Goal: Task Accomplishment & Management: Manage account settings

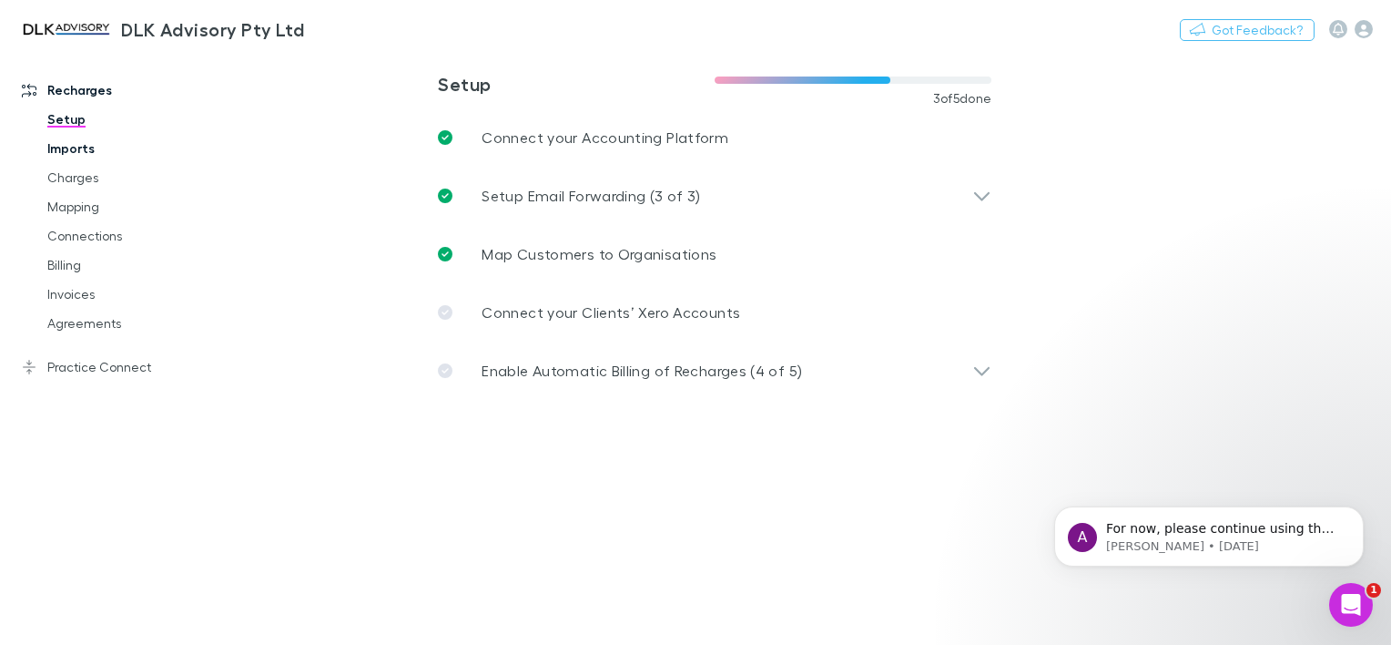
click at [89, 153] on link "Imports" at bounding box center [133, 148] width 209 height 29
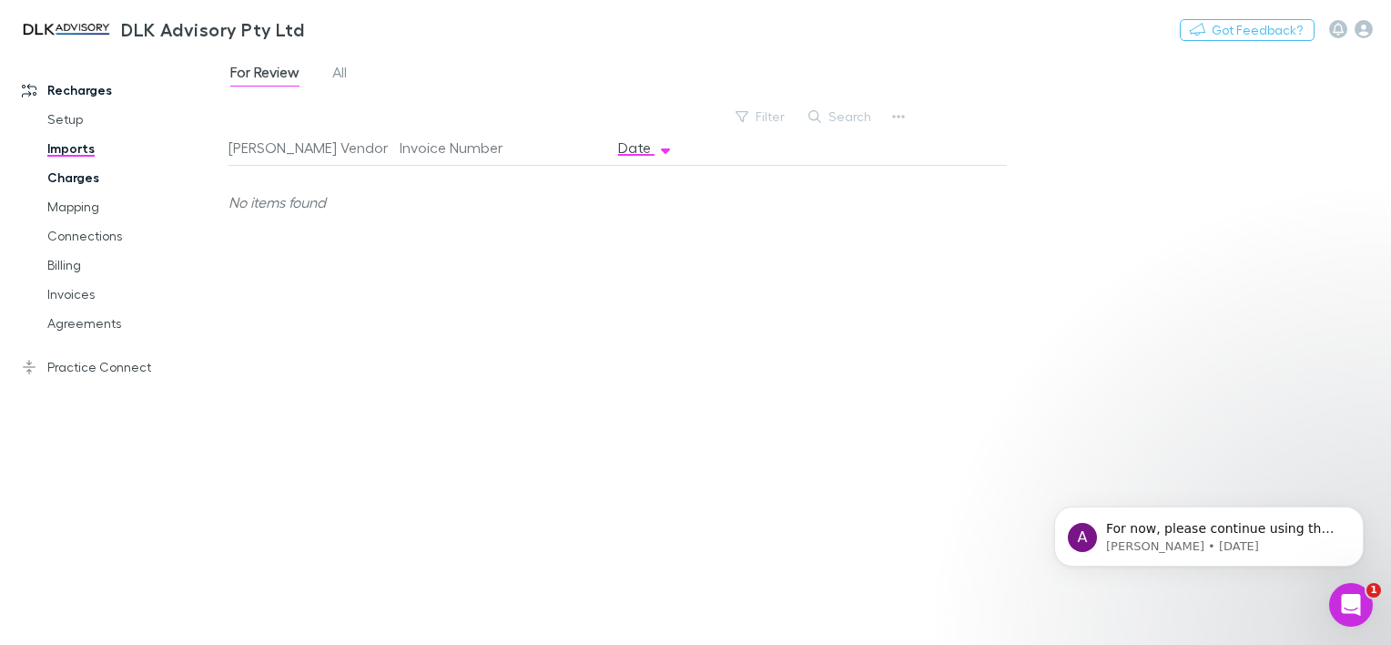
click at [87, 176] on link "Charges" at bounding box center [133, 177] width 209 height 29
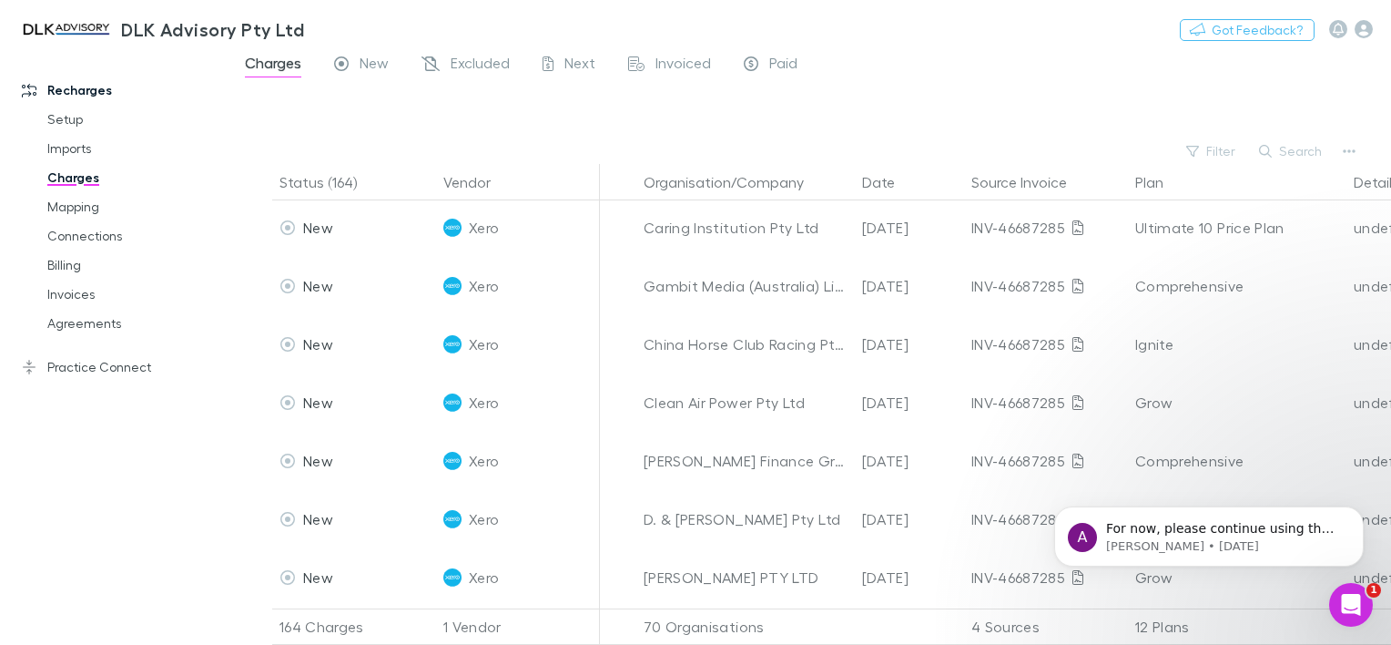
scroll to position [3187, 0]
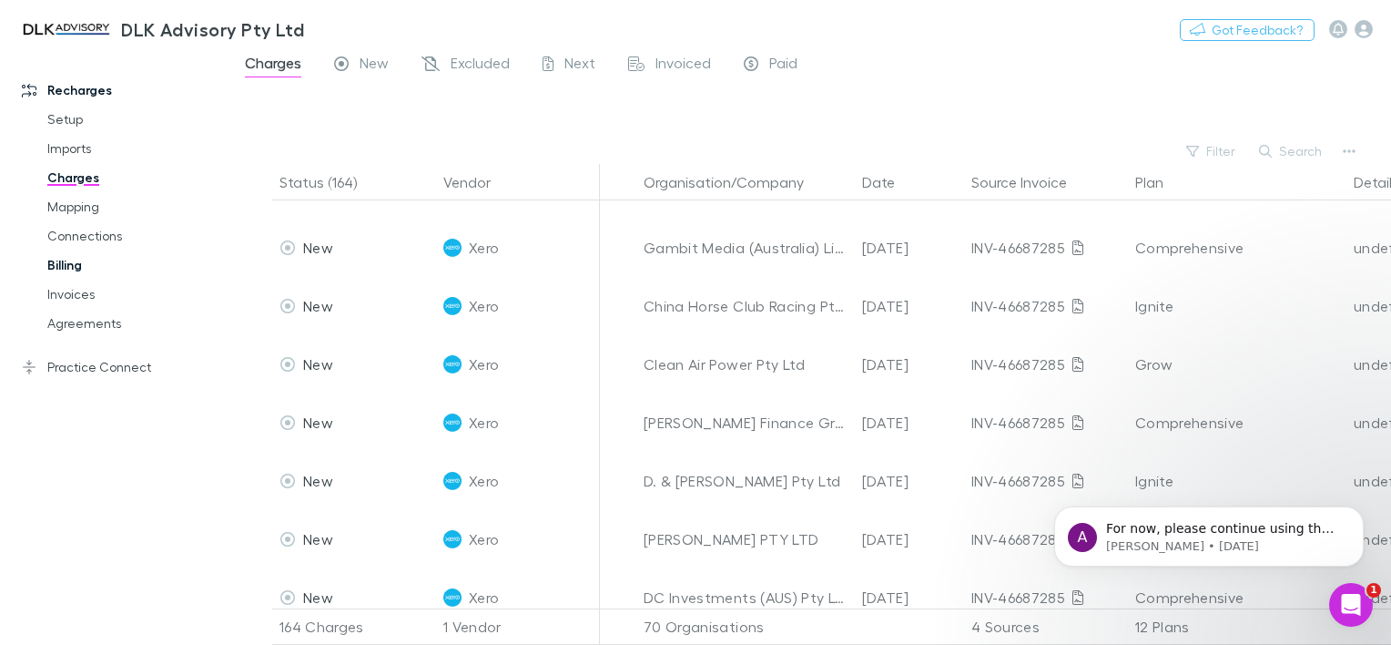
click at [62, 265] on link "Billing" at bounding box center [133, 264] width 209 height 29
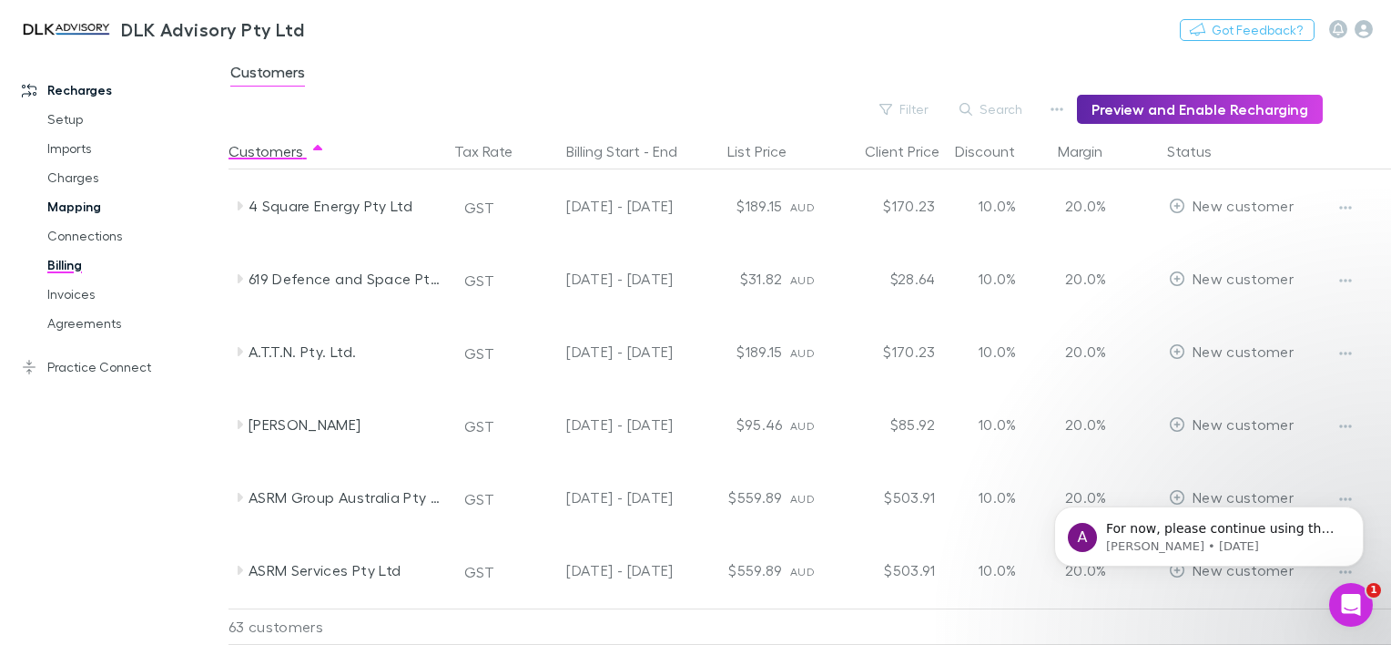
click at [80, 206] on link "Mapping" at bounding box center [133, 206] width 209 height 29
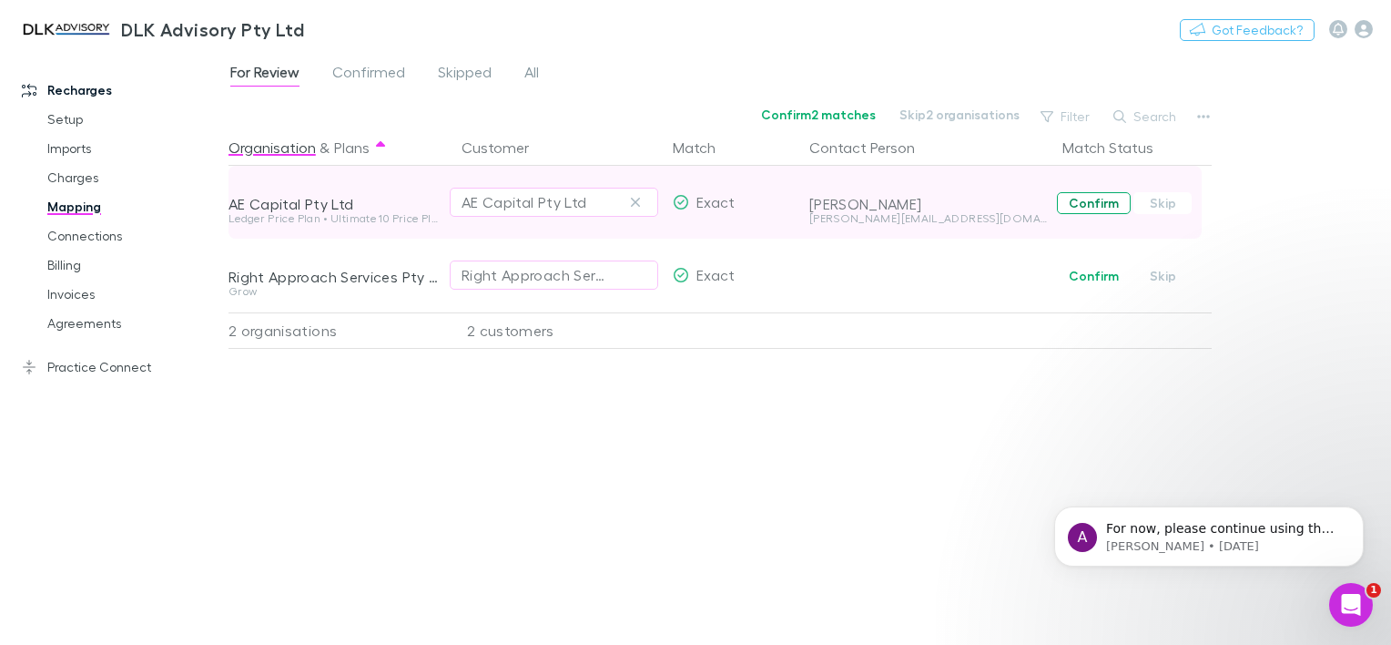
click at [1069, 207] on button "Confirm" at bounding box center [1094, 203] width 74 height 22
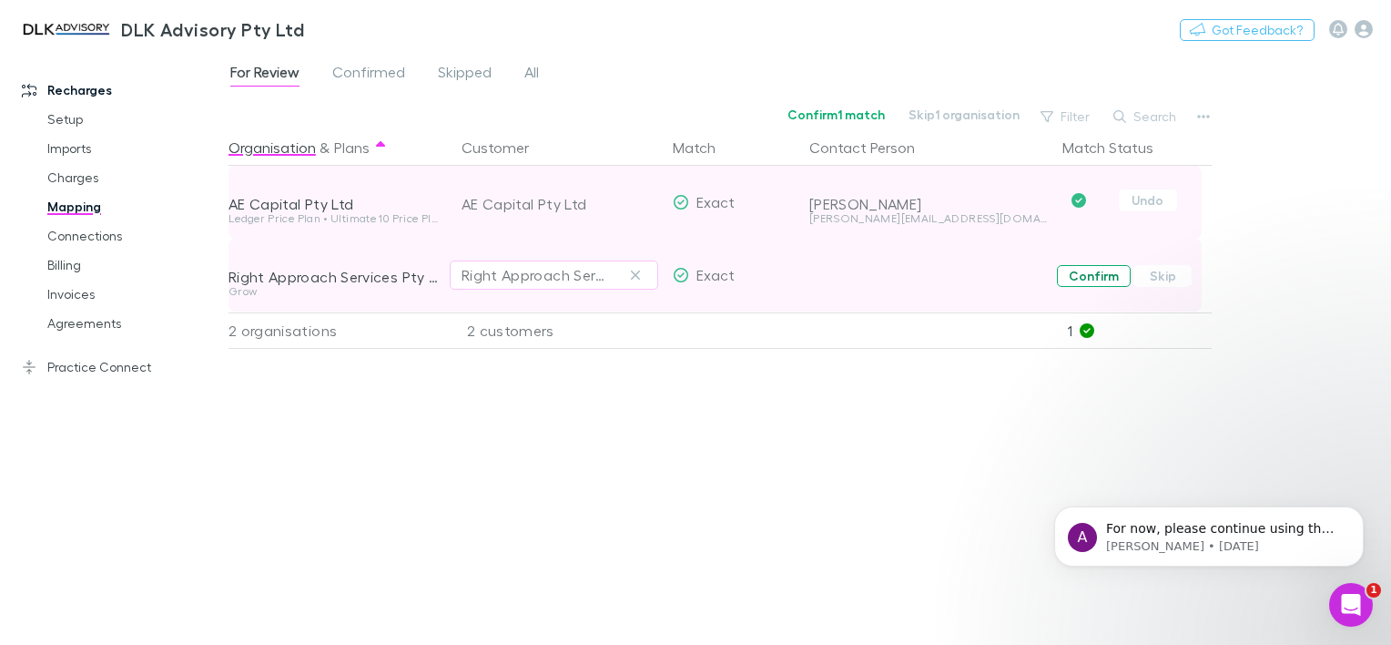
click at [1077, 273] on button "Confirm" at bounding box center [1094, 276] width 74 height 22
click at [354, 73] on span "Confirmed" at bounding box center [368, 75] width 73 height 24
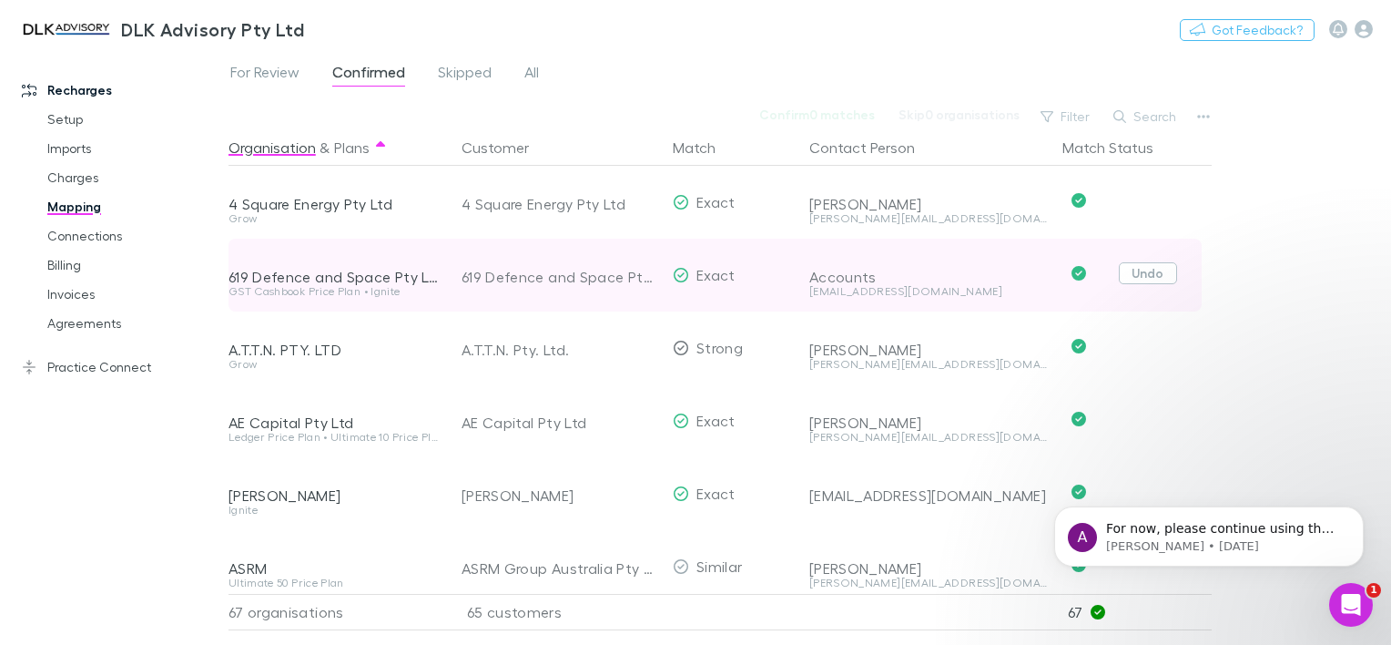
click at [1136, 273] on button "Undo" at bounding box center [1148, 273] width 58 height 22
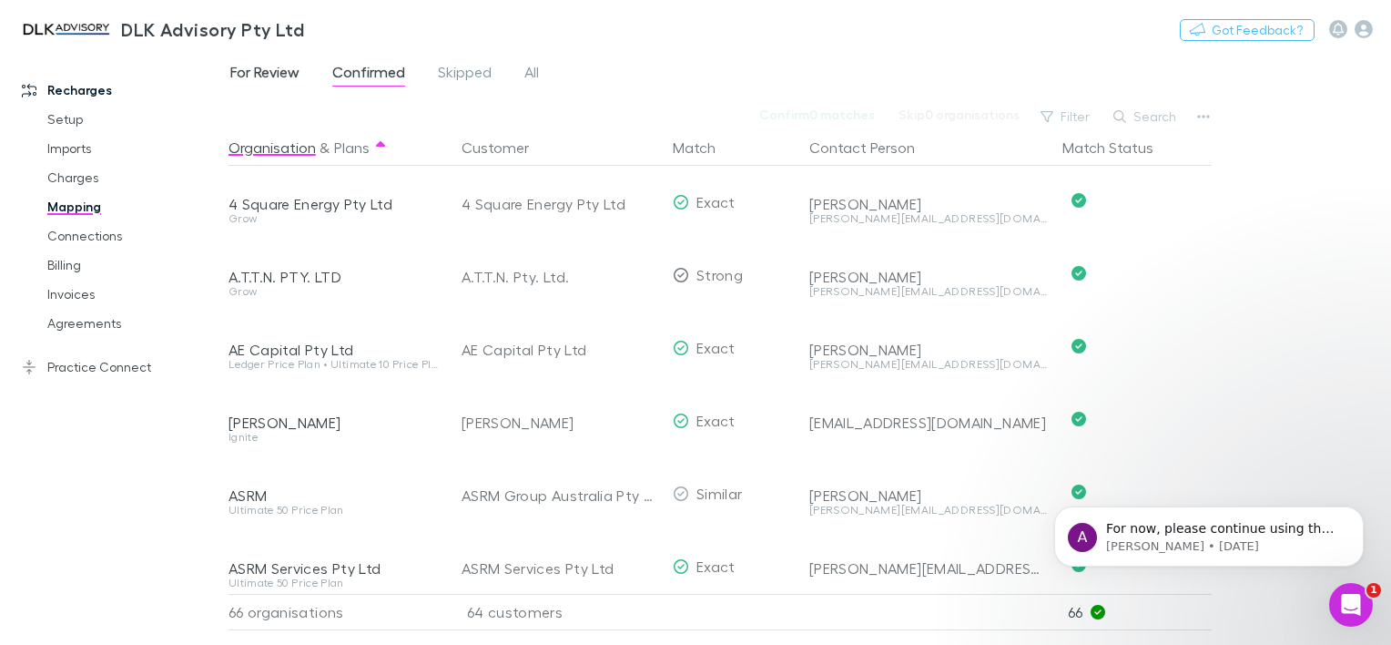
click at [261, 69] on span "For Review" at bounding box center [264, 75] width 69 height 24
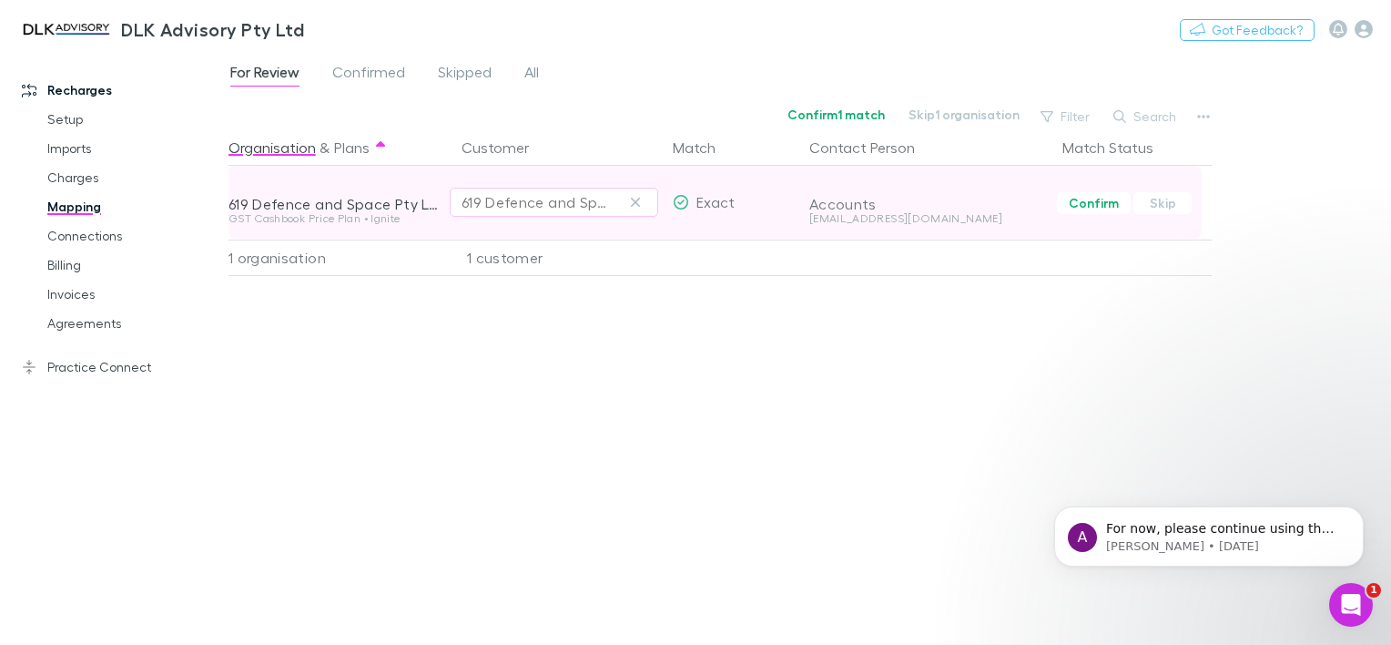
click at [617, 204] on div "619 Defence and Space Pty Ltd" at bounding box center [554, 202] width 185 height 22
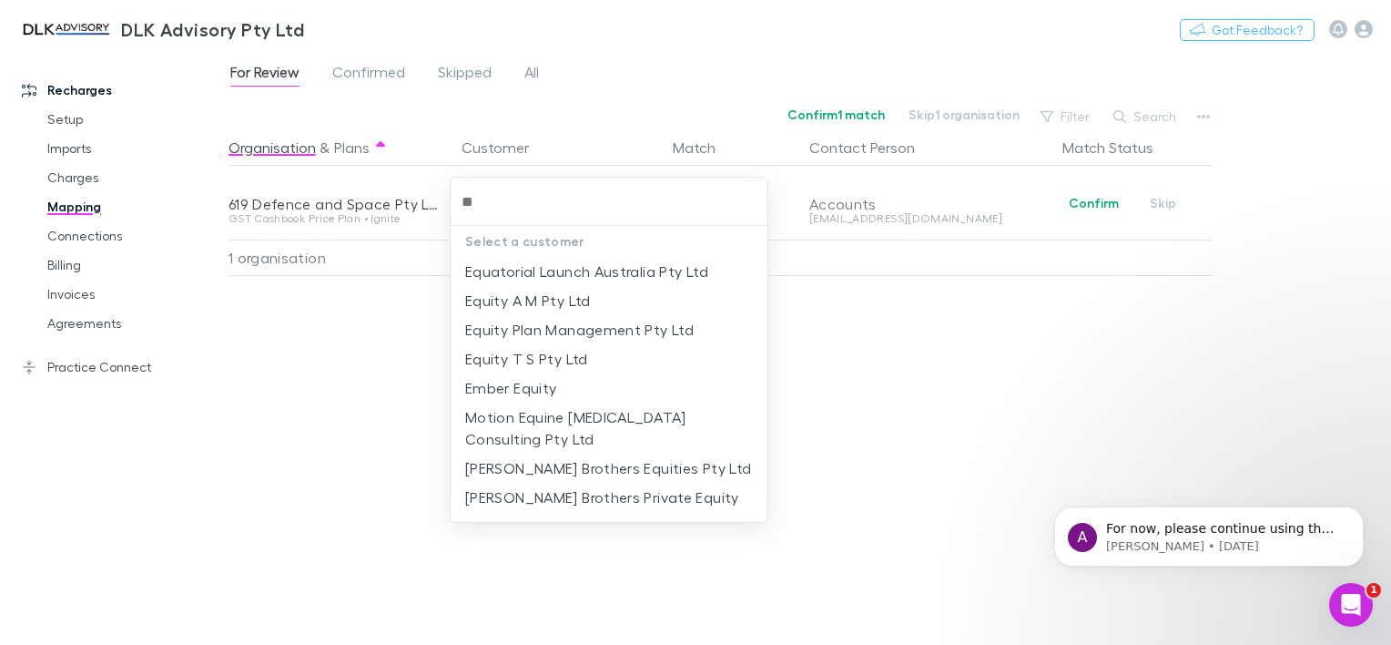
type input "***"
click at [608, 284] on li "Equatorial Launch Australia Pty Ltd" at bounding box center [609, 271] width 317 height 29
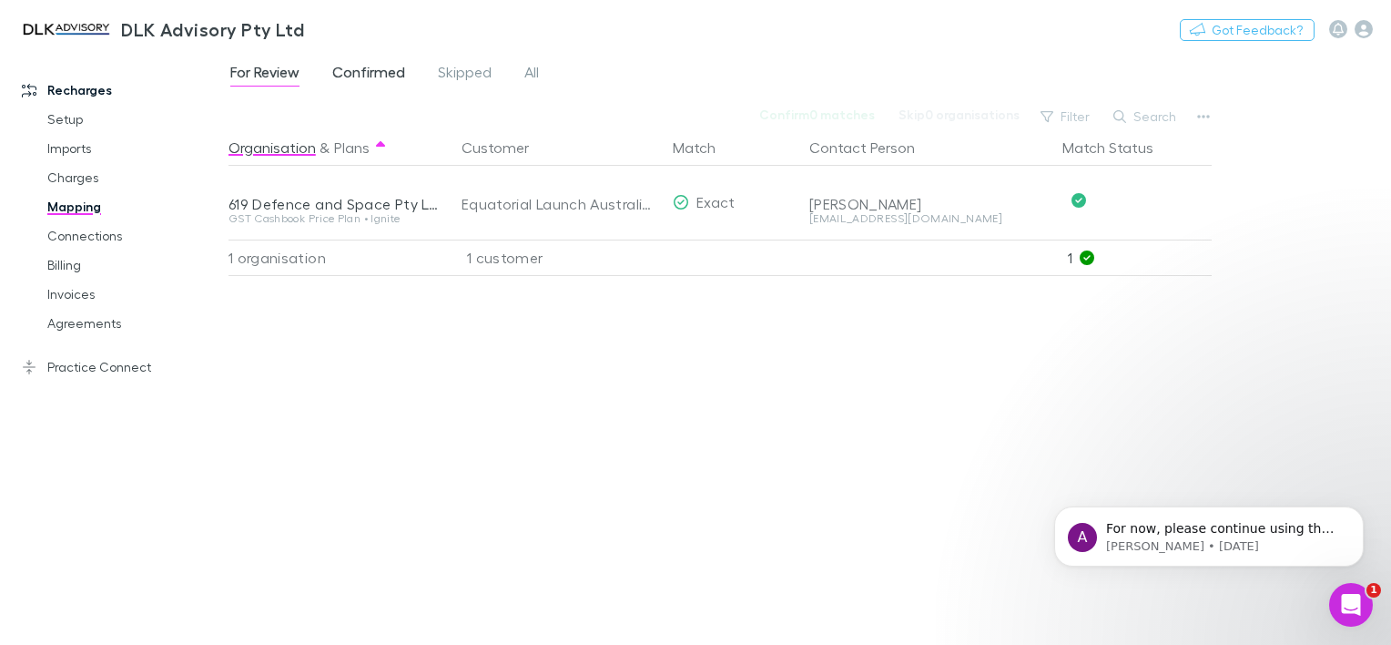
click at [373, 69] on span "Confirmed" at bounding box center [368, 75] width 73 height 24
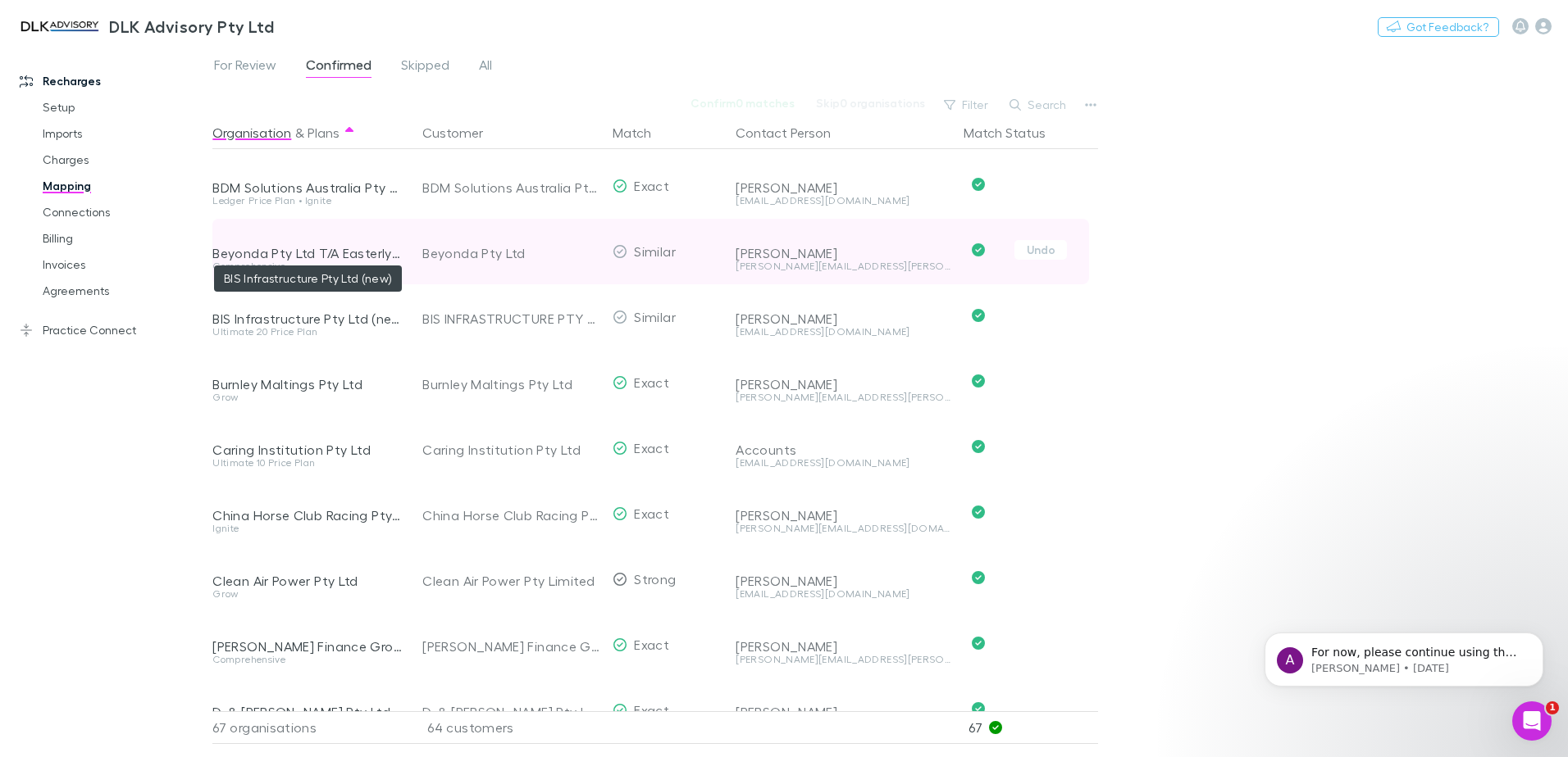
scroll to position [491, 0]
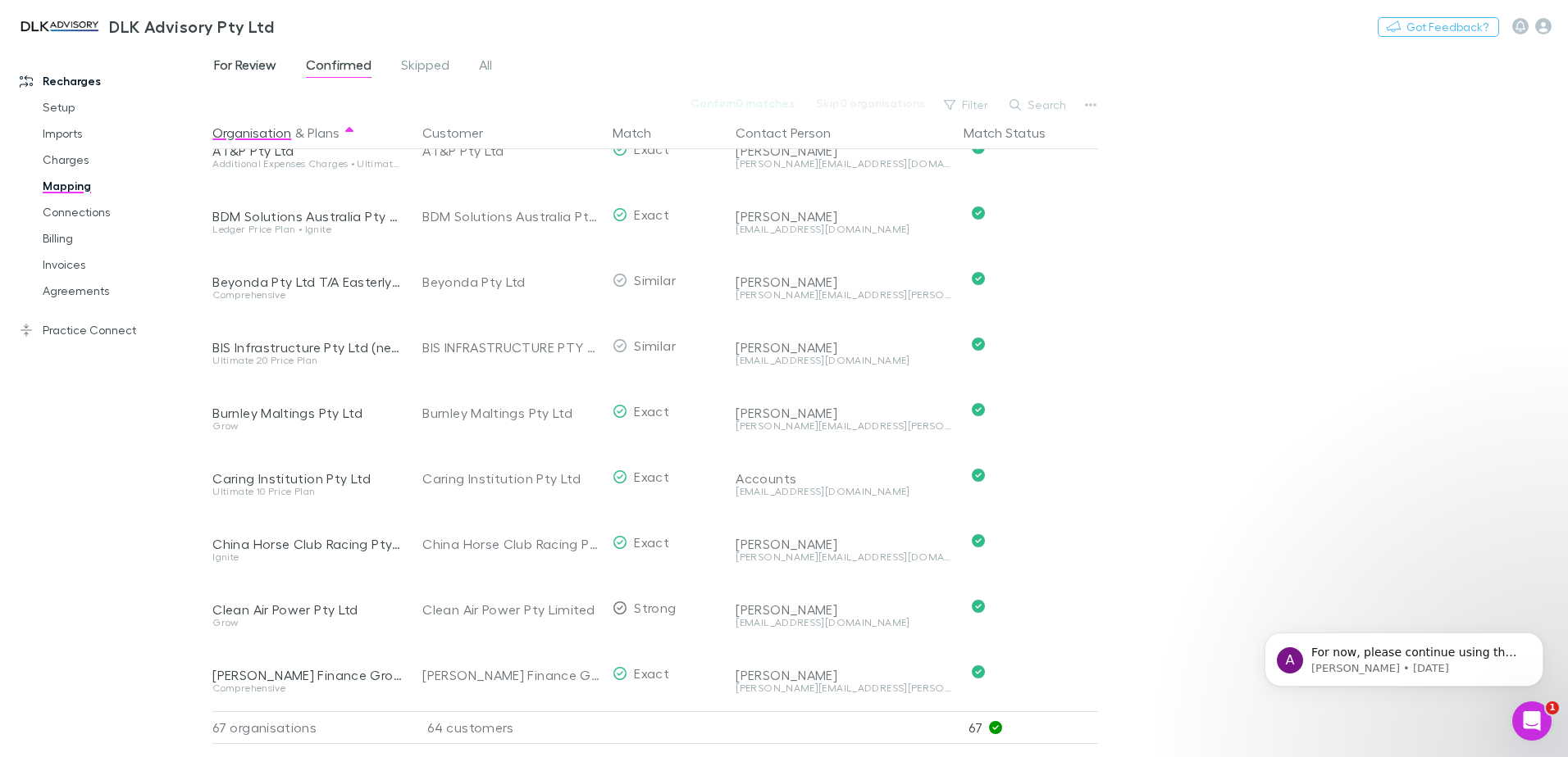
click at [252, 77] on span "For Review" at bounding box center [245, 68] width 62 height 22
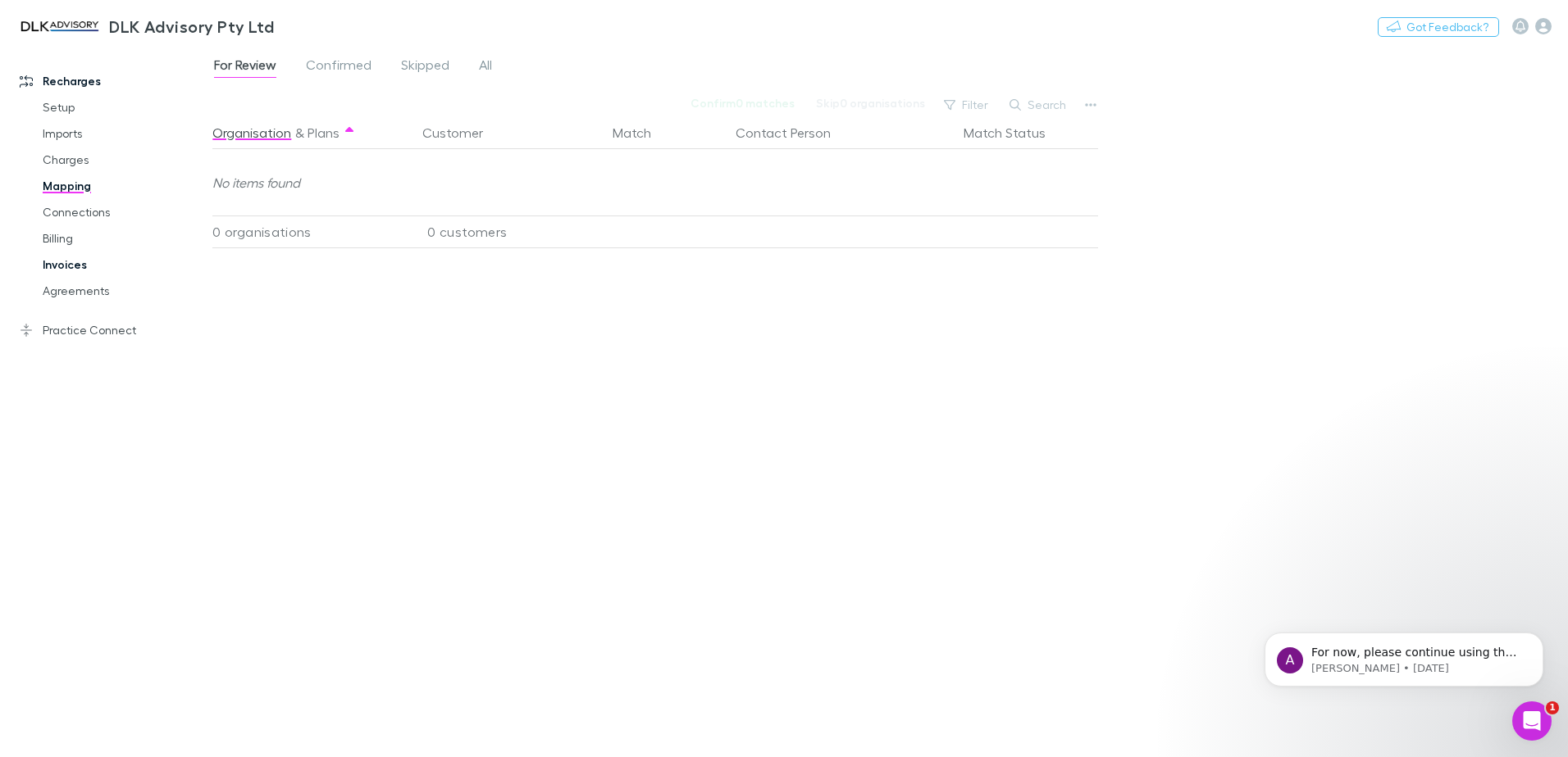
click at [83, 266] on link "Invoices" at bounding box center [123, 265] width 195 height 26
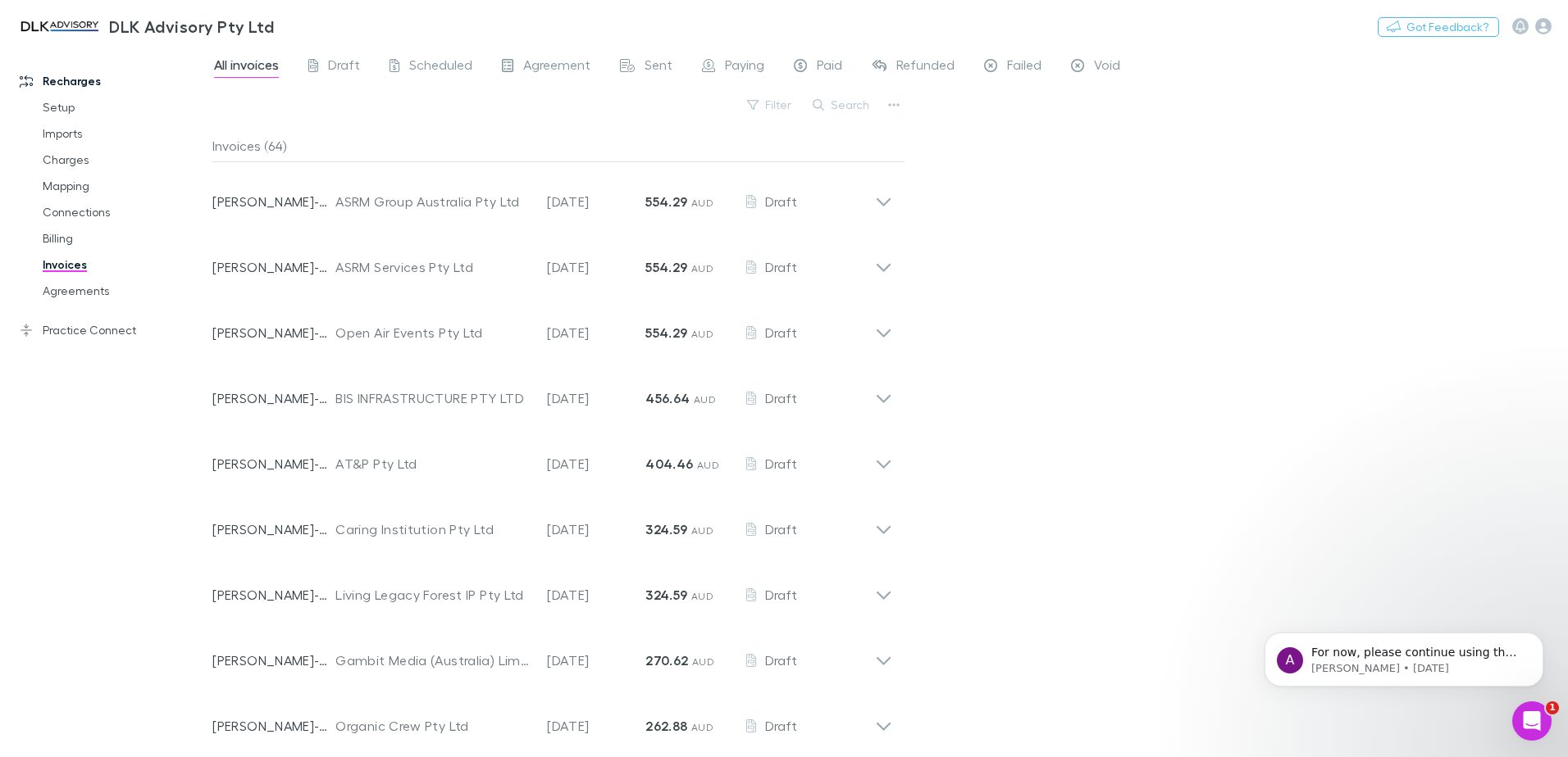
drag, startPoint x: 849, startPoint y: 103, endPoint x: 848, endPoint y: 91, distance: 12.0
click at [849, 102] on button "Search" at bounding box center [841, 105] width 75 height 20
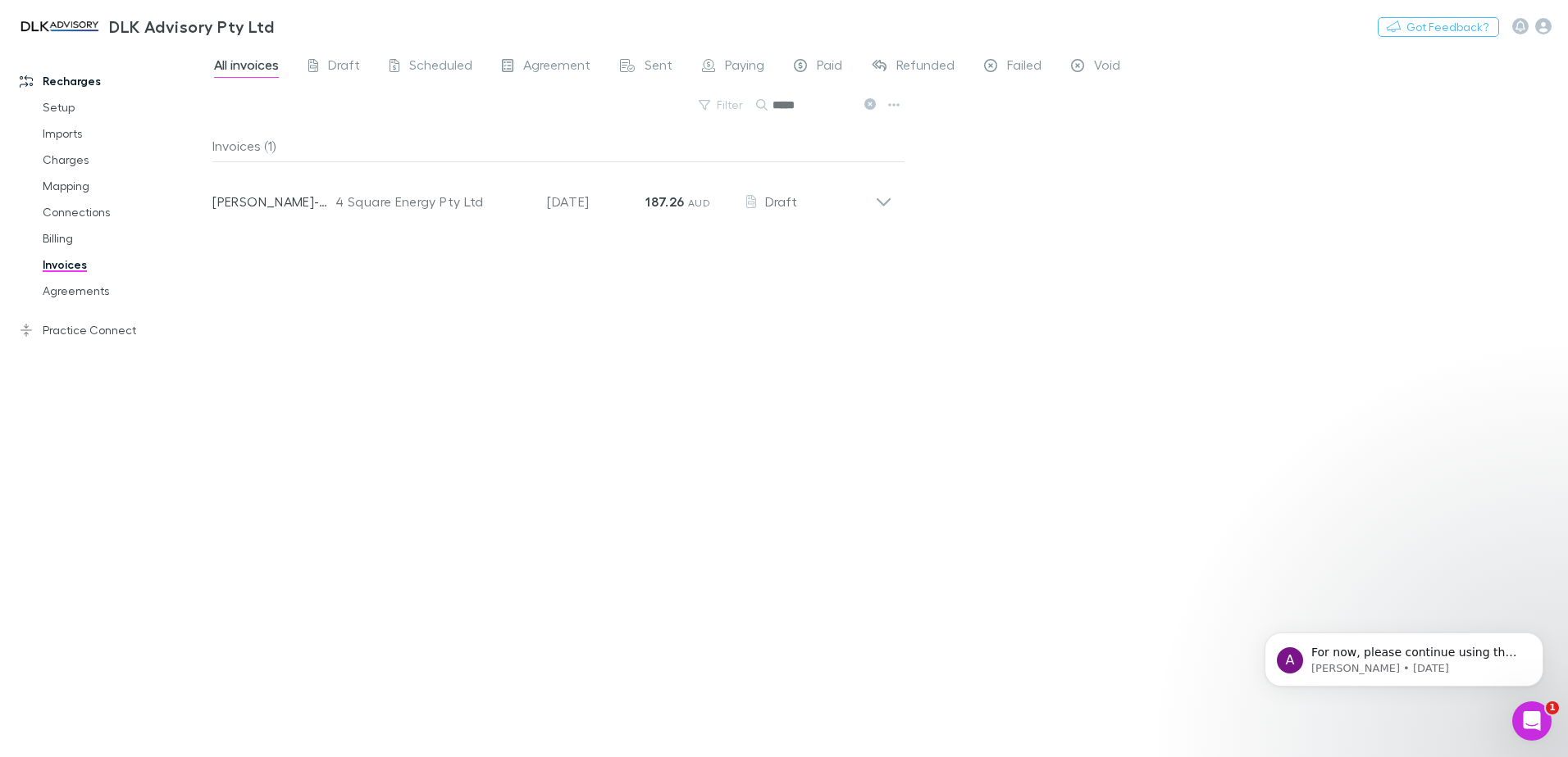
type input "*****"
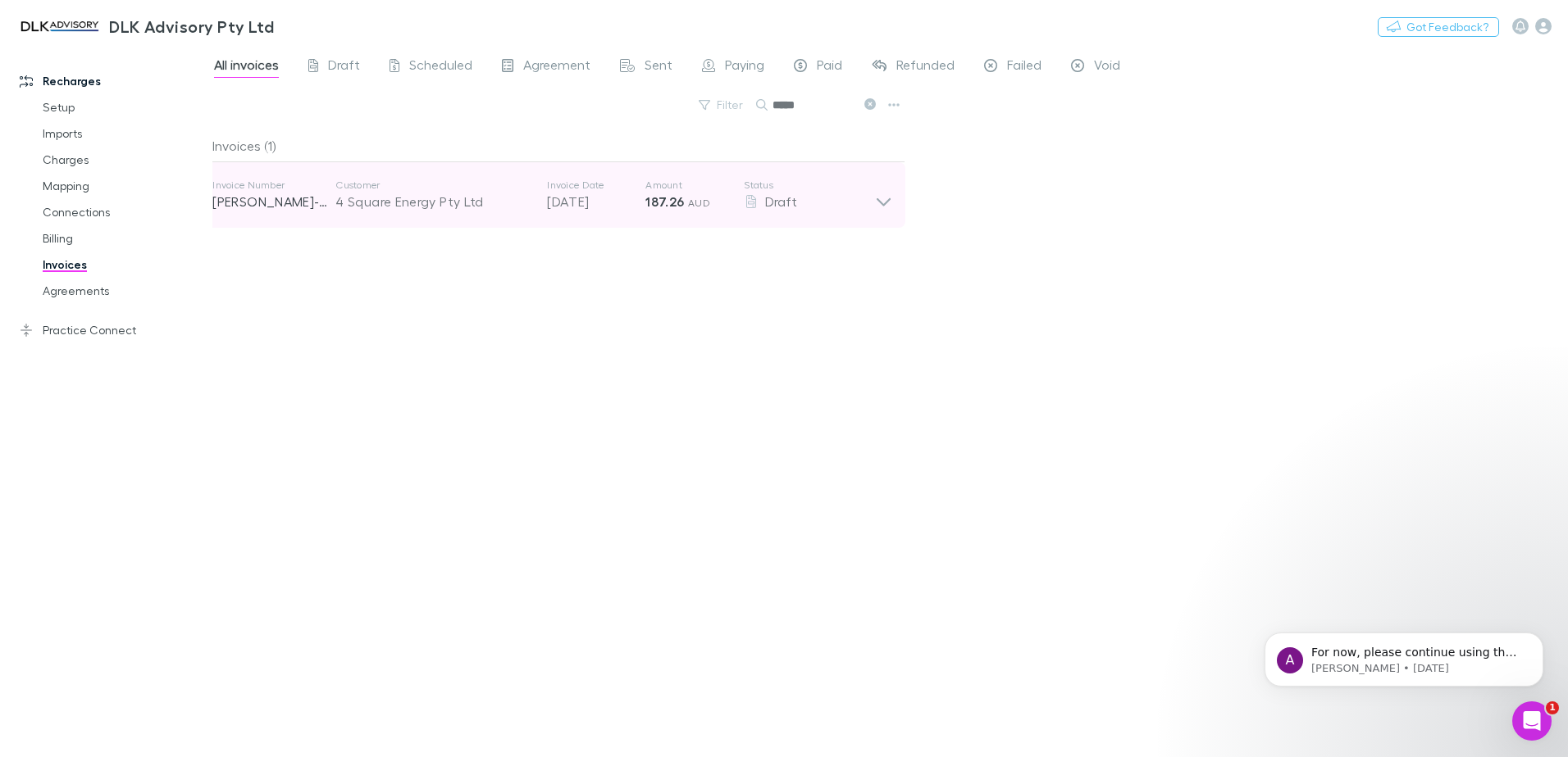
click at [887, 197] on icon at bounding box center [884, 195] width 17 height 32
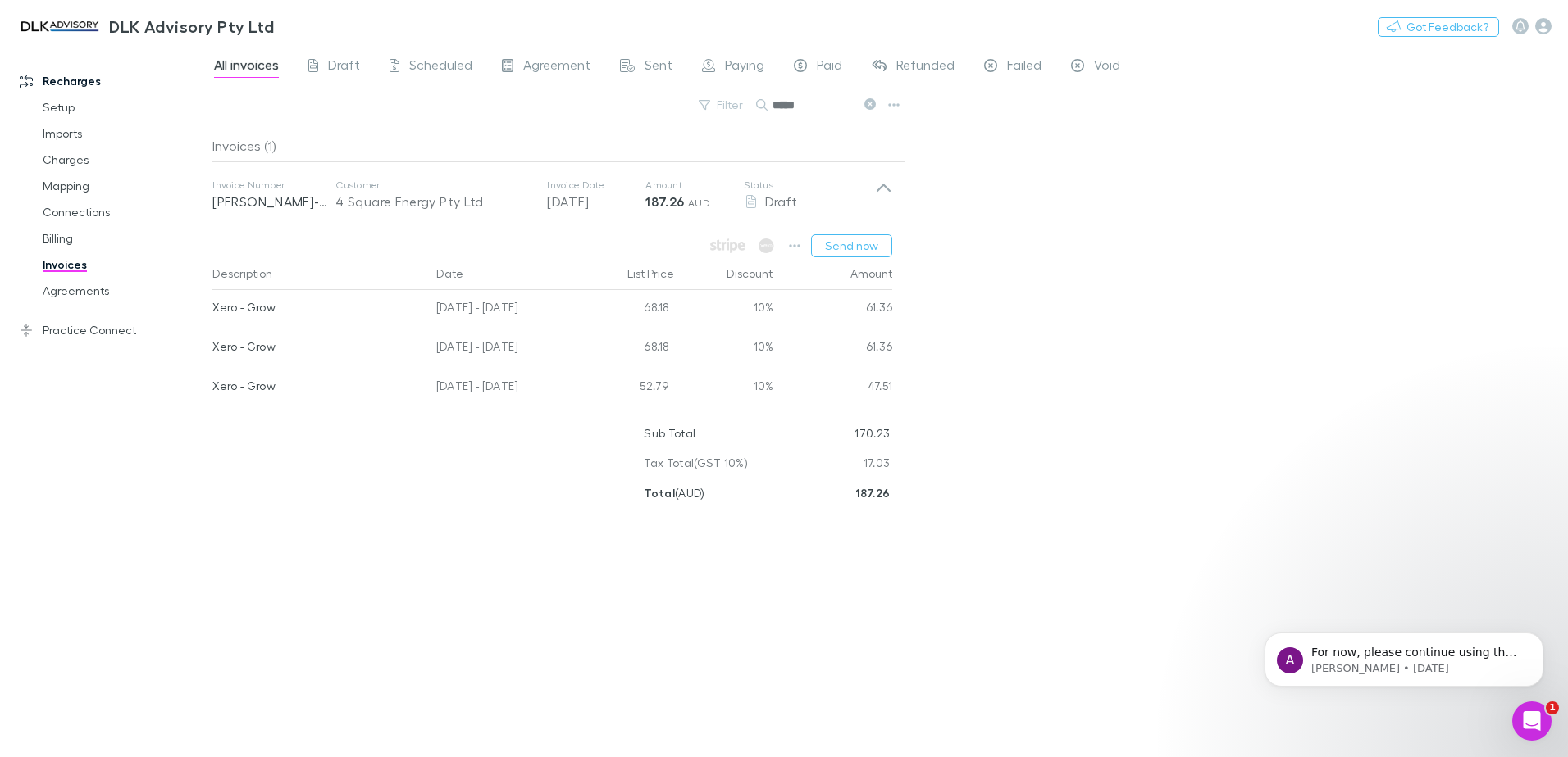
click at [59, 268] on link "Invoices" at bounding box center [123, 265] width 195 height 26
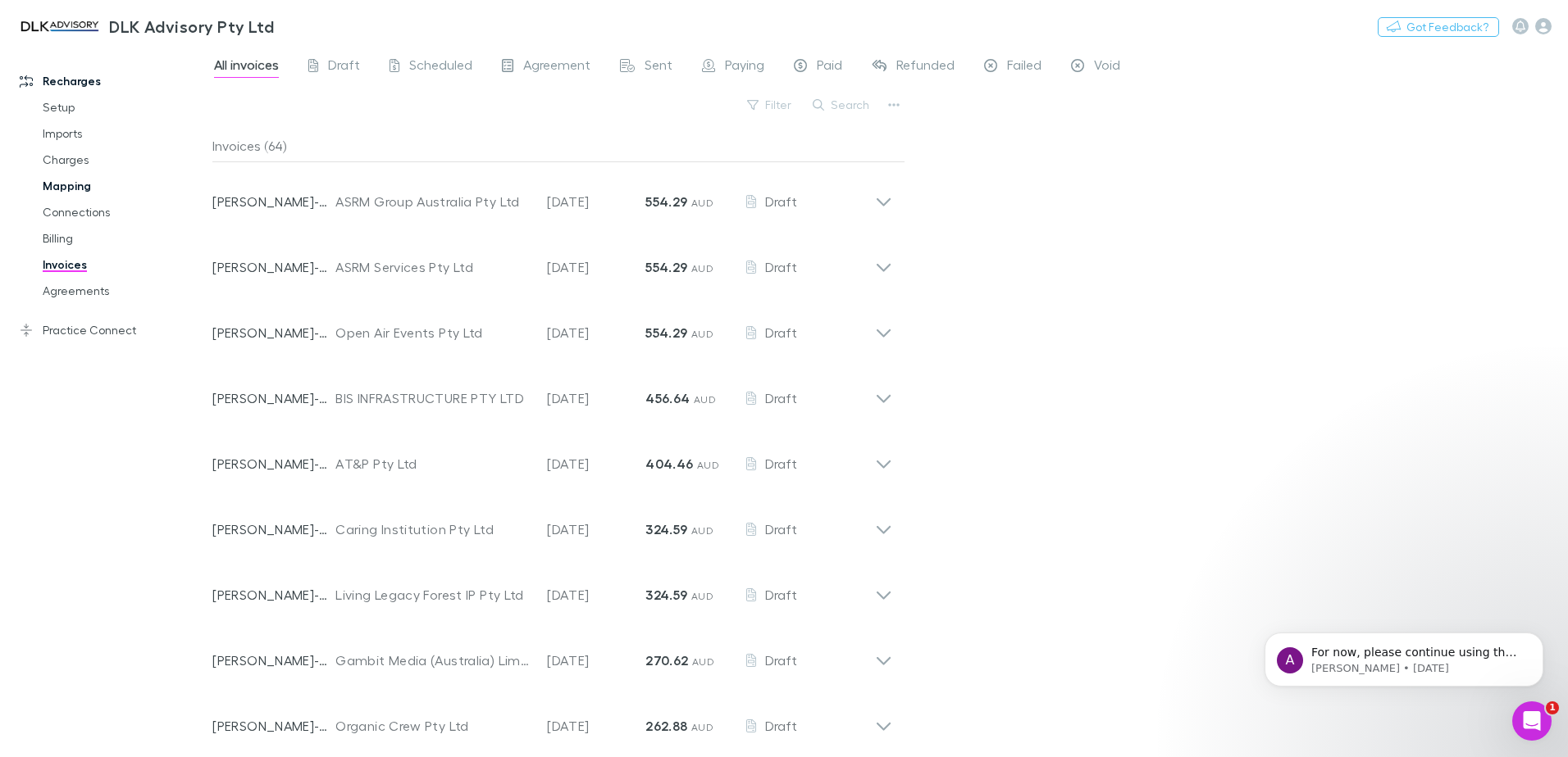
click at [78, 189] on link "Mapping" at bounding box center [123, 185] width 195 height 26
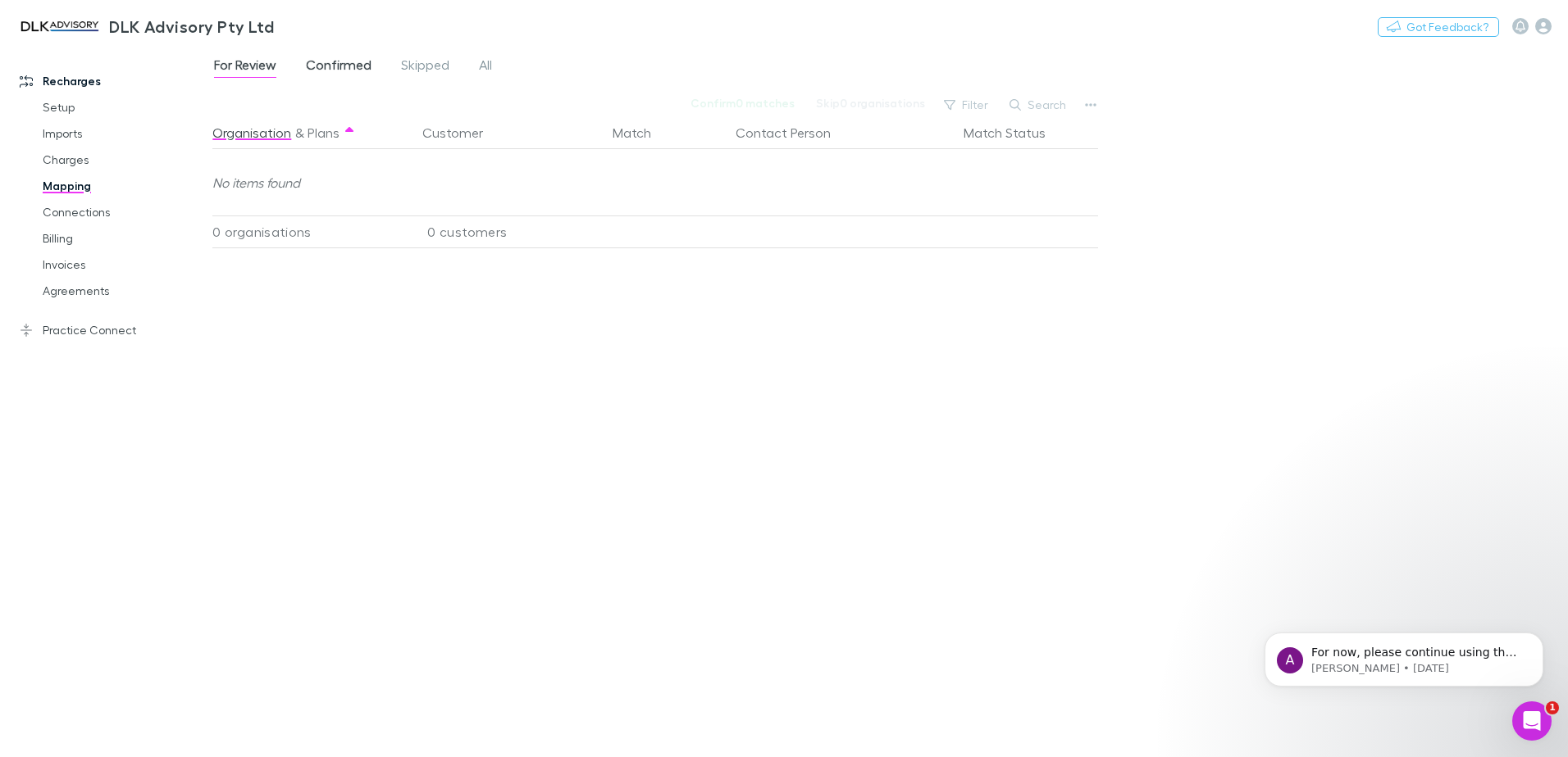
click at [356, 68] on span "Confirmed" at bounding box center [339, 68] width 66 height 22
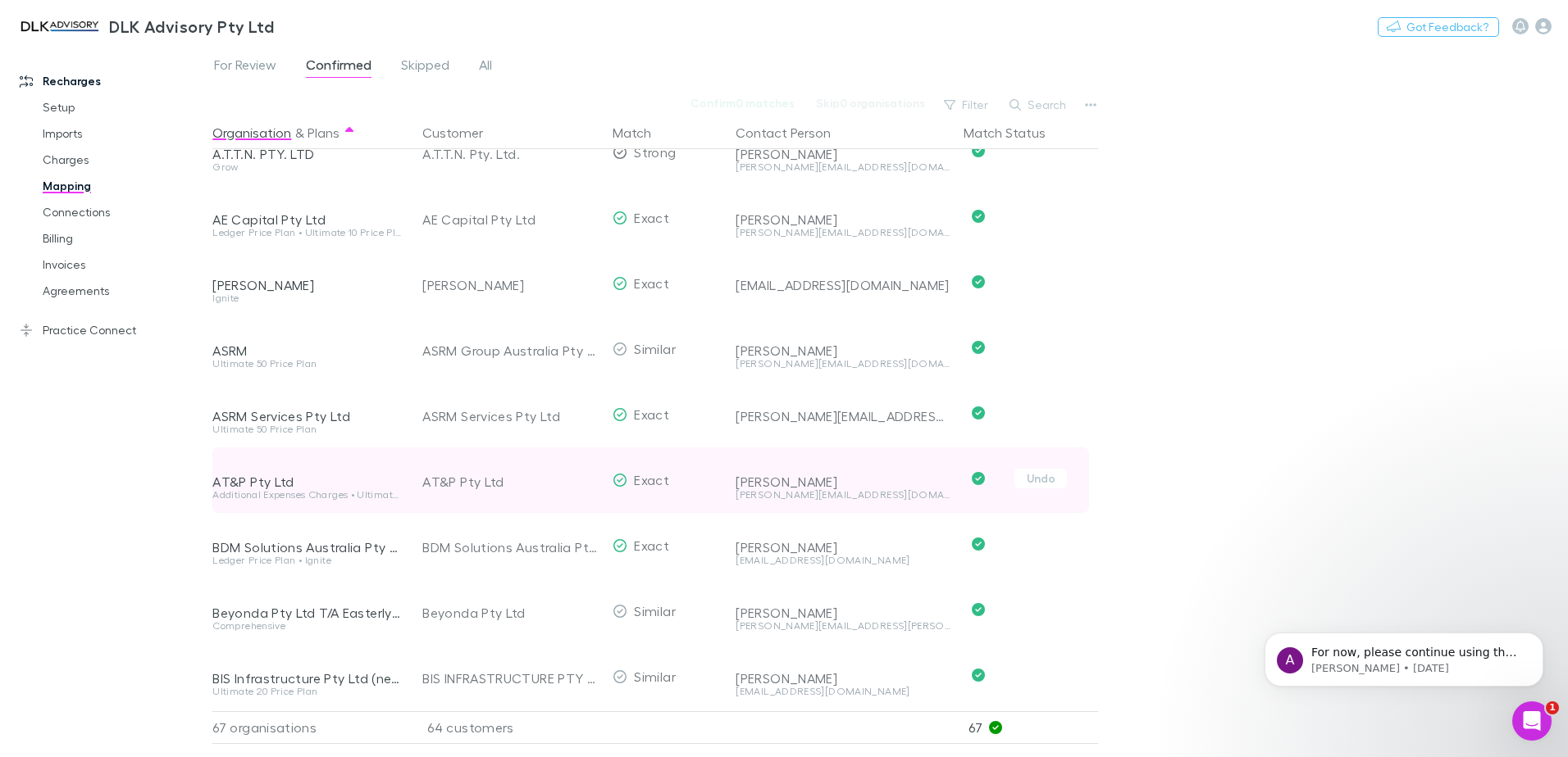
scroll to position [164, 0]
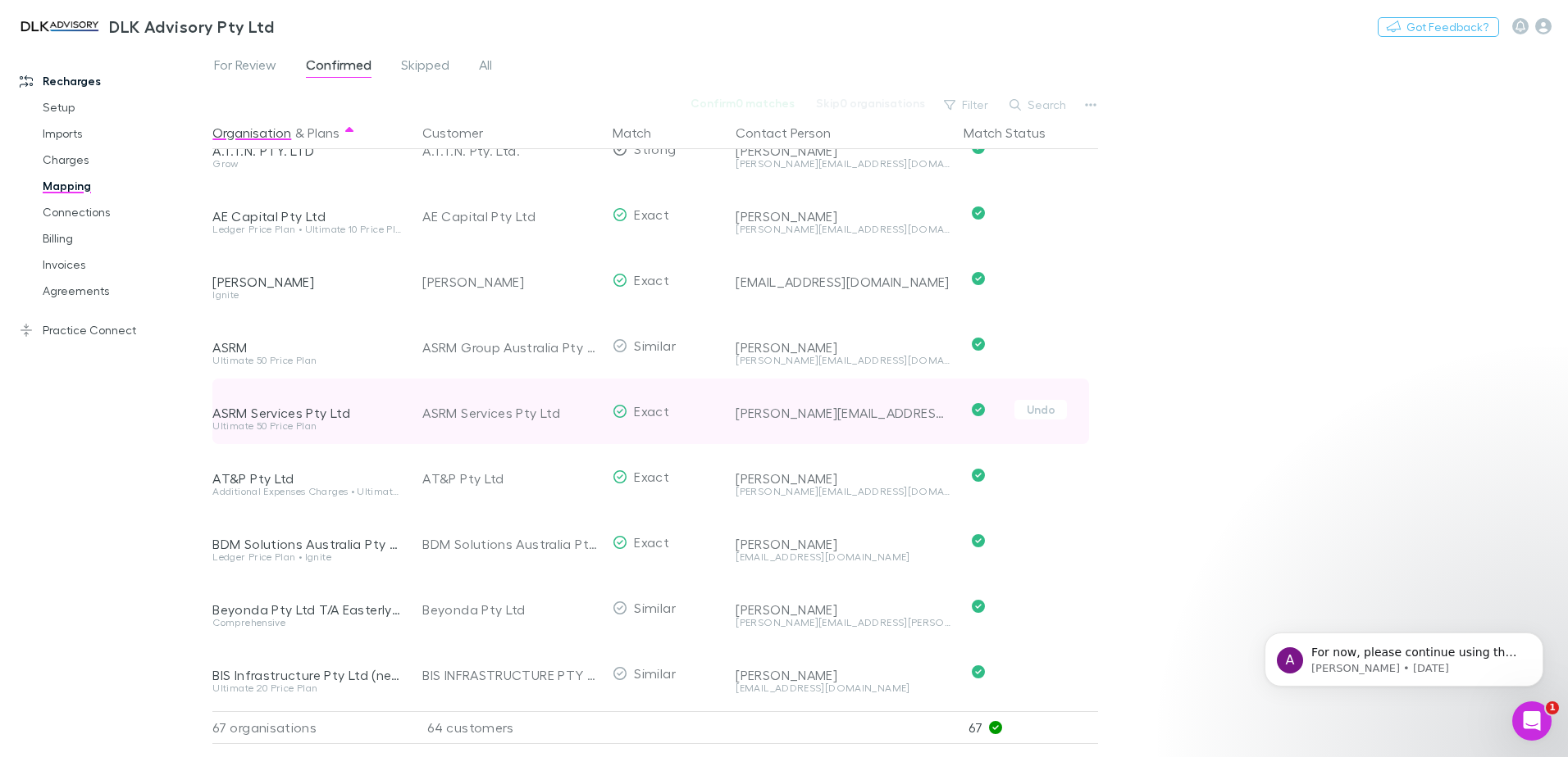
click at [494, 415] on div "ASRM Services Pty Ltd" at bounding box center [511, 413] width 177 height 66
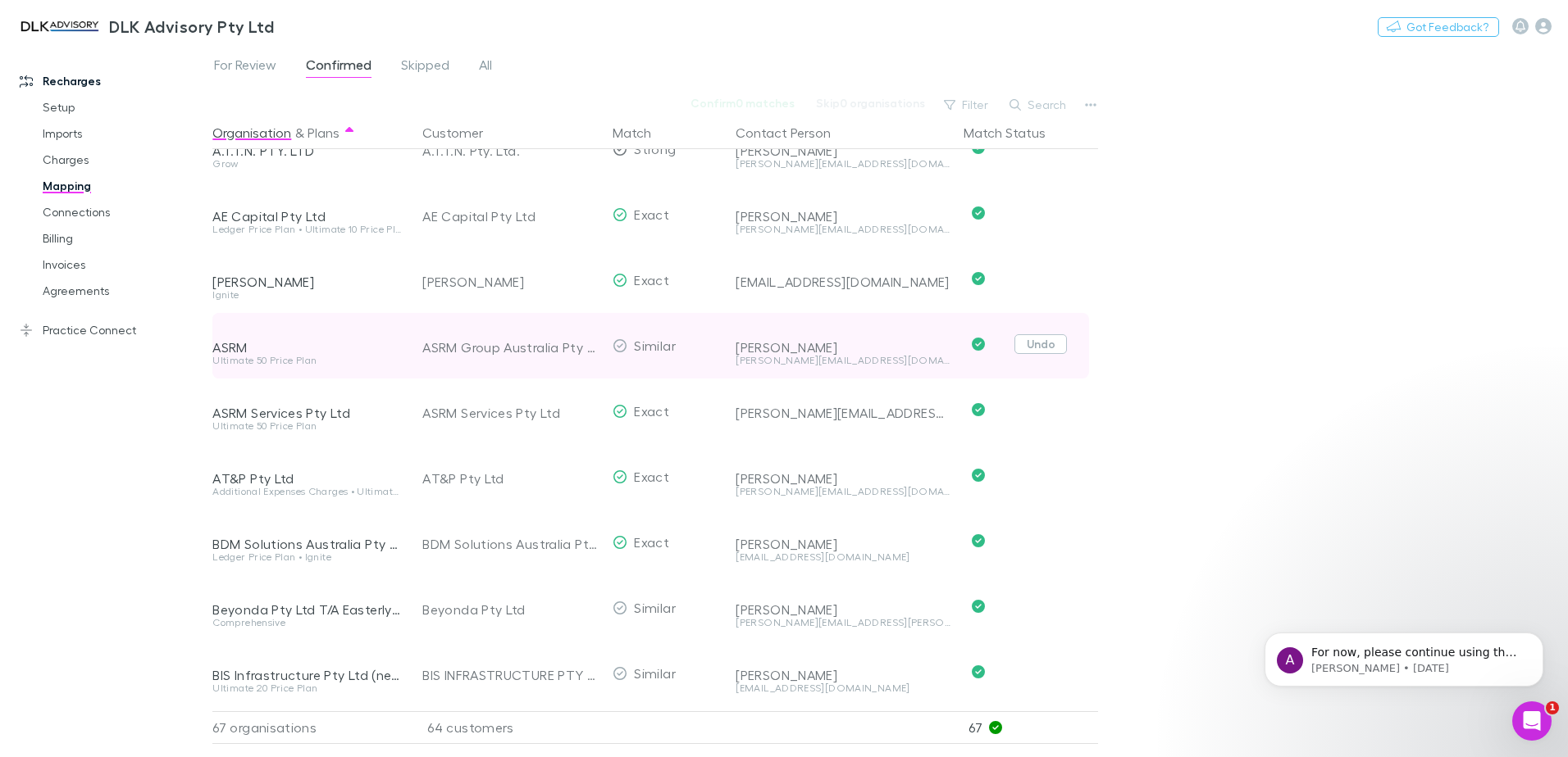
click at [1039, 348] on button "Undo" at bounding box center [1040, 345] width 52 height 20
click at [1033, 344] on button "Undo" at bounding box center [1040, 345] width 52 height 20
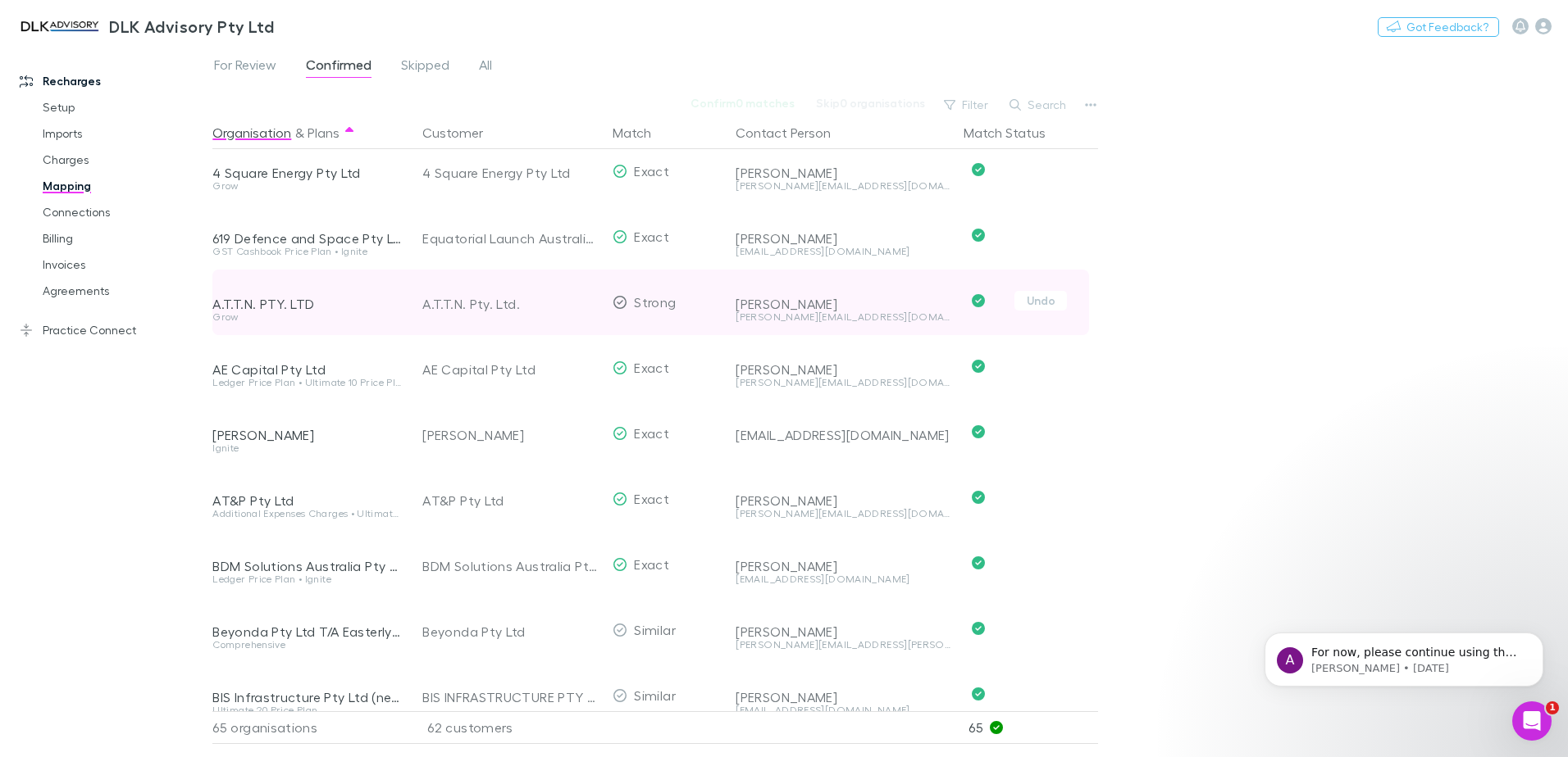
scroll to position [0, 0]
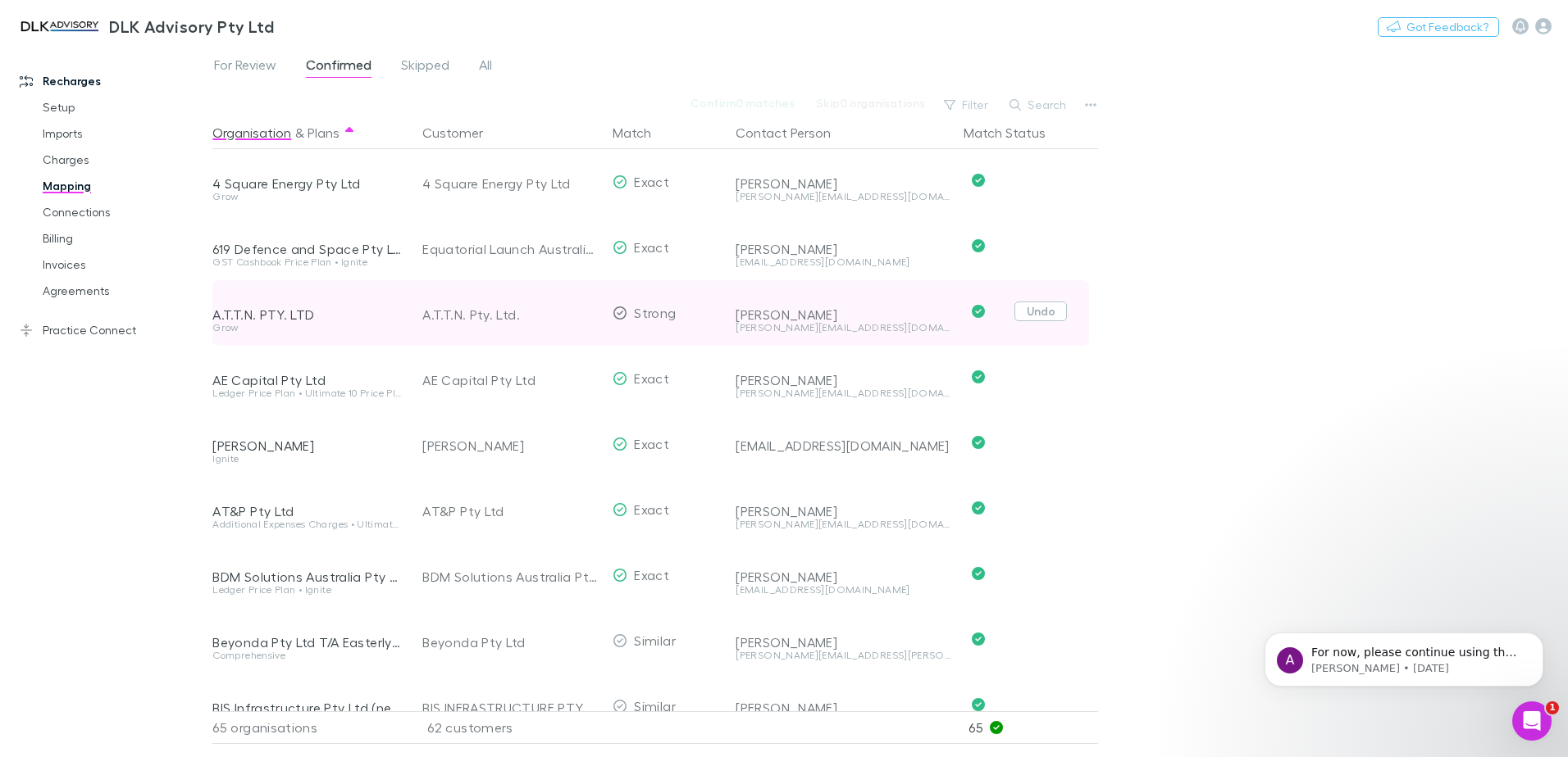
click at [1033, 311] on button "Undo" at bounding box center [1040, 311] width 52 height 20
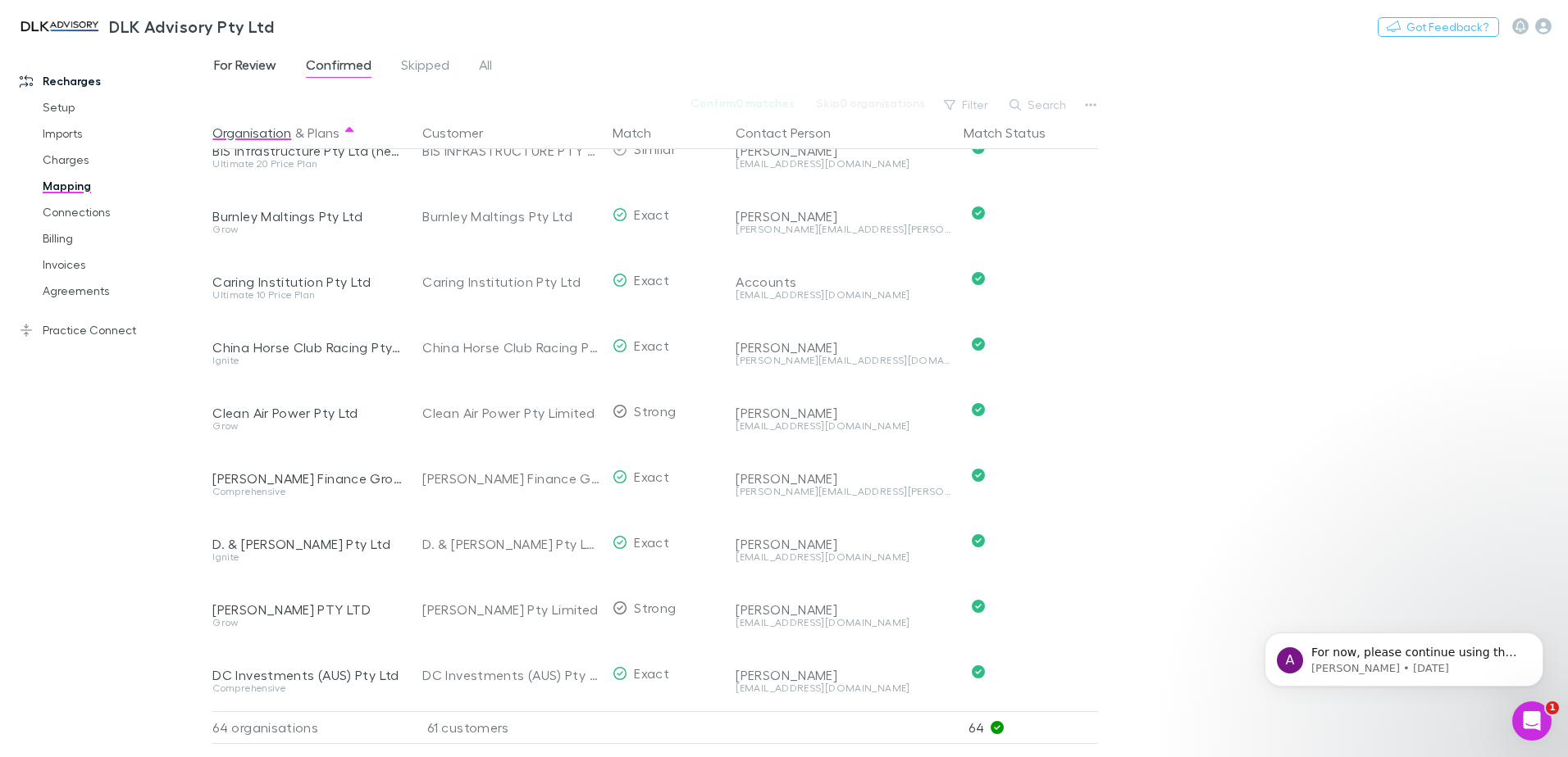
click at [234, 68] on span "For Review" at bounding box center [245, 68] width 62 height 22
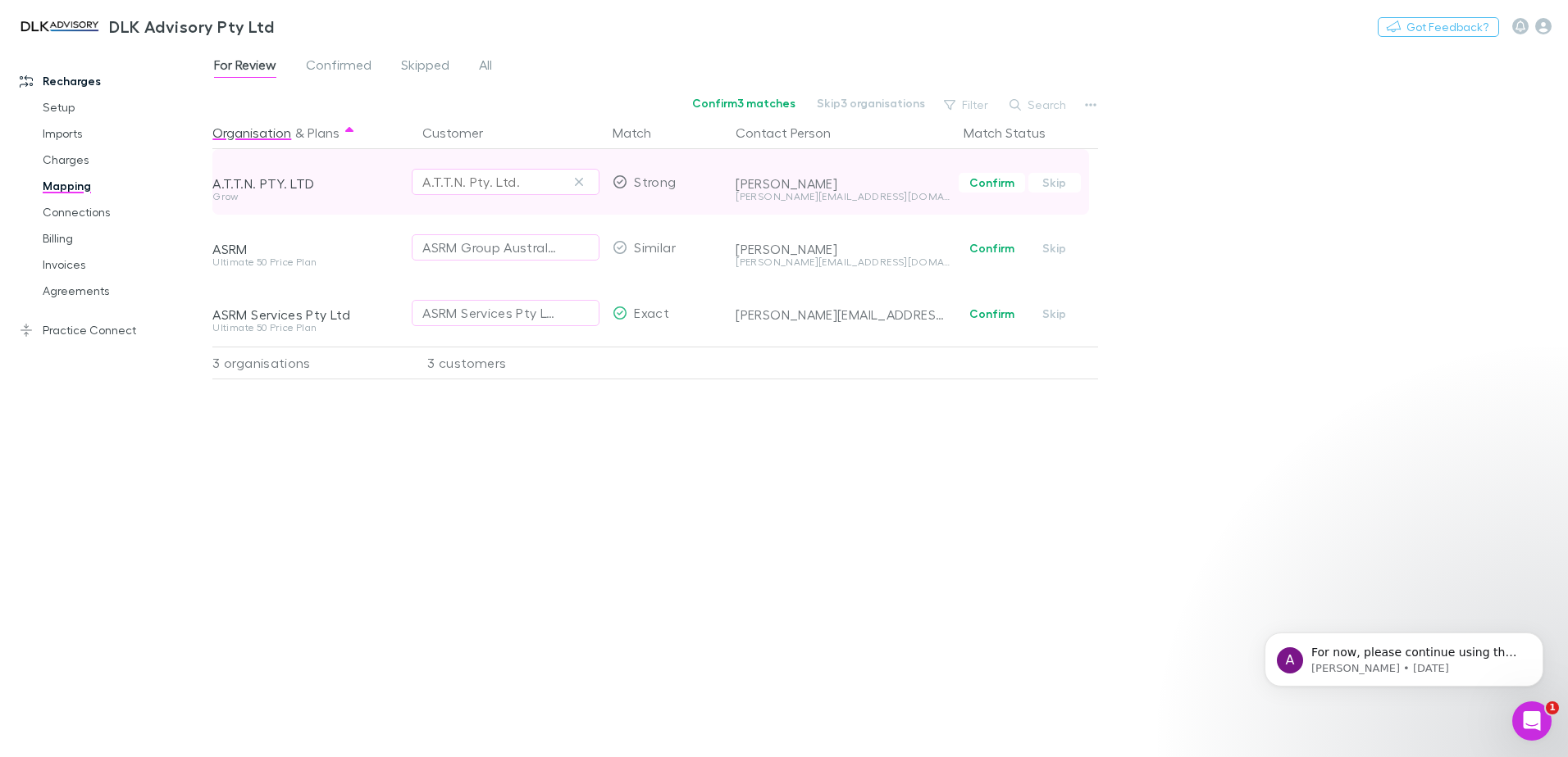
click at [529, 180] on div "A.T.T.N. Pty. Ltd." at bounding box center [505, 182] width 167 height 20
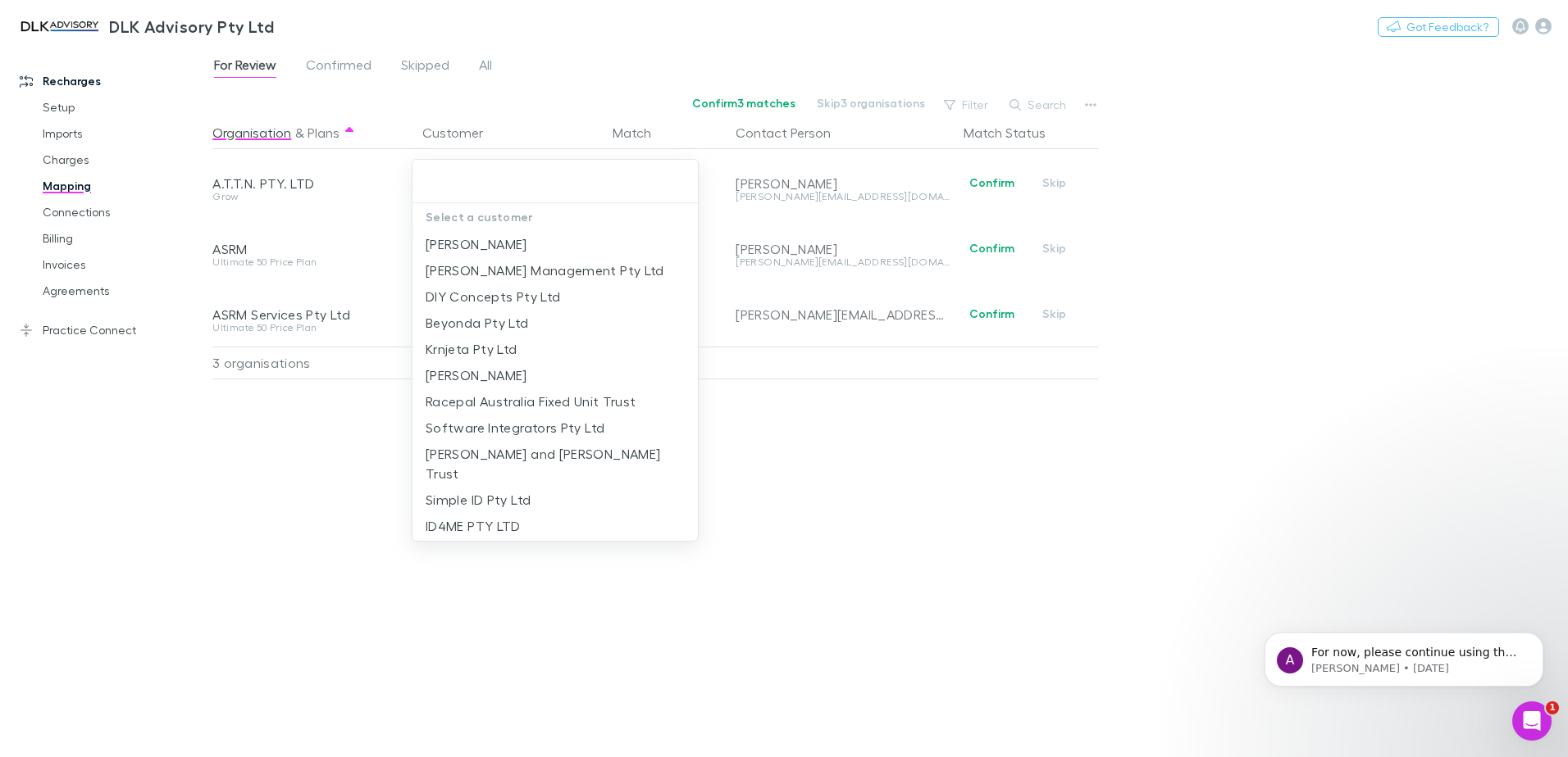
type input "*"
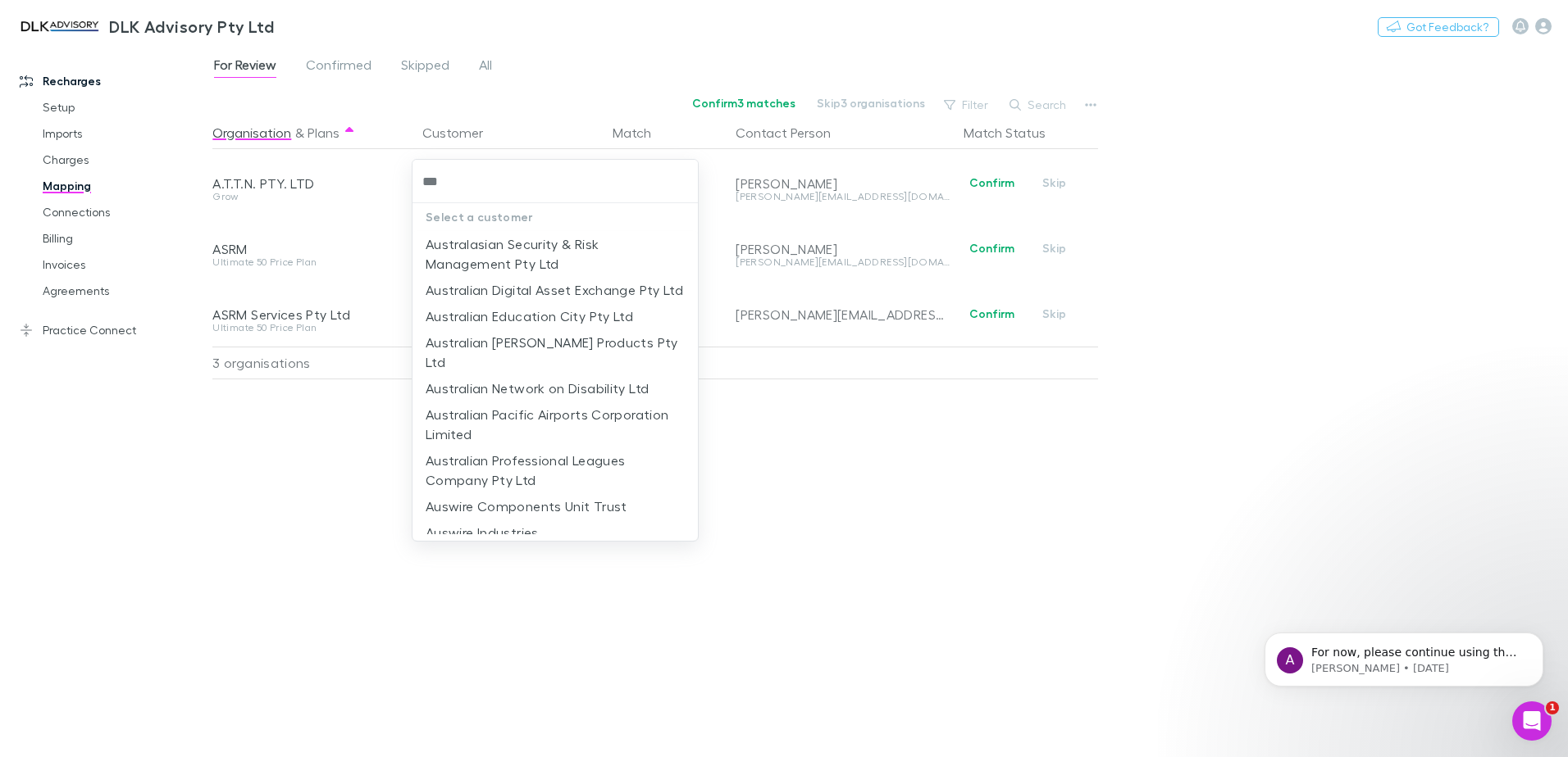
type input "****"
click at [531, 279] on li "Australian Digital Asset Exchange Pty Ltd" at bounding box center [555, 290] width 286 height 26
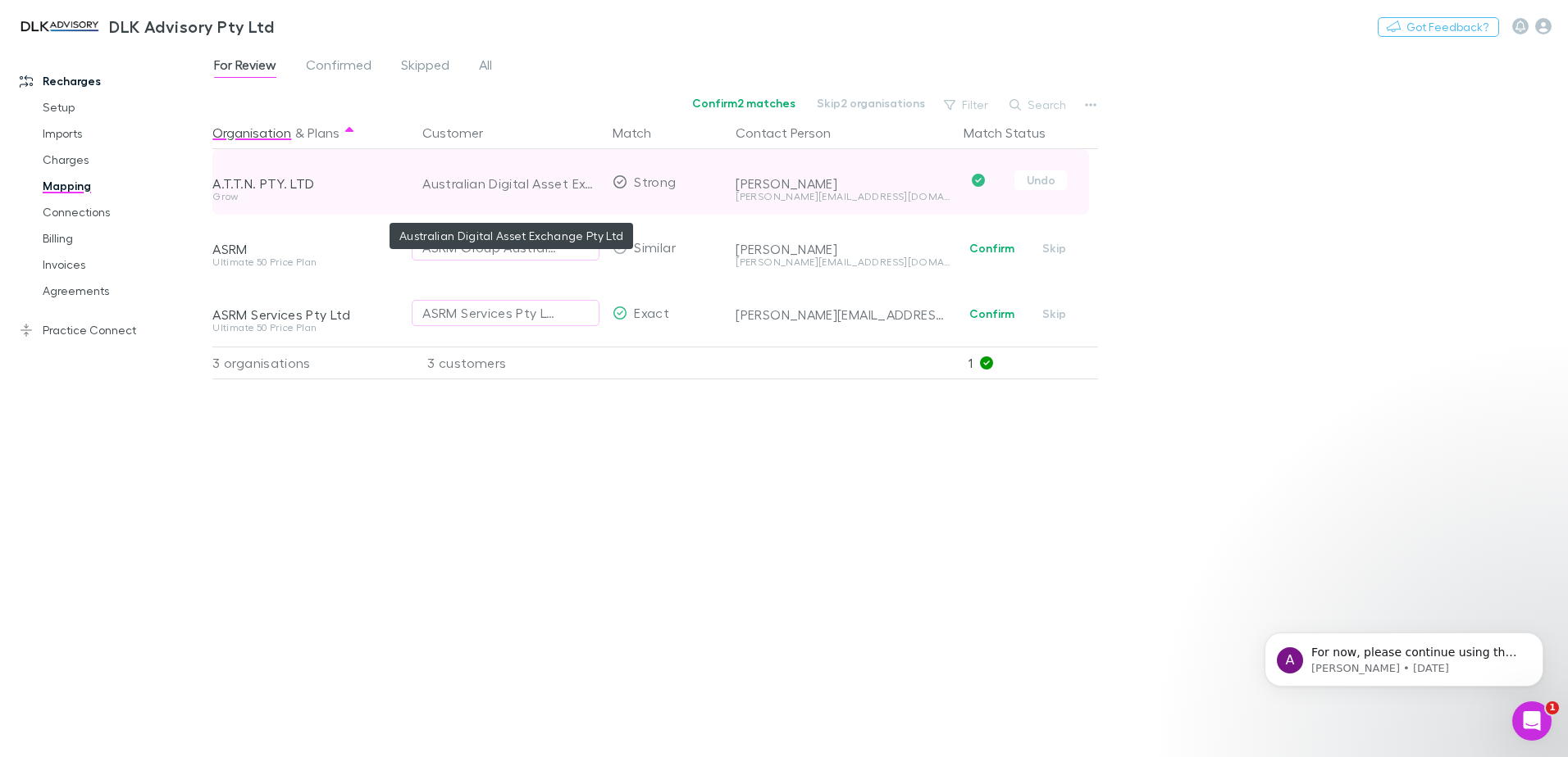
click at [533, 180] on div "Australian Digital Asset Exchange Pty Ltd" at bounding box center [511, 184] width 177 height 66
click at [1050, 181] on button "Undo" at bounding box center [1040, 180] width 52 height 20
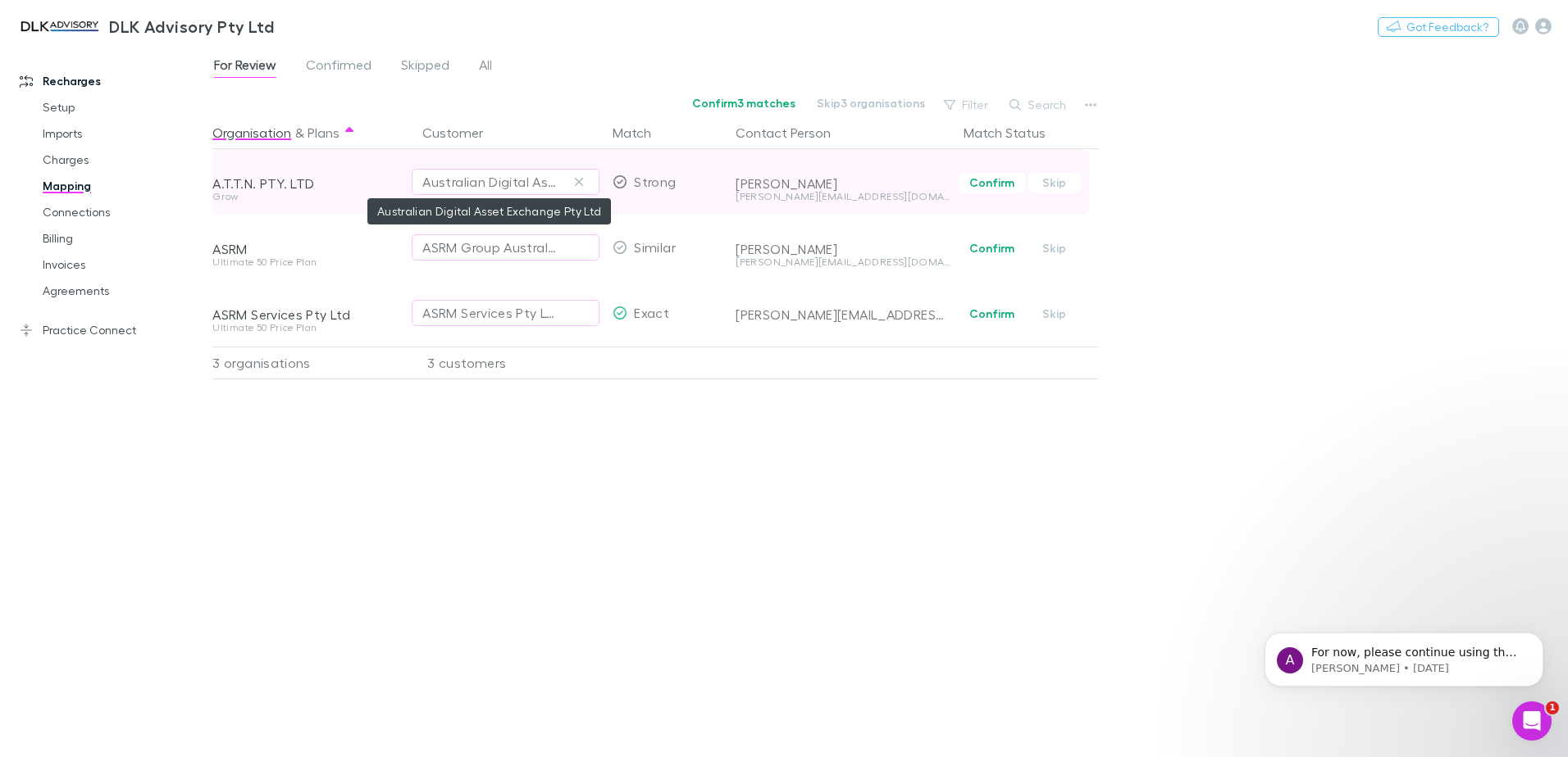
click at [535, 180] on div "Australian Digital Asset Exchange Pty Ltd" at bounding box center [489, 182] width 133 height 20
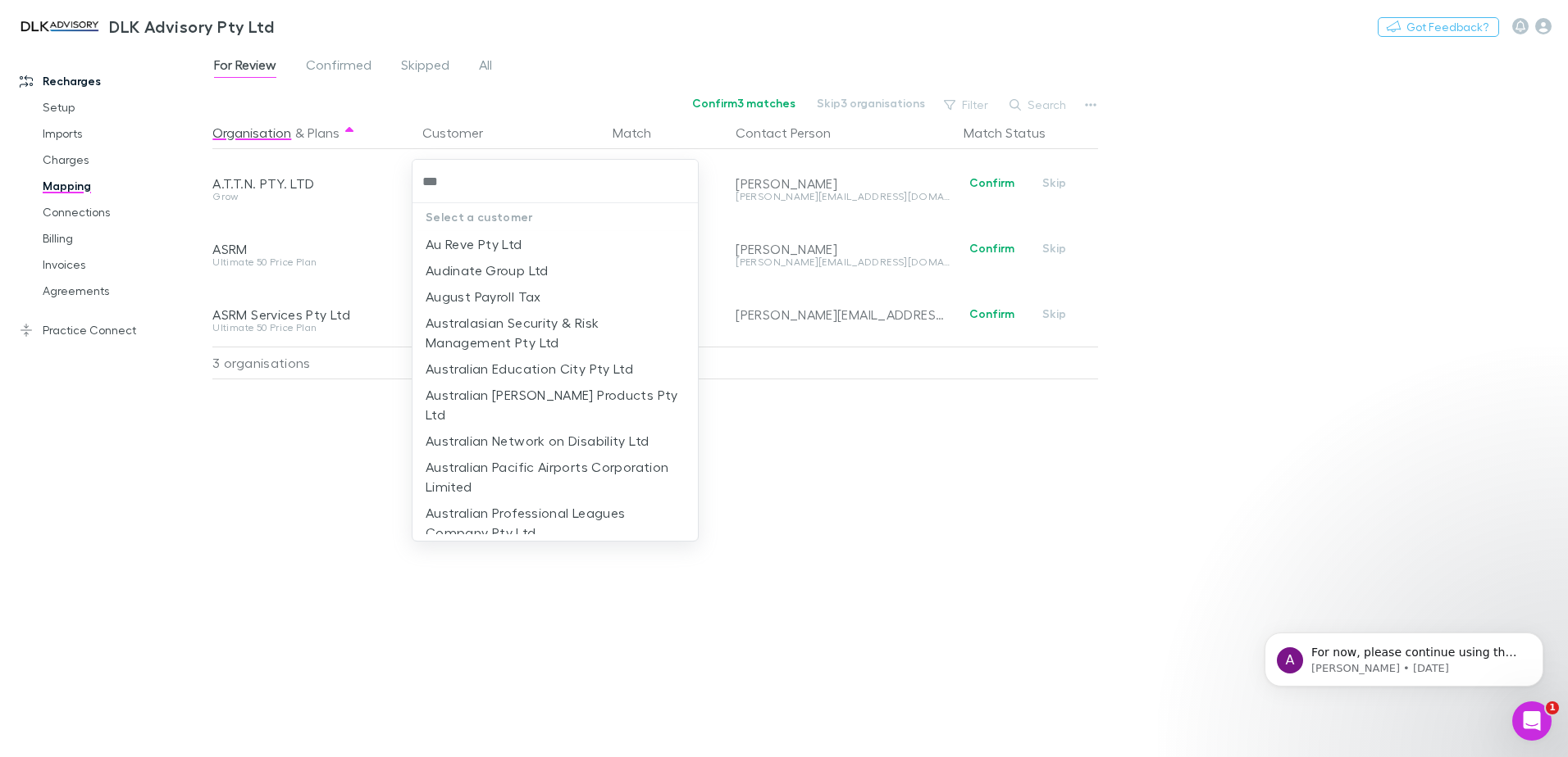
type input "****"
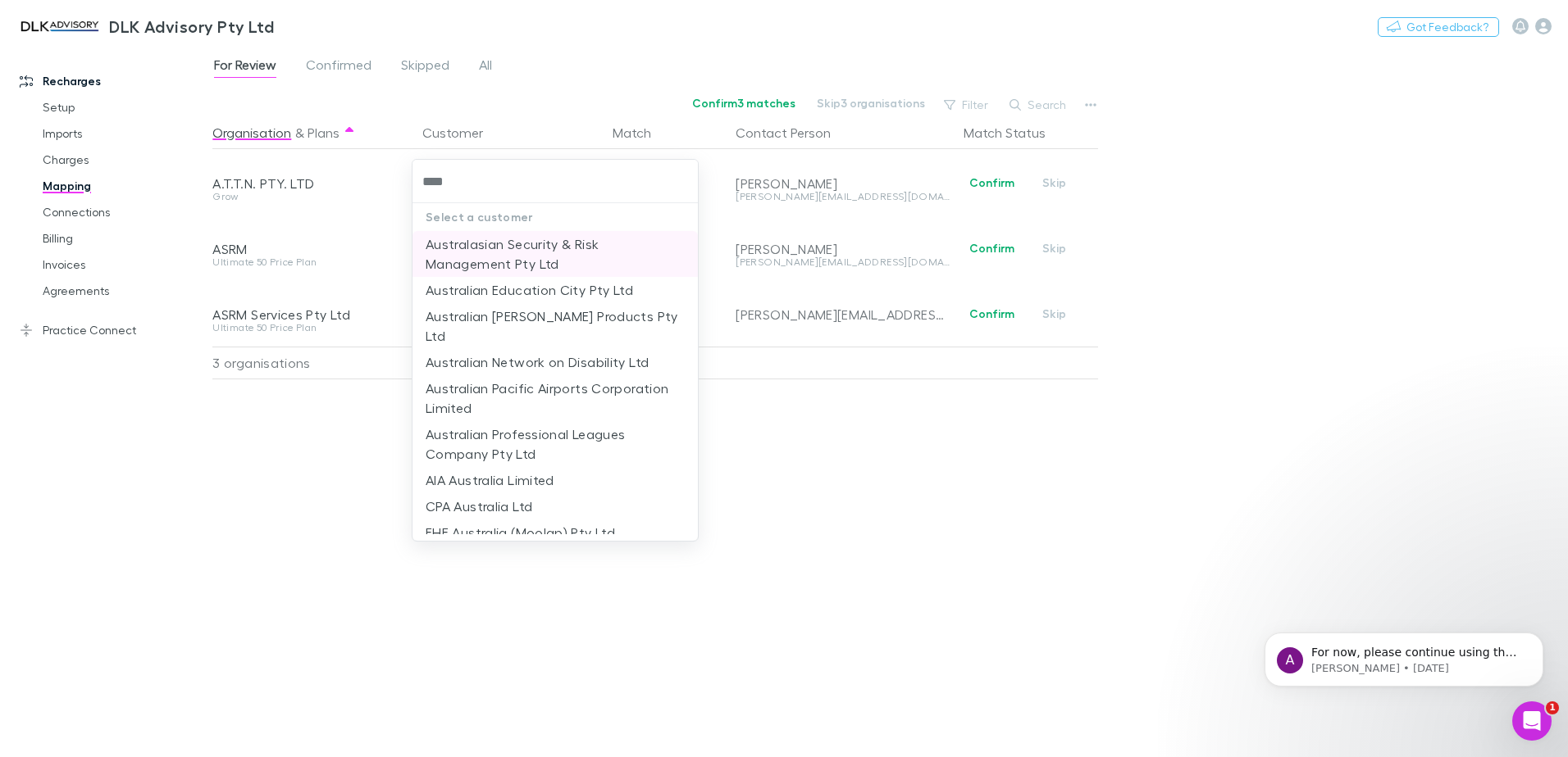
click at [487, 251] on li "Australasian Security & Risk Management Pty Ltd" at bounding box center [555, 254] width 286 height 46
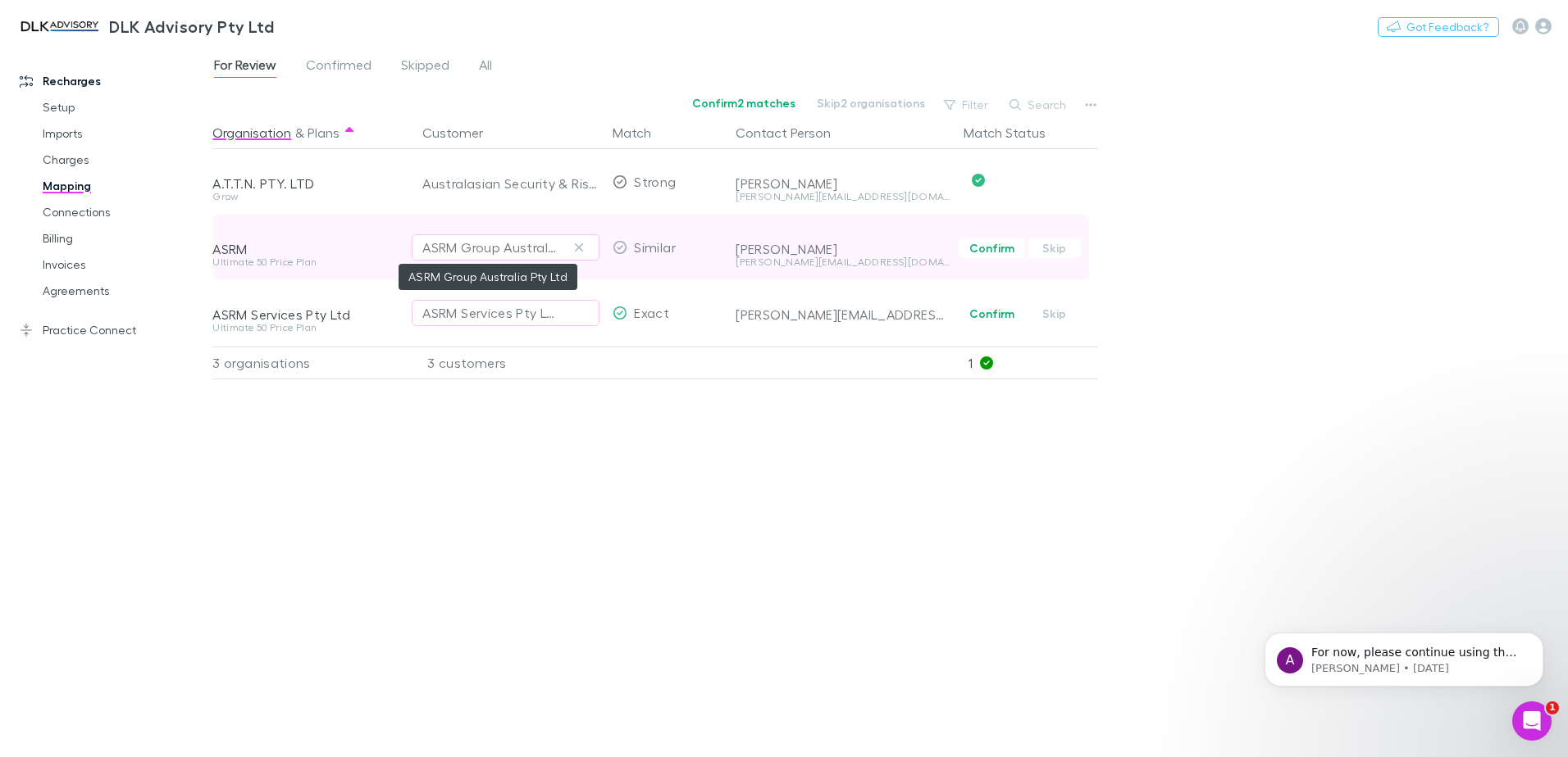
click at [486, 249] on div "ASRM Group Australia Pty Ltd" at bounding box center [489, 248] width 133 height 20
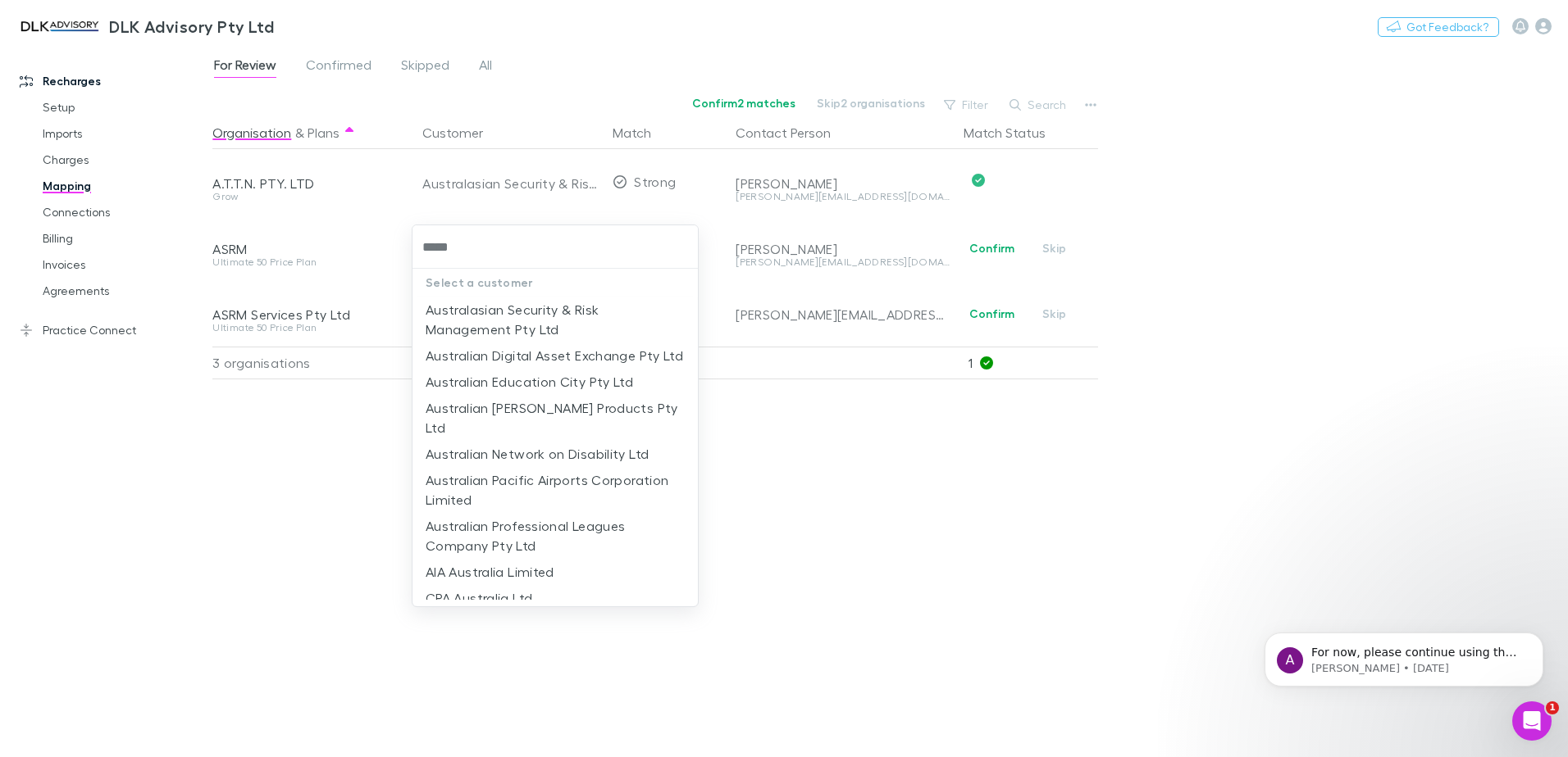
type input "******"
click at [520, 309] on li "Australasian Security & Risk Management Pty Ltd" at bounding box center [555, 320] width 286 height 46
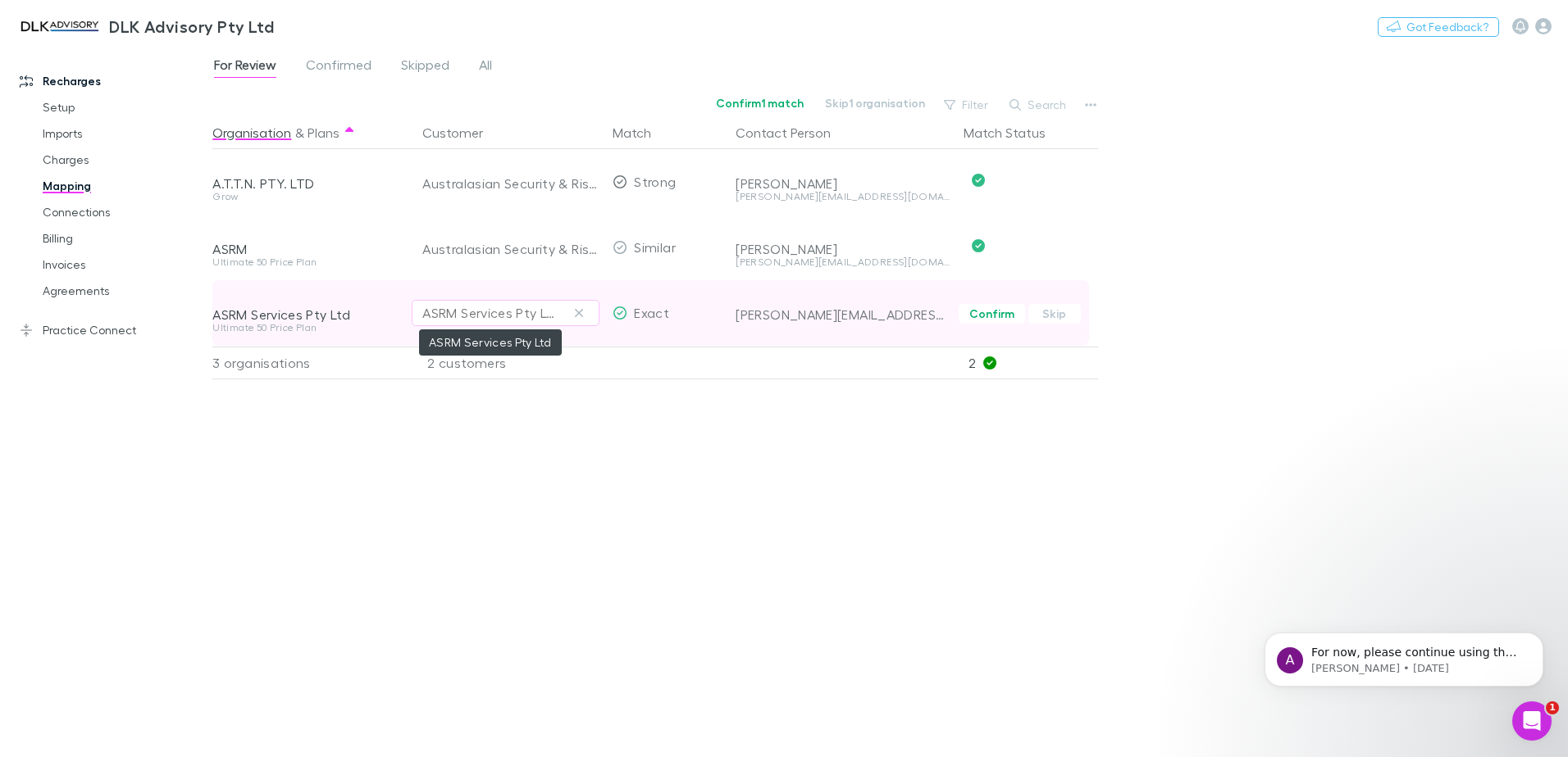
click at [497, 316] on div "ASRM Services Pty Ltd" at bounding box center [489, 313] width 133 height 20
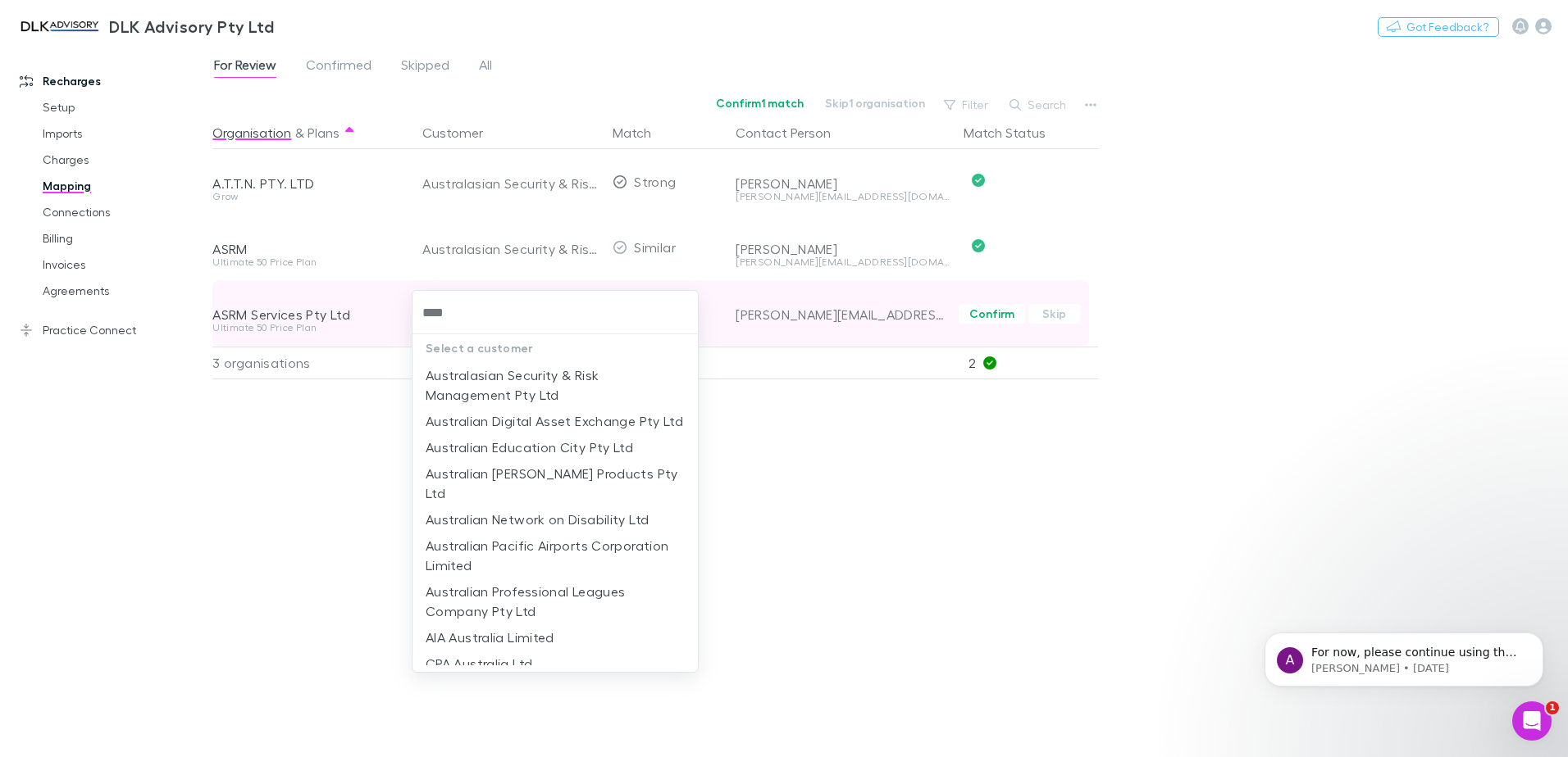
type input "*****"
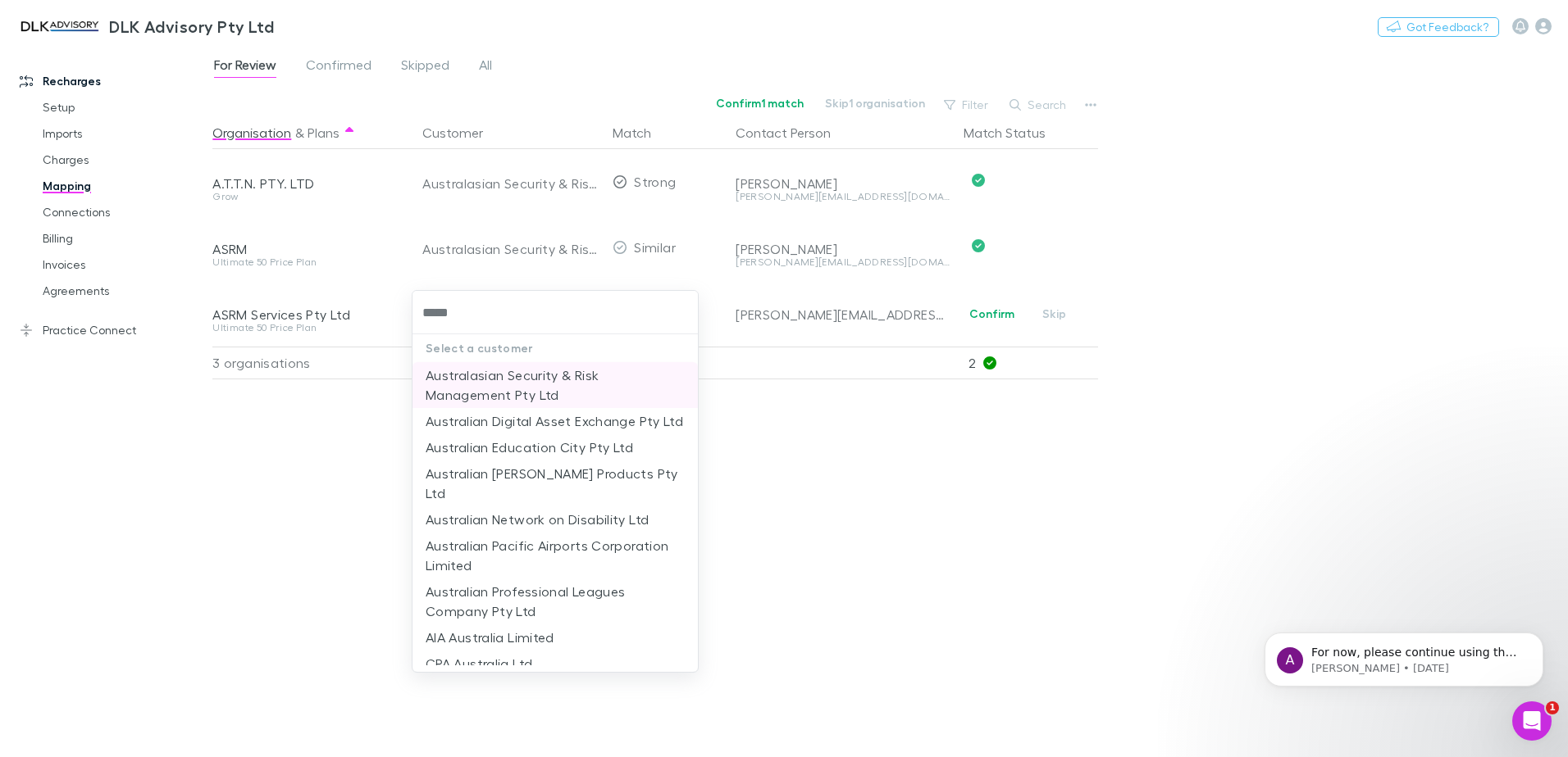
click at [486, 390] on li "Australasian Security & Risk Management Pty Ltd" at bounding box center [555, 385] width 286 height 46
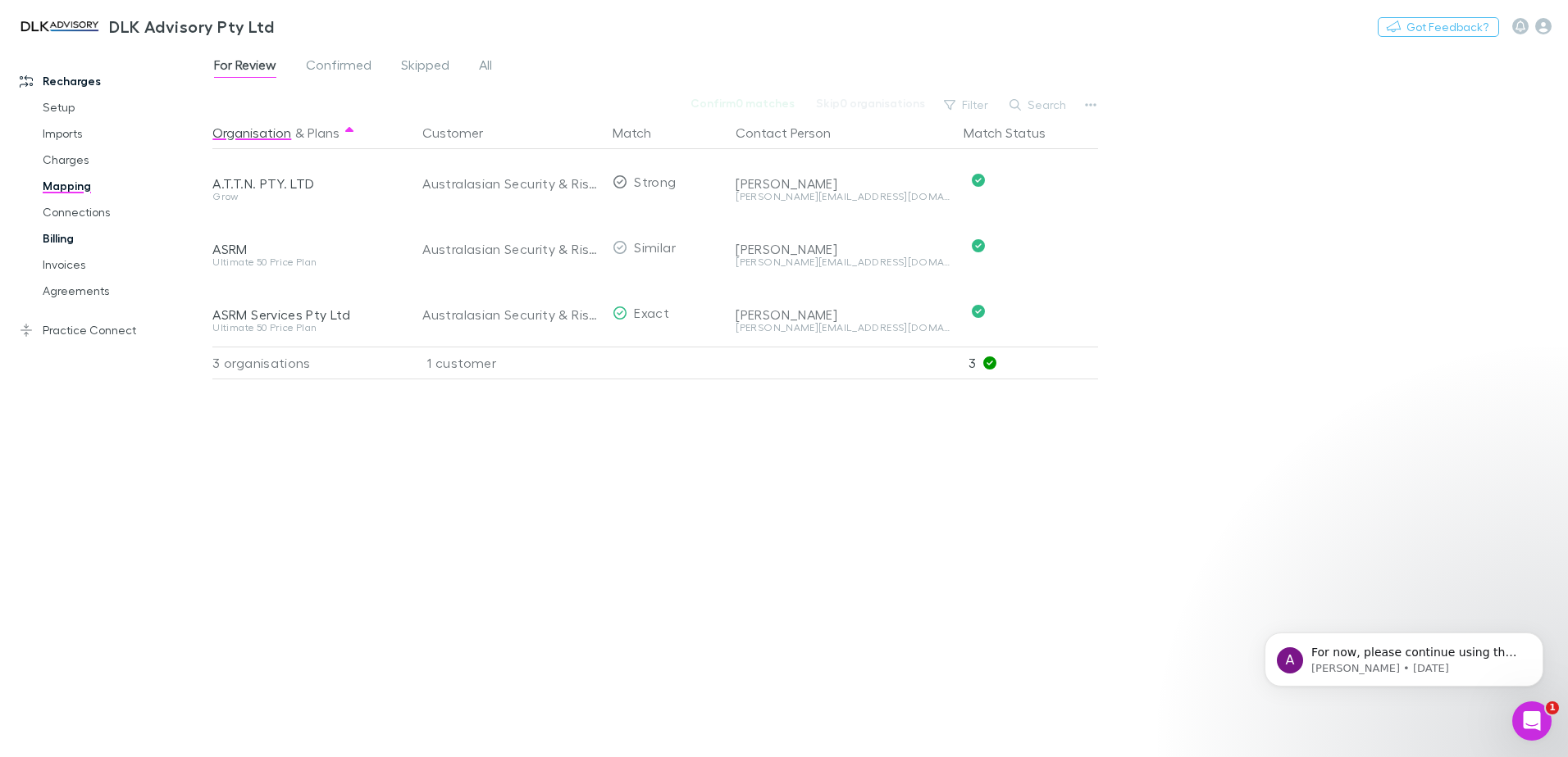
click at [78, 242] on link "Billing" at bounding box center [123, 238] width 195 height 26
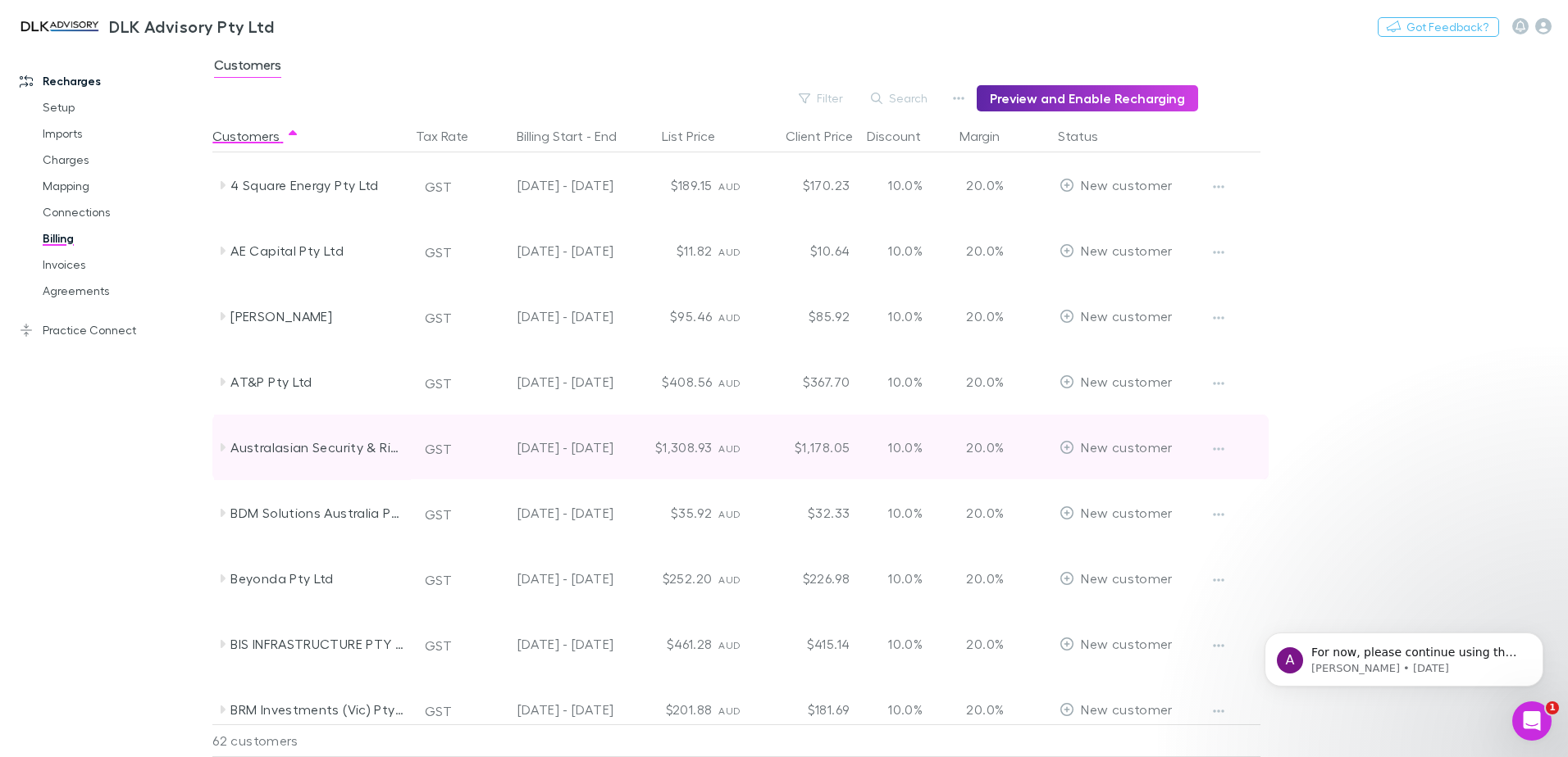
click at [227, 448] on icon at bounding box center [222, 447] width 14 height 14
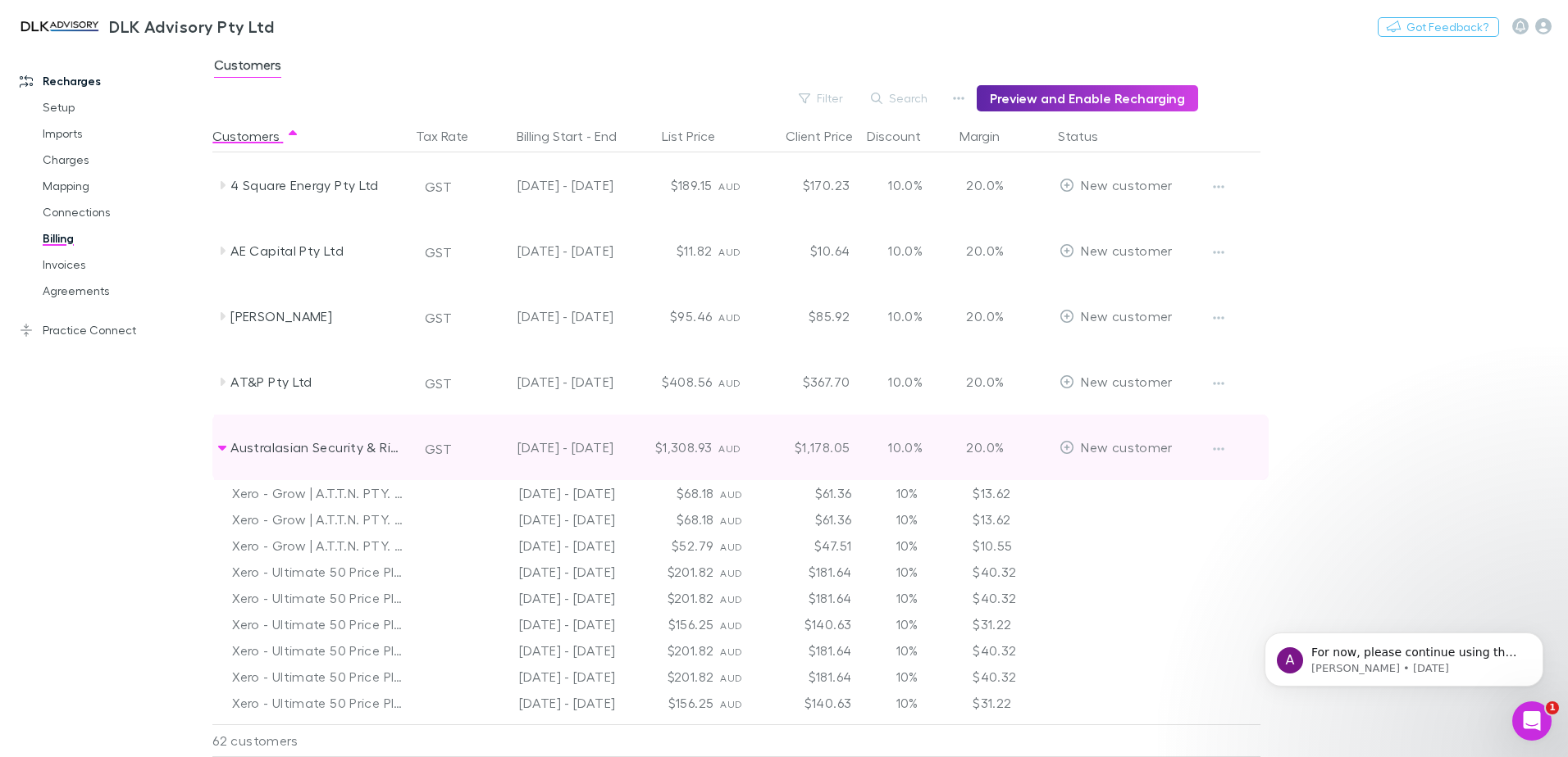
click at [217, 449] on icon at bounding box center [222, 447] width 14 height 14
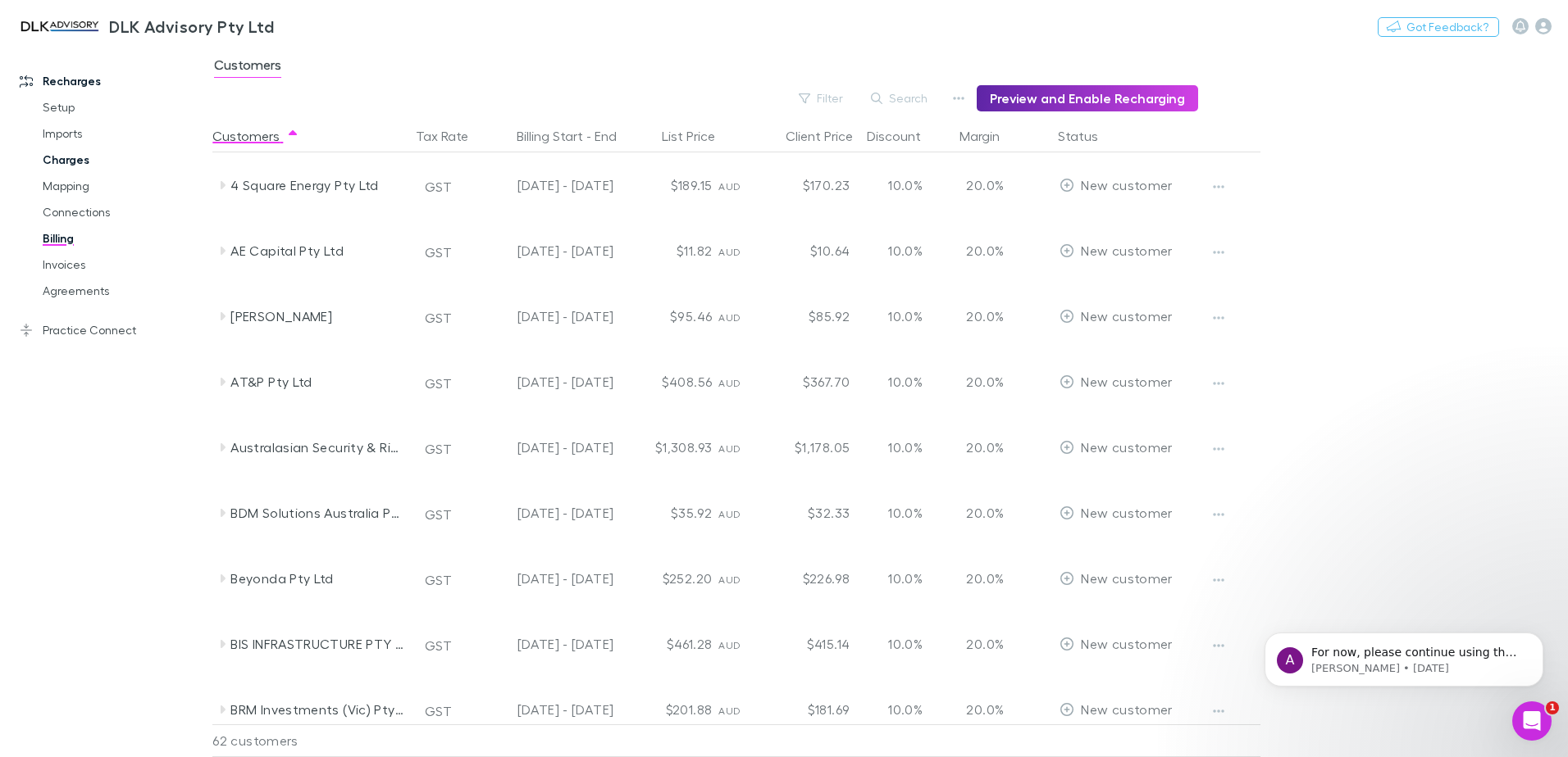
click at [56, 158] on link "Charges" at bounding box center [123, 159] width 195 height 26
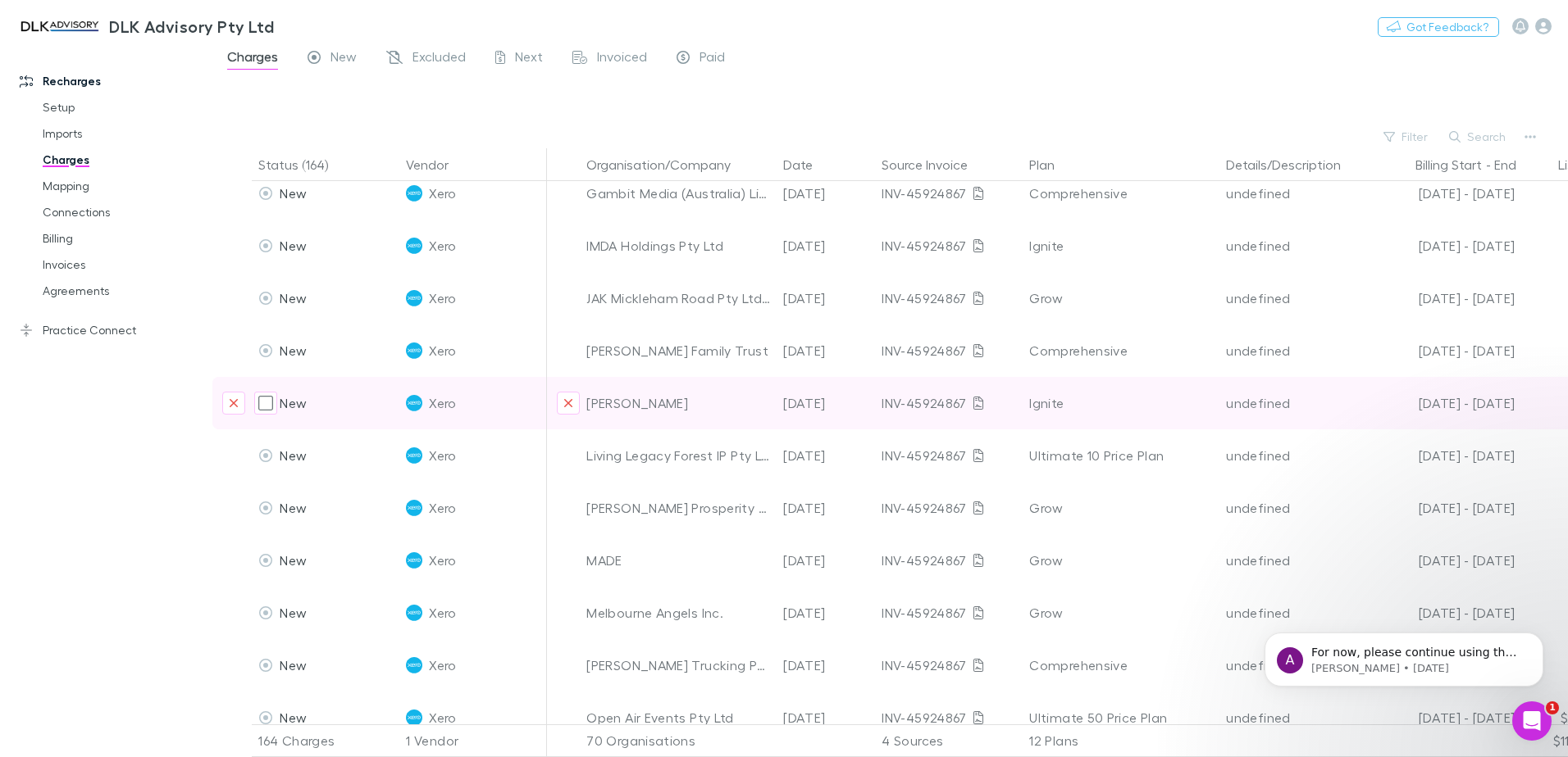
scroll to position [738, 0]
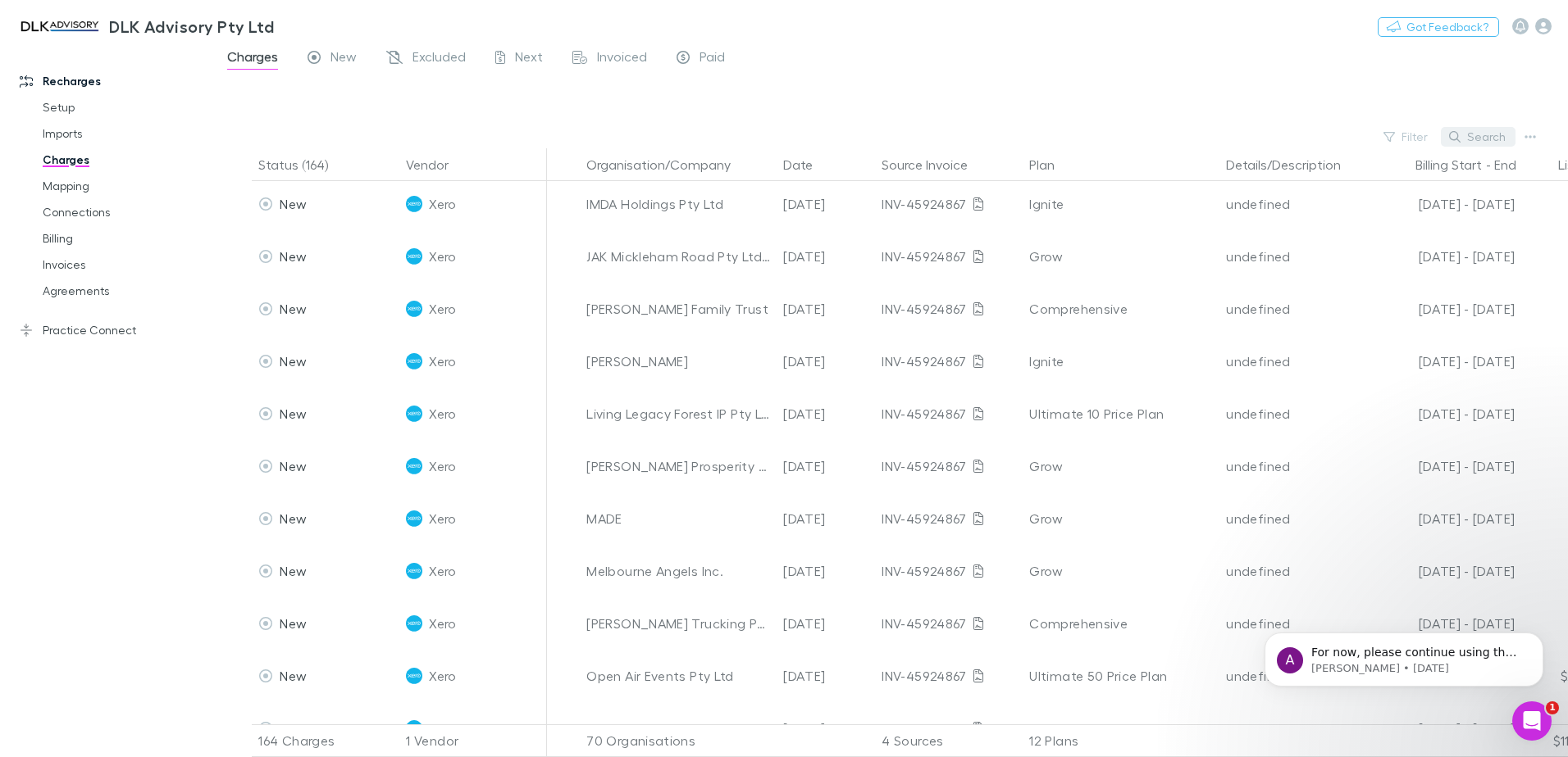
click at [1253, 128] on button "Search" at bounding box center [1478, 137] width 75 height 20
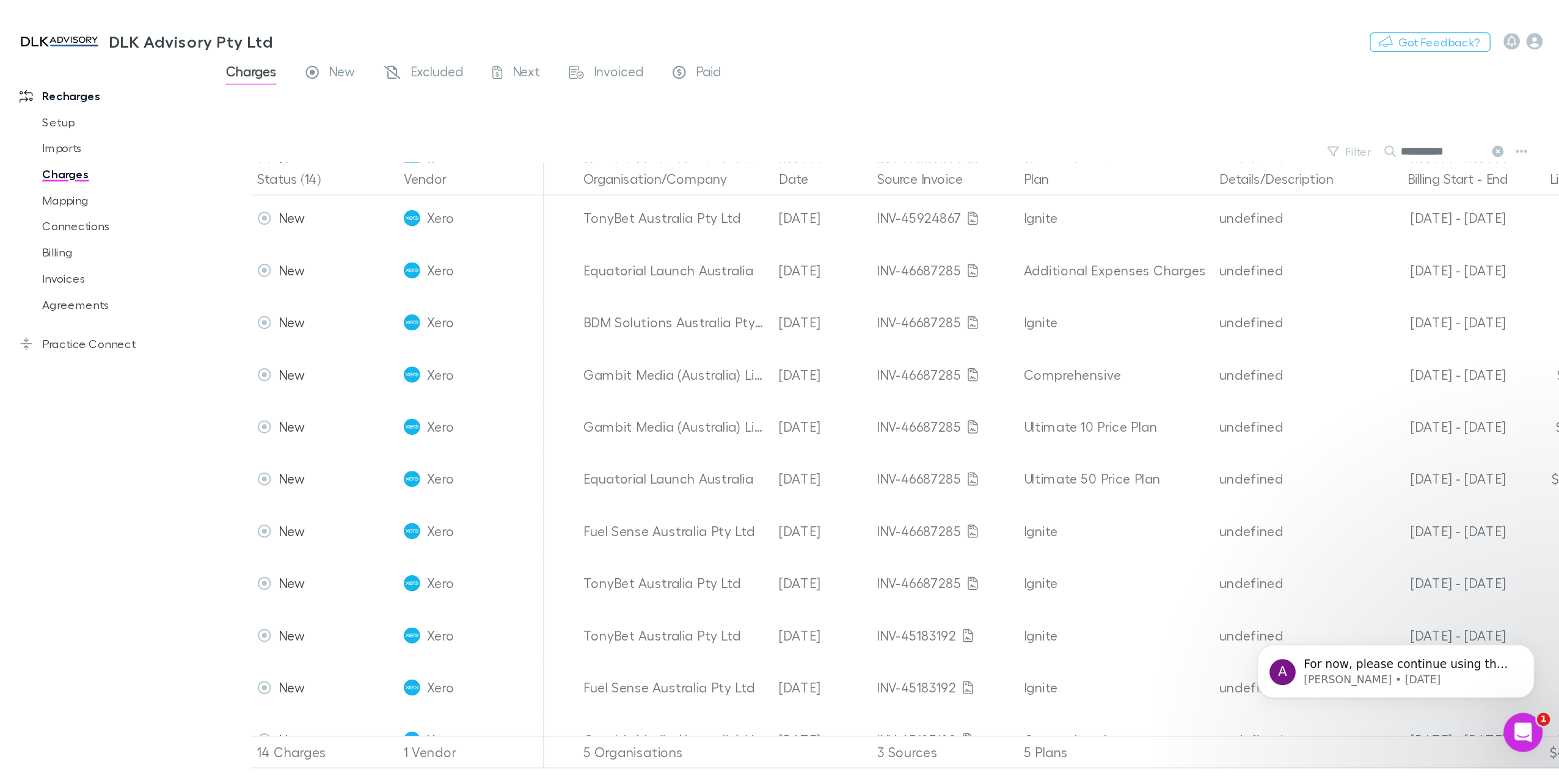
scroll to position [0, 0]
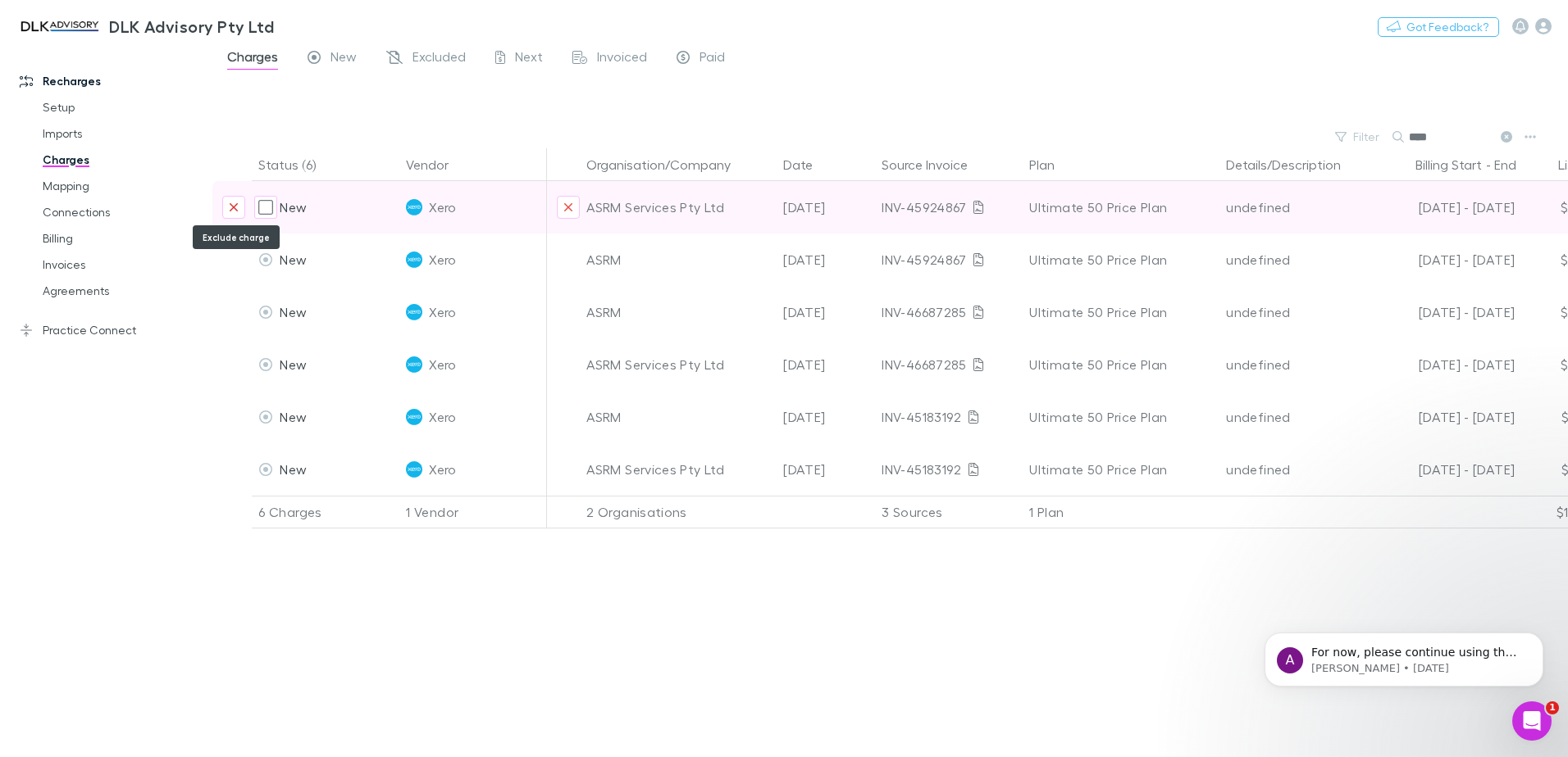
click at [233, 208] on icon "Exclude charge" at bounding box center [233, 207] width 8 height 8
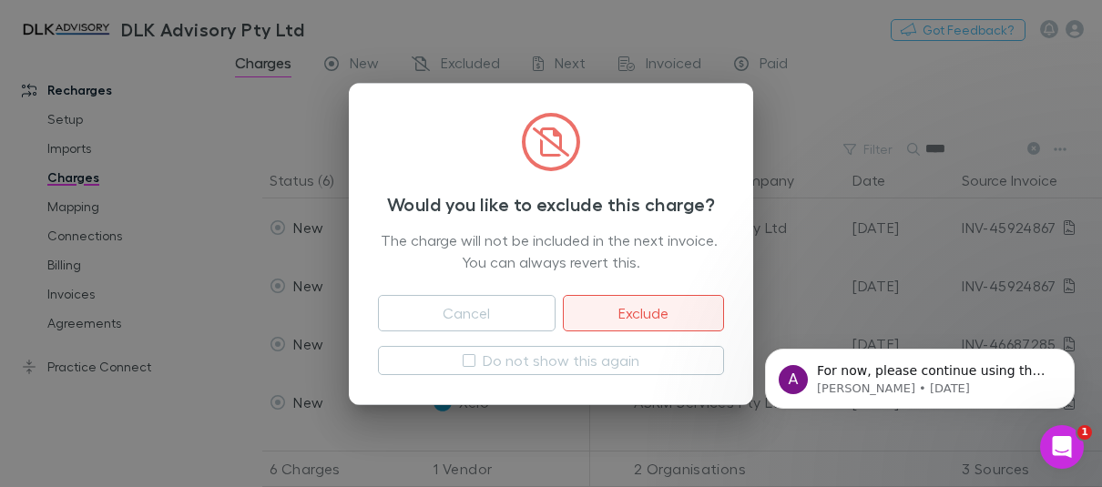
click at [652, 321] on button "Exclude" at bounding box center [643, 313] width 161 height 36
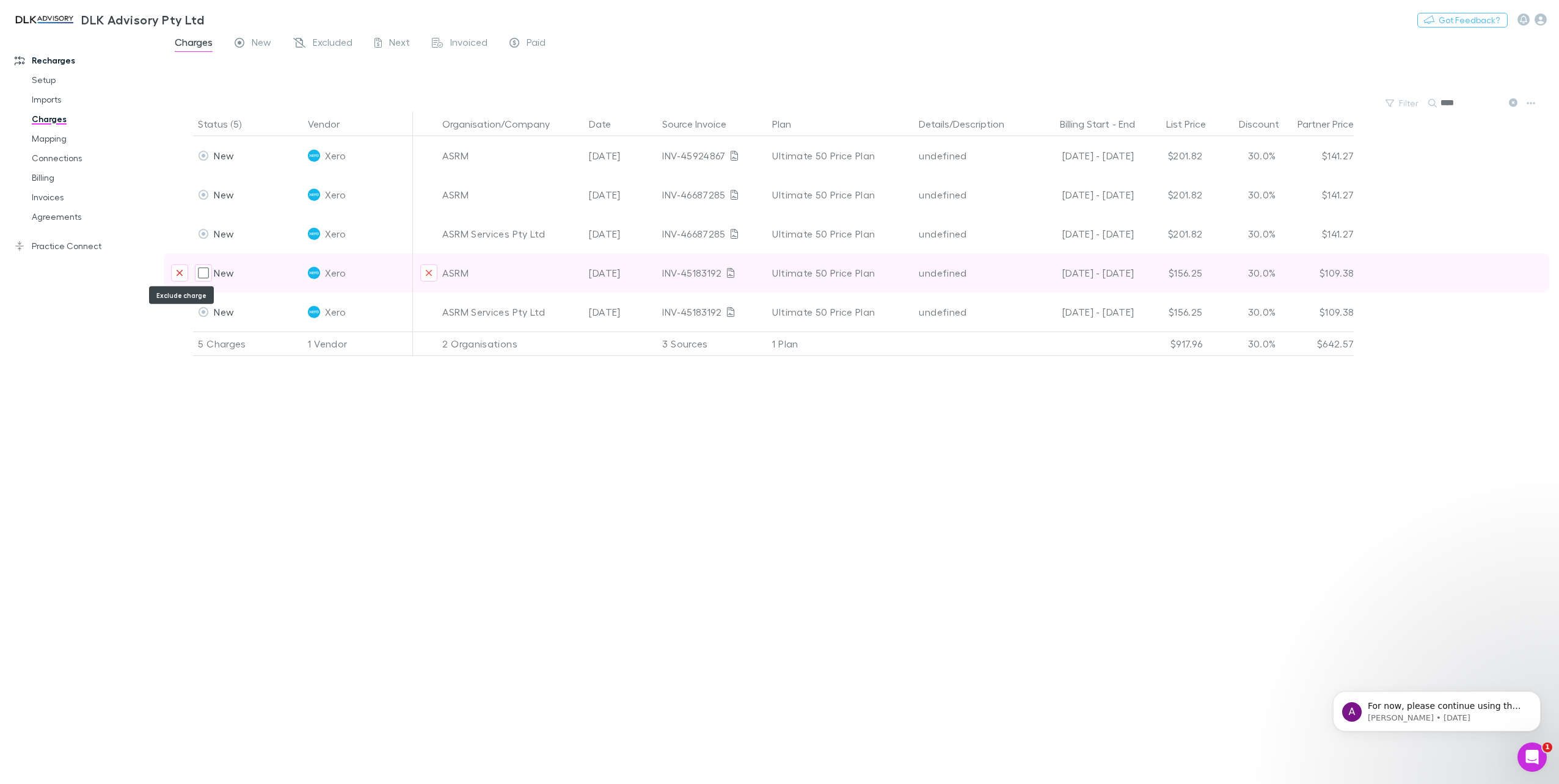
click at [174, 270] on button "Exclude charge" at bounding box center [179, 272] width 17 height 17
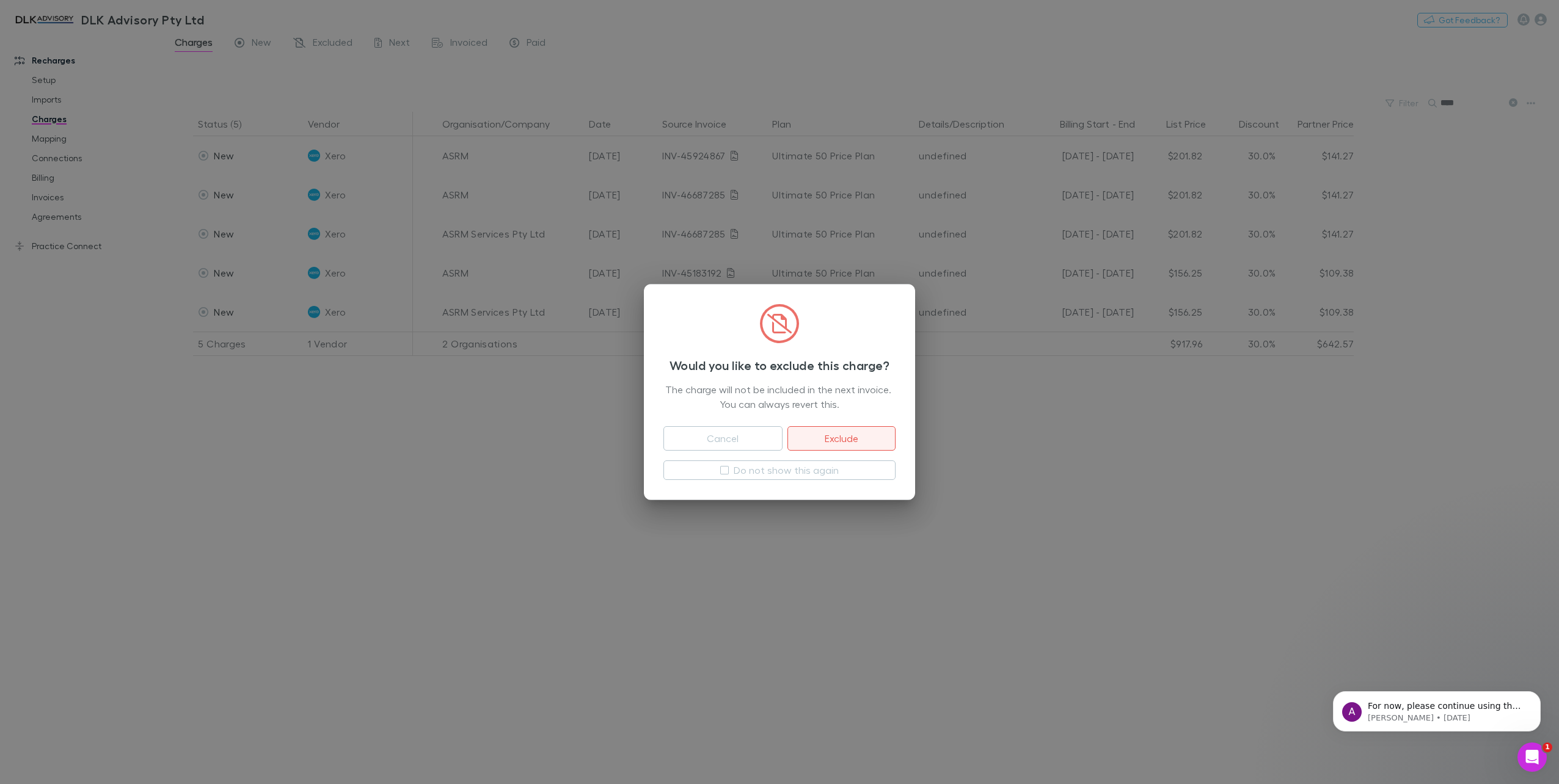
click at [858, 432] on button "Exclude" at bounding box center [841, 439] width 108 height 24
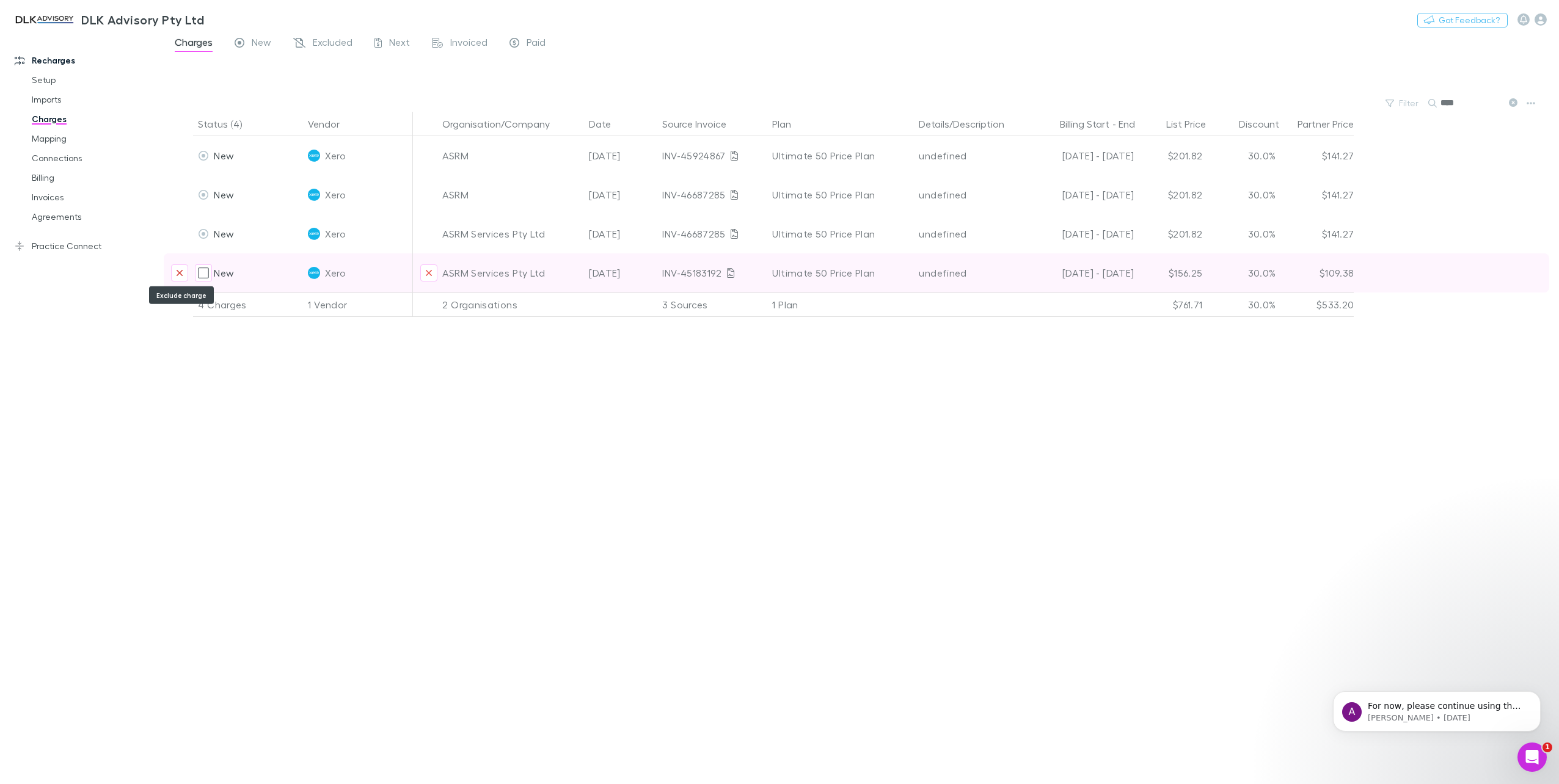
click at [174, 274] on button "Exclude charge" at bounding box center [179, 272] width 17 height 17
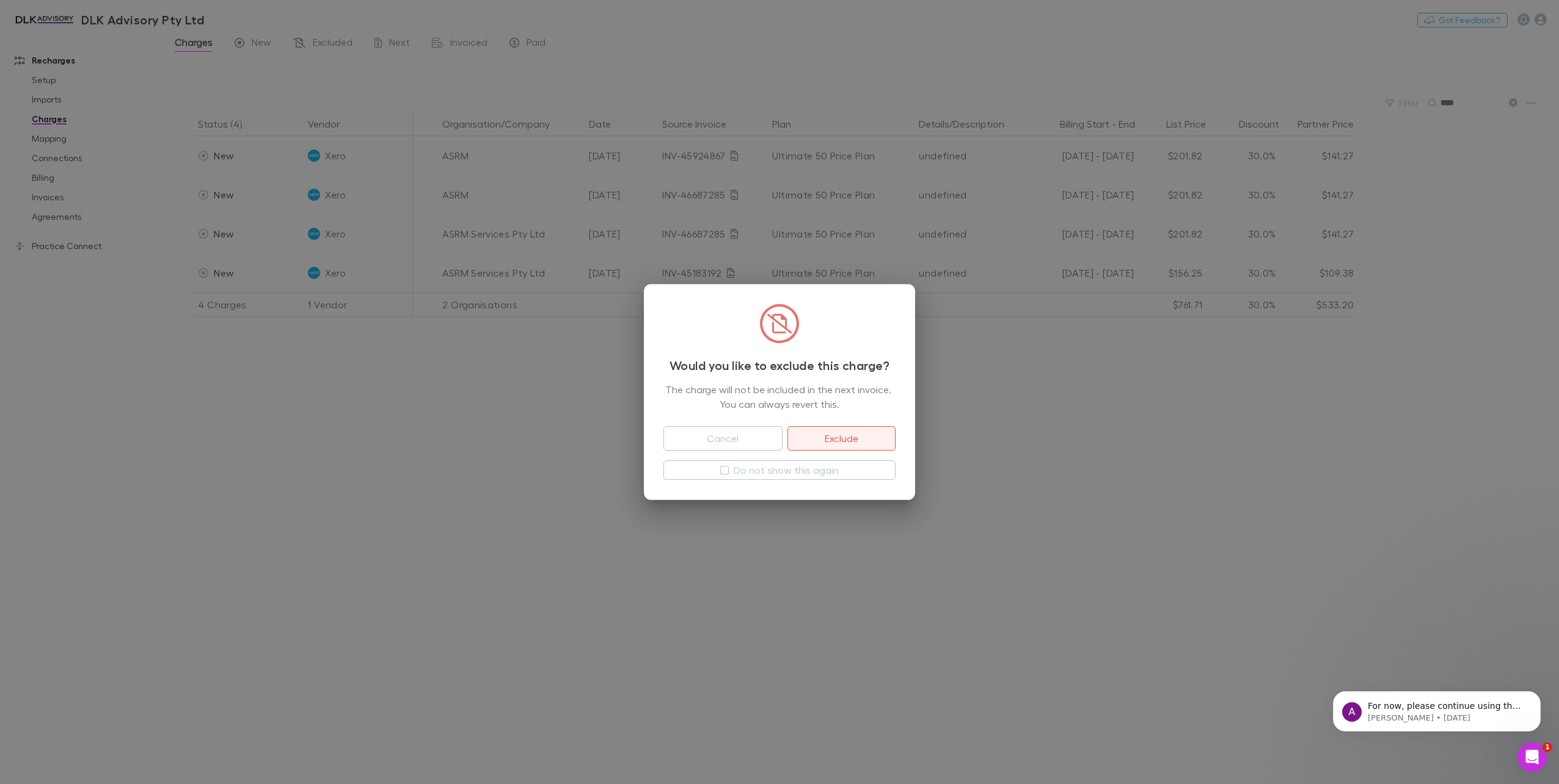
click at [841, 432] on button "Exclude" at bounding box center [841, 439] width 108 height 24
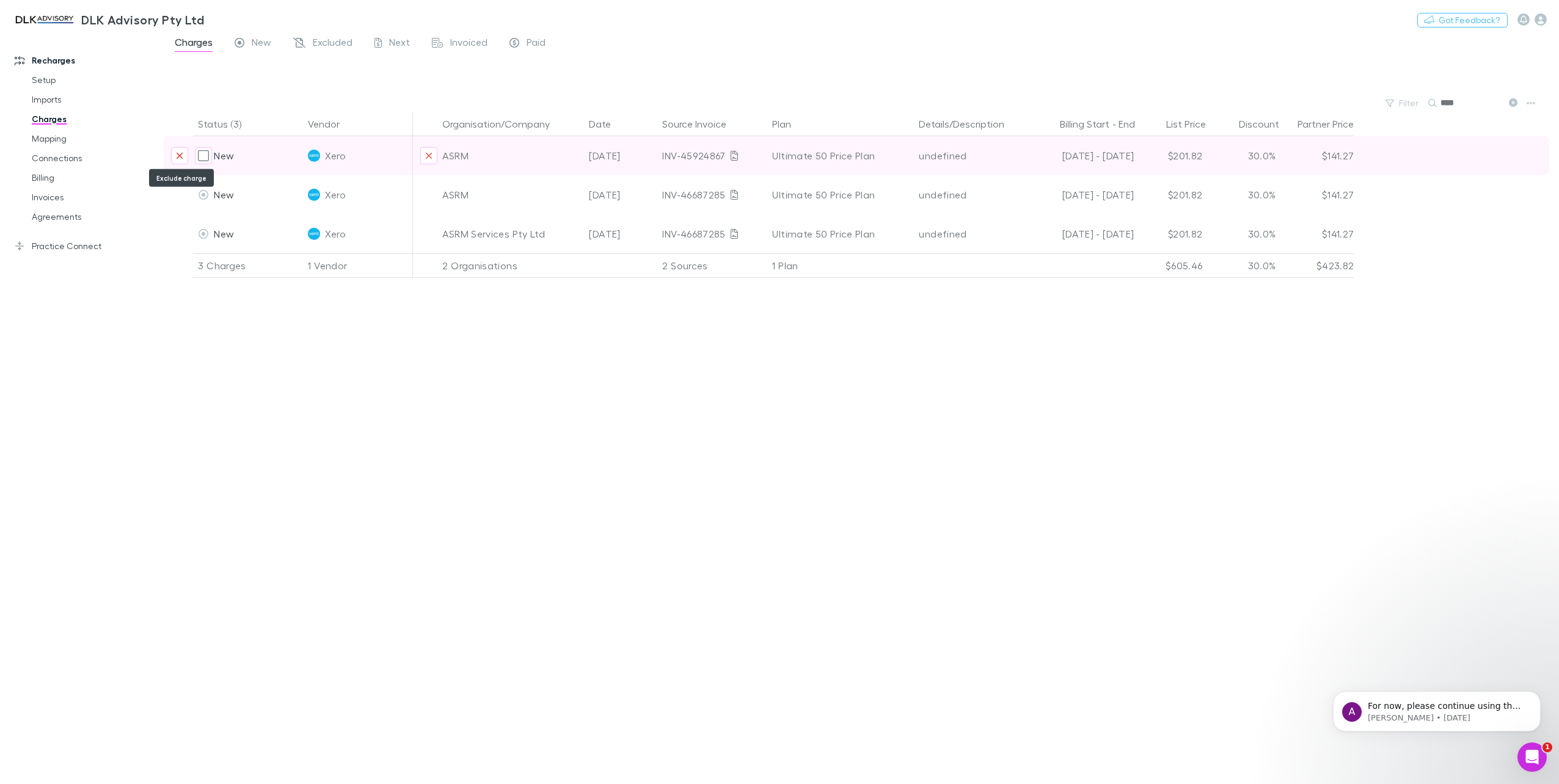
click at [178, 156] on icon "Exclude charge" at bounding box center [179, 156] width 7 height 10
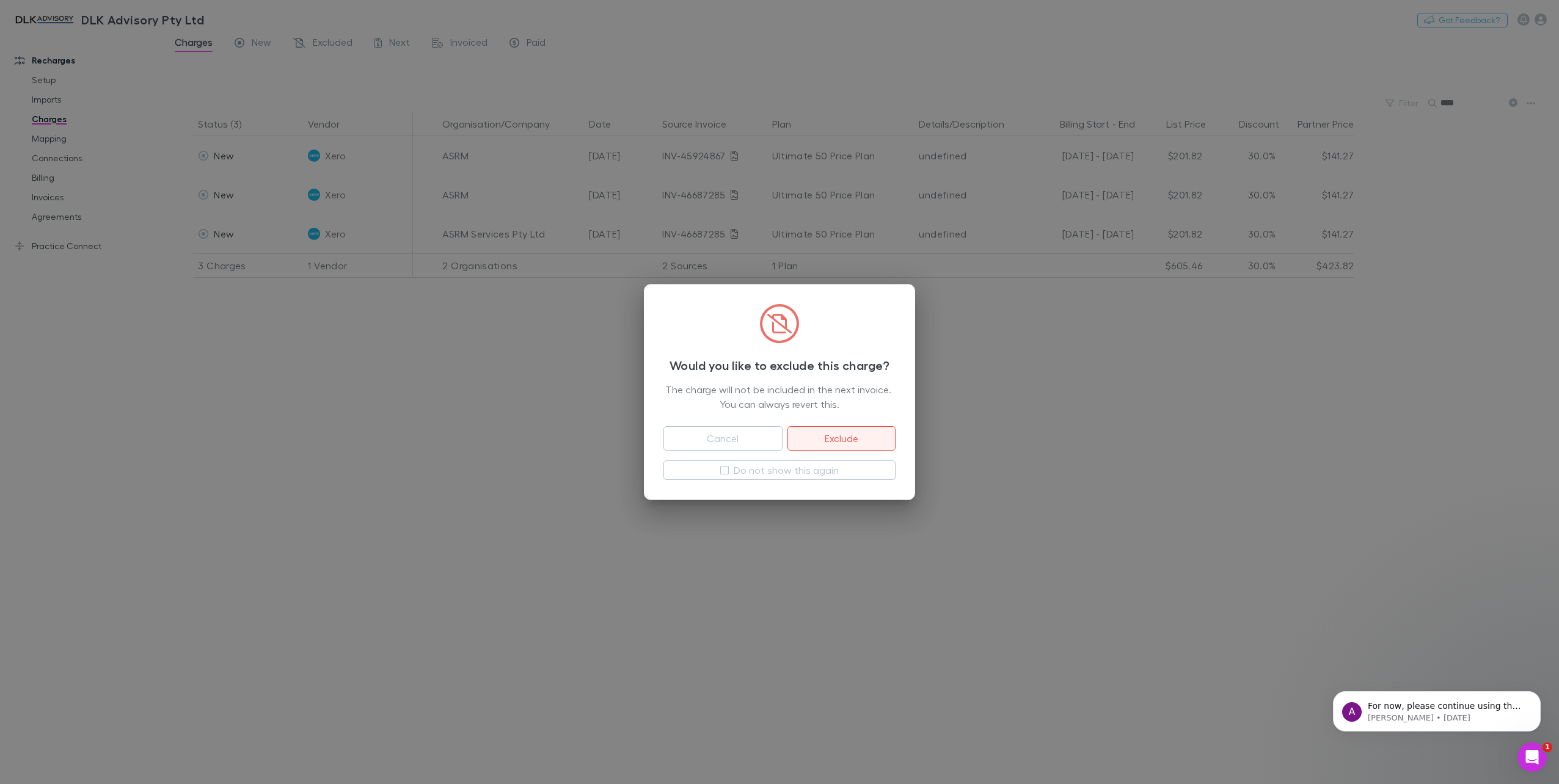
click at [826, 432] on button "Exclude" at bounding box center [841, 439] width 108 height 24
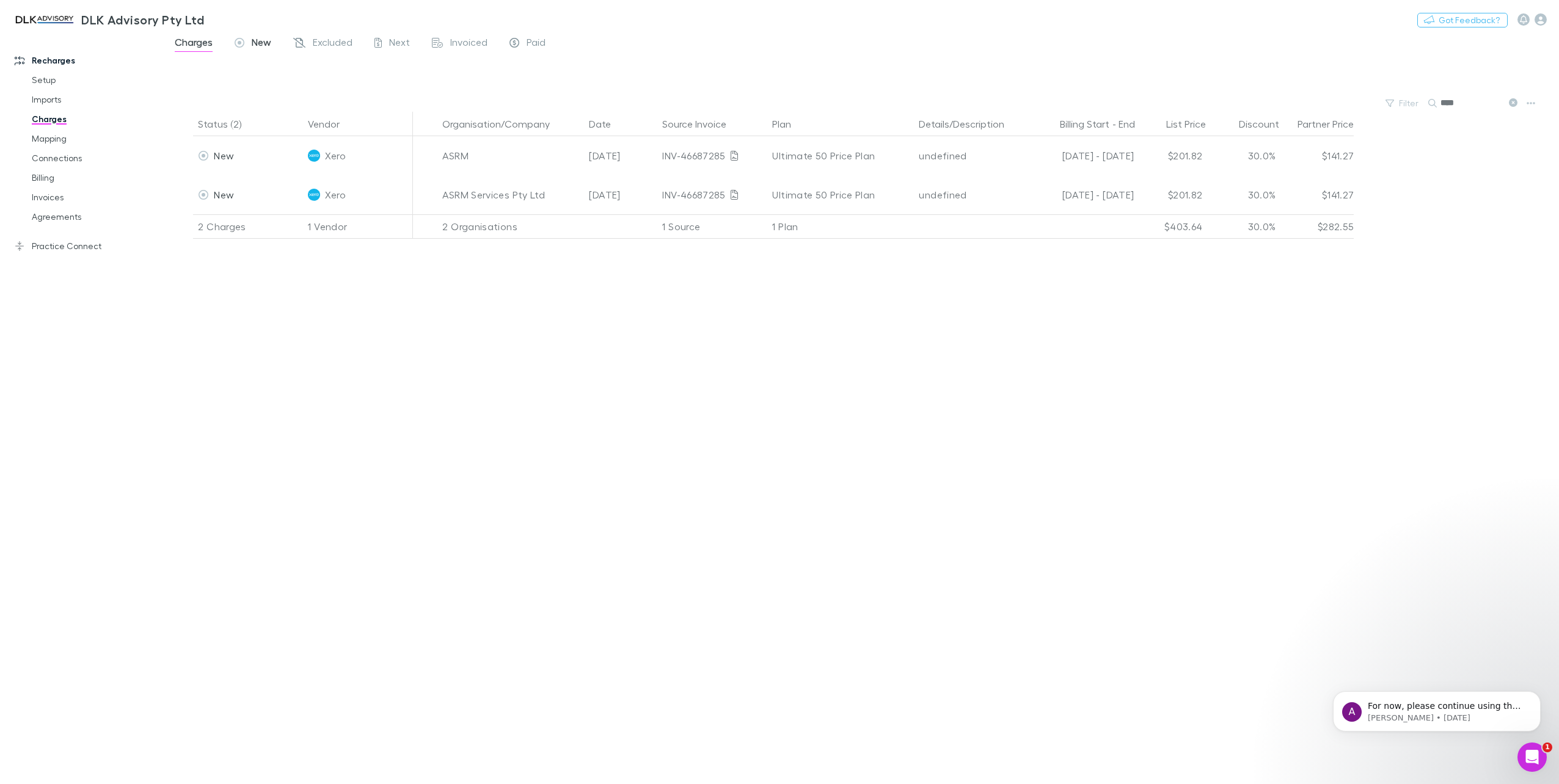
click at [254, 43] on span "New" at bounding box center [261, 44] width 19 height 16
drag, startPoint x: 1470, startPoint y: 106, endPoint x: 1363, endPoint y: 107, distance: 107.0
click at [933, 108] on div "Filter Search ****" at bounding box center [861, 103] width 1395 height 17
click at [933, 91] on div at bounding box center [872, 76] width 1373 height 38
click at [933, 99] on input "****" at bounding box center [1470, 103] width 61 height 17
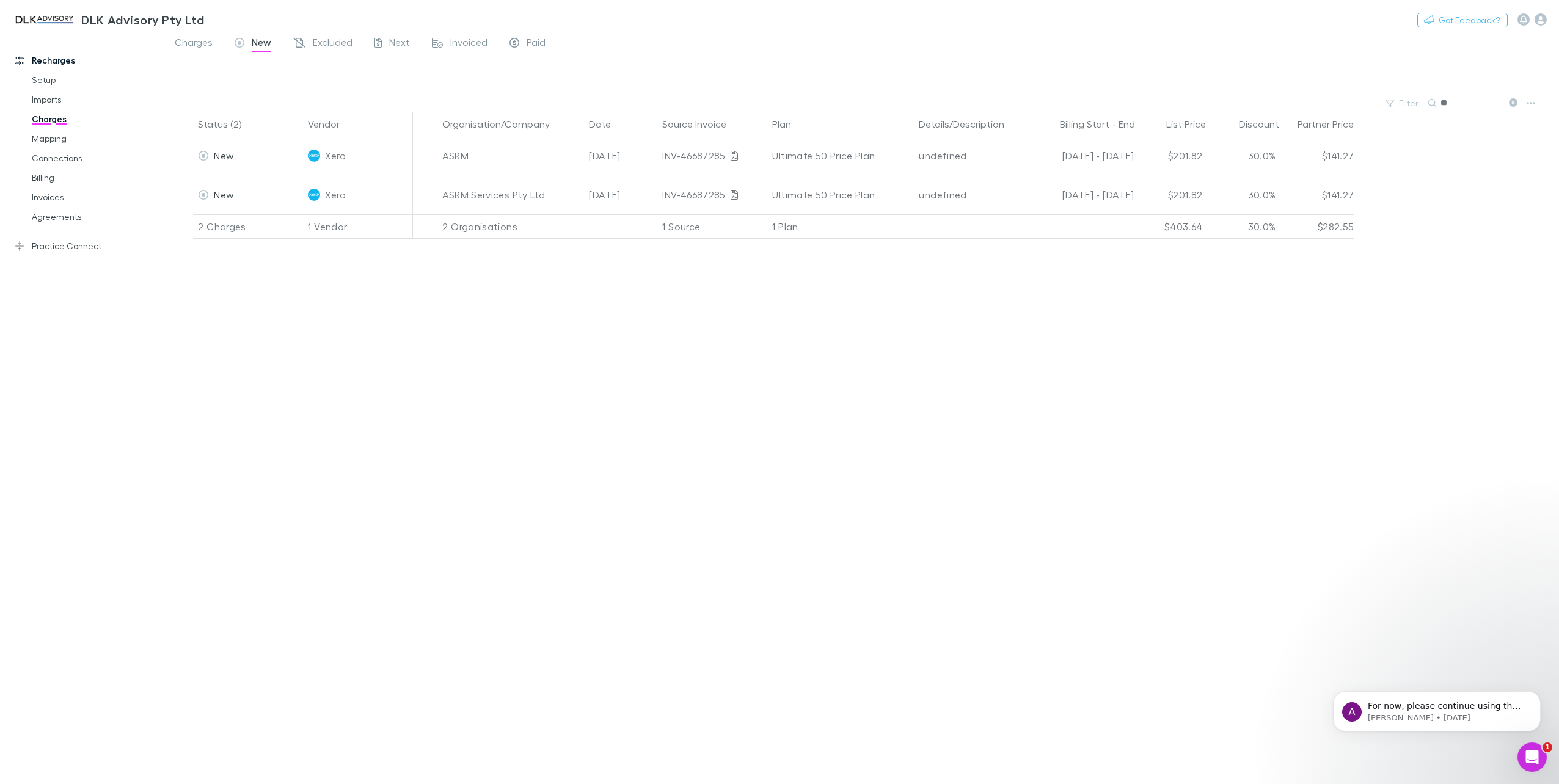
type input "*"
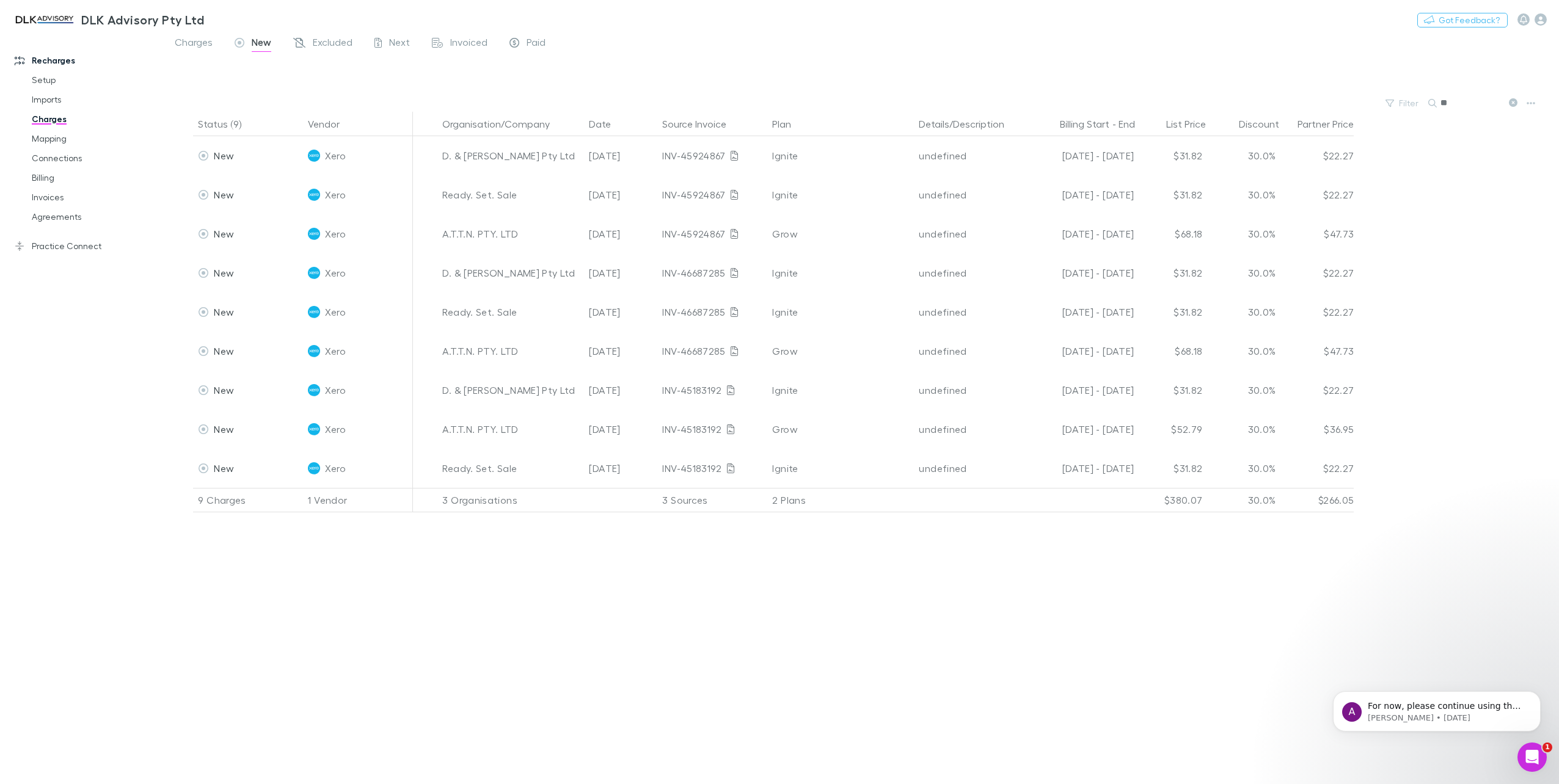
type input "*"
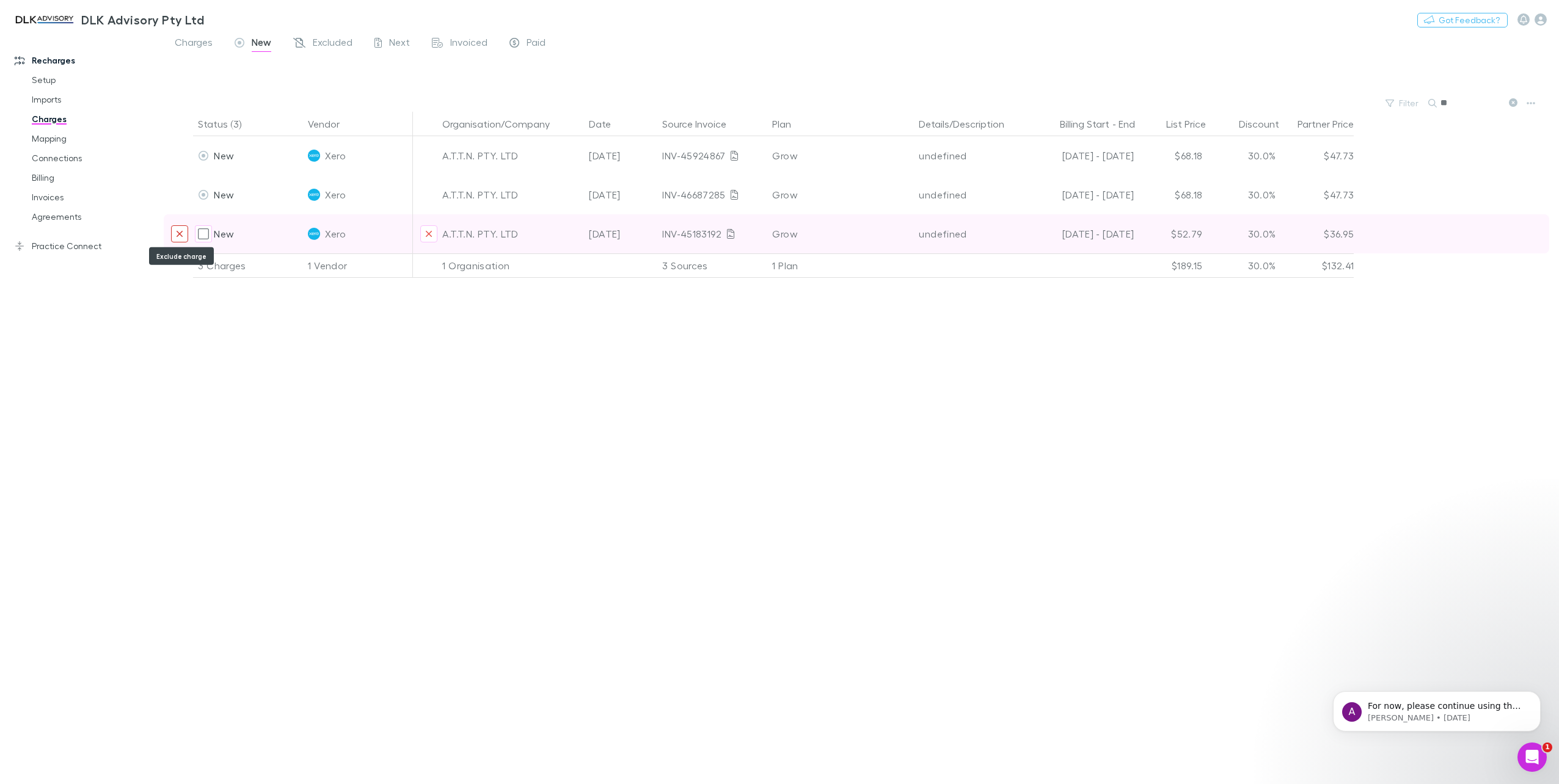
type input "**"
click at [180, 236] on icon "Exclude charge" at bounding box center [179, 233] width 7 height 10
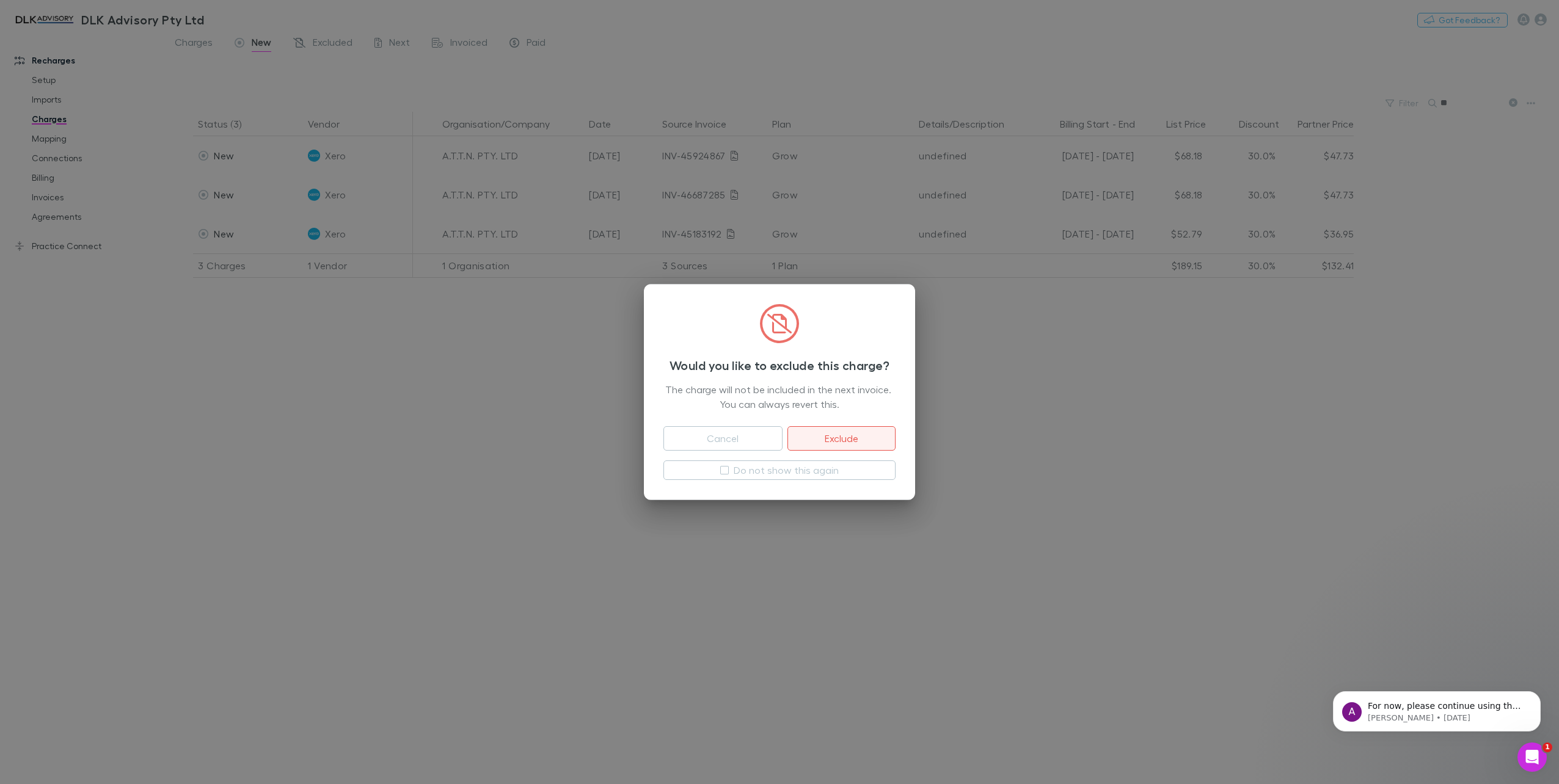
click at [858, 432] on button "Exclude" at bounding box center [841, 439] width 108 height 24
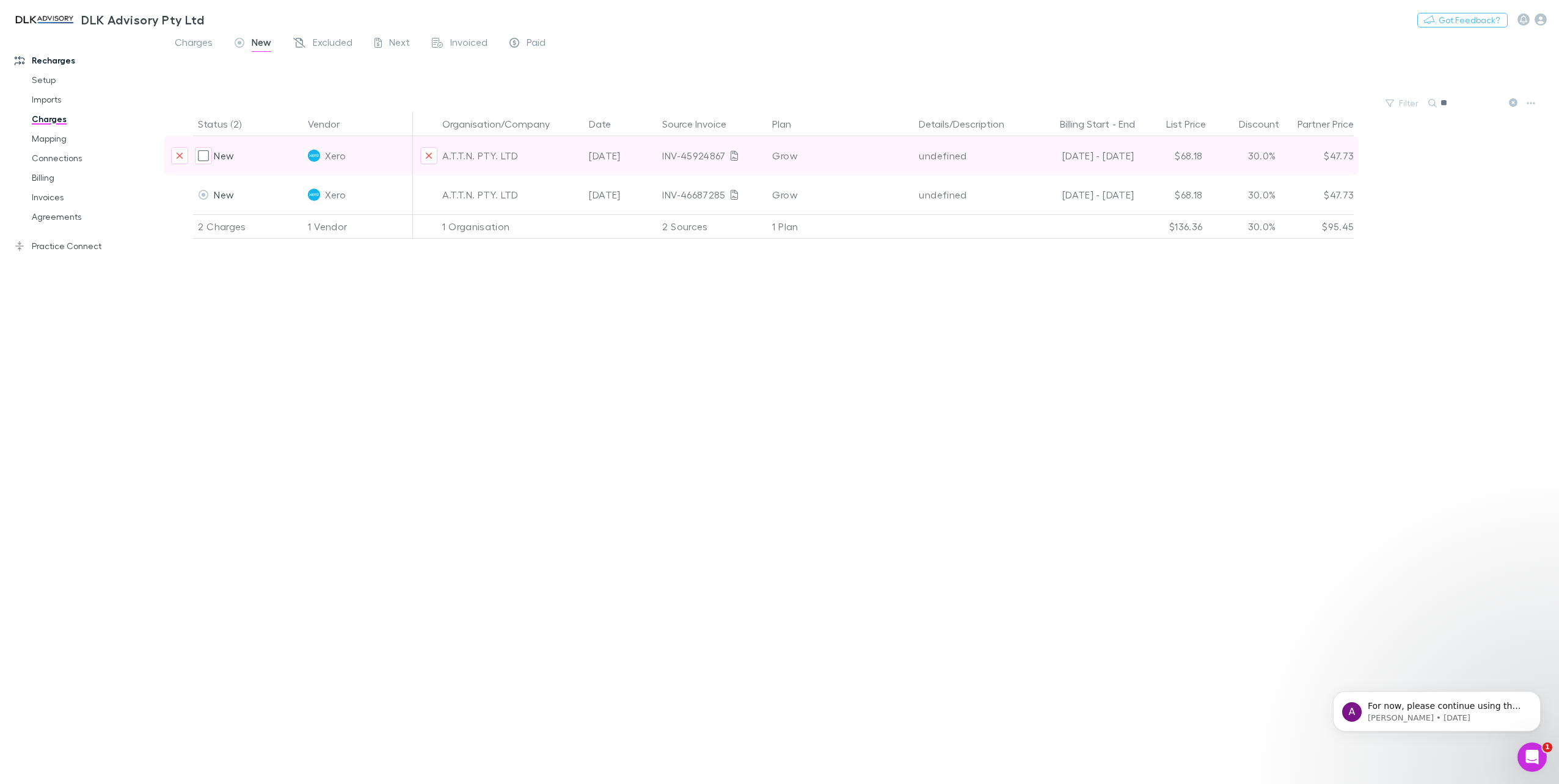
click at [190, 157] on div at bounding box center [182, 156] width 22 height 39
click at [182, 157] on icon "Exclude charge" at bounding box center [179, 156] width 7 height 10
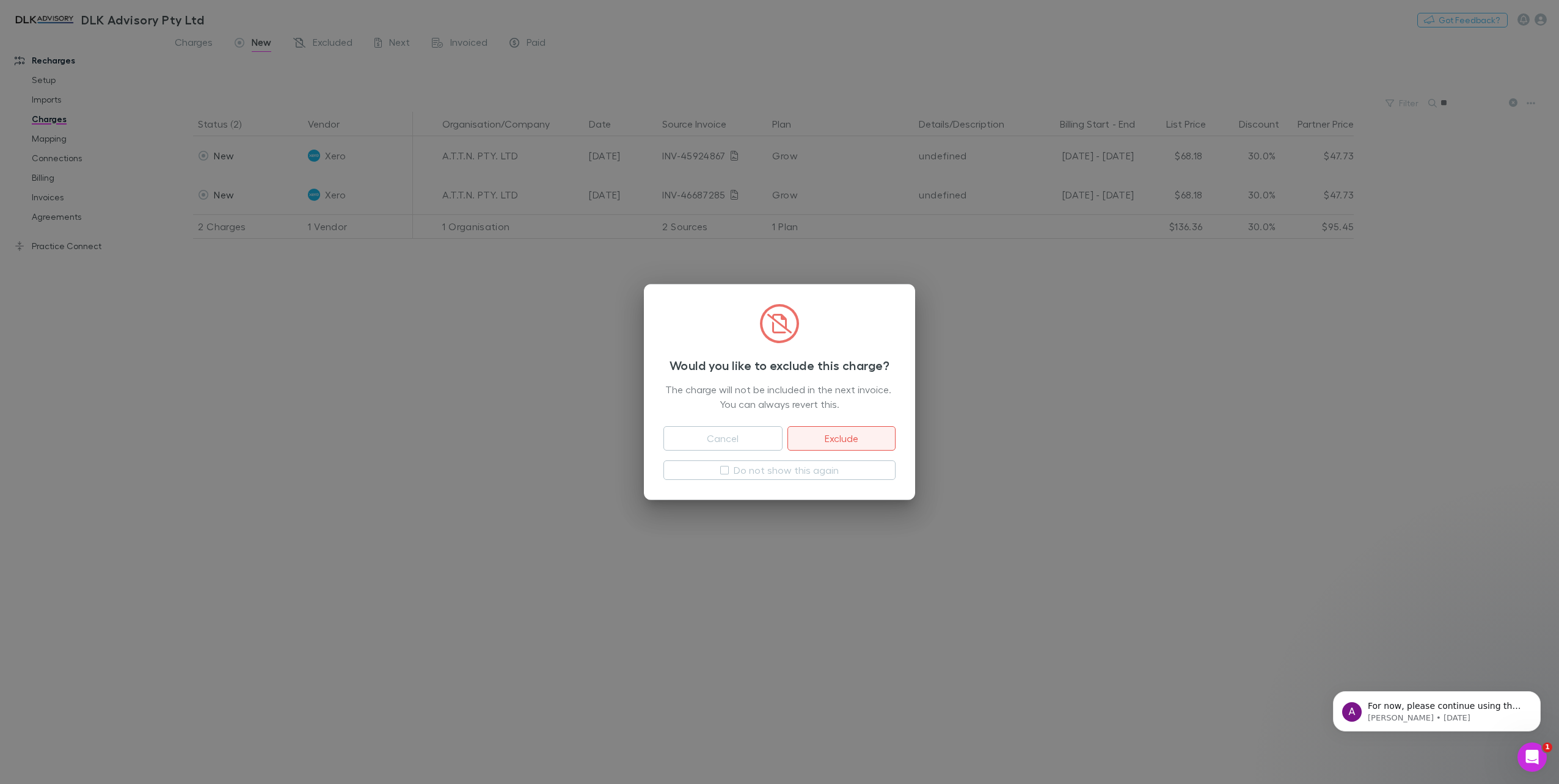
click at [867, 432] on button "Exclude" at bounding box center [841, 439] width 108 height 24
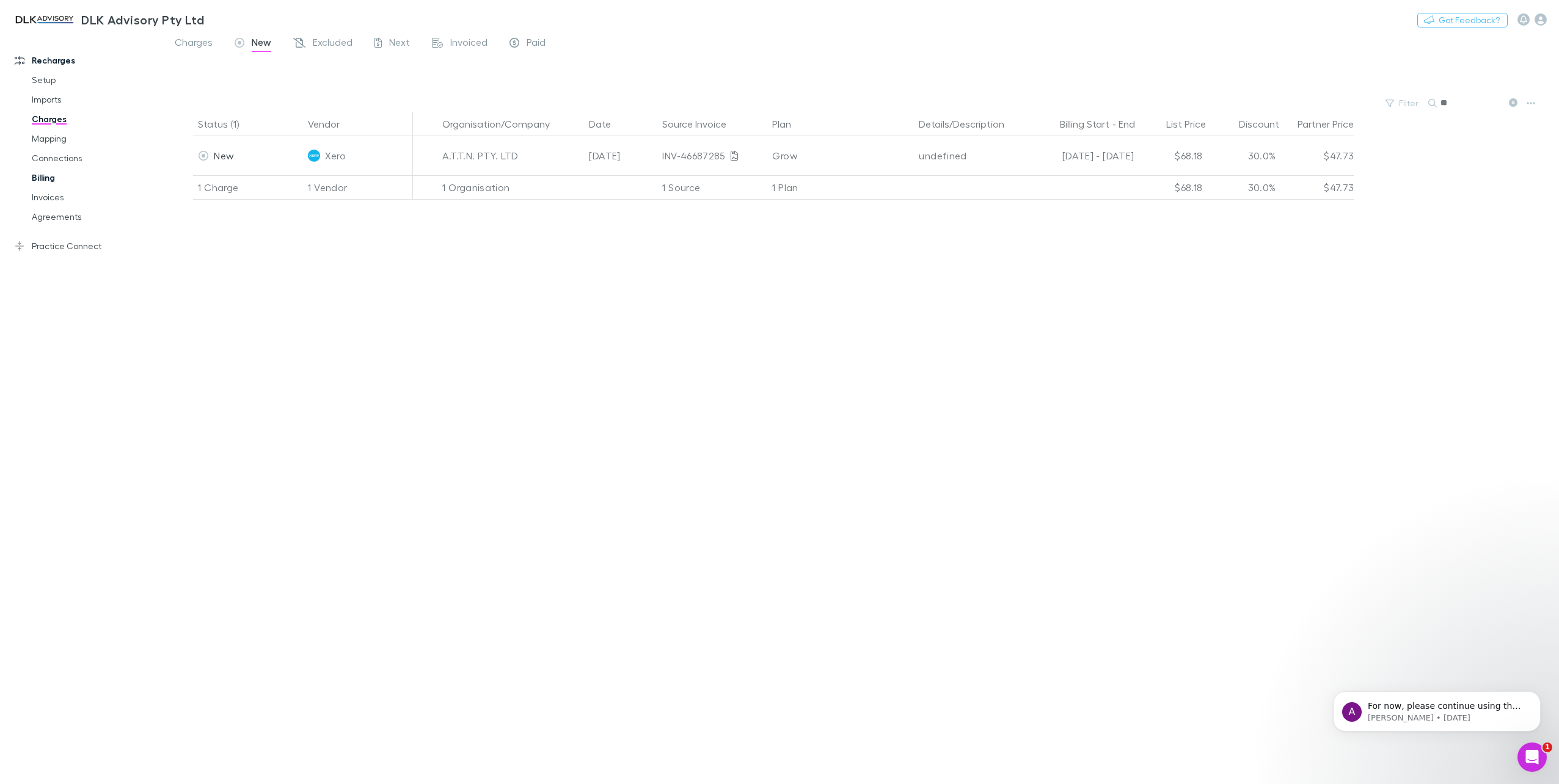
click at [64, 177] on link "Billing" at bounding box center [95, 177] width 151 height 19
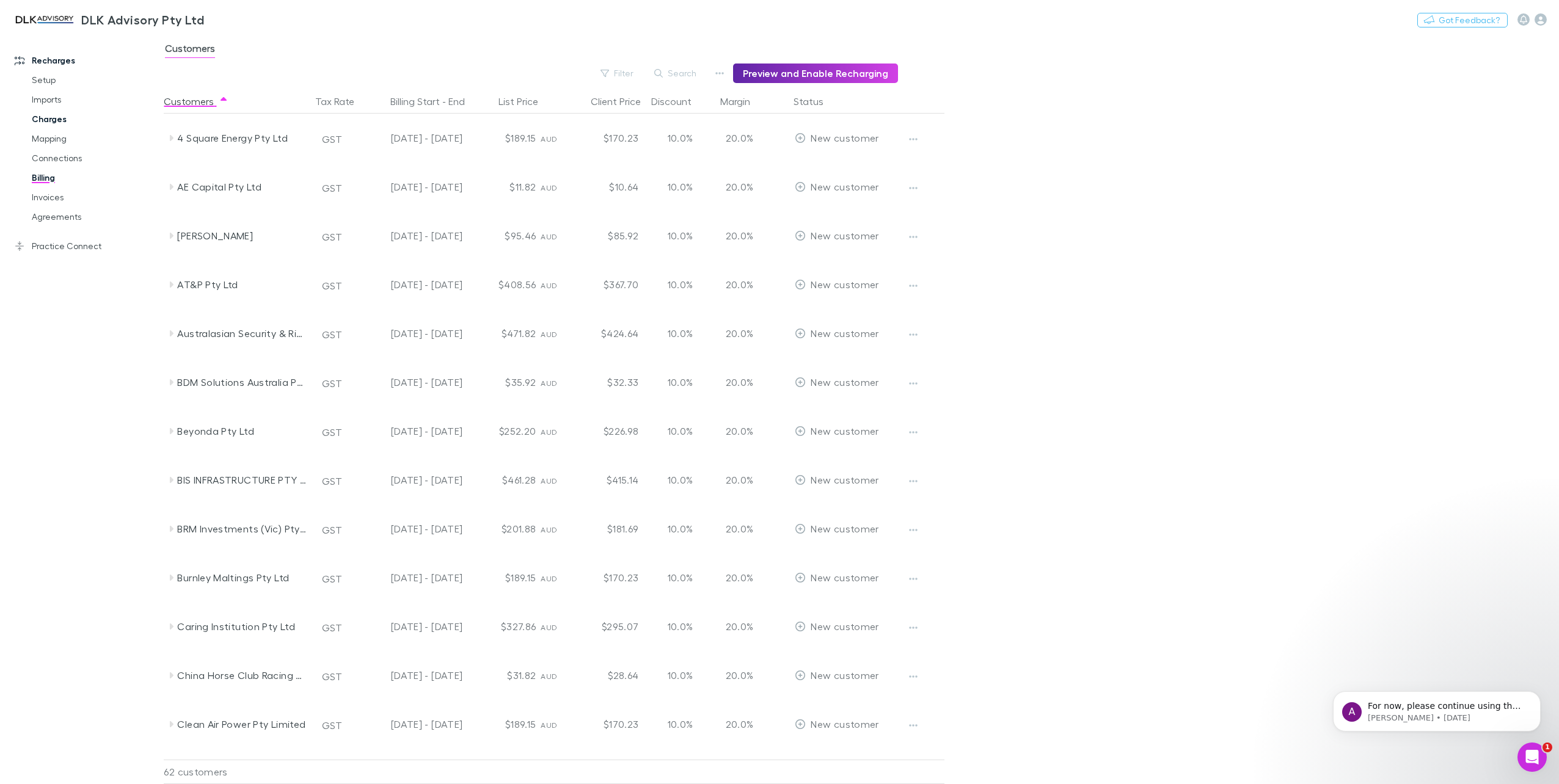
click at [50, 117] on link "Charges" at bounding box center [95, 119] width 151 height 19
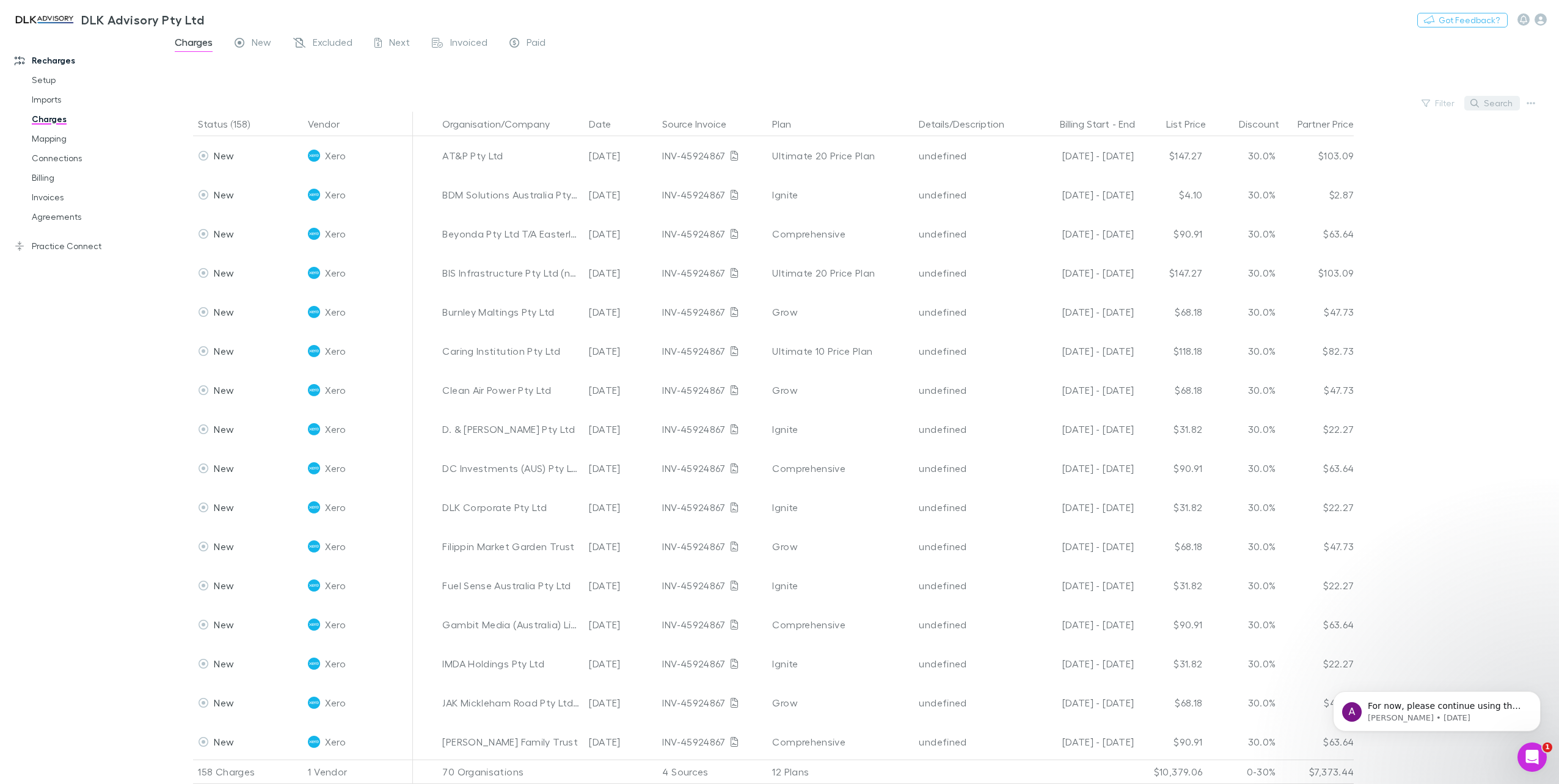
click at [933, 104] on button "Search" at bounding box center [1492, 103] width 56 height 15
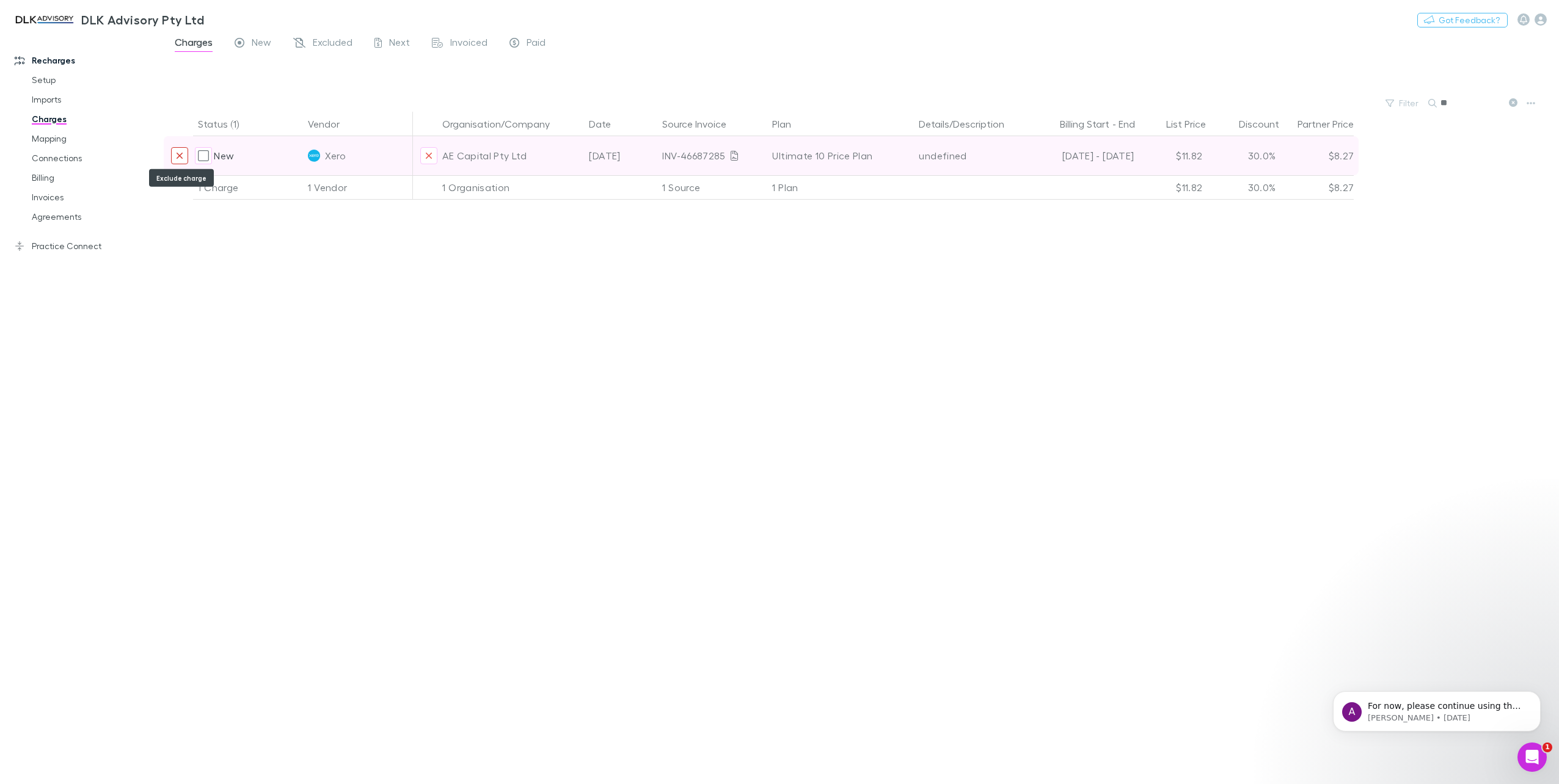
type input "**"
click at [181, 155] on icon "Exclude charge" at bounding box center [179, 156] width 7 height 10
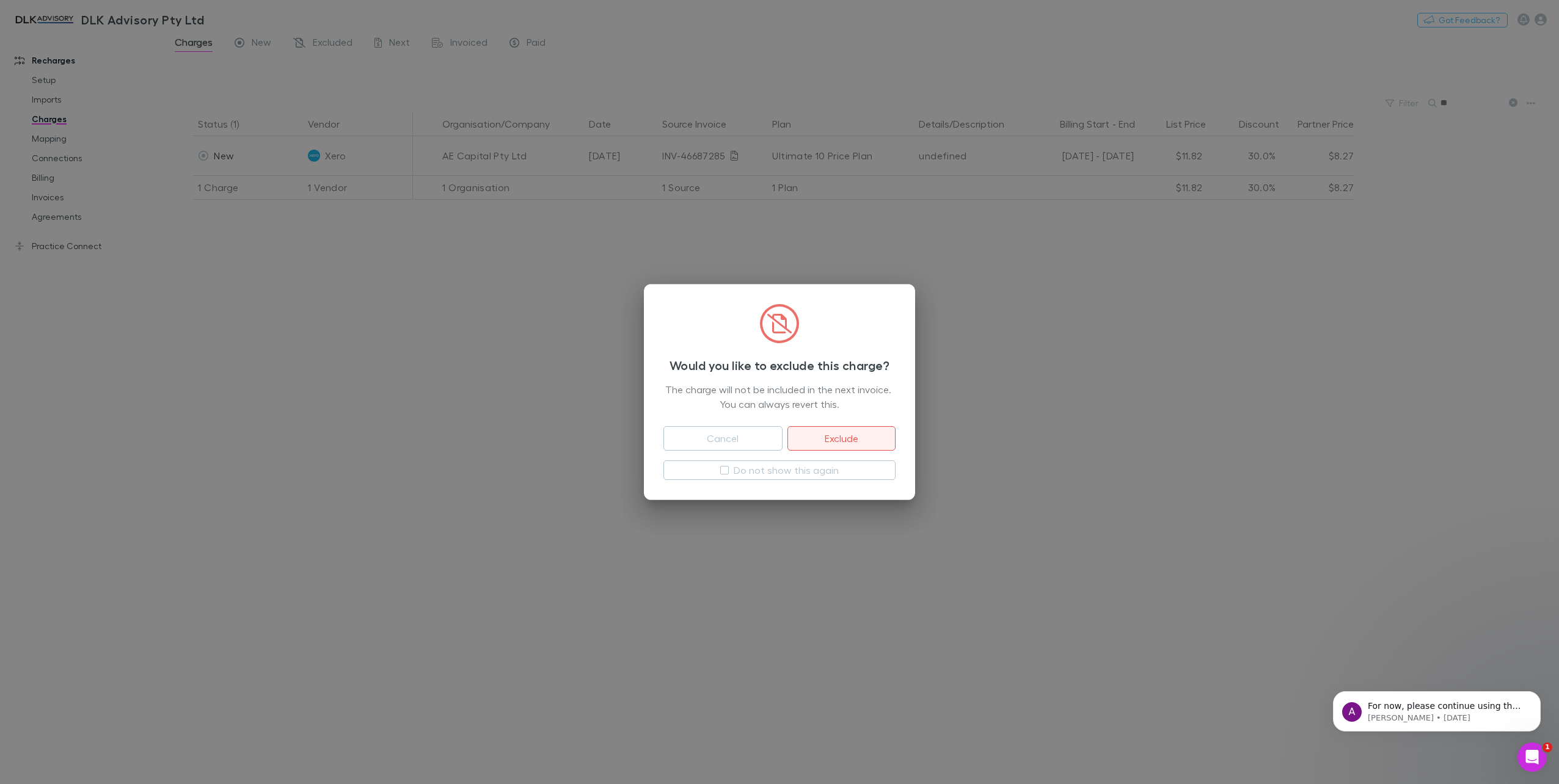
click at [845, 432] on button "Exclude" at bounding box center [841, 439] width 108 height 24
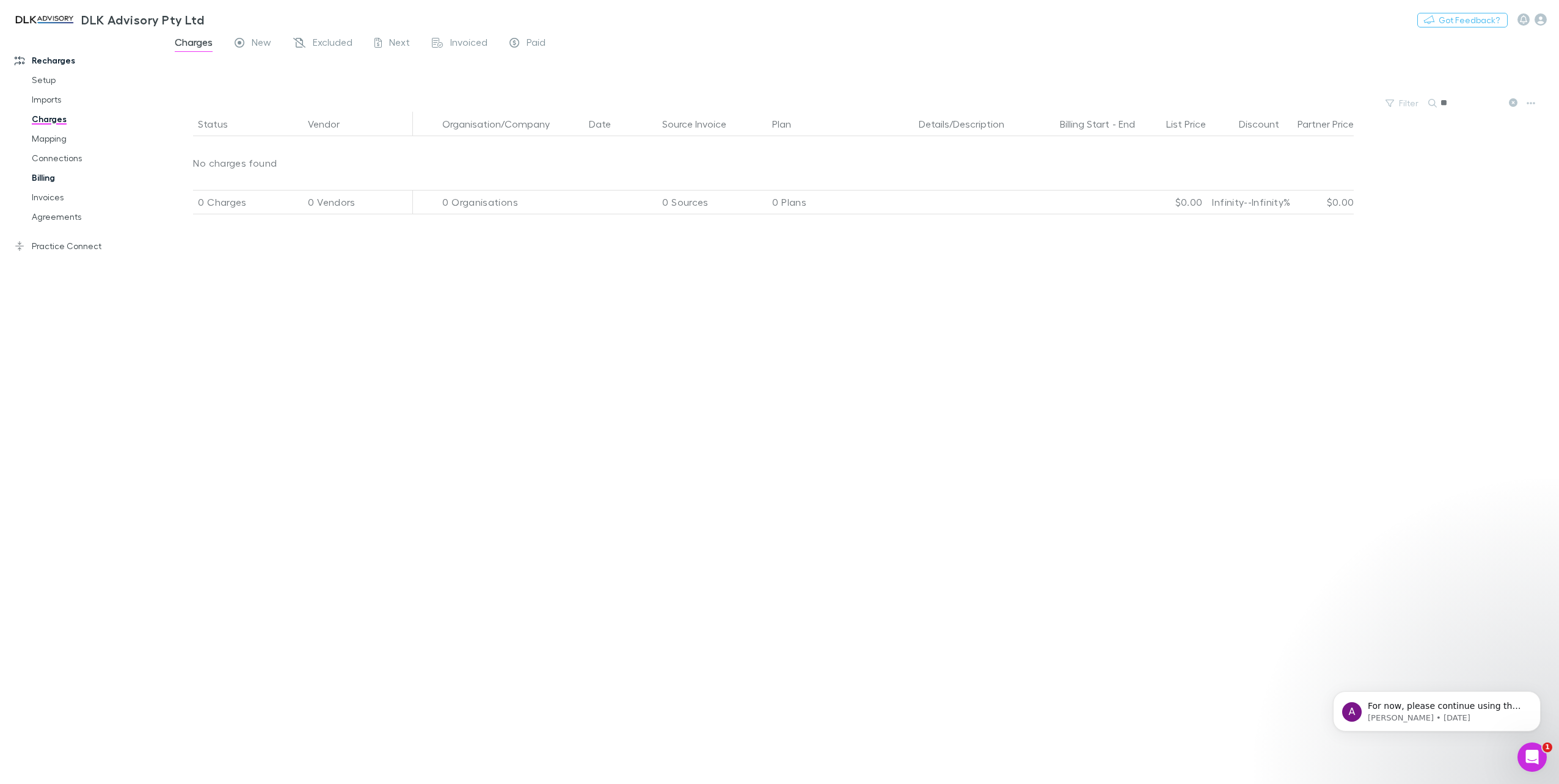
click at [44, 180] on link "Billing" at bounding box center [95, 177] width 151 height 19
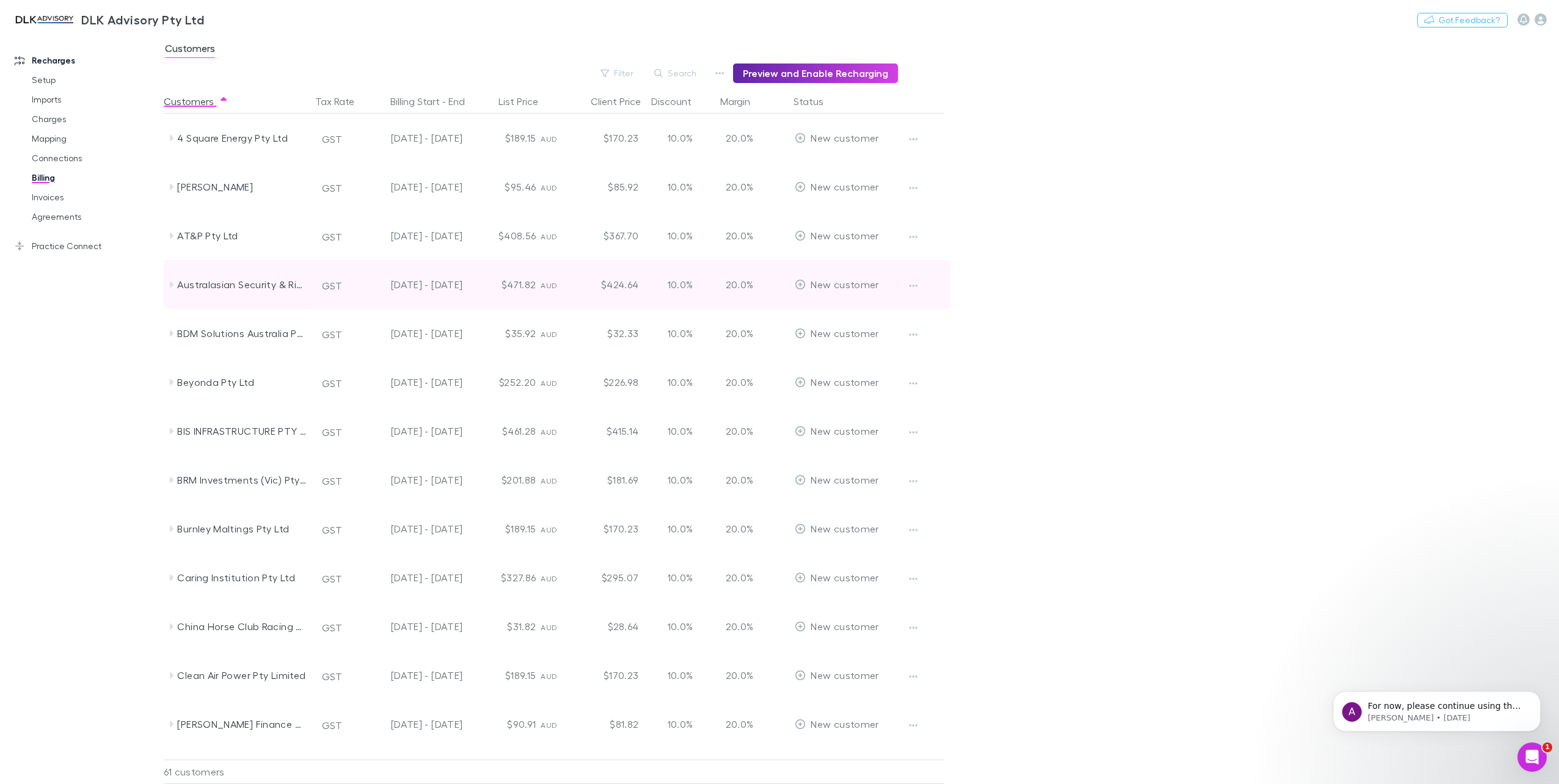
click at [173, 282] on icon at bounding box center [171, 284] width 10 height 10
click at [171, 283] on icon at bounding box center [171, 284] width 10 height 10
click at [170, 286] on icon at bounding box center [171, 284] width 3 height 6
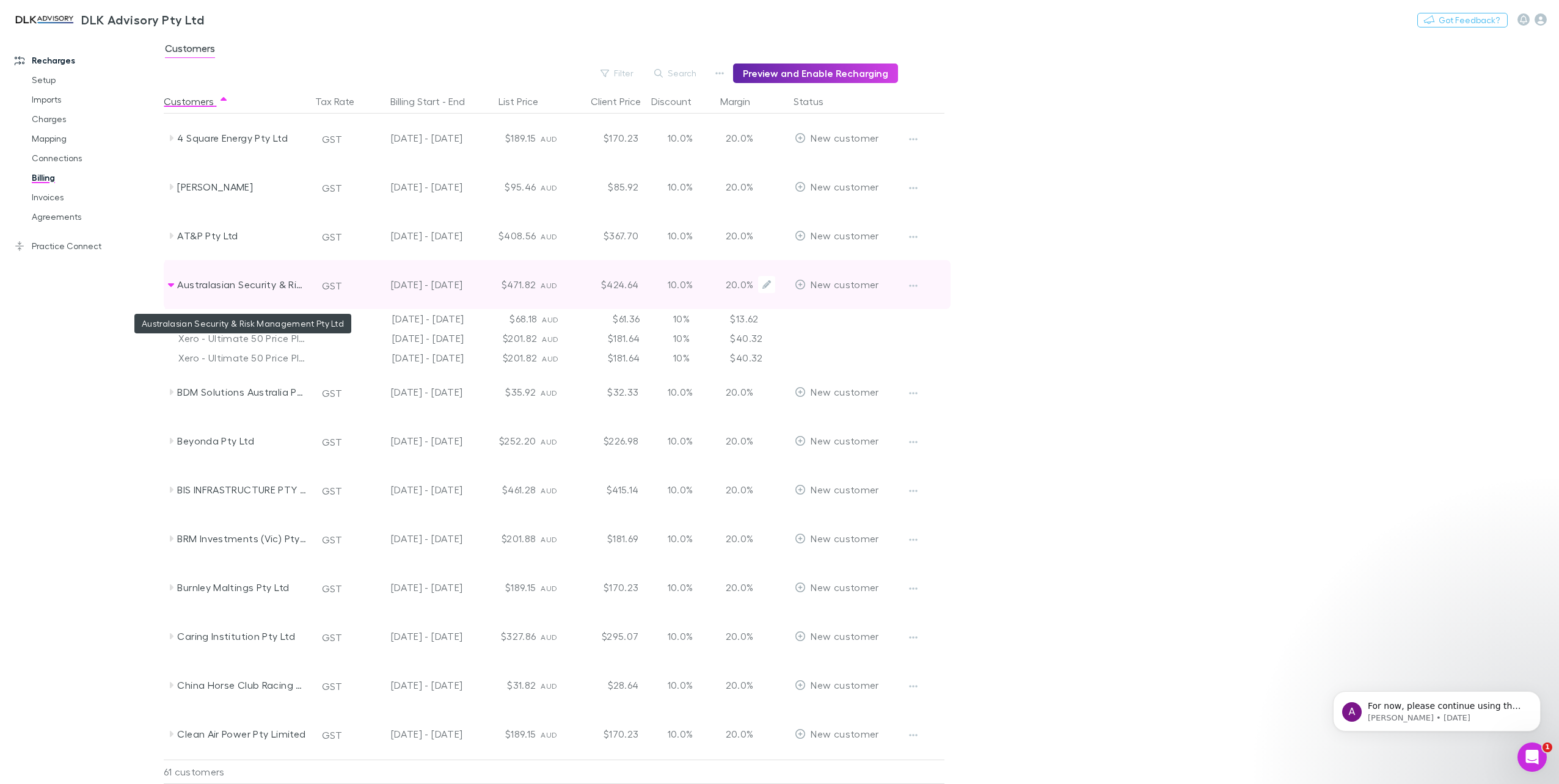
click at [222, 288] on div "Australasian Security & Risk Management Pty Ltd" at bounding box center [241, 284] width 129 height 49
click at [205, 284] on div "Australasian Security & Risk Management Pty Ltd" at bounding box center [241, 284] width 129 height 49
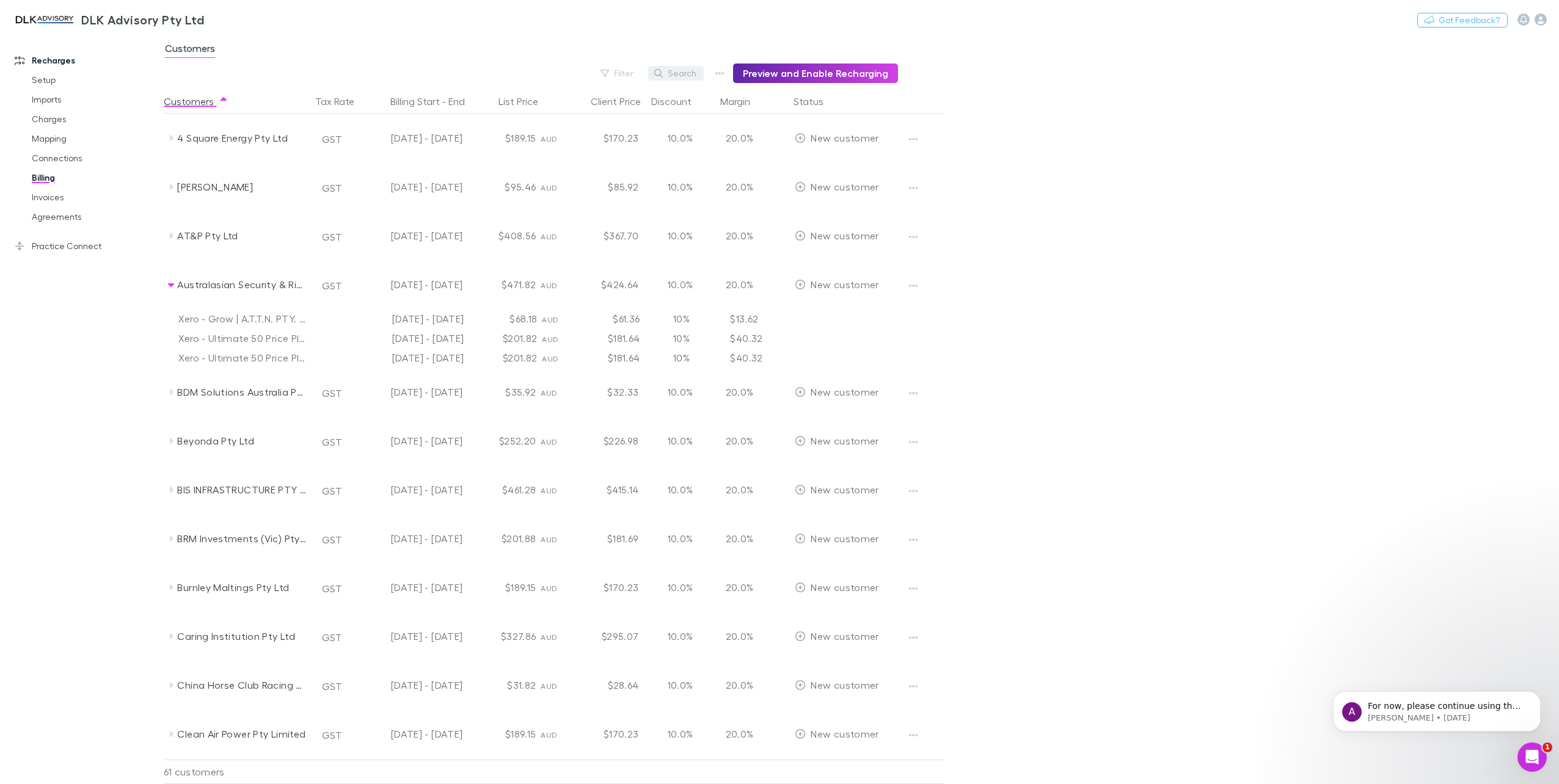
click at [680, 72] on button "Search" at bounding box center [676, 73] width 56 height 15
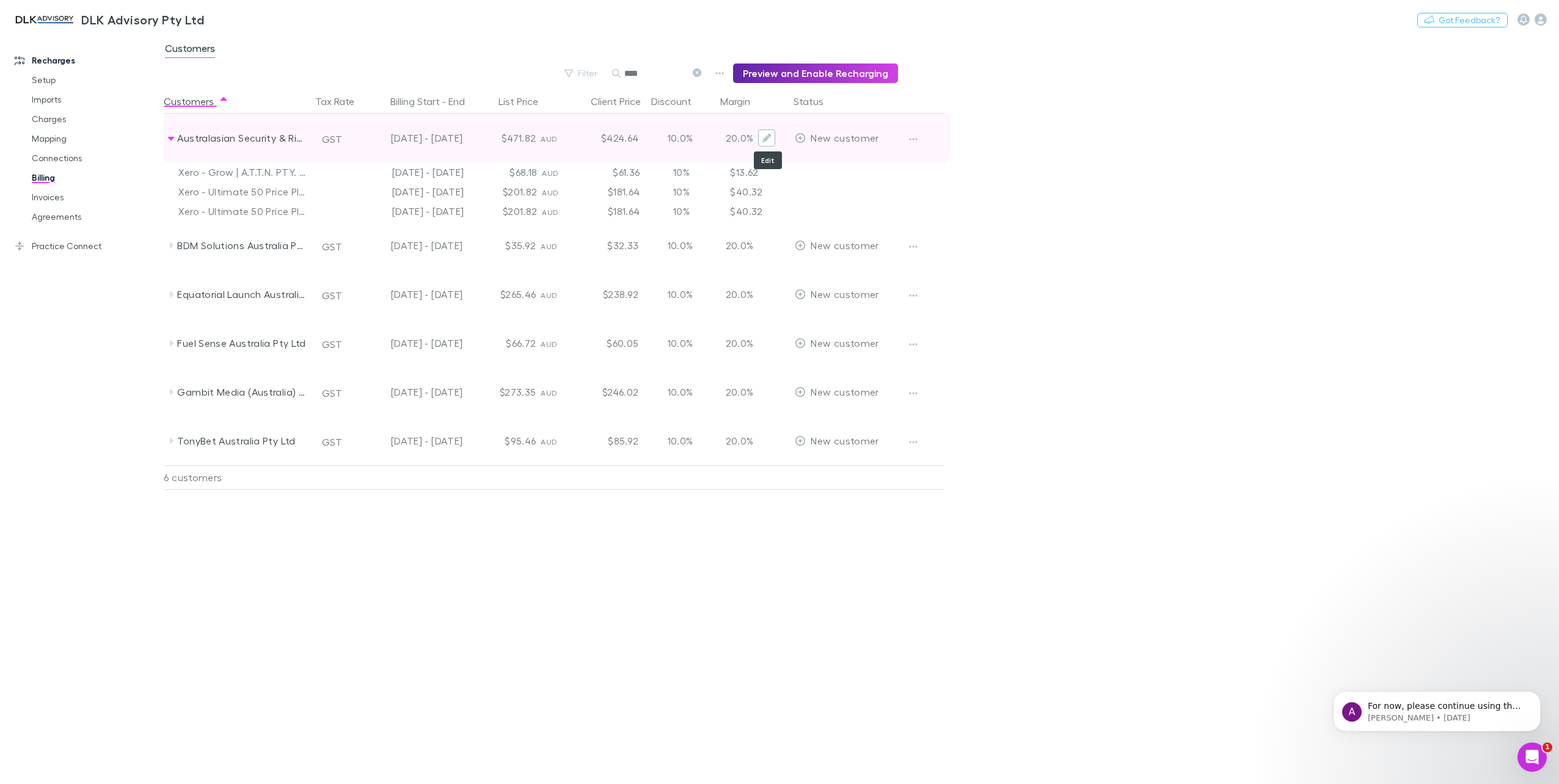
type input "****"
click at [771, 140] on button "Edit" at bounding box center [766, 137] width 17 height 17
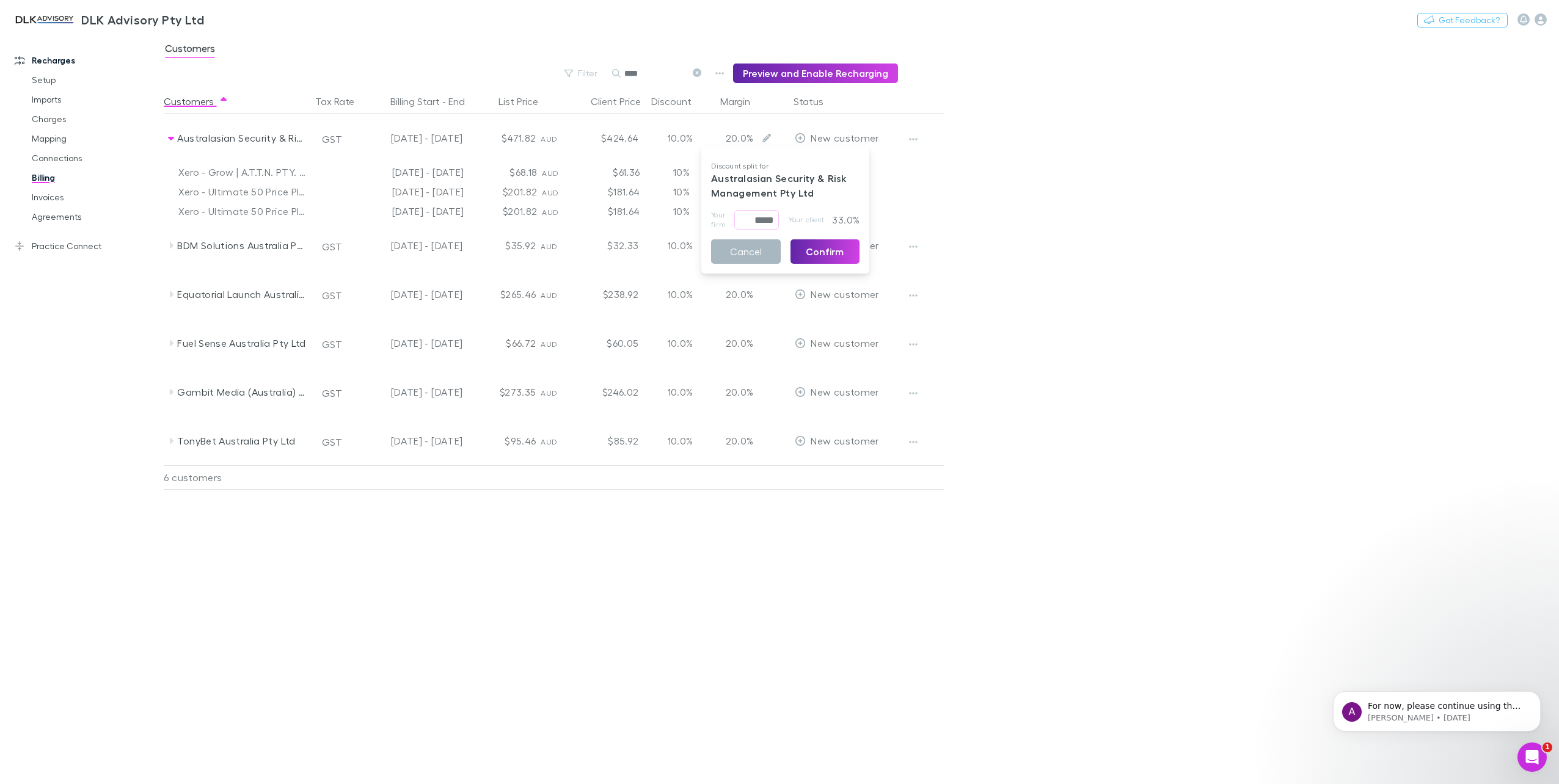
click at [742, 245] on button "Cancel" at bounding box center [746, 251] width 70 height 24
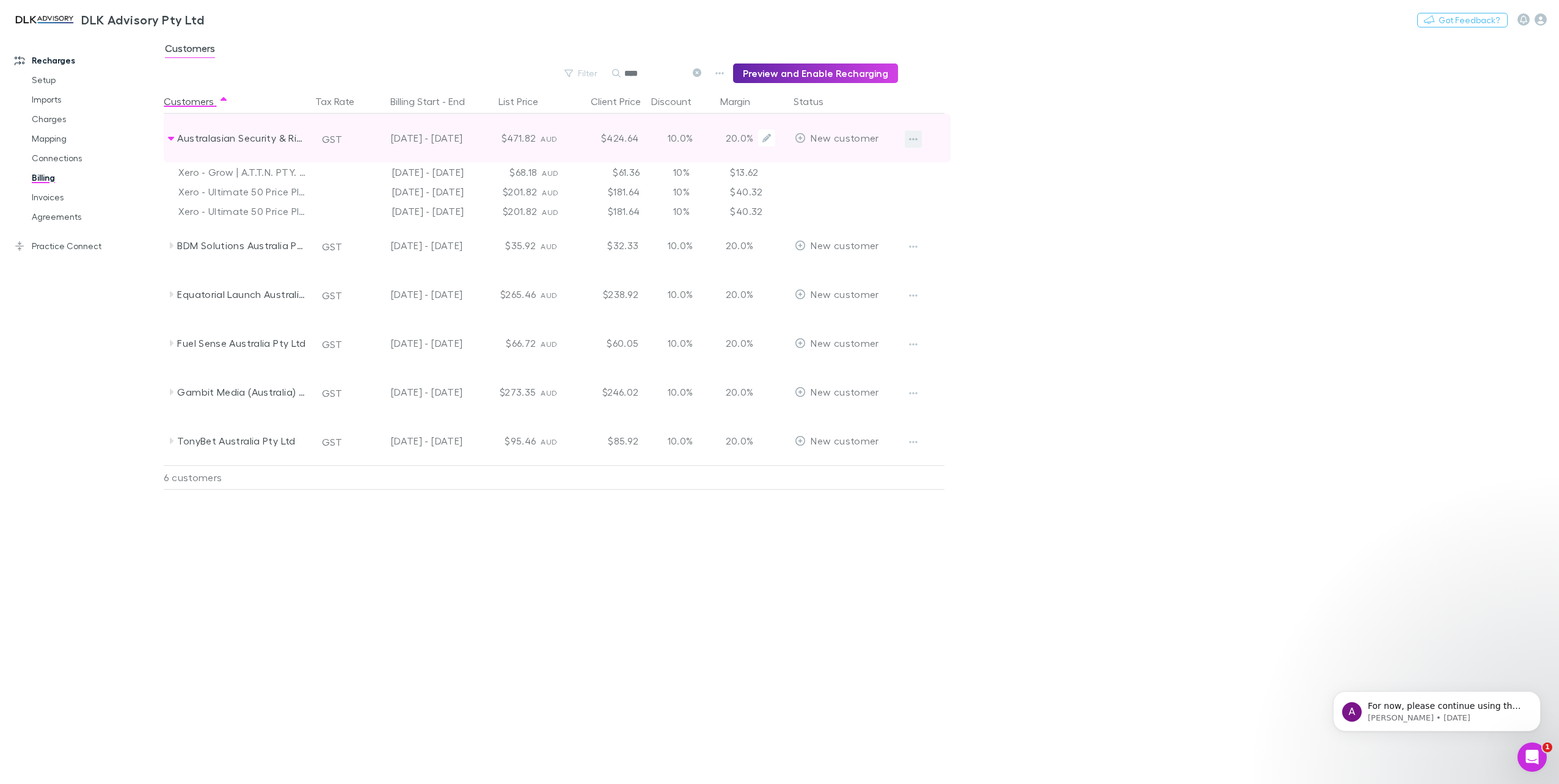
click at [915, 137] on icon "button" at bounding box center [913, 139] width 9 height 10
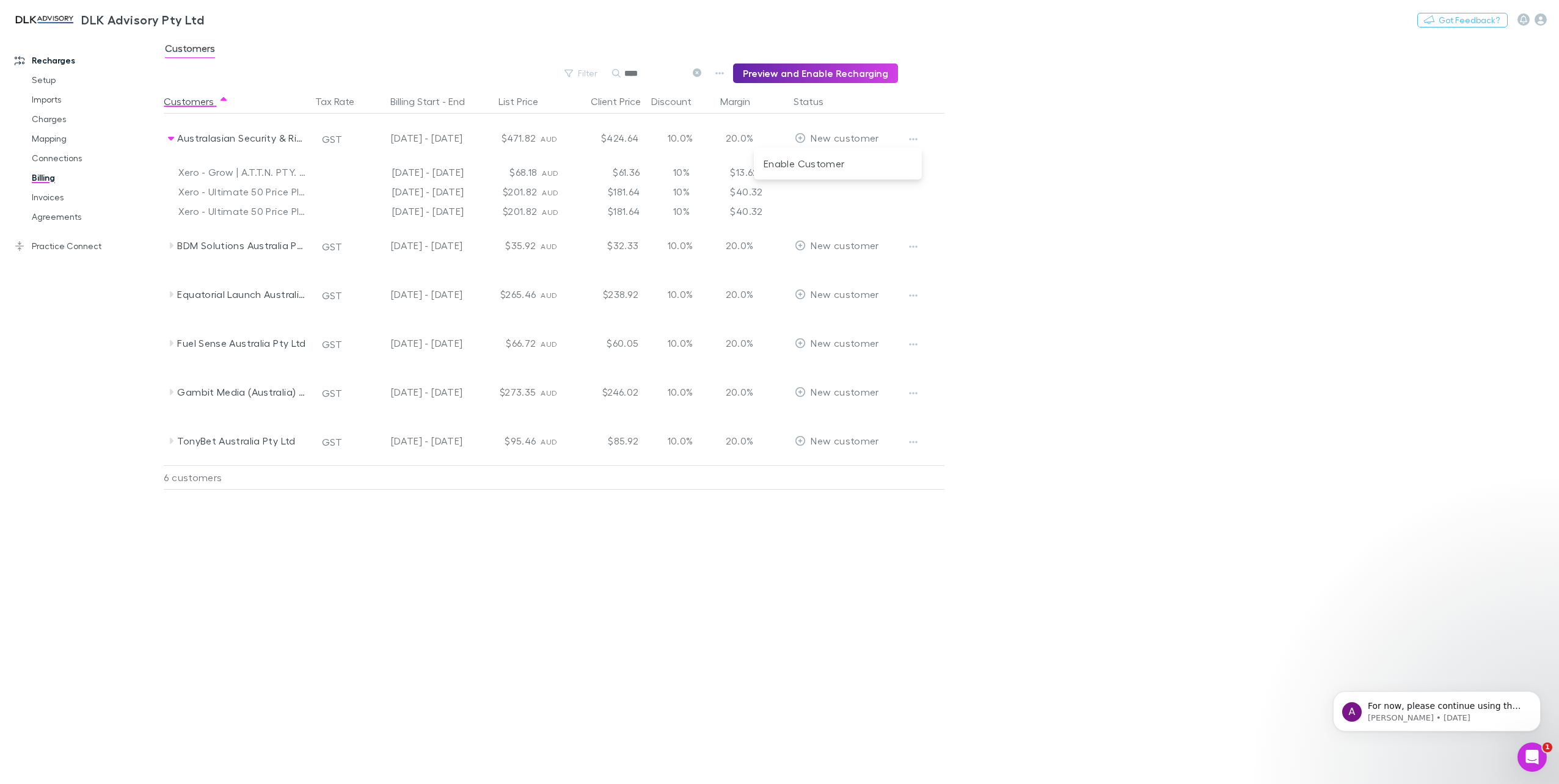
click at [910, 137] on div at bounding box center [780, 392] width 1559 height 784
click at [44, 194] on link "Invoices" at bounding box center [95, 197] width 151 height 19
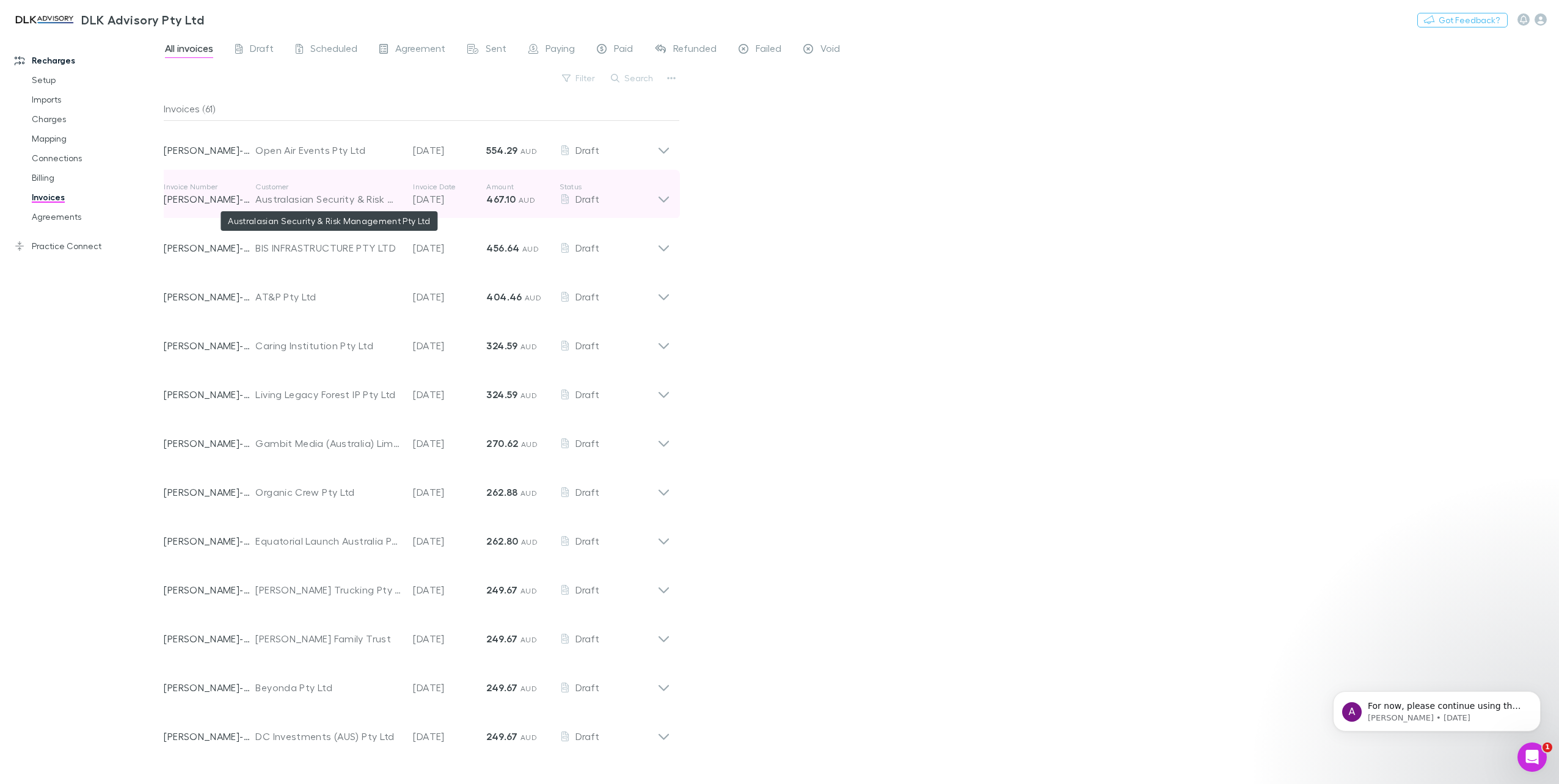
click at [297, 198] on div "Australasian Security & Risk Management Pty Ltd" at bounding box center [328, 199] width 146 height 15
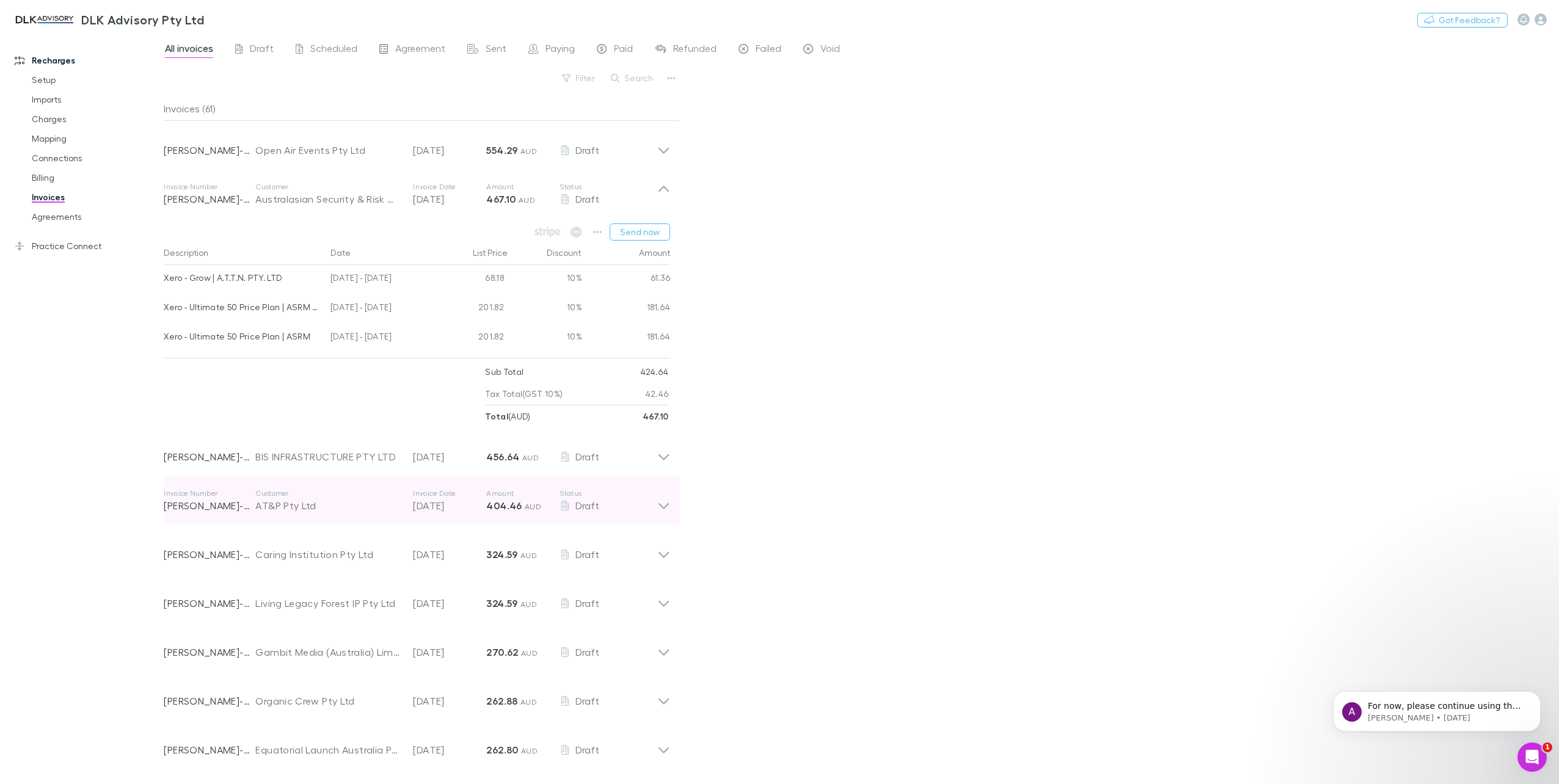
click at [665, 432] on icon at bounding box center [663, 501] width 13 height 24
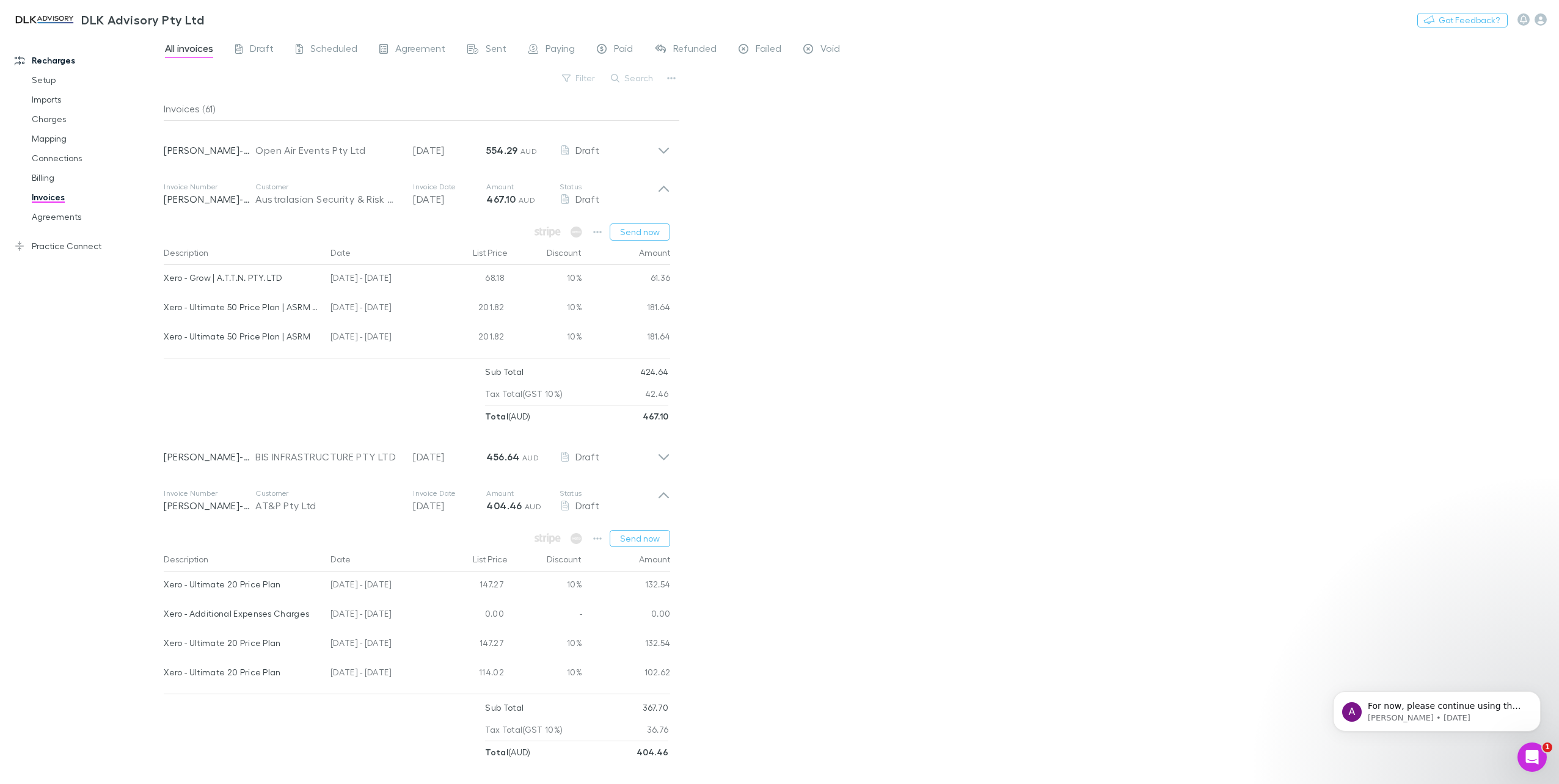
drag, startPoint x: 175, startPoint y: 107, endPoint x: 187, endPoint y: 101, distance: 13.4
click at [176, 106] on div "Invoices (61)" at bounding box center [421, 109] width 516 height 24
click at [624, 77] on button "Search" at bounding box center [633, 78] width 56 height 15
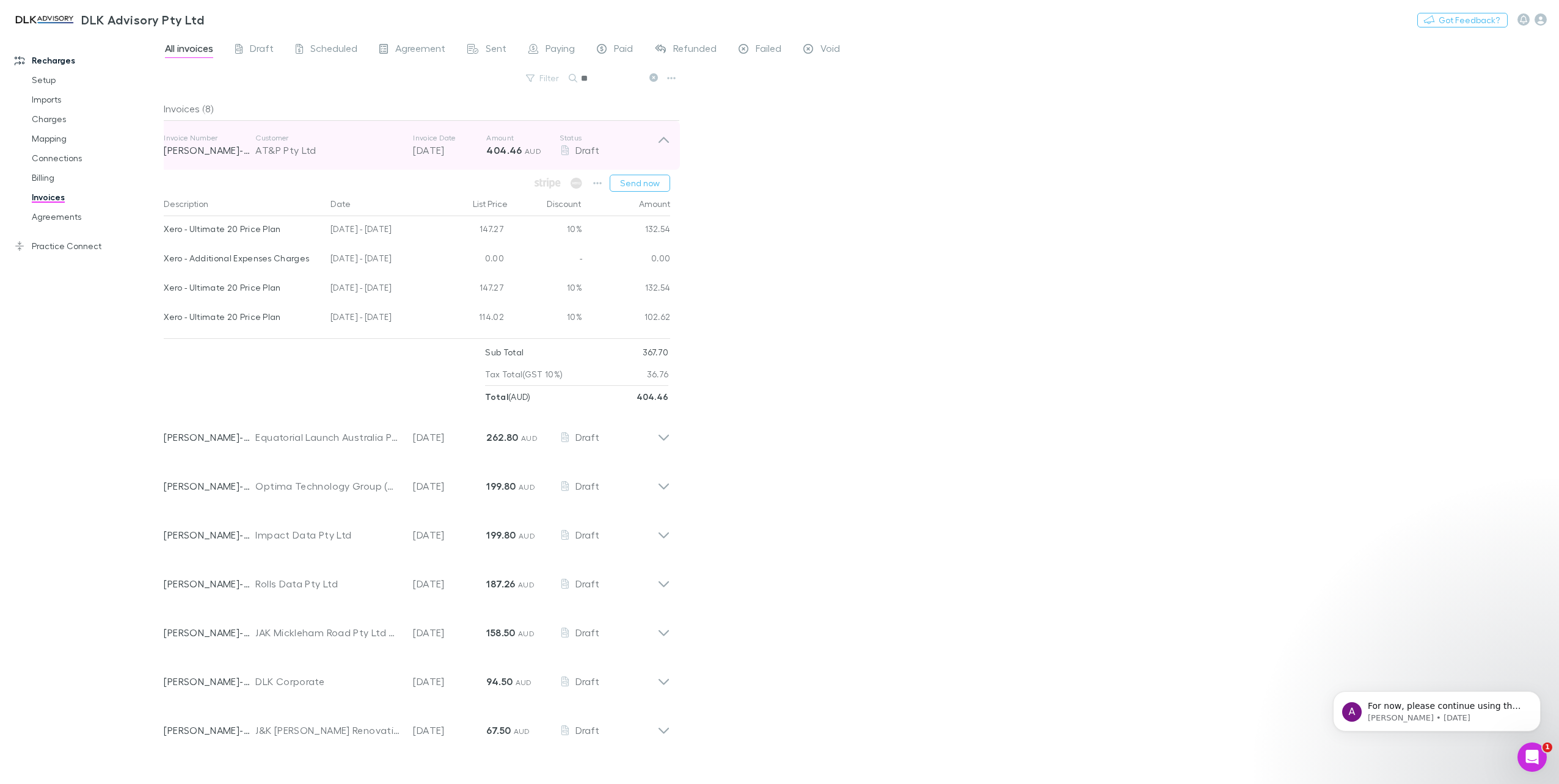
type input "***"
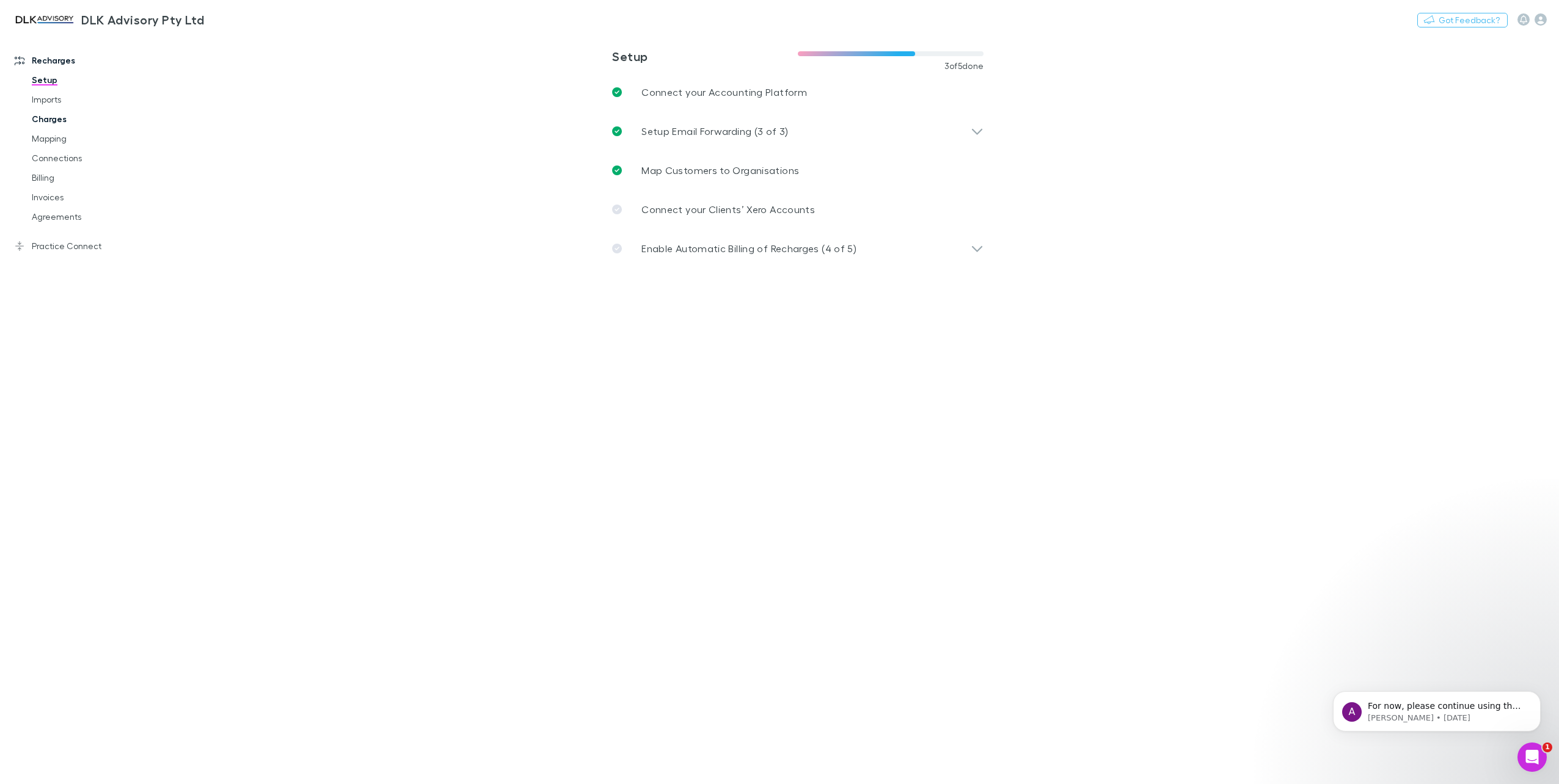
click at [65, 119] on link "Charges" at bounding box center [95, 119] width 151 height 19
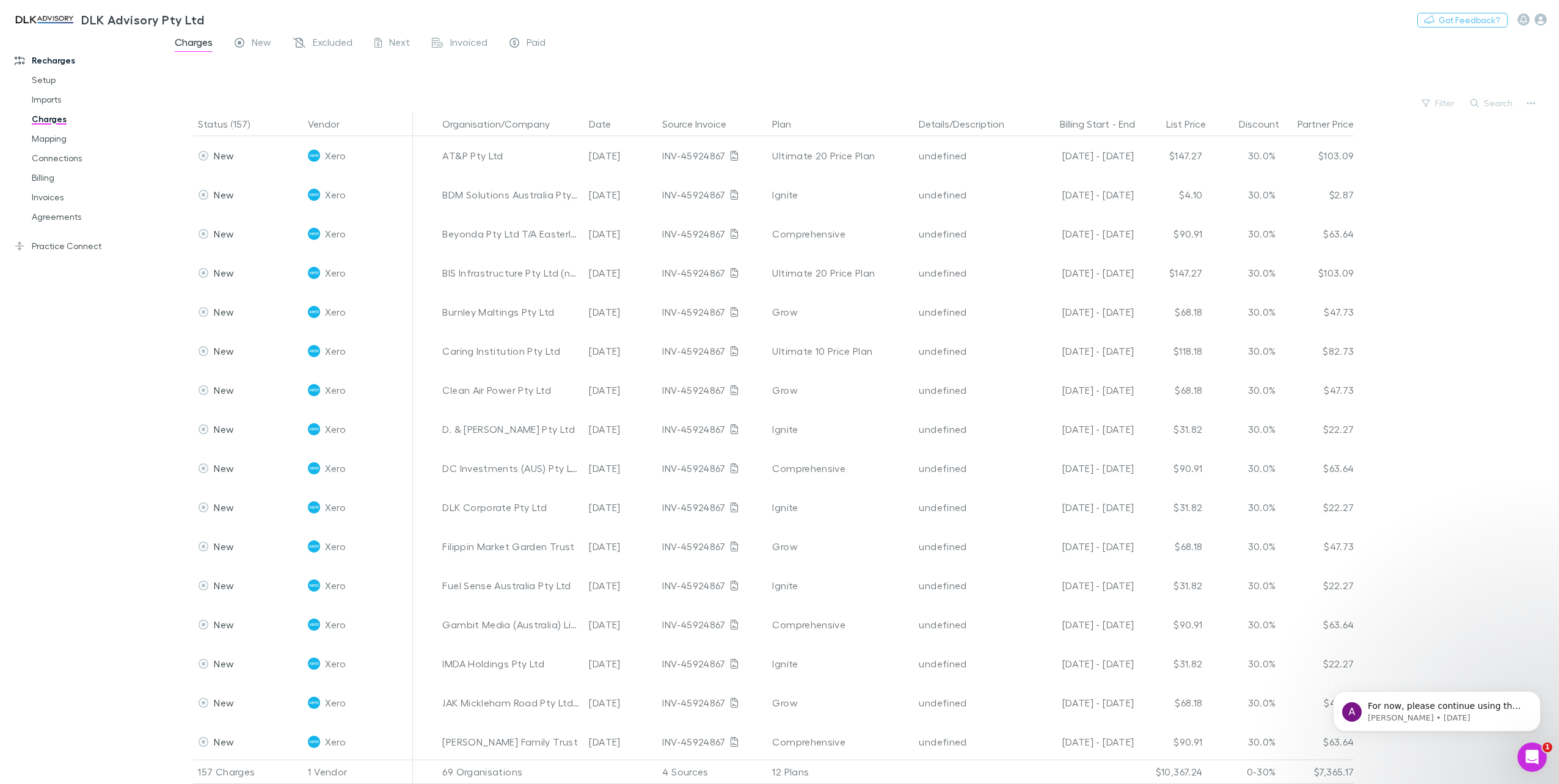
click at [1507, 101] on button "Search" at bounding box center [1492, 103] width 56 height 15
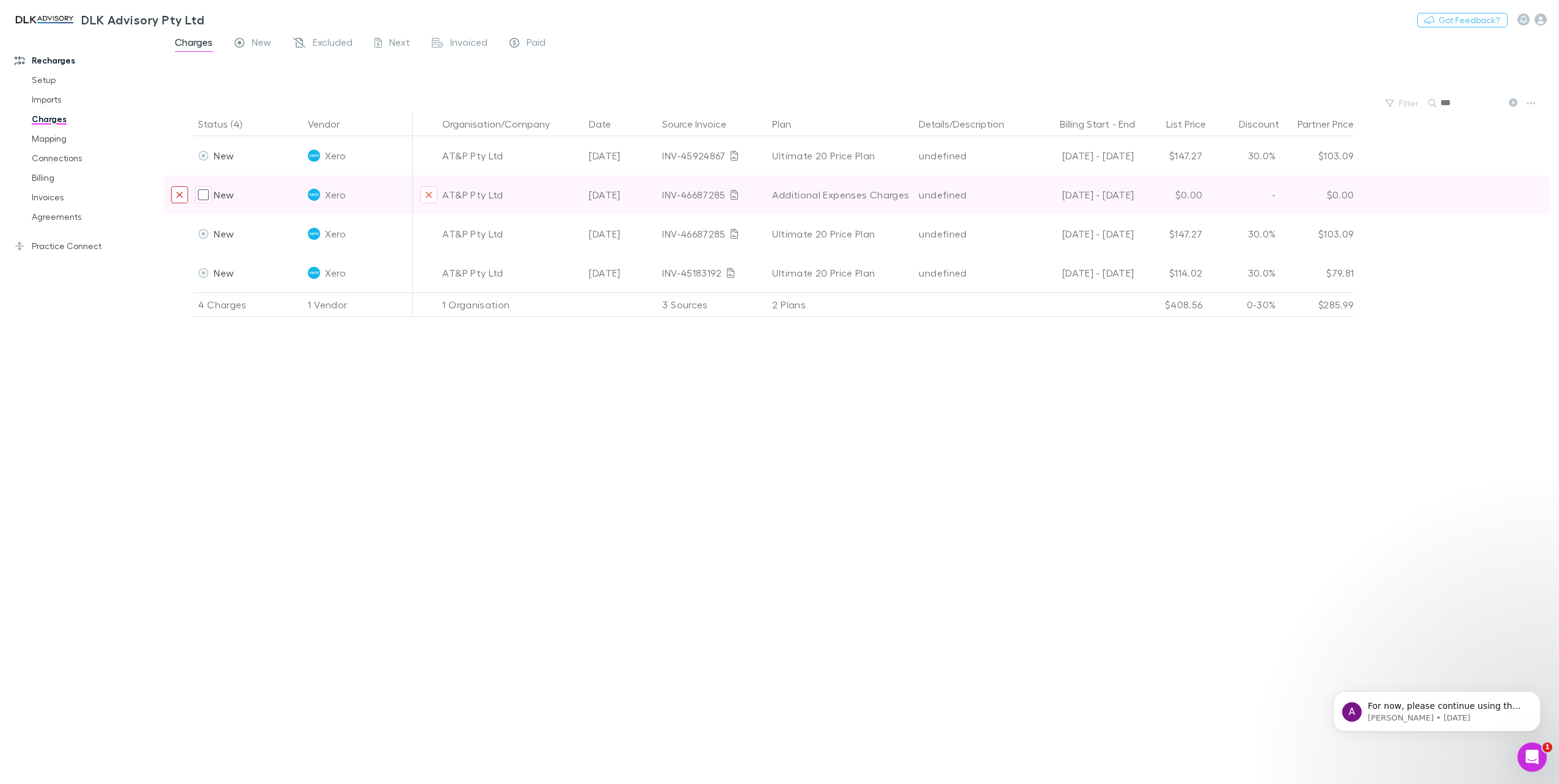
type input "***"
click at [181, 192] on icon "Exclude charge" at bounding box center [179, 194] width 7 height 10
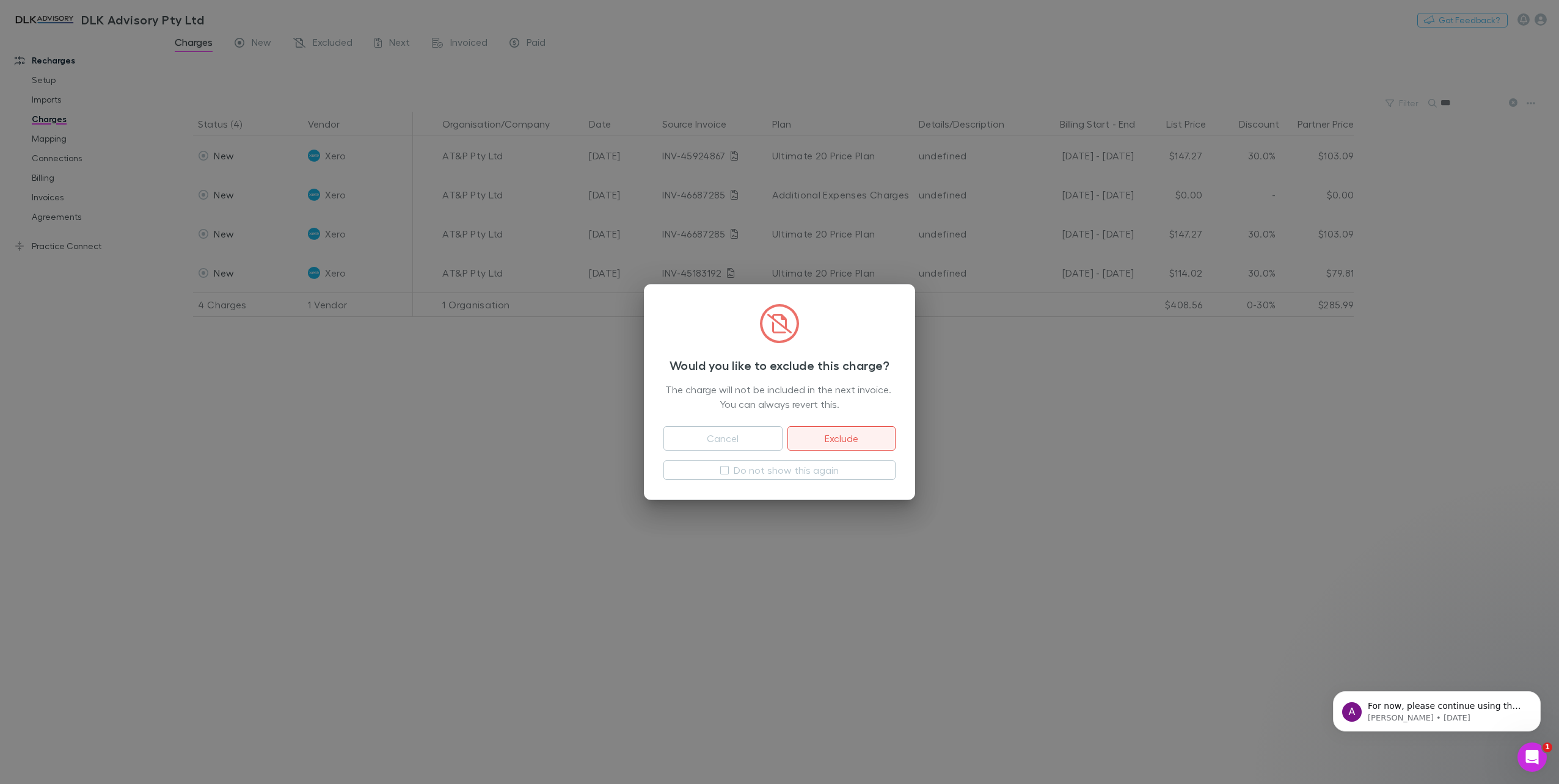
click at [871, 439] on button "Exclude" at bounding box center [841, 439] width 108 height 24
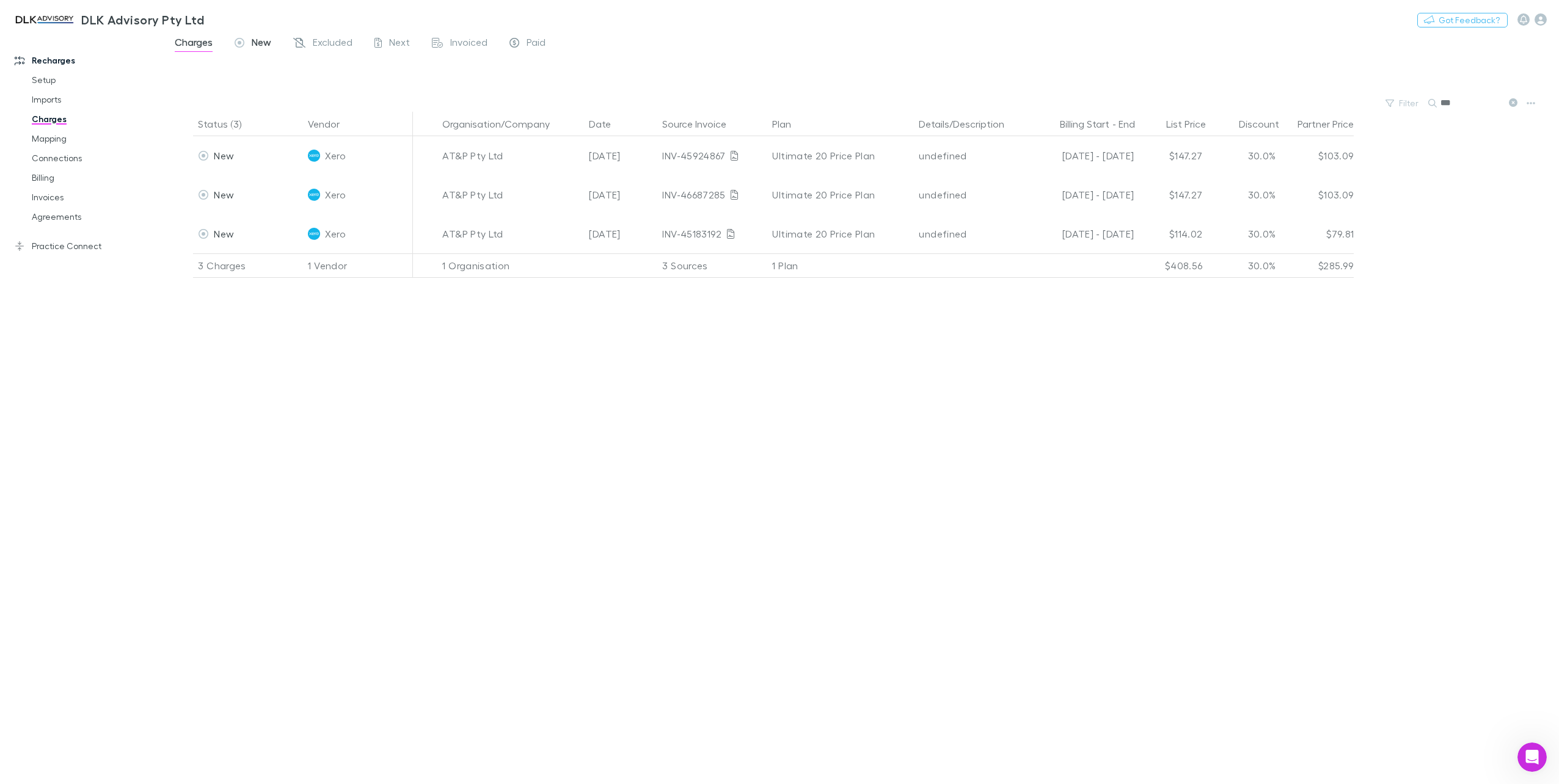
click at [256, 44] on span "New" at bounding box center [261, 44] width 19 height 16
click at [325, 50] on span "Excluded" at bounding box center [332, 44] width 40 height 16
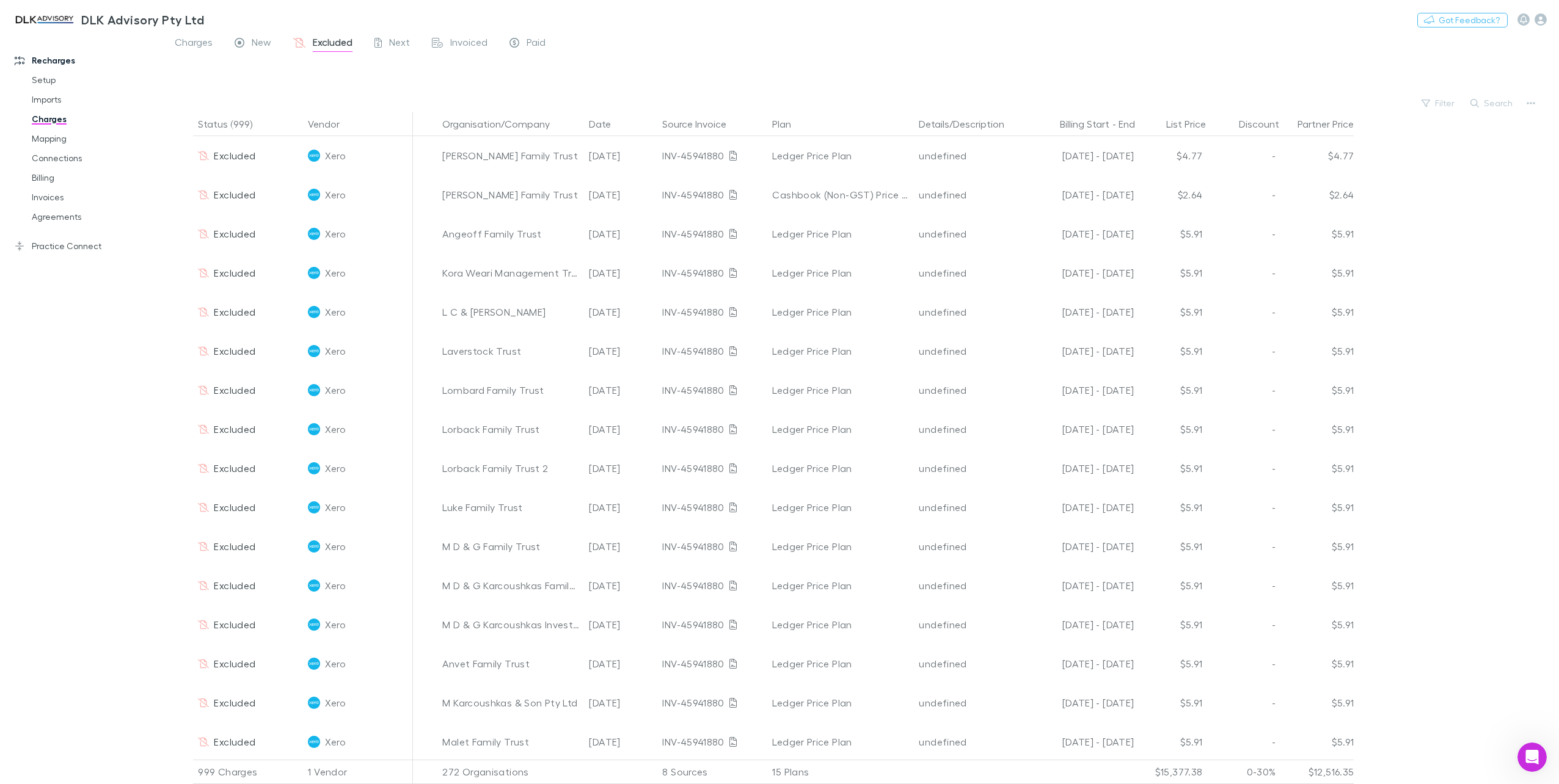
click at [1510, 103] on button "Search" at bounding box center [1492, 103] width 56 height 15
type input "*"
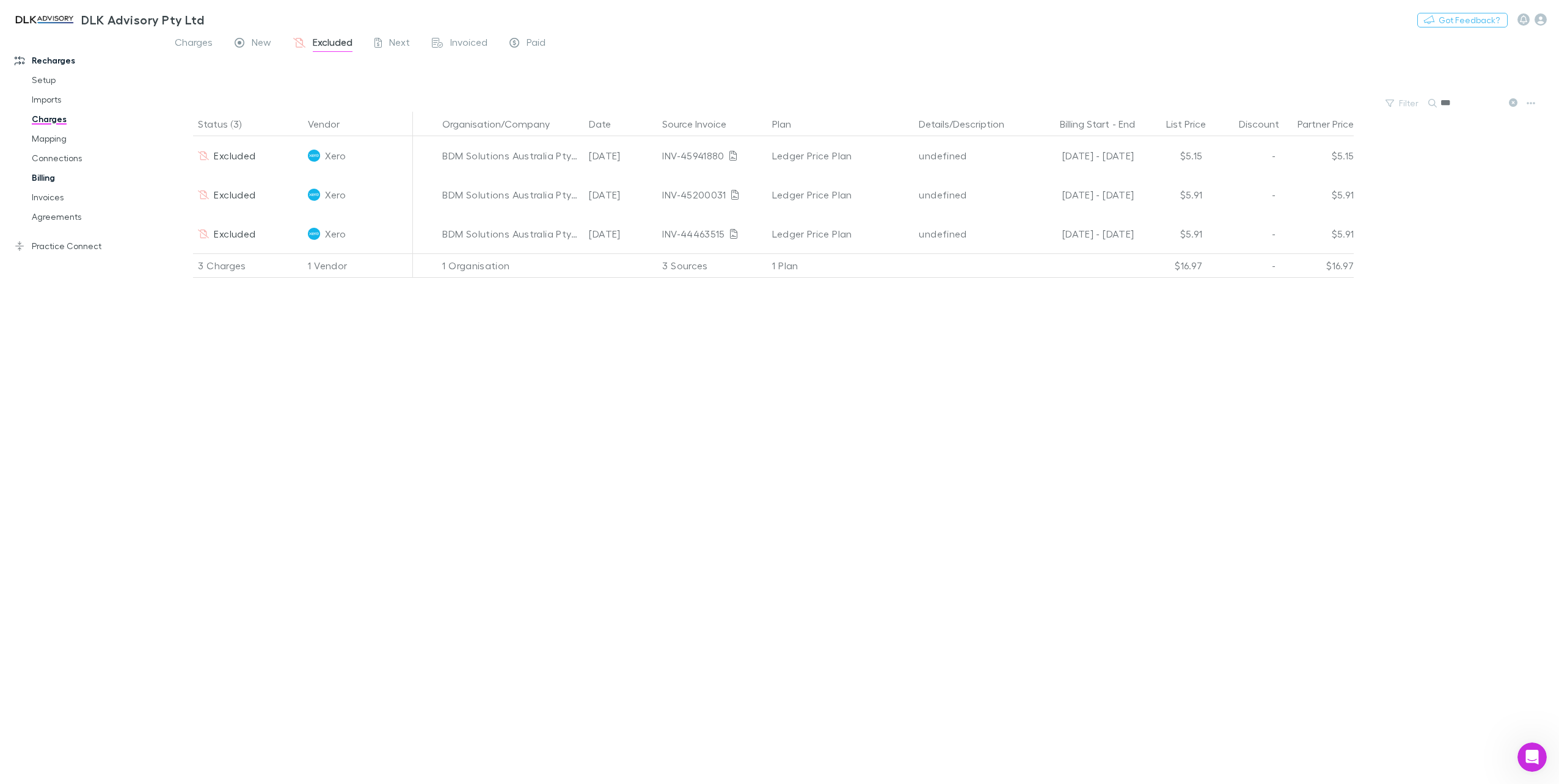
type input "***"
click at [49, 181] on link "Billing" at bounding box center [95, 177] width 151 height 19
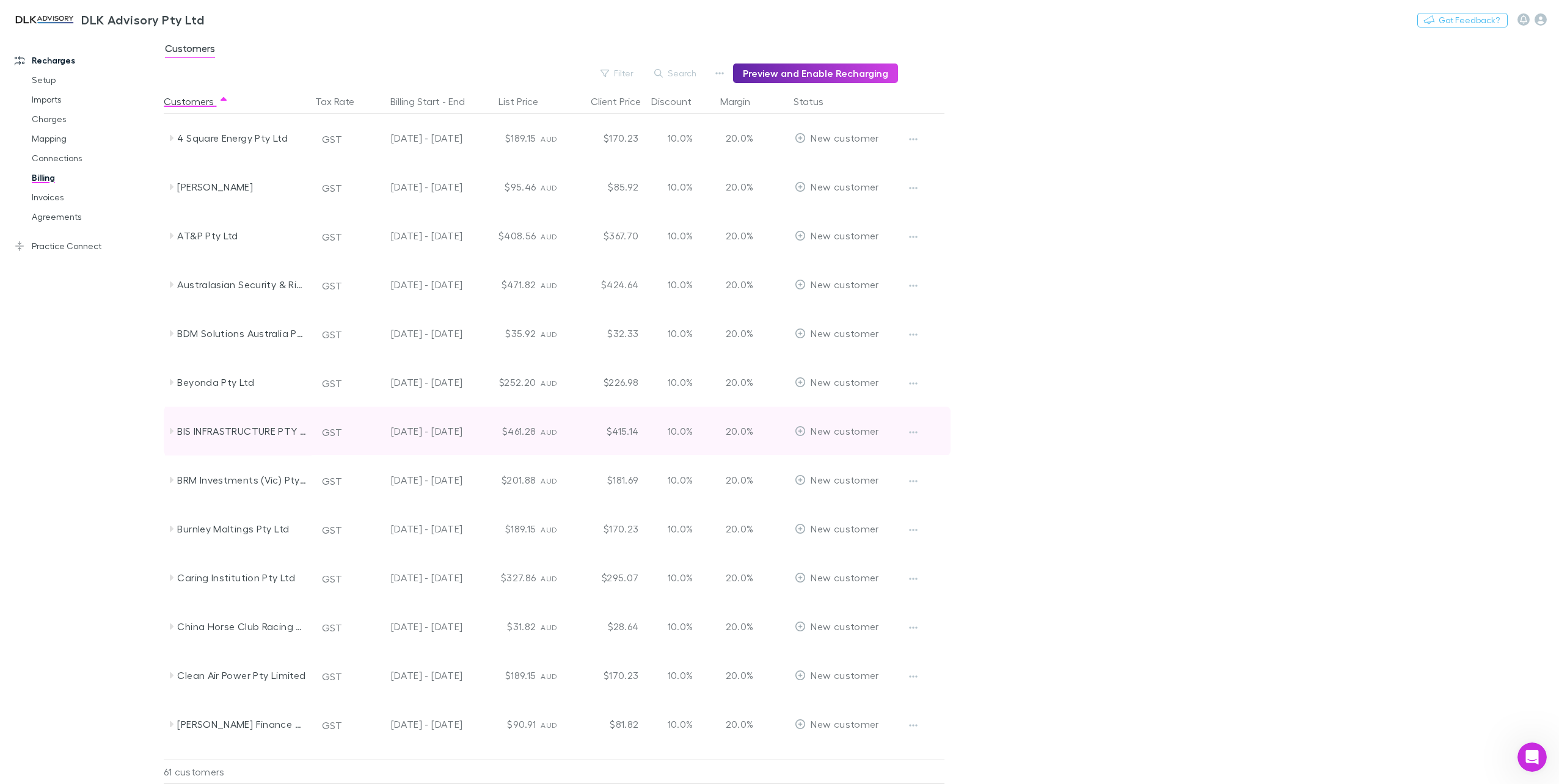
click at [170, 434] on icon at bounding box center [171, 431] width 10 height 10
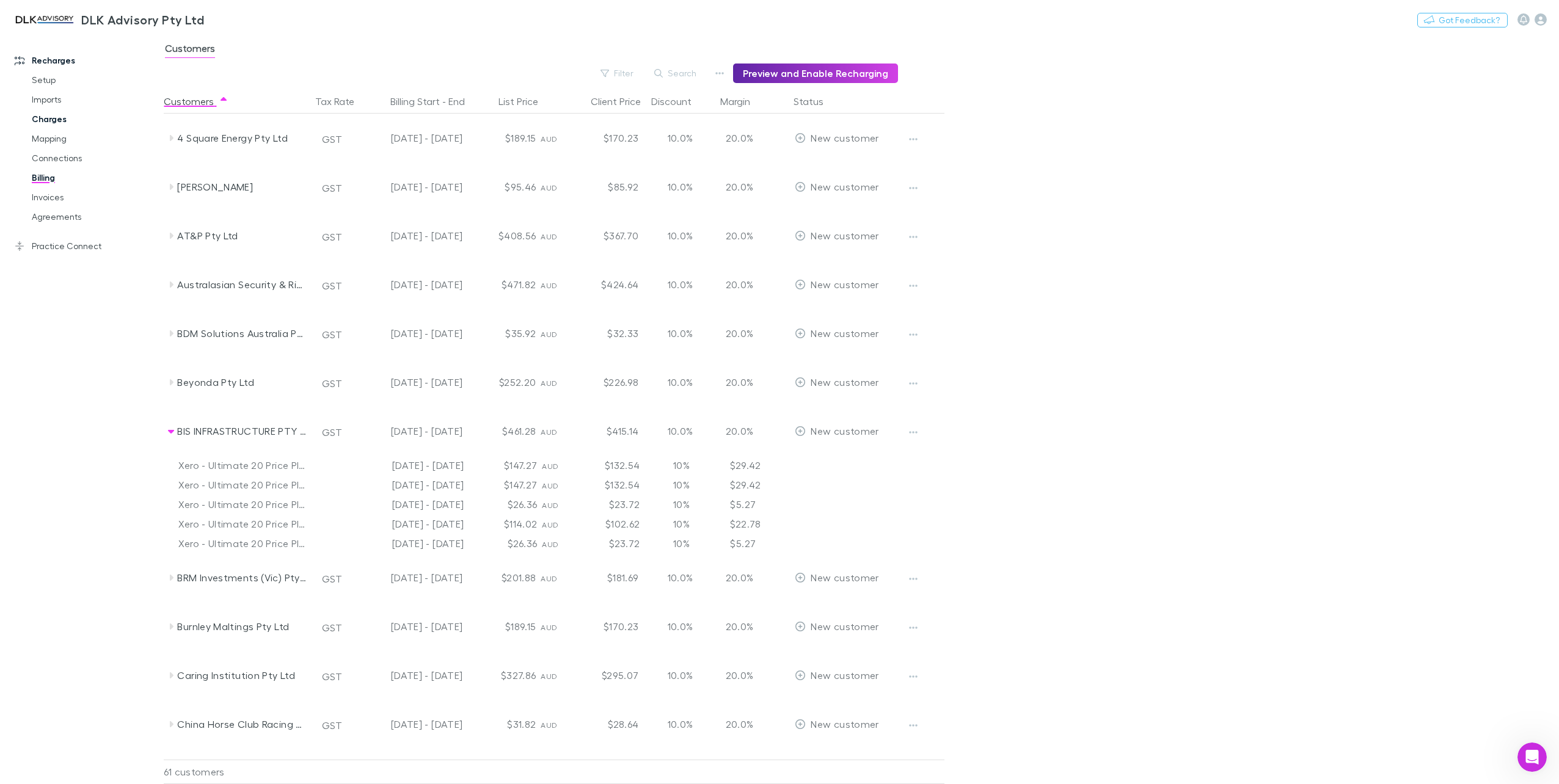
click at [58, 119] on link "Charges" at bounding box center [95, 119] width 151 height 19
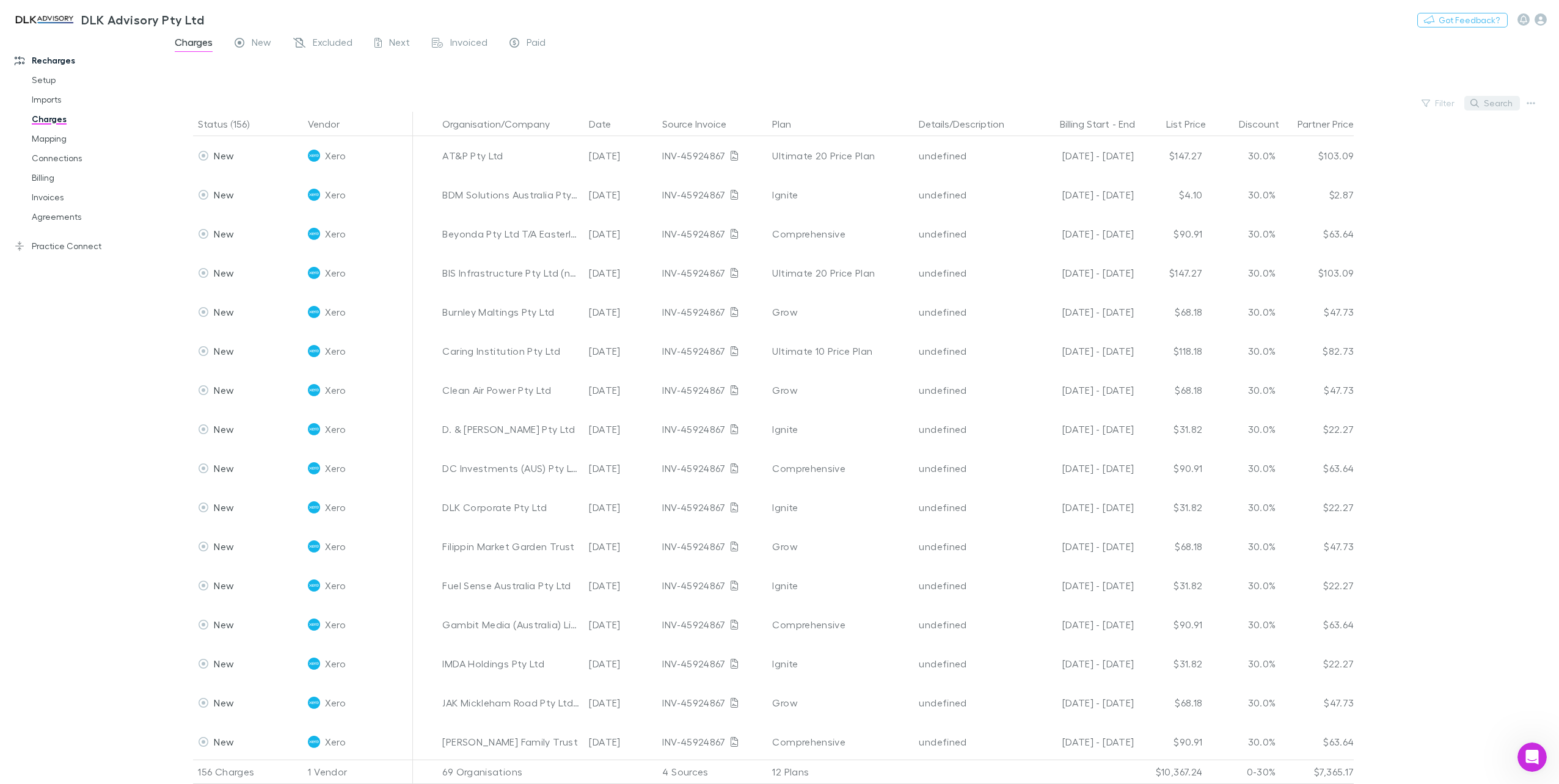
click at [1491, 105] on button "Search" at bounding box center [1492, 103] width 56 height 15
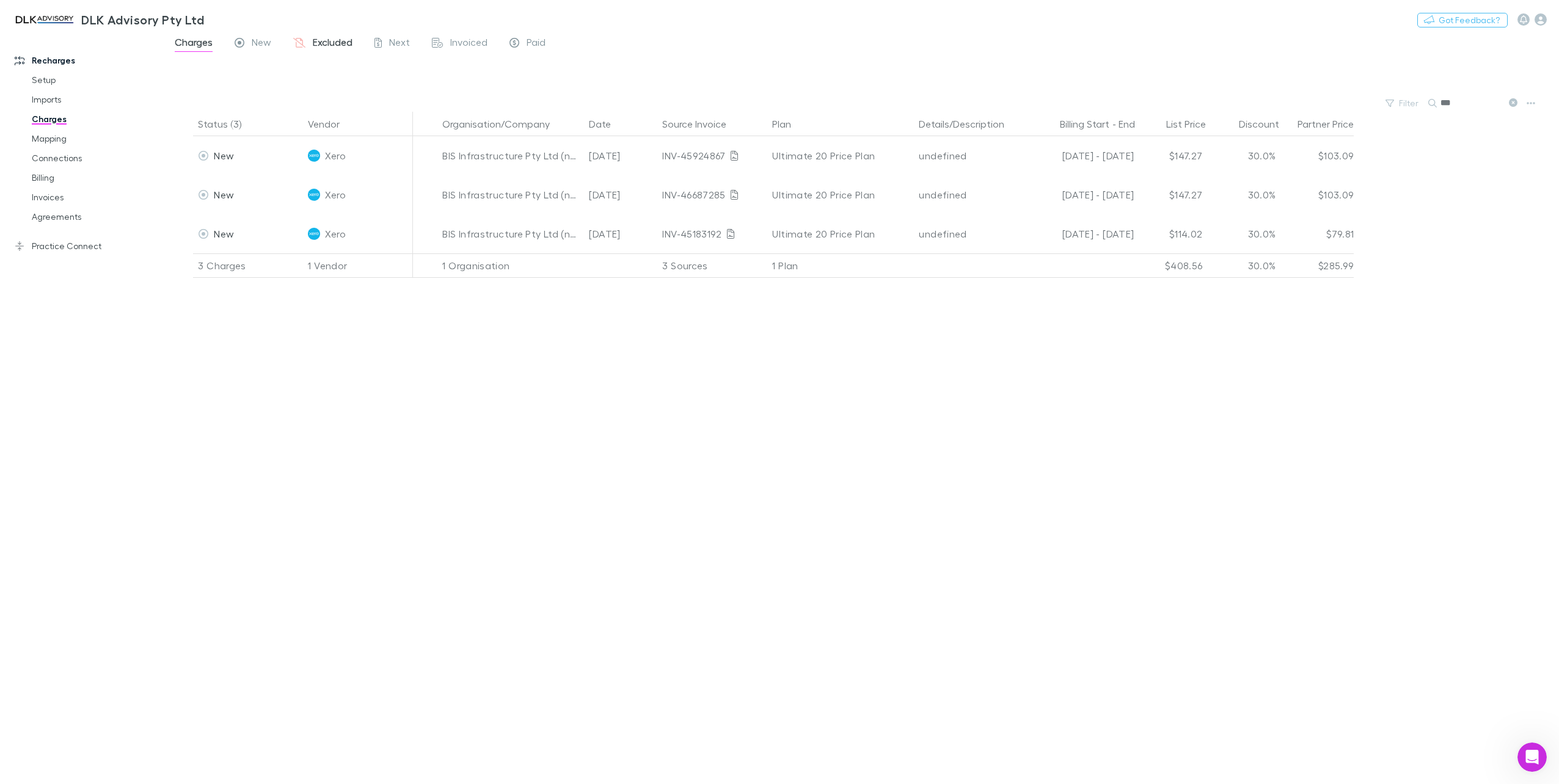
type input "***"
click at [336, 34] on link "Excluded" at bounding box center [323, 44] width 62 height 19
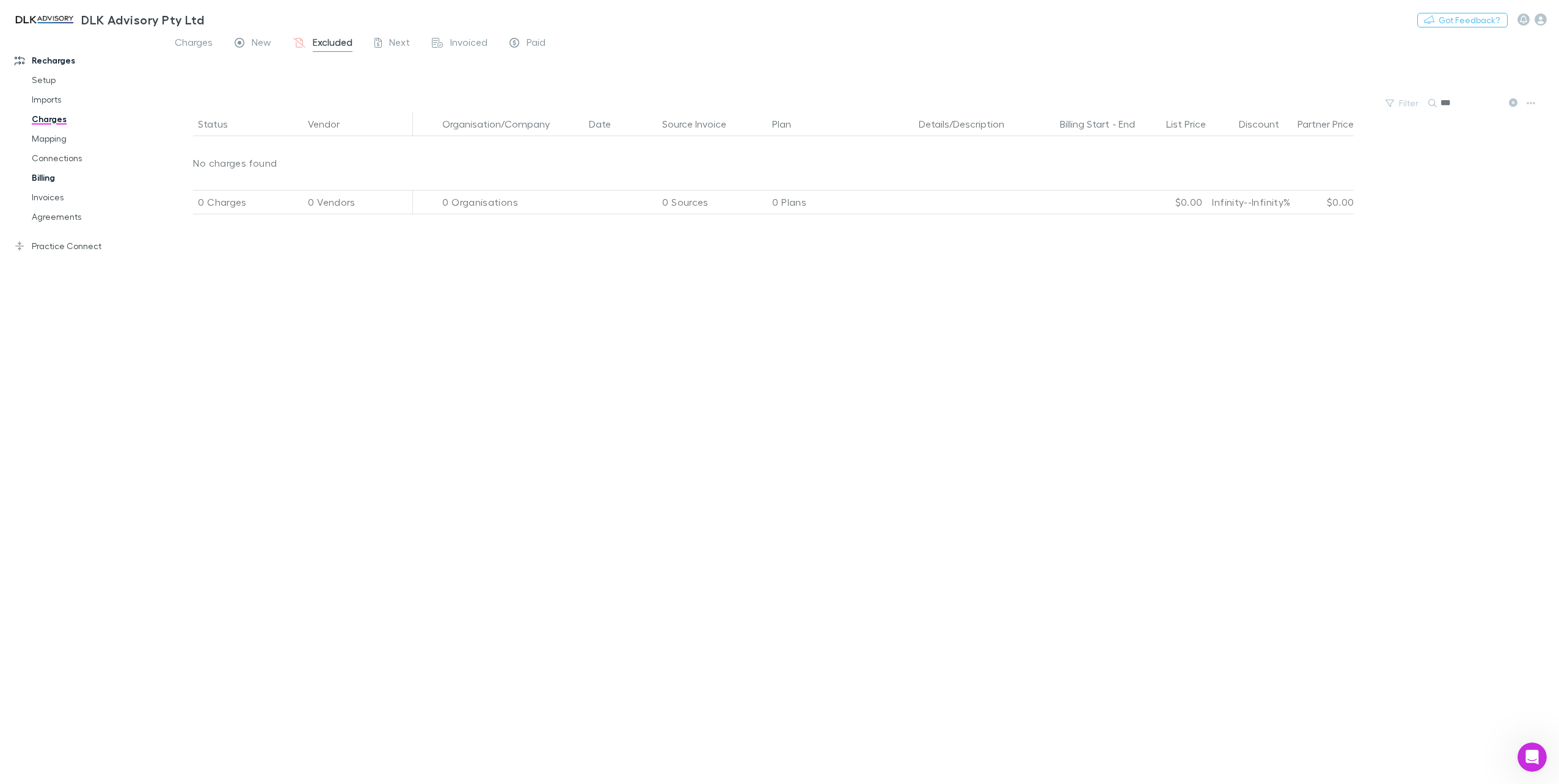
click at [45, 183] on link "Billing" at bounding box center [95, 177] width 151 height 19
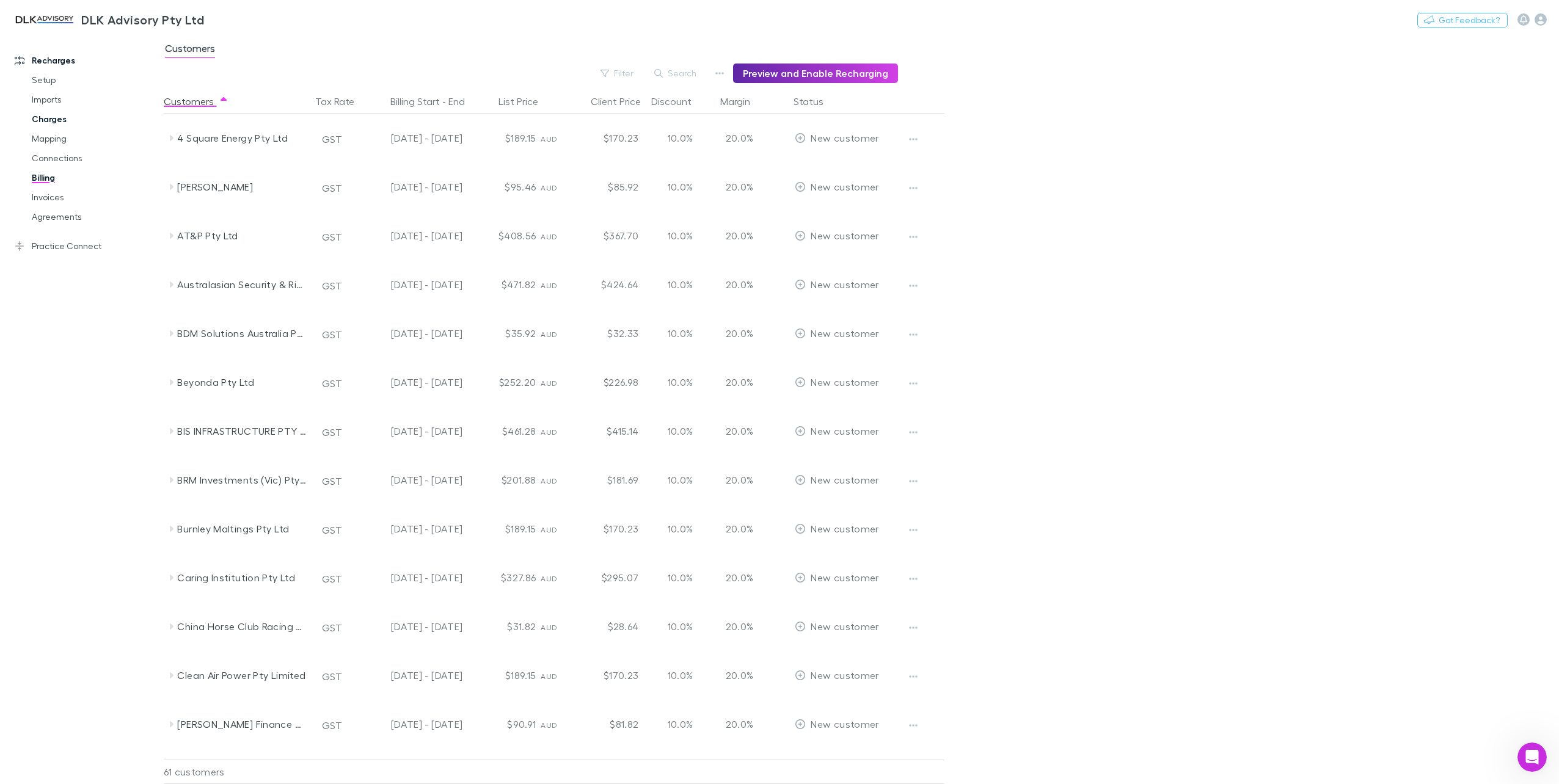
click at [44, 113] on link "Charges" at bounding box center [95, 119] width 151 height 19
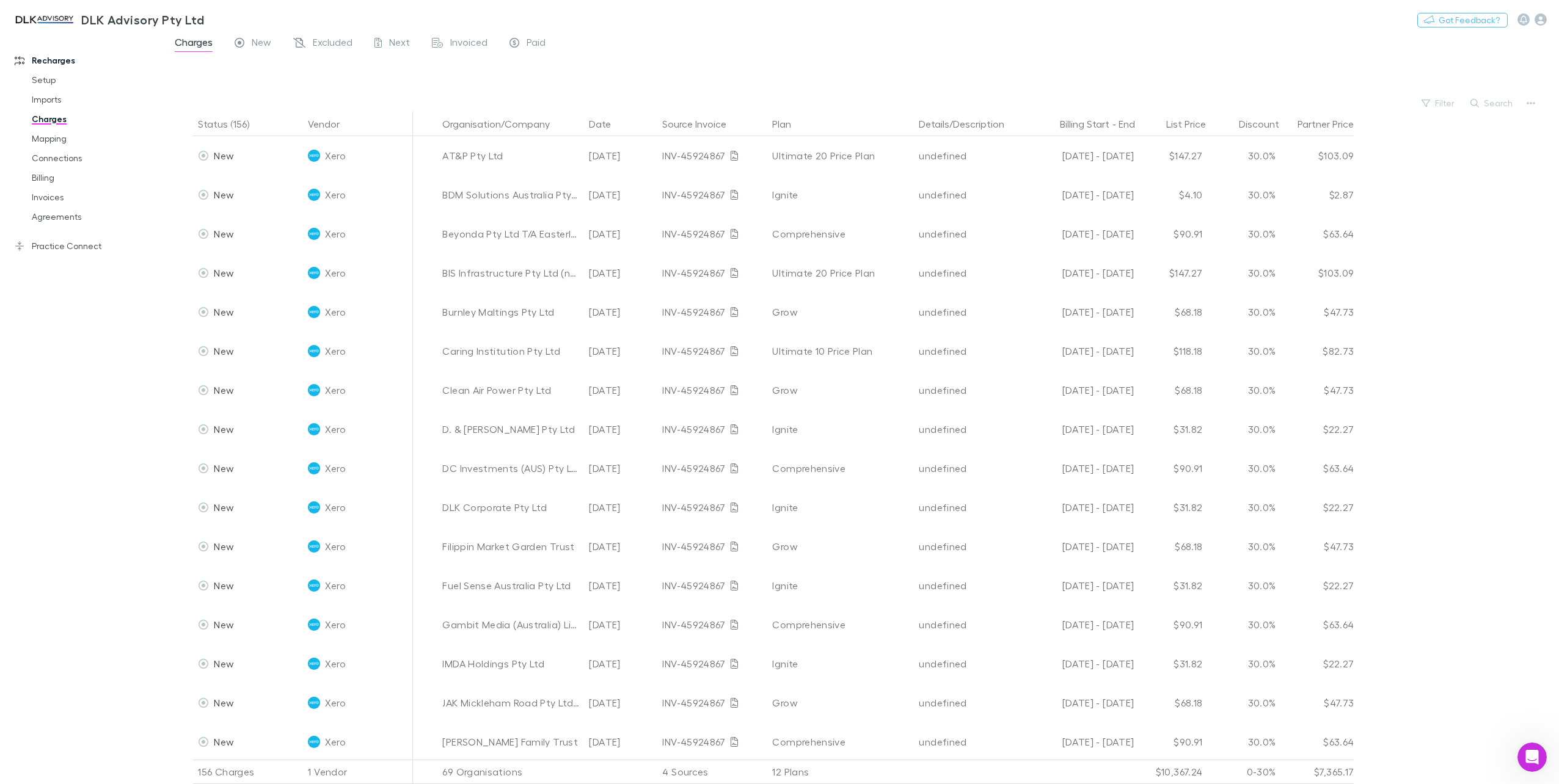
click at [1479, 100] on icon "button" at bounding box center [1474, 103] width 9 height 9
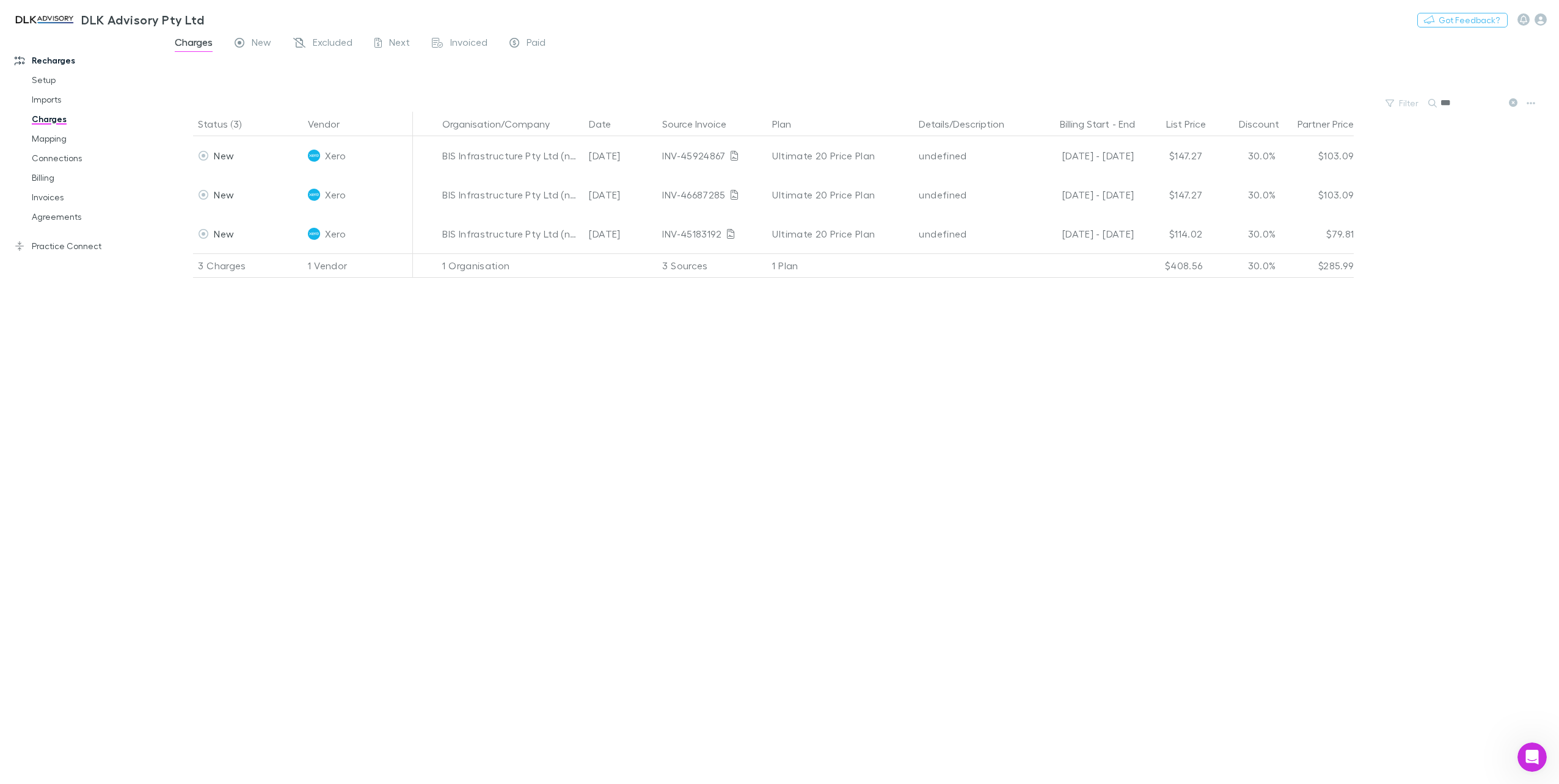
click at [359, 45] on div "Charges New Excluded Next Invoiced Paid" at bounding box center [365, 44] width 383 height 19
click at [338, 46] on span "Excluded" at bounding box center [332, 44] width 40 height 16
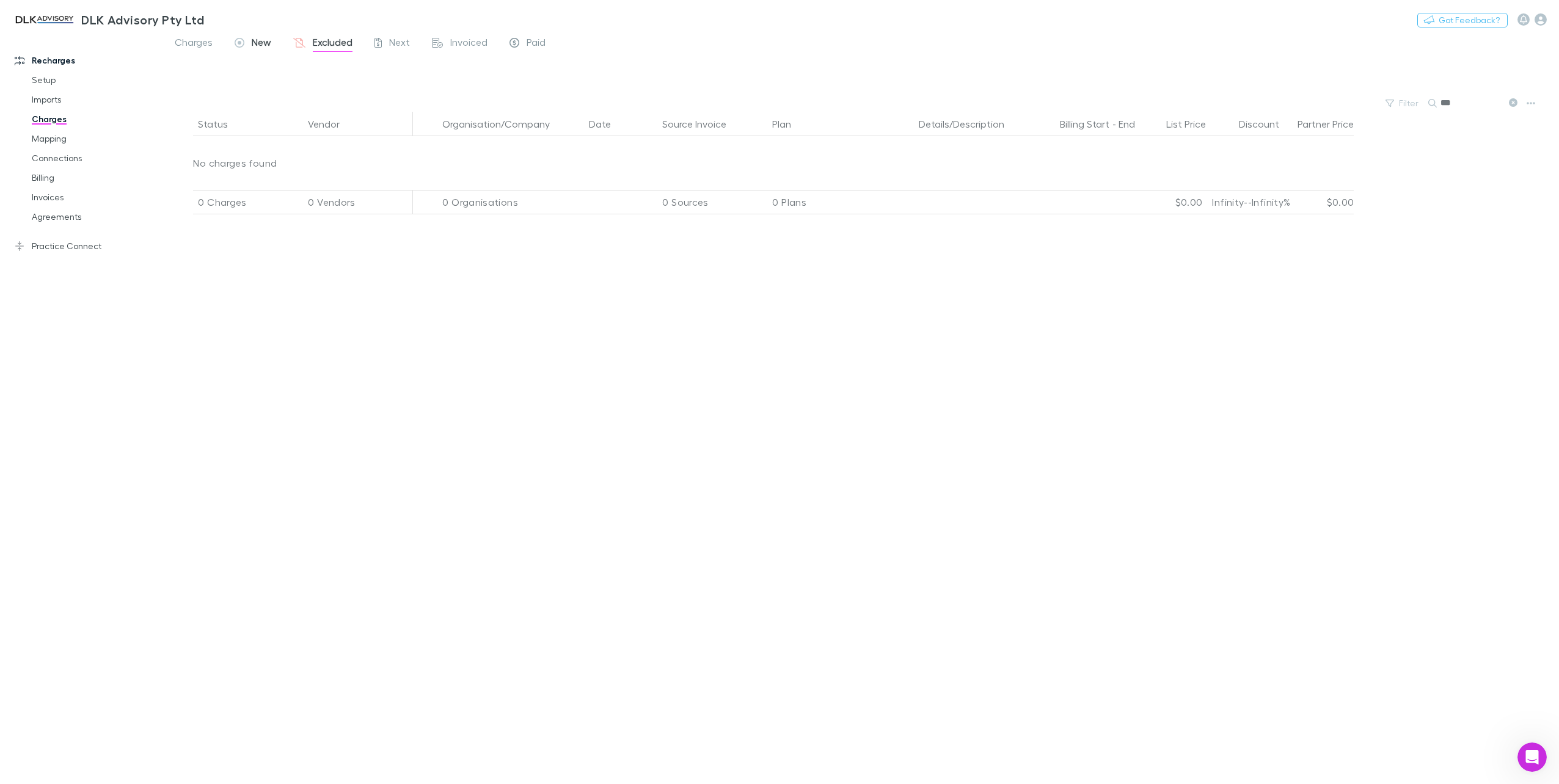
click at [253, 44] on span "New" at bounding box center [261, 44] width 19 height 16
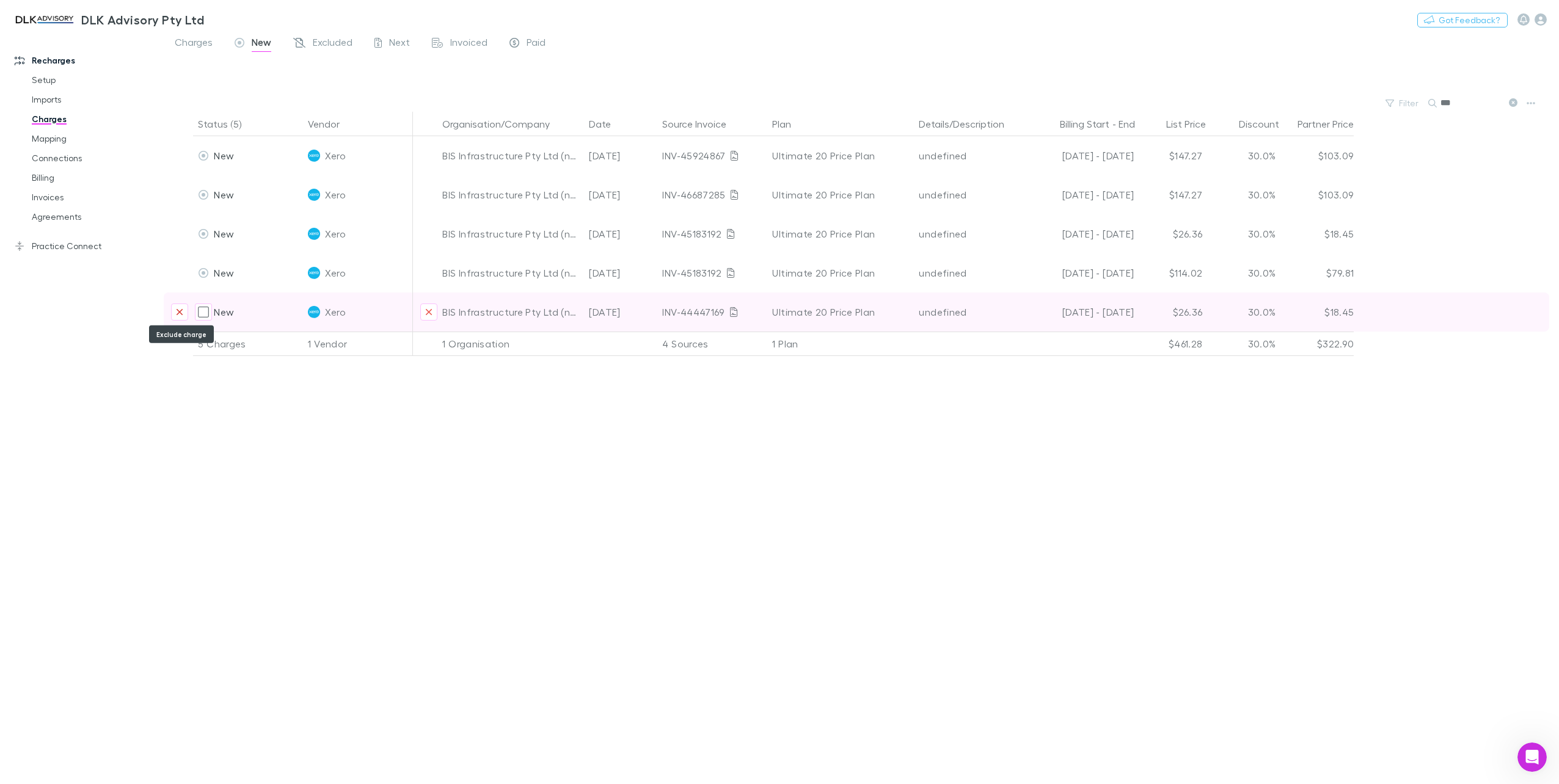
click at [180, 309] on icon "Exclude charge" at bounding box center [179, 312] width 7 height 10
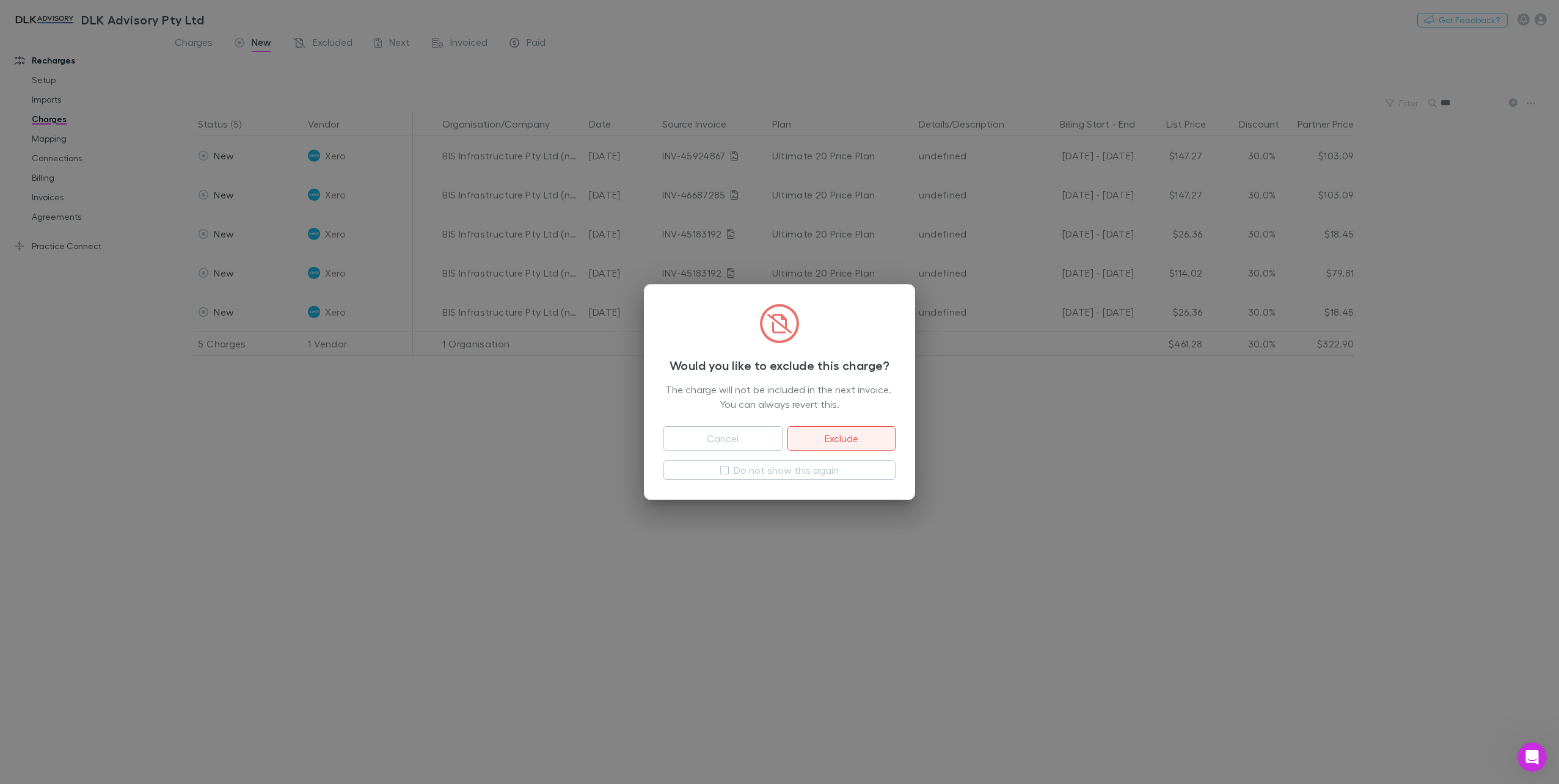
click at [835, 438] on button "Exclude" at bounding box center [841, 439] width 108 height 24
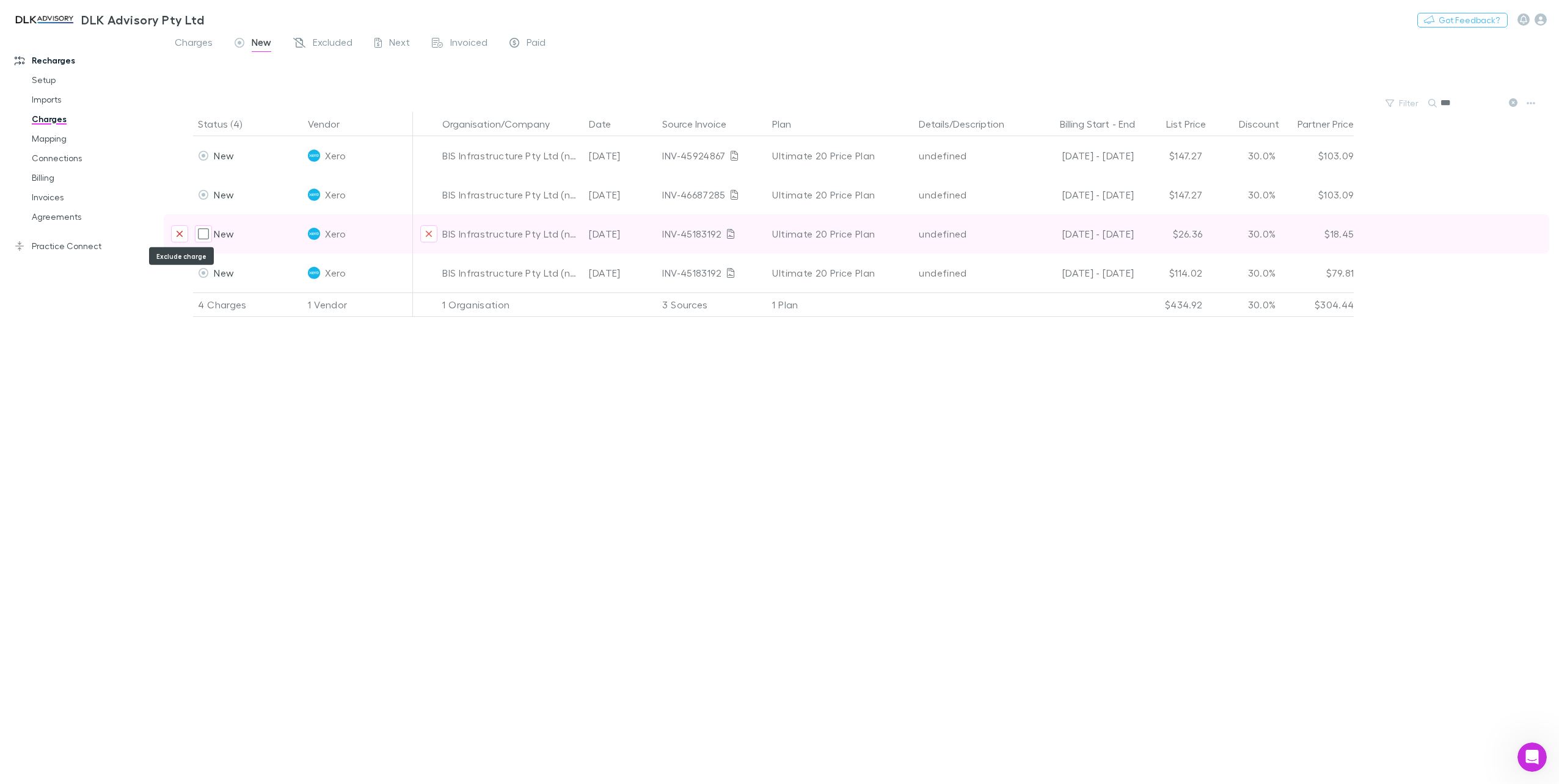
click at [180, 231] on icon "Exclude charge" at bounding box center [179, 233] width 7 height 10
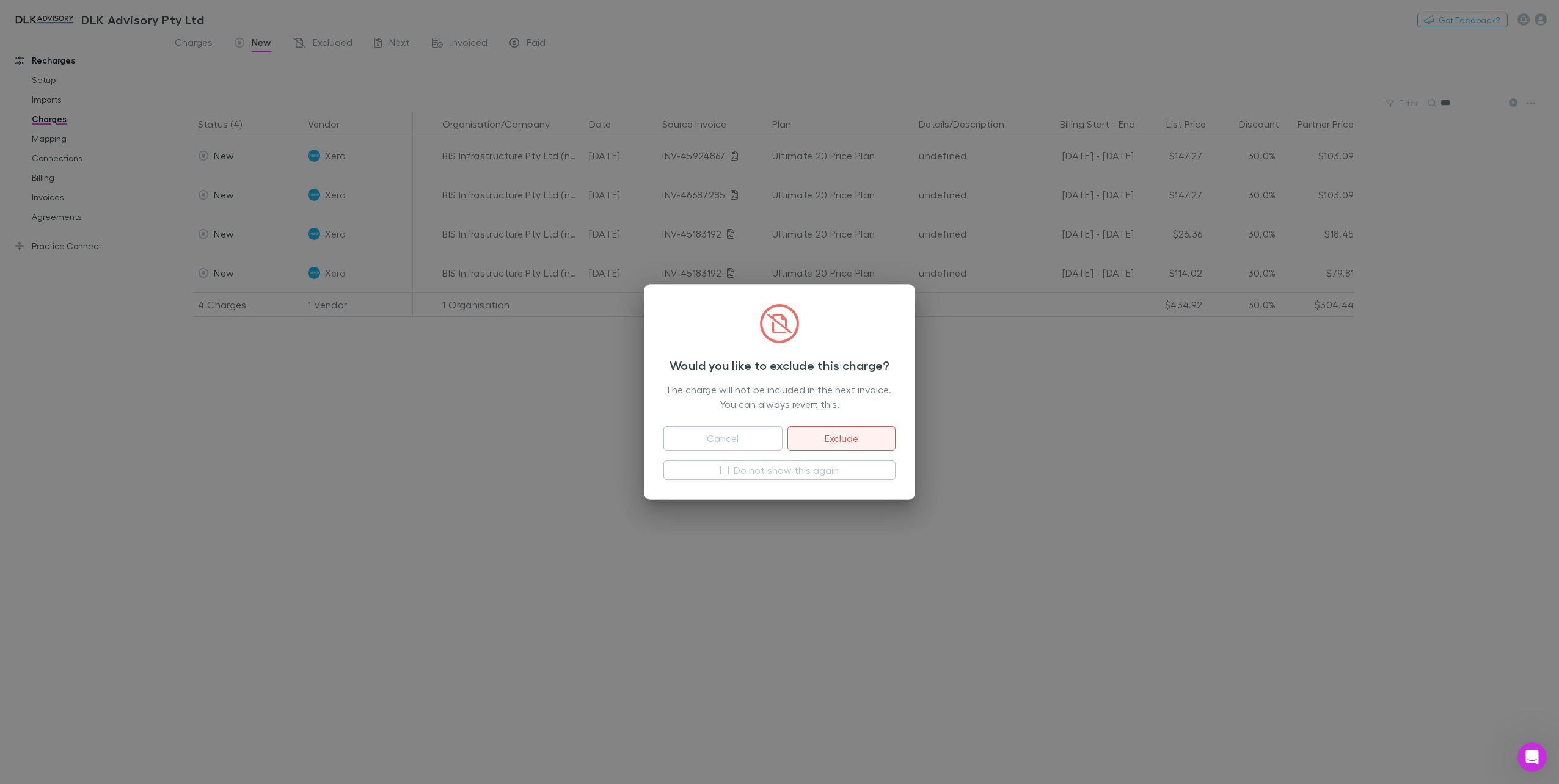
click at [826, 442] on button "Exclude" at bounding box center [841, 439] width 108 height 24
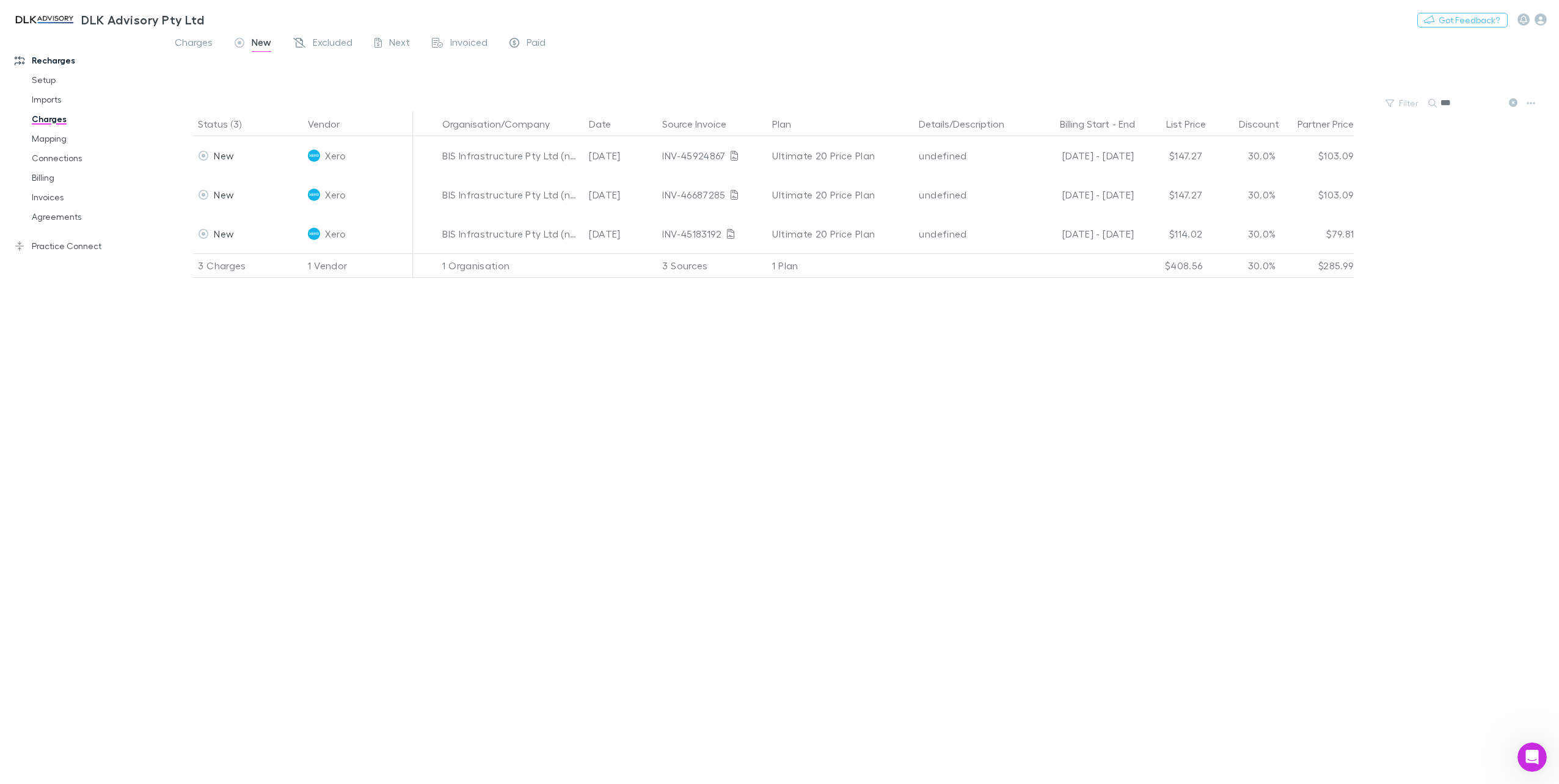
drag, startPoint x: 1407, startPoint y: 103, endPoint x: 1271, endPoint y: 103, distance: 136.0
click at [1273, 103] on div "Filter Search ***" at bounding box center [861, 103] width 1395 height 17
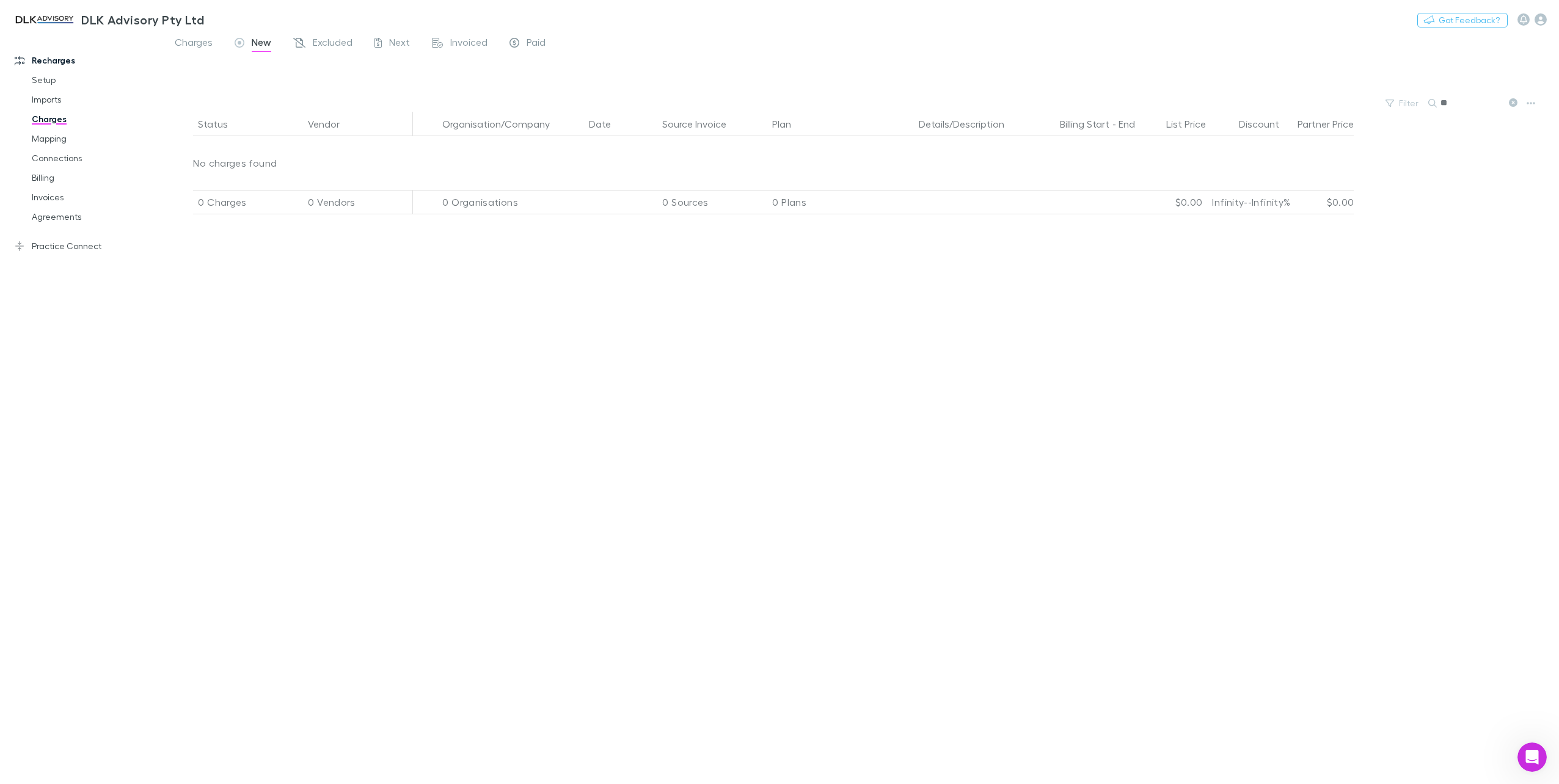
type input "*"
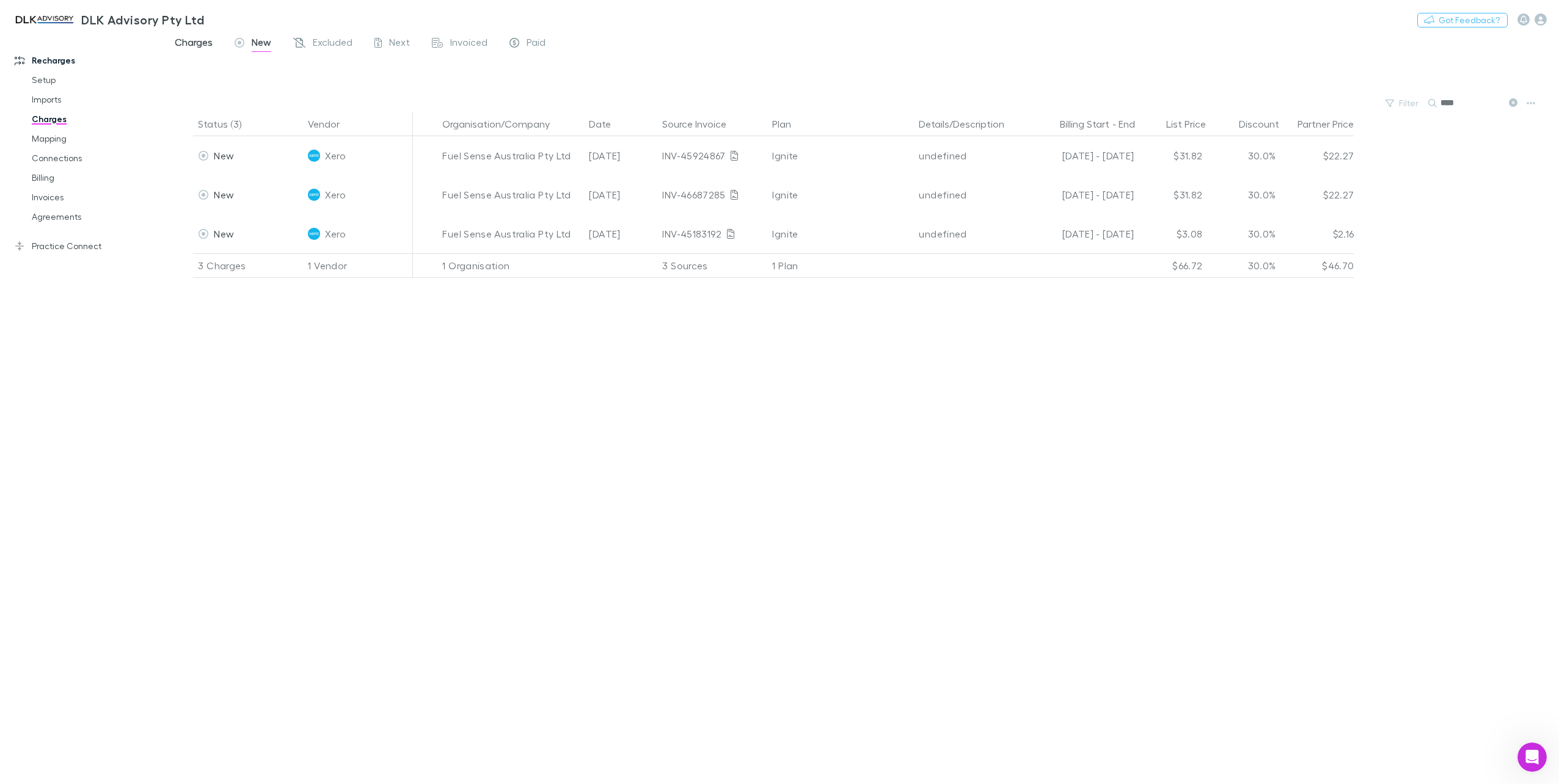
click at [199, 44] on span "Charges" at bounding box center [193, 44] width 38 height 16
click at [194, 49] on span "Charges" at bounding box center [193, 44] width 38 height 16
click at [259, 50] on span "New" at bounding box center [261, 44] width 19 height 16
click at [337, 44] on span "Excluded" at bounding box center [332, 44] width 40 height 16
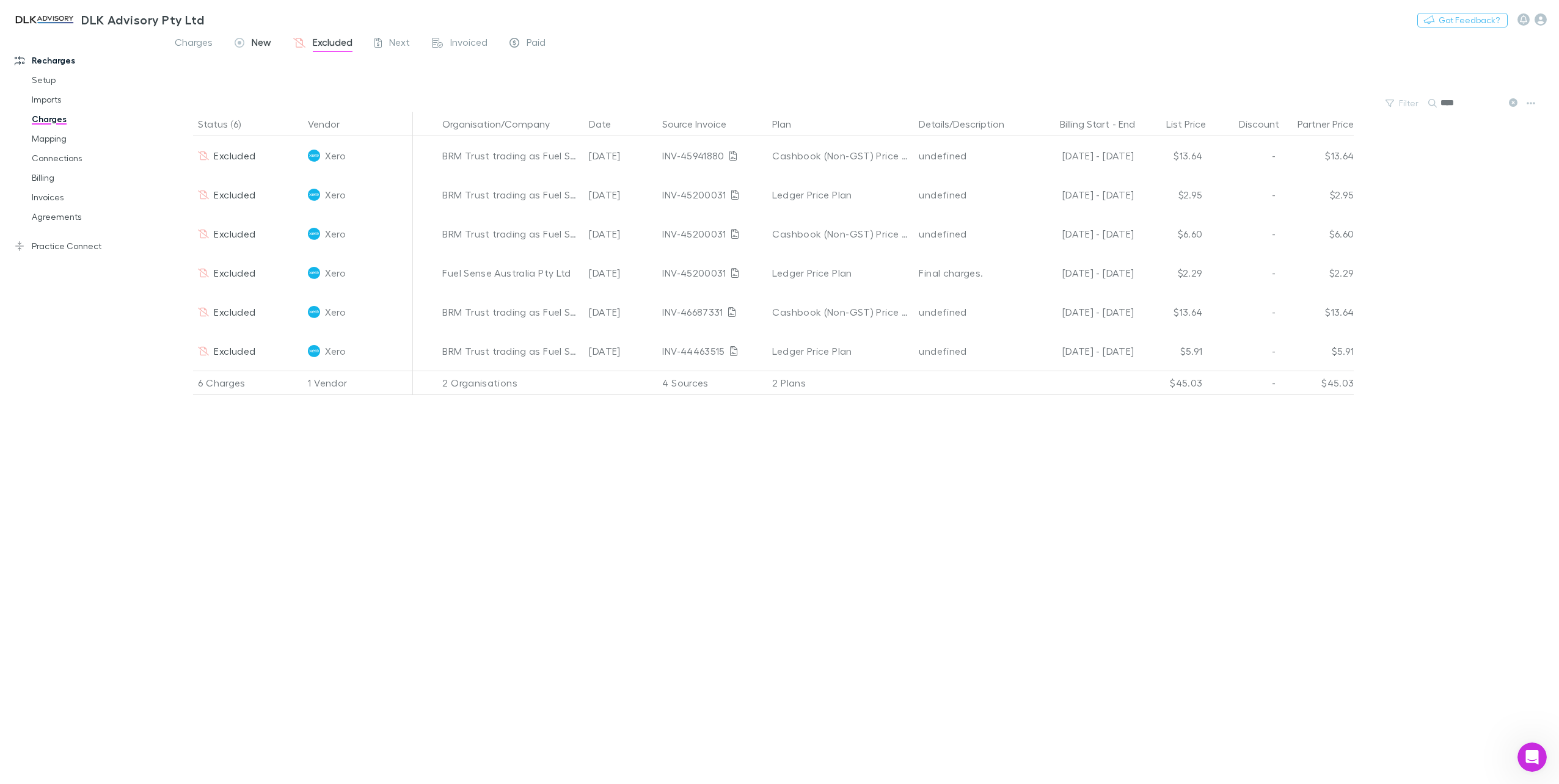
click at [266, 38] on span "New" at bounding box center [261, 44] width 19 height 16
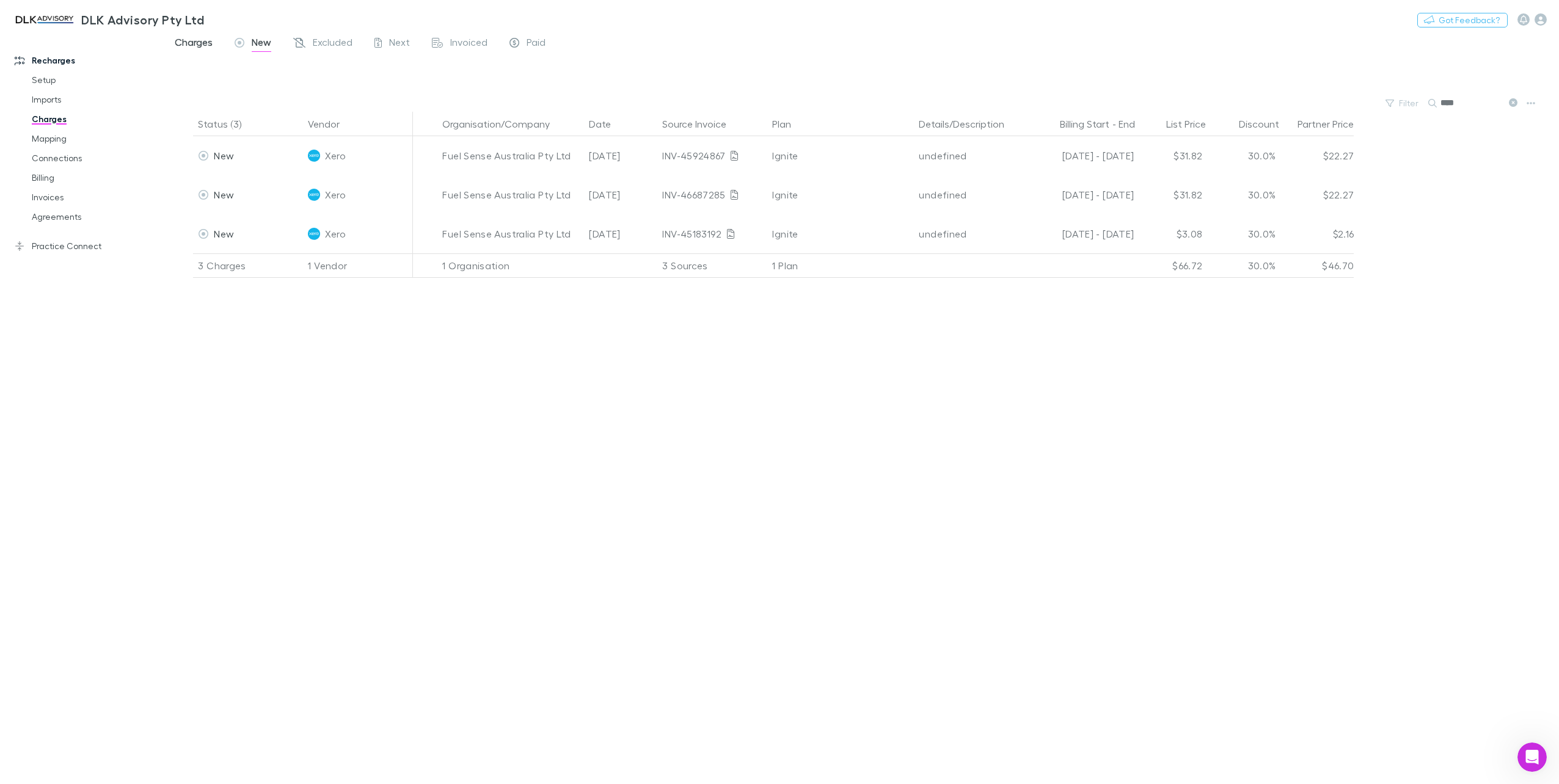
click at [186, 40] on span "Charges" at bounding box center [193, 44] width 38 height 16
drag, startPoint x: 1474, startPoint y: 102, endPoint x: 1318, endPoint y: 100, distance: 156.0
click at [1318, 100] on div "Filter Search ****" at bounding box center [861, 103] width 1395 height 17
type input "*"
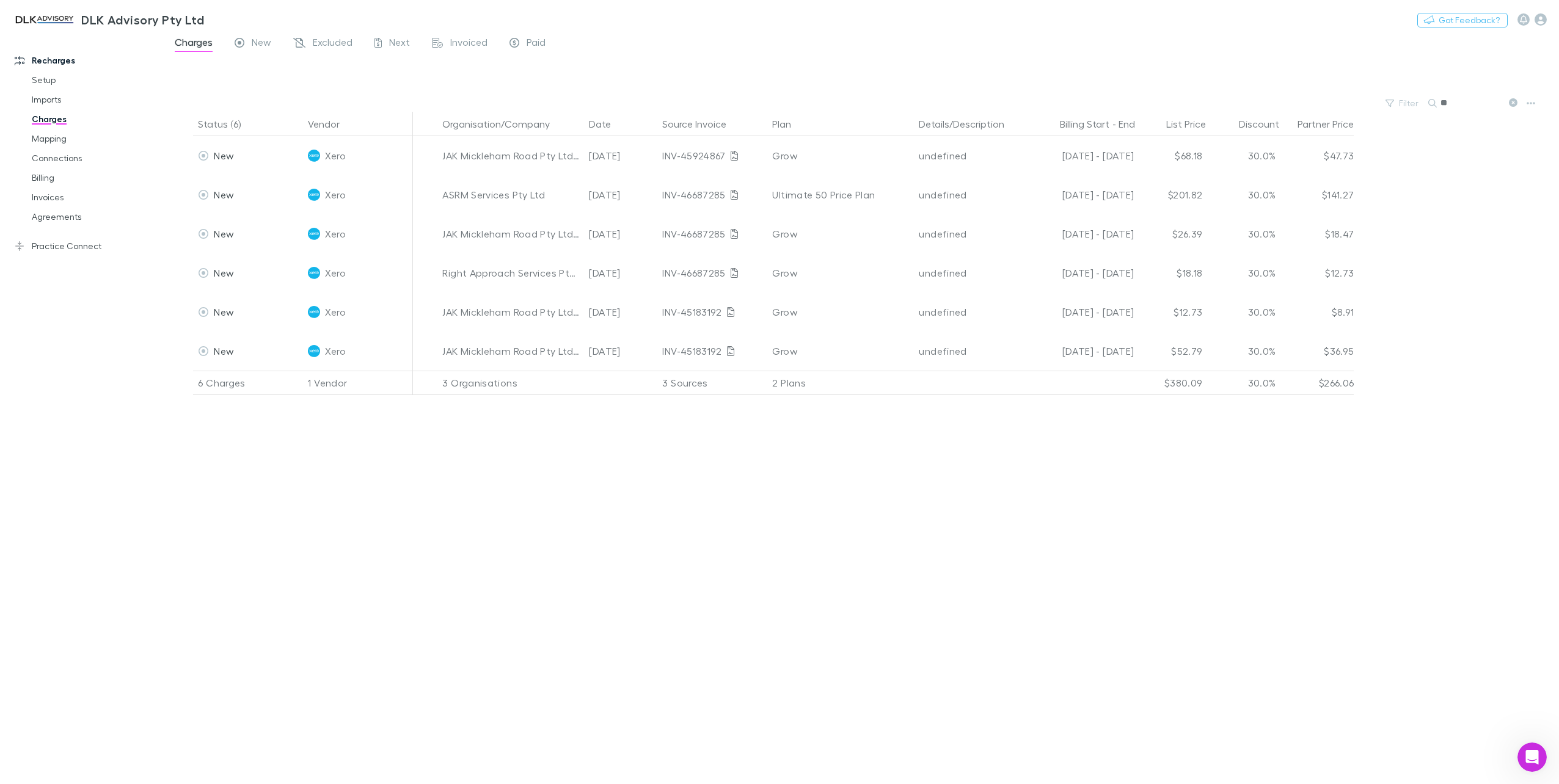
type input "*"
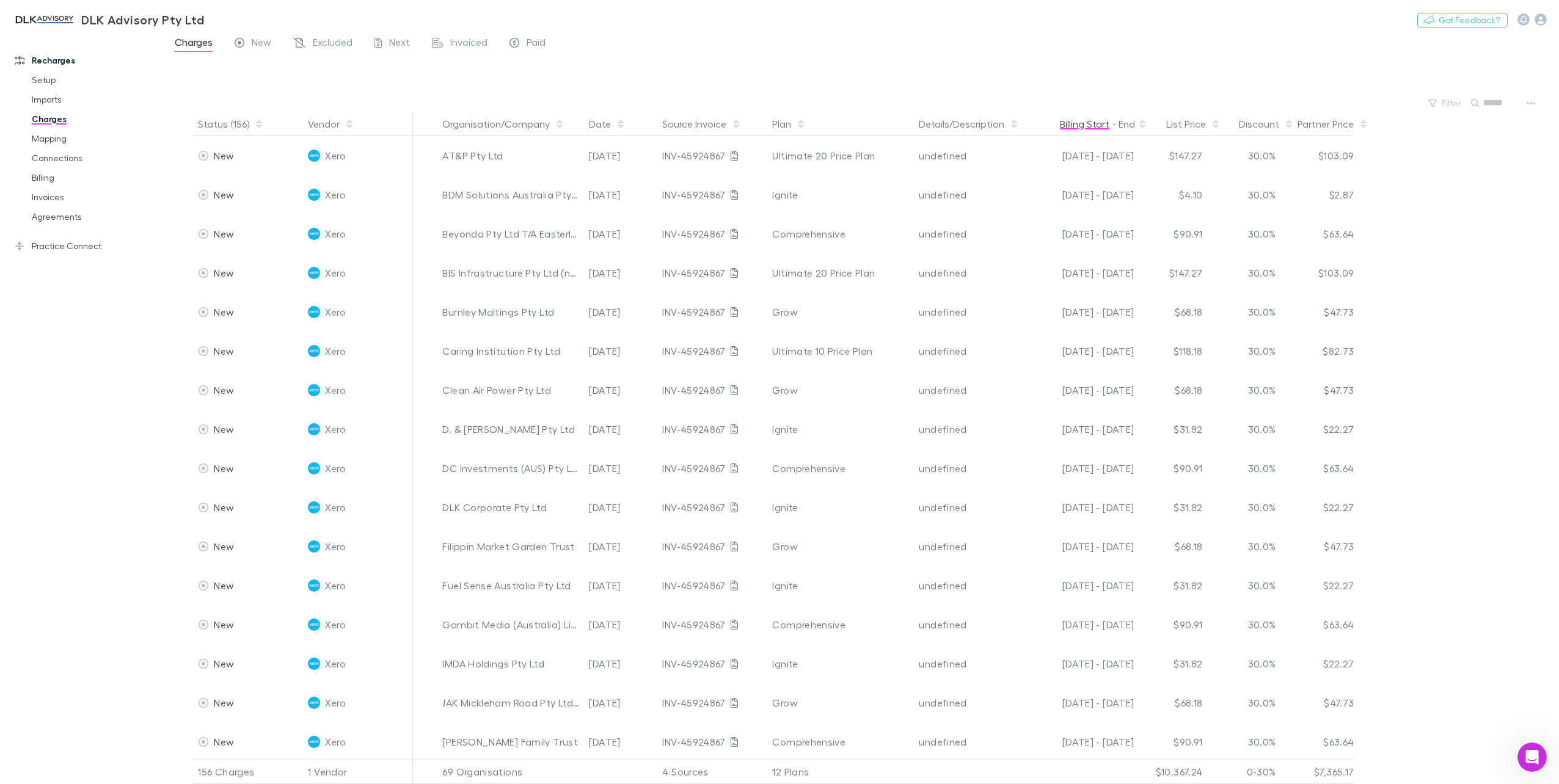
click at [1095, 121] on button "Billing Start" at bounding box center [1085, 124] width 50 height 24
click at [1094, 121] on button "Billing Start" at bounding box center [1085, 124] width 50 height 24
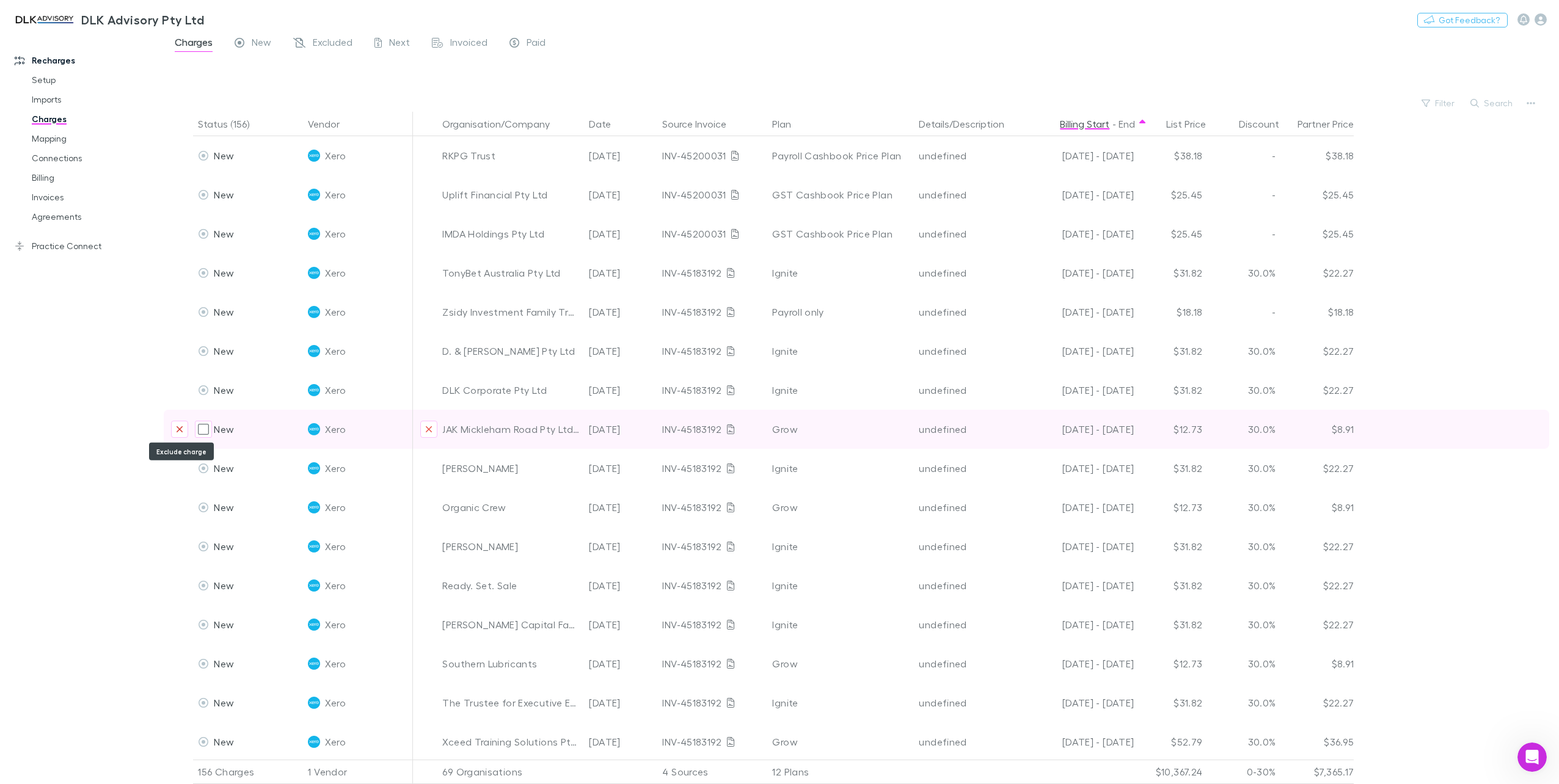
click at [172, 429] on button "Exclude charge" at bounding box center [179, 429] width 17 height 17
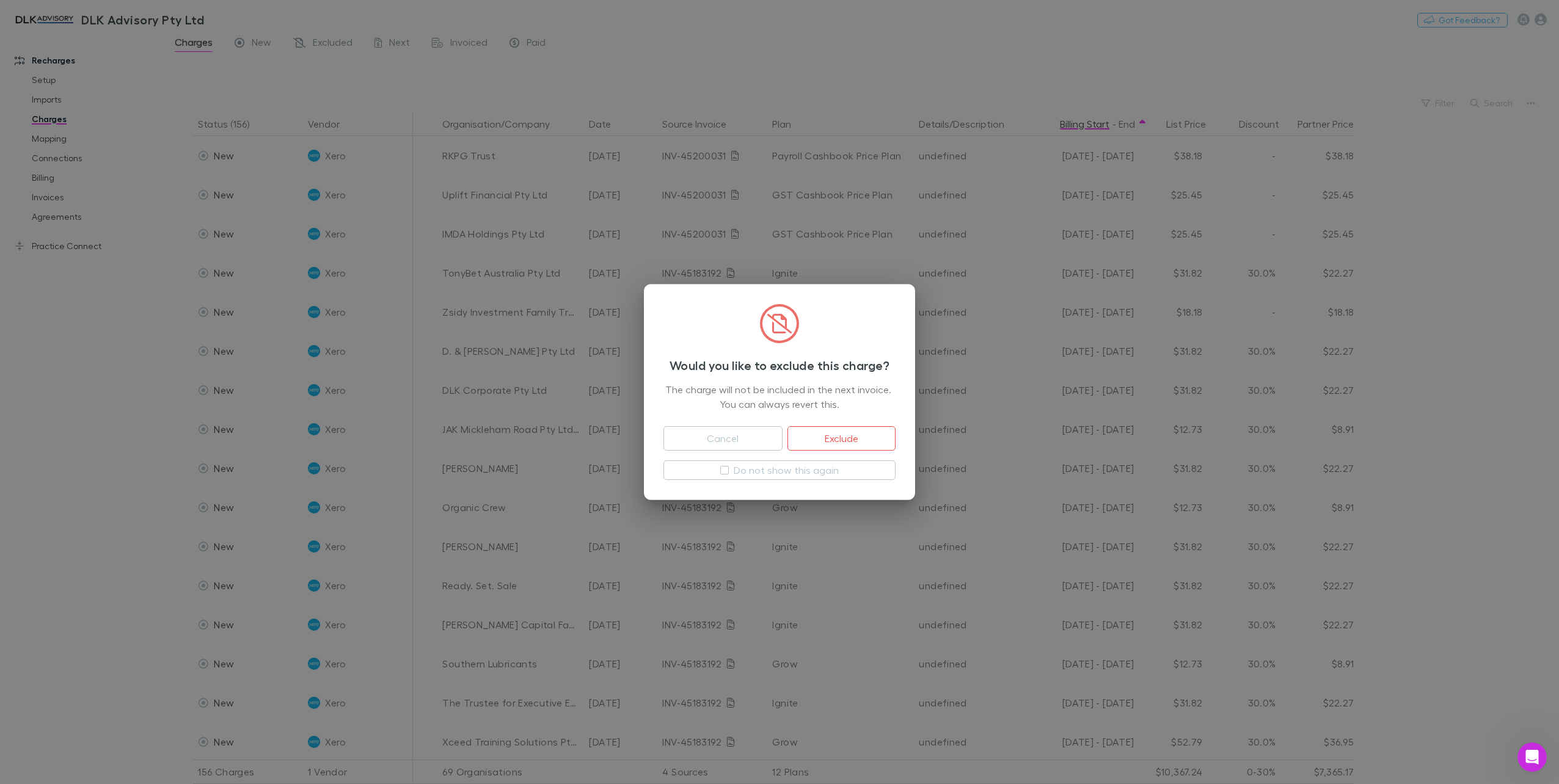
drag, startPoint x: 857, startPoint y: 431, endPoint x: 588, endPoint y: 445, distance: 269.4
click at [856, 431] on button "Exclude" at bounding box center [841, 439] width 108 height 24
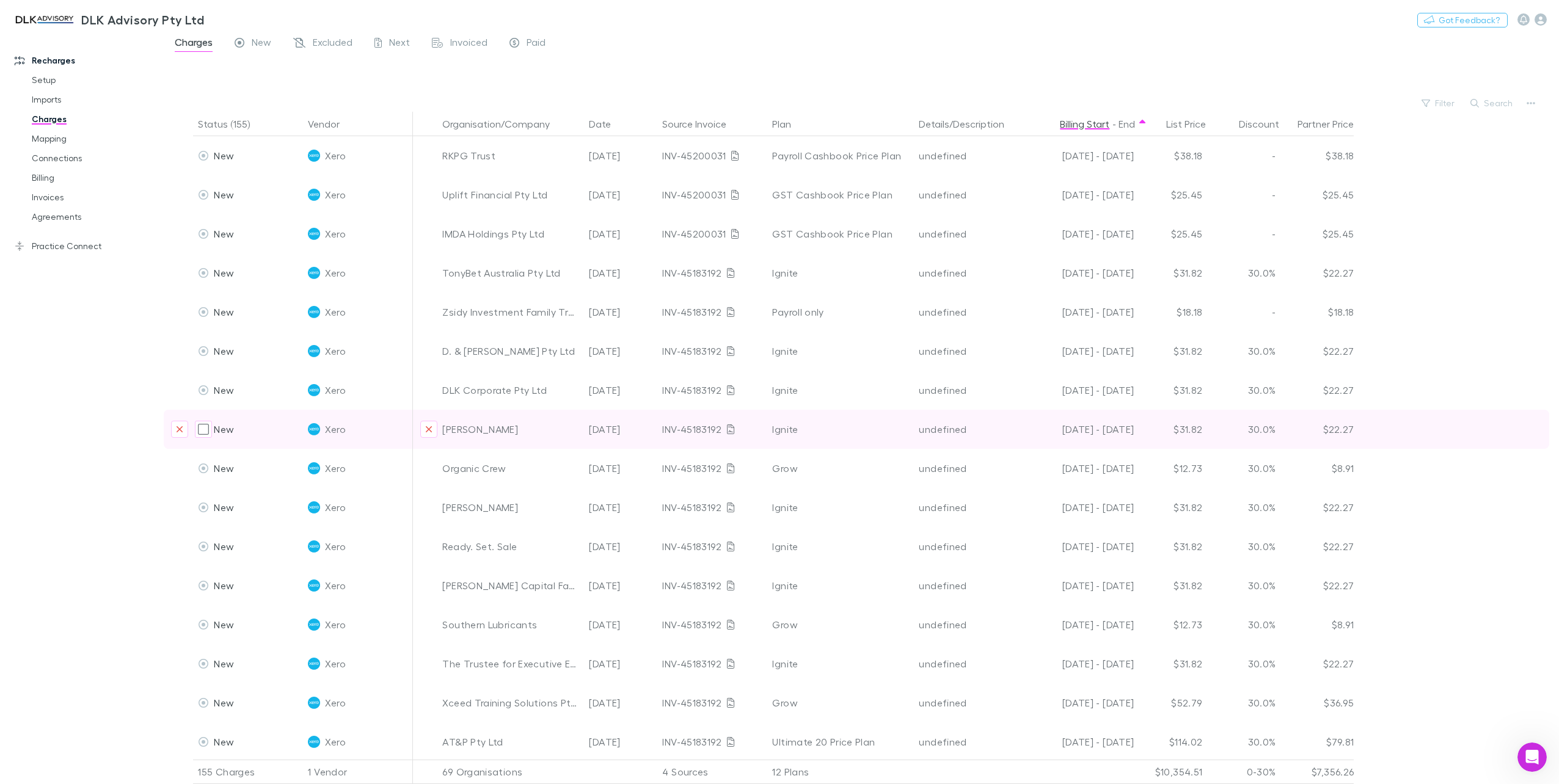
click at [846, 441] on div "Ignite" at bounding box center [841, 429] width 137 height 39
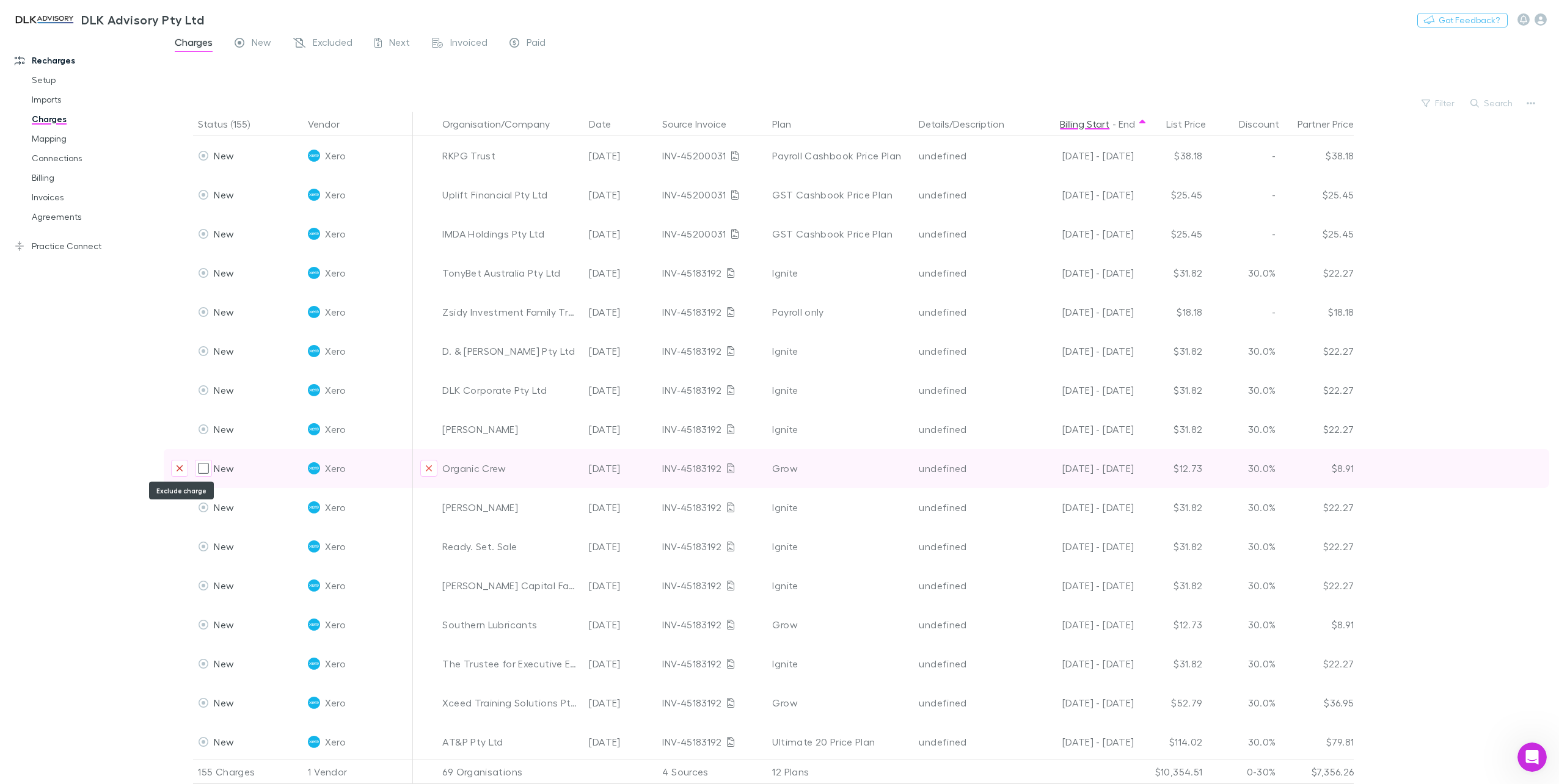
click at [179, 469] on icon "Exclude charge" at bounding box center [179, 468] width 6 height 6
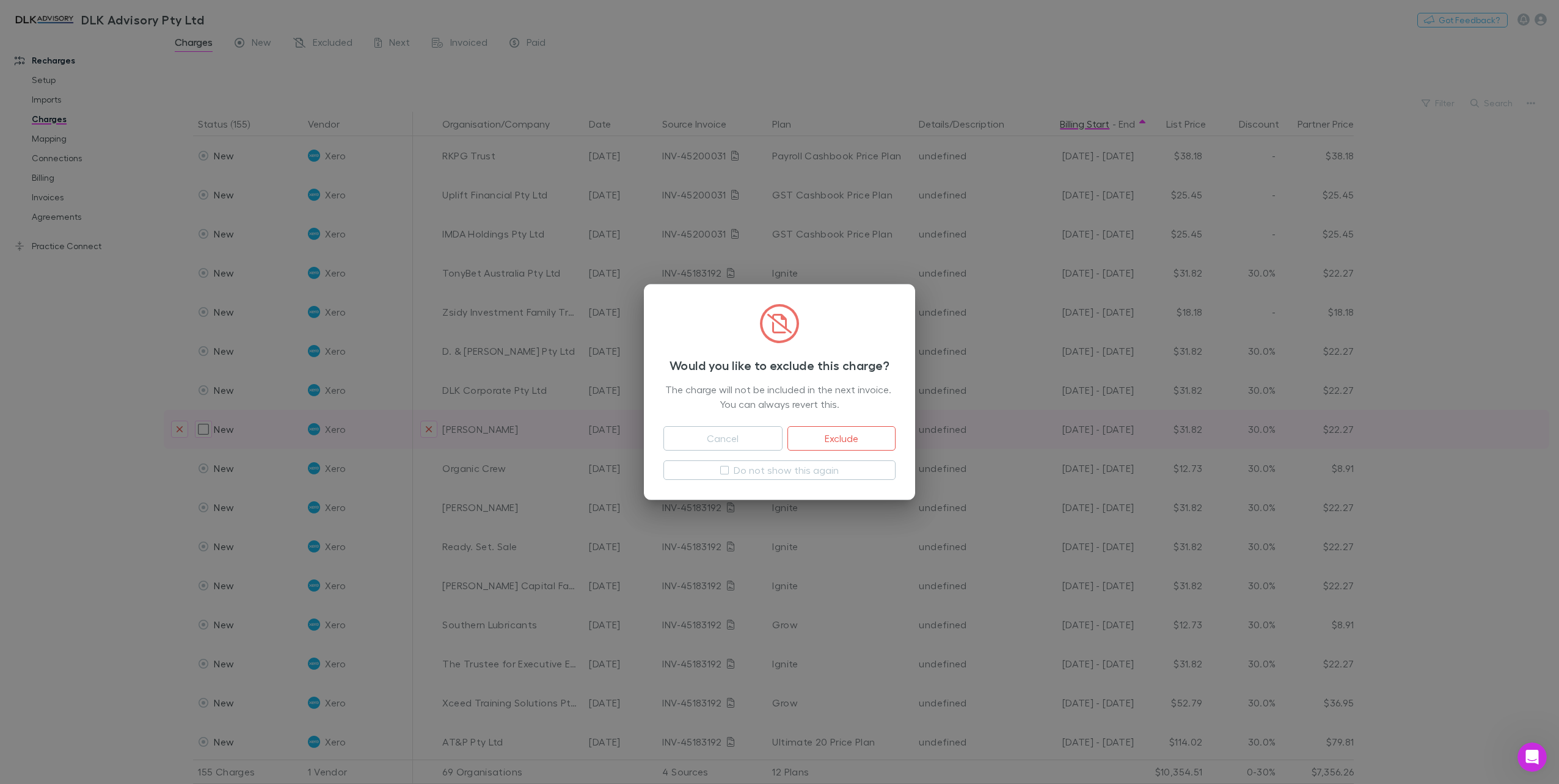
drag, startPoint x: 842, startPoint y: 437, endPoint x: 826, endPoint y: 447, distance: 18.9
click at [843, 436] on button "Exclude" at bounding box center [841, 439] width 108 height 24
click at [844, 437] on button "Exclude" at bounding box center [841, 439] width 108 height 24
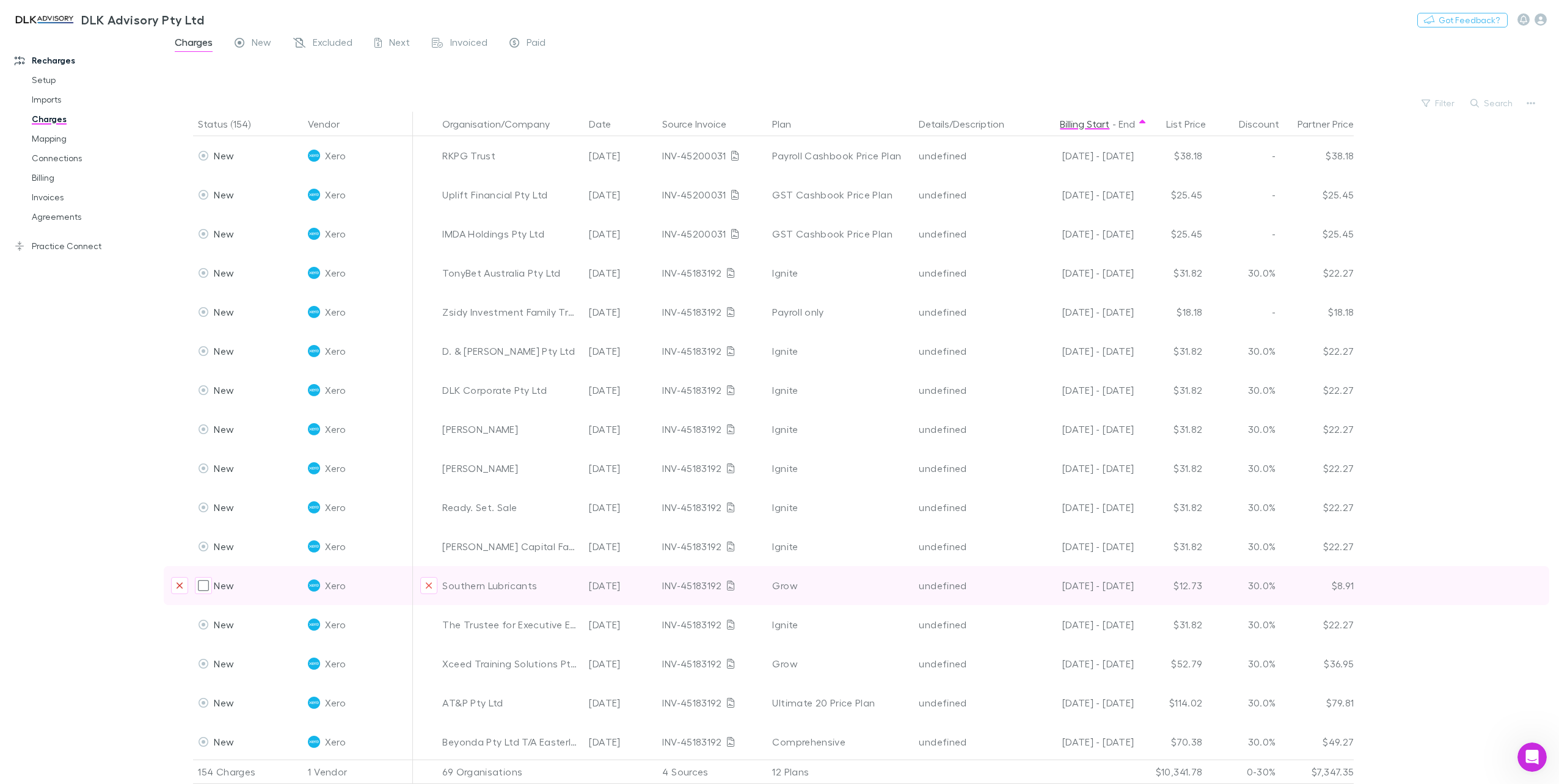
click at [178, 584] on icon "Exclude charge" at bounding box center [179, 585] width 6 height 6
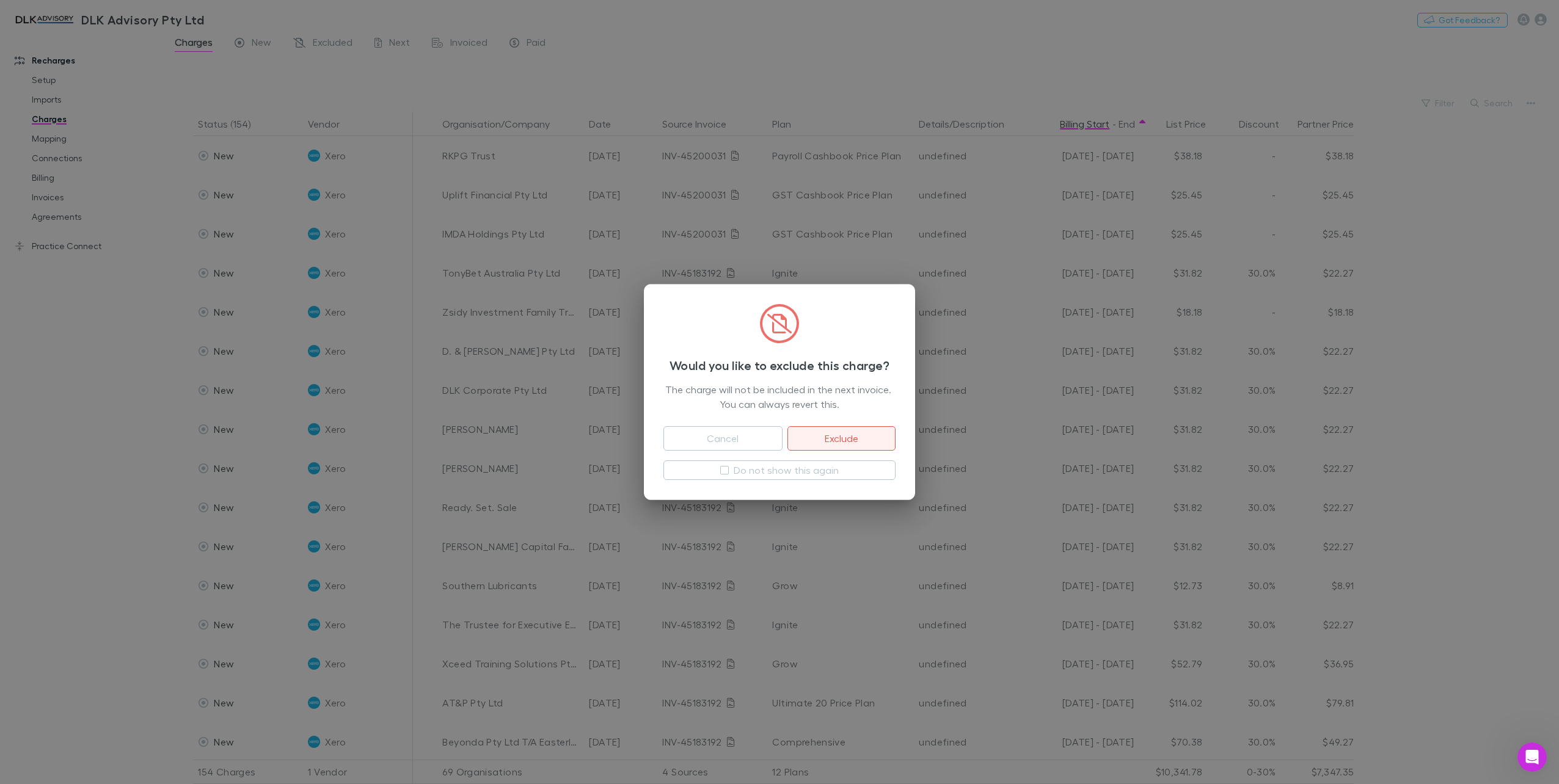
click at [890, 435] on button "Exclude" at bounding box center [841, 439] width 108 height 24
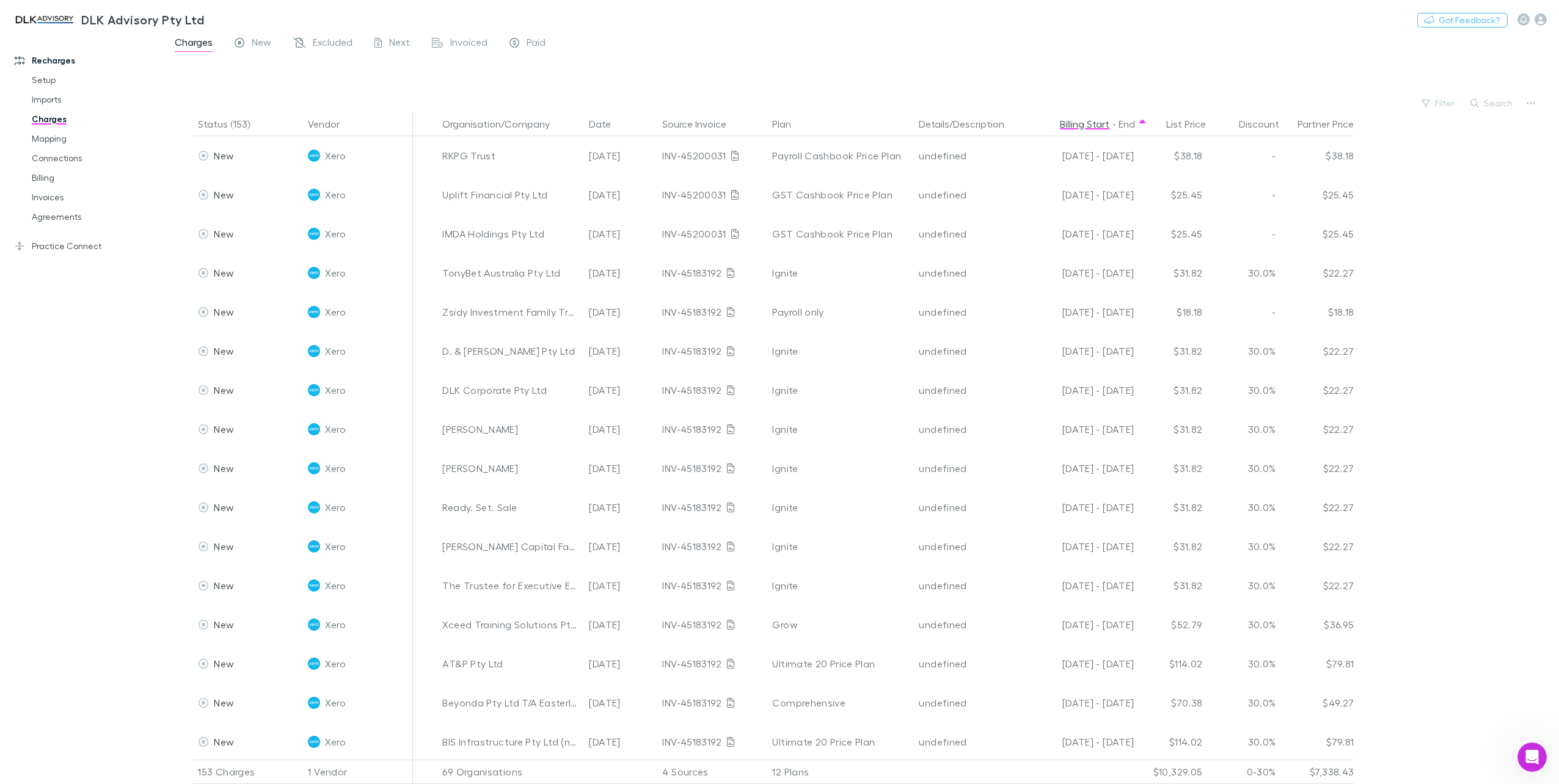
click at [1485, 111] on div "Search" at bounding box center [1492, 103] width 56 height 17
click at [1485, 103] on button "Search" at bounding box center [1492, 103] width 56 height 15
click at [260, 38] on span "New" at bounding box center [261, 44] width 19 height 16
click at [1497, 105] on button "Search" at bounding box center [1492, 103] width 56 height 15
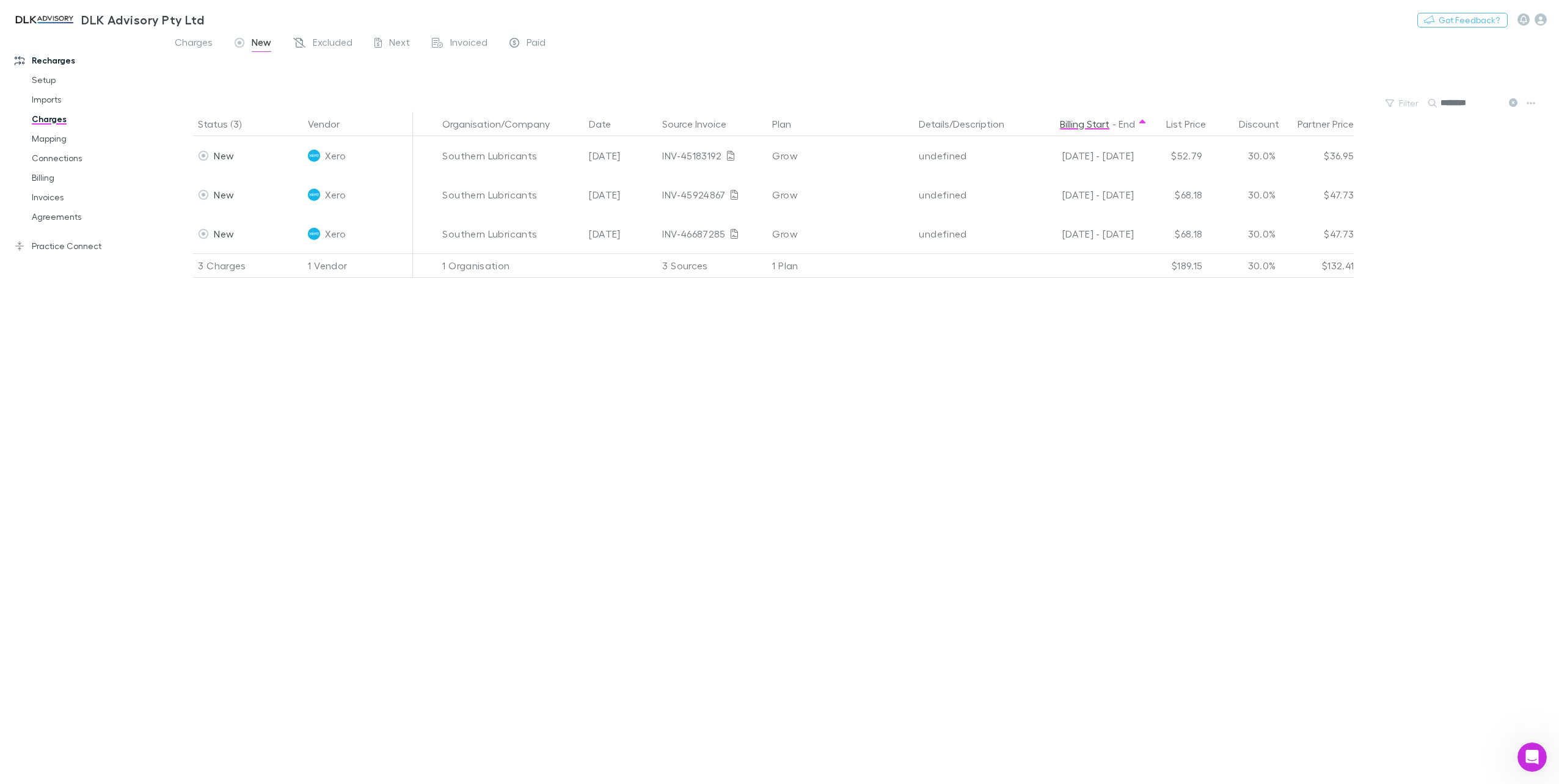
type input "********"
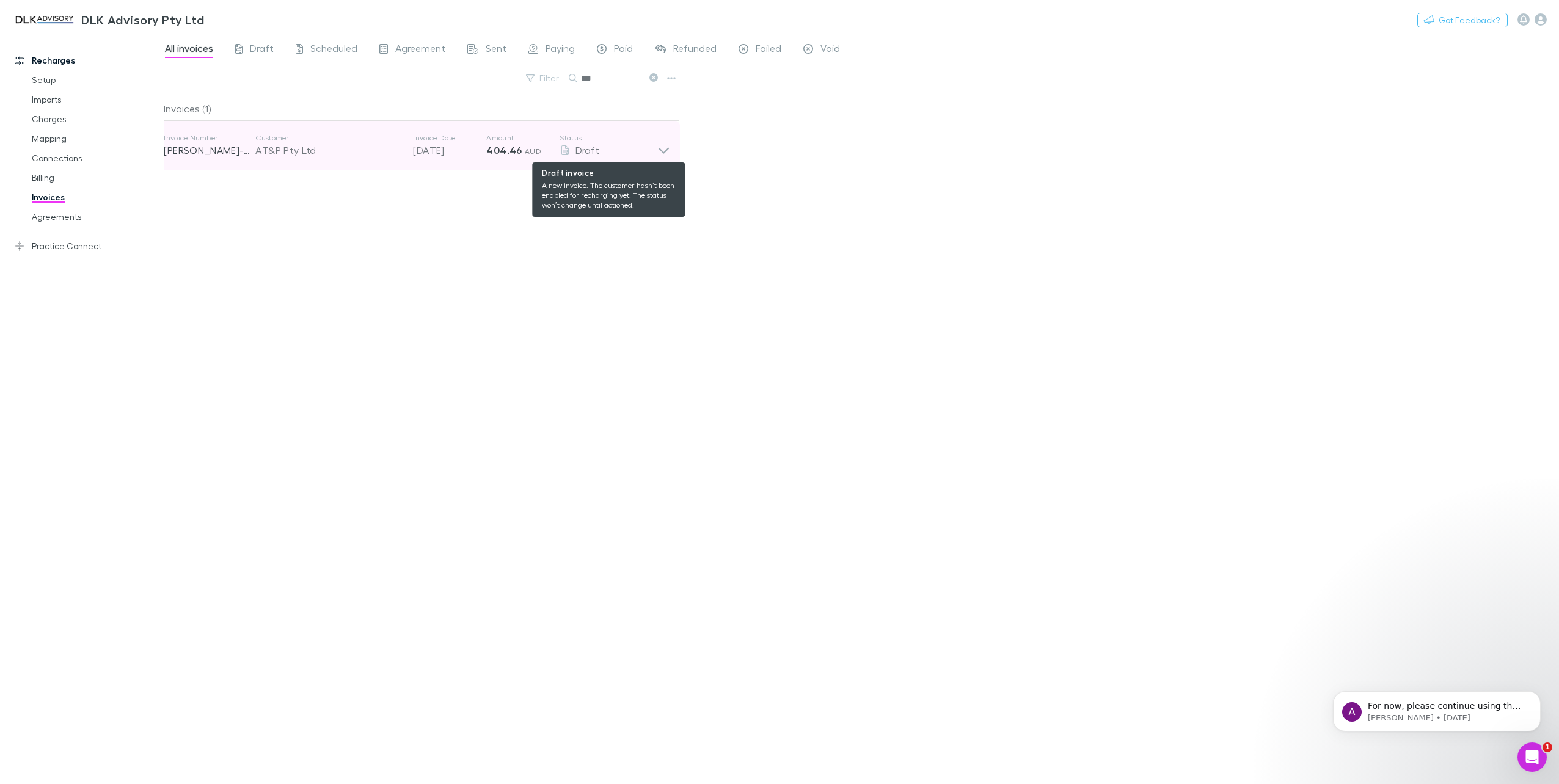
click at [652, 154] on div "Draft" at bounding box center [608, 150] width 98 height 15
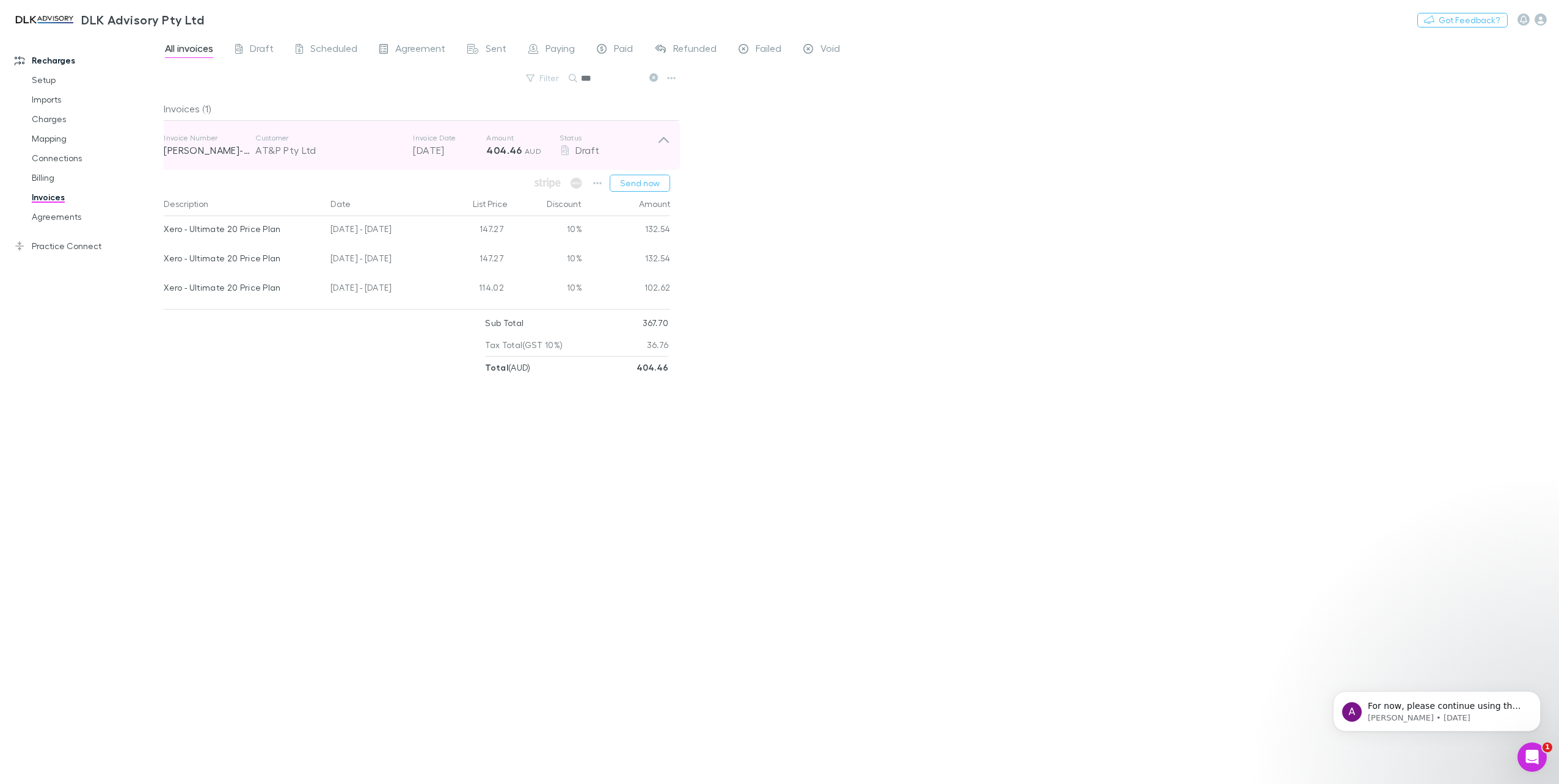
click at [667, 139] on icon at bounding box center [663, 146] width 13 height 24
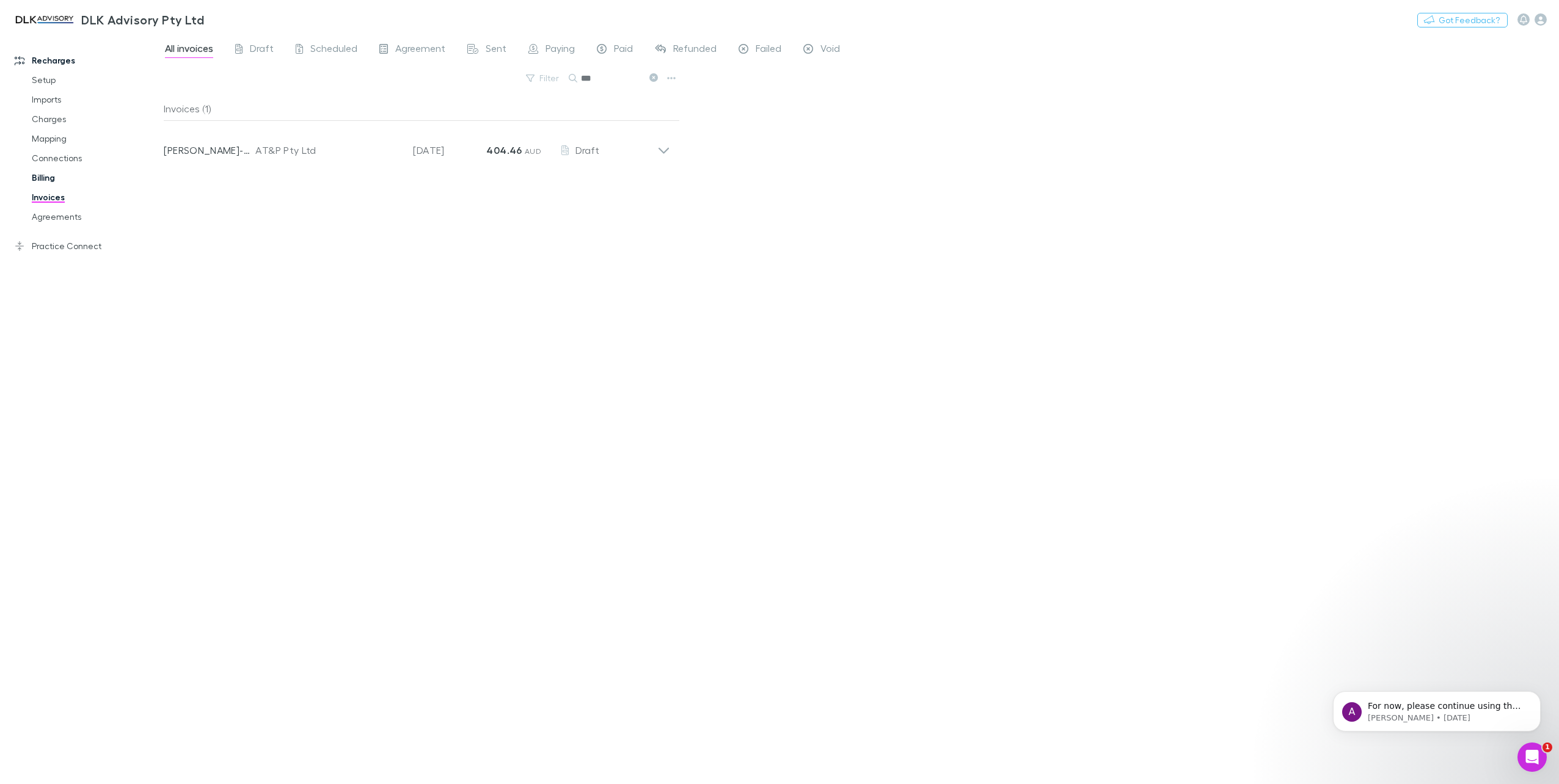
click at [45, 171] on link "Billing" at bounding box center [95, 177] width 151 height 19
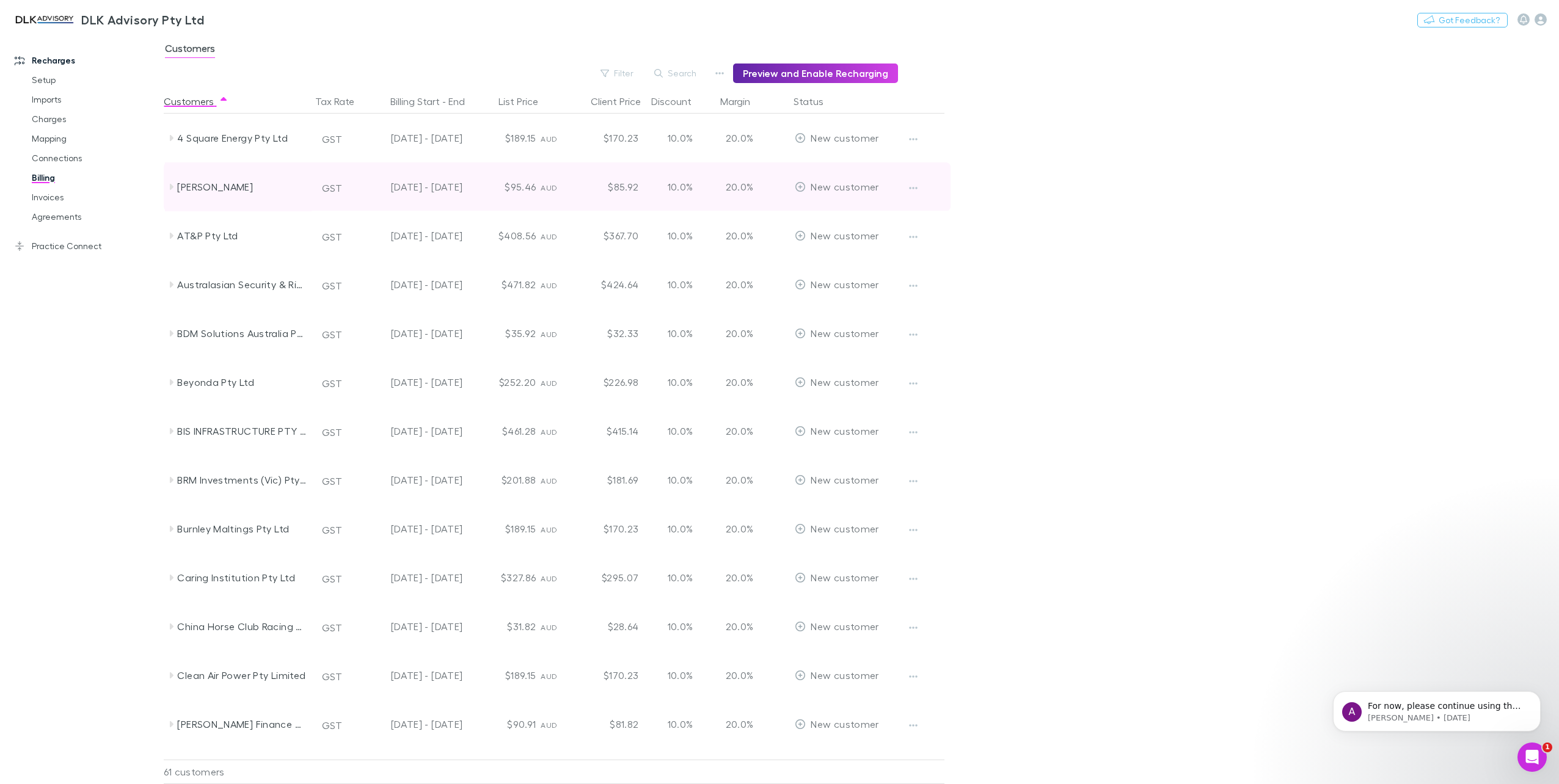
click at [174, 188] on icon at bounding box center [171, 186] width 10 height 10
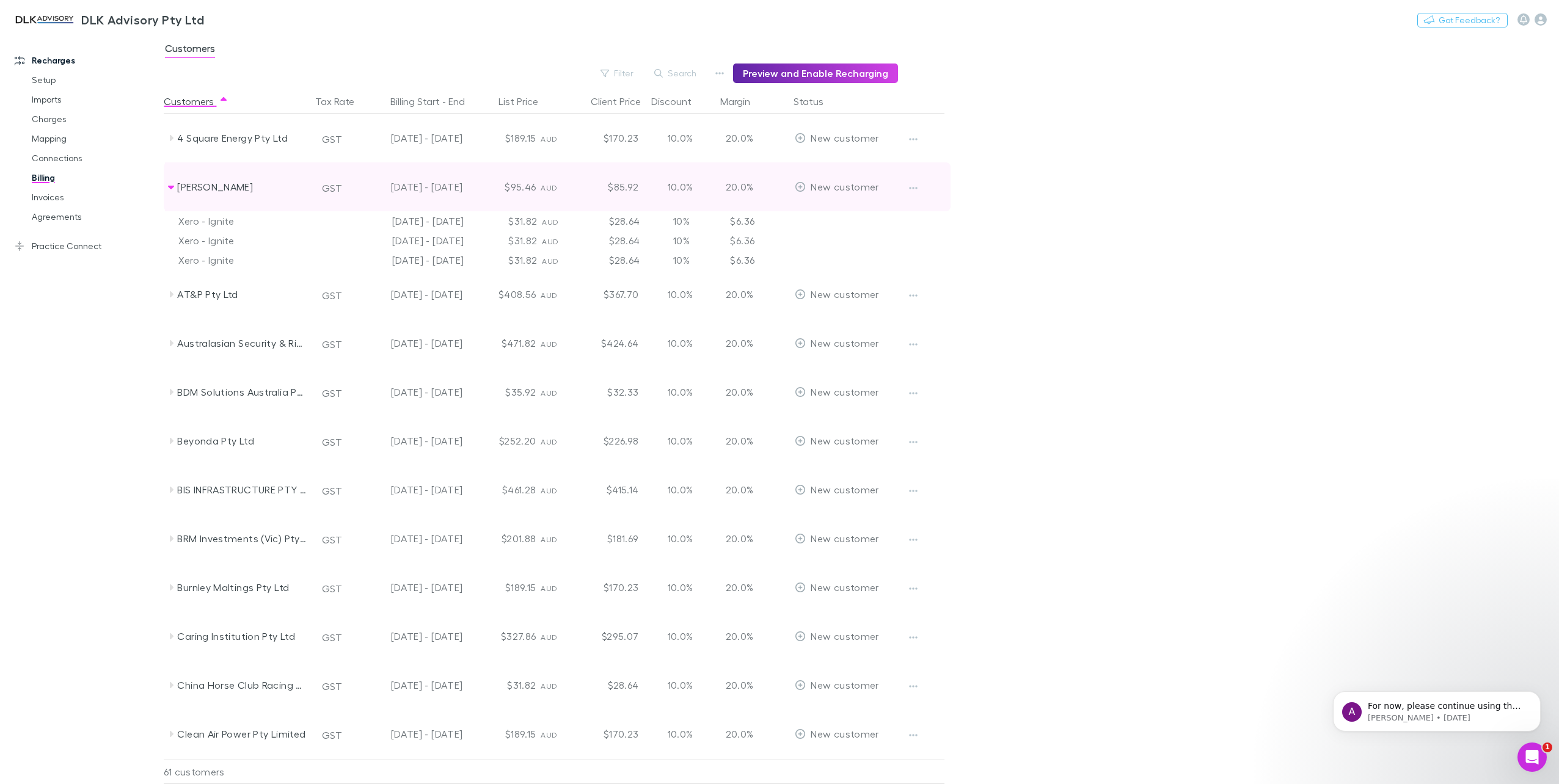
click at [170, 188] on icon at bounding box center [170, 187] width 6 height 3
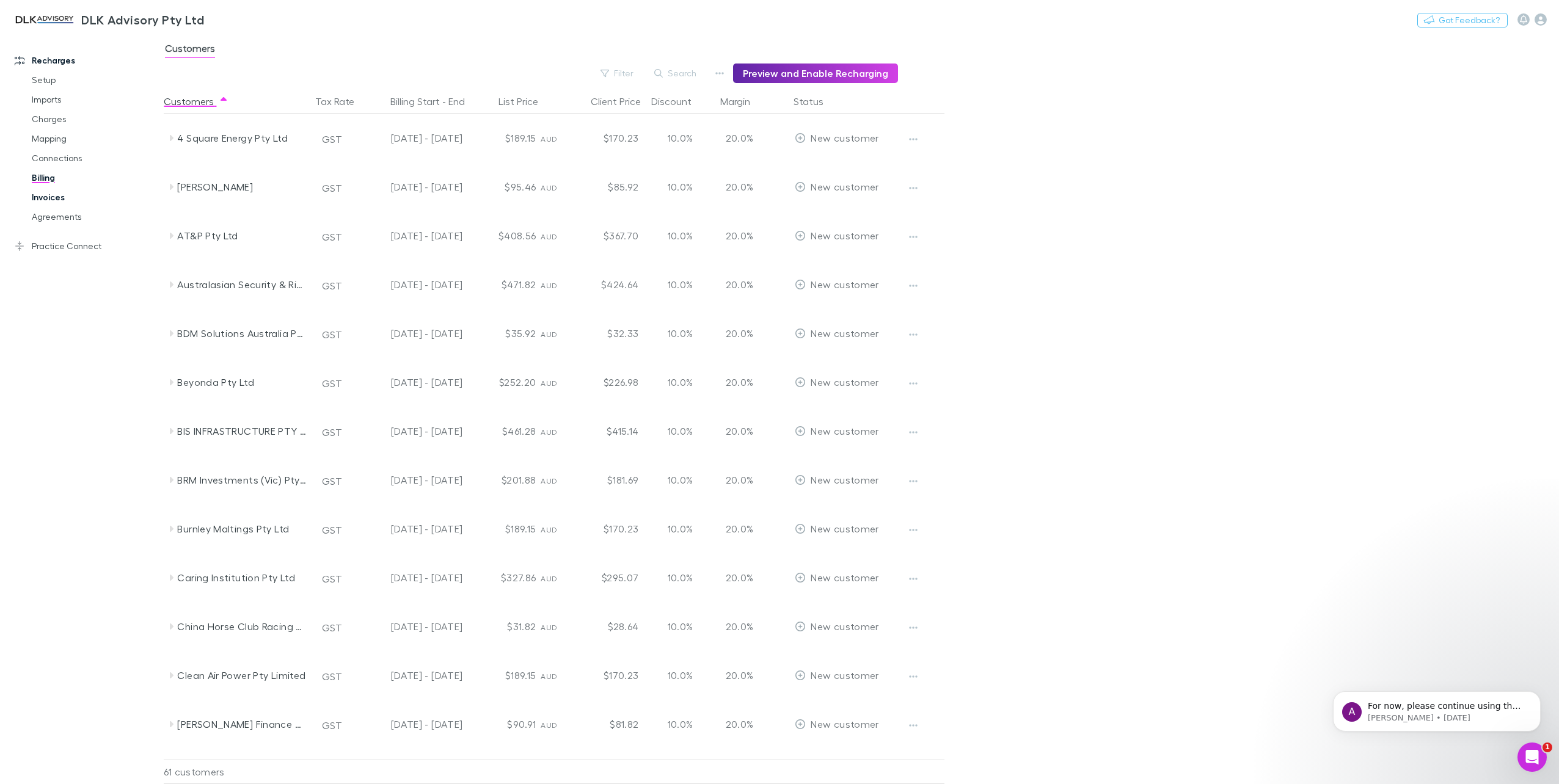
click at [56, 194] on link "Invoices" at bounding box center [95, 197] width 151 height 19
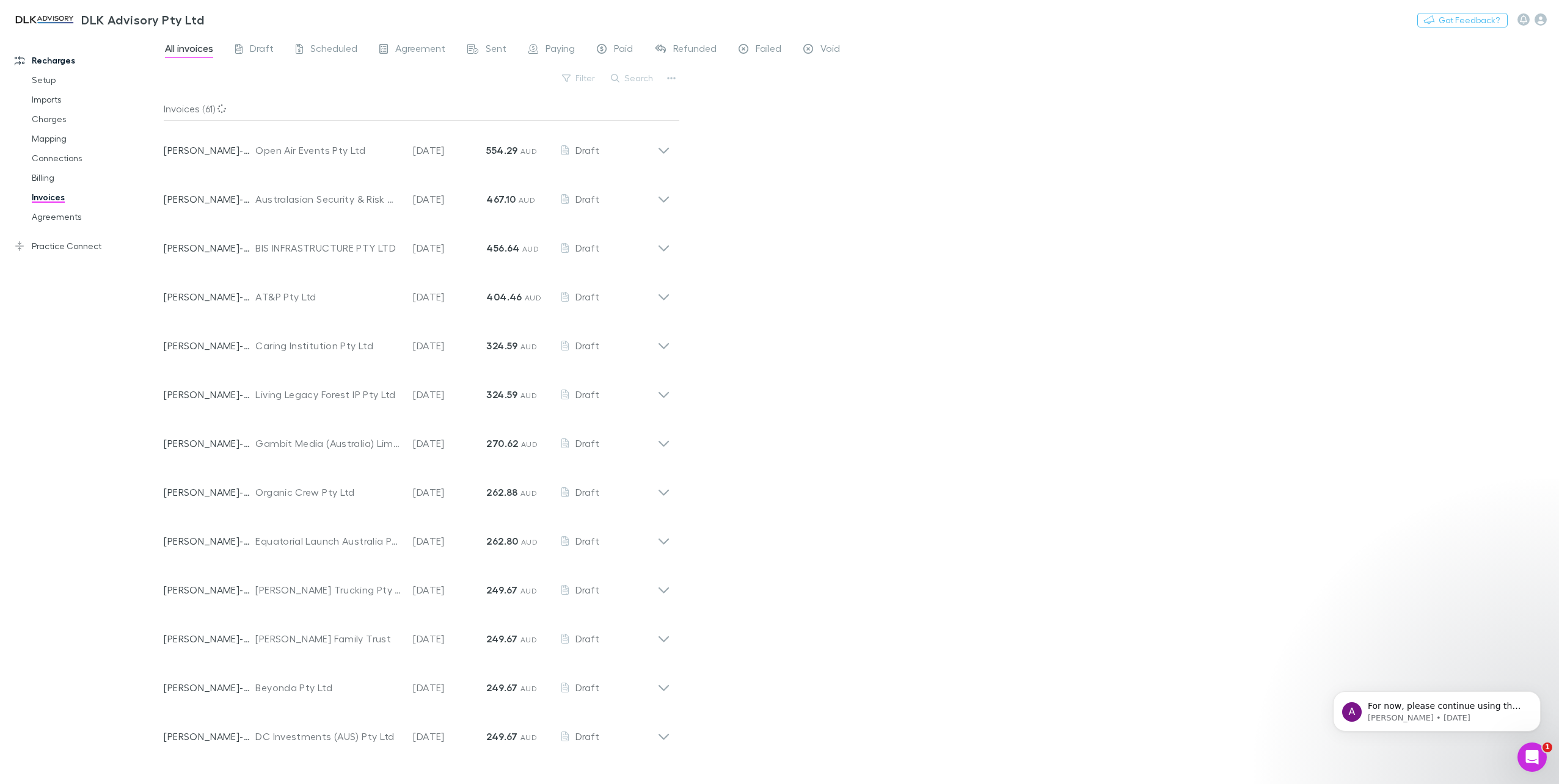
drag, startPoint x: 633, startPoint y: 76, endPoint x: 625, endPoint y: 77, distance: 8.1
click at [633, 76] on button "Search" at bounding box center [633, 78] width 56 height 15
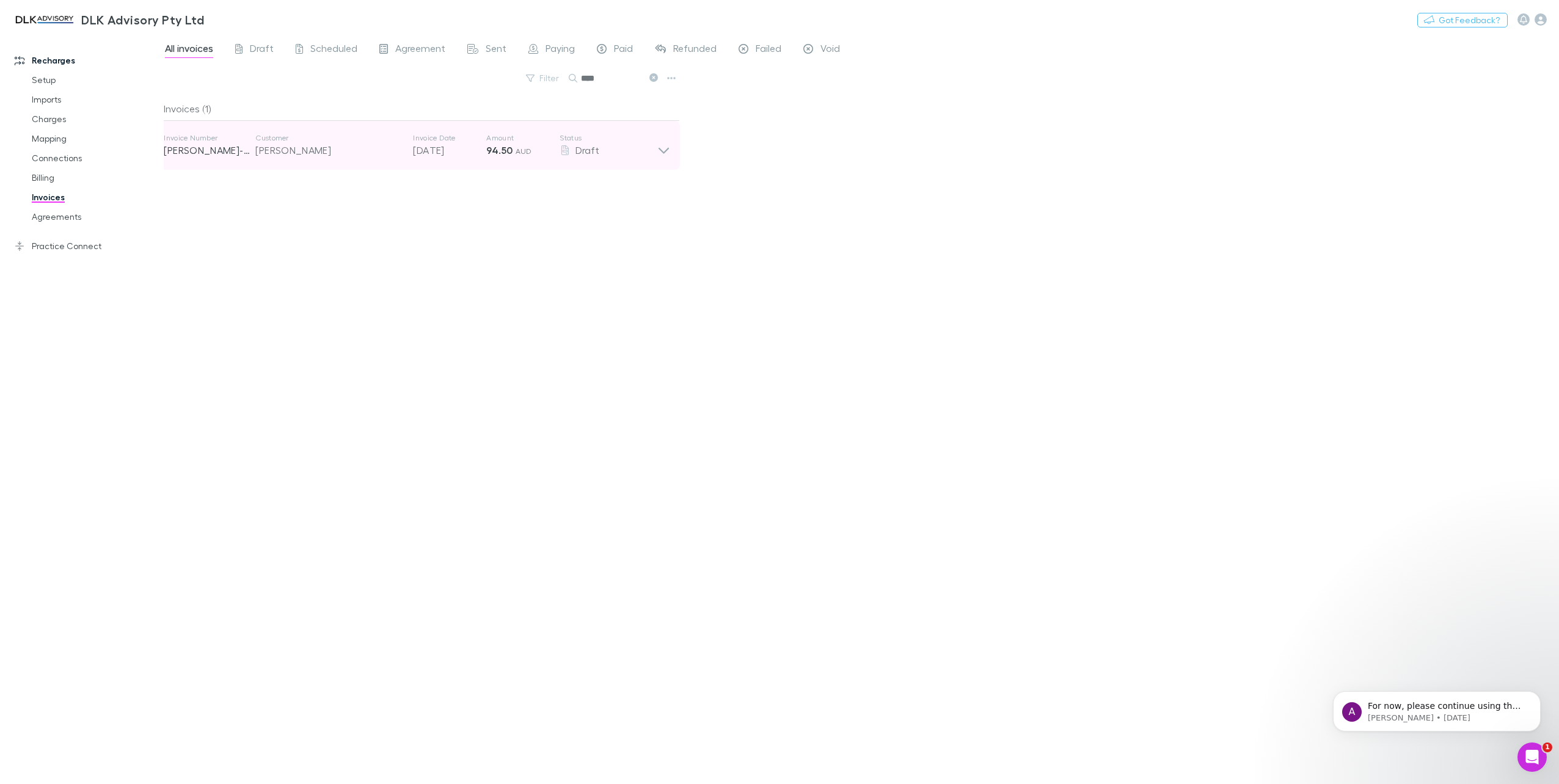
type input "****"
click at [665, 150] on icon at bounding box center [663, 146] width 13 height 24
click at [660, 136] on icon at bounding box center [663, 146] width 13 height 24
click at [51, 180] on link "Billing" at bounding box center [95, 177] width 151 height 19
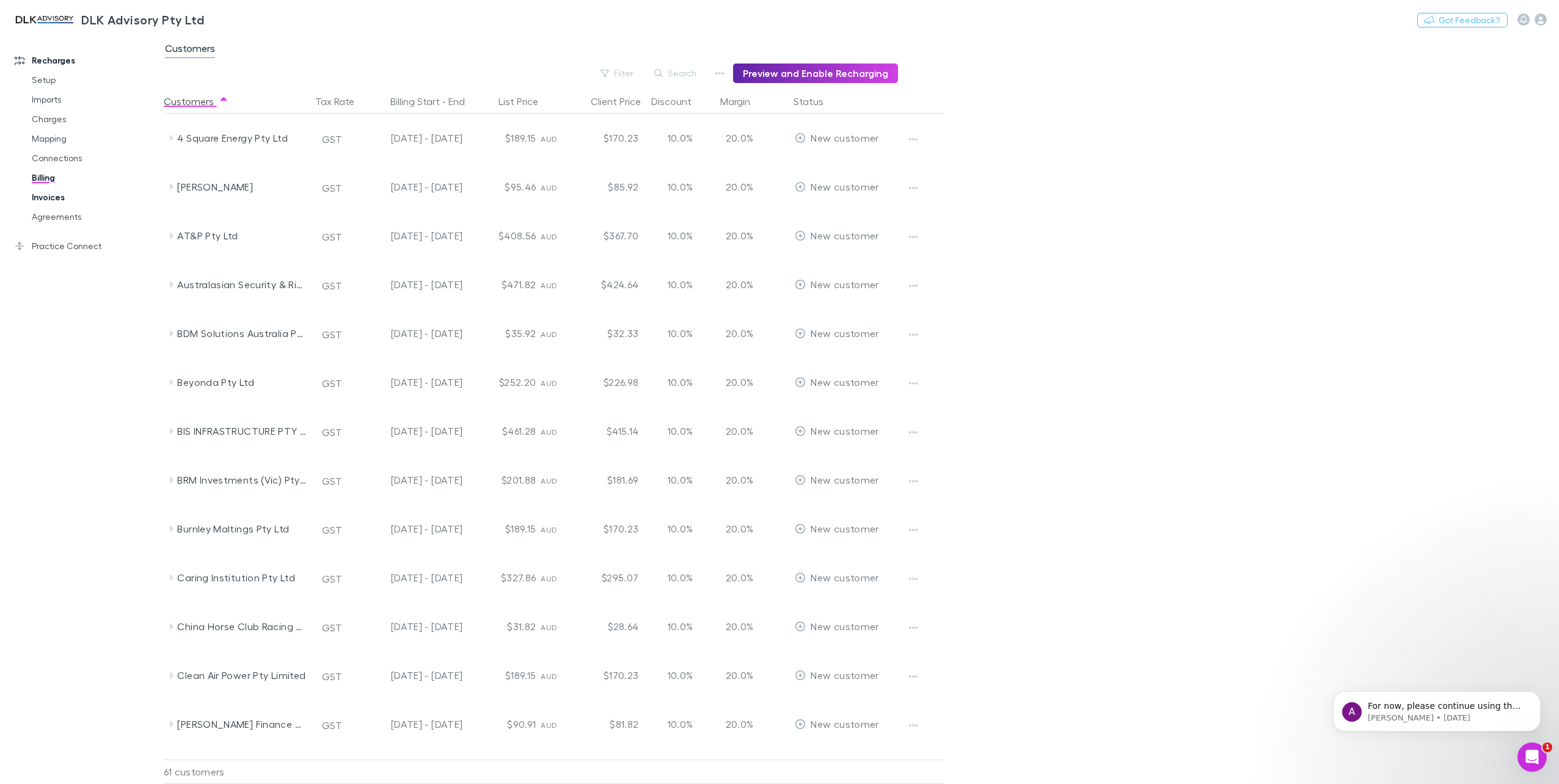
click at [50, 200] on link "Invoices" at bounding box center [95, 197] width 151 height 19
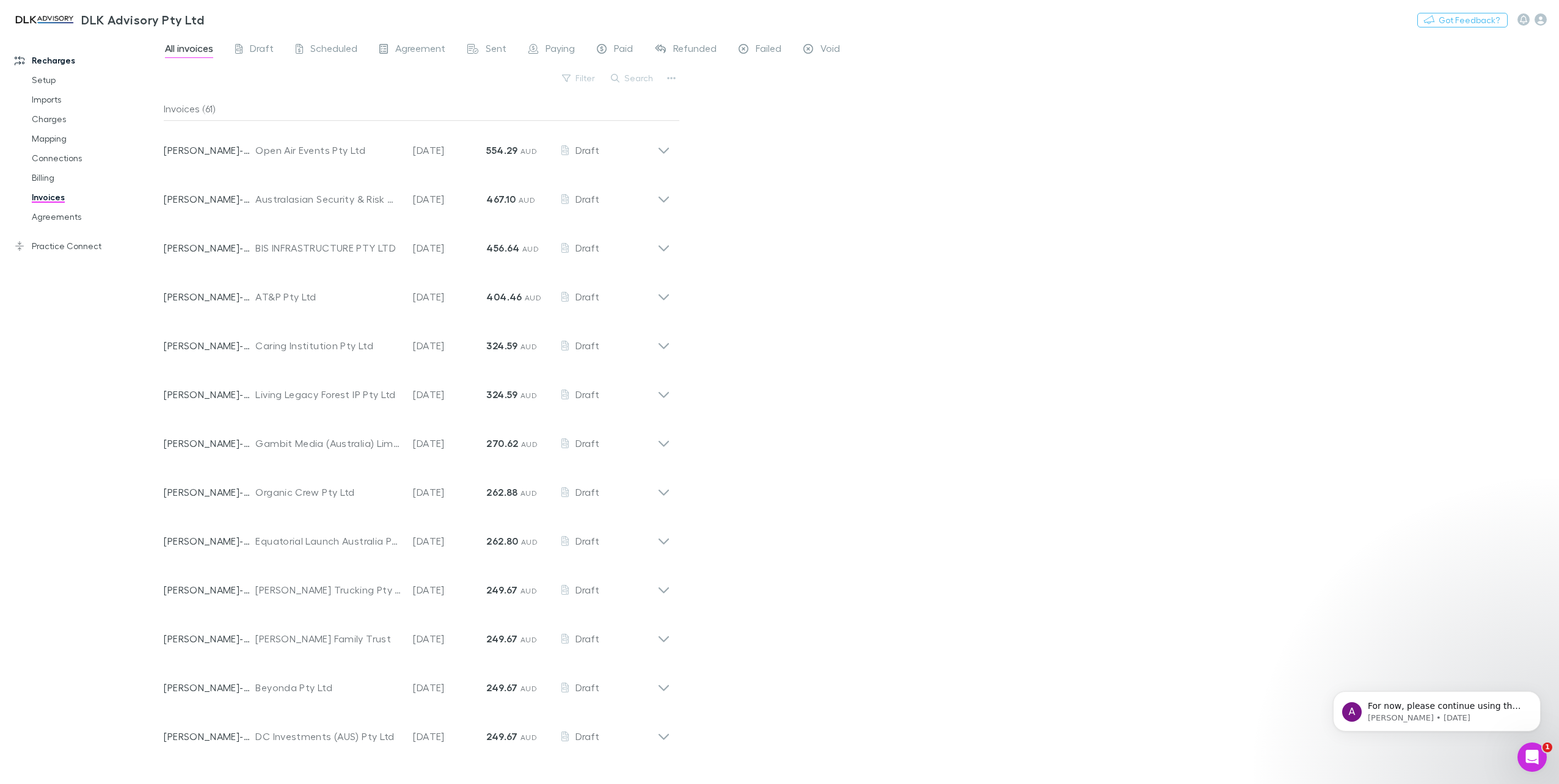
click at [325, 103] on div "Invoices (61)" at bounding box center [421, 109] width 516 height 24
click at [641, 79] on button "Search" at bounding box center [633, 78] width 56 height 15
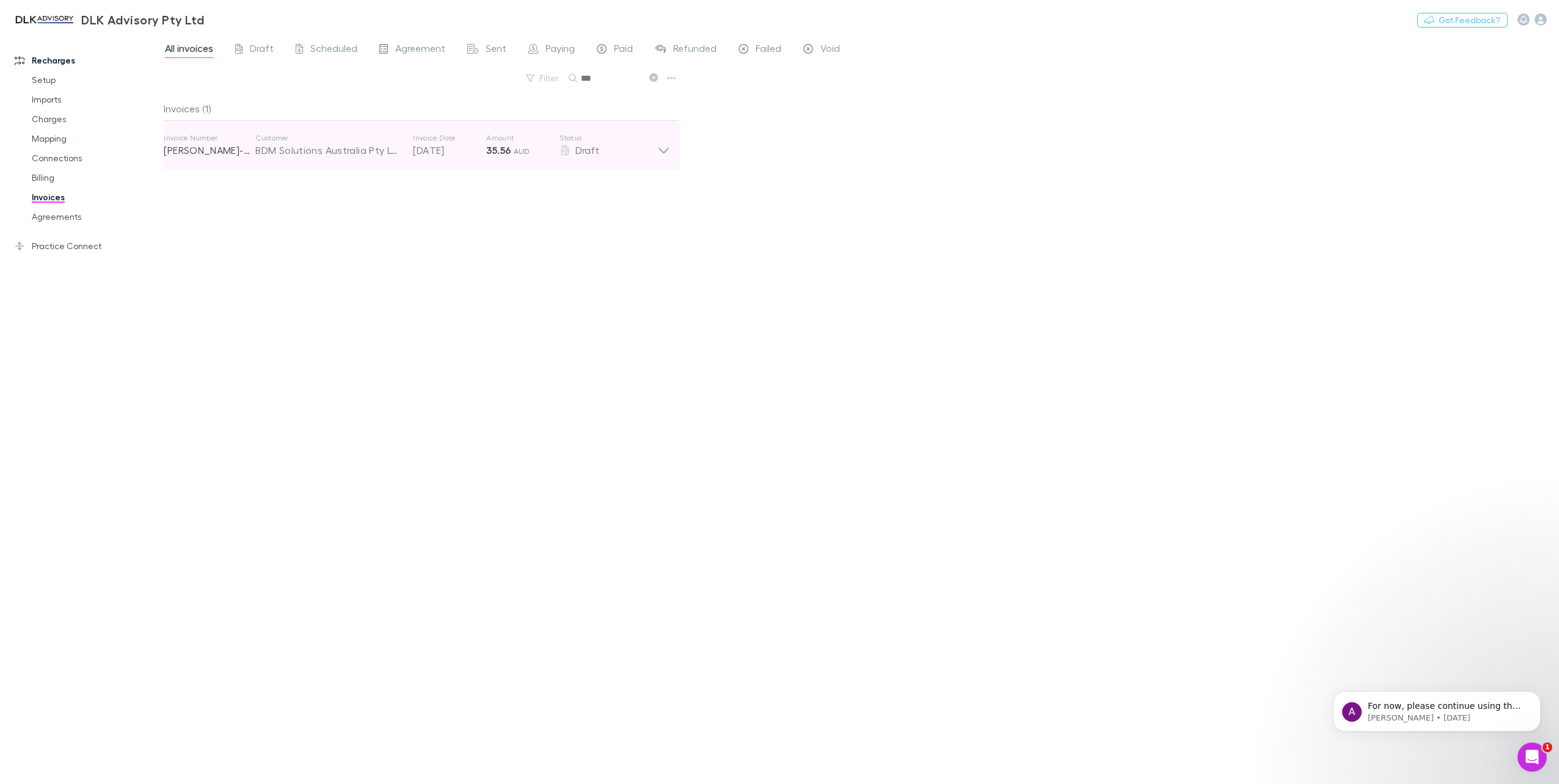
type input "***"
click at [662, 153] on icon at bounding box center [663, 146] width 13 height 24
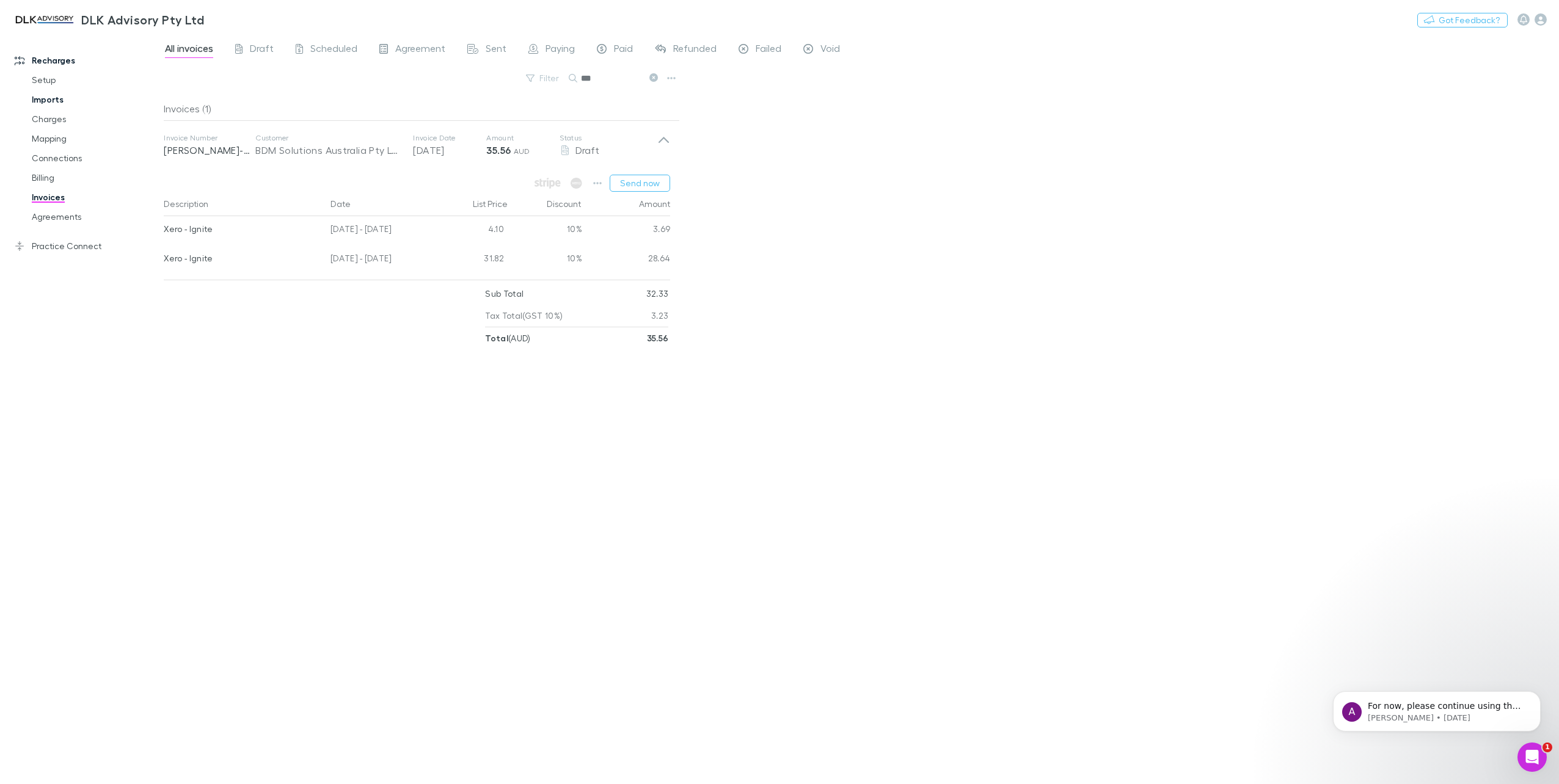
click at [49, 97] on link "Imports" at bounding box center [95, 99] width 151 height 19
click at [1492, 697] on div "A For now, please continue using the app as normal. We’ll update you as soon as…" at bounding box center [1437, 712] width 208 height 40
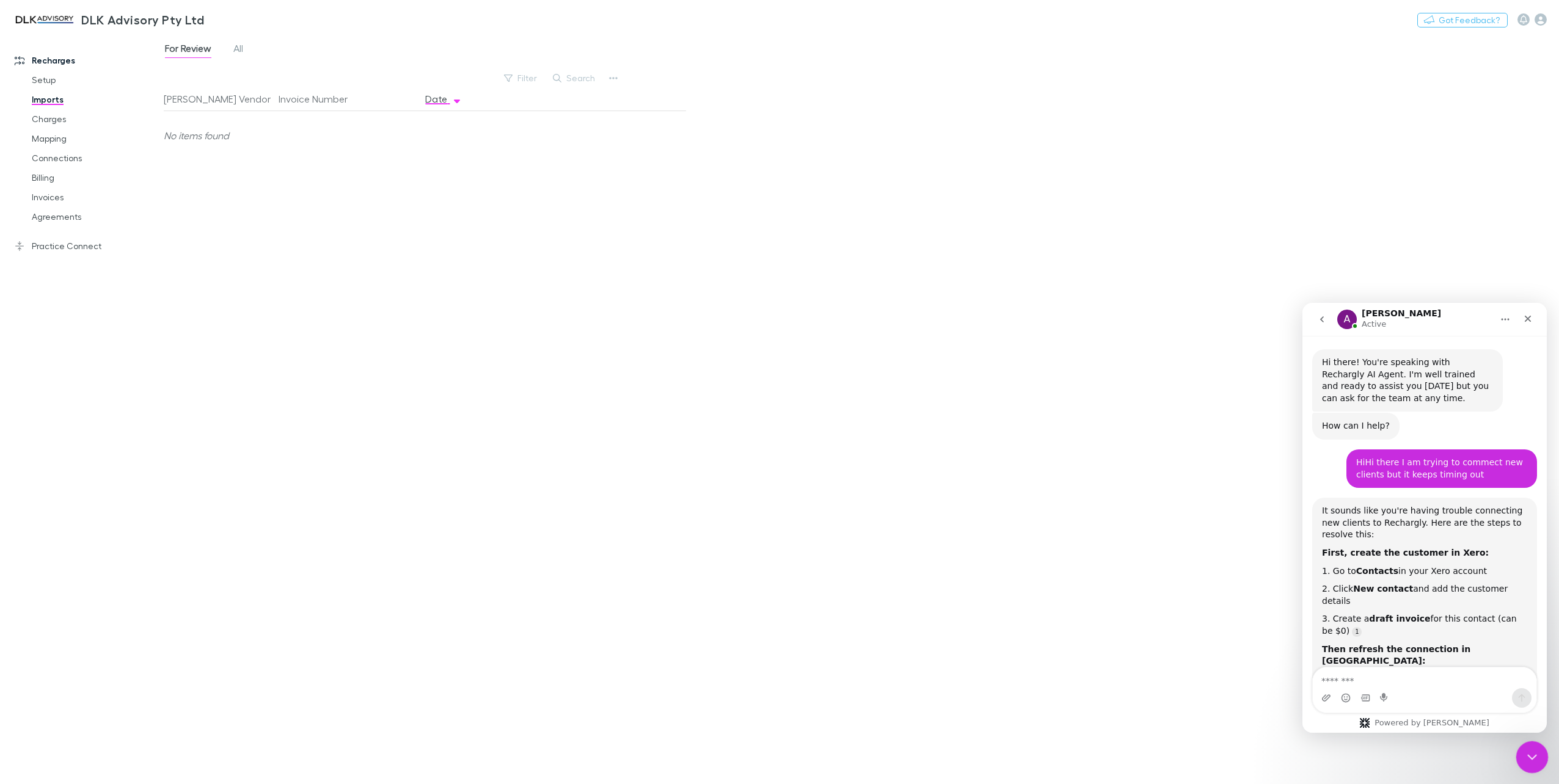
scroll to position [13, 0]
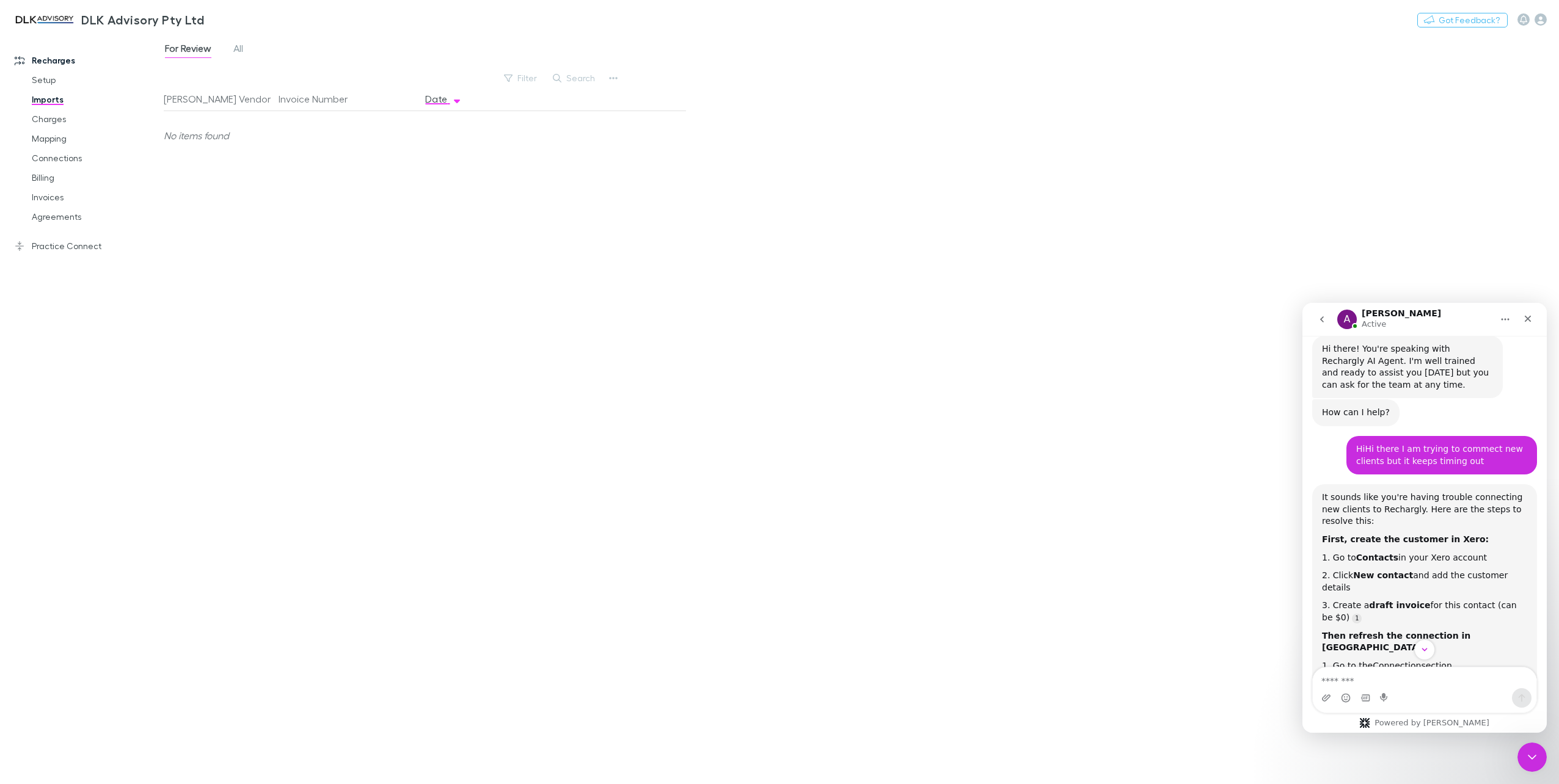
click at [1549, 752] on div "For Review All Filter Search [PERSON_NAME] Vendor Invoice Number Date No items …" at bounding box center [861, 409] width 1395 height 750
click at [1536, 742] on div "For Review All Filter Search [PERSON_NAME] Vendor Invoice Number Date No items …" at bounding box center [861, 409] width 1395 height 750
click at [1427, 651] on icon "Scroll to bottom" at bounding box center [1424, 650] width 11 height 11
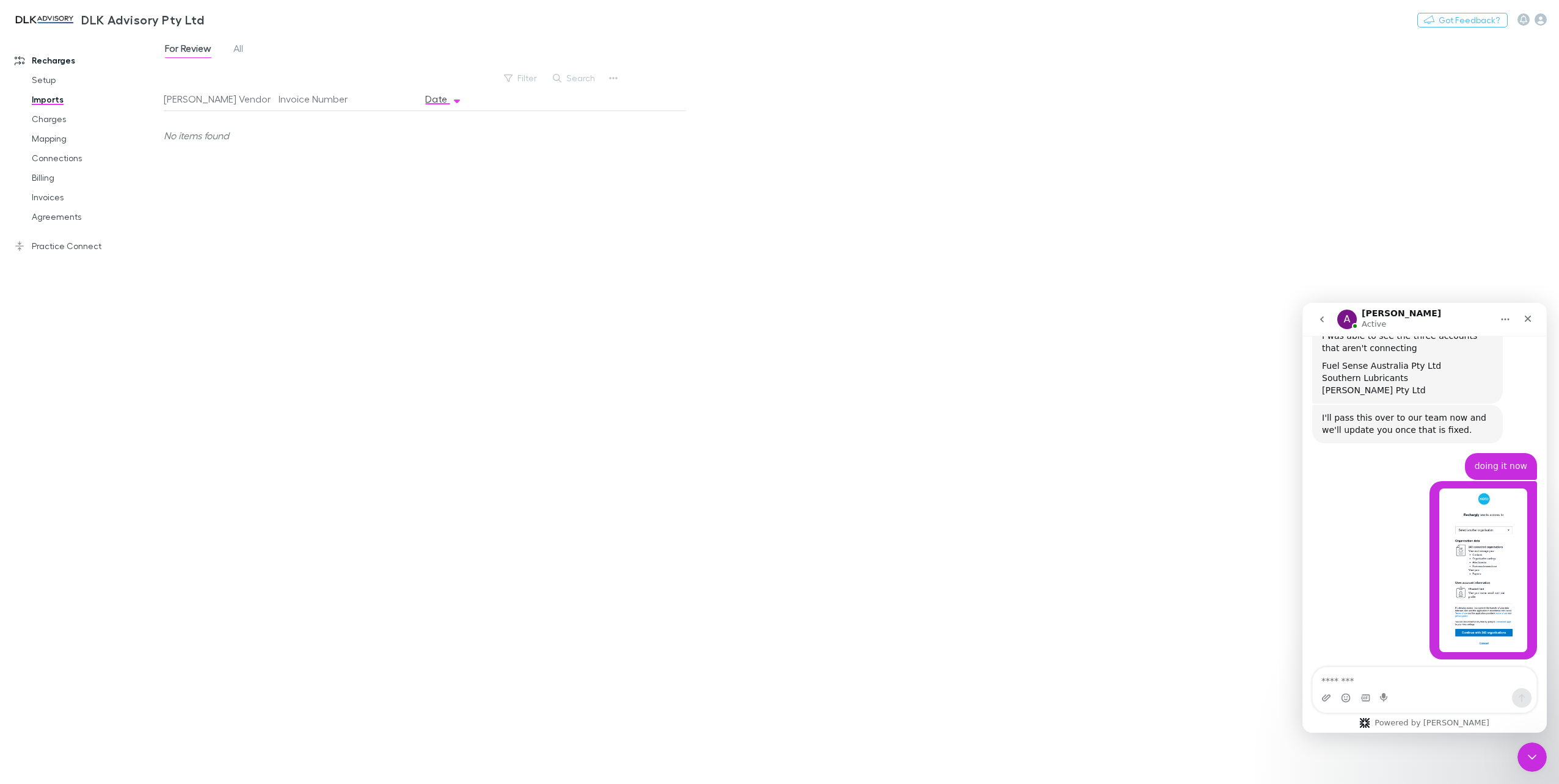
scroll to position [3968, 0]
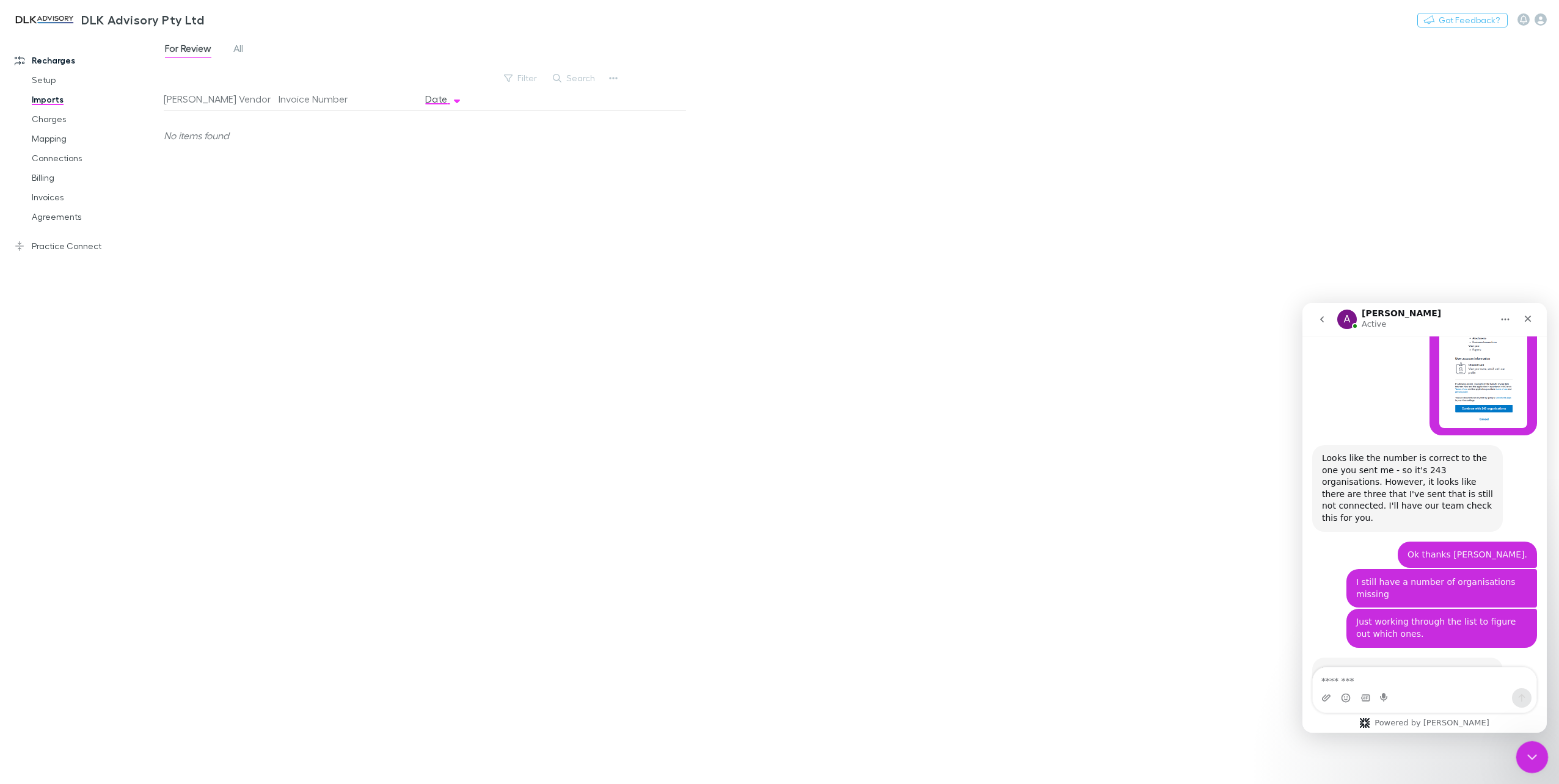
click at [1524, 757] on icon "Close Intercom Messenger" at bounding box center [1530, 756] width 15 height 15
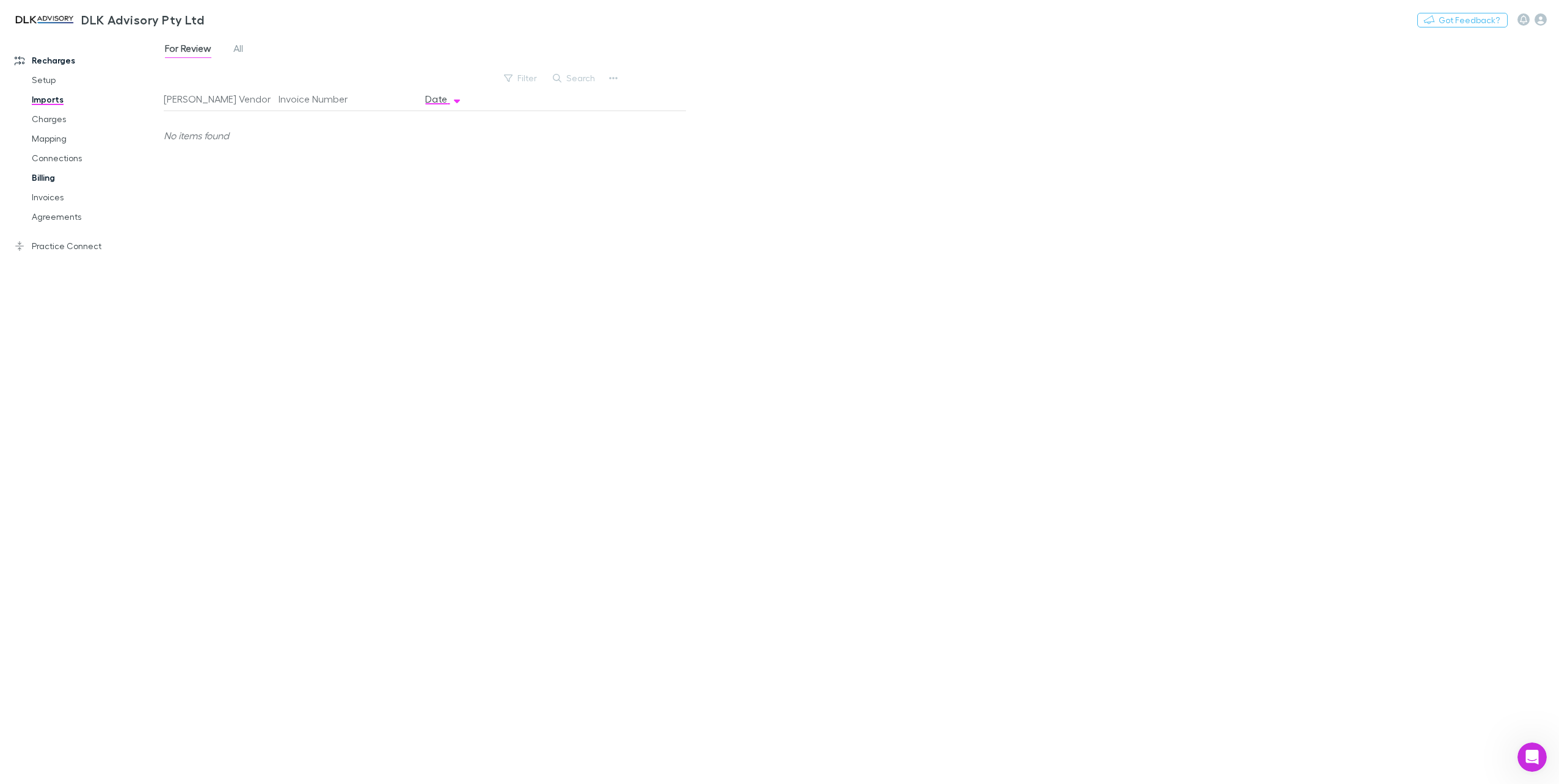
click at [46, 182] on link "Billing" at bounding box center [95, 177] width 151 height 19
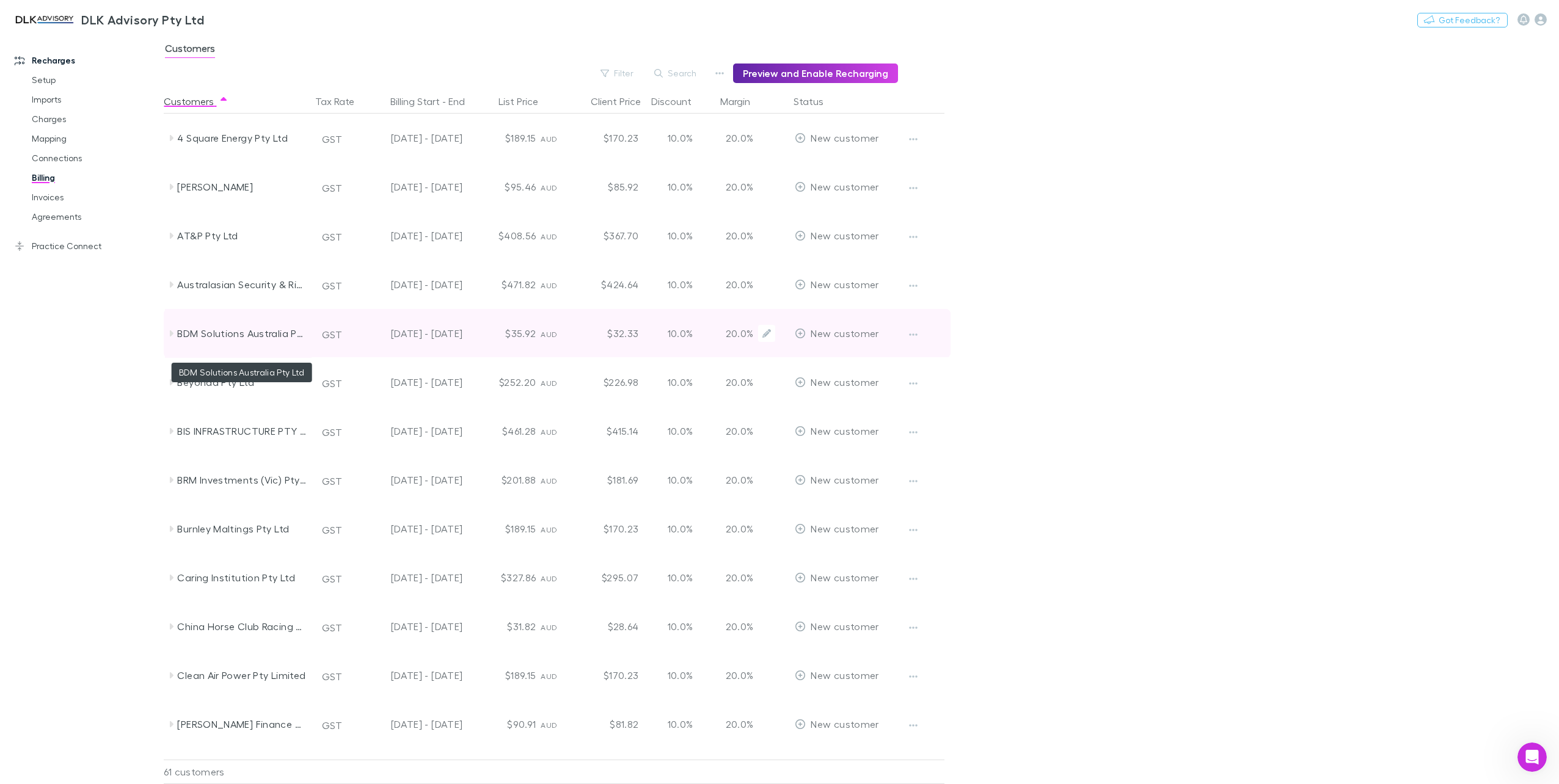
click at [243, 313] on div "BDM Solutions Australia Pty Ltd" at bounding box center [241, 333] width 129 height 49
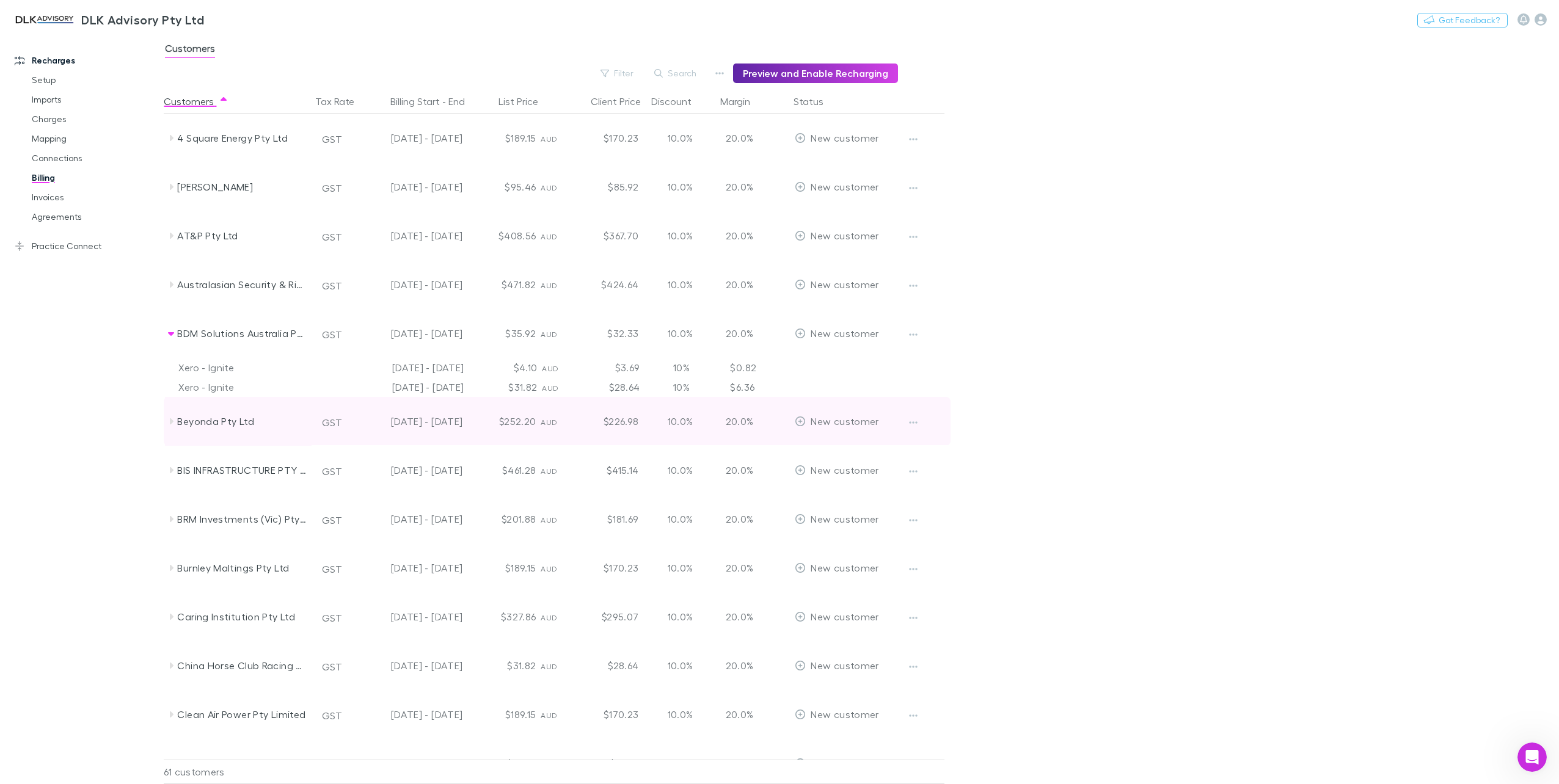
click at [169, 419] on icon at bounding box center [171, 421] width 10 height 10
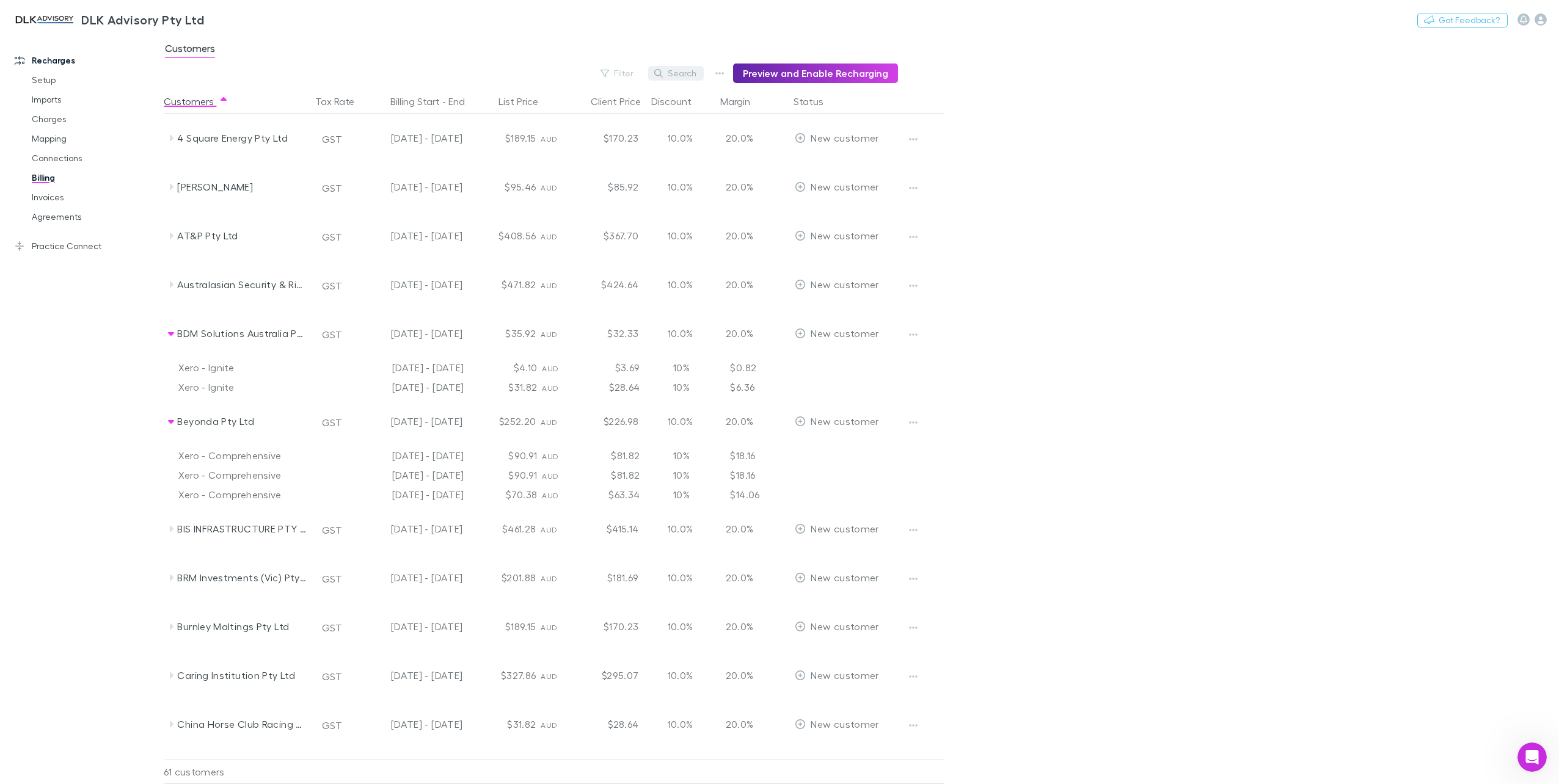
click at [663, 70] on icon "button" at bounding box center [658, 73] width 9 height 9
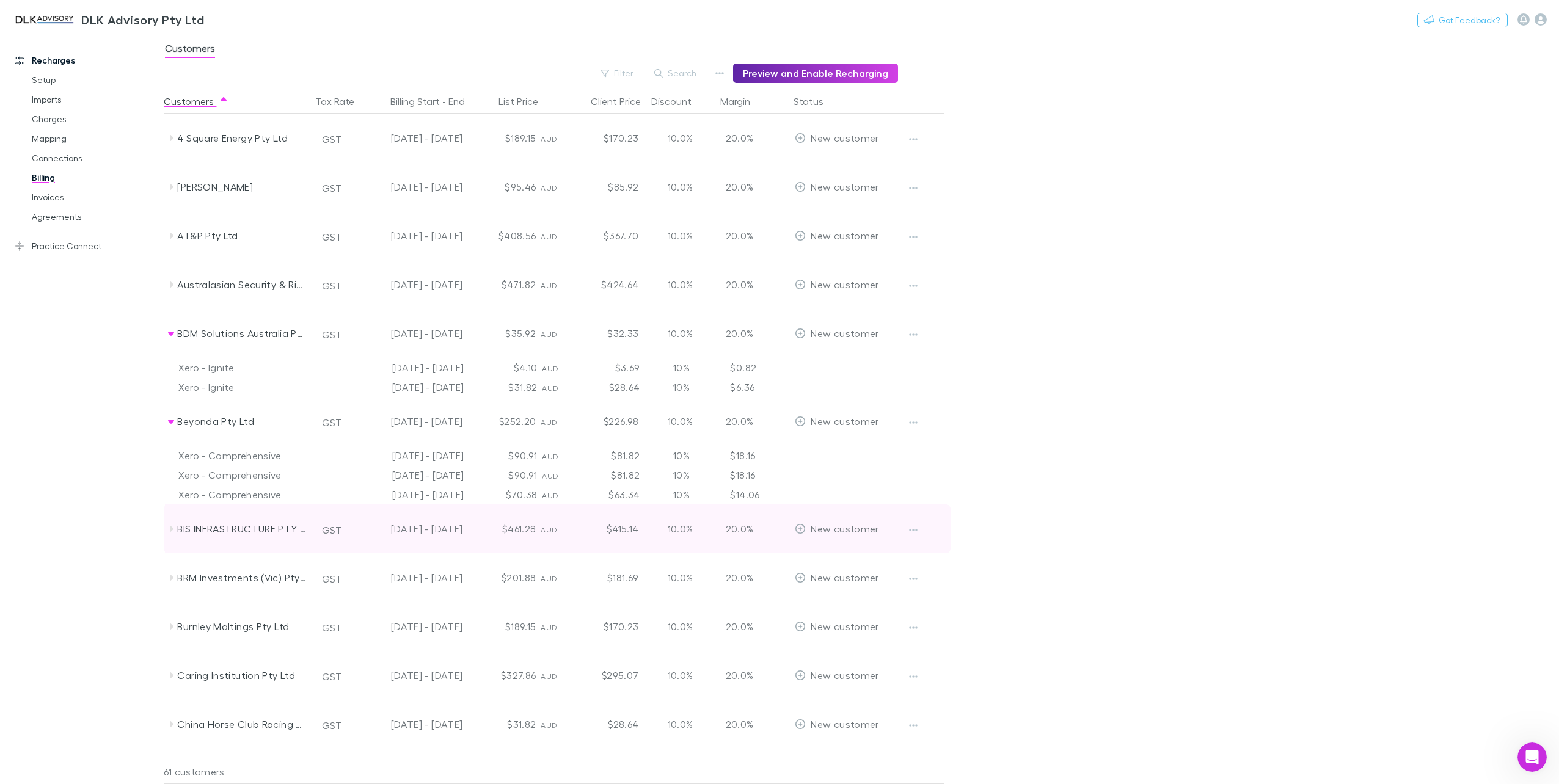
click at [171, 528] on icon at bounding box center [171, 528] width 3 height 6
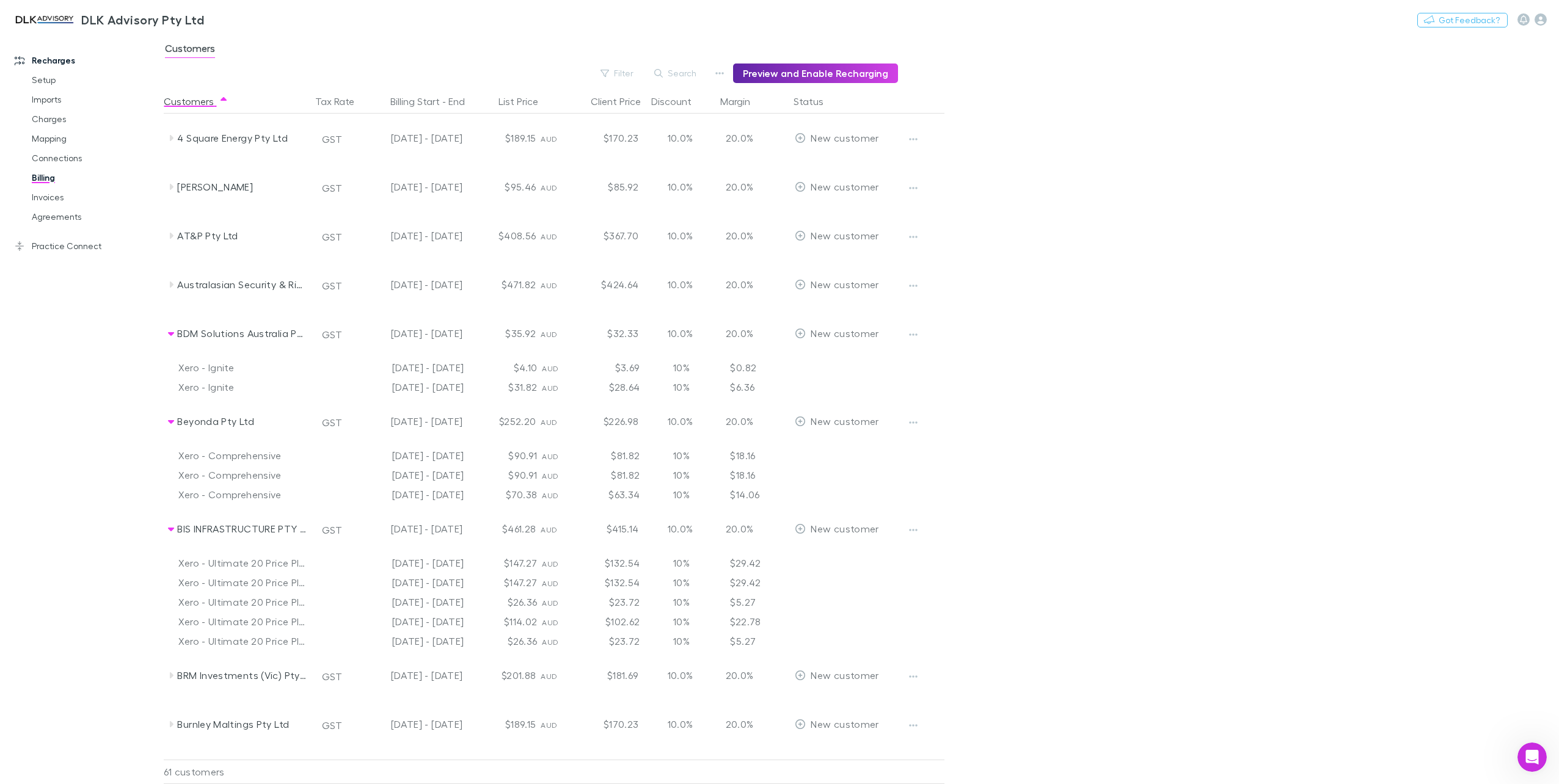
click at [643, 613] on div "Xero - Ultimate 20 Price Plan [DATE] - [DATE] $114.02 AUD $102.62 10% $22.78" at bounding box center [579, 621] width 830 height 19
click at [1522, 761] on div "Open Intercom Messenger" at bounding box center [1530, 755] width 40 height 40
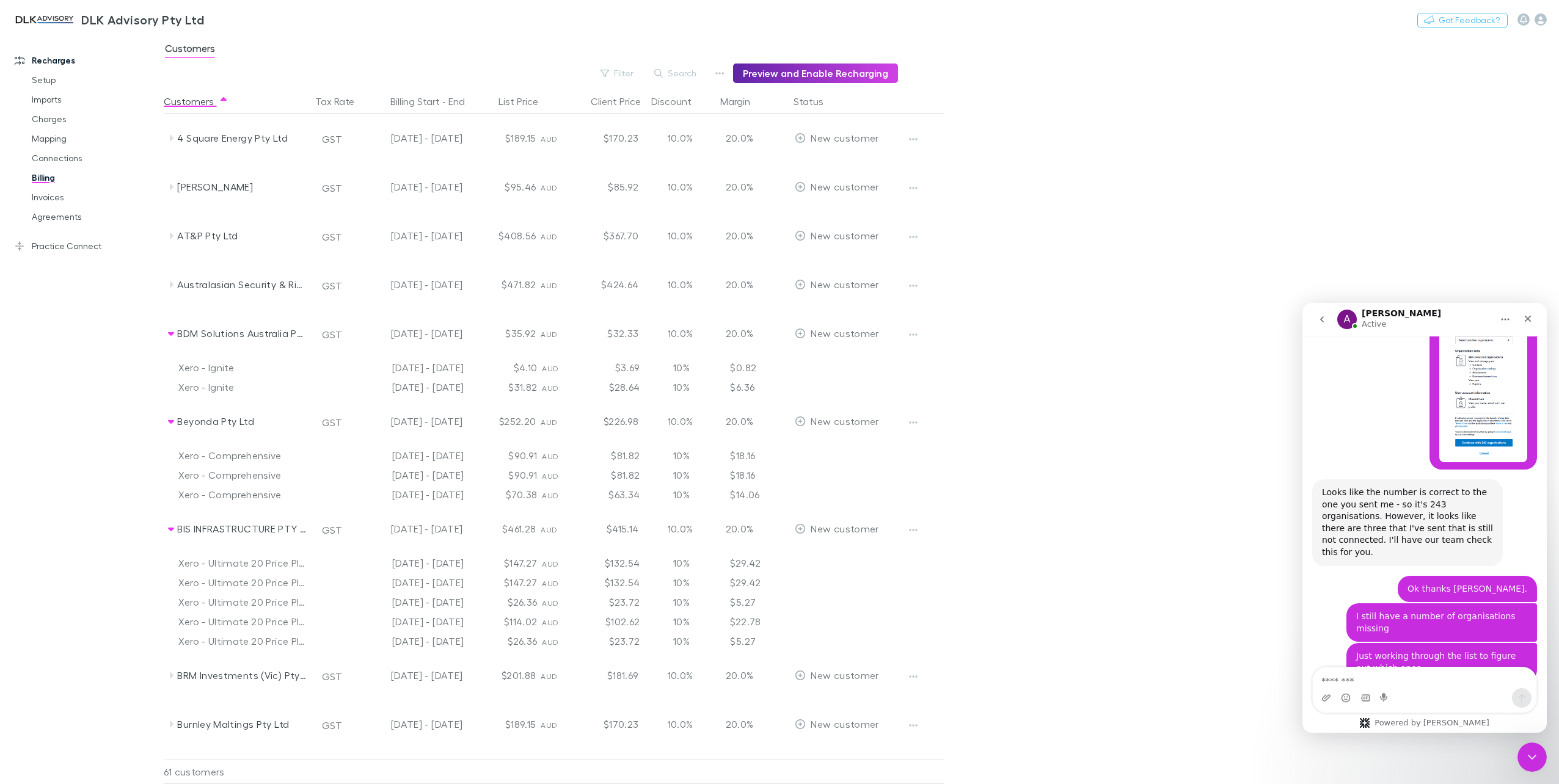
scroll to position [3968, 0]
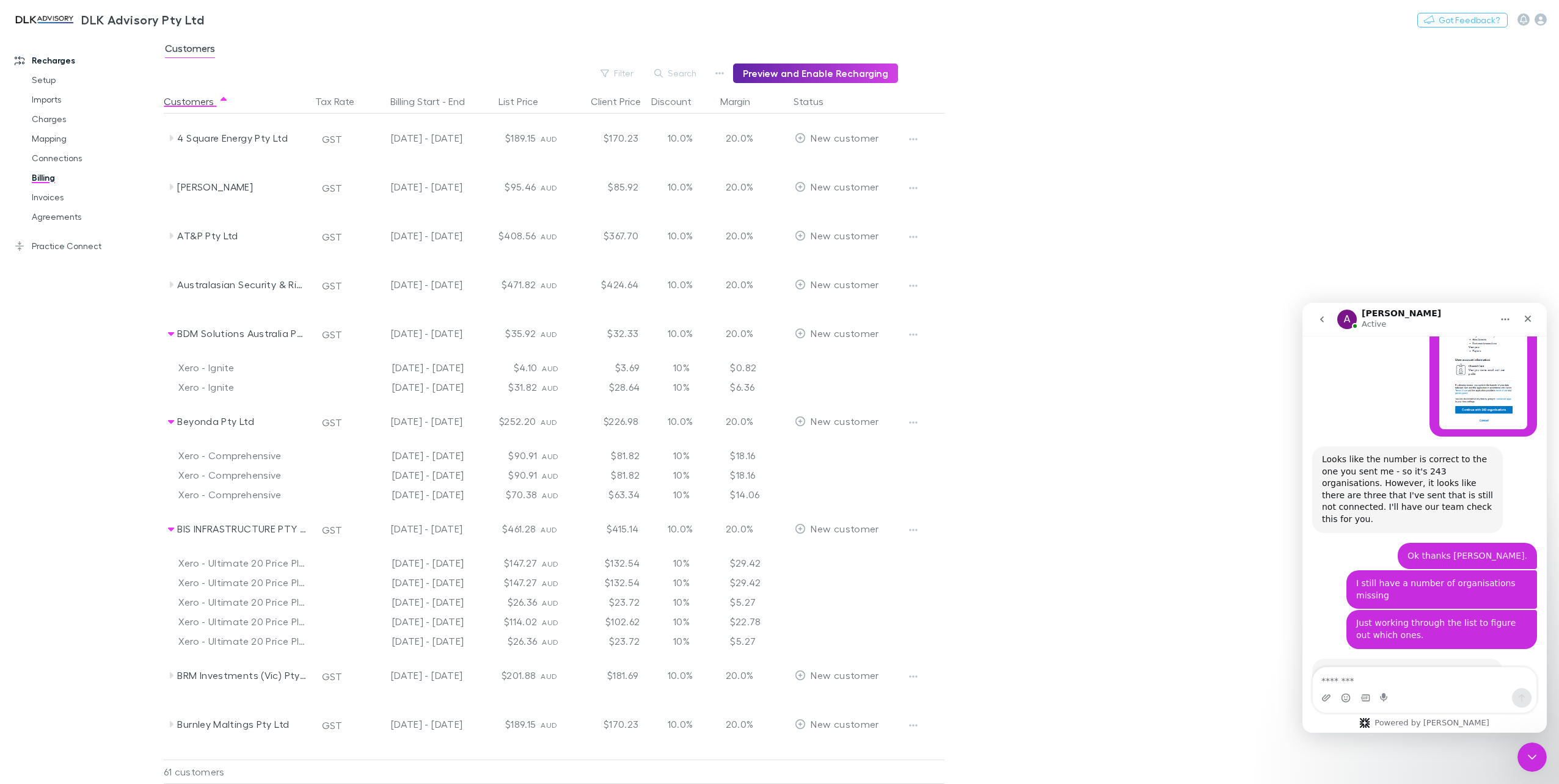
click at [1387, 675] on textarea "Message…" at bounding box center [1424, 677] width 223 height 21
type textarea "**********"
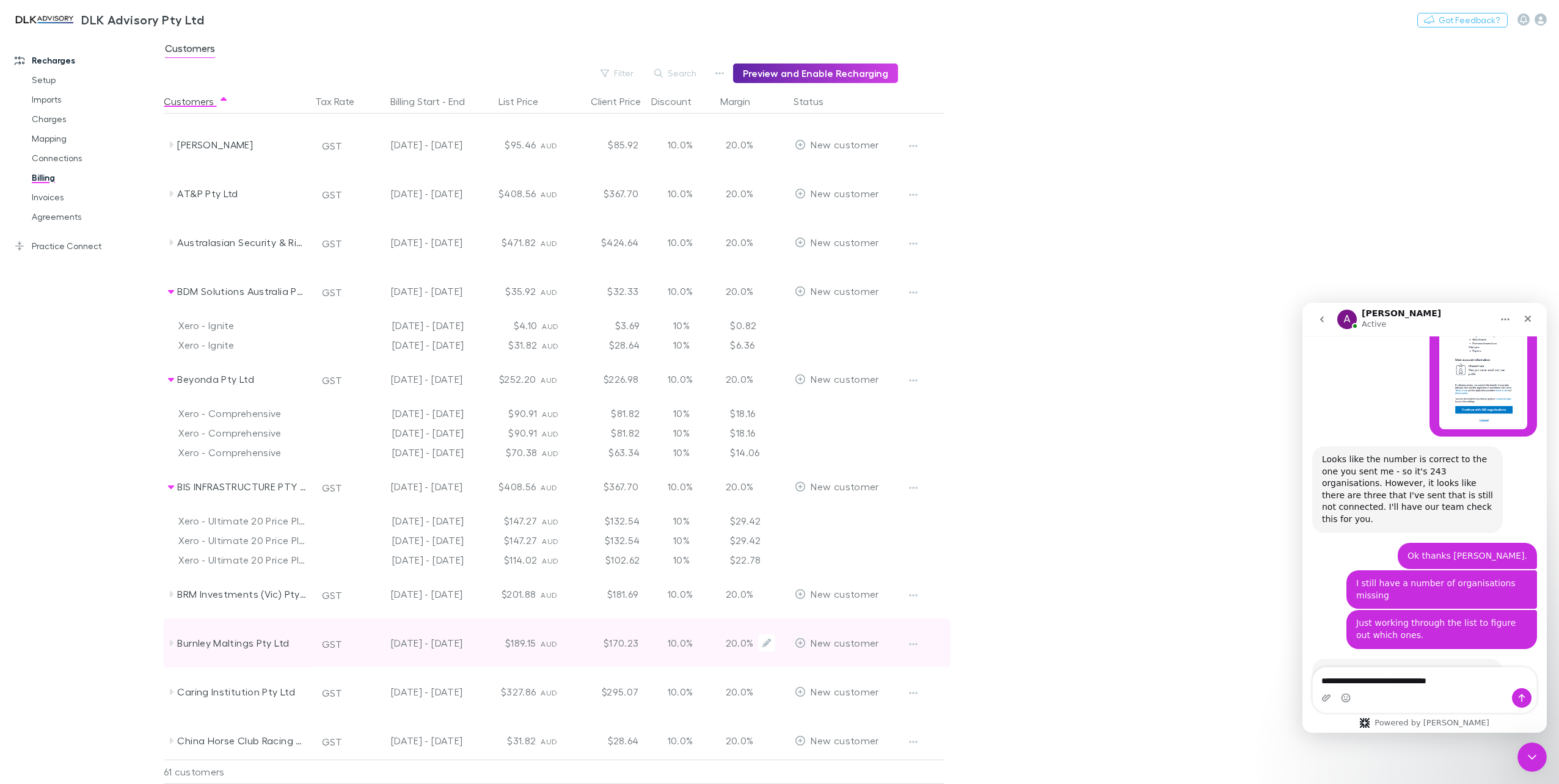
scroll to position [61, 0]
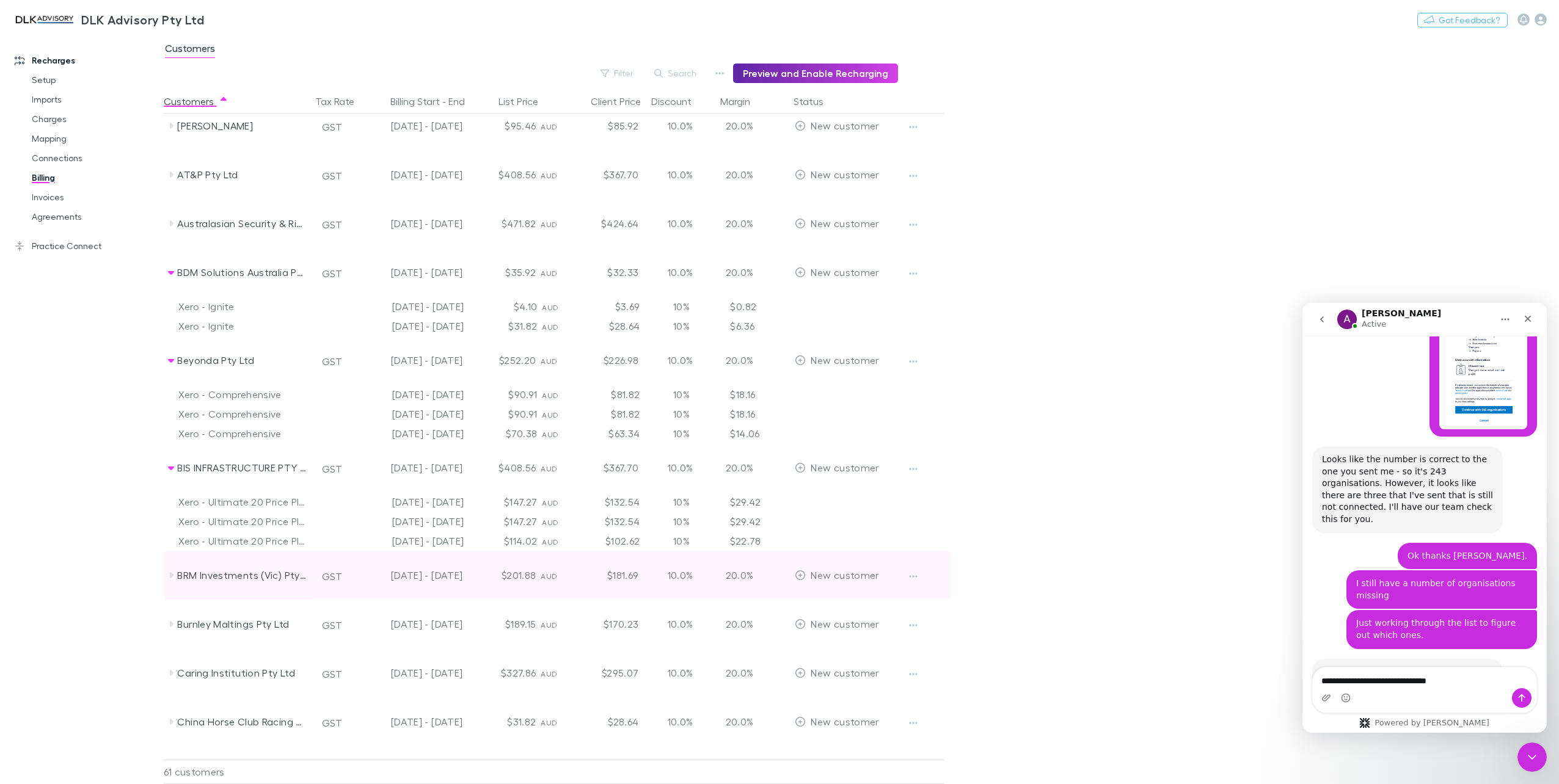
click at [171, 575] on icon at bounding box center [171, 575] width 3 height 6
click at [174, 578] on icon at bounding box center [171, 575] width 10 height 10
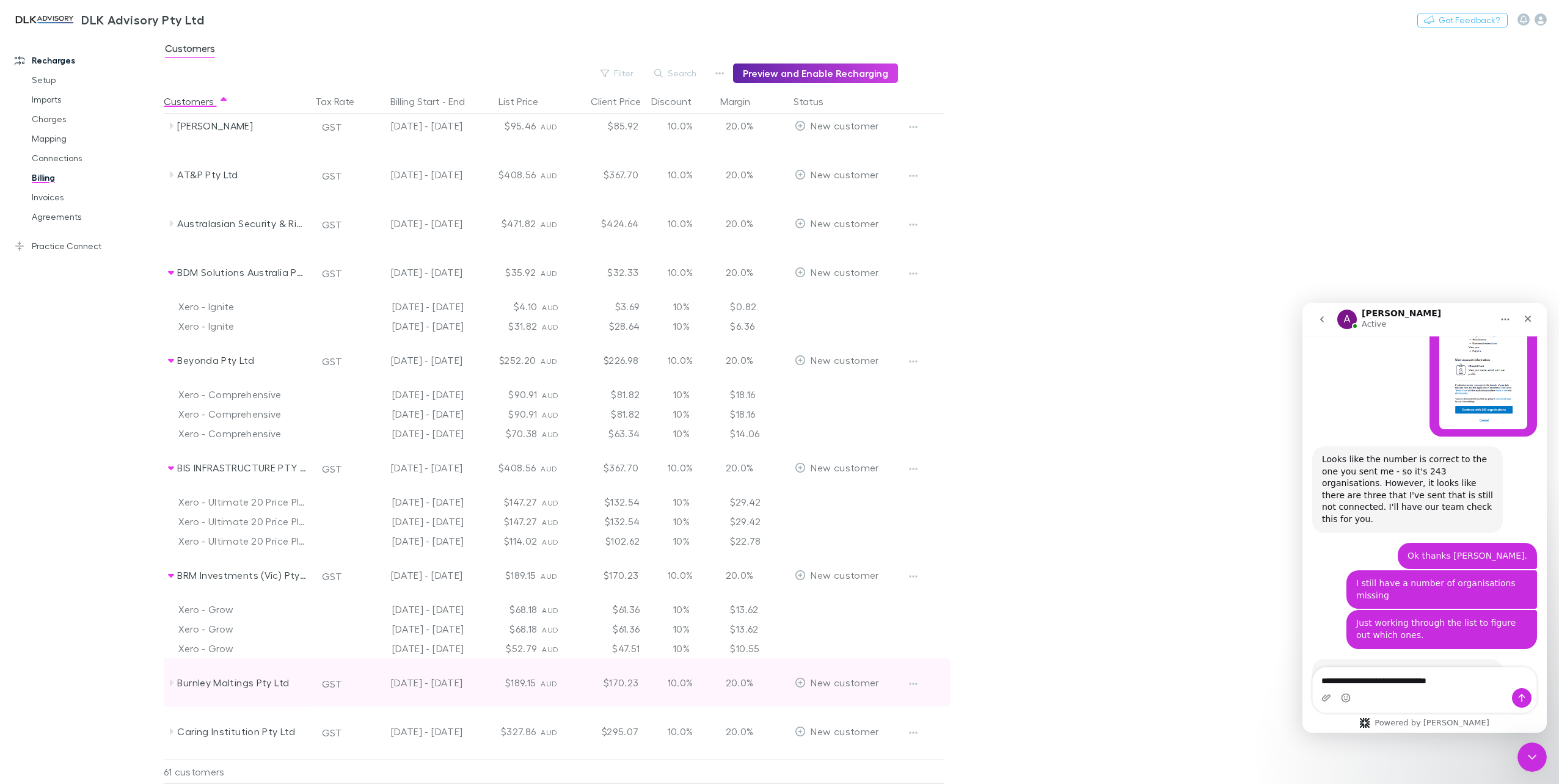
click at [173, 681] on icon at bounding box center [171, 683] width 10 height 10
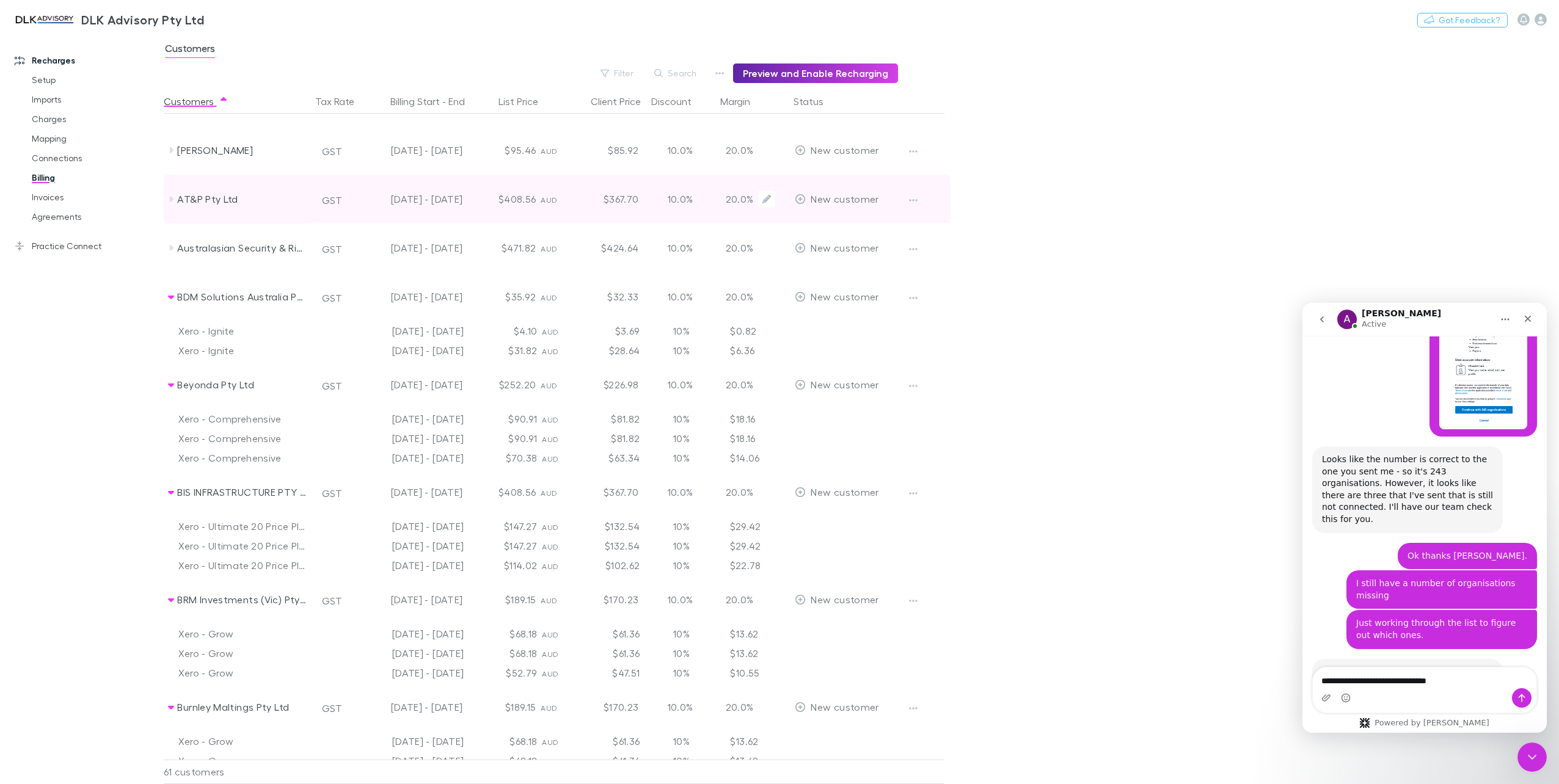
scroll to position [0, 0]
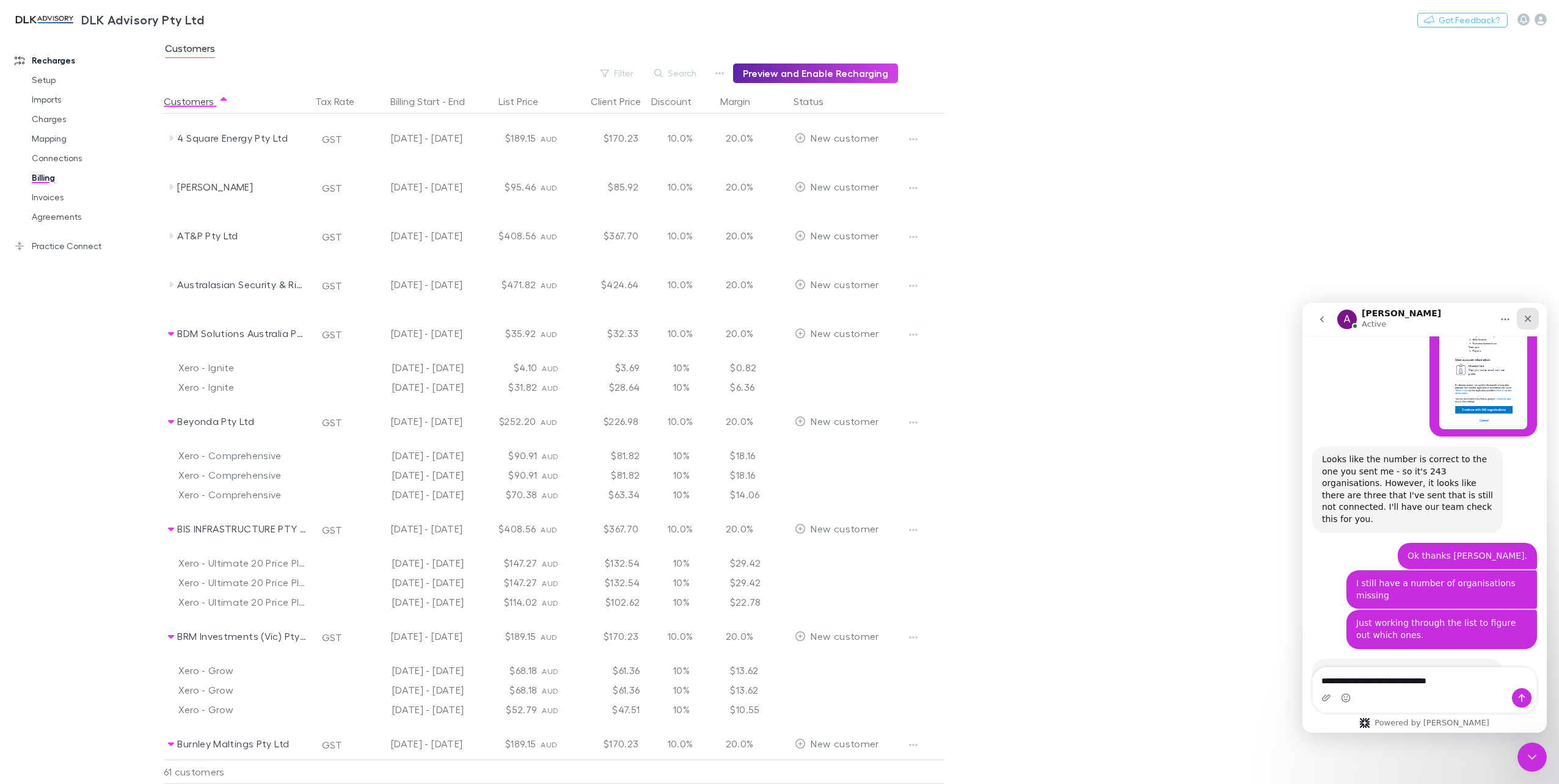
click at [1525, 323] on div "Close" at bounding box center [1527, 319] width 22 height 22
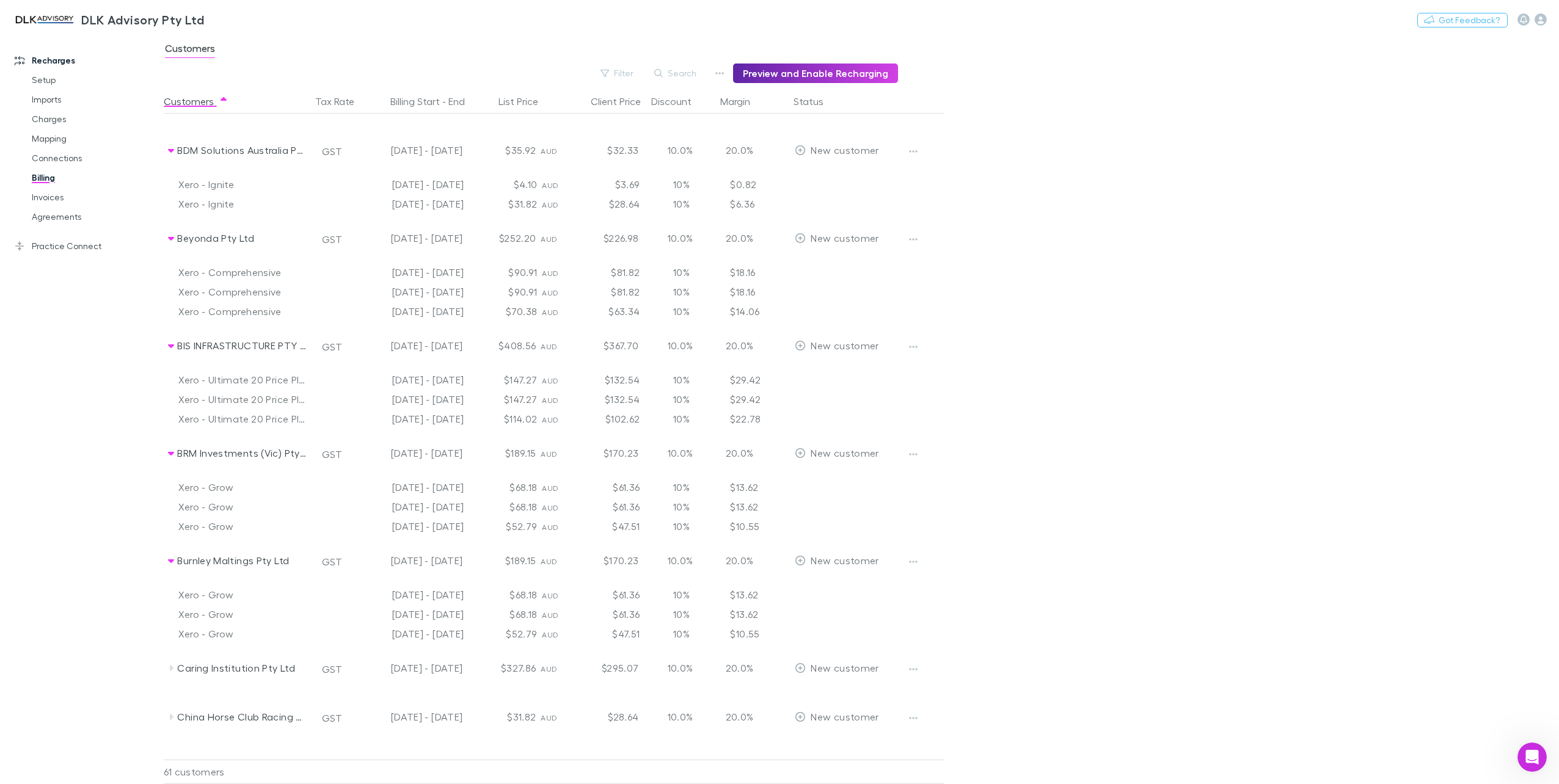
scroll to position [244, 0]
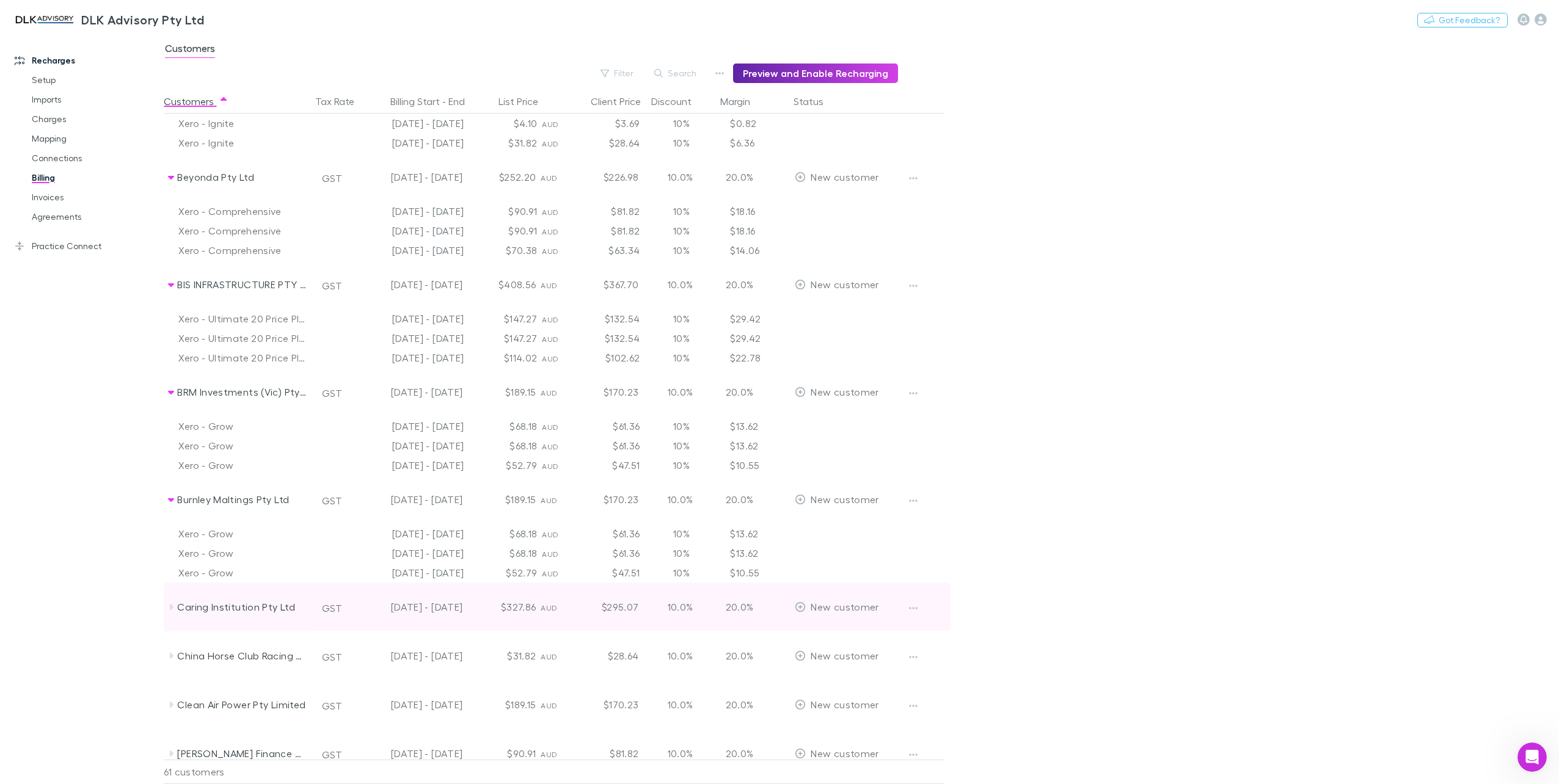
click at [176, 608] on div "Caring Institution Pty Ltd GST [DATE] - [DATE] $327.86 AUD $295.07 10.0% 20.0% …" at bounding box center [557, 607] width 787 height 49
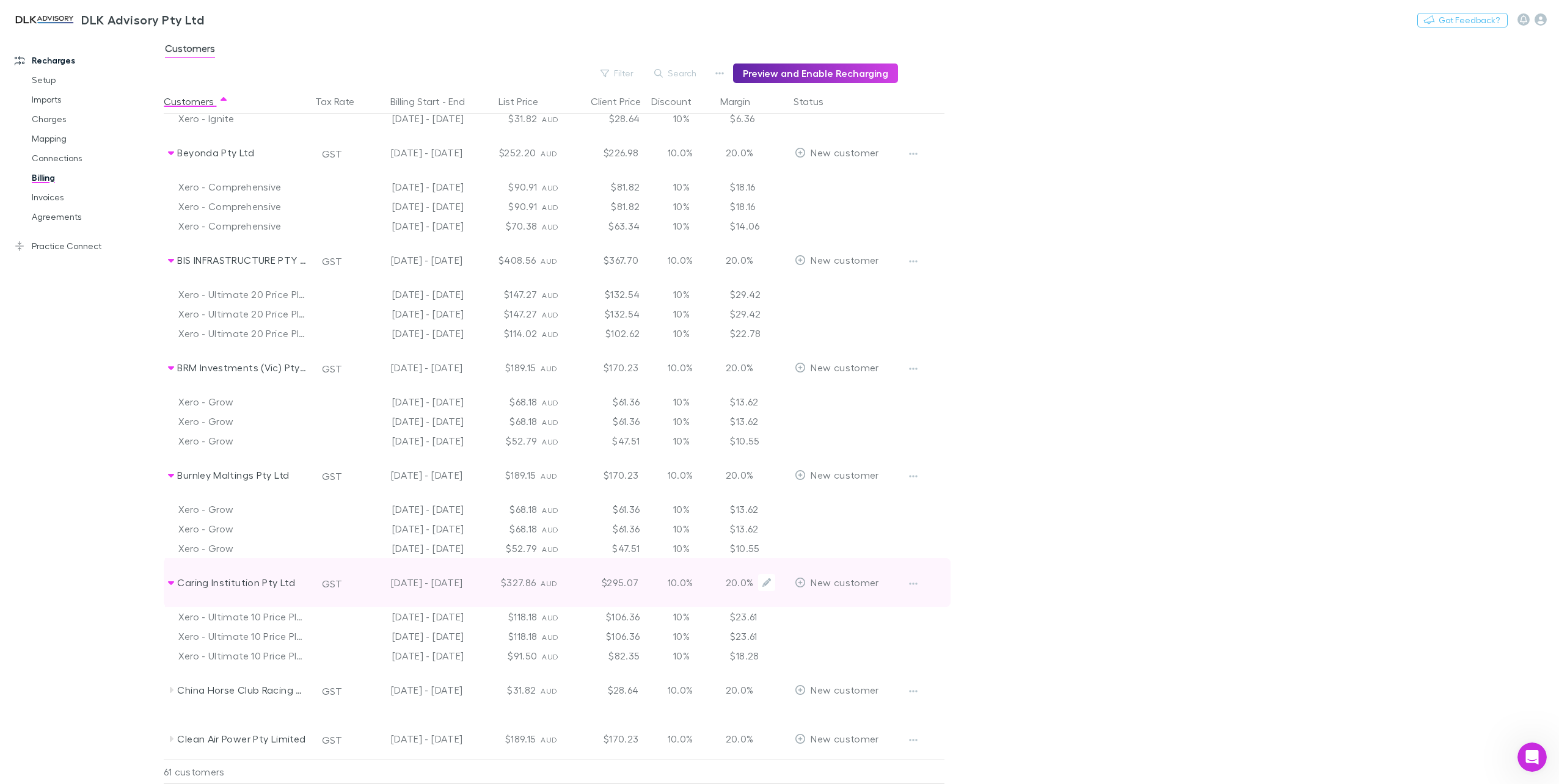
scroll to position [305, 0]
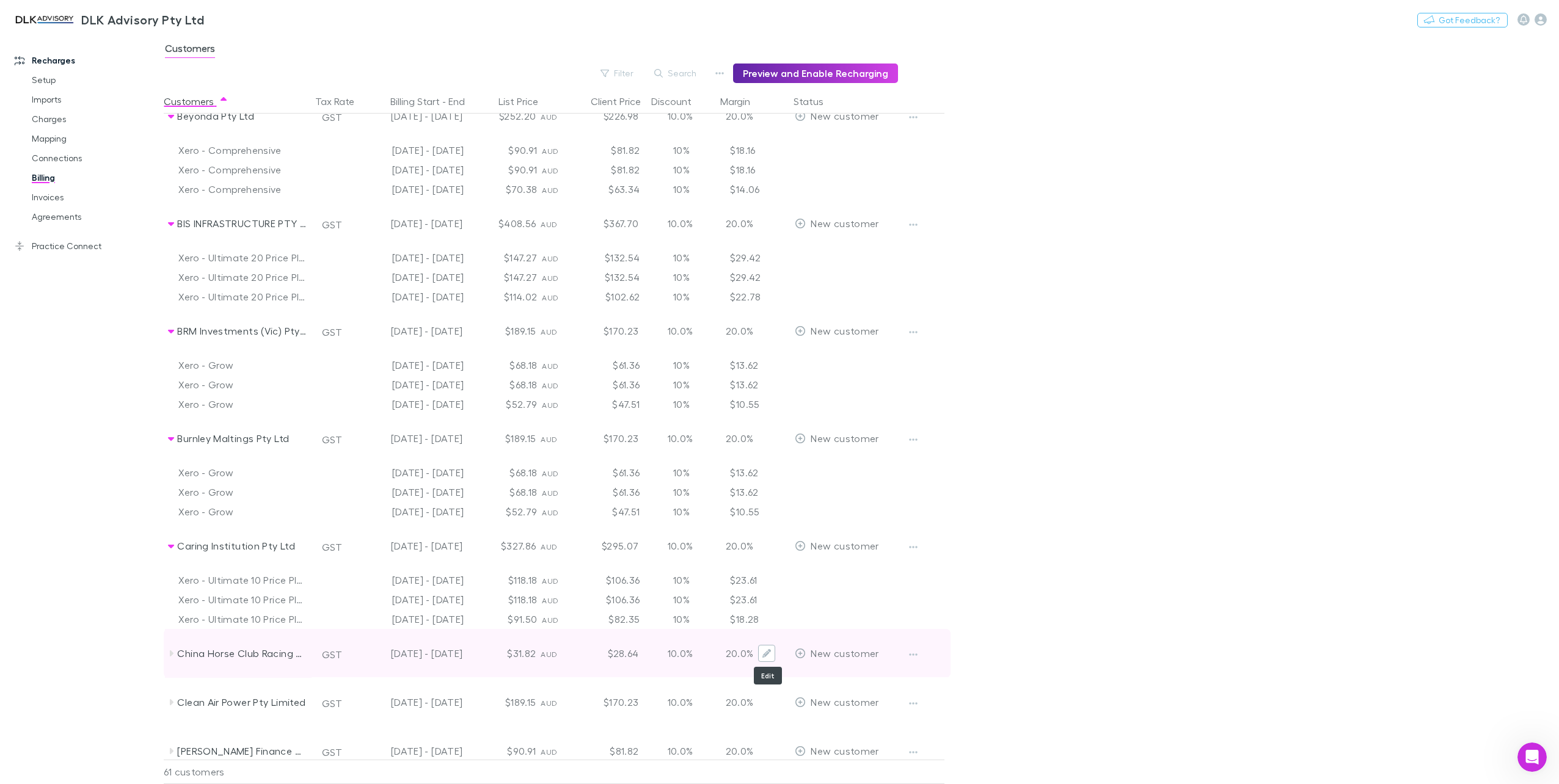
click at [773, 654] on button "Edit" at bounding box center [766, 653] width 17 height 17
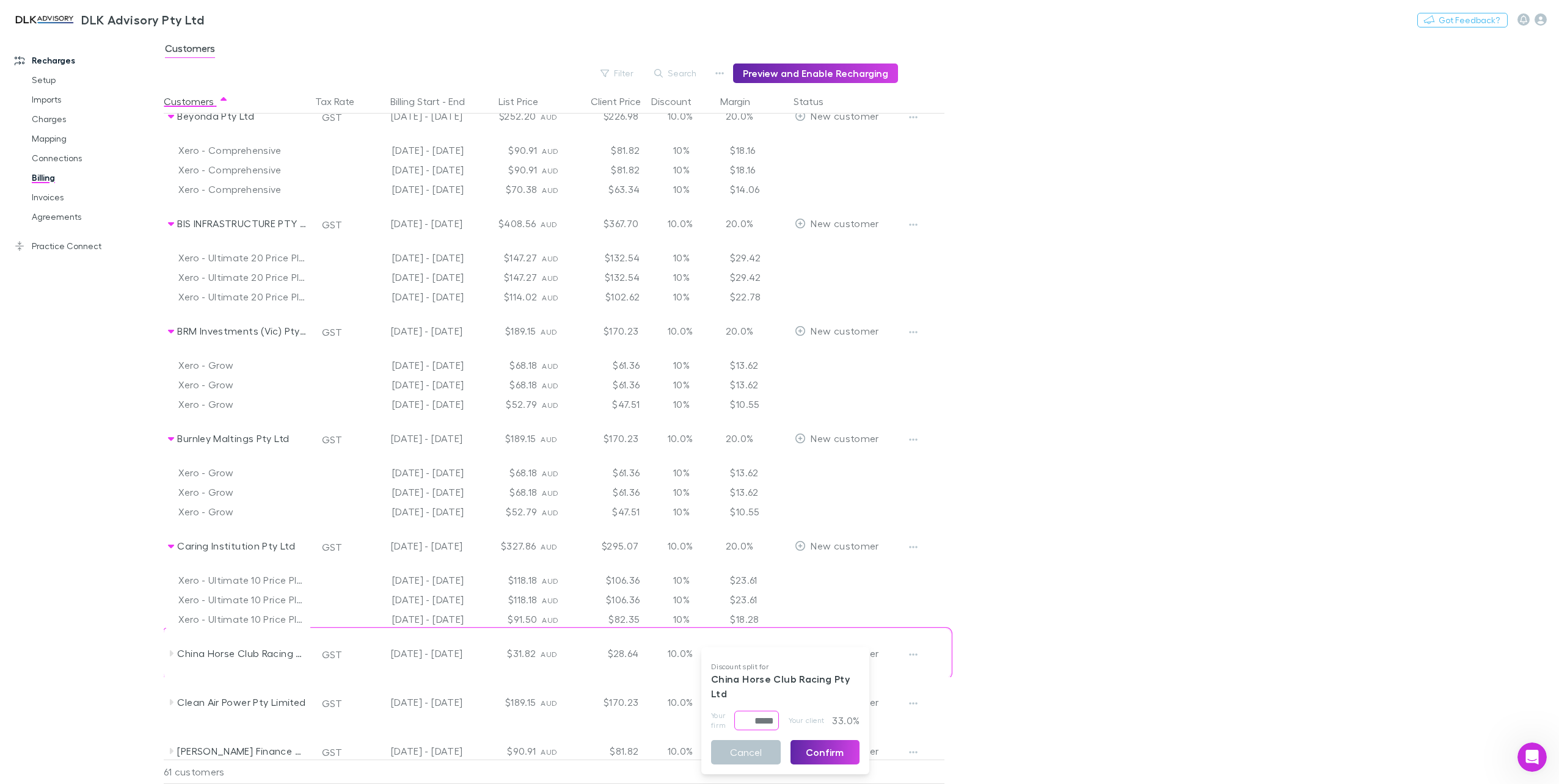
drag, startPoint x: 743, startPoint y: 720, endPoint x: 781, endPoint y: 721, distance: 38.0
click at [781, 721] on div "Your firm ***** ​ Your client 33.0%" at bounding box center [785, 720] width 148 height 19
type input "*****"
click at [835, 755] on button "Confirm" at bounding box center [825, 752] width 70 height 24
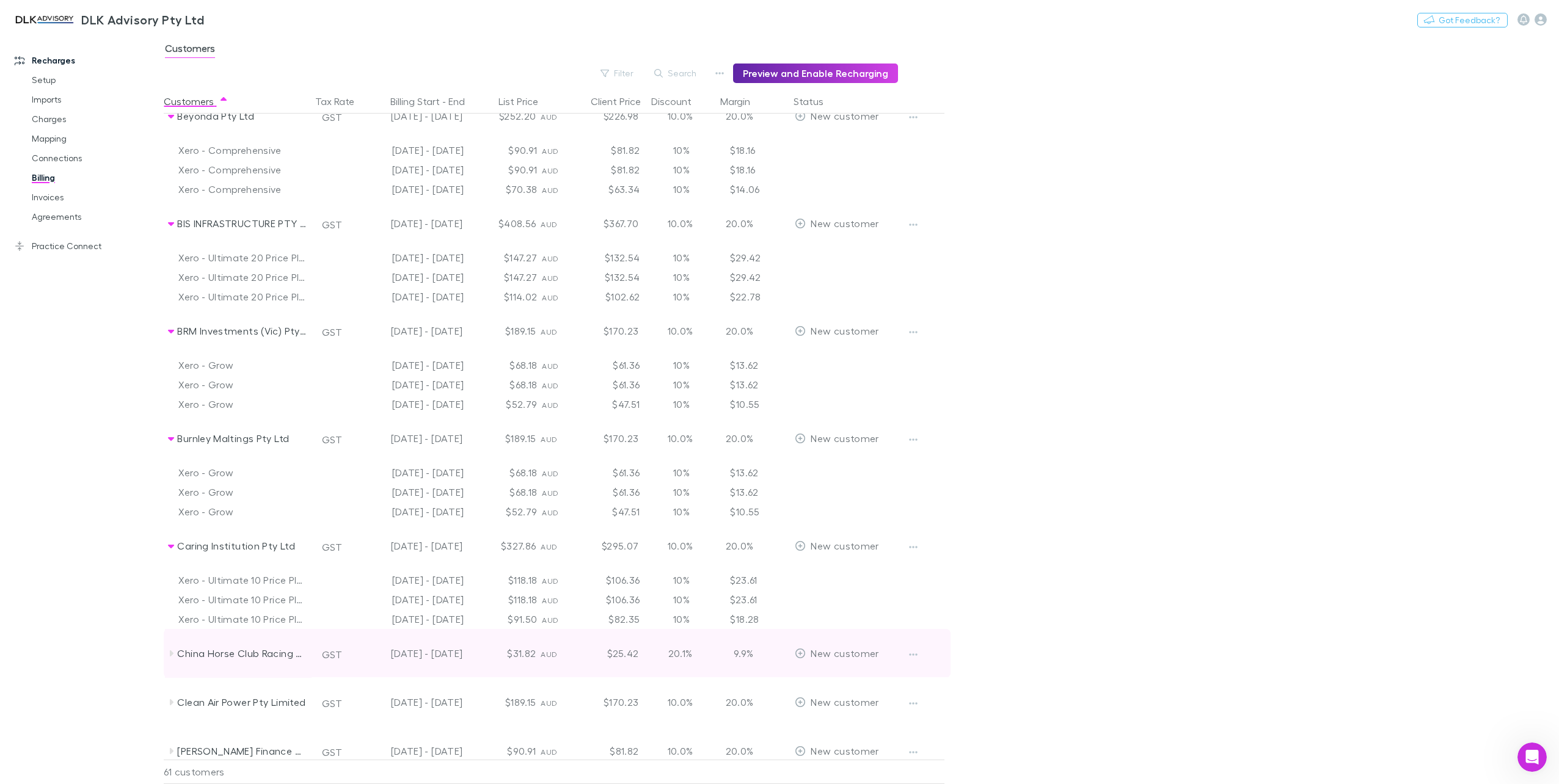
click at [172, 654] on icon at bounding box center [171, 653] width 3 height 6
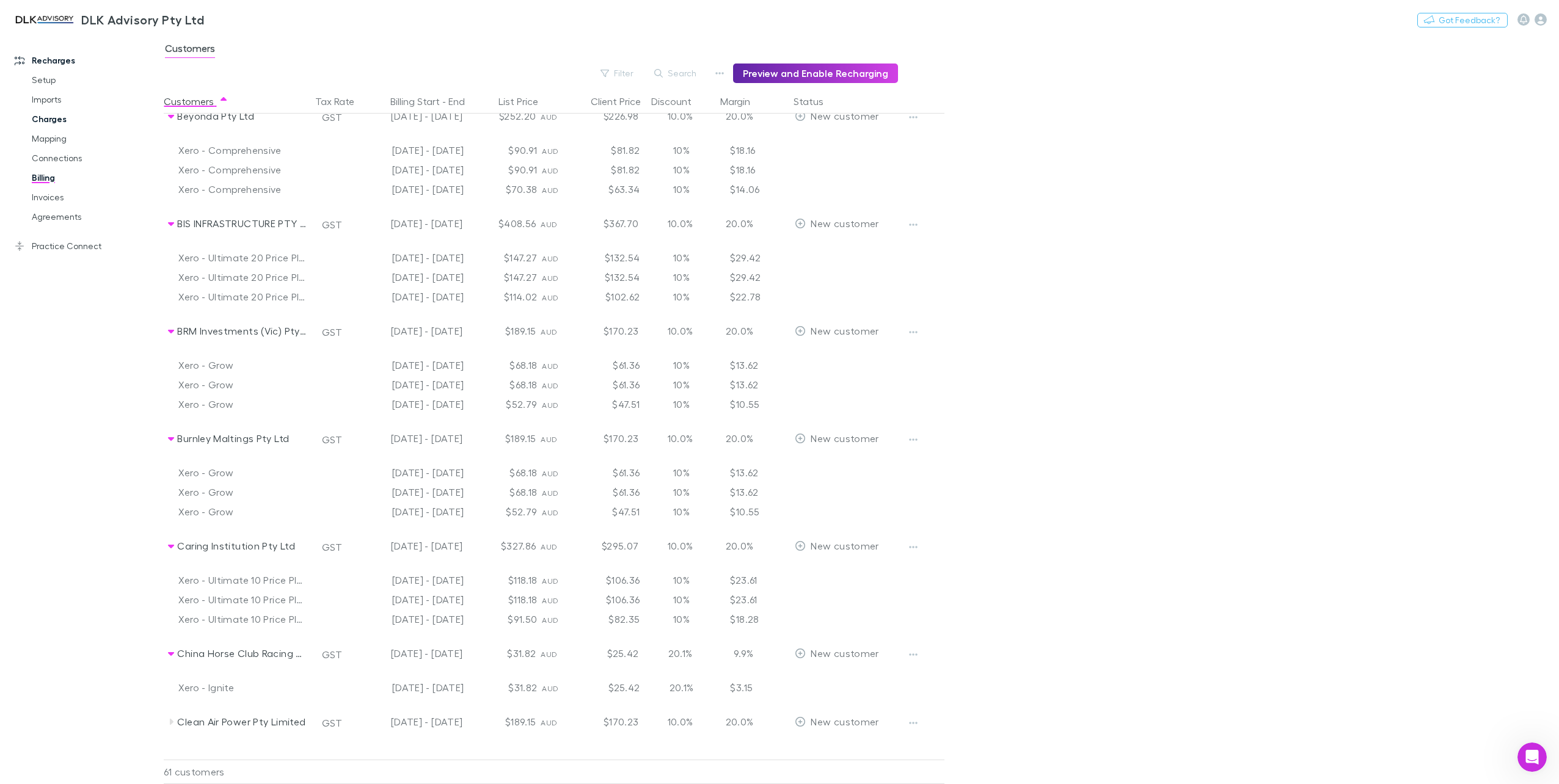
click at [49, 110] on link "Charges" at bounding box center [95, 119] width 151 height 19
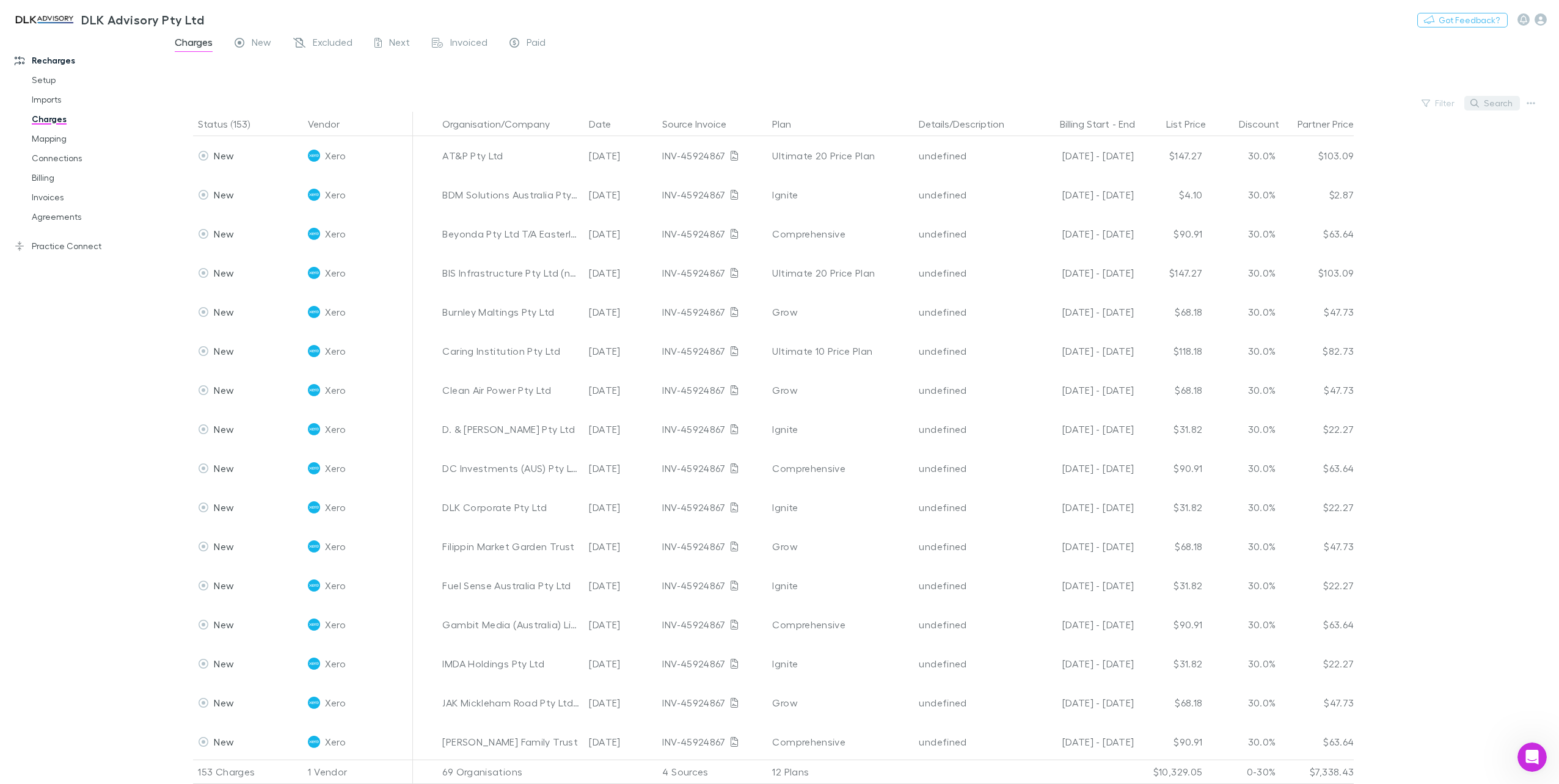
click at [1497, 102] on button "Search" at bounding box center [1492, 103] width 56 height 15
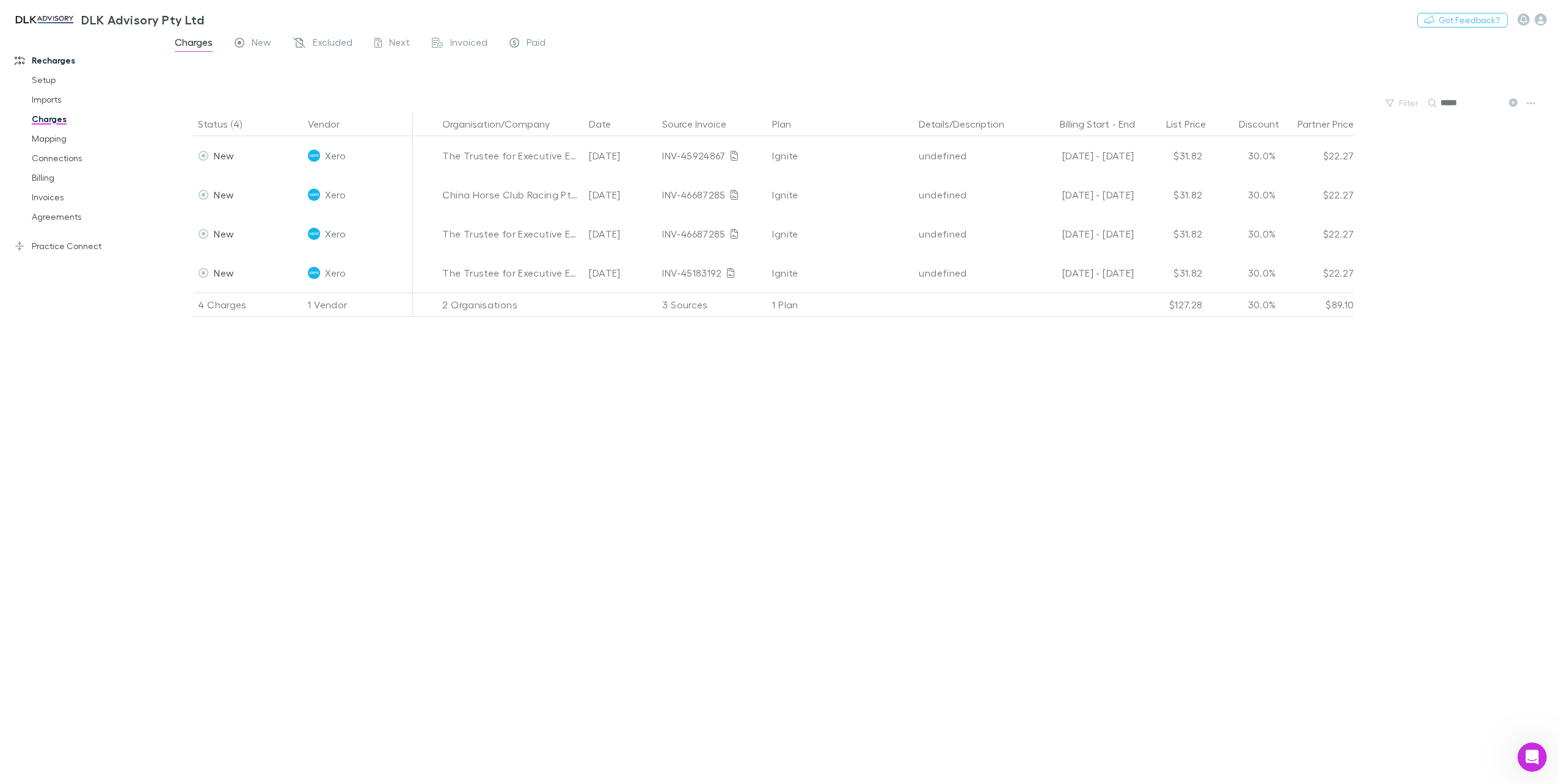
type input "*****"
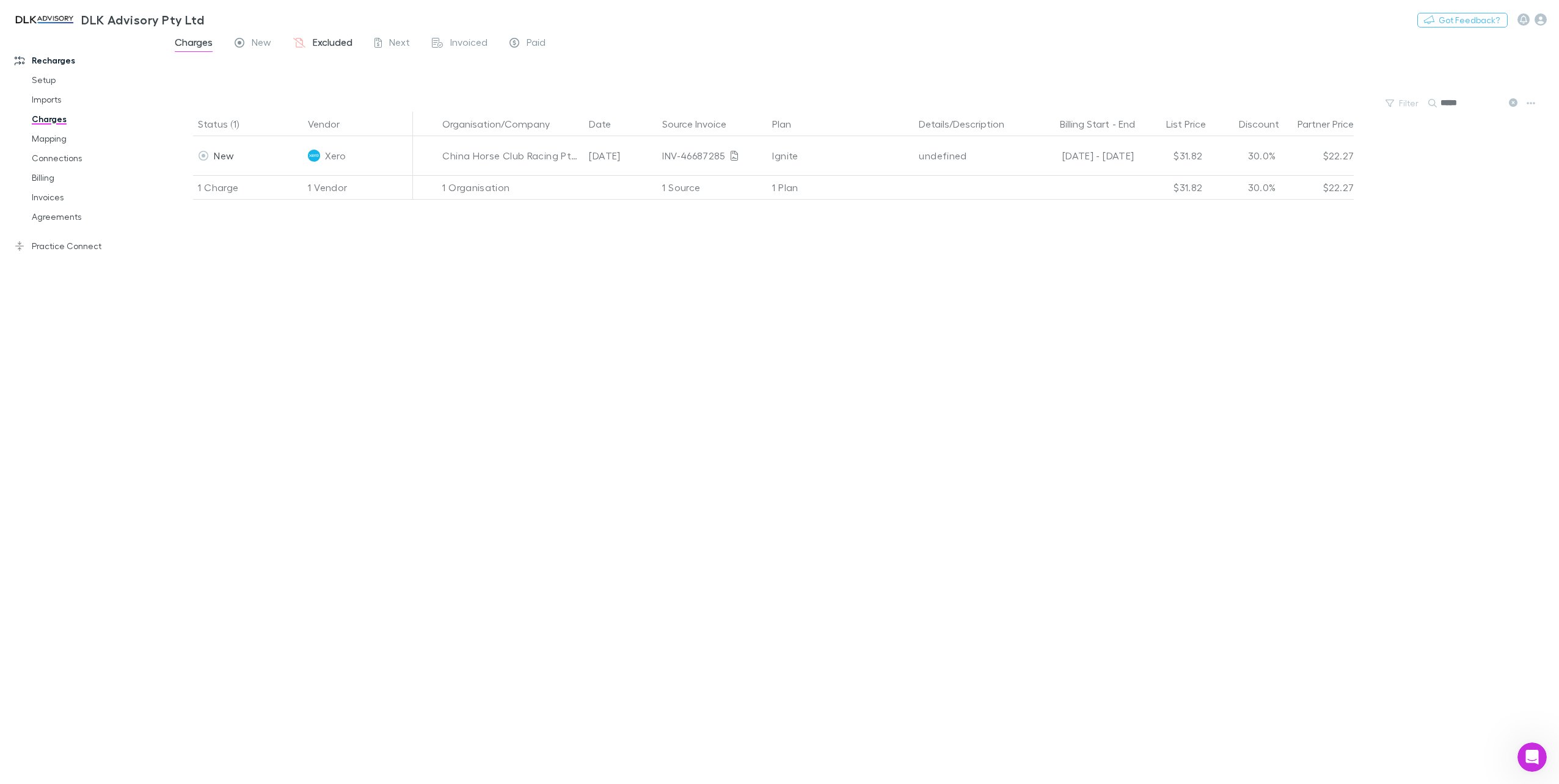
click at [326, 45] on span "Excluded" at bounding box center [332, 44] width 40 height 16
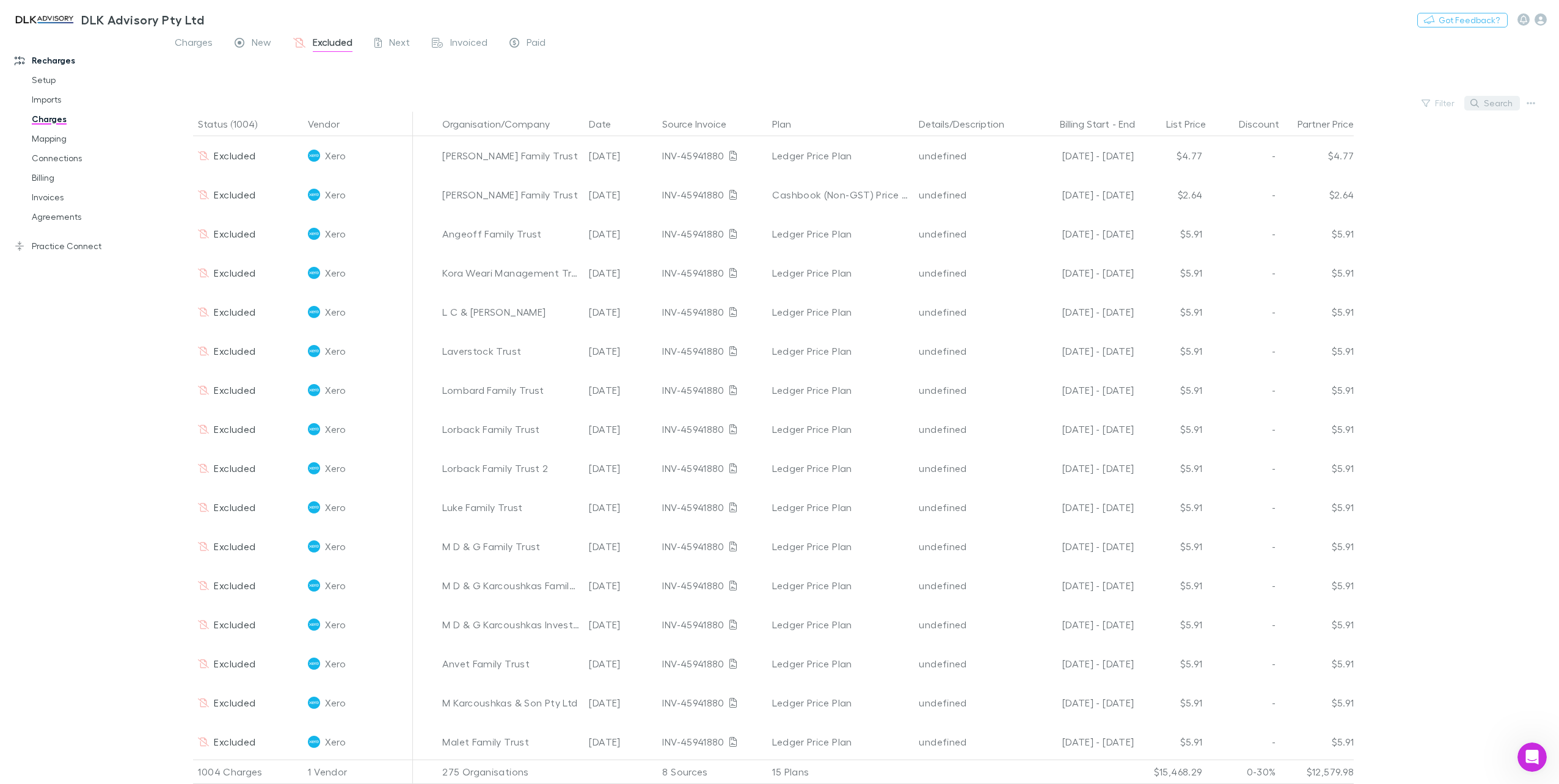
click at [1482, 102] on button "Search" at bounding box center [1492, 103] width 56 height 15
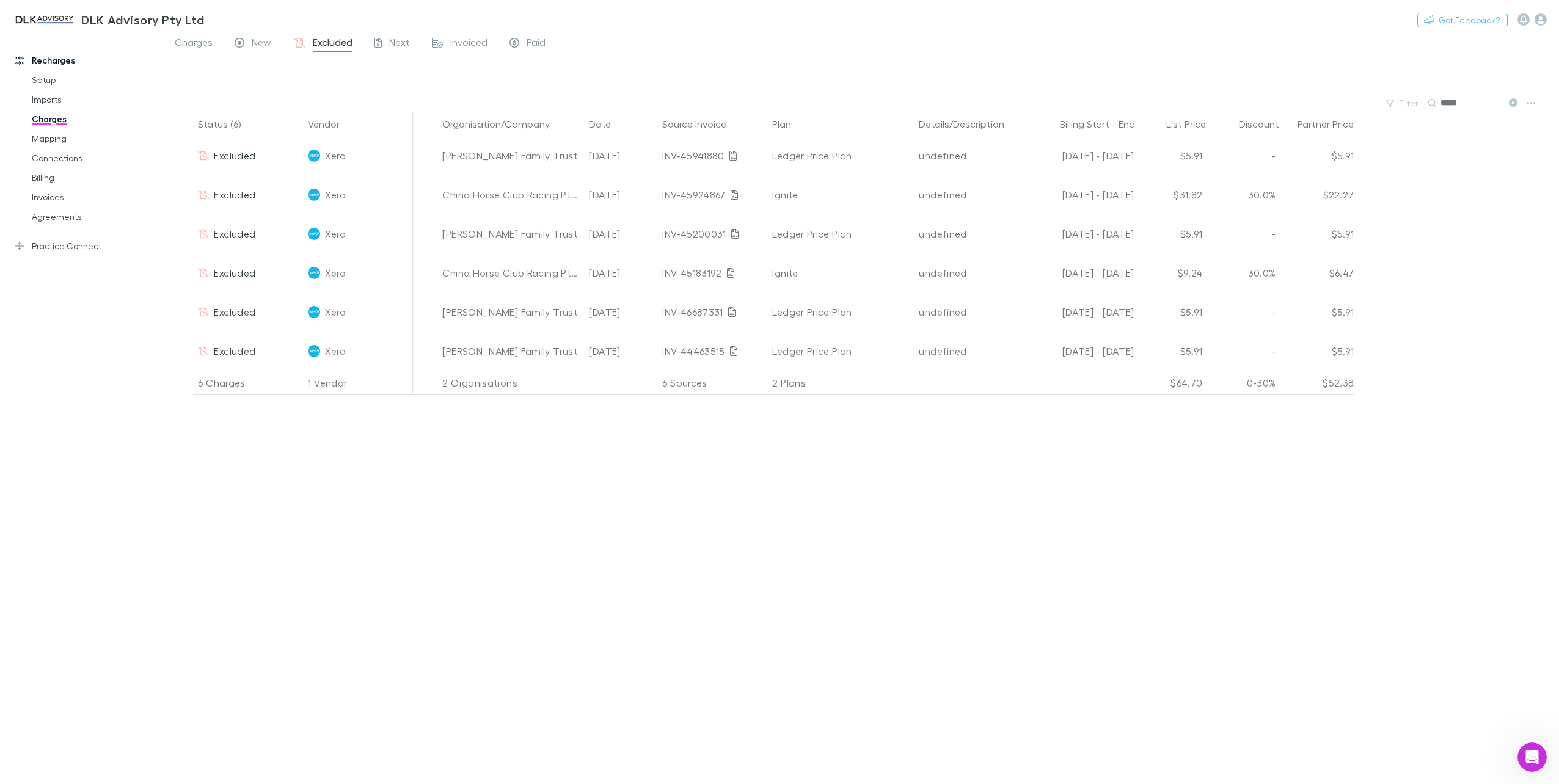
type input "*****"
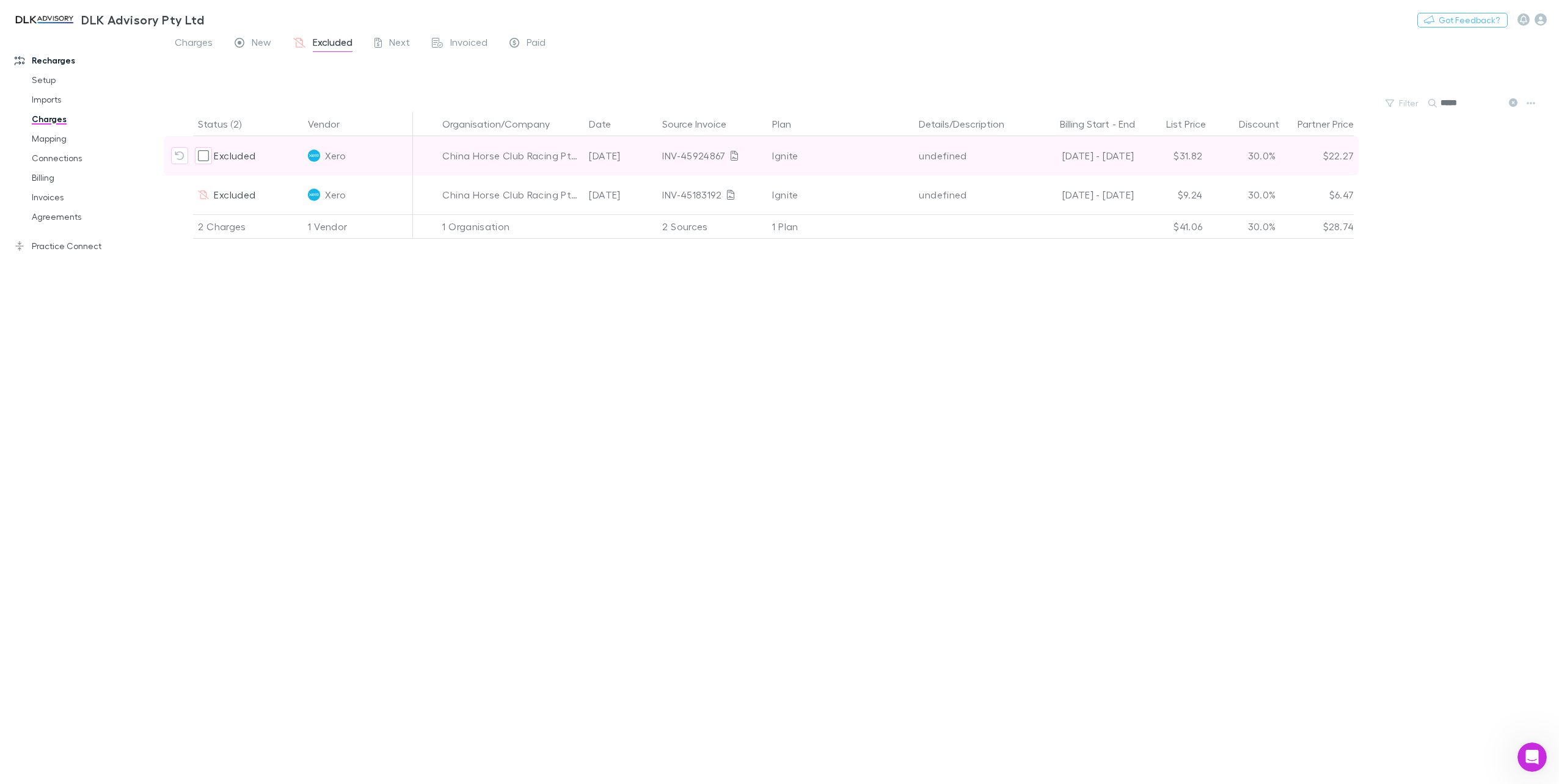
click at [180, 155] on icon "Include charge" at bounding box center [179, 156] width 10 height 10
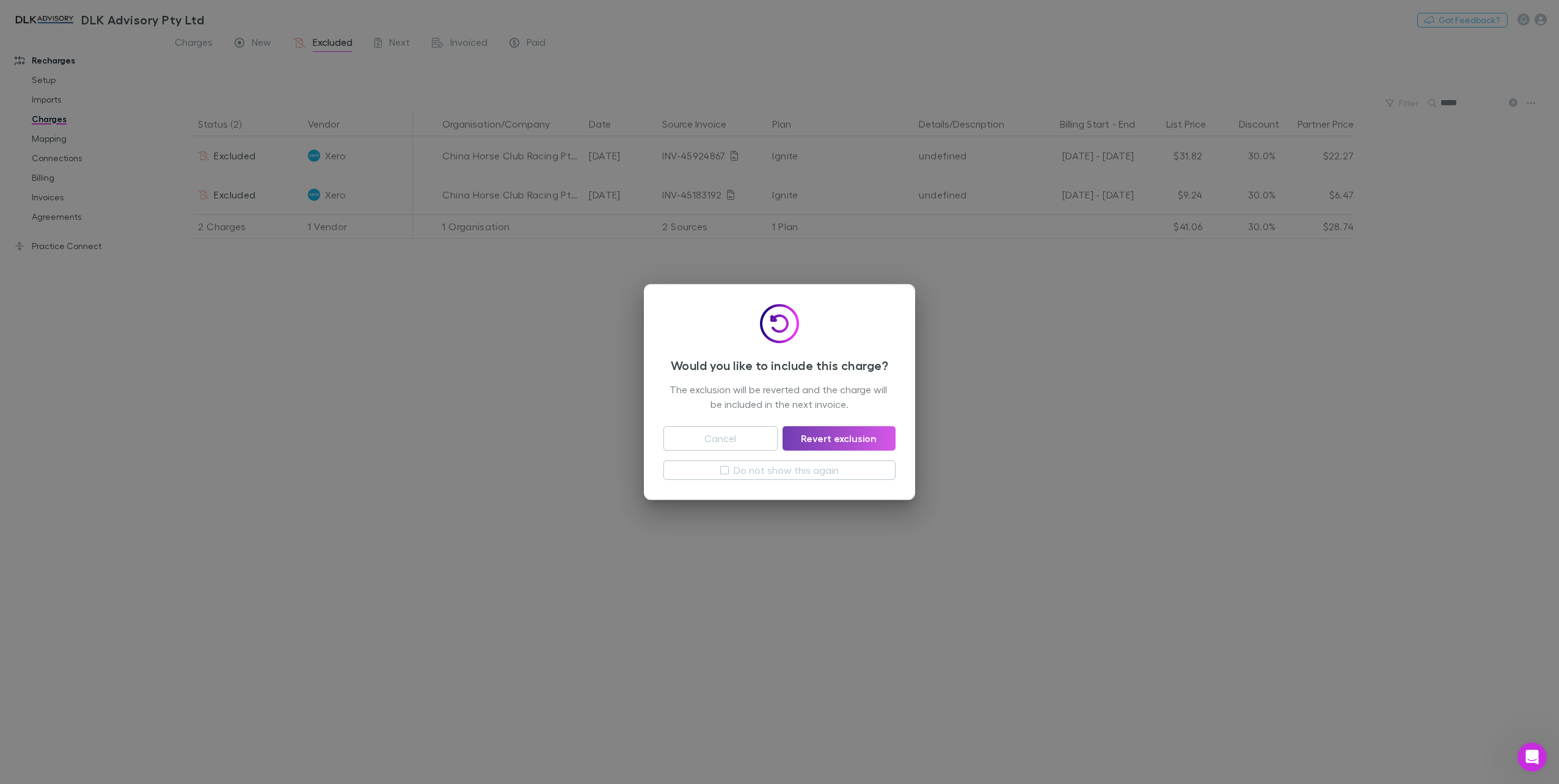
drag, startPoint x: 873, startPoint y: 438, endPoint x: 364, endPoint y: 222, distance: 552.9
click at [873, 437] on button "Revert exclusion" at bounding box center [839, 439] width 113 height 24
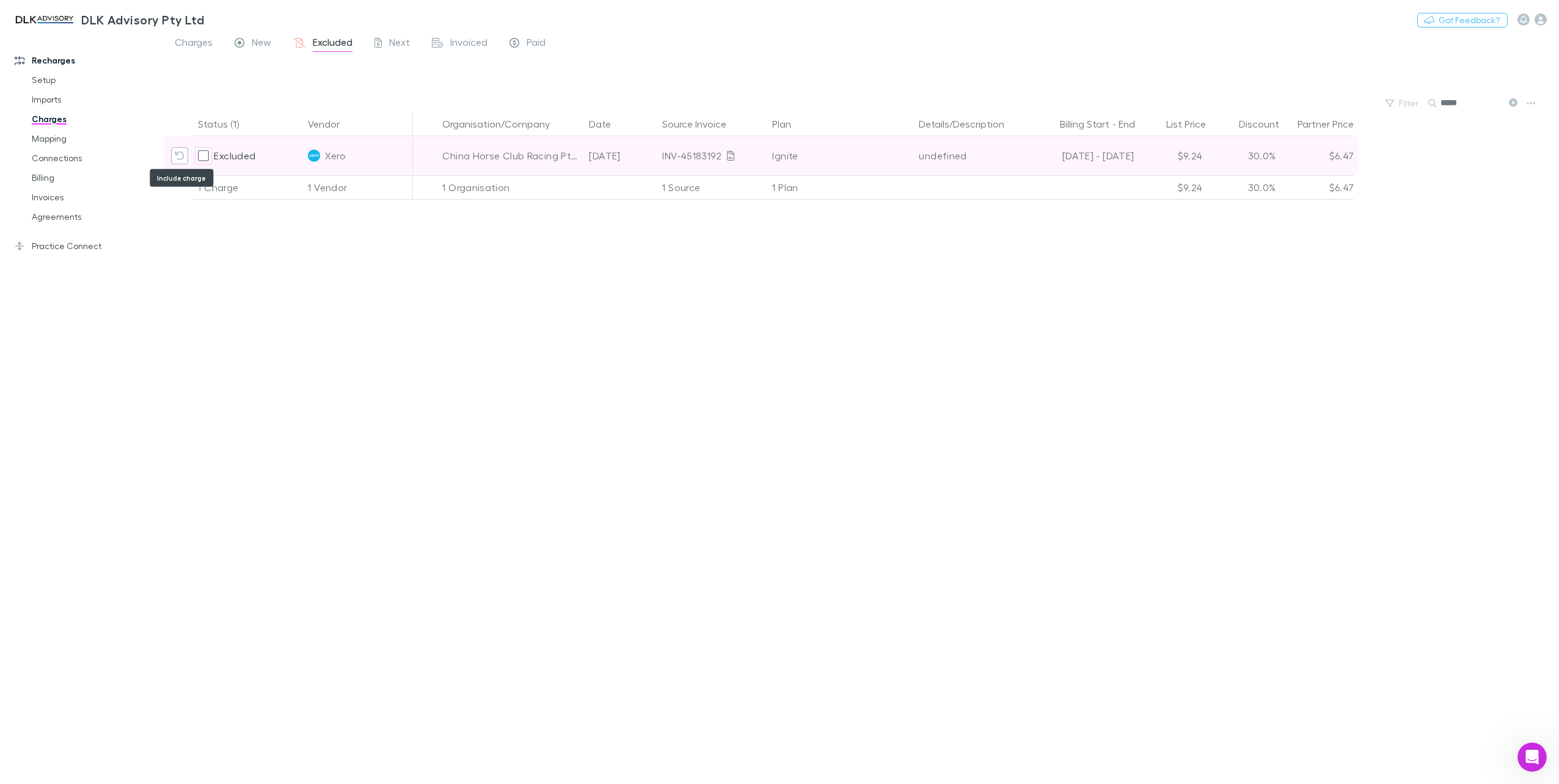
click at [180, 149] on button "Include charge" at bounding box center [179, 155] width 17 height 17
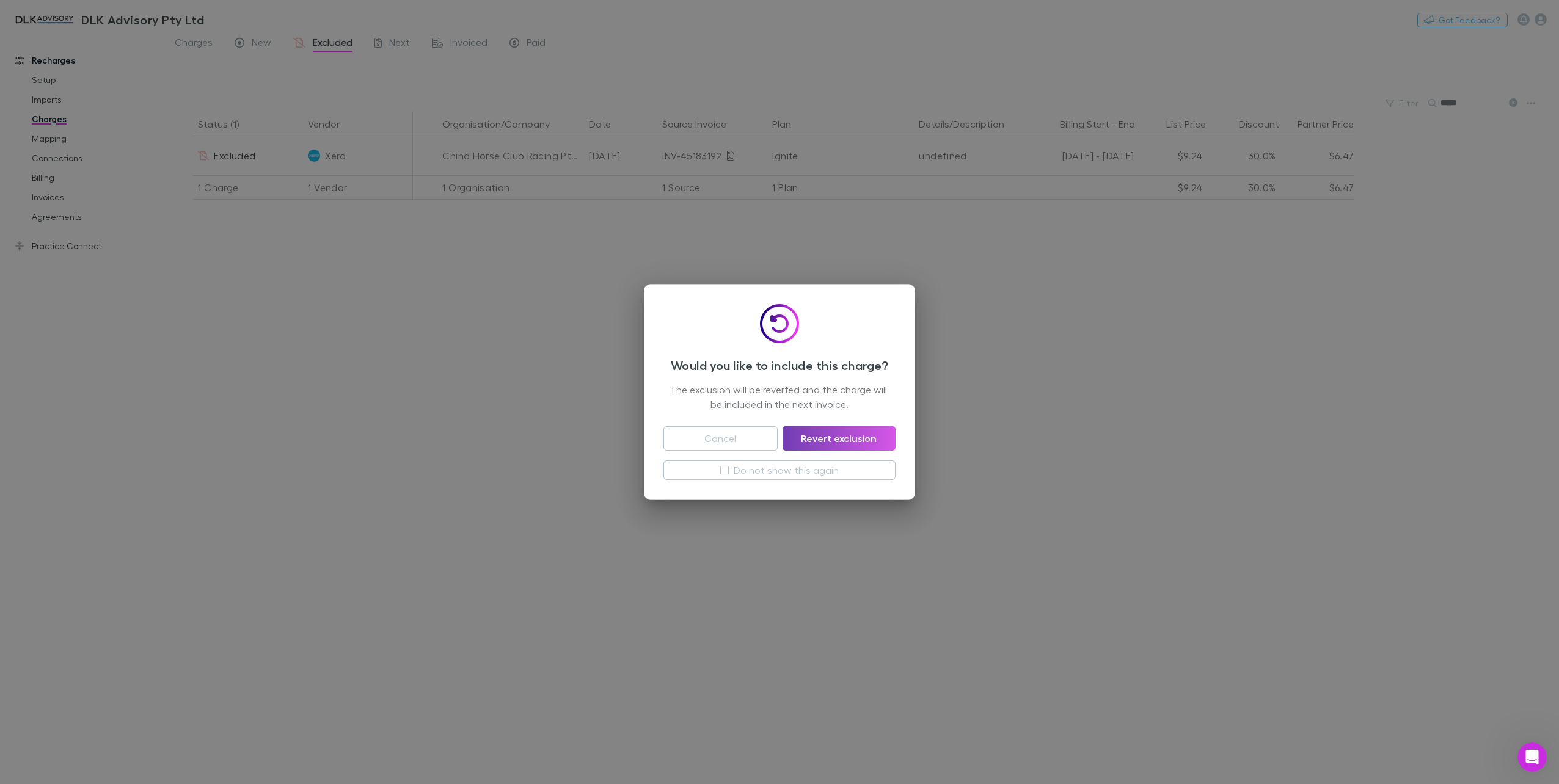
click at [838, 434] on button "Revert exclusion" at bounding box center [839, 439] width 113 height 24
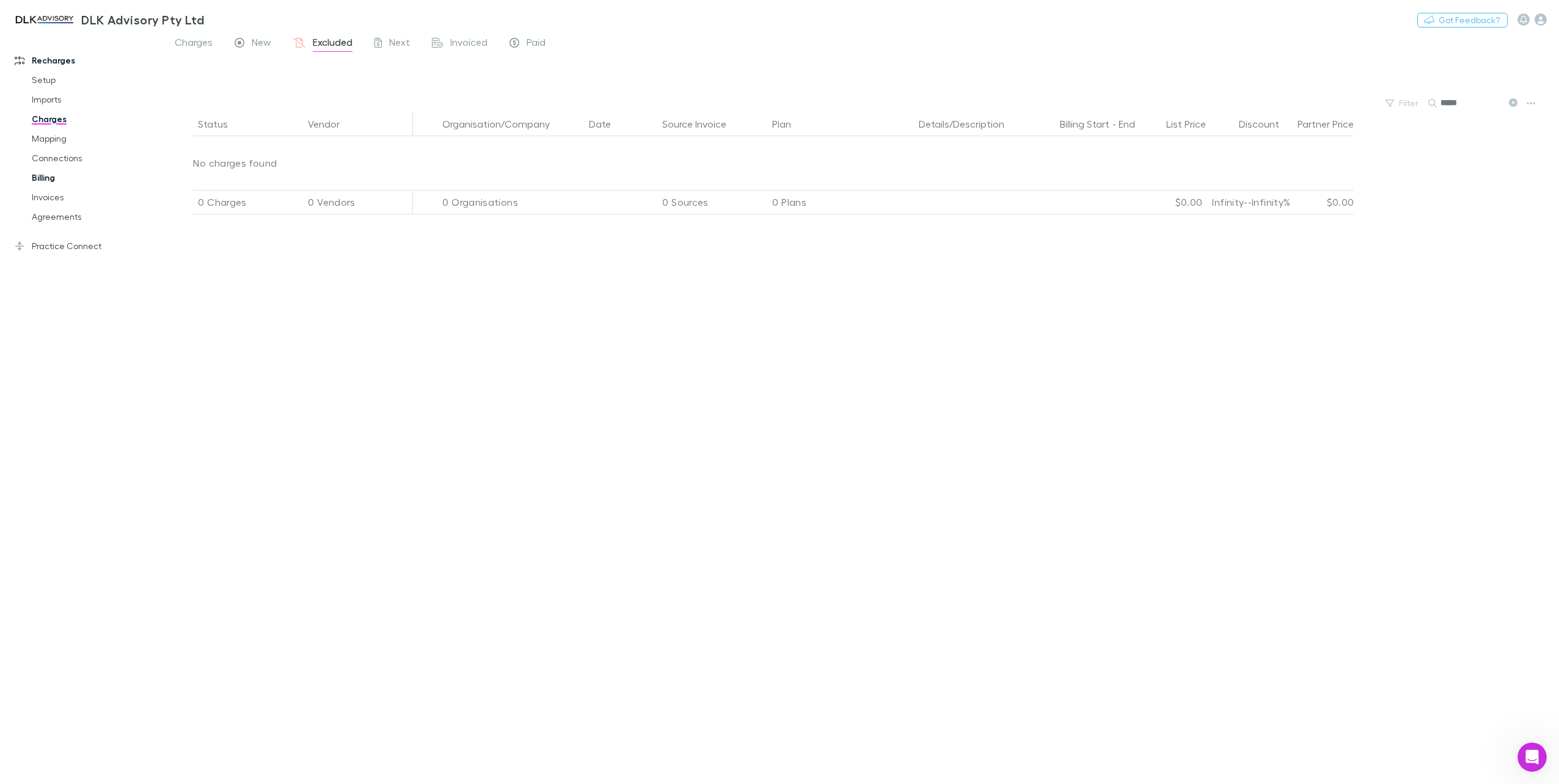
click at [36, 175] on link "Billing" at bounding box center [95, 177] width 151 height 19
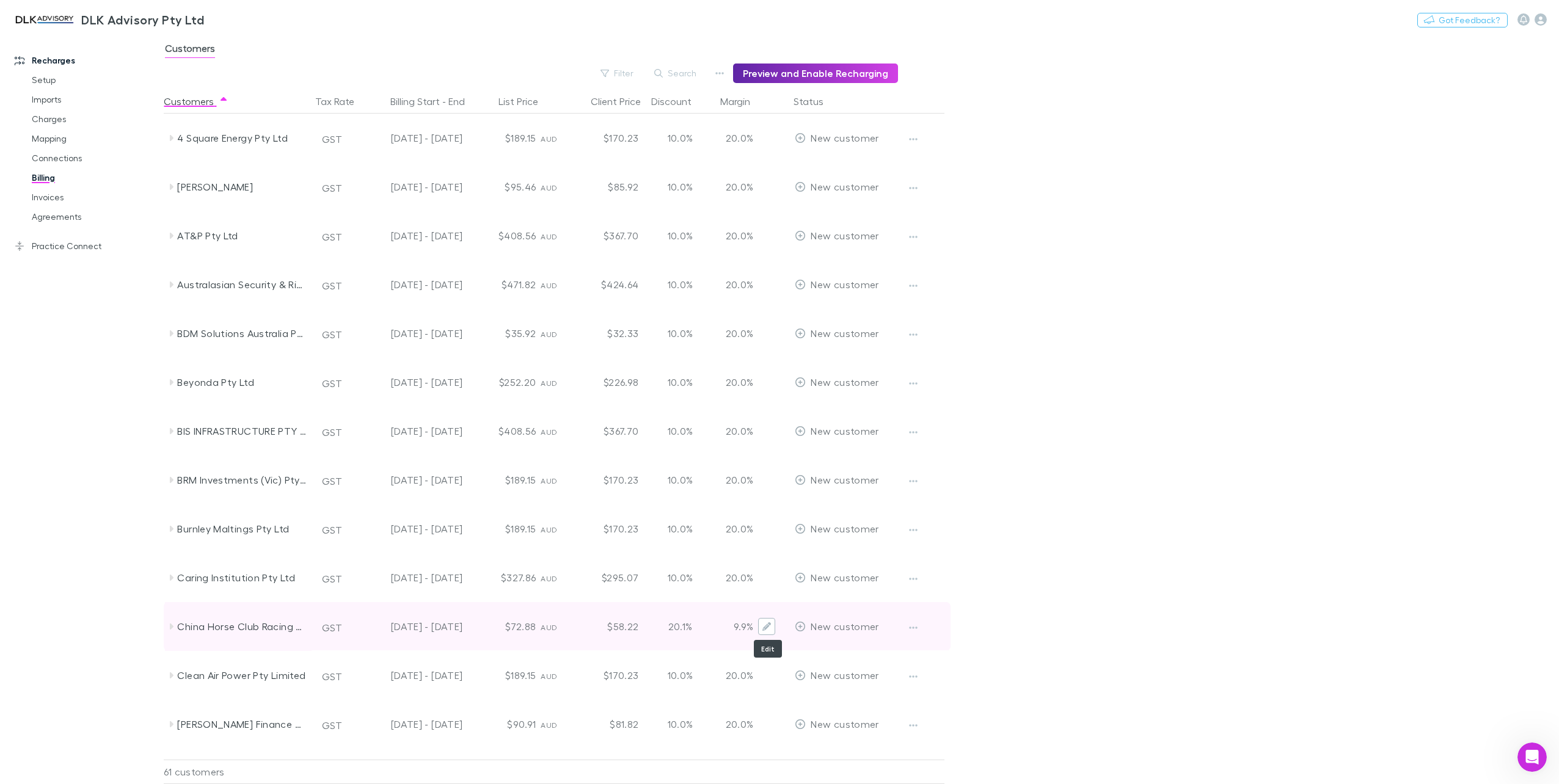
click at [773, 626] on button "Edit" at bounding box center [766, 626] width 17 height 17
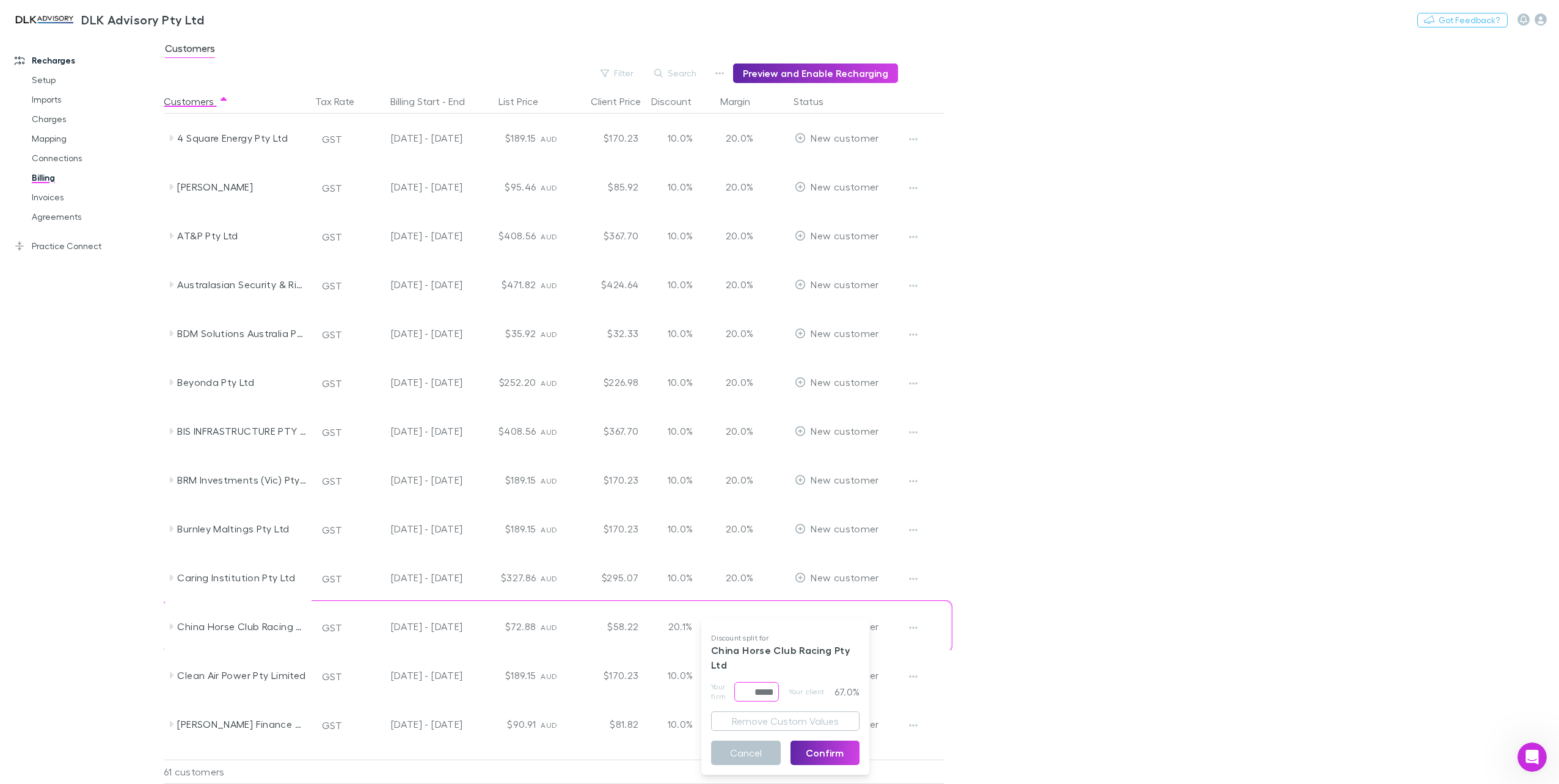
drag, startPoint x: 743, startPoint y: 693, endPoint x: 769, endPoint y: 692, distance: 26.0
click at [769, 692] on input "*****" at bounding box center [757, 691] width 44 height 19
click at [762, 691] on input "*****" at bounding box center [757, 691] width 44 height 19
click at [763, 691] on input "*****" at bounding box center [757, 691] width 44 height 19
click at [765, 691] on input "*****" at bounding box center [757, 691] width 44 height 19
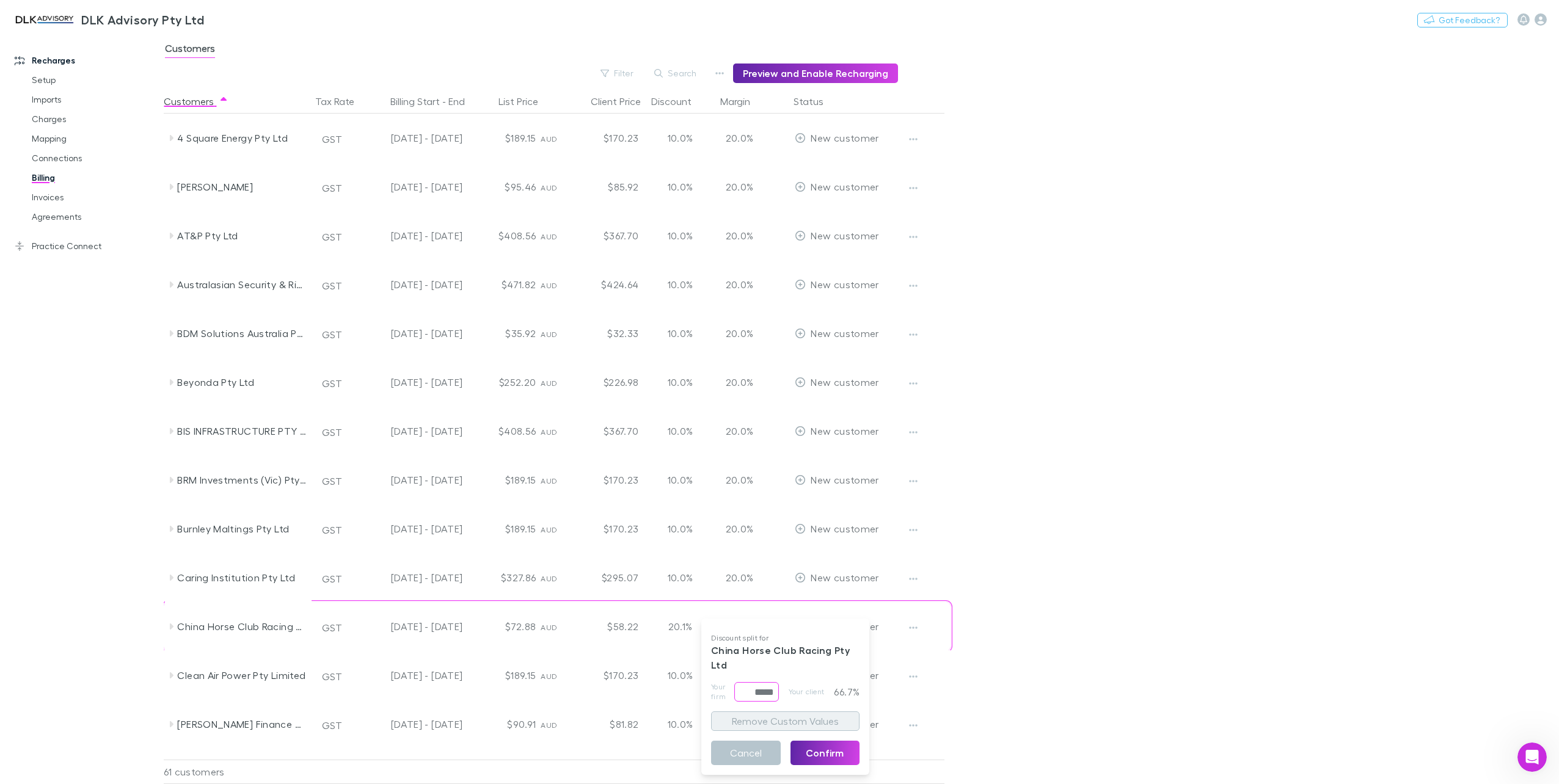
click at [750, 718] on button "Remove Custom Values" at bounding box center [785, 721] width 148 height 19
click at [776, 723] on button "Remove Custom Values" at bounding box center [785, 721] width 148 height 19
click at [754, 705] on div "Discount split for China Horse Club Racing Pty Ltd Your firm ***** ​ Your clien…" at bounding box center [785, 697] width 168 height 147
click at [759, 721] on button "Remove Custom Values" at bounding box center [785, 721] width 148 height 19
click at [742, 693] on input "*****" at bounding box center [757, 691] width 44 height 19
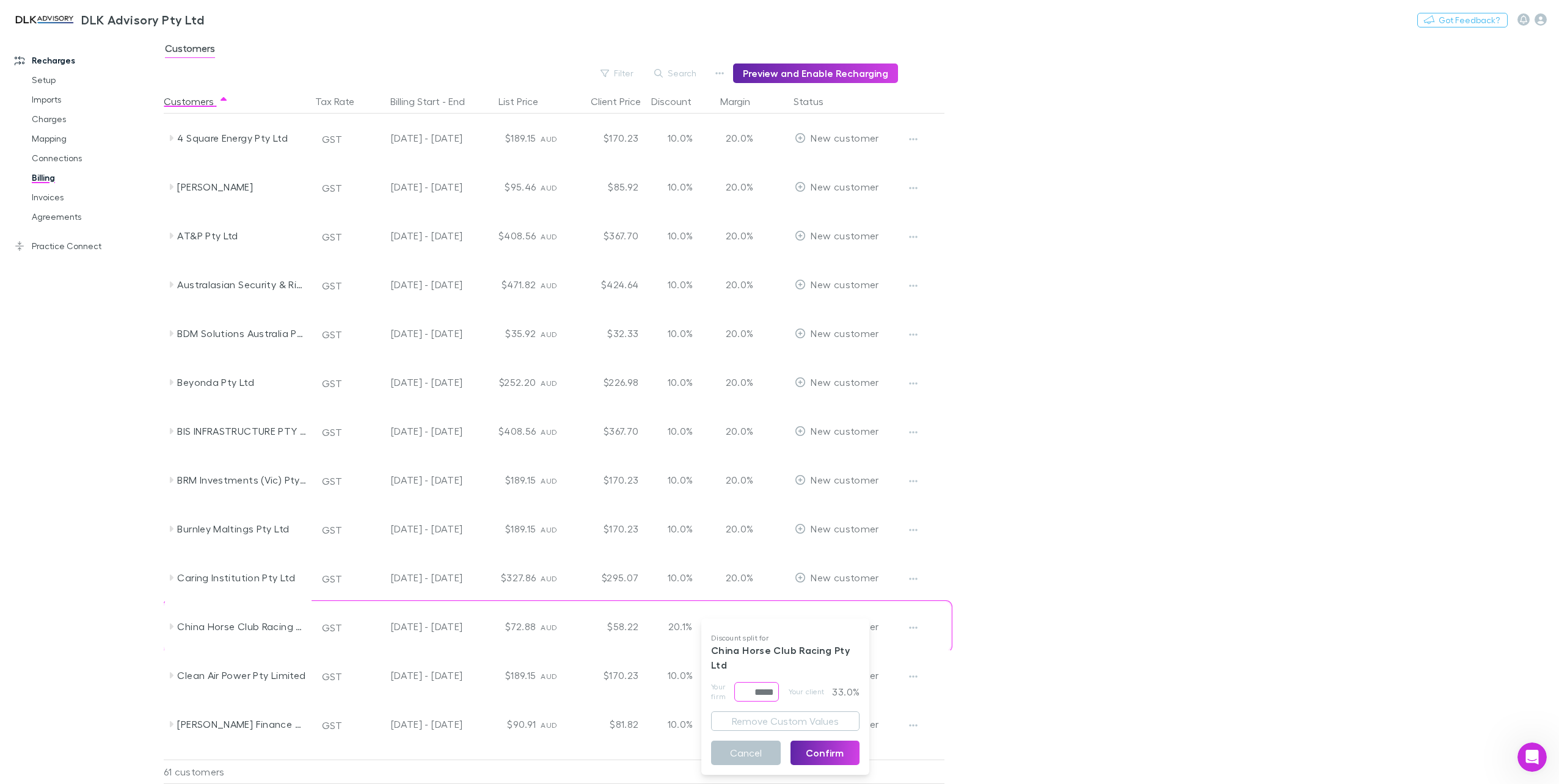
drag, startPoint x: 742, startPoint y: 693, endPoint x: 838, endPoint y: 693, distance: 96.0
click at [839, 693] on div "Your firm ***** ​ Your client 33.0%" at bounding box center [785, 691] width 148 height 19
type input "*****"
click at [843, 761] on button "Confirm" at bounding box center [825, 753] width 70 height 24
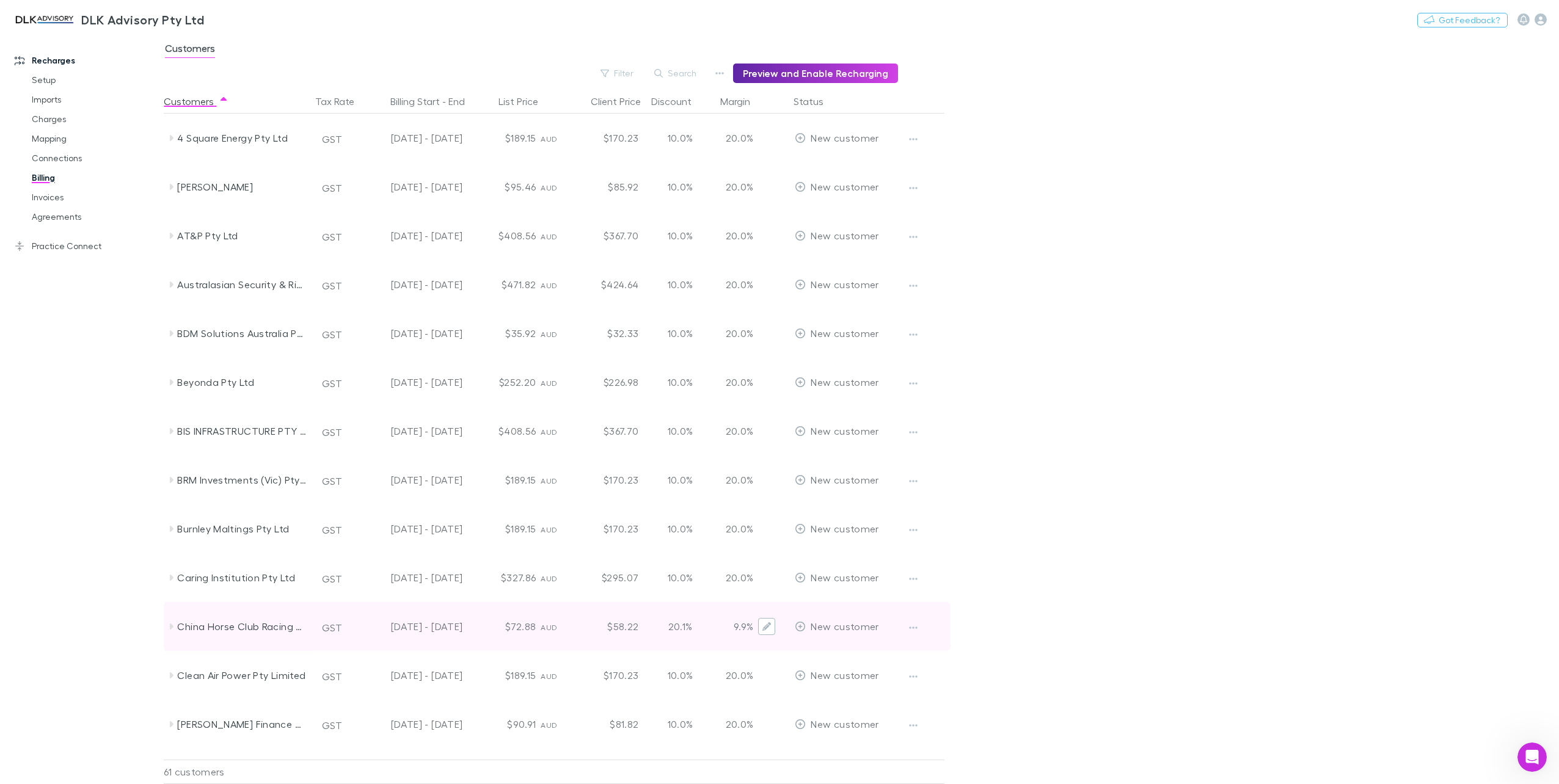
click at [766, 628] on icon "Edit" at bounding box center [766, 626] width 9 height 9
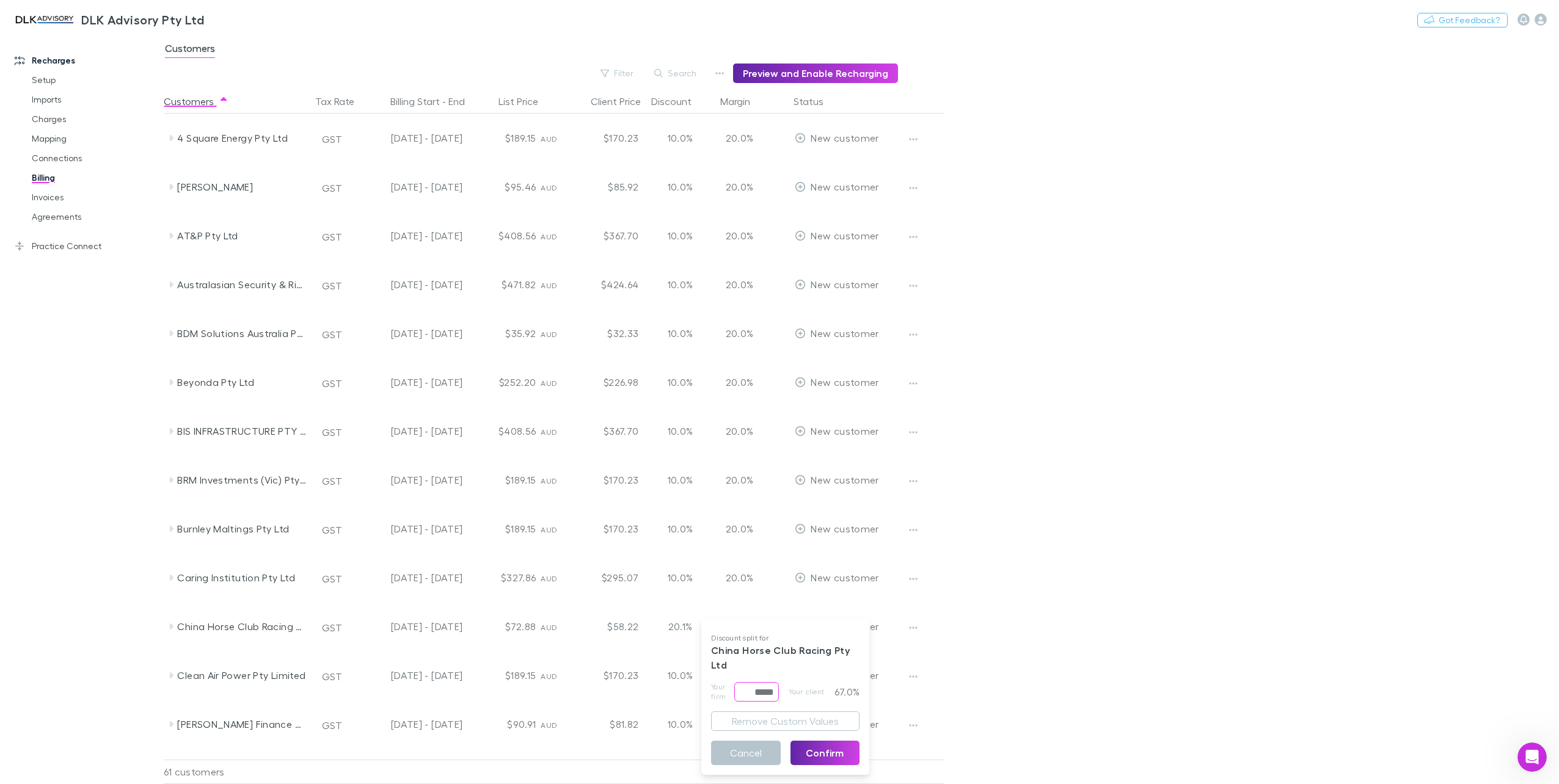
click at [765, 693] on input "*****" at bounding box center [757, 691] width 44 height 19
type input "*****"
click at [762, 732] on div "Cancel Confirm" at bounding box center [785, 750] width 148 height 39
click at [830, 748] on button "Confirm" at bounding box center [825, 753] width 70 height 24
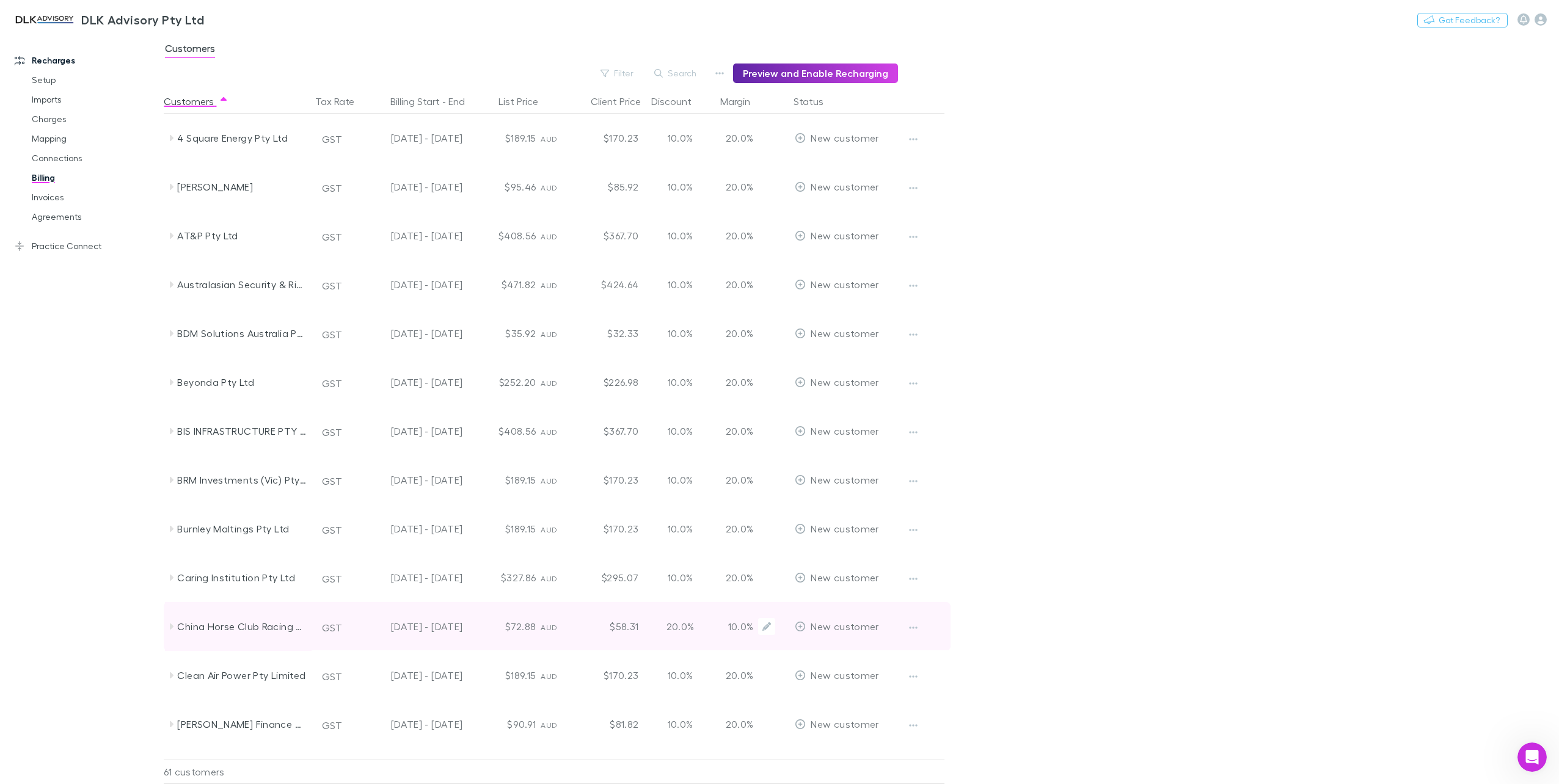
scroll to position [61, 0]
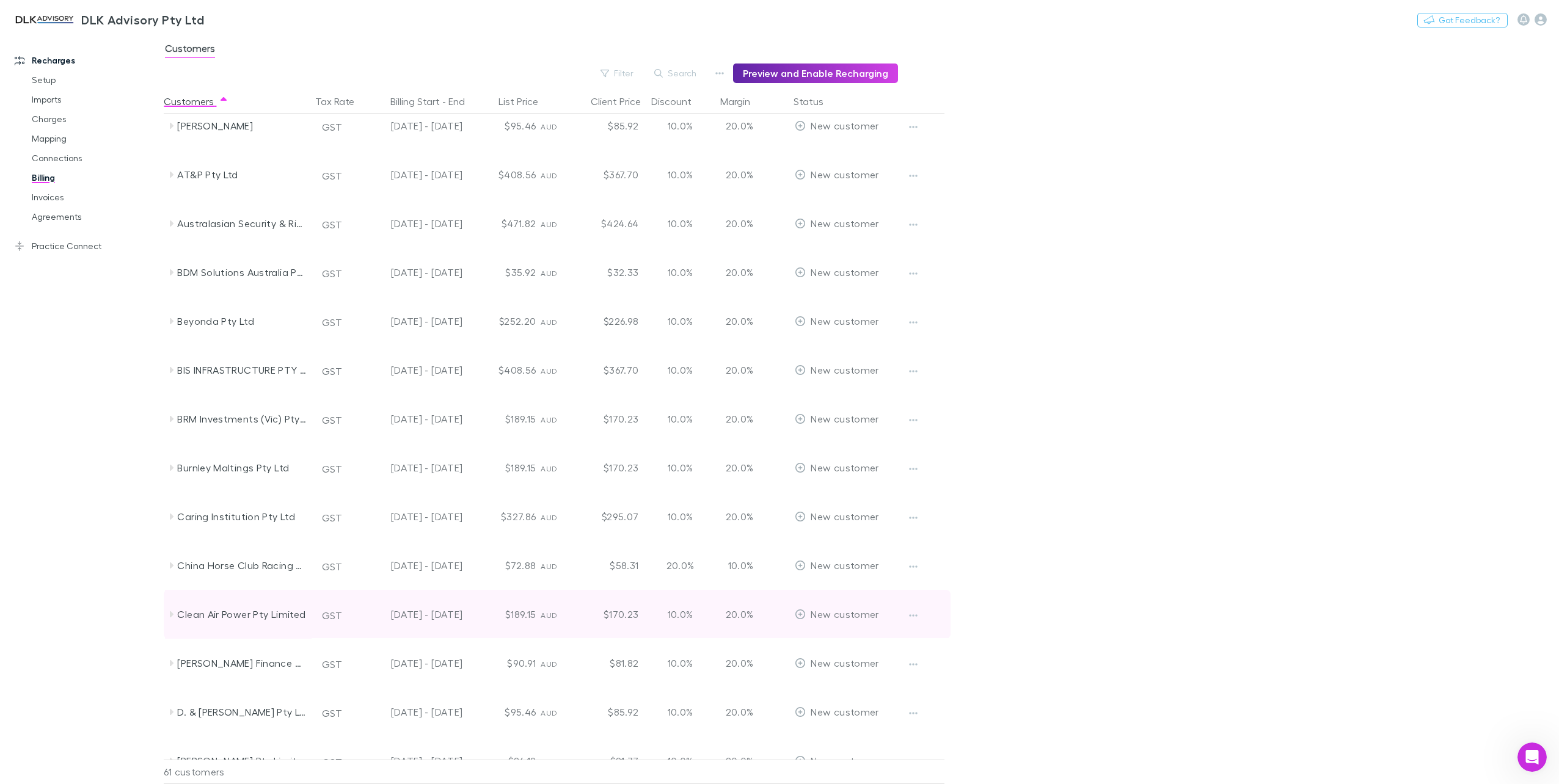
click at [172, 612] on icon at bounding box center [171, 614] width 10 height 10
click at [174, 616] on icon at bounding box center [171, 614] width 10 height 10
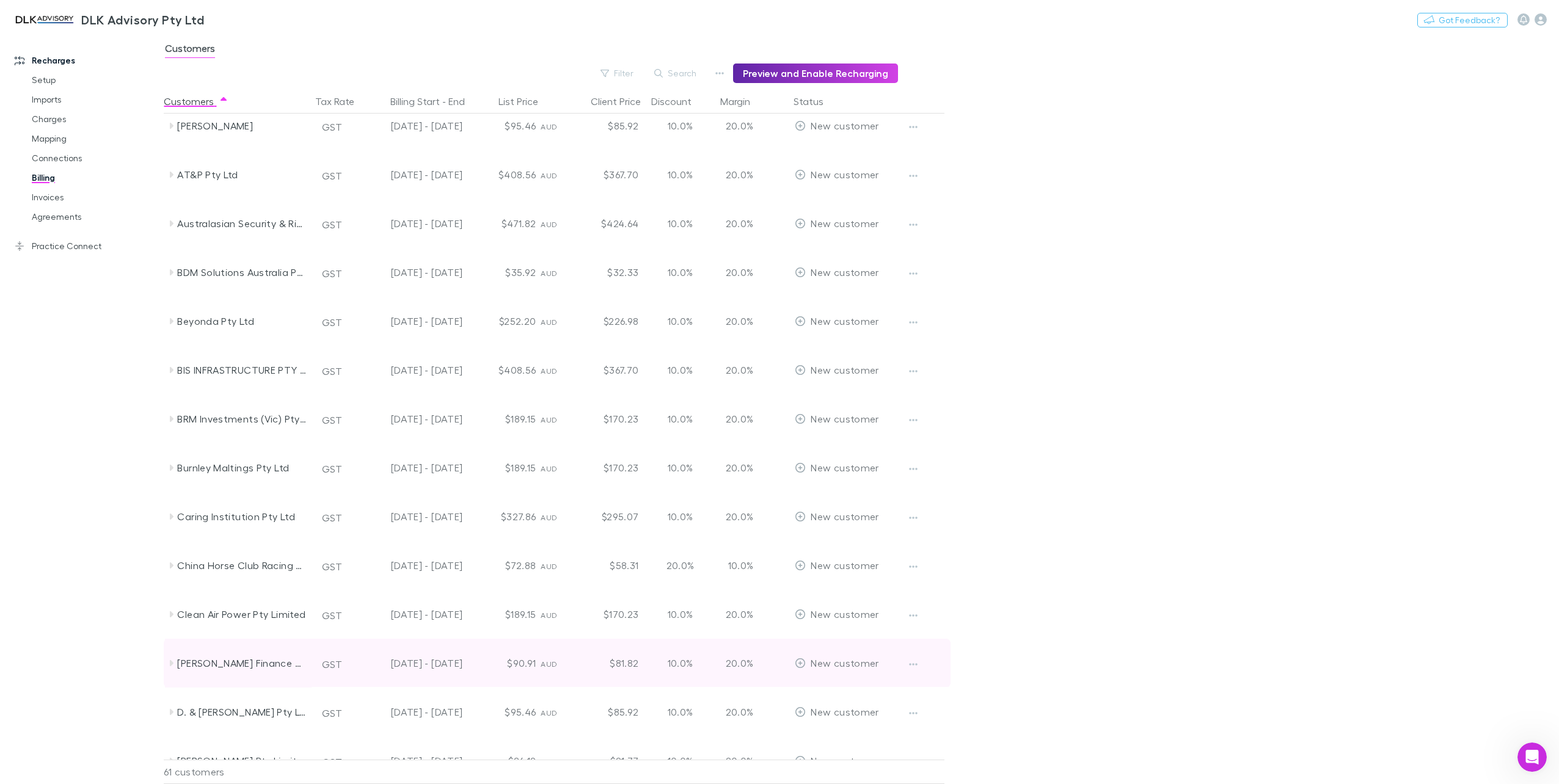
click at [166, 665] on icon at bounding box center [171, 663] width 10 height 10
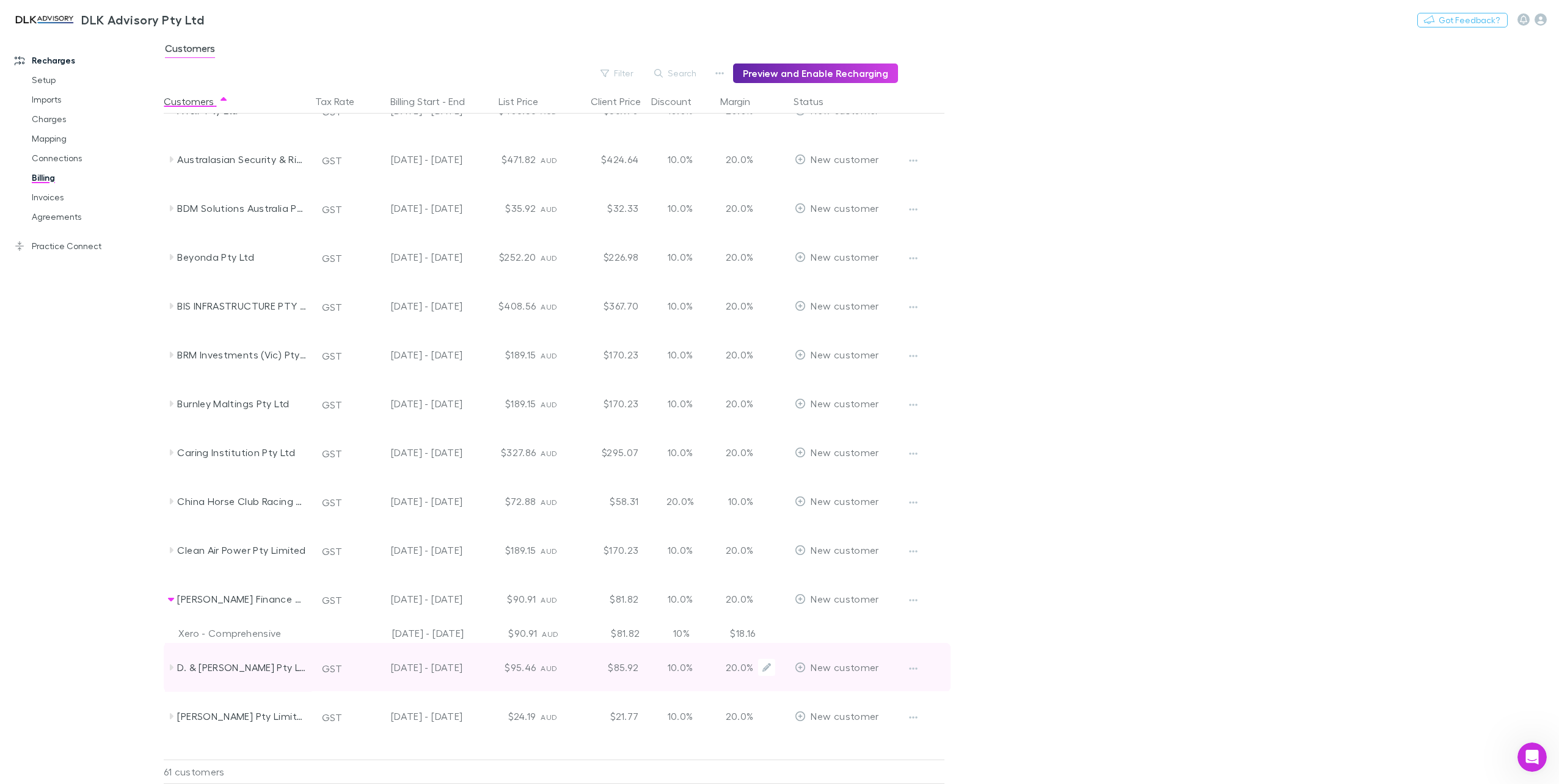
scroll to position [183, 0]
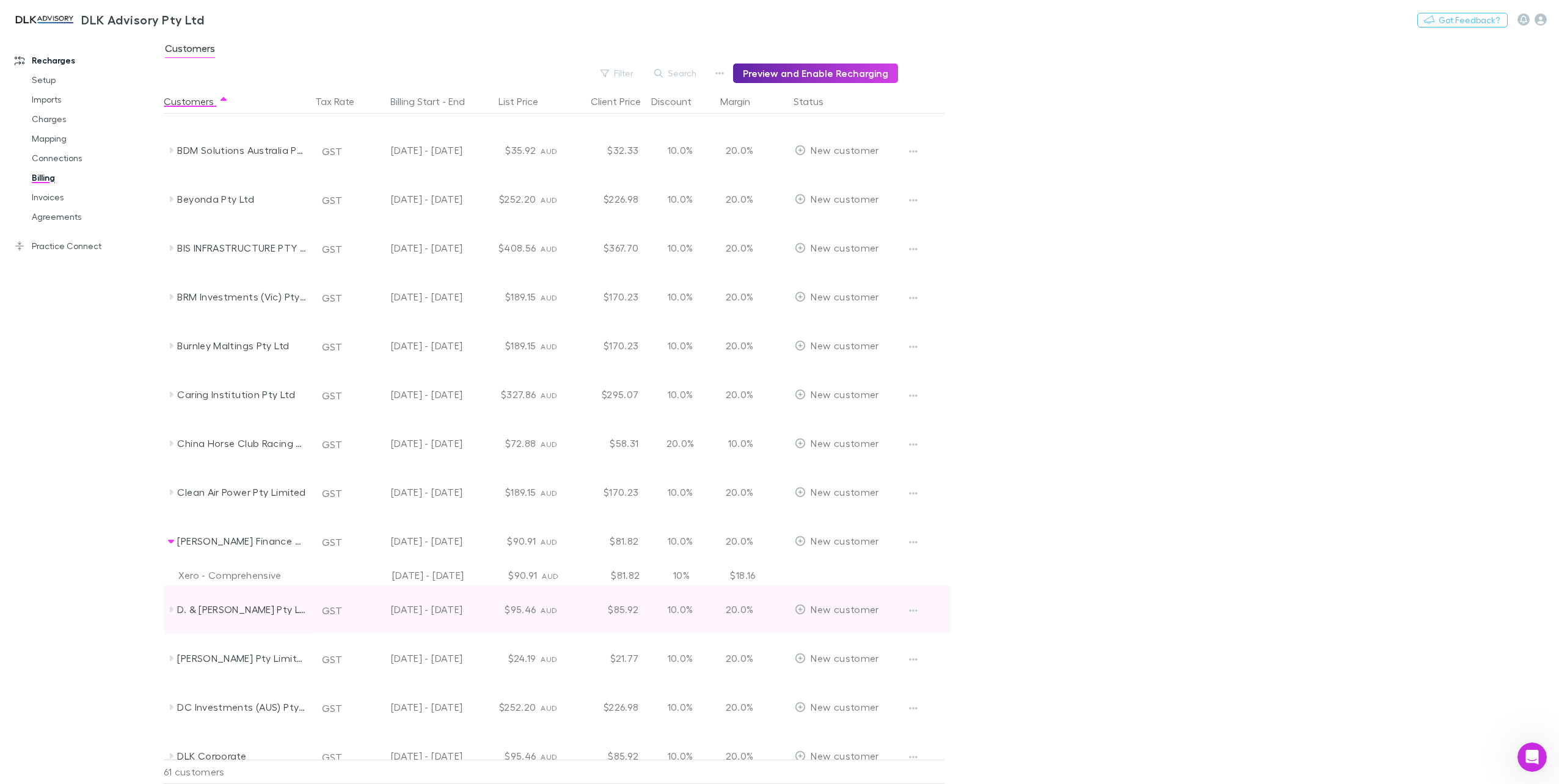
click at [167, 613] on icon at bounding box center [171, 610] width 10 height 10
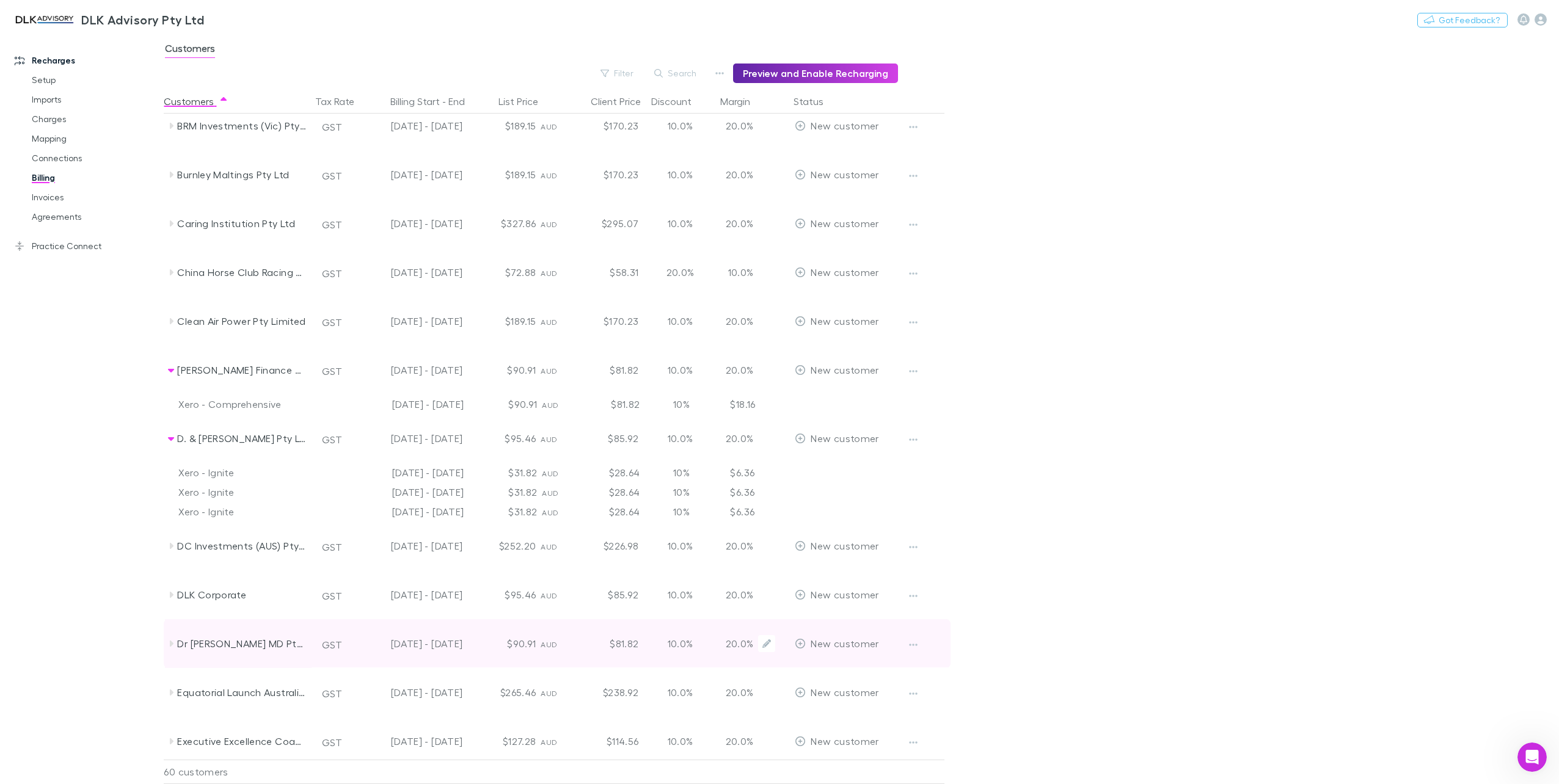
scroll to position [427, 0]
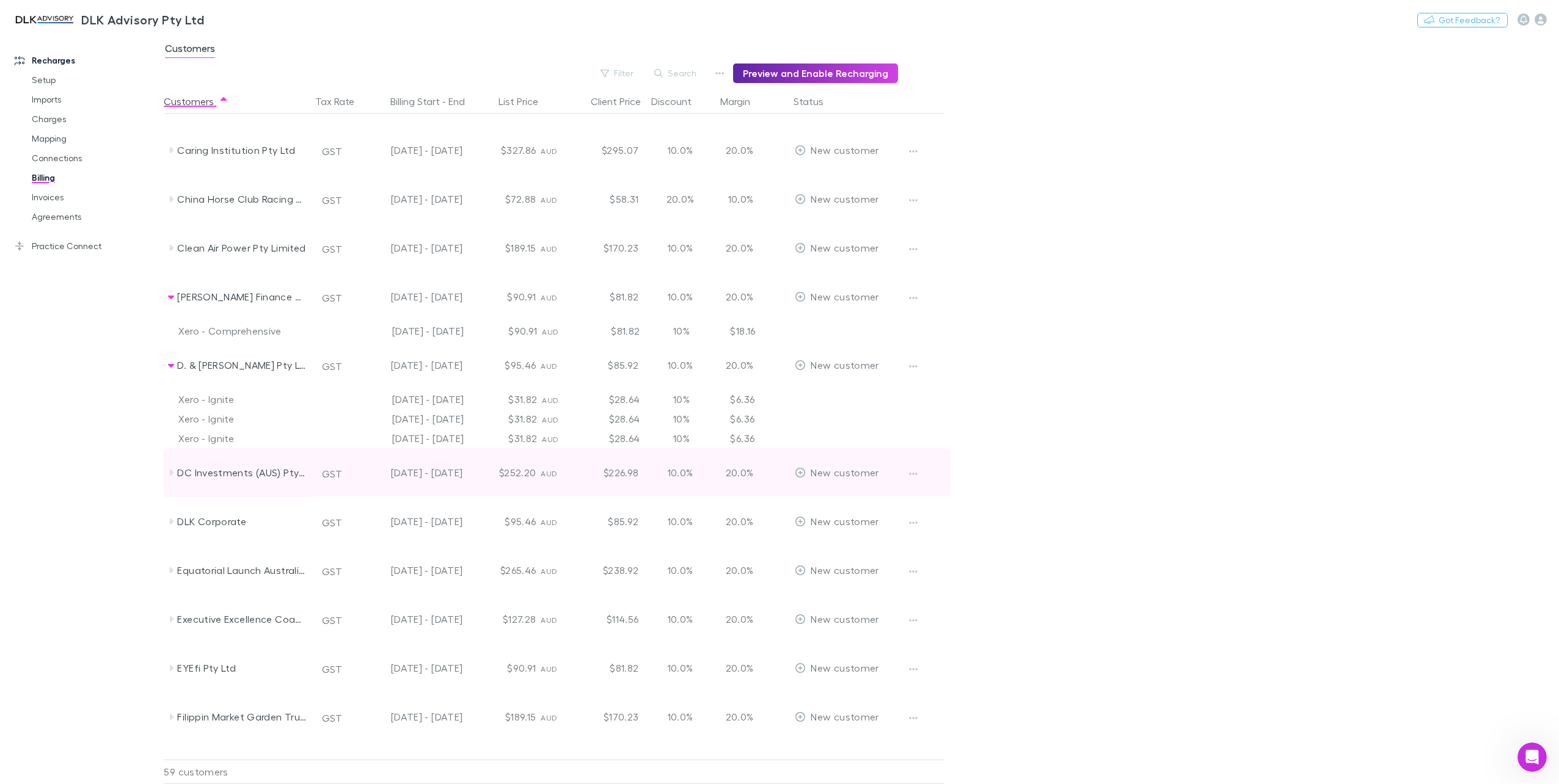
click at [171, 469] on icon at bounding box center [171, 472] width 3 height 6
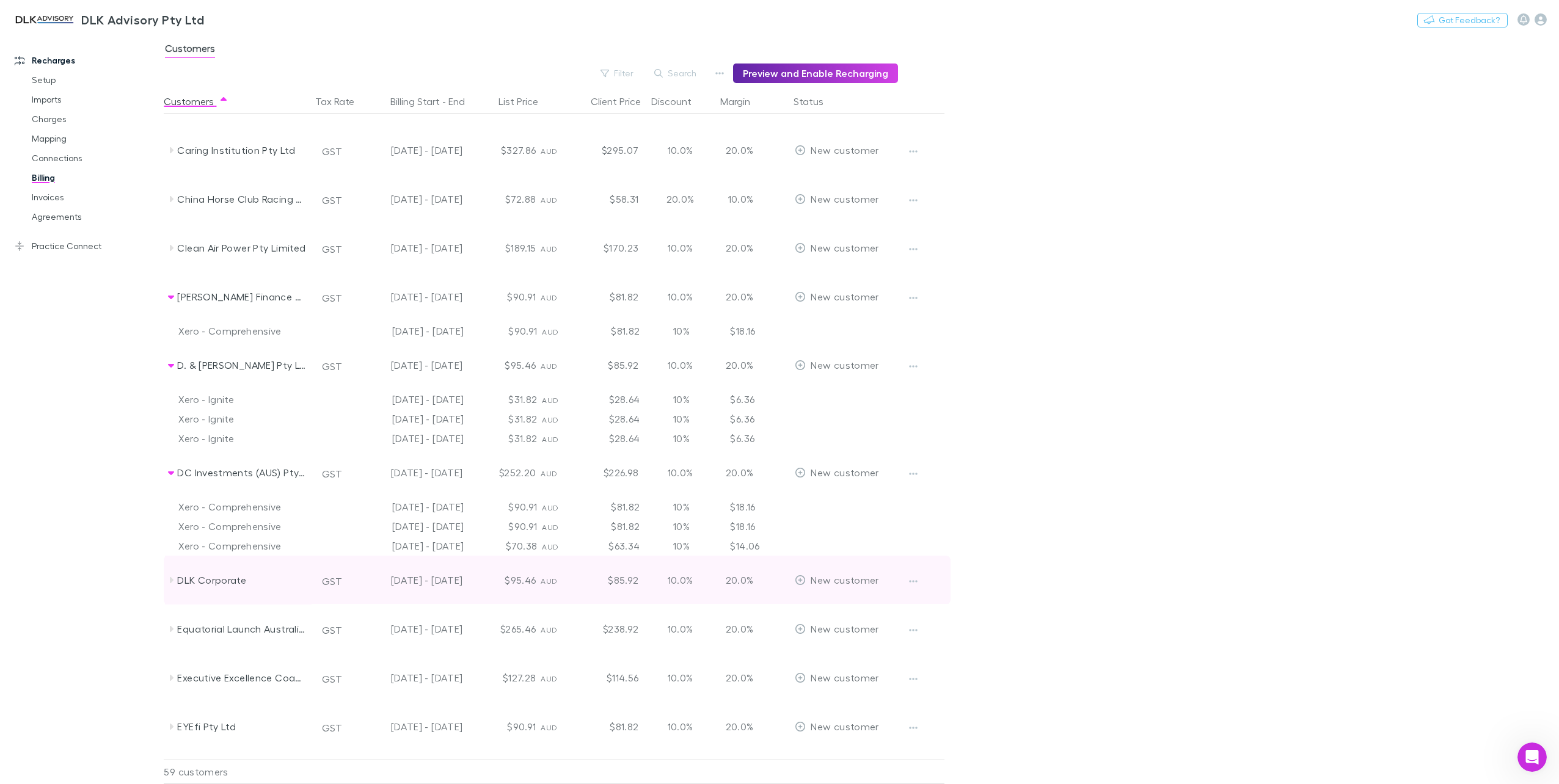
click at [174, 577] on icon at bounding box center [171, 580] width 10 height 10
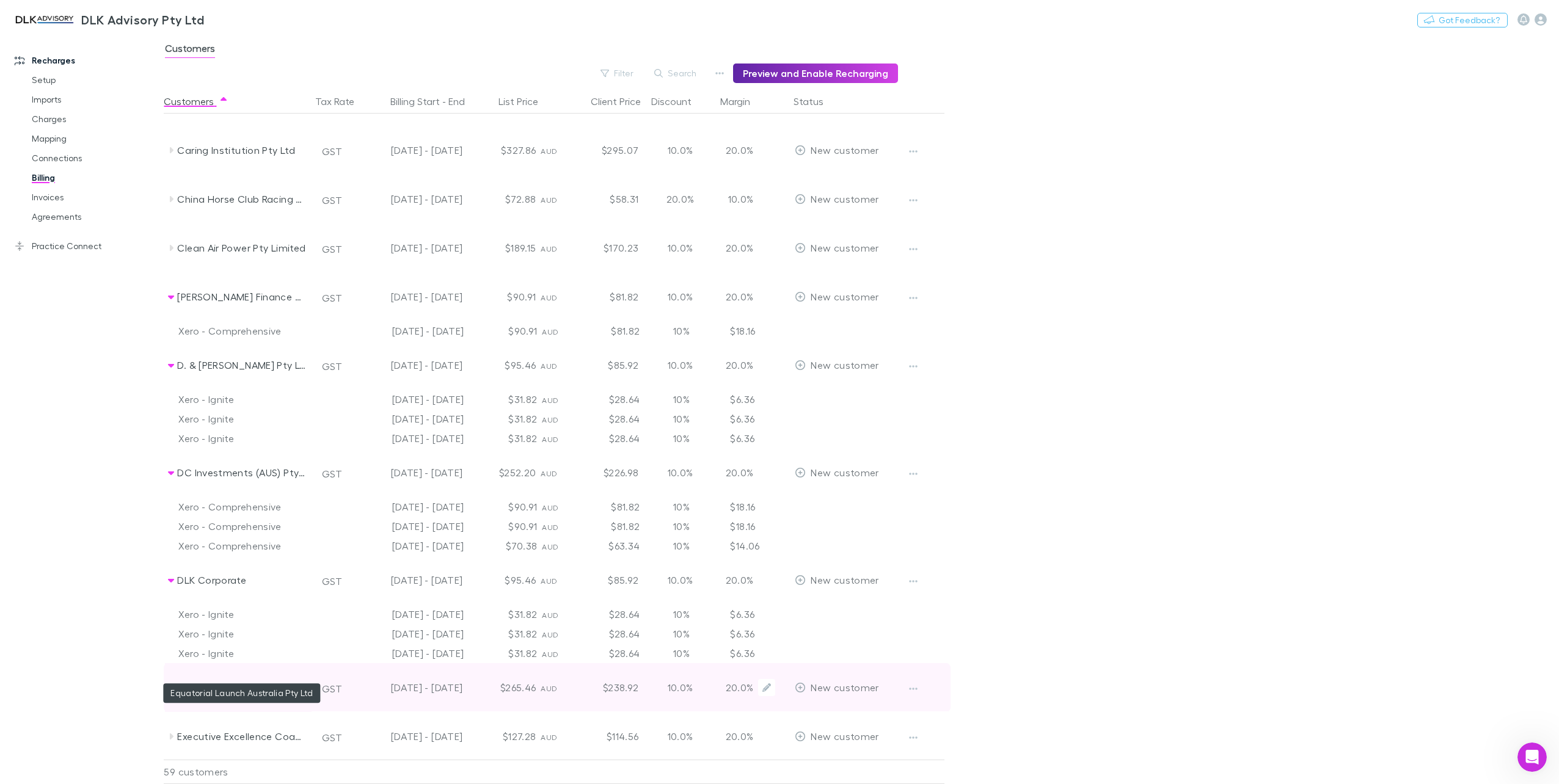
scroll to position [489, 0]
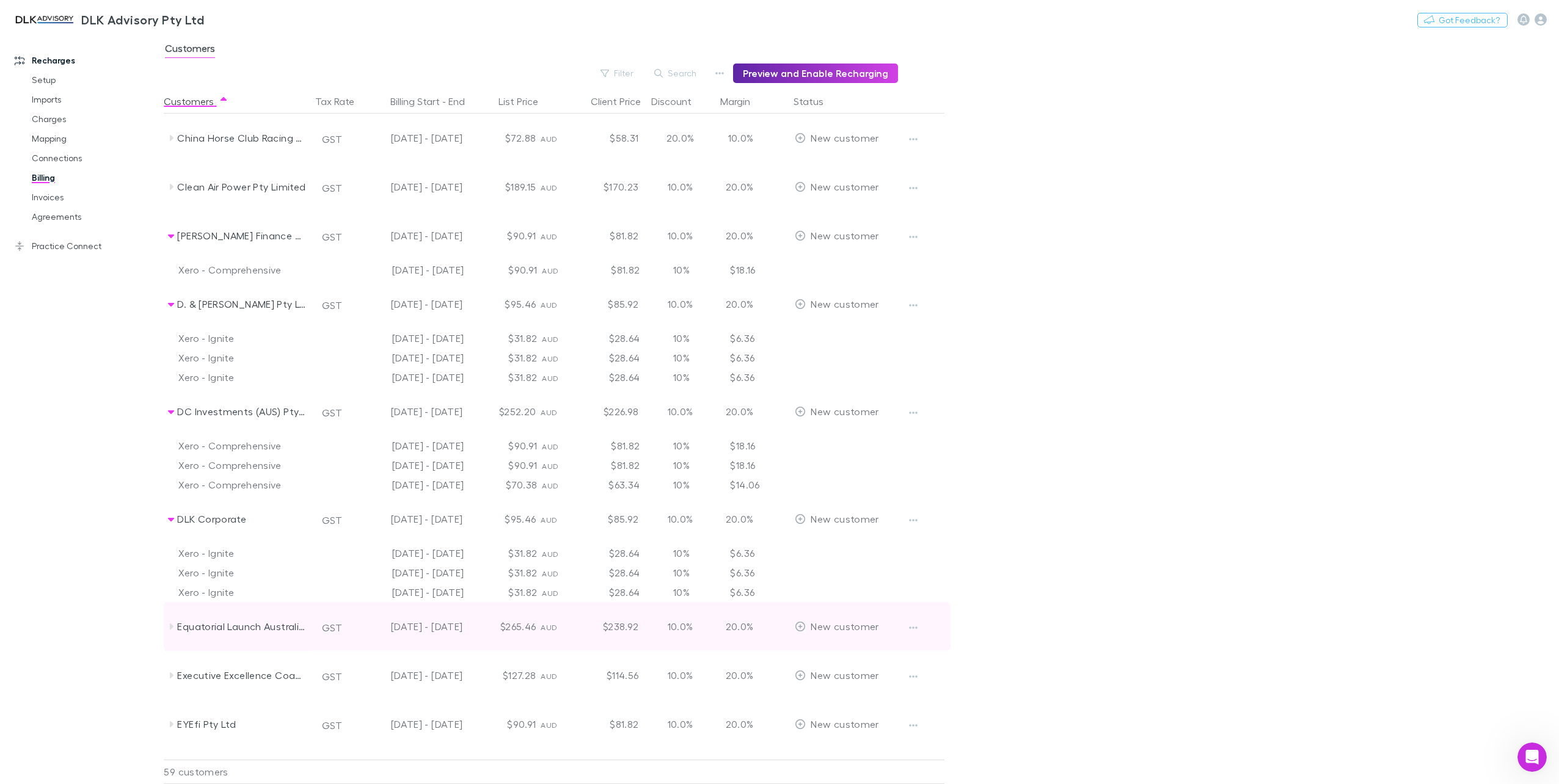
click at [174, 624] on icon at bounding box center [171, 626] width 10 height 10
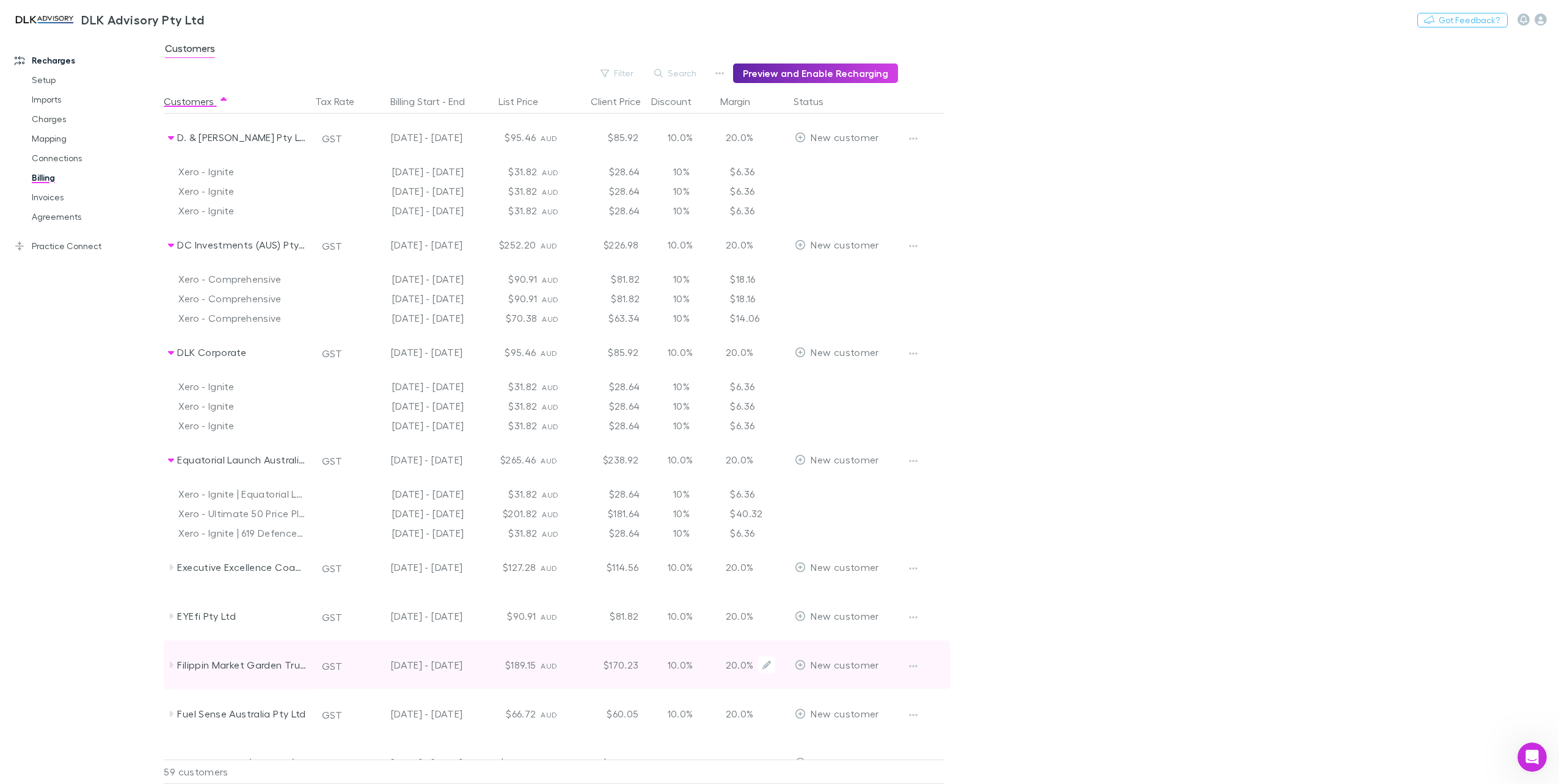
scroll to position [672, 0]
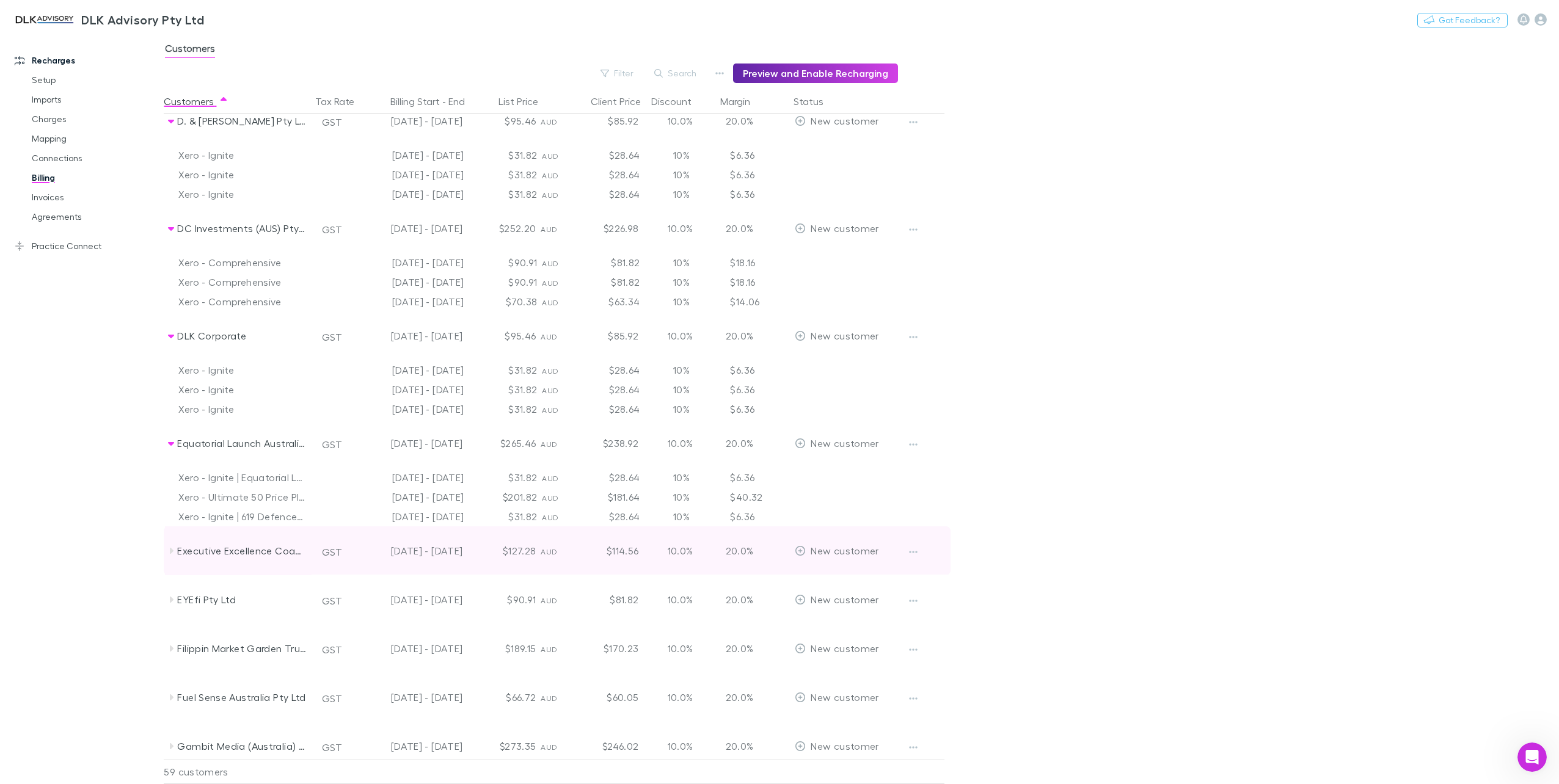
click at [174, 553] on icon at bounding box center [171, 551] width 10 height 10
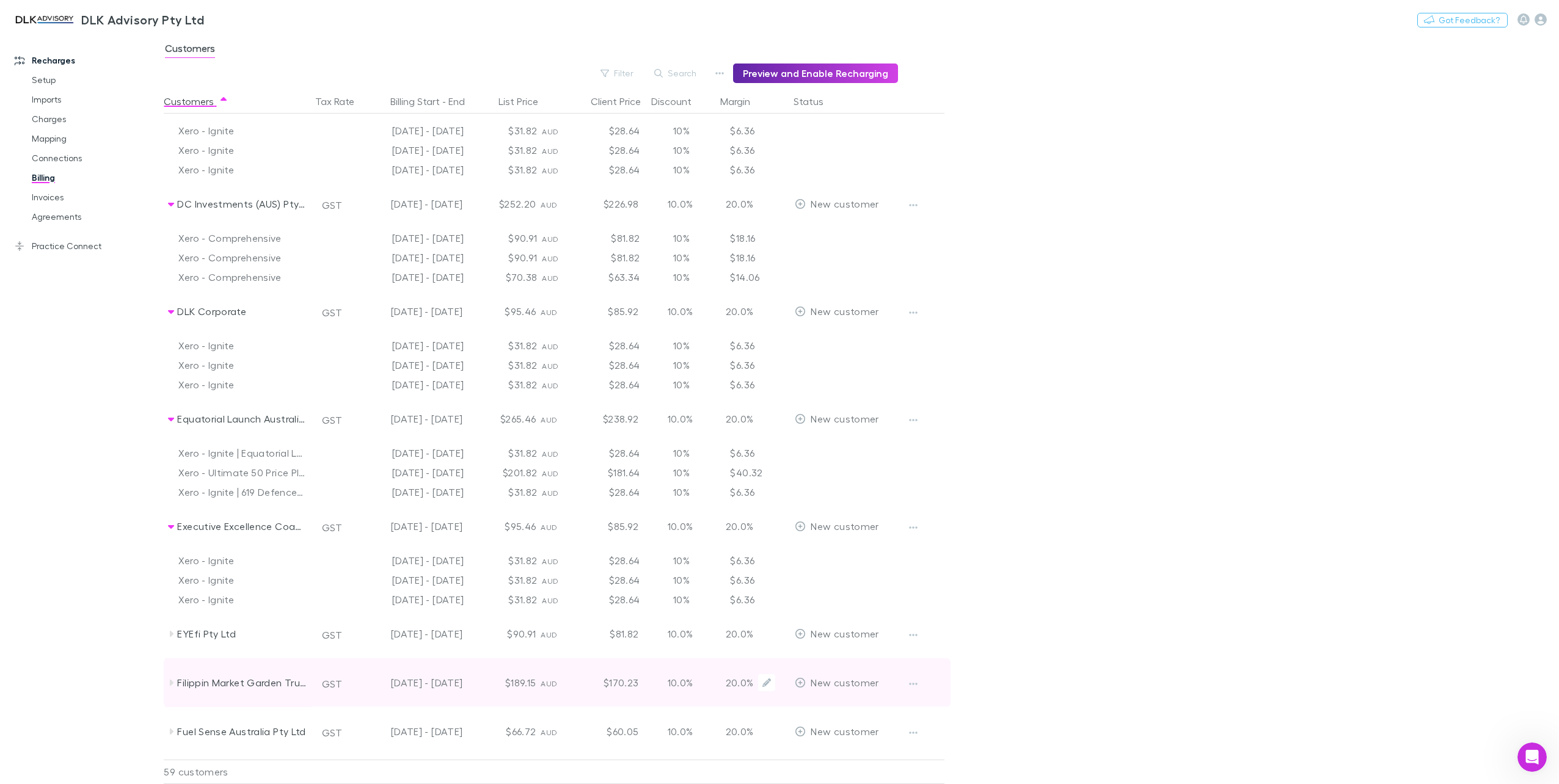
scroll to position [733, 0]
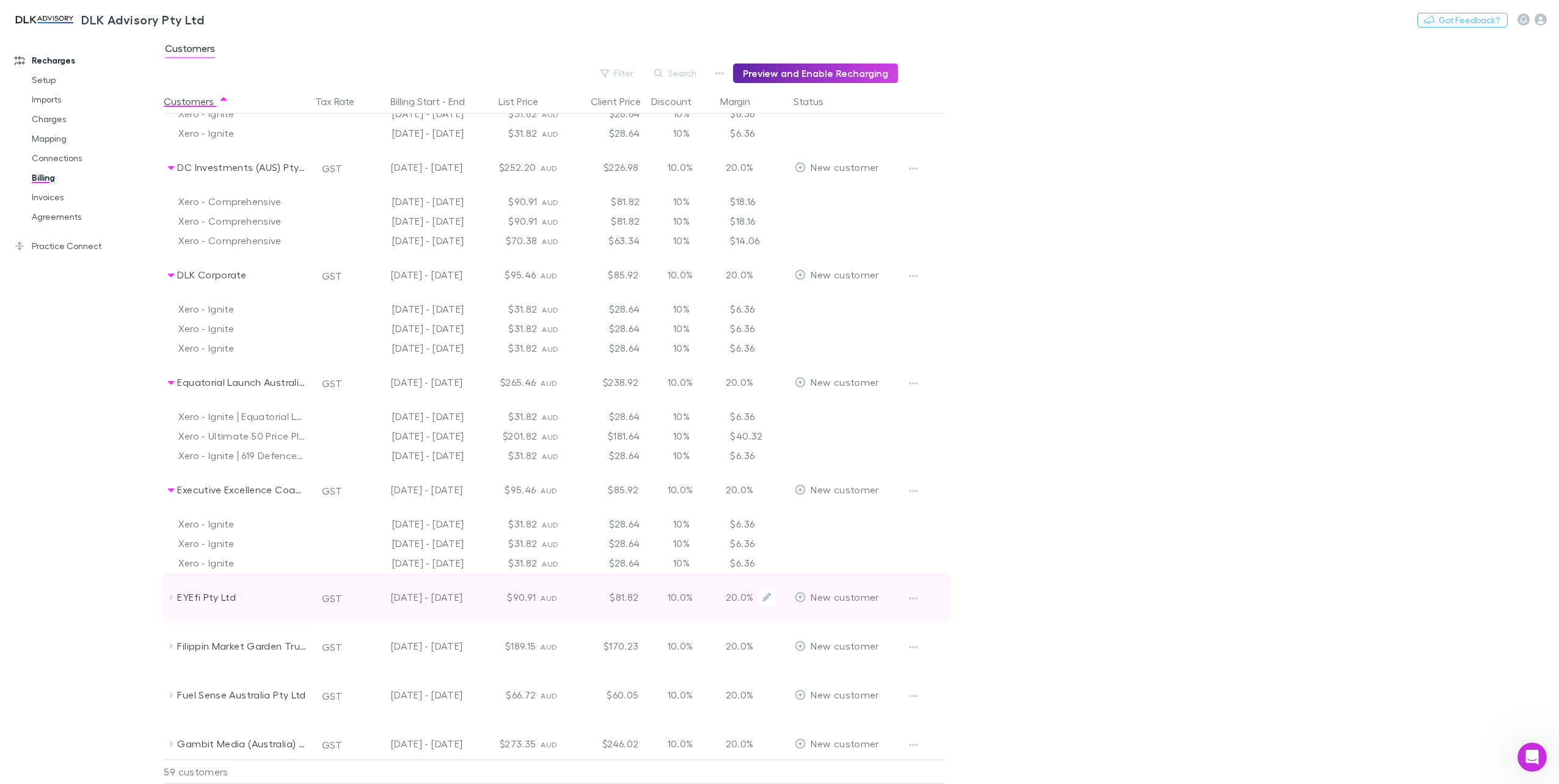
click at [176, 598] on div "EYEfi Pty Ltd" at bounding box center [238, 597] width 147 height 49
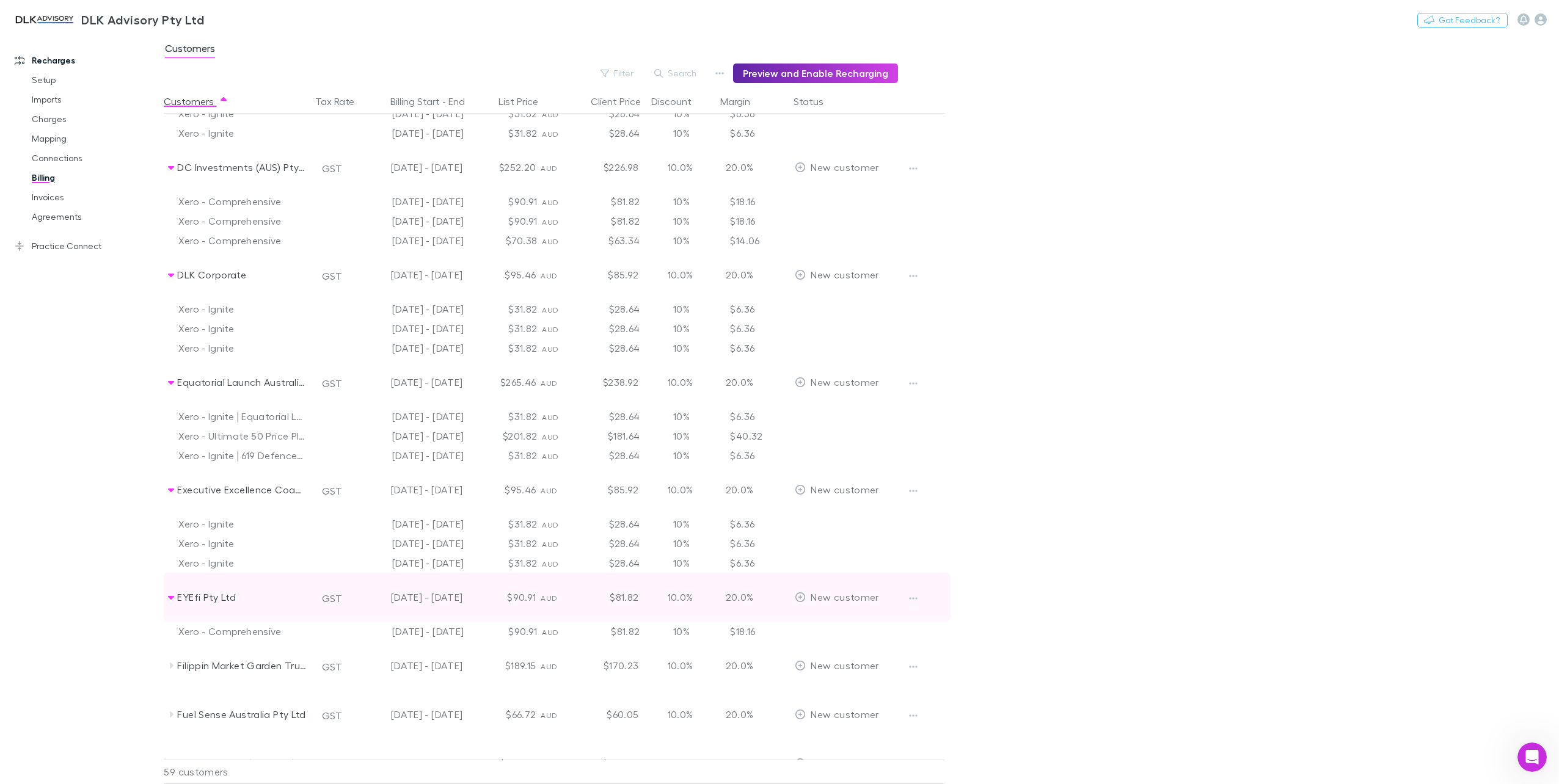
click at [172, 596] on icon at bounding box center [170, 598] width 6 height 3
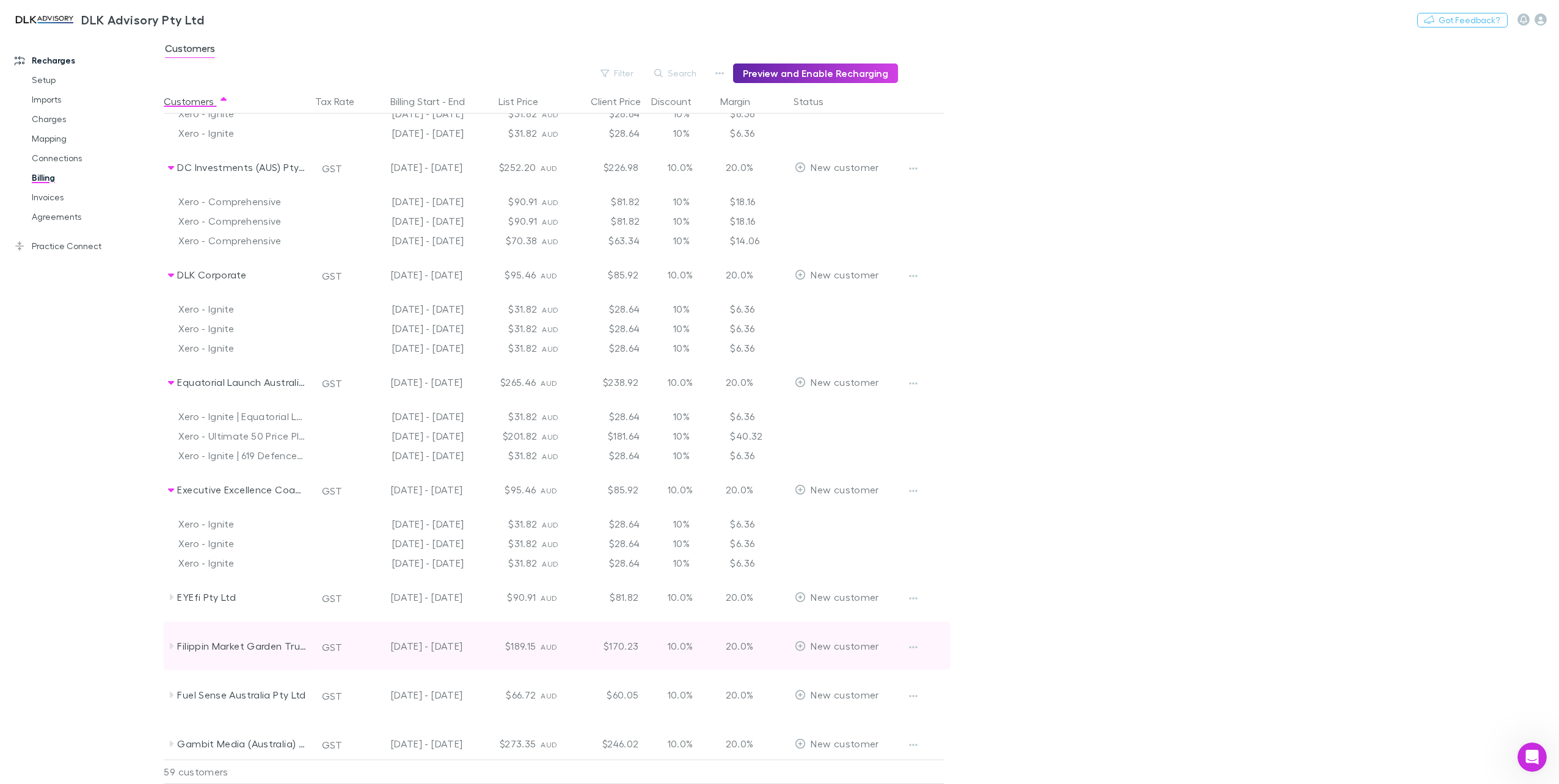
click at [170, 643] on icon at bounding box center [171, 646] width 3 height 6
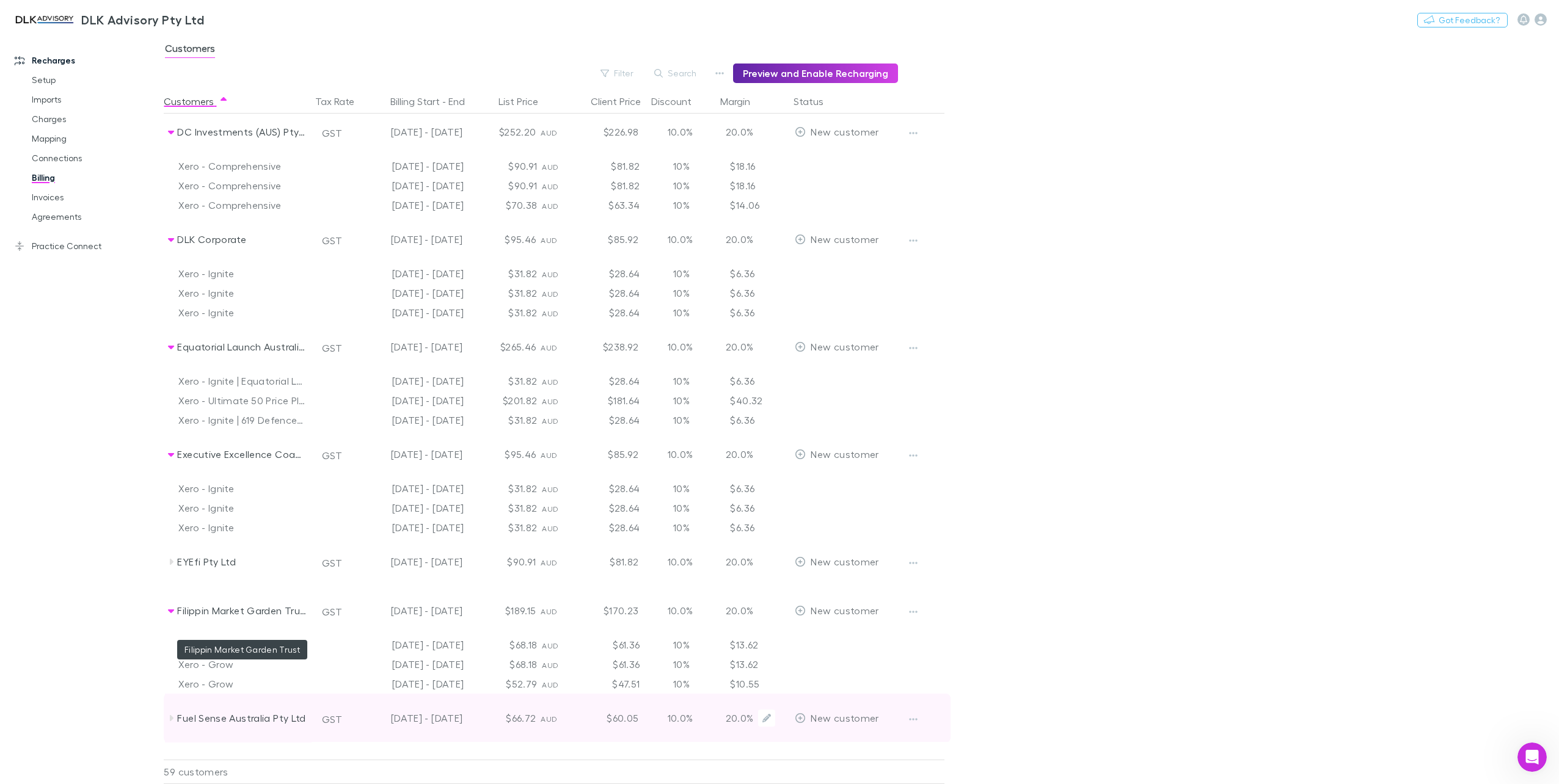
scroll to position [794, 0]
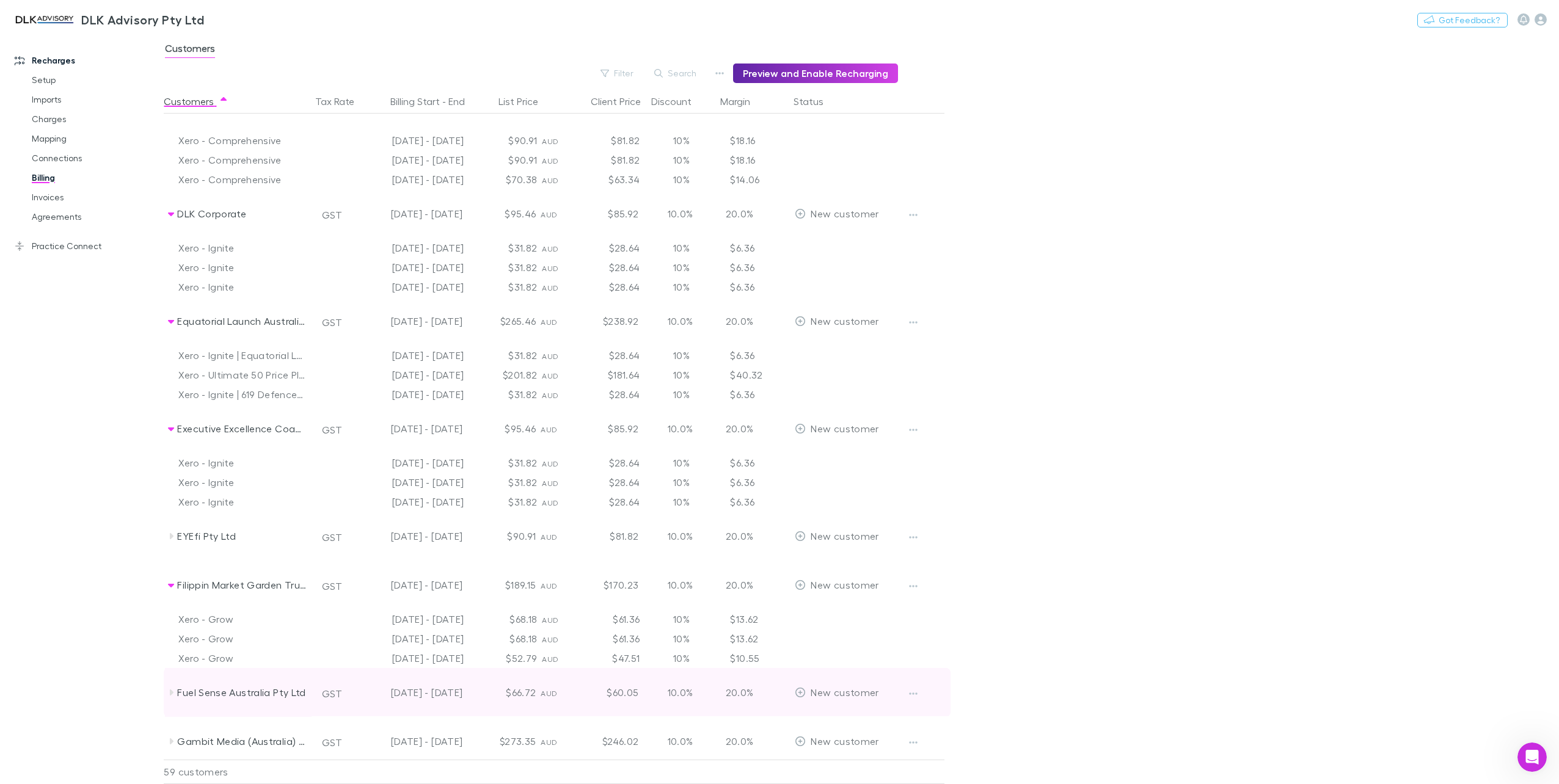
click at [175, 688] on icon at bounding box center [171, 692] width 10 height 10
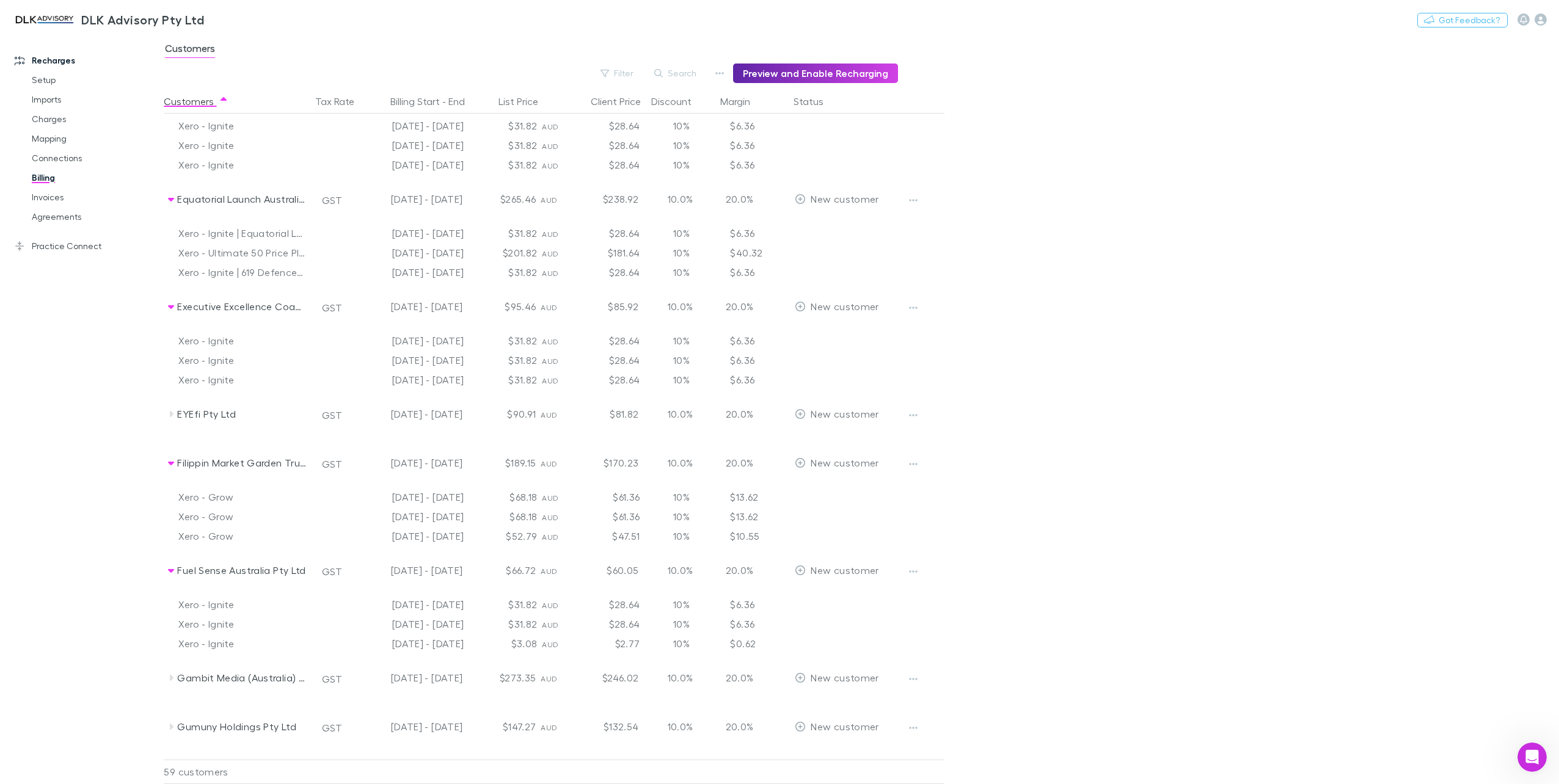
scroll to position [1038, 0]
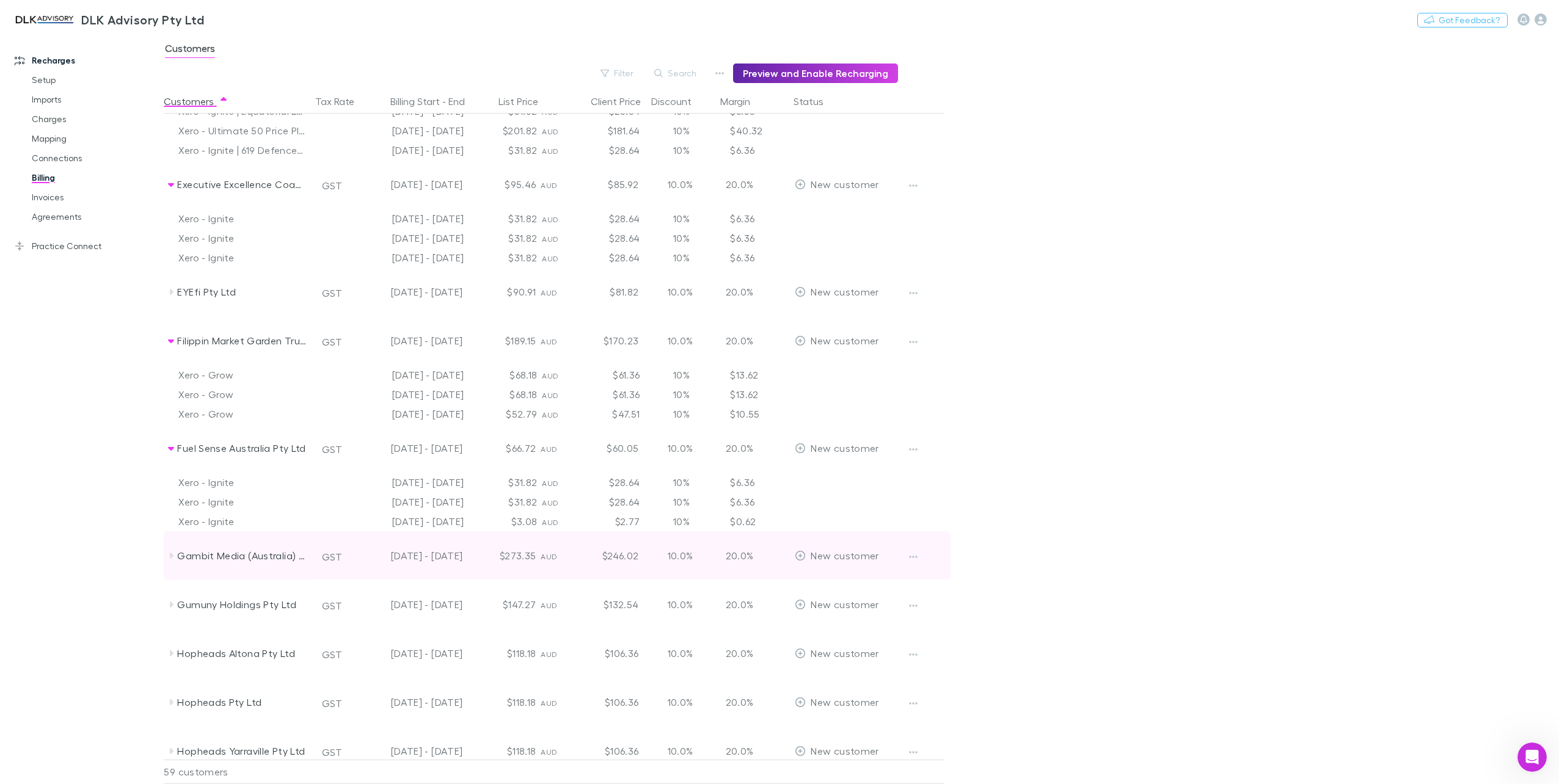
click at [174, 551] on icon at bounding box center [171, 555] width 10 height 10
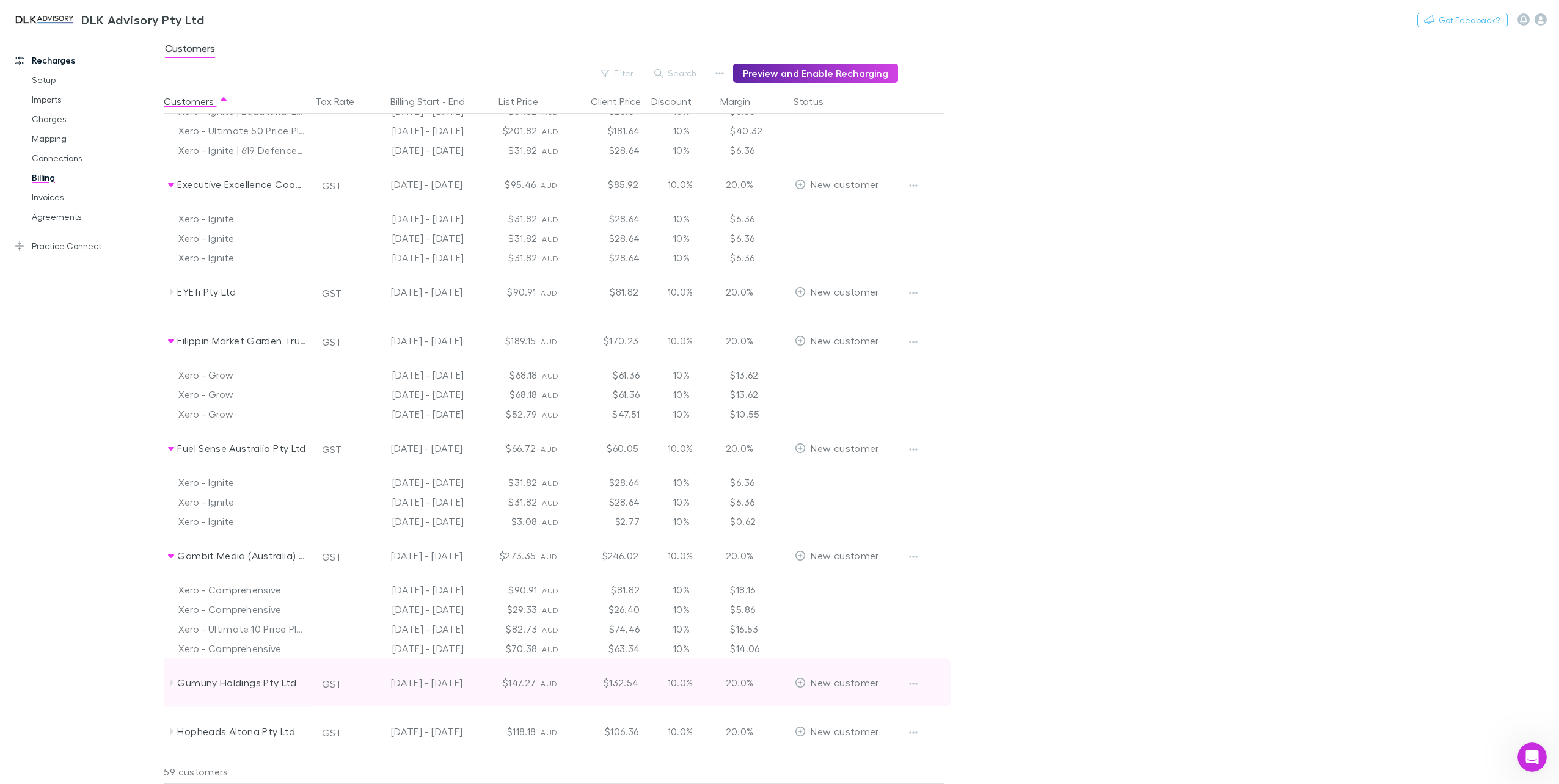
click at [168, 684] on icon at bounding box center [171, 683] width 10 height 10
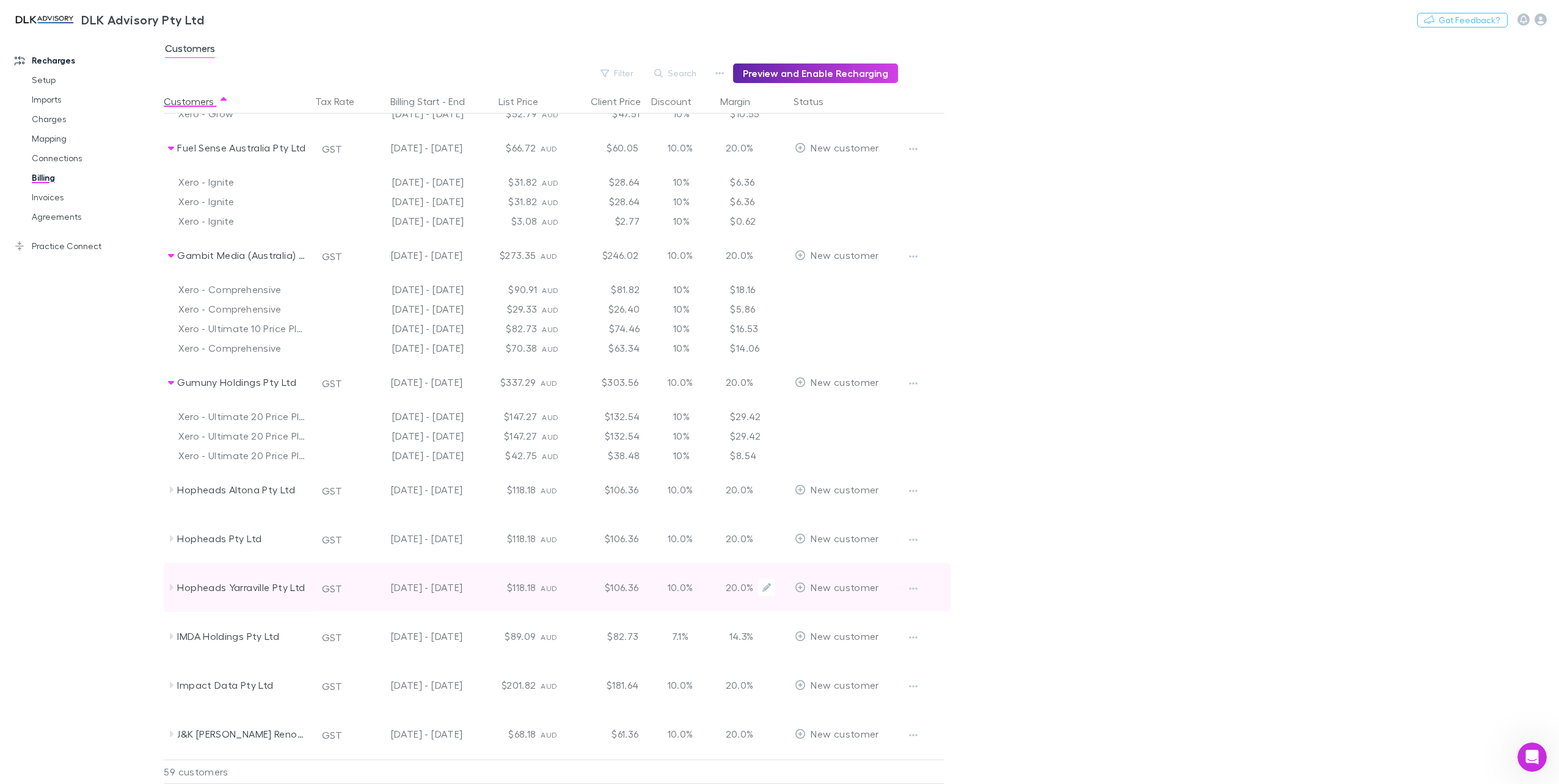
scroll to position [1343, 0]
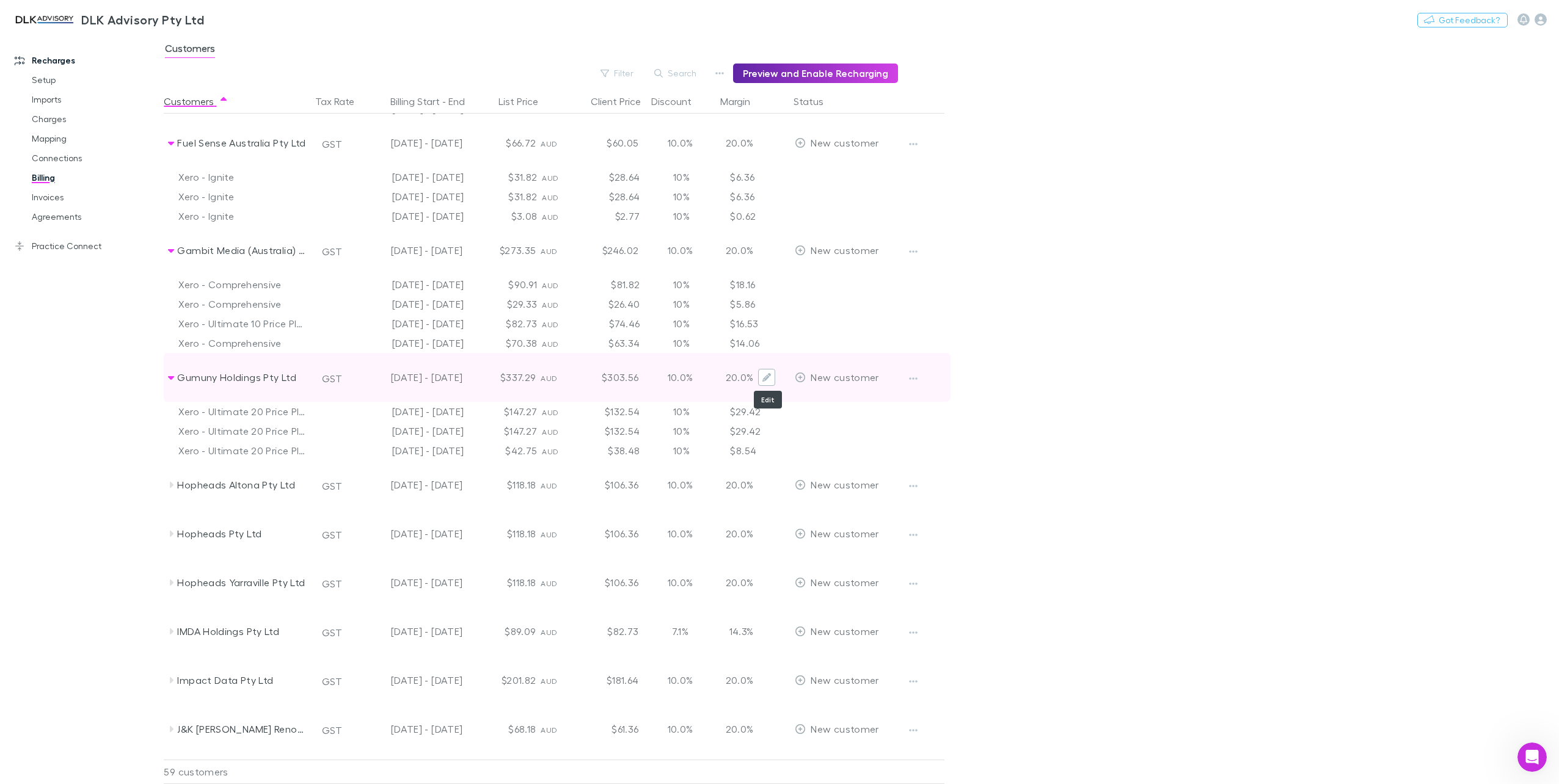
click at [769, 376] on icon "Edit" at bounding box center [766, 377] width 9 height 9
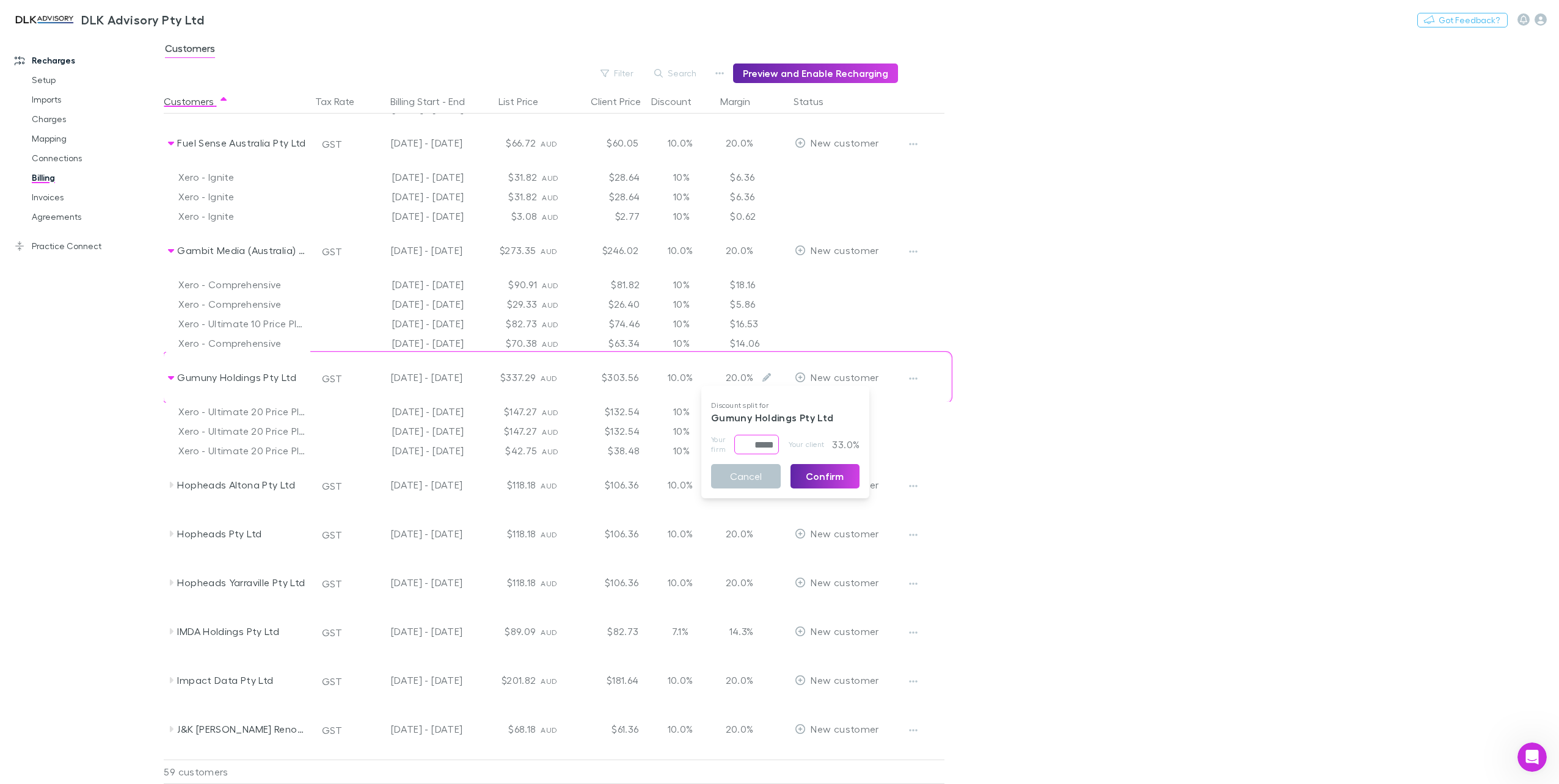
drag, startPoint x: 748, startPoint y: 445, endPoint x: 778, endPoint y: 445, distance: 30.0
click at [778, 445] on input "*****" at bounding box center [757, 444] width 44 height 19
type input "*****"
click at [824, 478] on button "Confirm" at bounding box center [825, 476] width 70 height 24
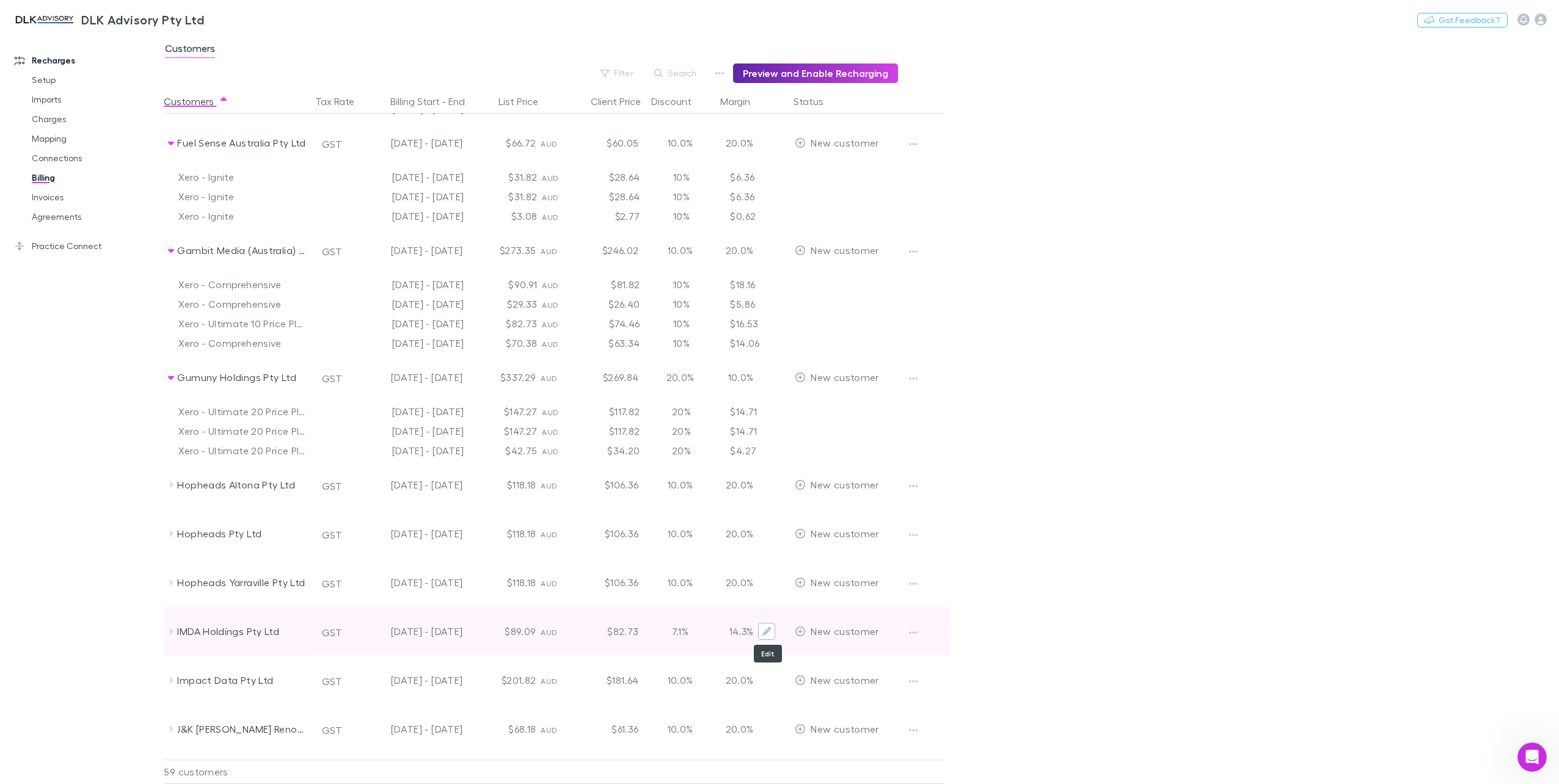
click at [771, 632] on icon "Edit" at bounding box center [766, 631] width 9 height 9
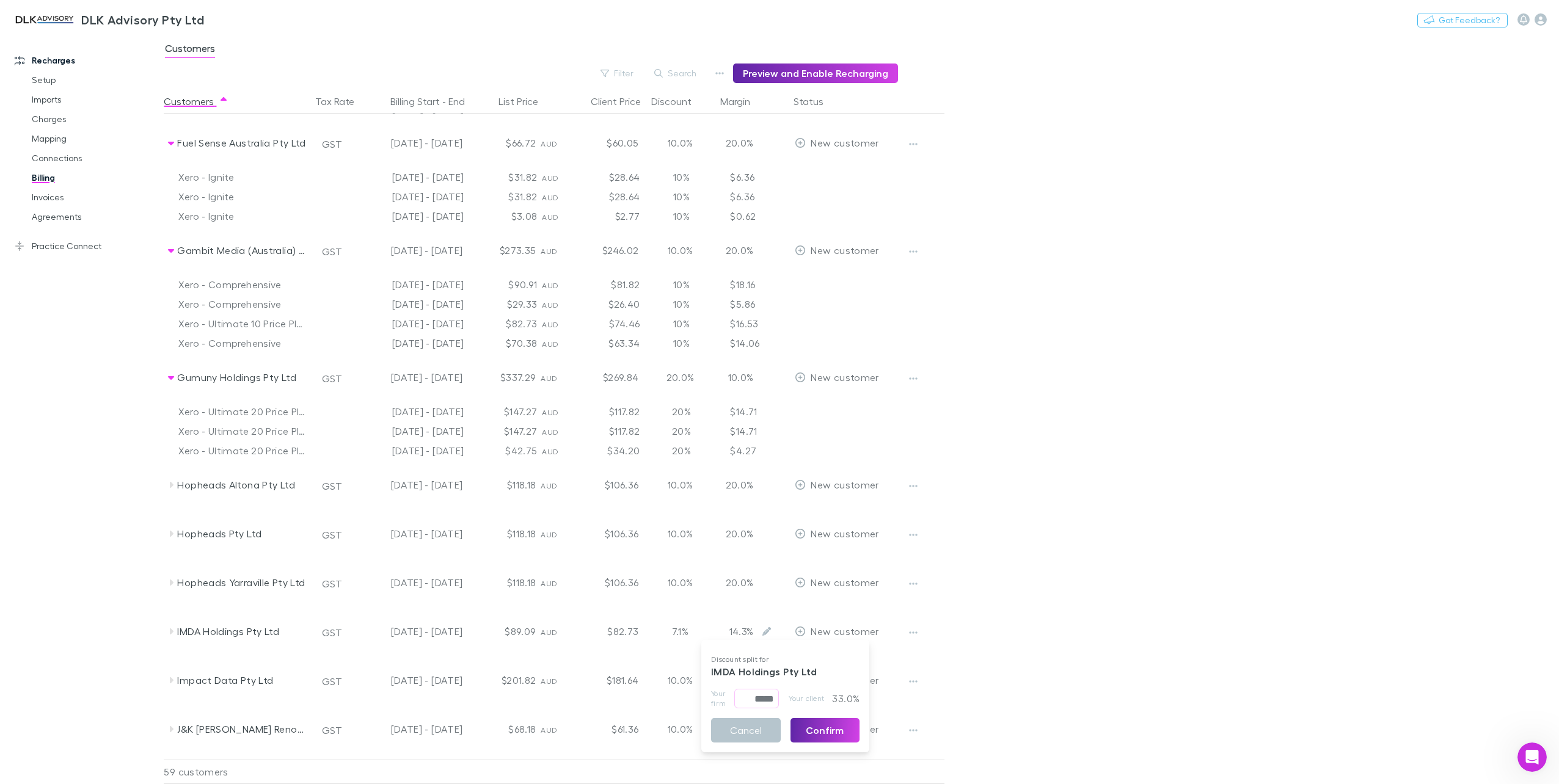
click at [885, 652] on div at bounding box center [780, 392] width 1559 height 784
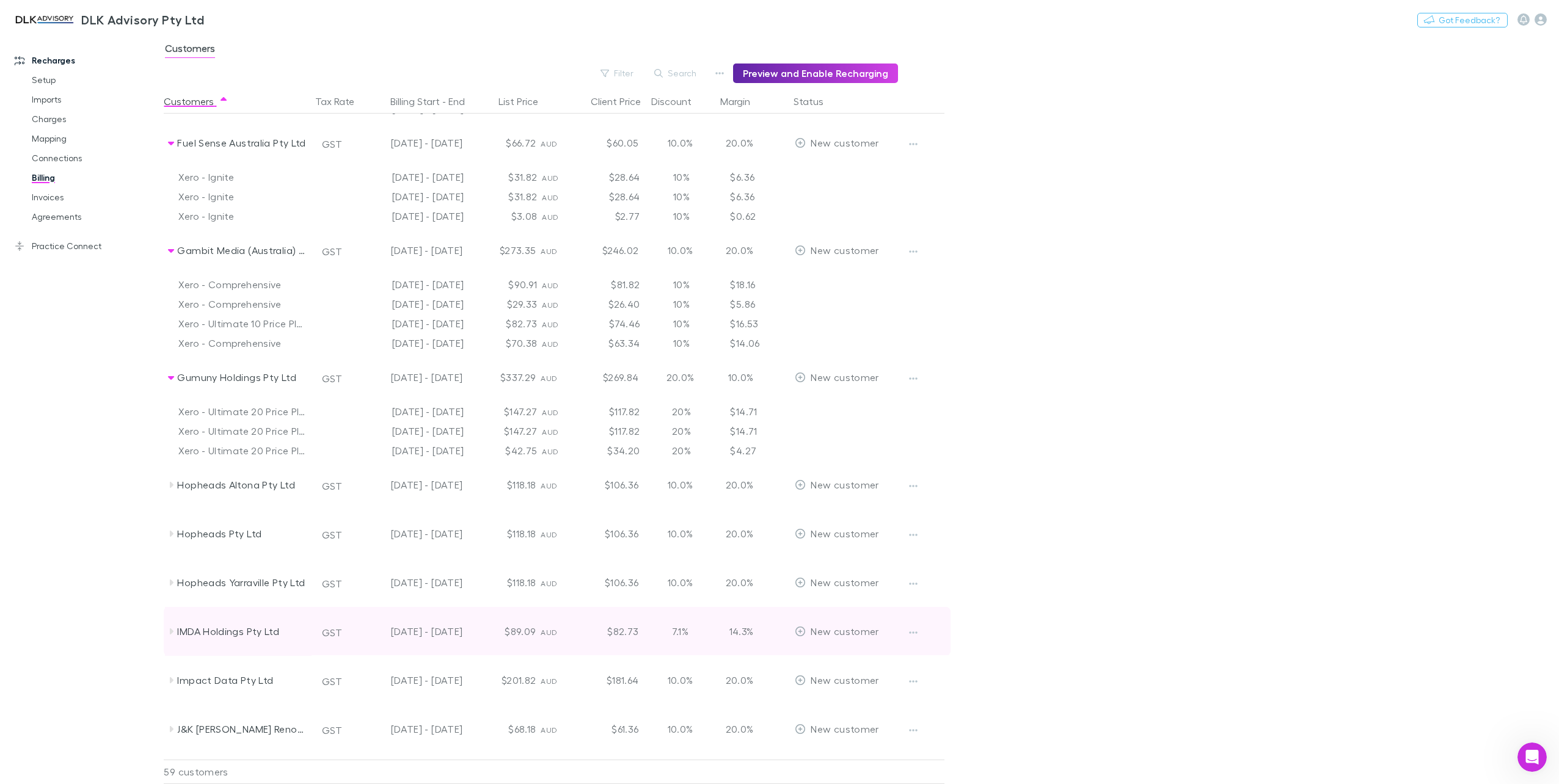
click at [171, 635] on icon at bounding box center [171, 631] width 10 height 10
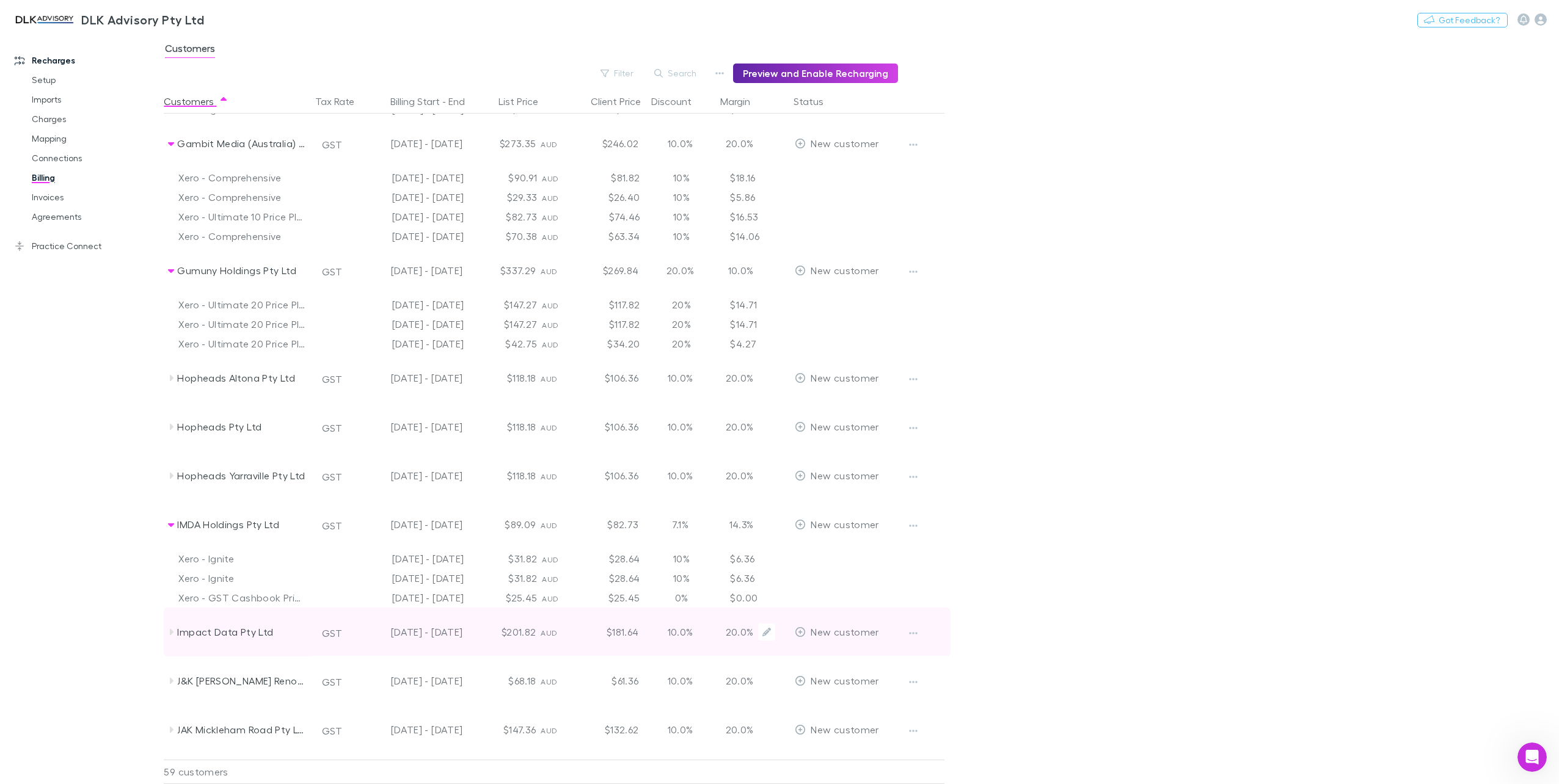
scroll to position [1466, 0]
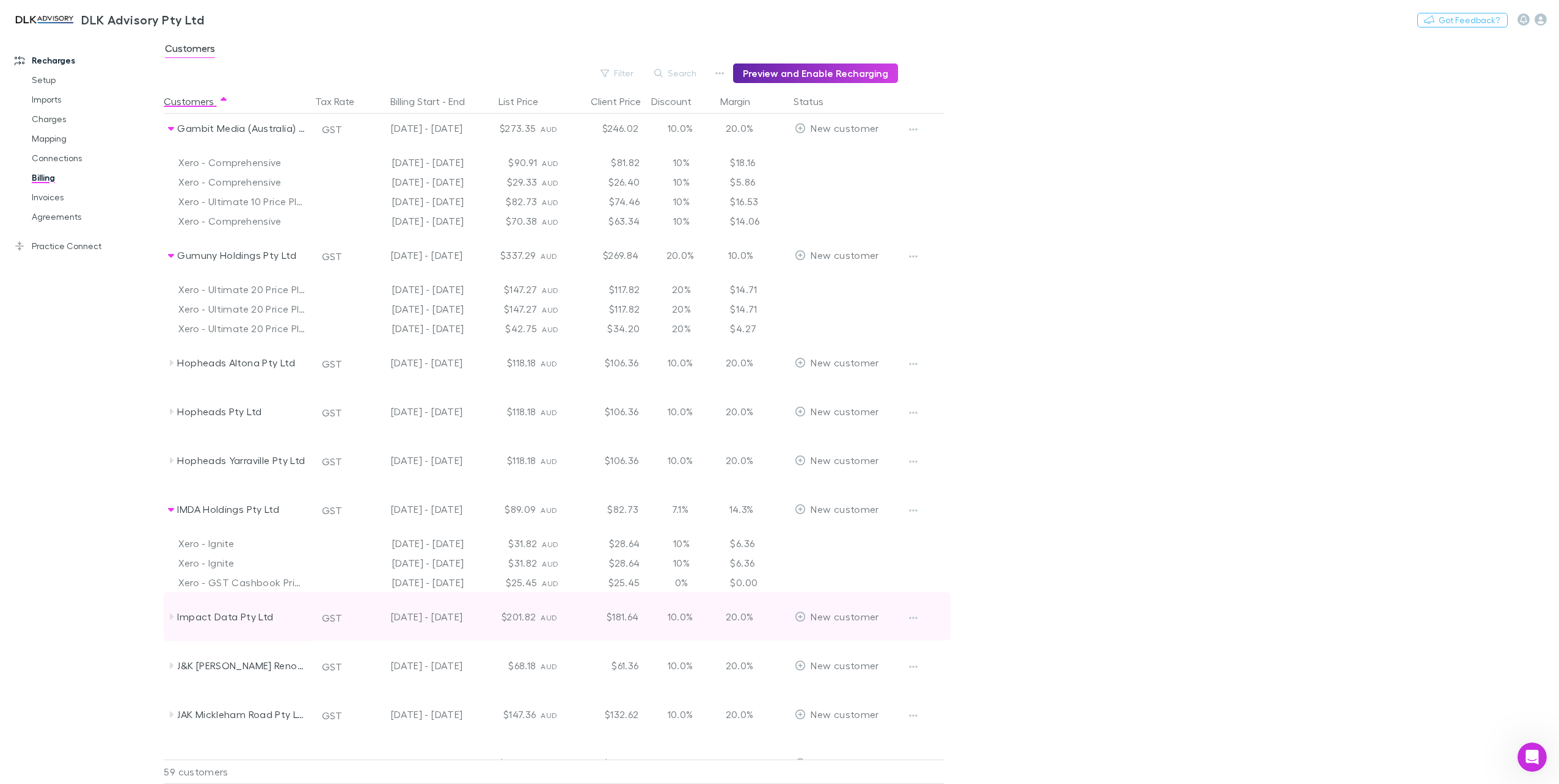
click at [172, 619] on icon at bounding box center [171, 616] width 10 height 10
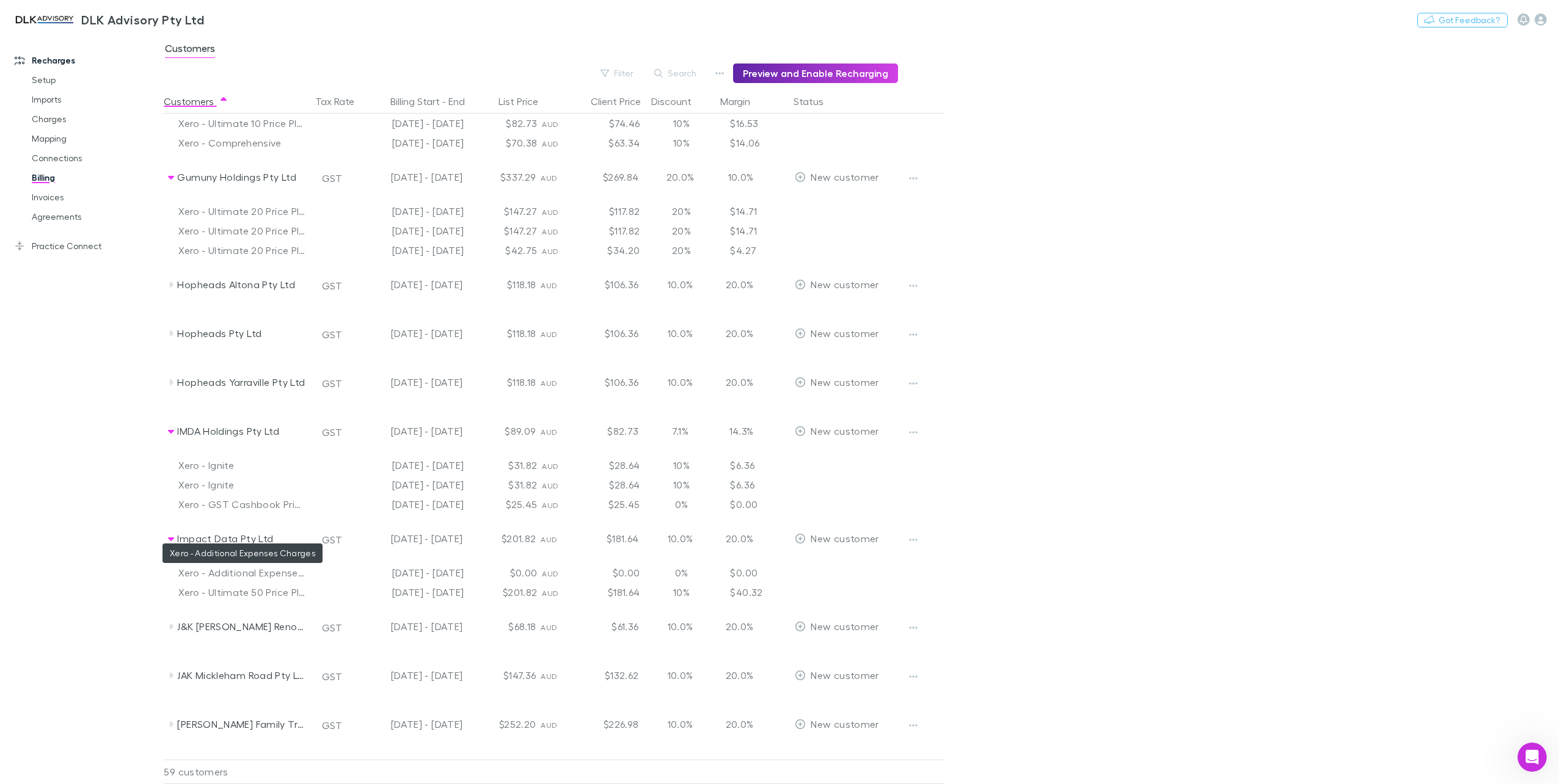
scroll to position [1588, 0]
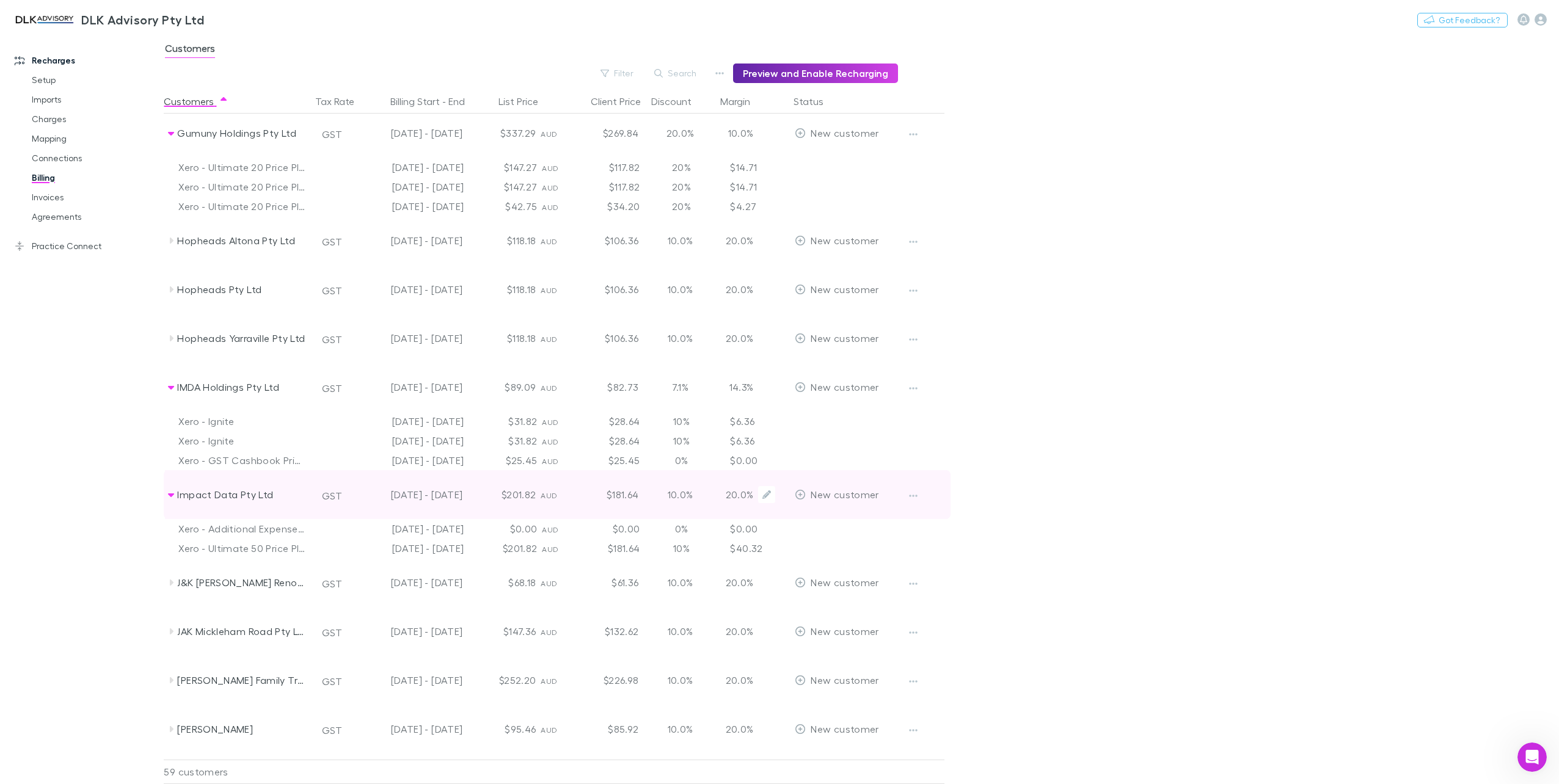
click at [173, 500] on div "Impact Data Pty Ltd" at bounding box center [238, 494] width 147 height 49
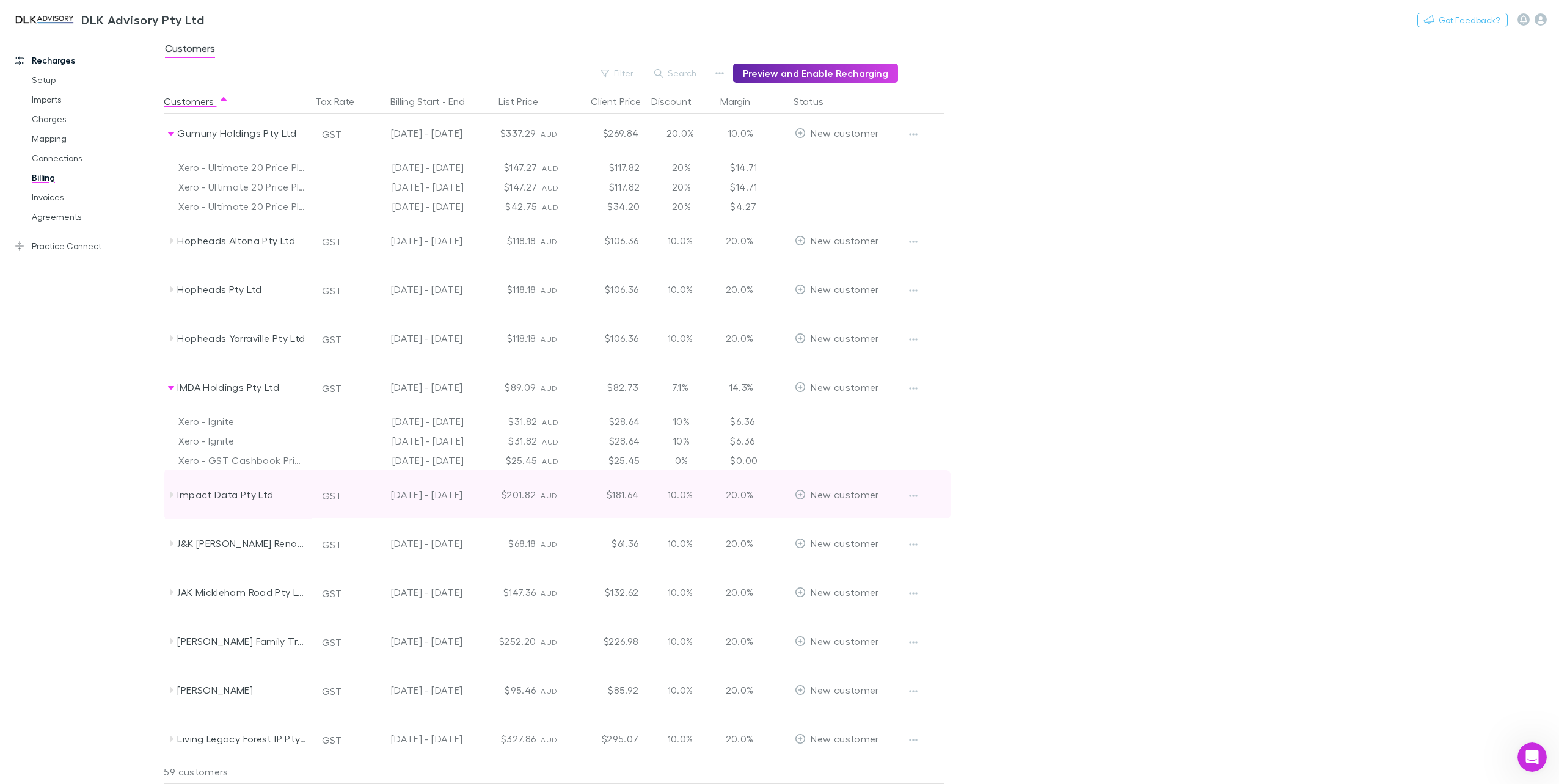
click at [174, 497] on icon at bounding box center [171, 494] width 10 height 10
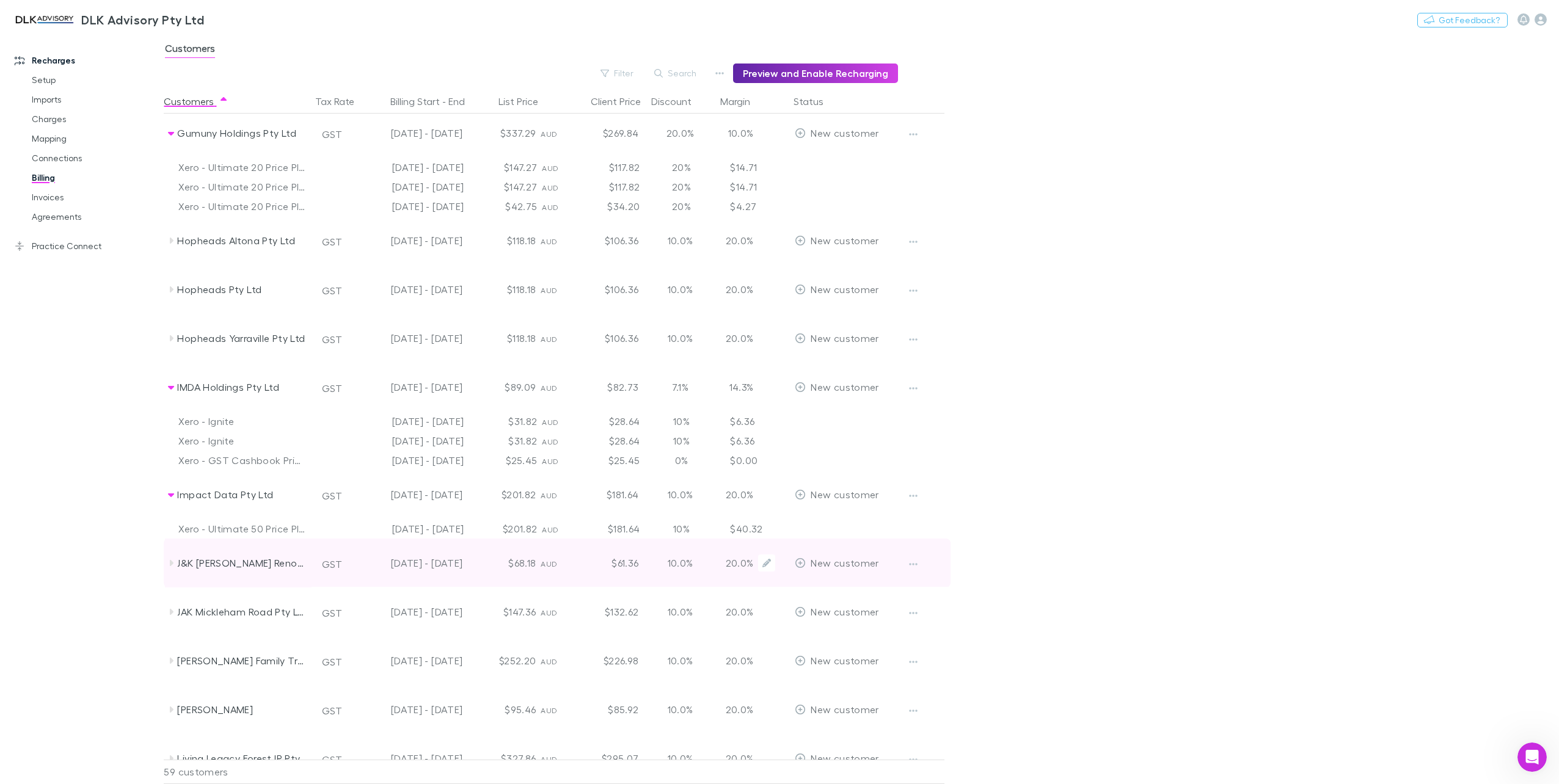
click at [171, 568] on div "J&K [PERSON_NAME] Renovations Pty Ltd" at bounding box center [238, 563] width 147 height 49
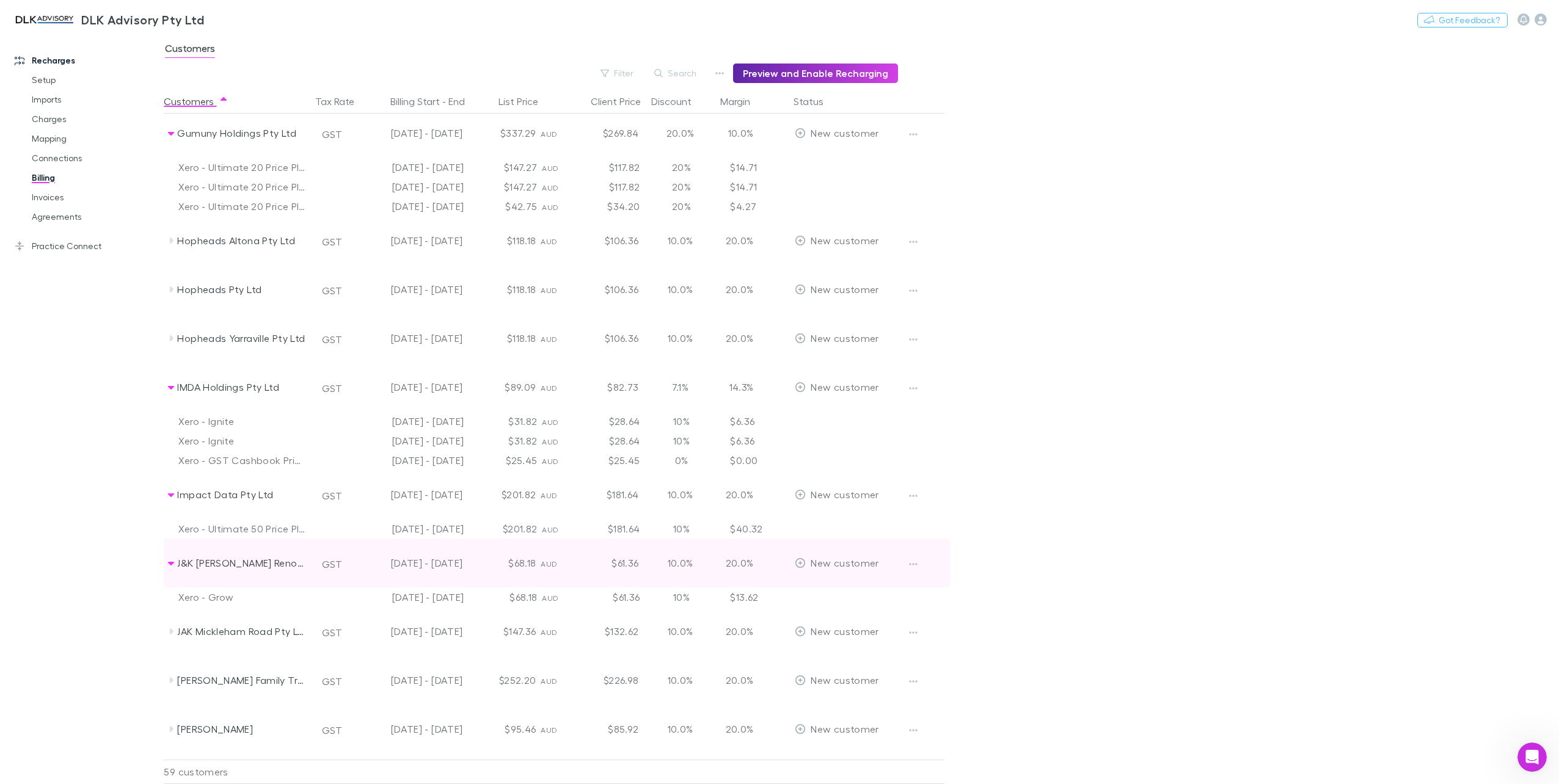
click at [174, 562] on icon at bounding box center [170, 563] width 6 height 3
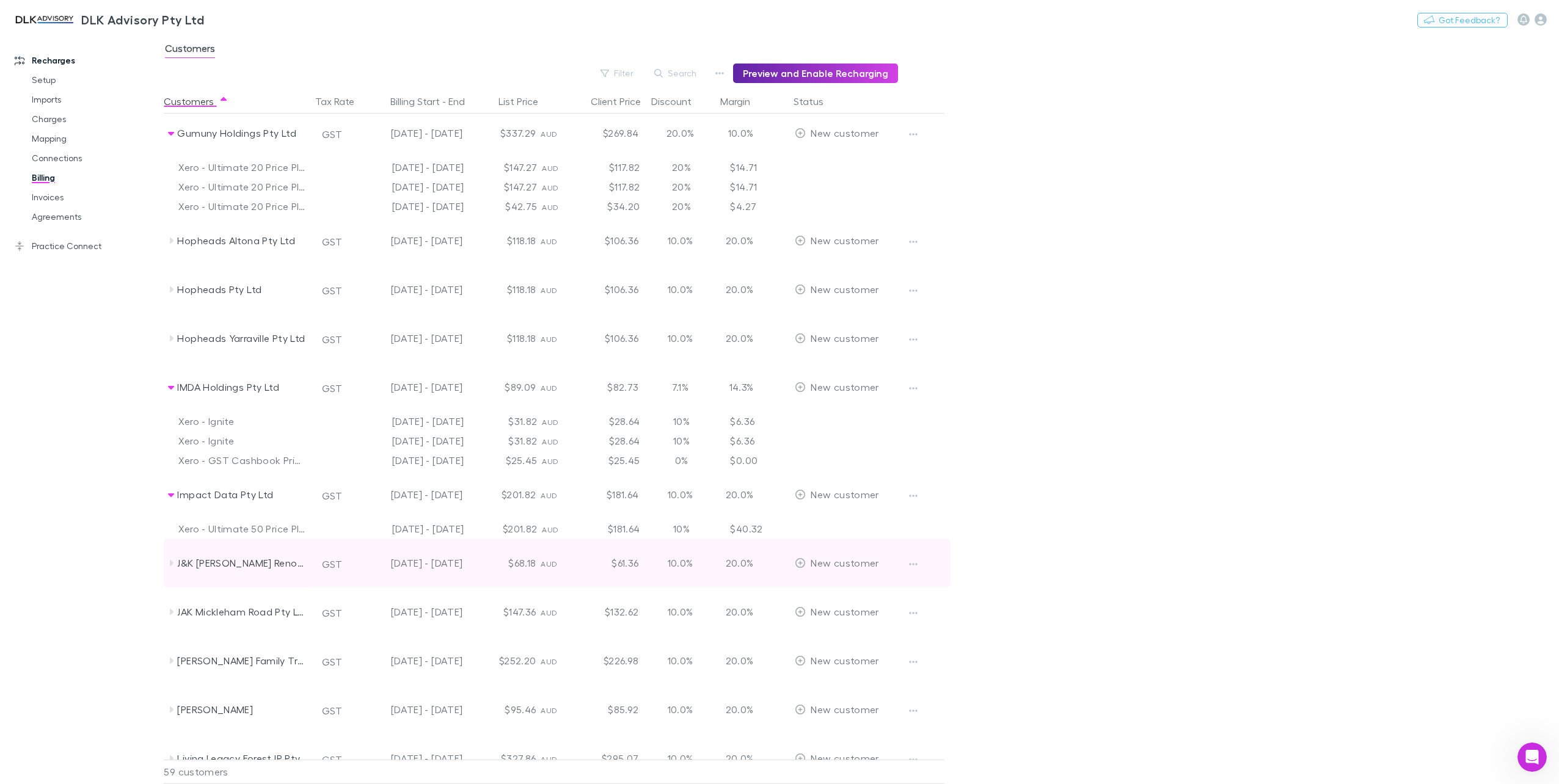
click at [173, 562] on icon at bounding box center [171, 563] width 10 height 10
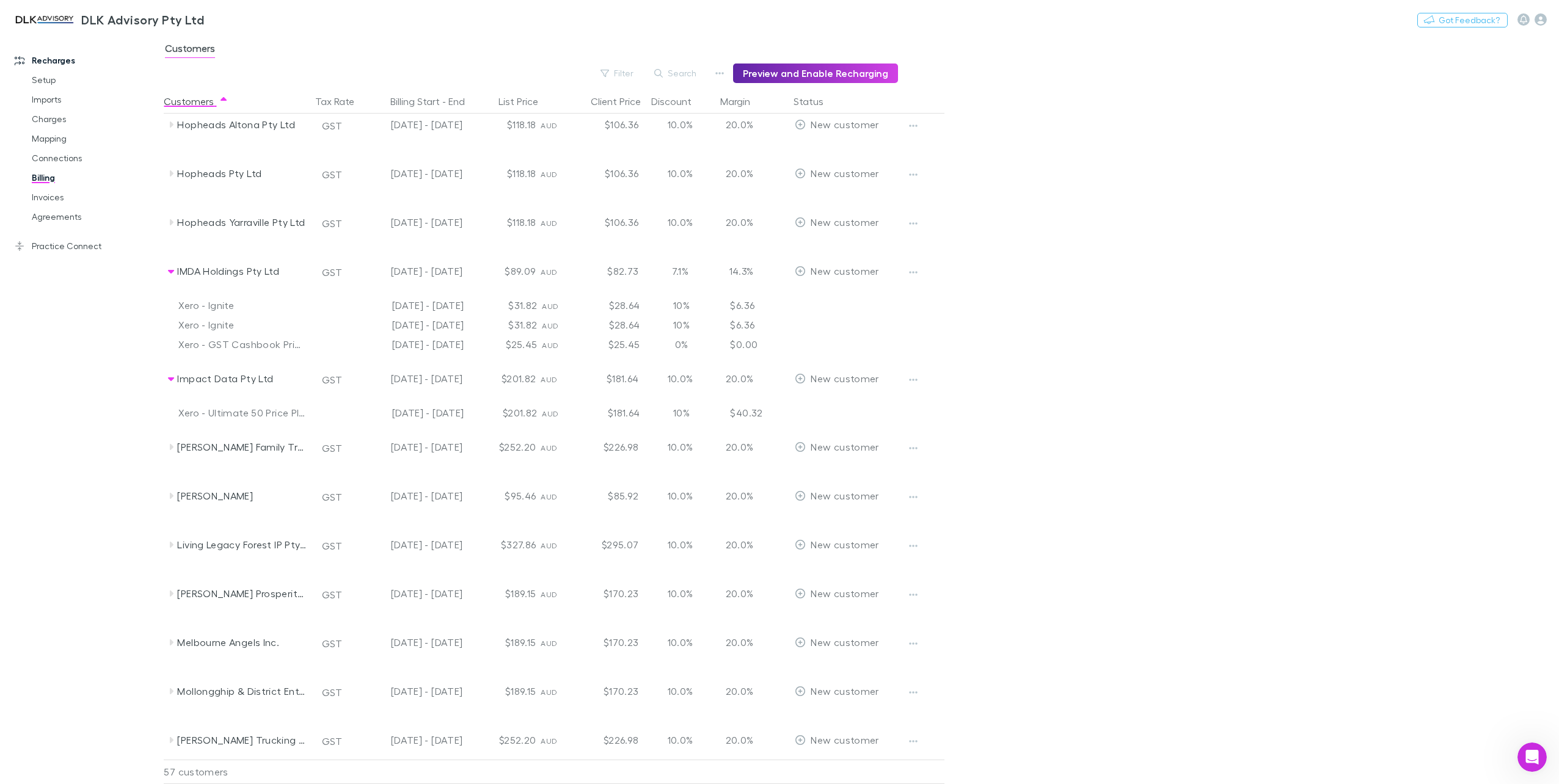
scroll to position [1649, 0]
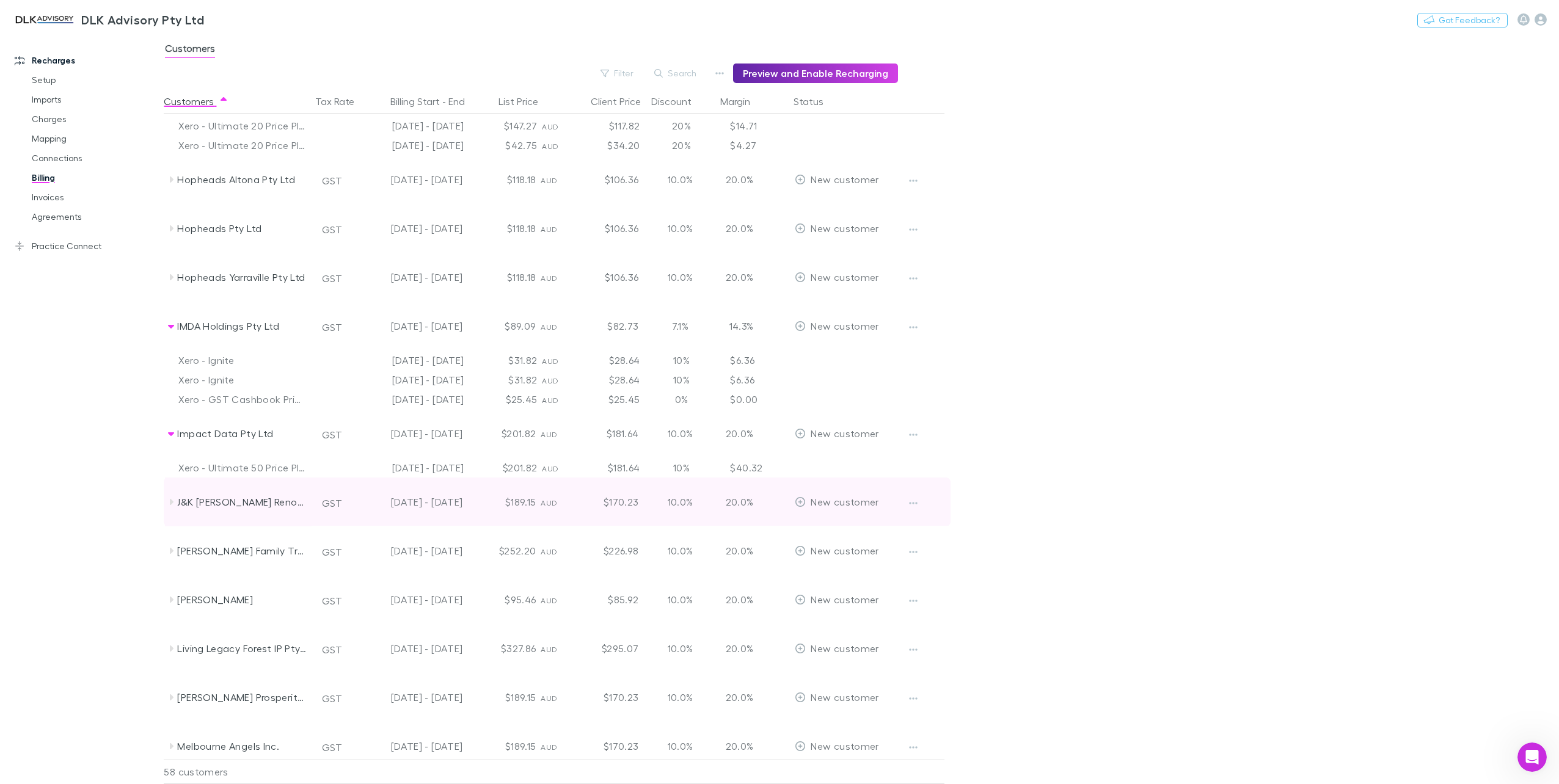
click at [168, 498] on icon at bounding box center [171, 502] width 10 height 10
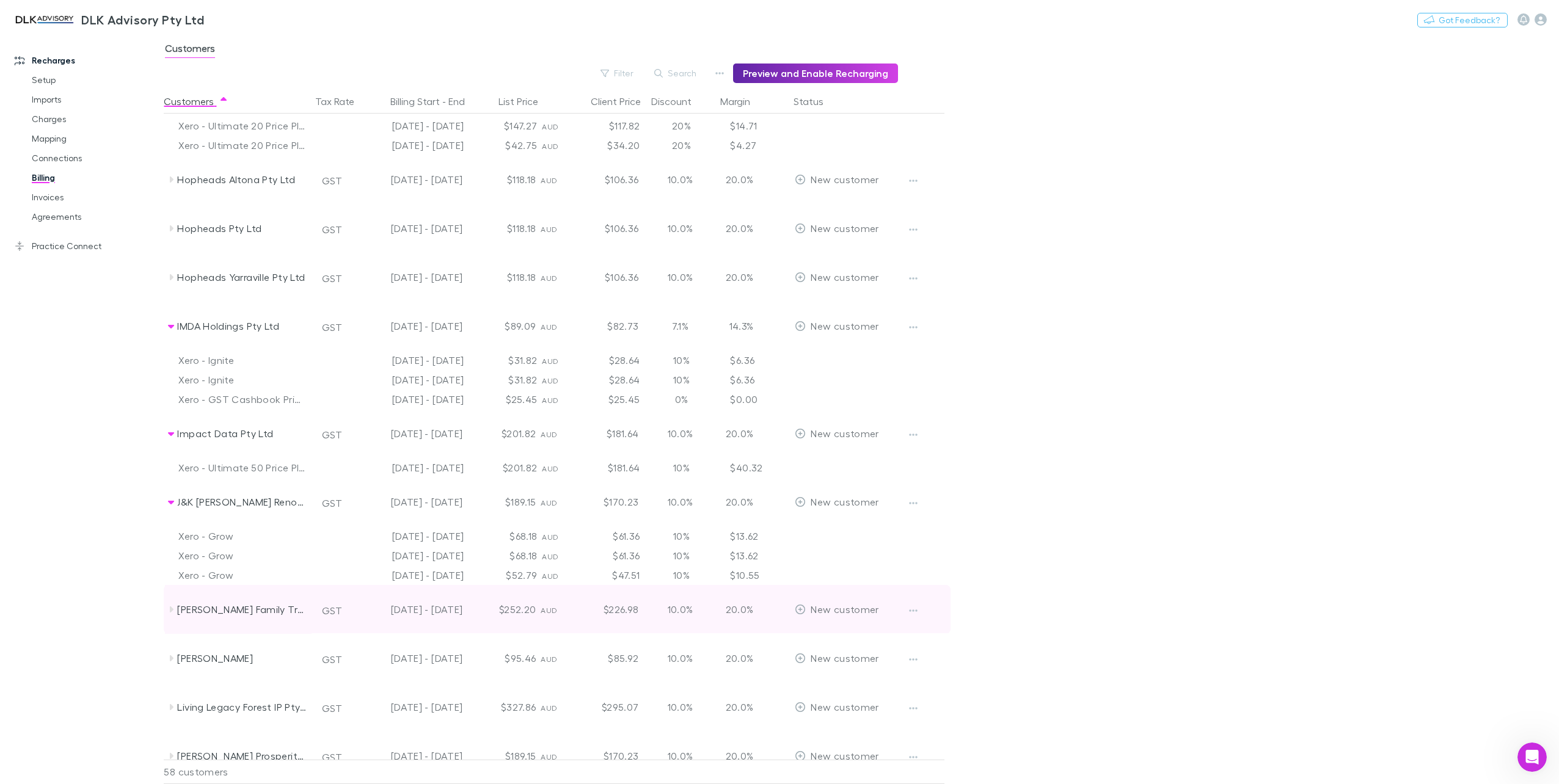
click at [170, 613] on icon at bounding box center [171, 610] width 10 height 10
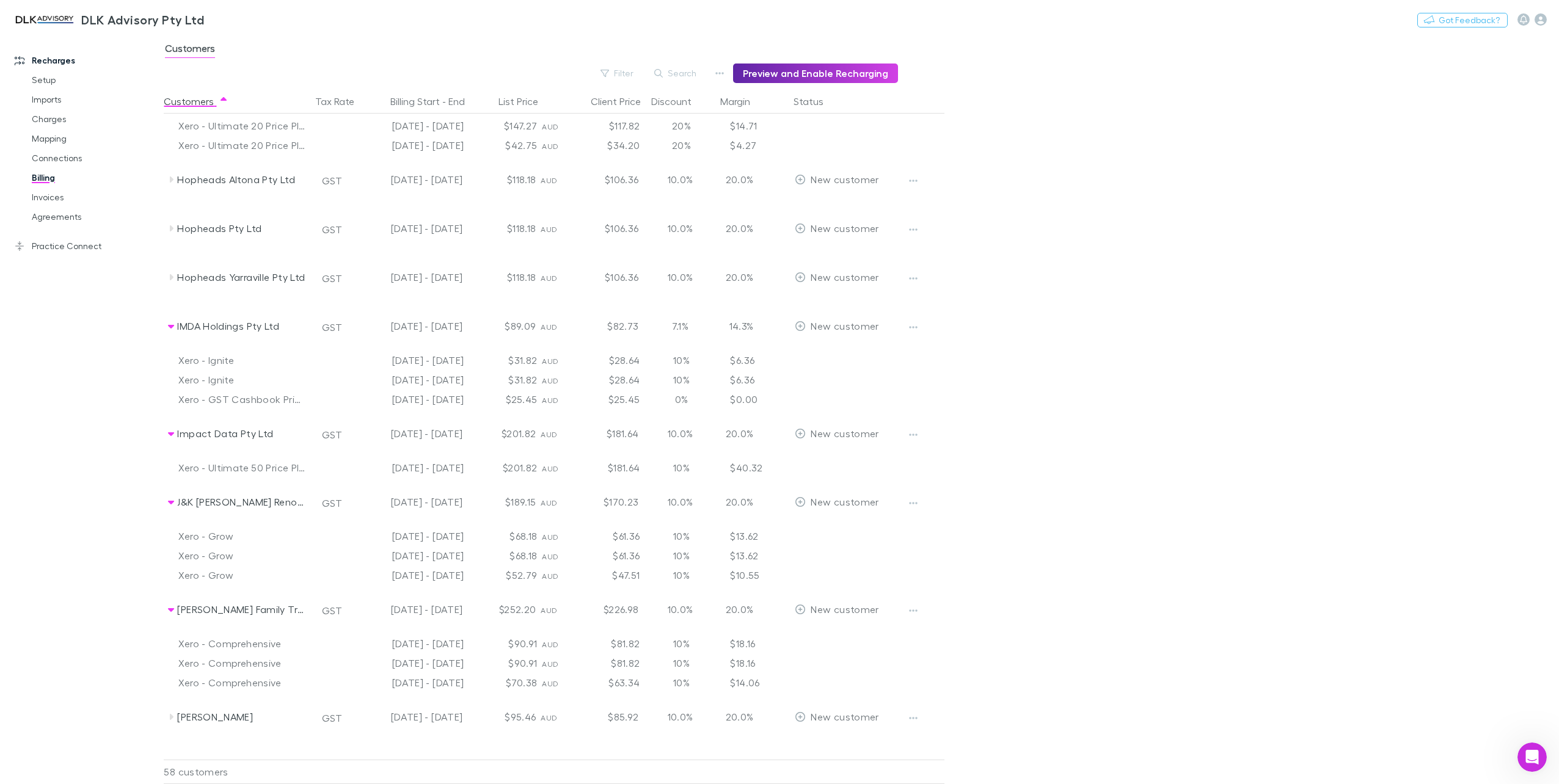
scroll to position [1710, 0]
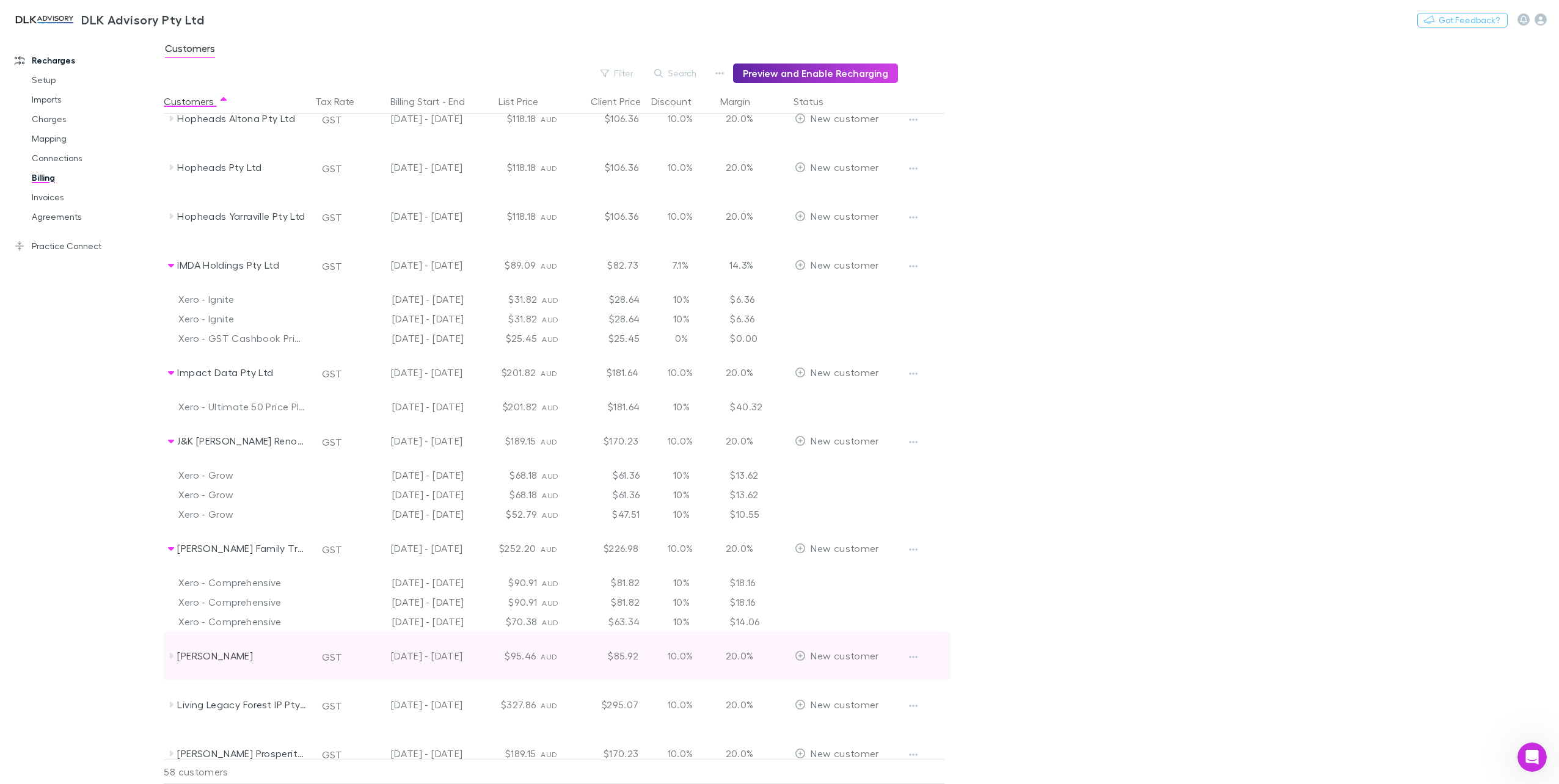
click at [170, 655] on icon at bounding box center [171, 655] width 3 height 6
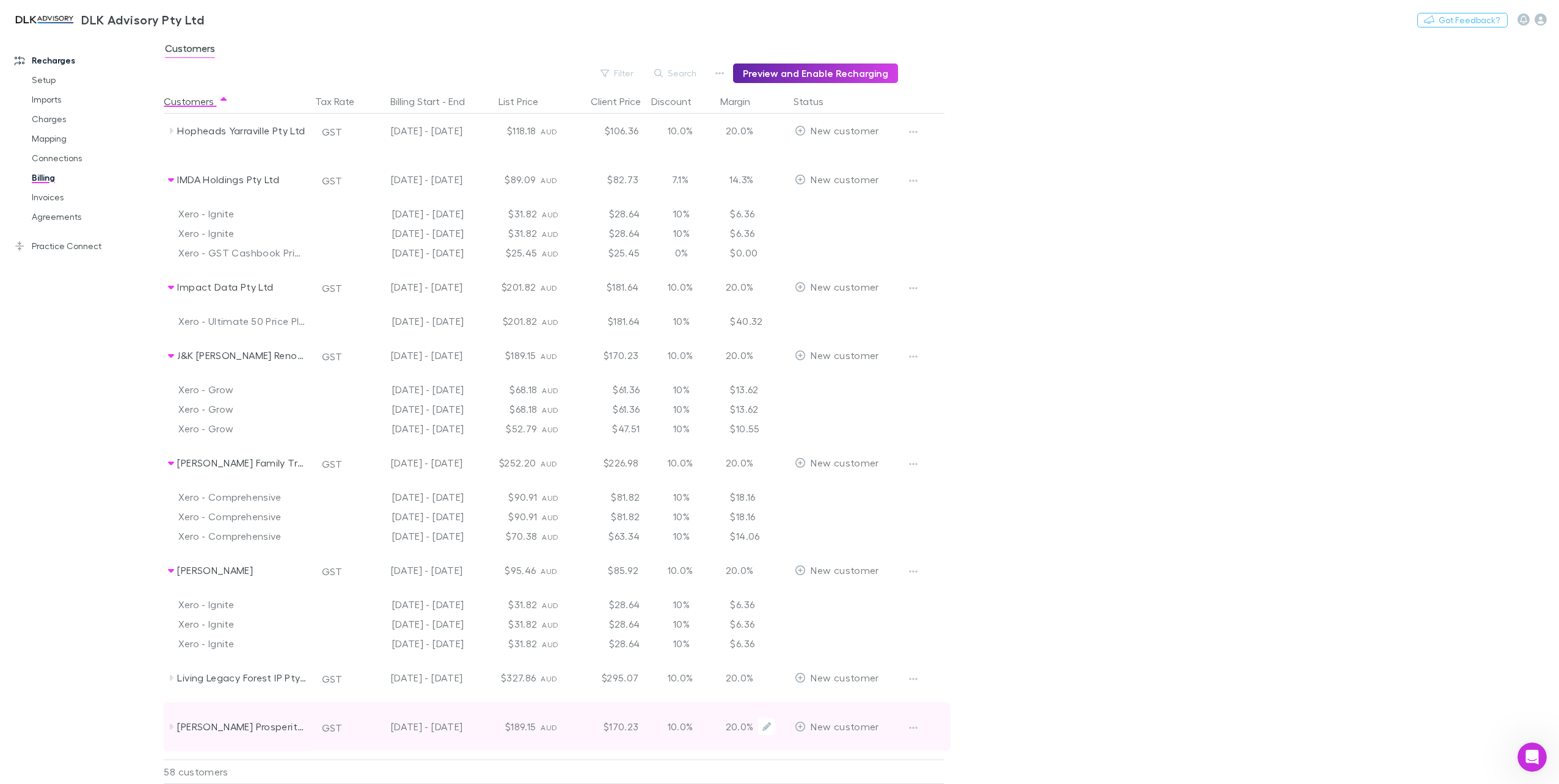
scroll to position [1893, 0]
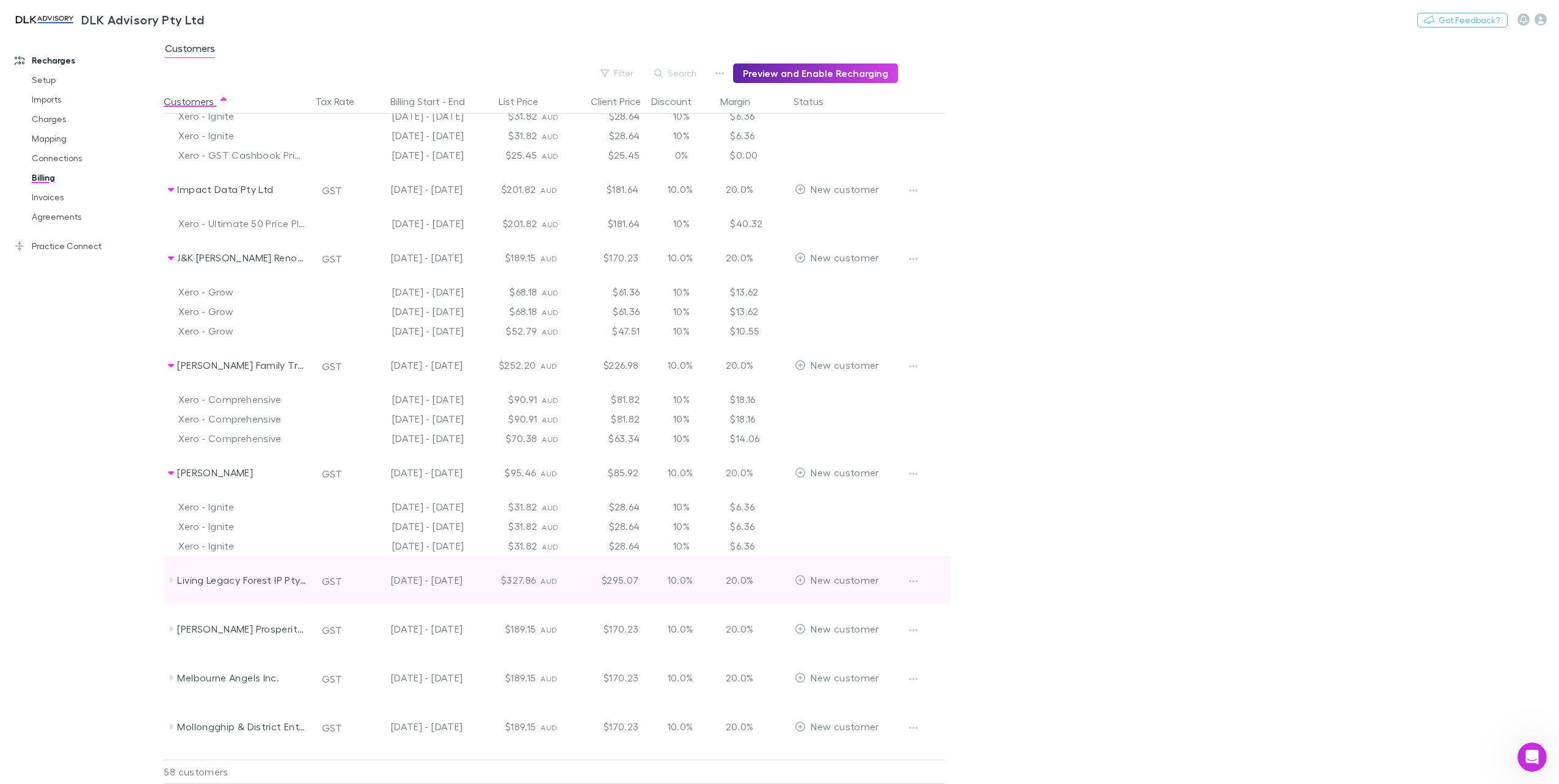
click at [173, 583] on icon at bounding box center [171, 580] width 10 height 10
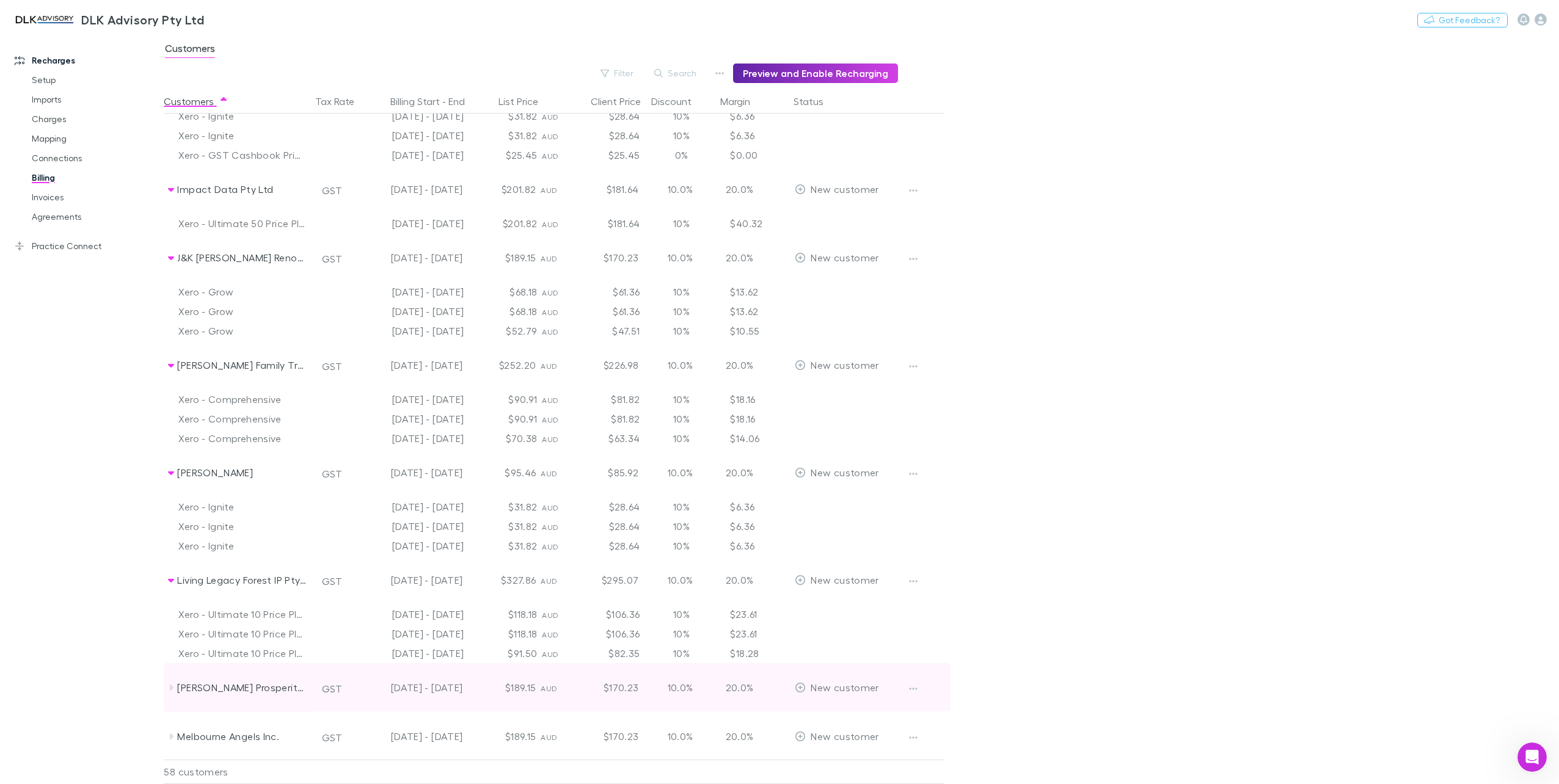
click at [174, 687] on icon at bounding box center [171, 687] width 10 height 10
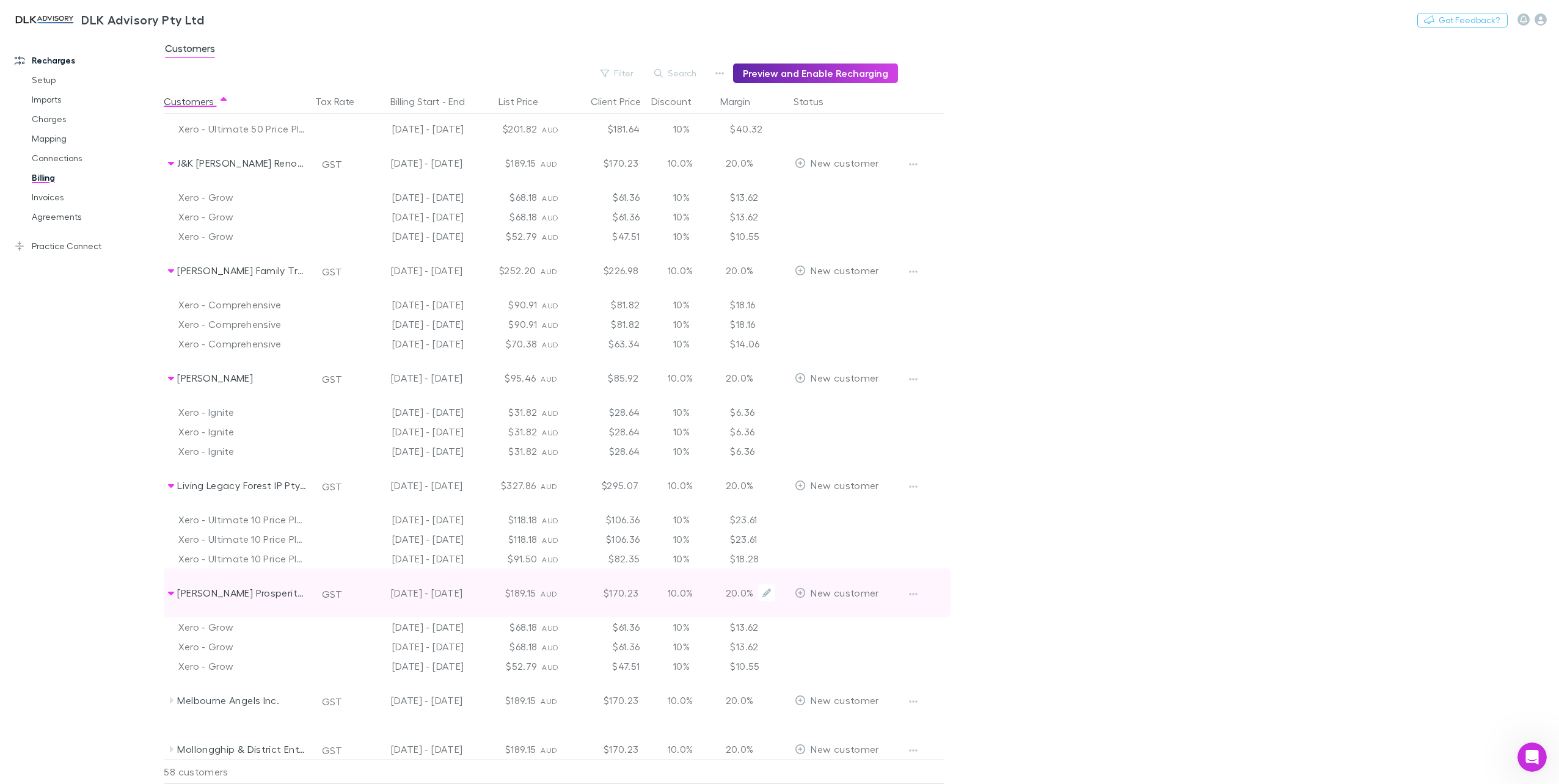
scroll to position [2015, 0]
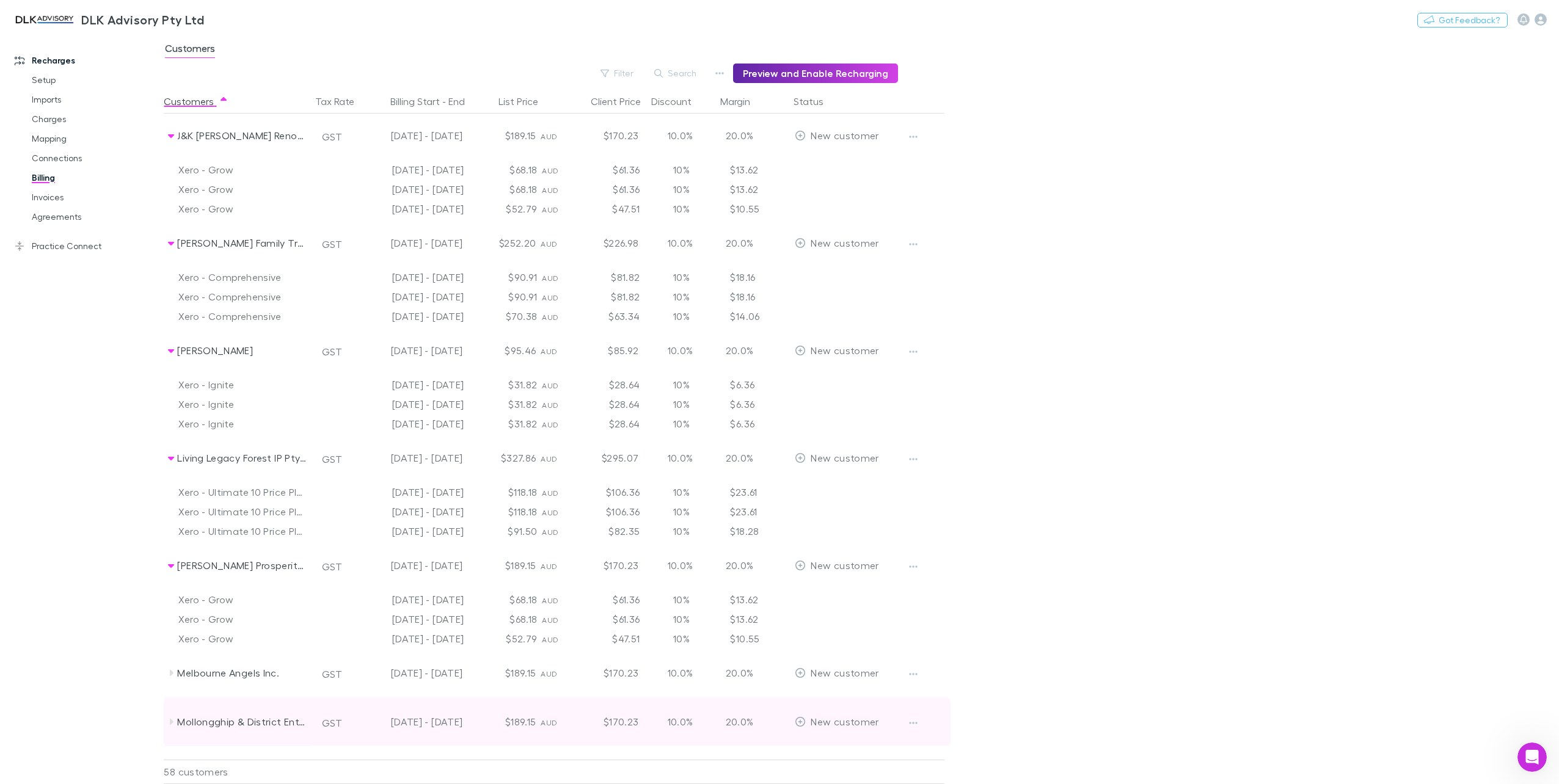
click at [171, 720] on icon at bounding box center [171, 722] width 3 height 6
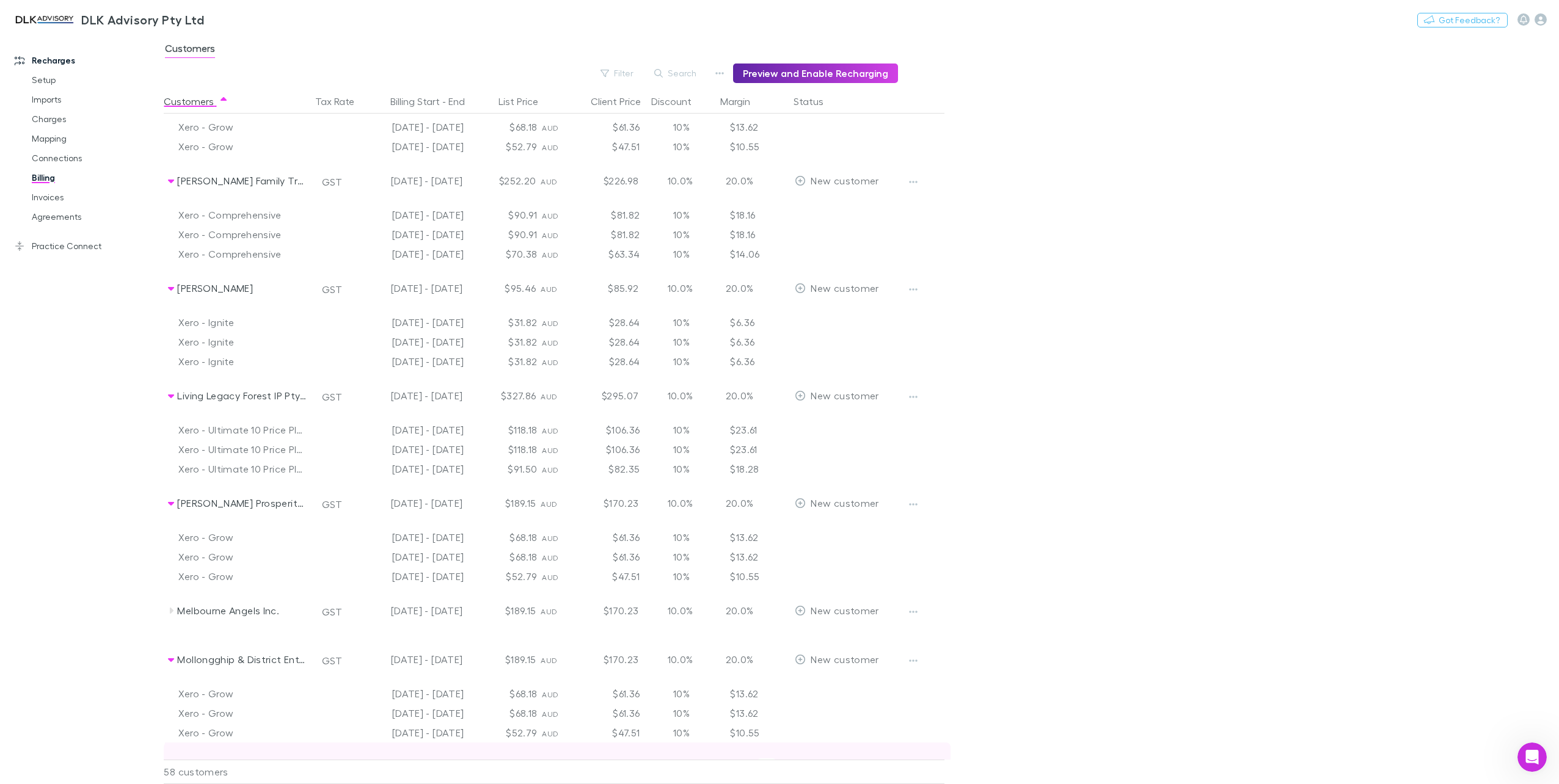
scroll to position [2137, 0]
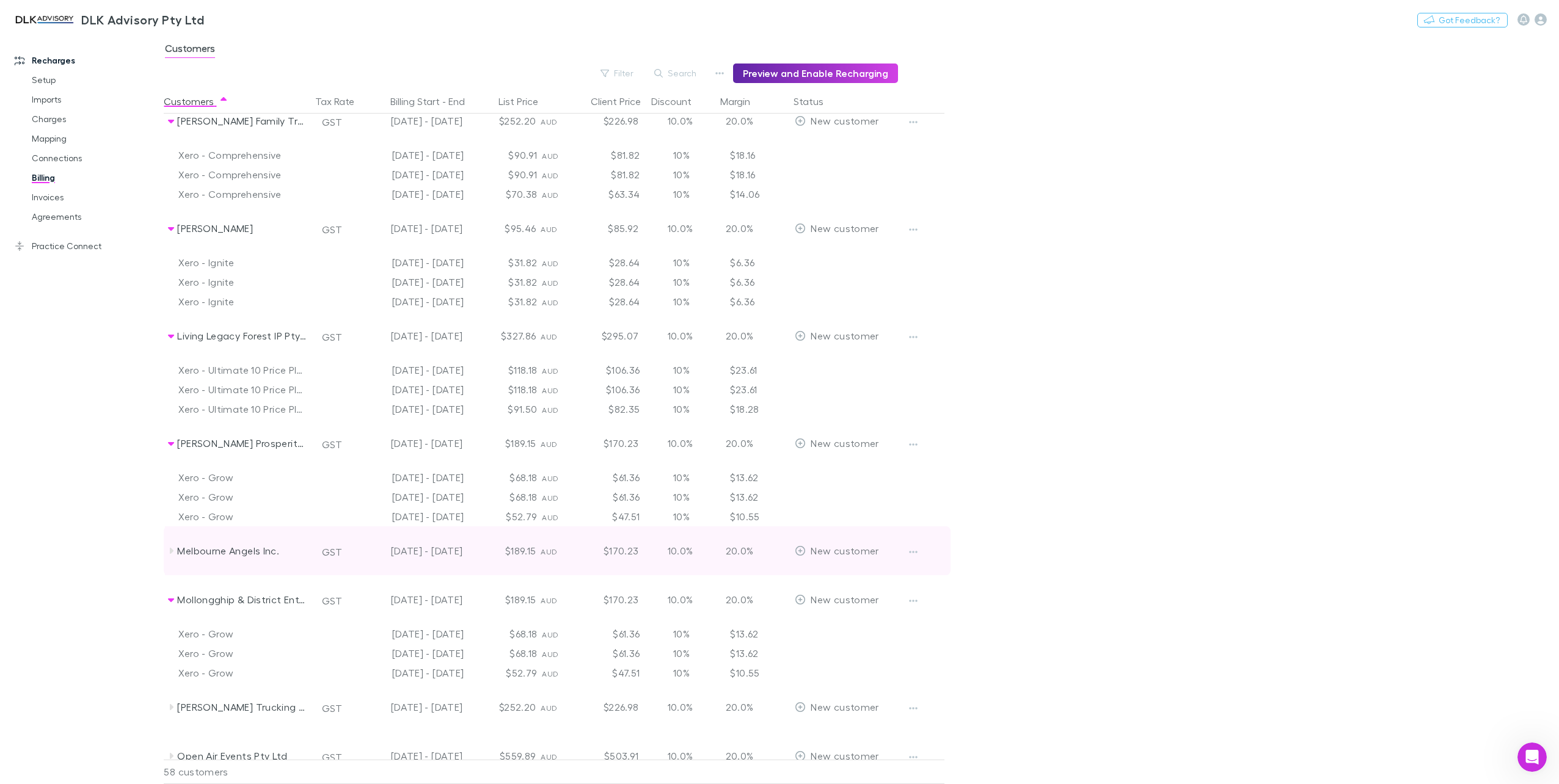
click at [172, 551] on icon at bounding box center [171, 551] width 3 height 6
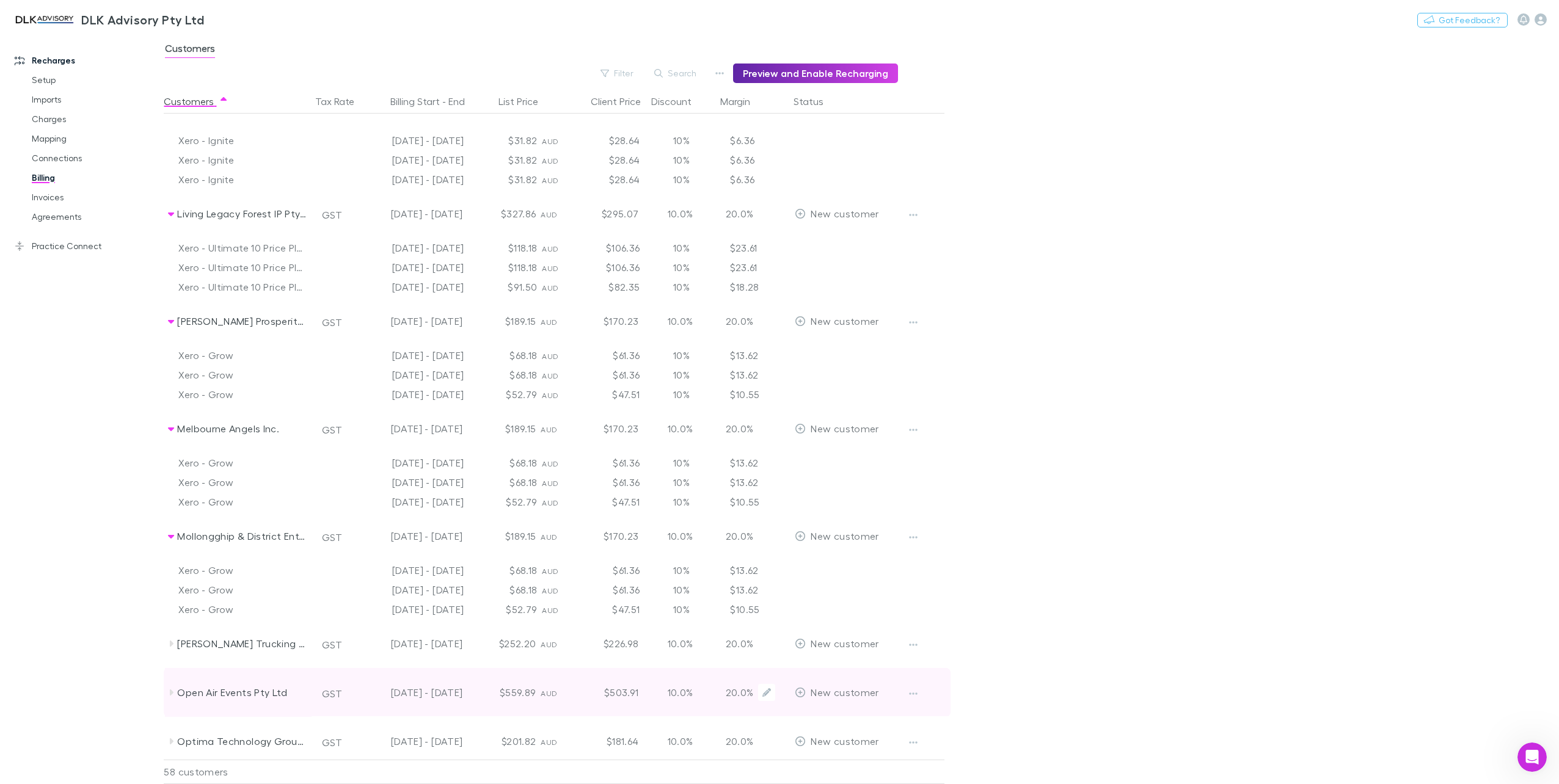
scroll to position [2320, 0]
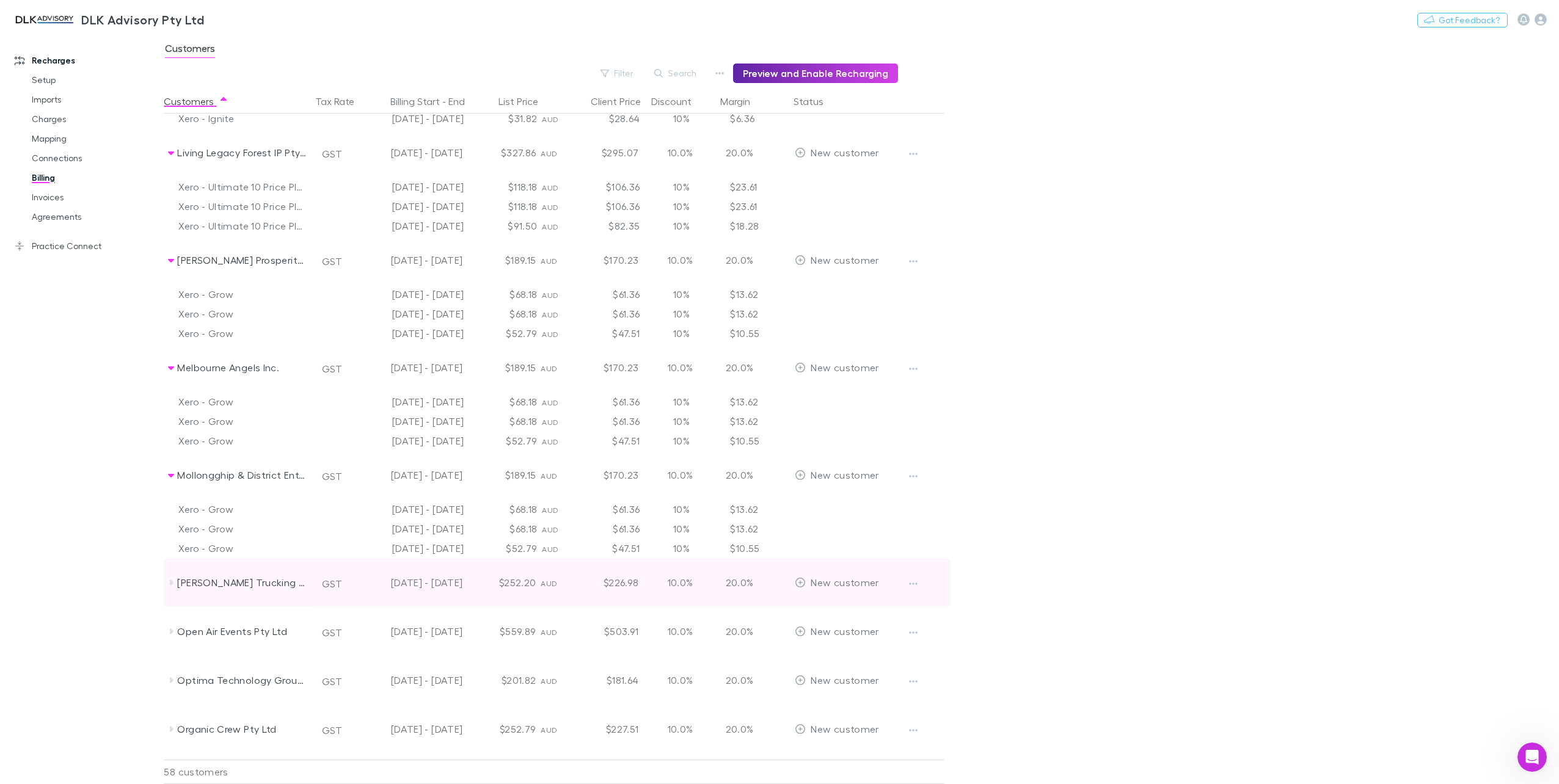
click at [170, 583] on icon at bounding box center [171, 582] width 10 height 10
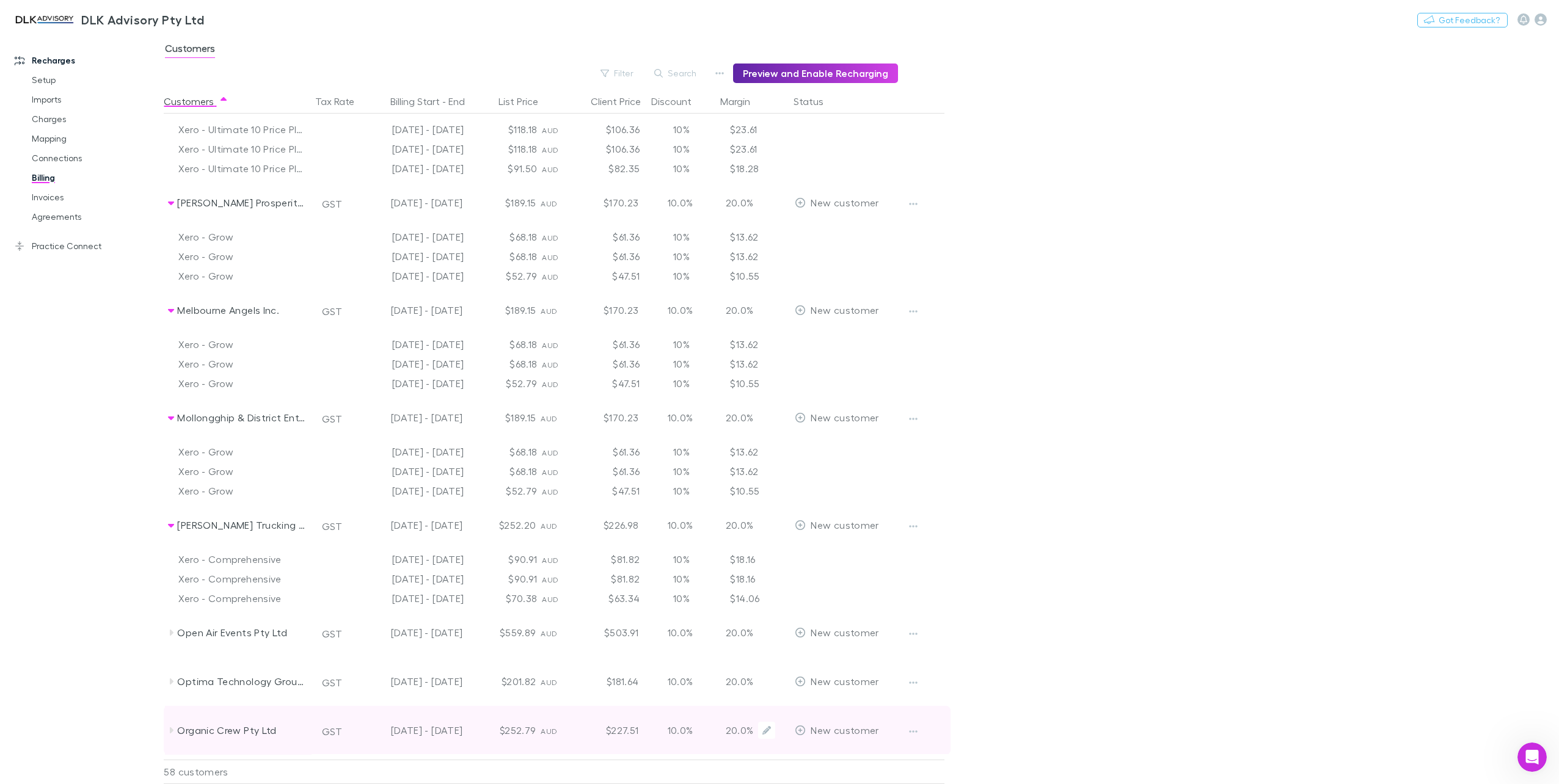
scroll to position [2443, 0]
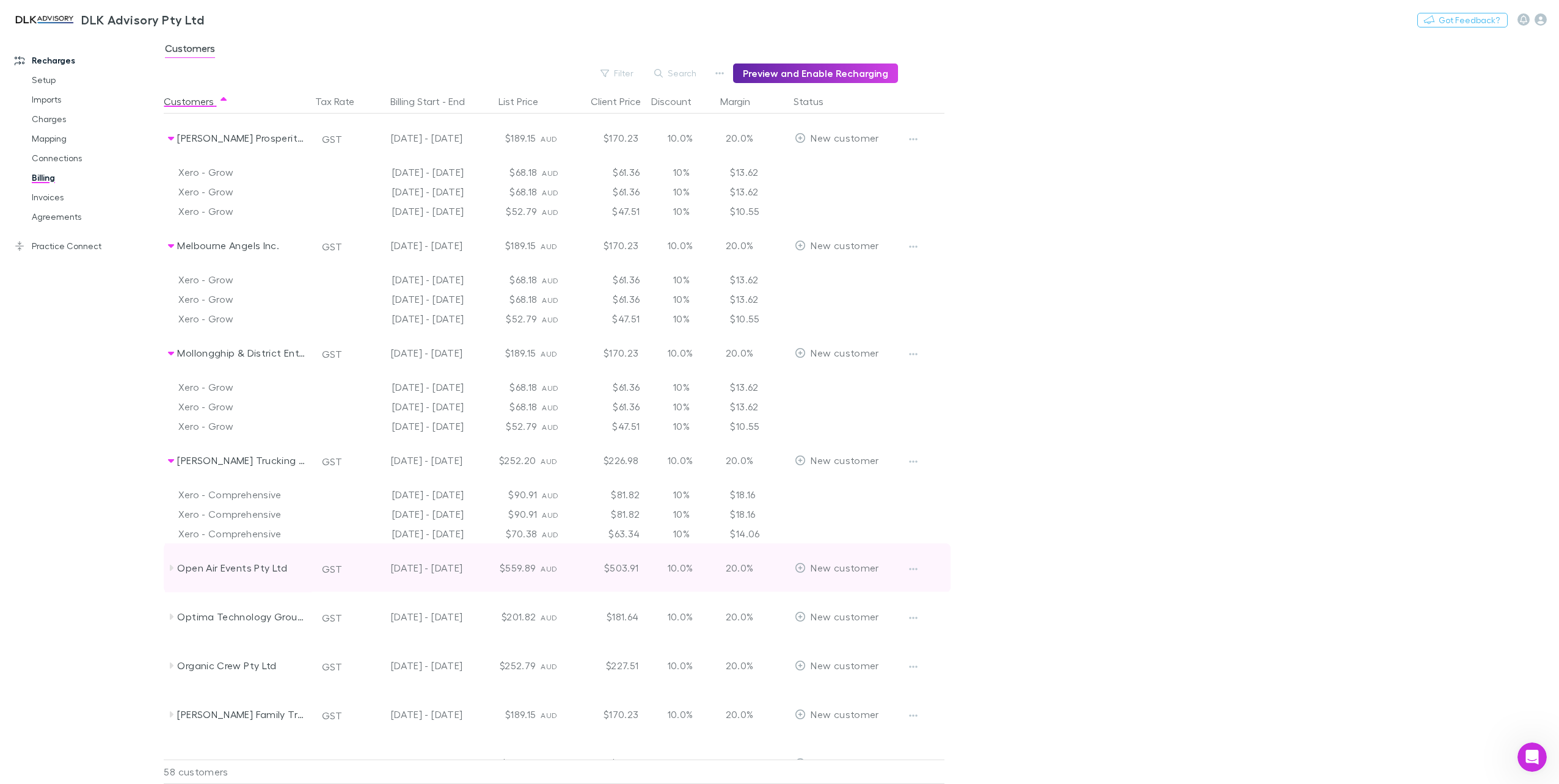
click at [171, 569] on icon at bounding box center [171, 567] width 3 height 6
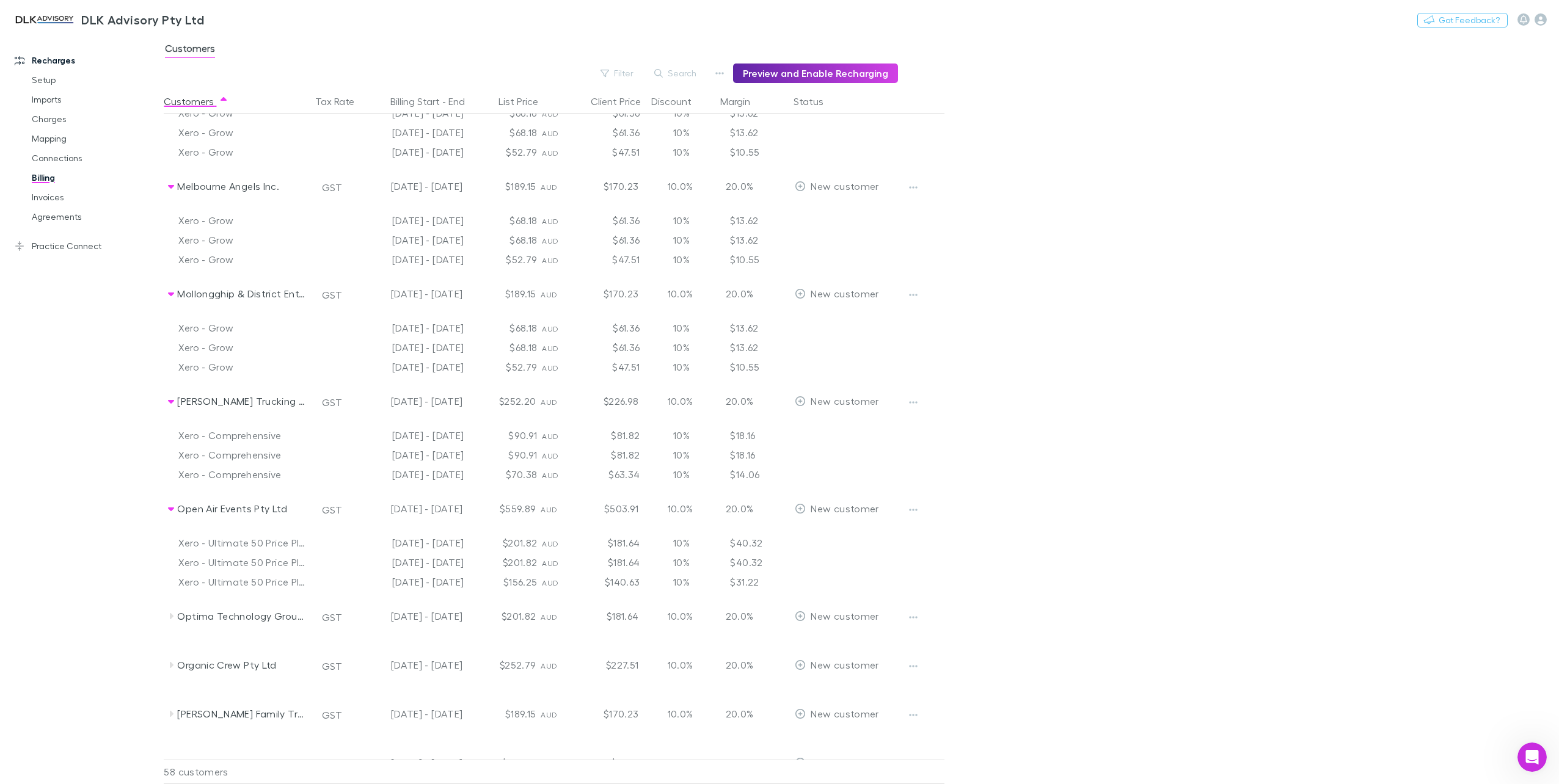
scroll to position [2504, 0]
click at [172, 614] on icon at bounding box center [171, 614] width 3 height 6
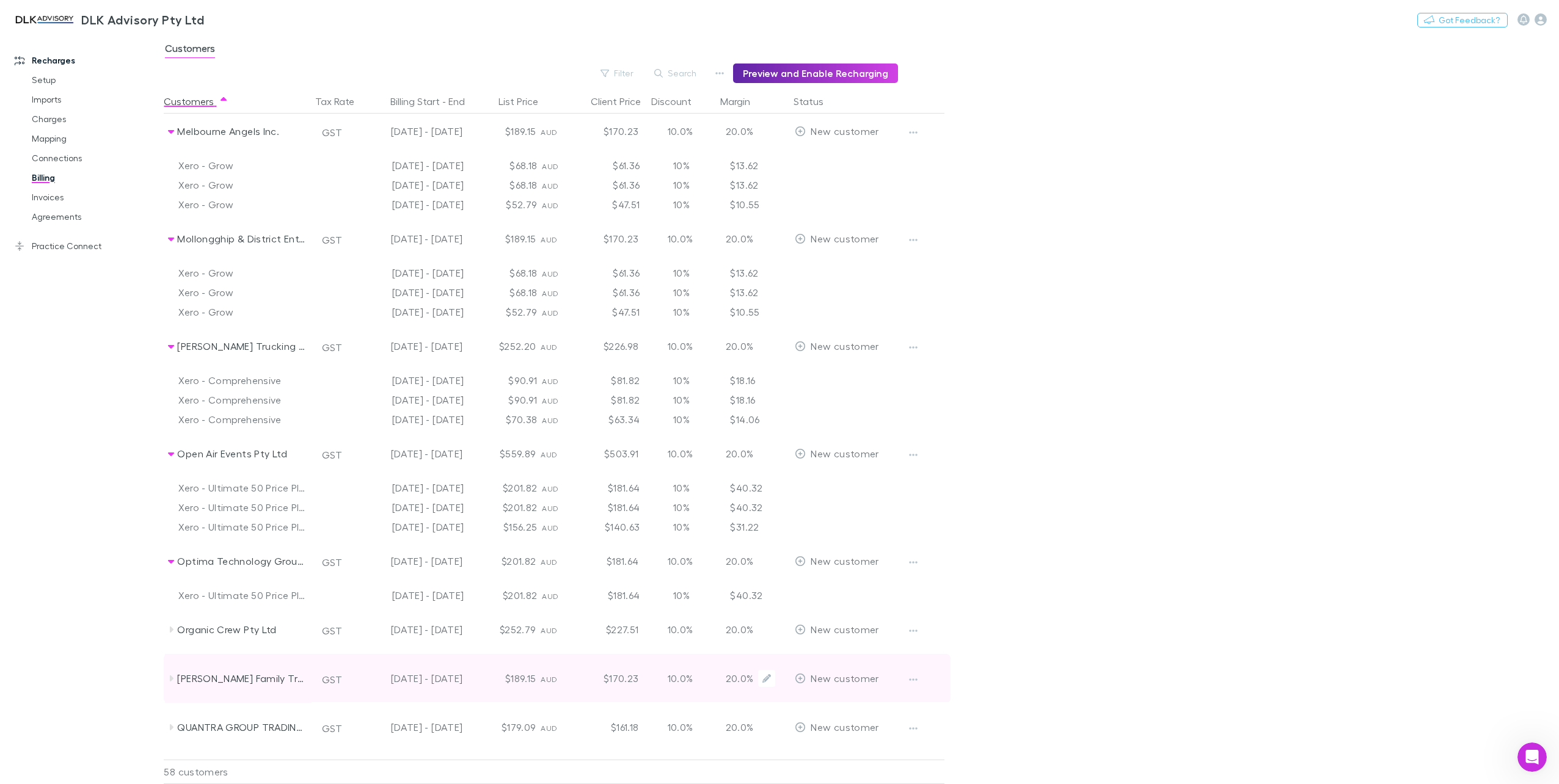
scroll to position [2565, 0]
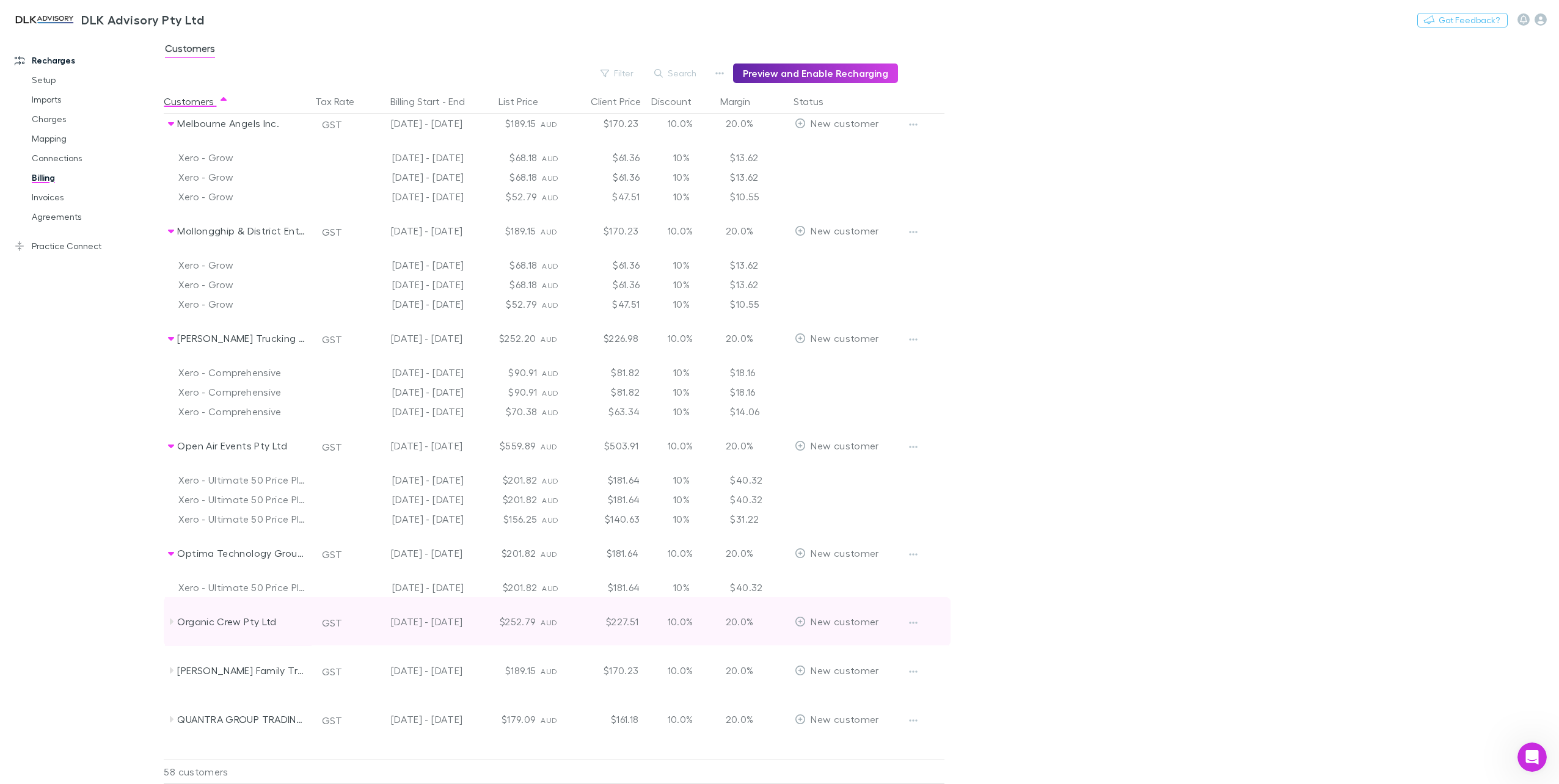
click at [172, 619] on icon at bounding box center [171, 622] width 10 height 10
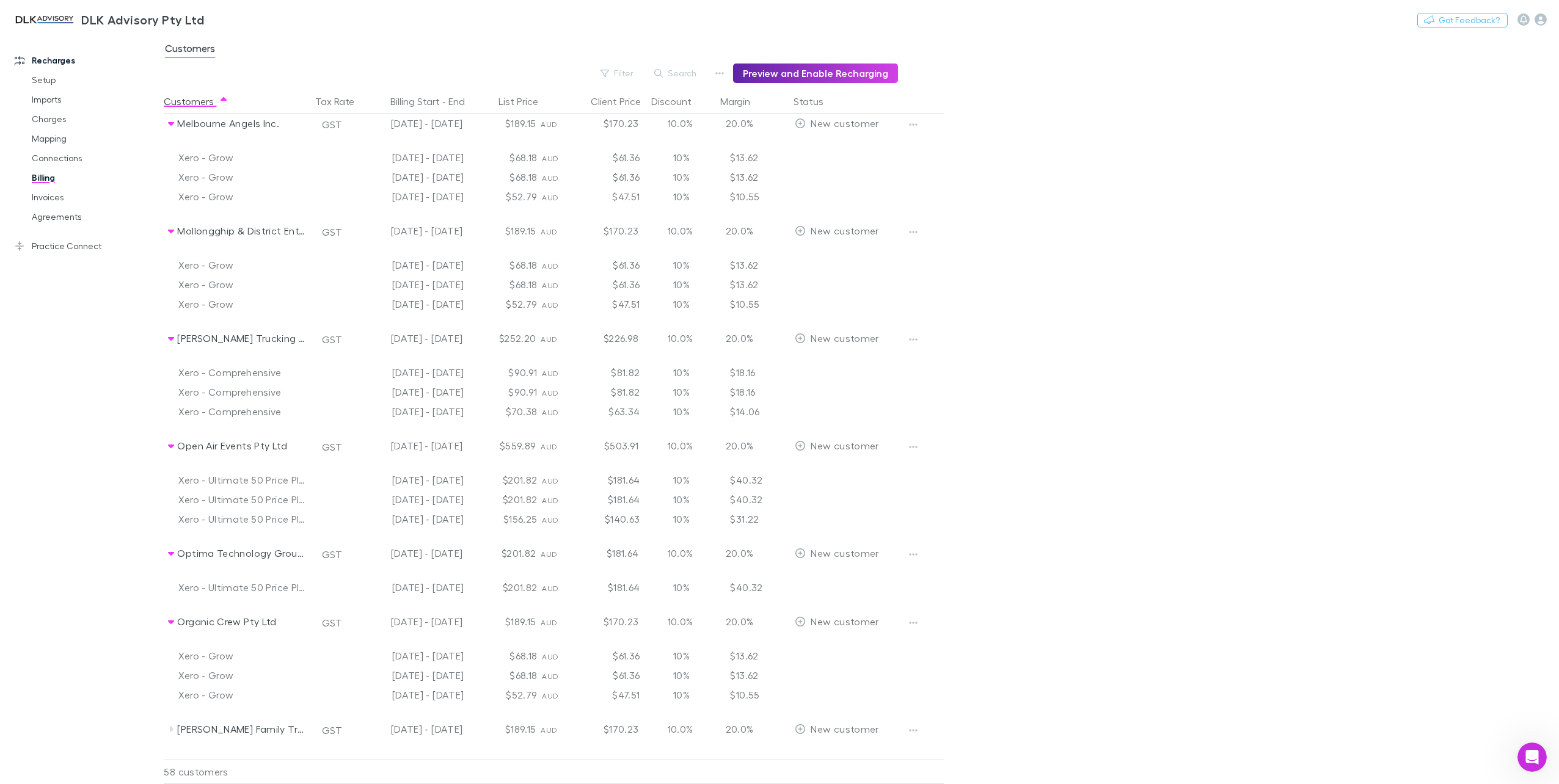
scroll to position [2687, 0]
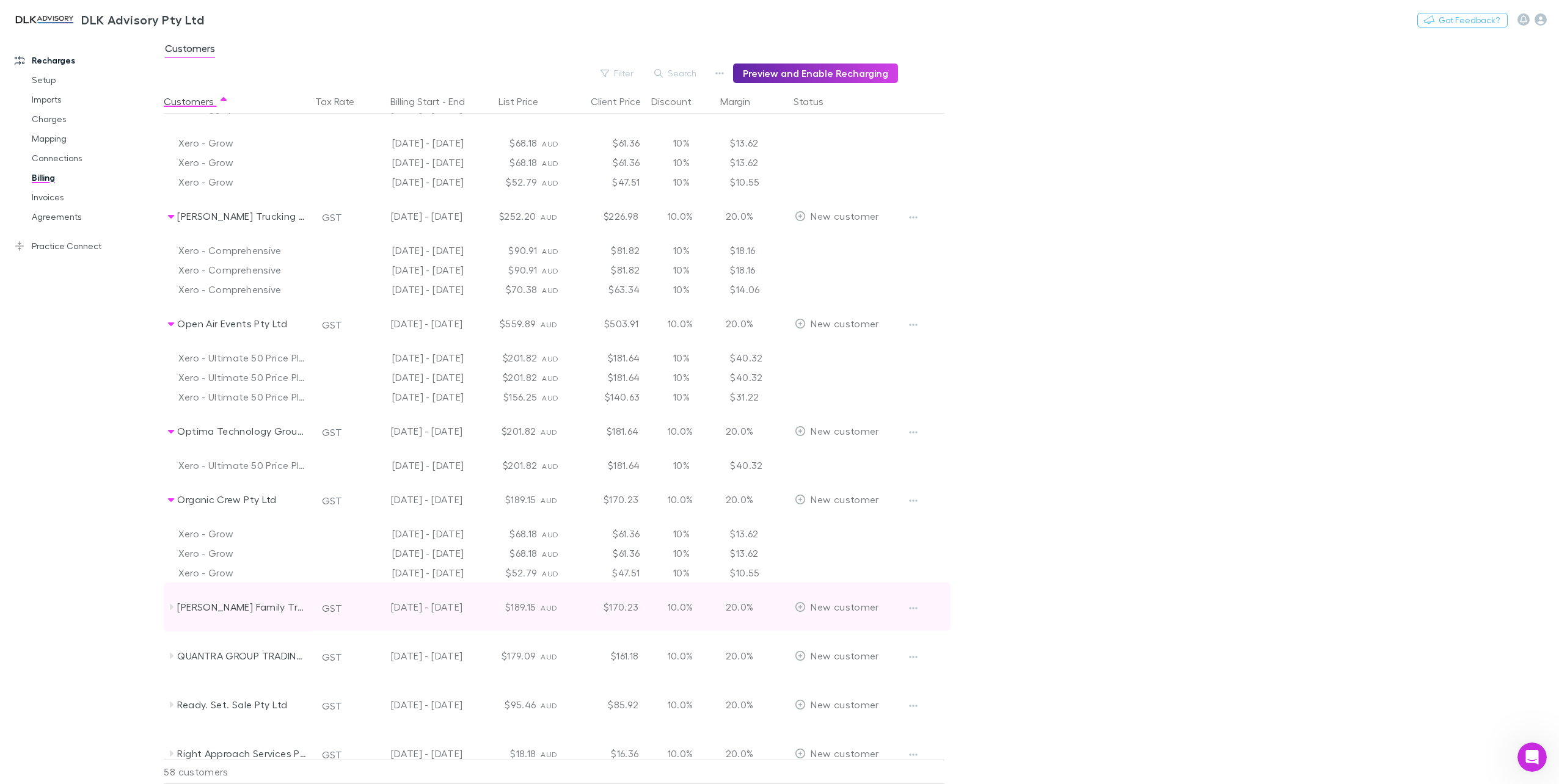
click at [170, 610] on icon at bounding box center [171, 607] width 10 height 10
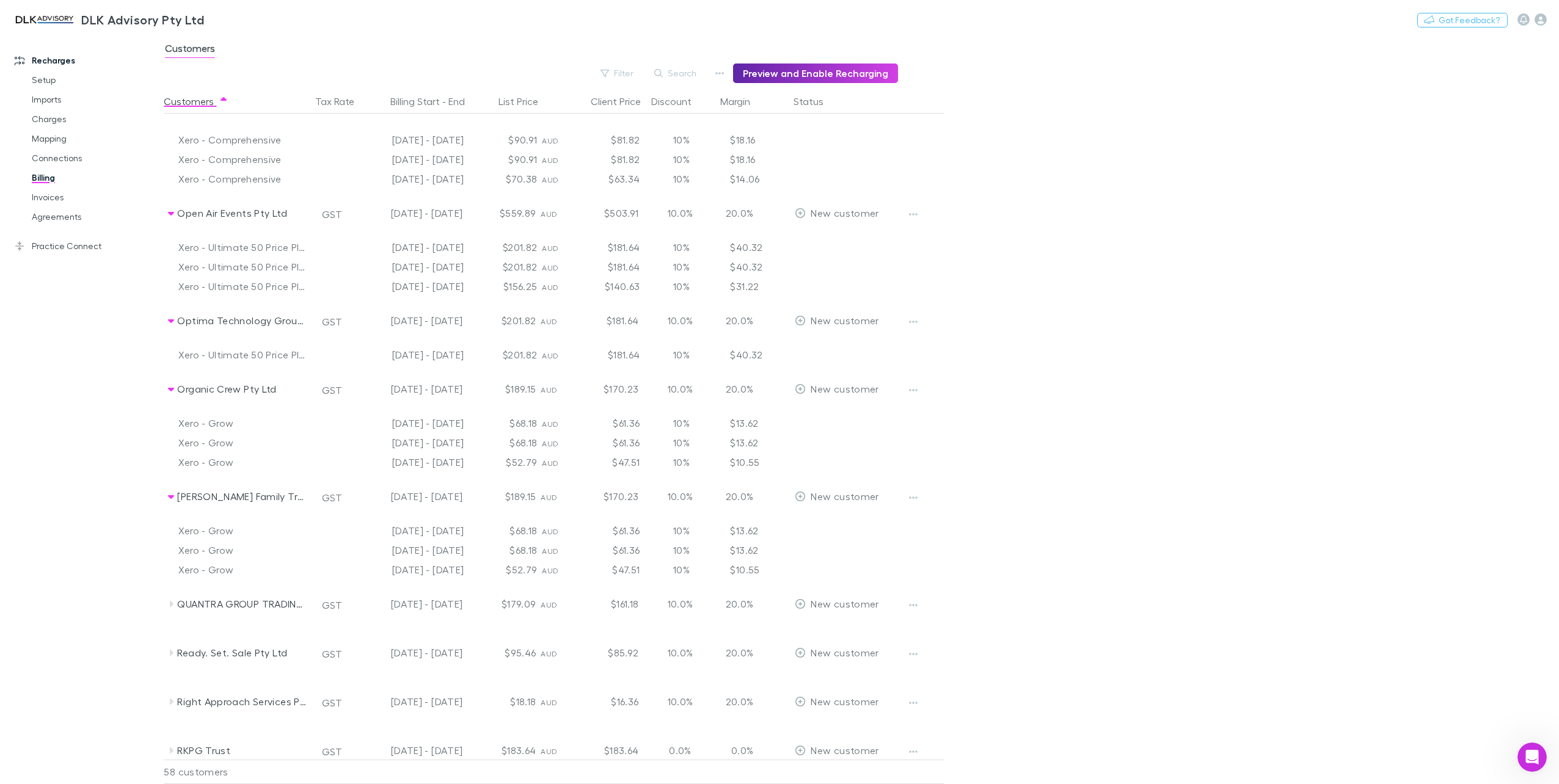
scroll to position [2809, 0]
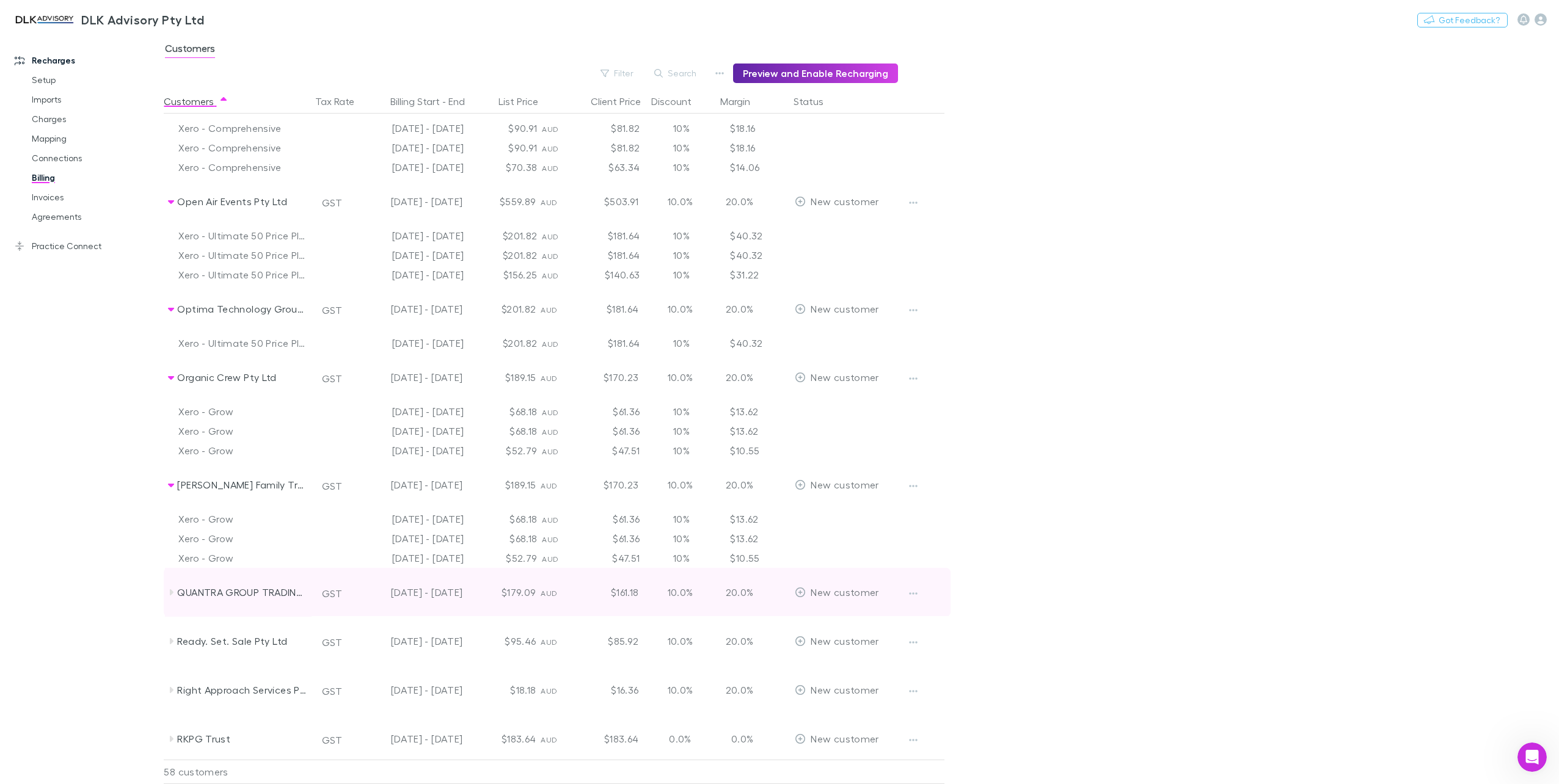
click at [168, 591] on icon at bounding box center [171, 592] width 10 height 10
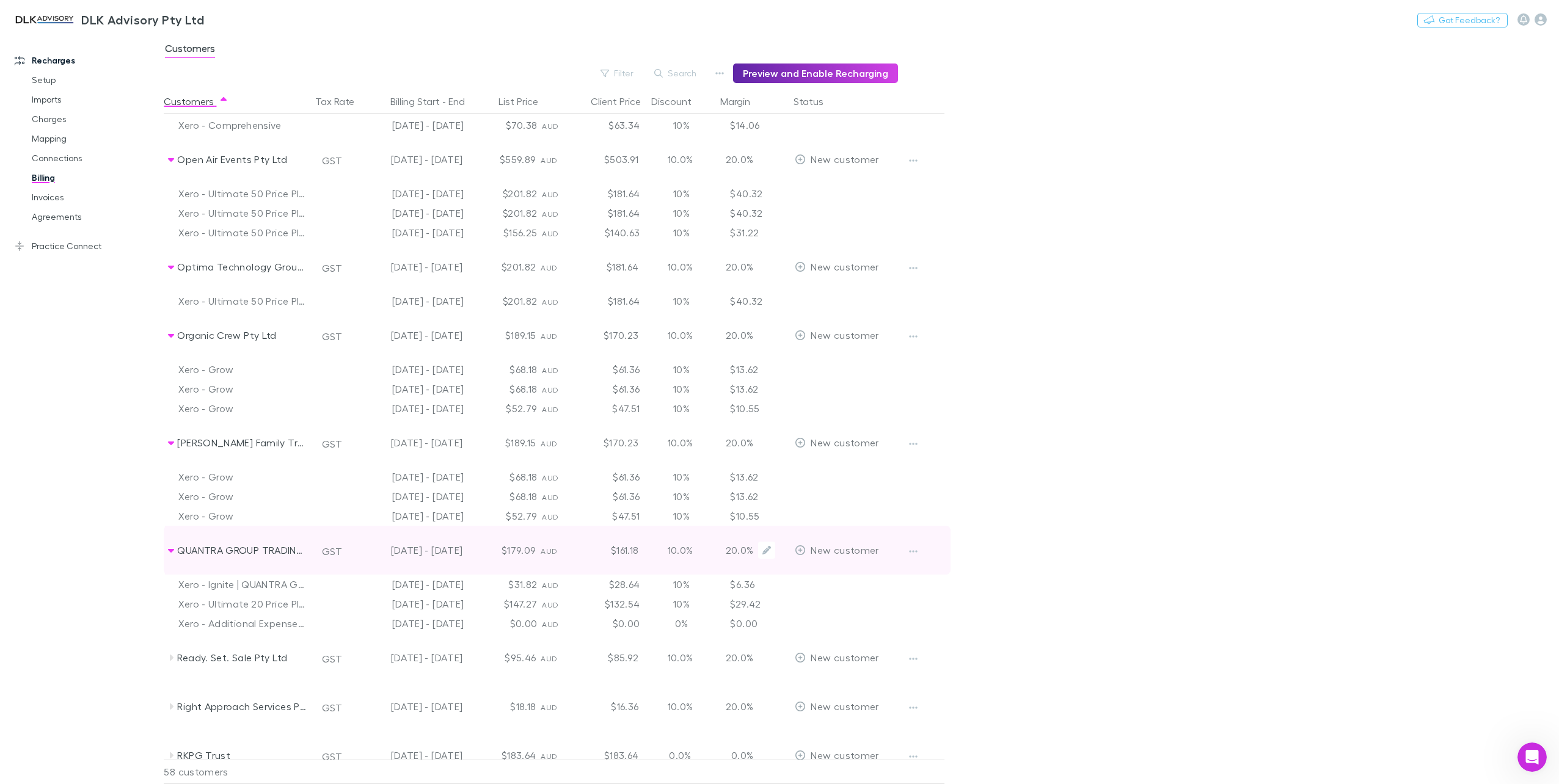
scroll to position [2870, 0]
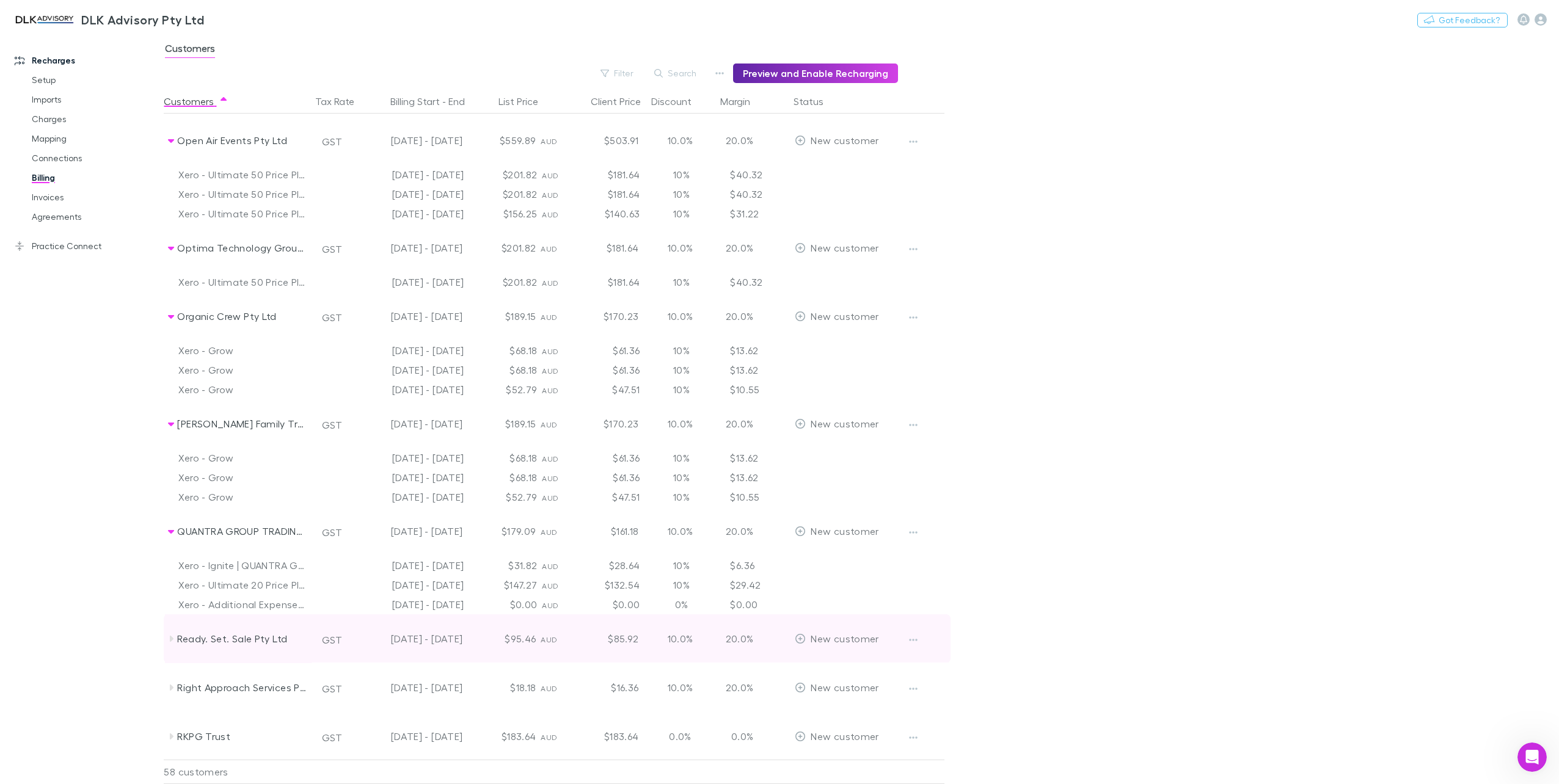
click at [175, 639] on icon at bounding box center [171, 638] width 10 height 10
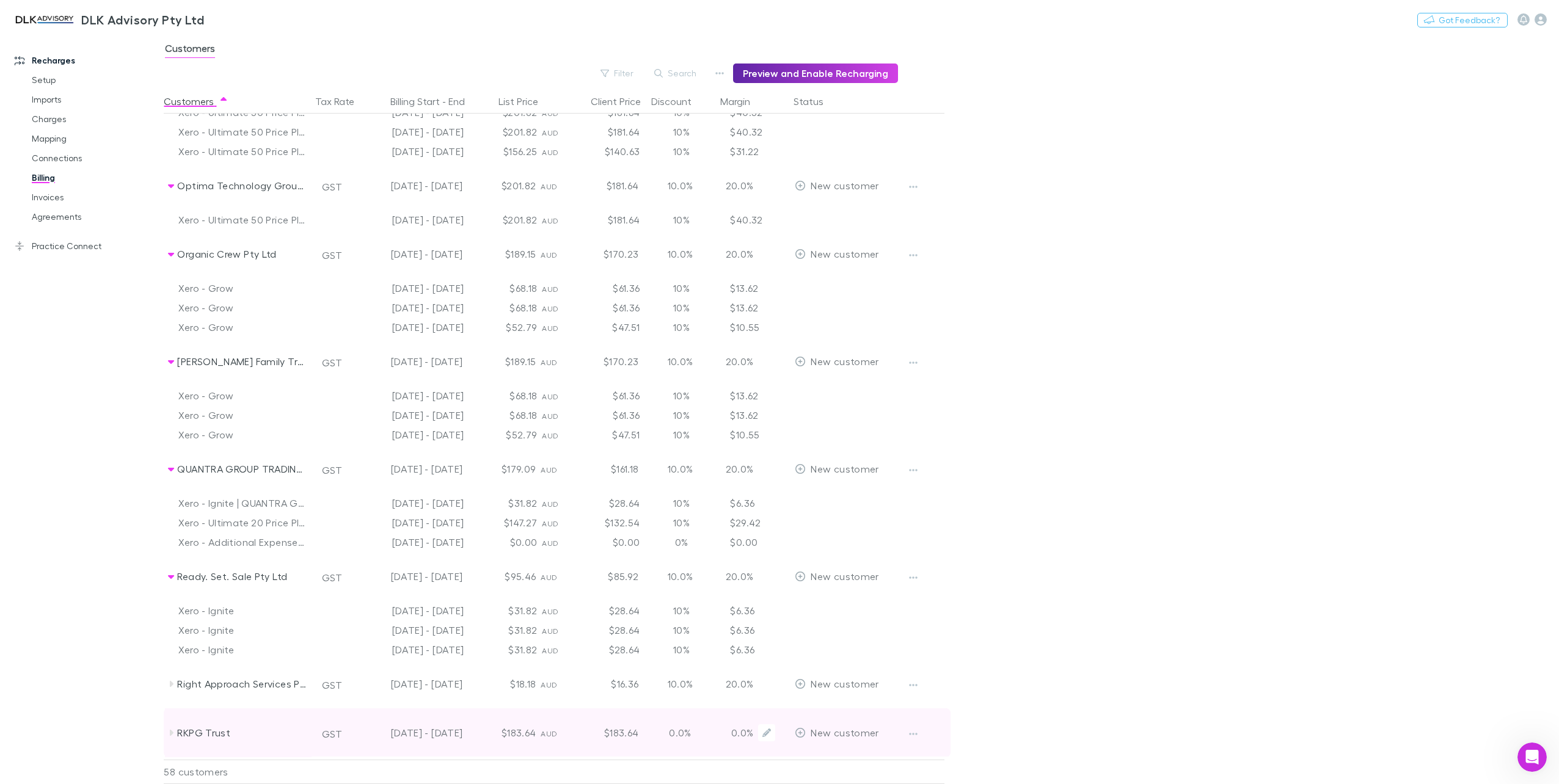
scroll to position [2992, 0]
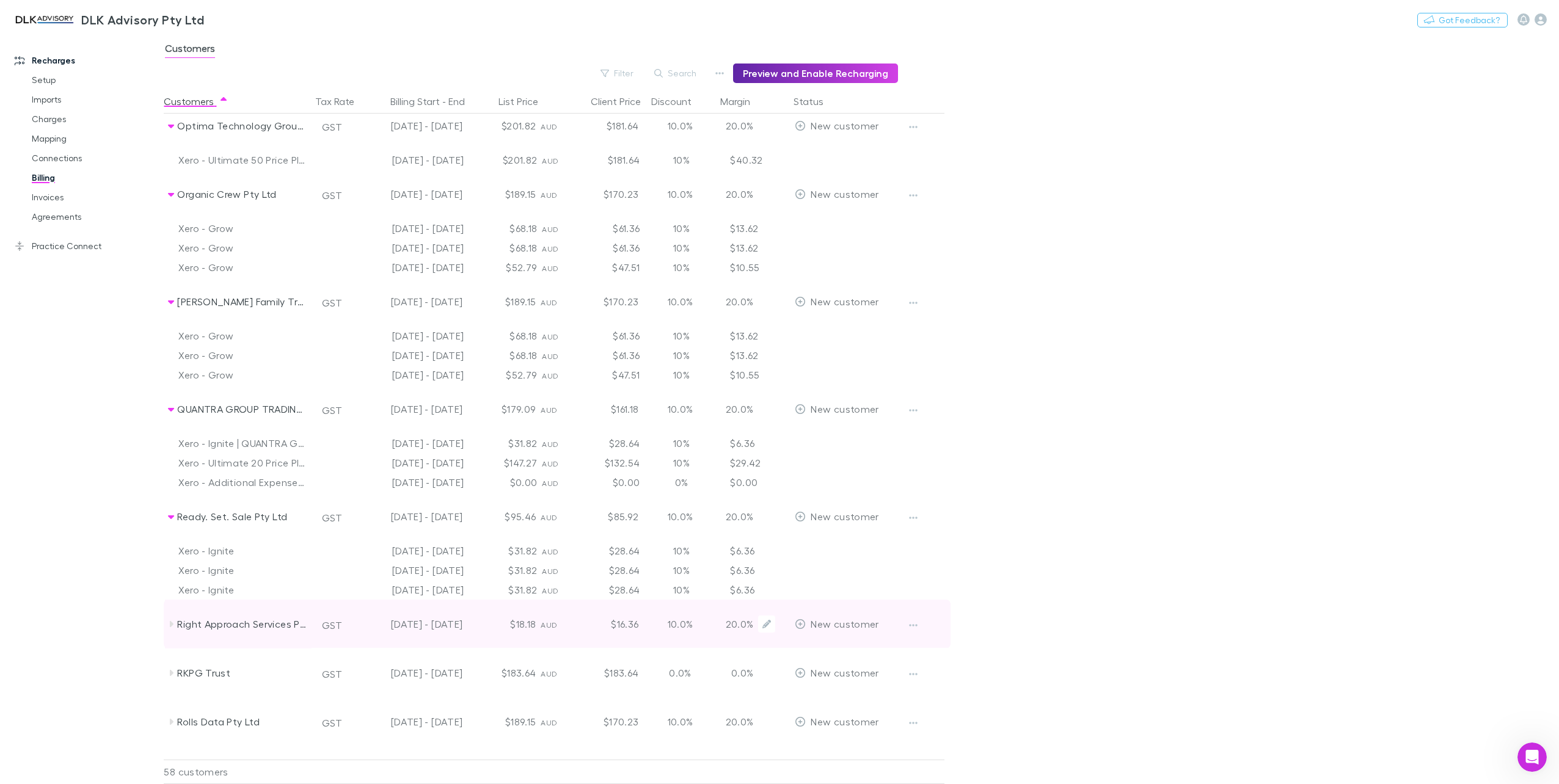
click at [176, 618] on div "Right Approach Services Pty Ltd" at bounding box center [238, 624] width 147 height 49
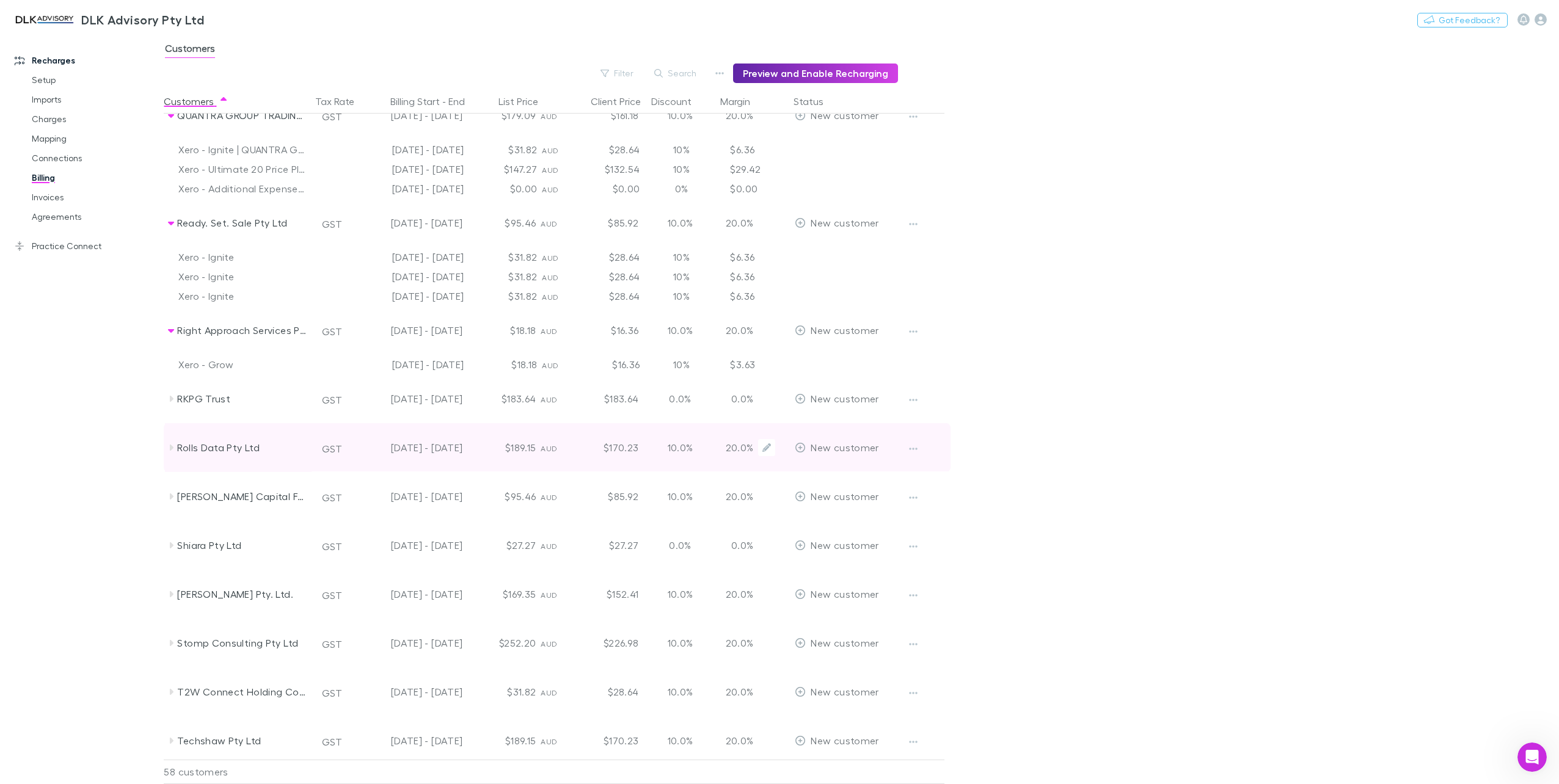
scroll to position [3304, 0]
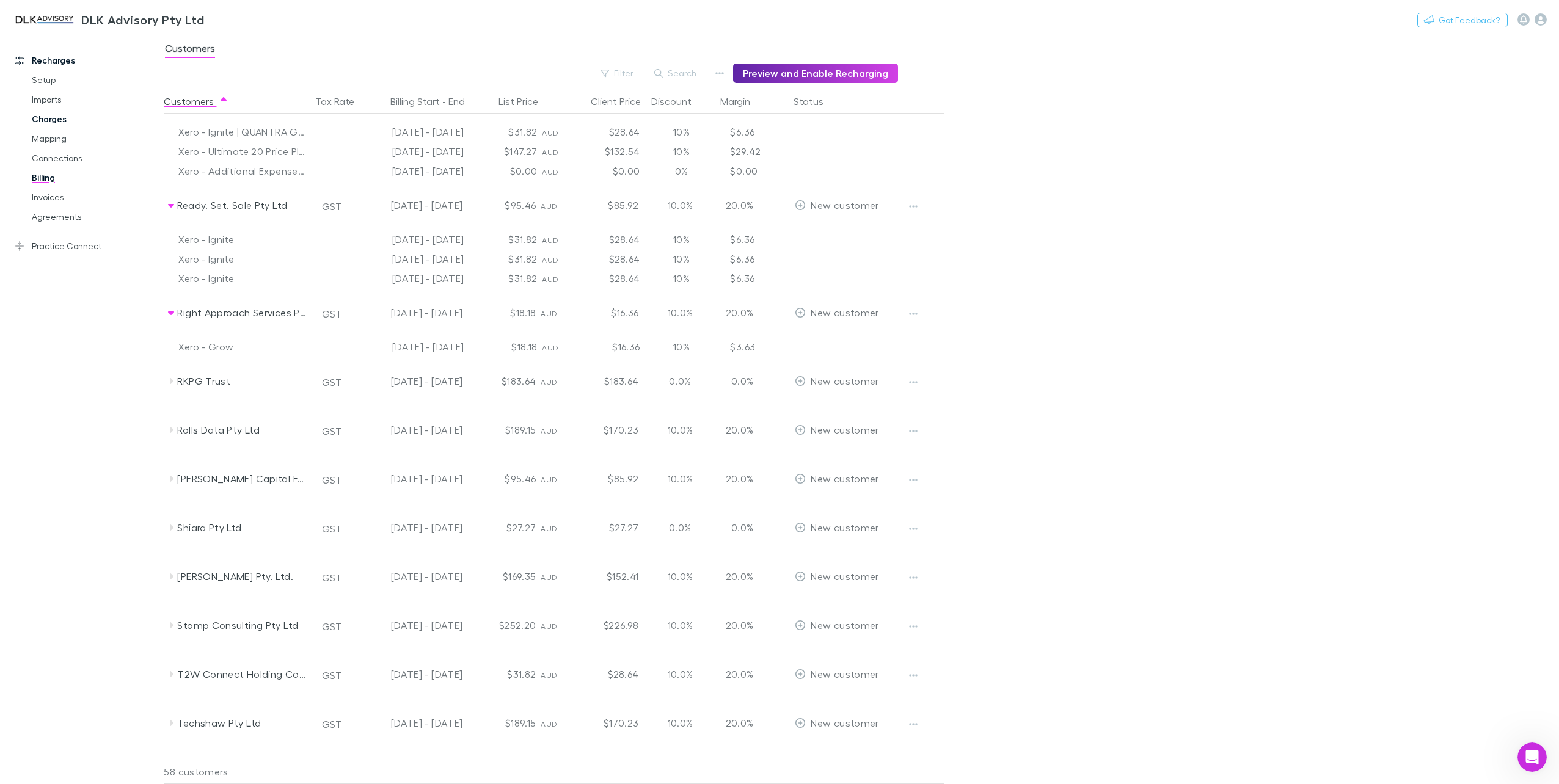
click at [73, 121] on link "Charges" at bounding box center [95, 119] width 151 height 19
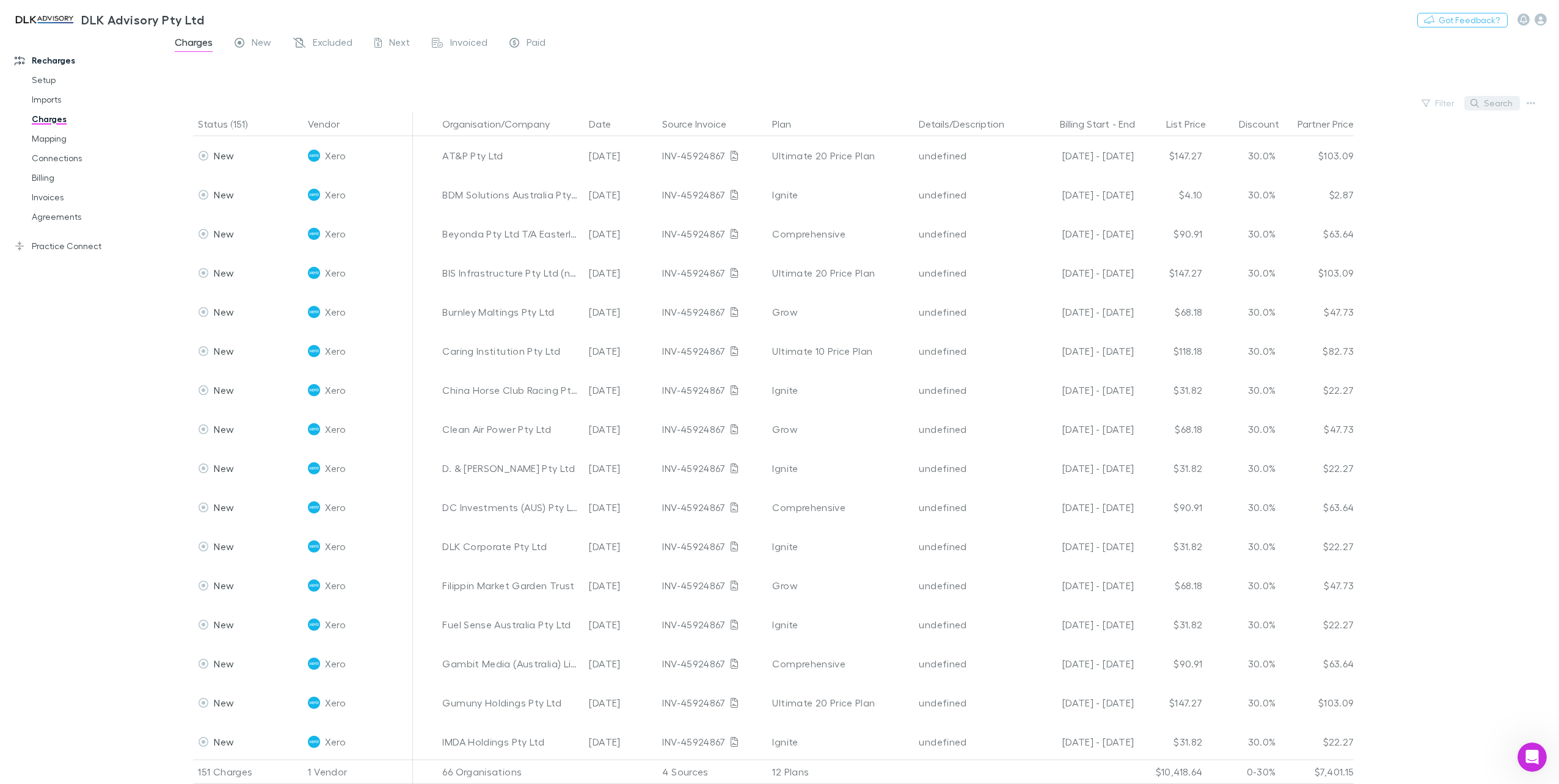
click at [1487, 102] on button "Search" at bounding box center [1492, 103] width 56 height 15
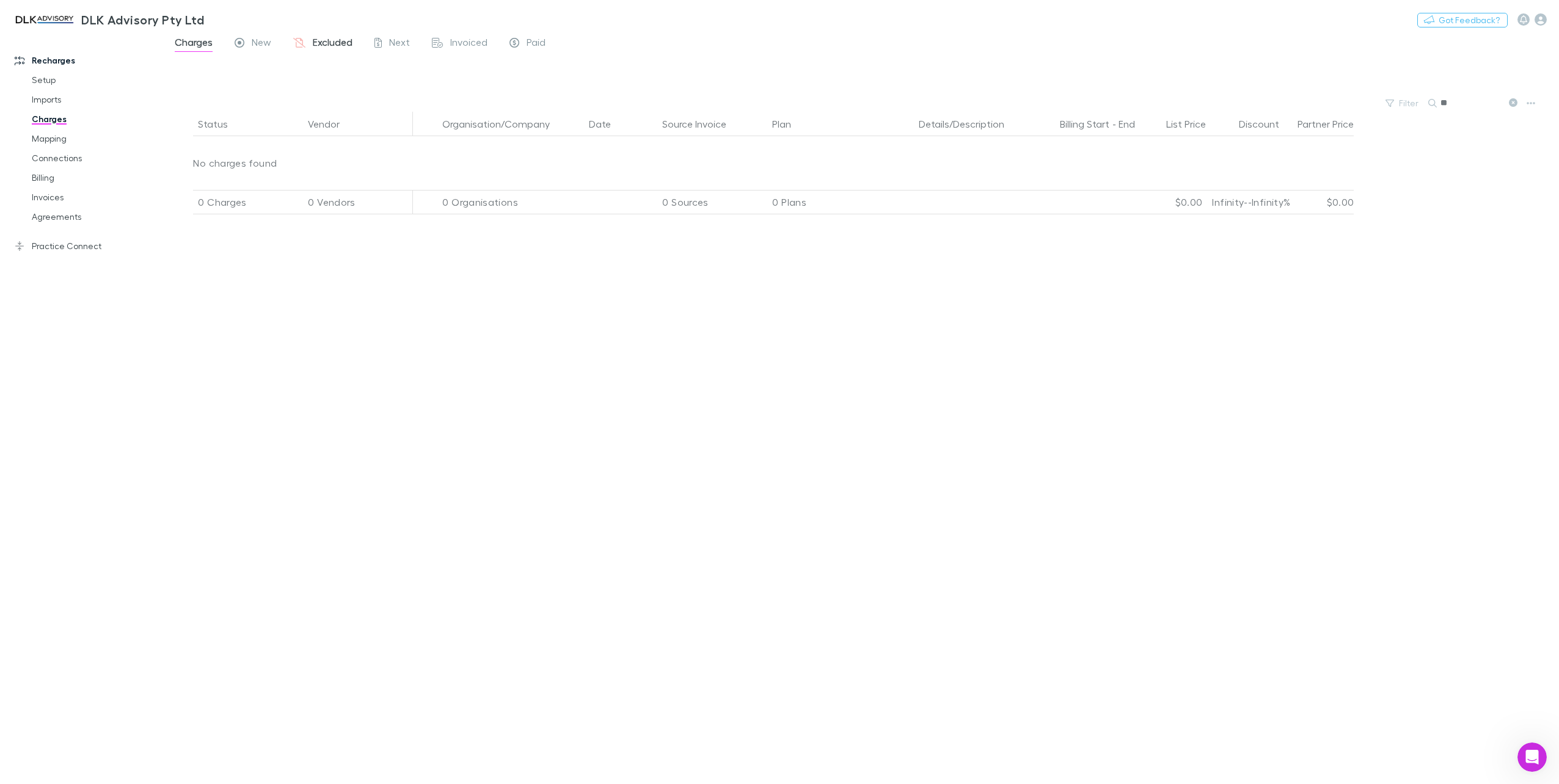
type input "**"
click at [336, 44] on span "Excluded" at bounding box center [332, 44] width 40 height 16
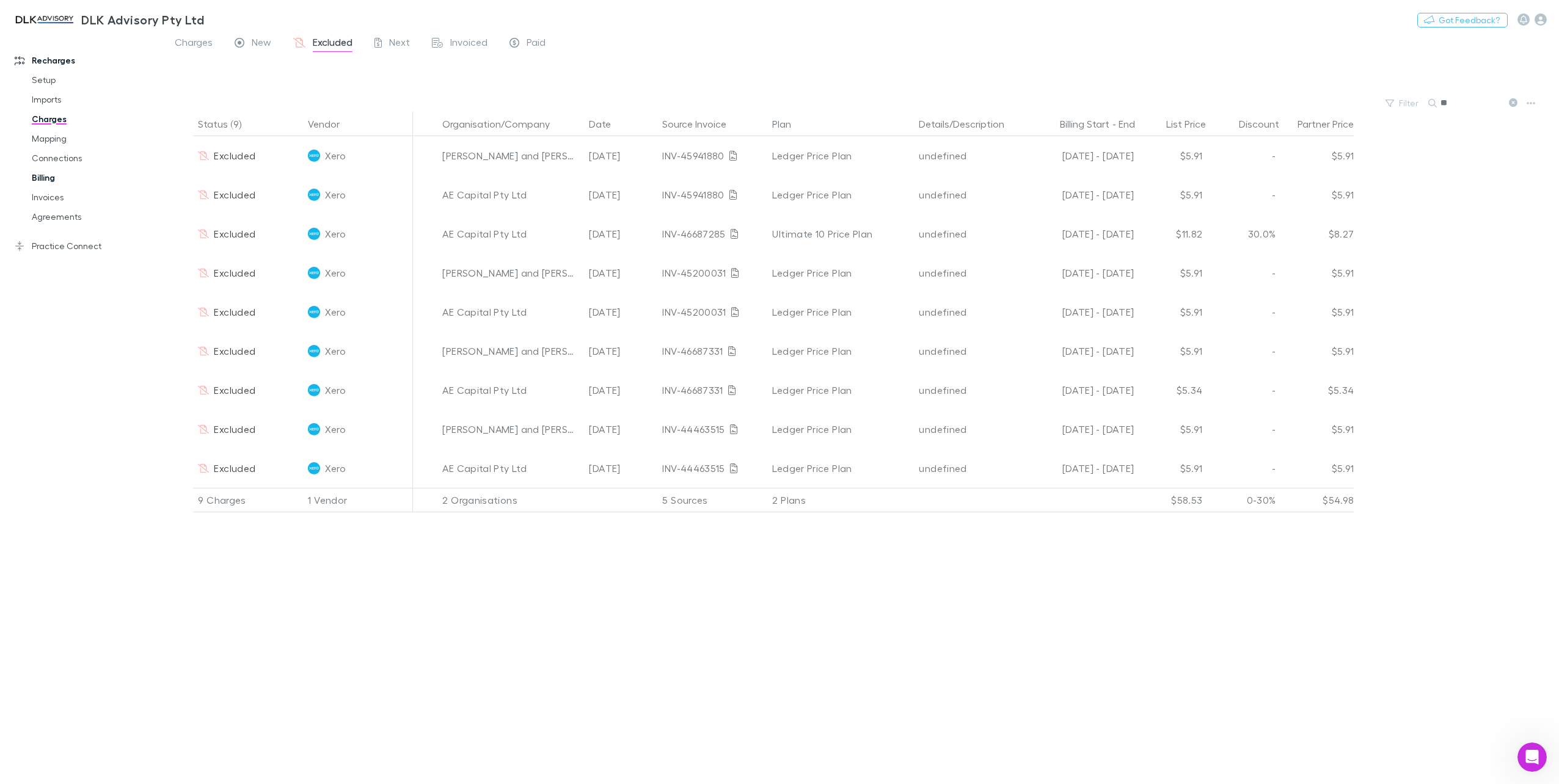
click at [46, 184] on link "Billing" at bounding box center [95, 177] width 151 height 19
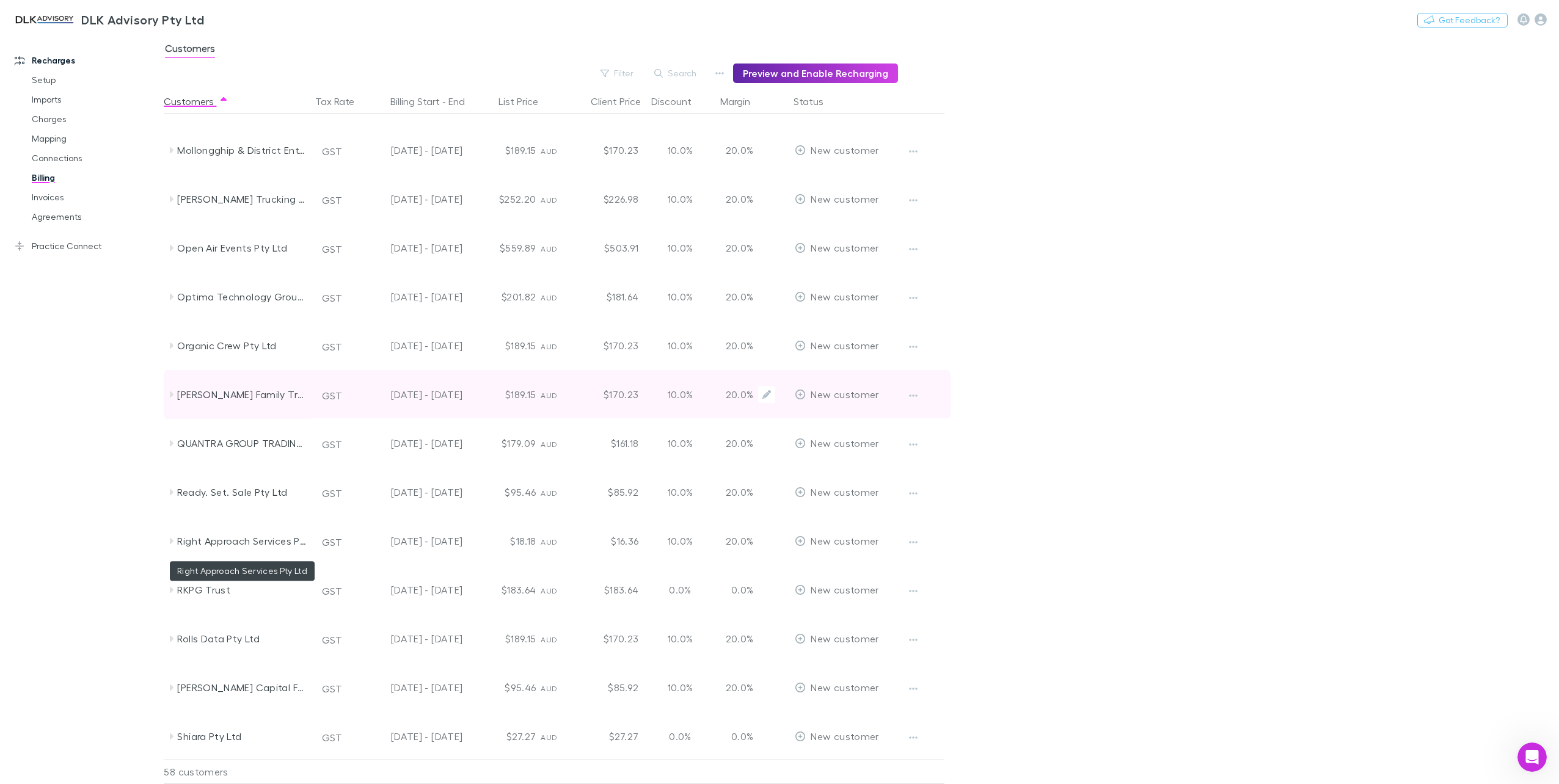
scroll to position [1771, 0]
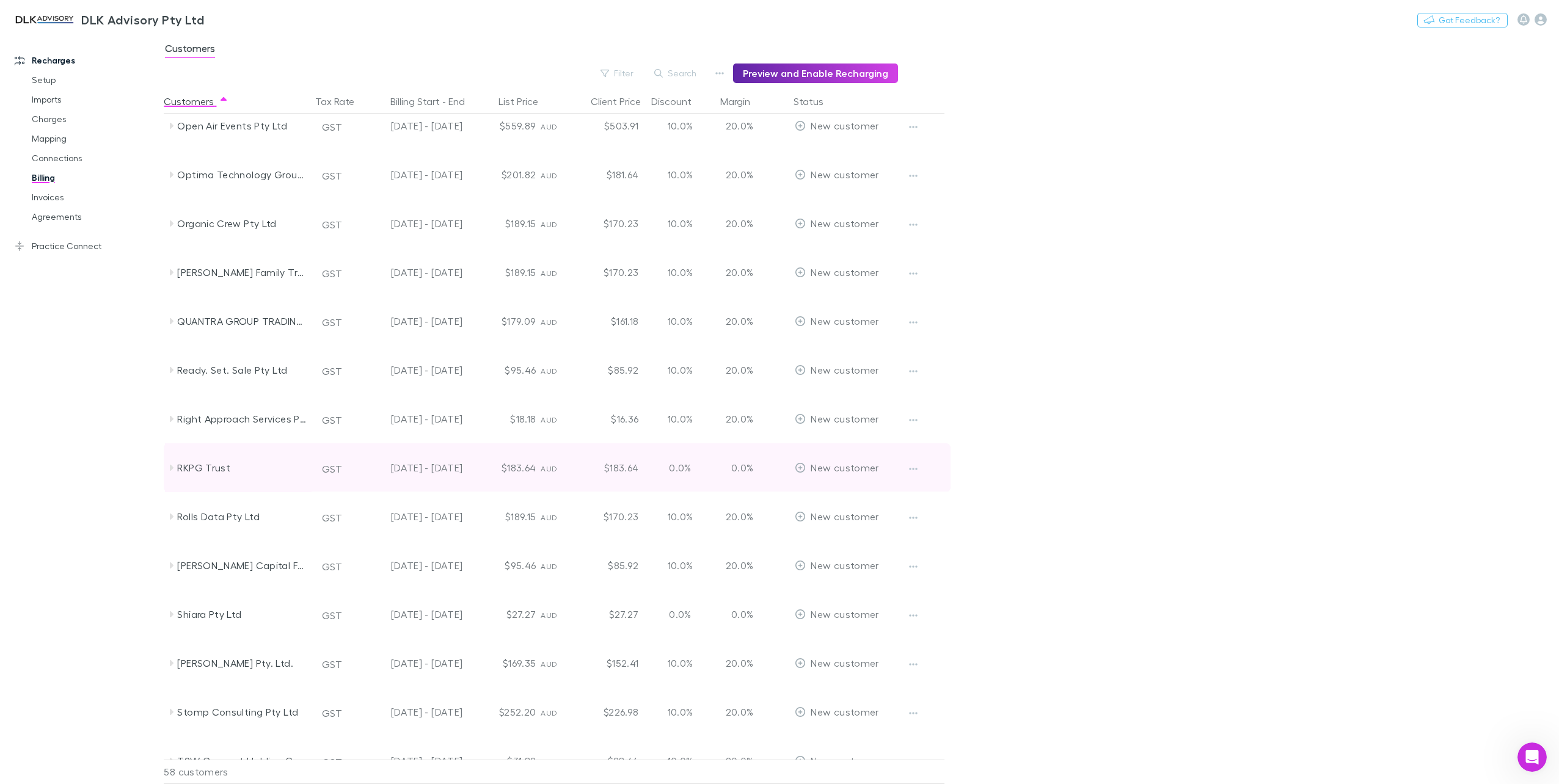
click at [172, 467] on icon at bounding box center [171, 467] width 3 height 6
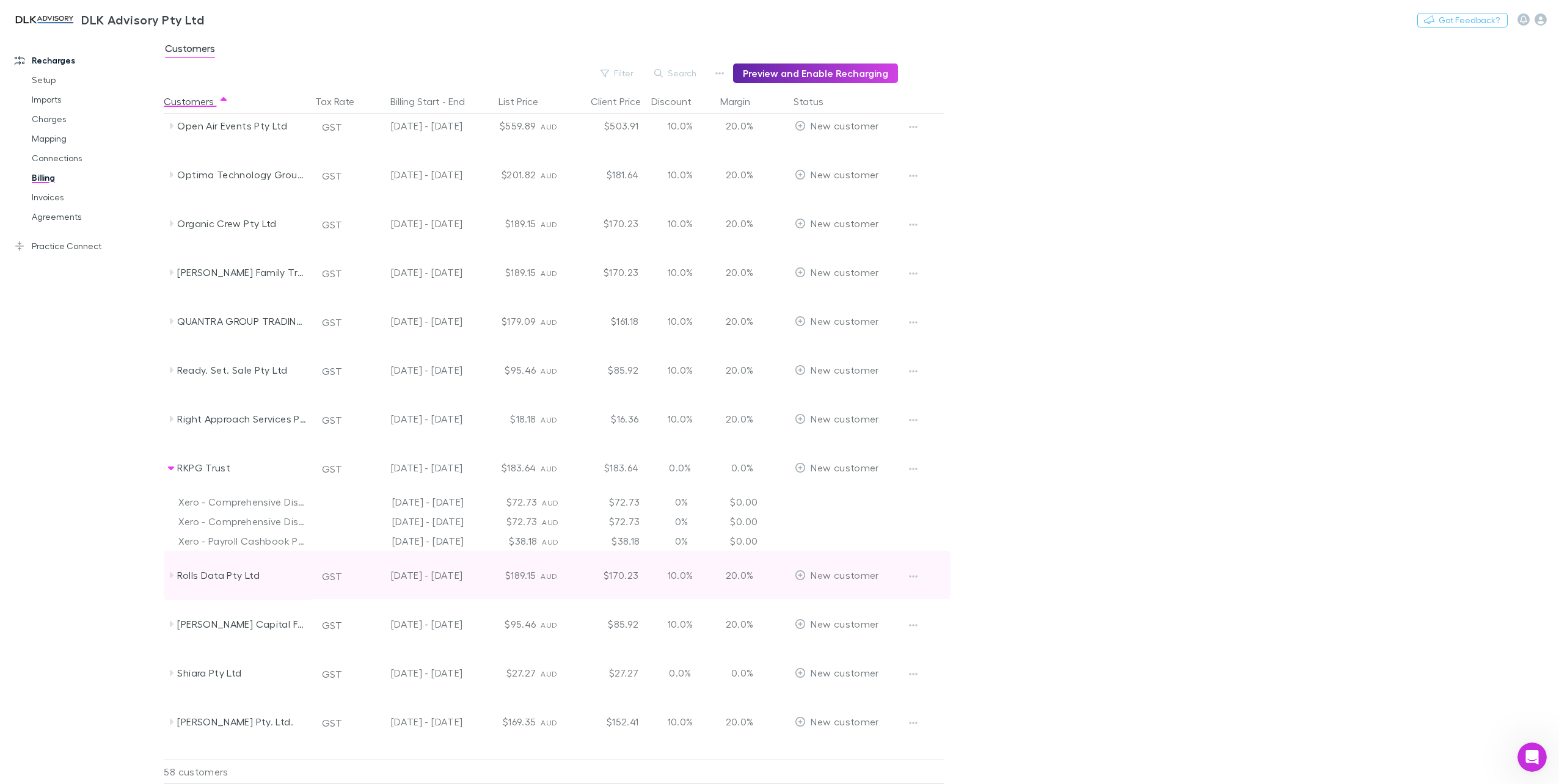
click at [171, 573] on icon at bounding box center [171, 575] width 3 height 6
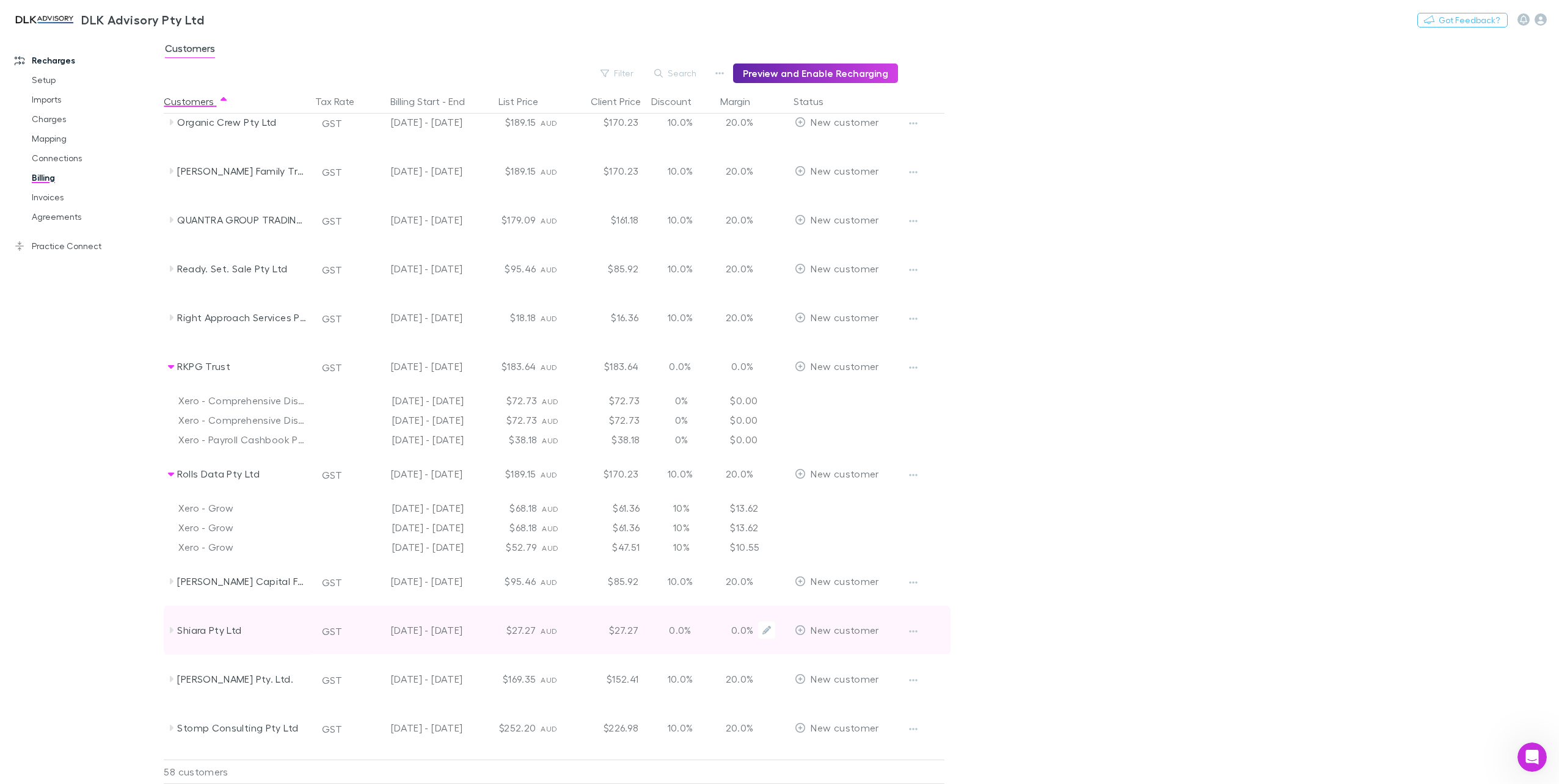
scroll to position [1893, 0]
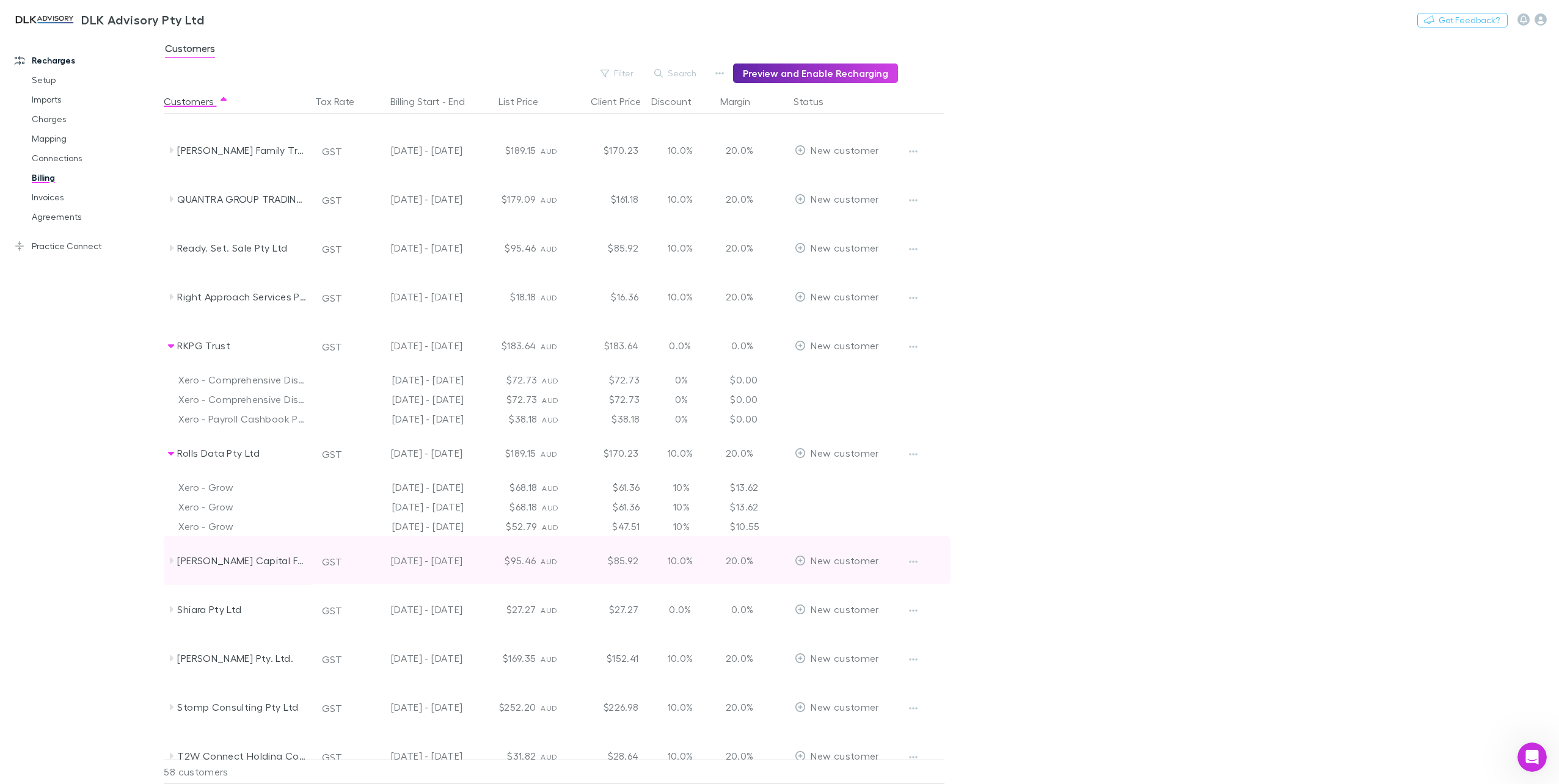
click at [174, 564] on icon at bounding box center [171, 561] width 10 height 10
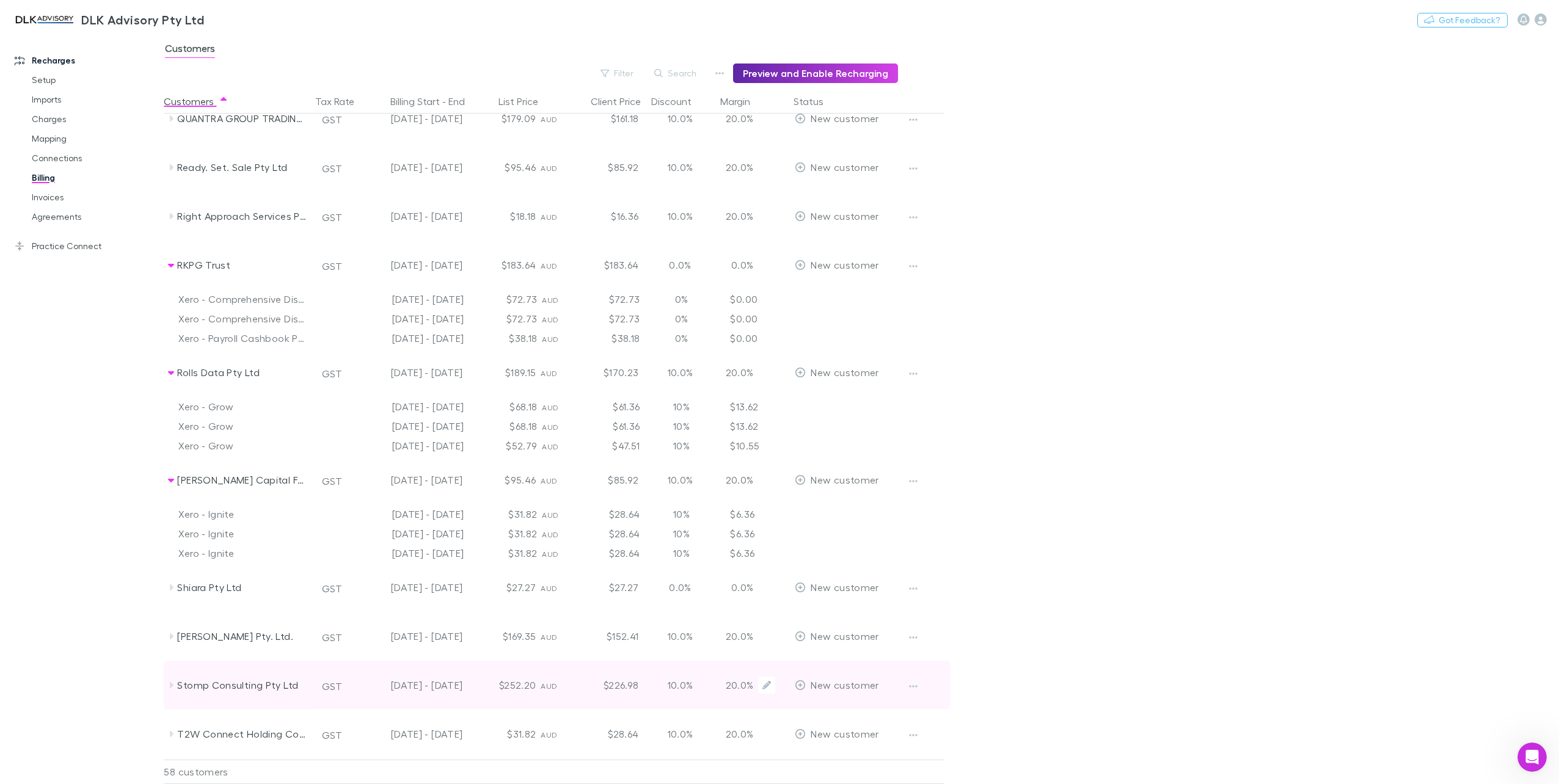
scroll to position [2015, 0]
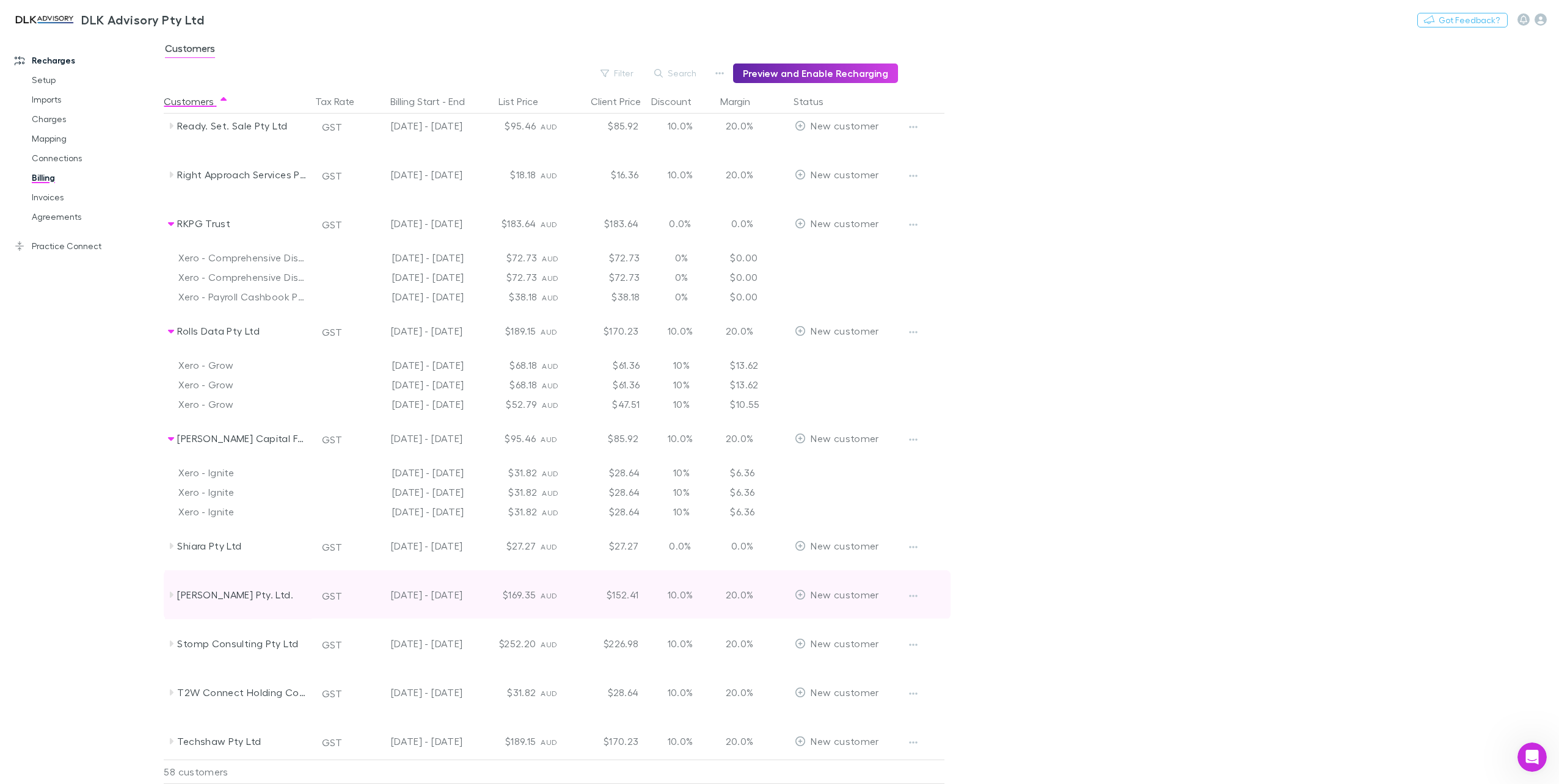
click at [172, 595] on icon at bounding box center [171, 594] width 3 height 6
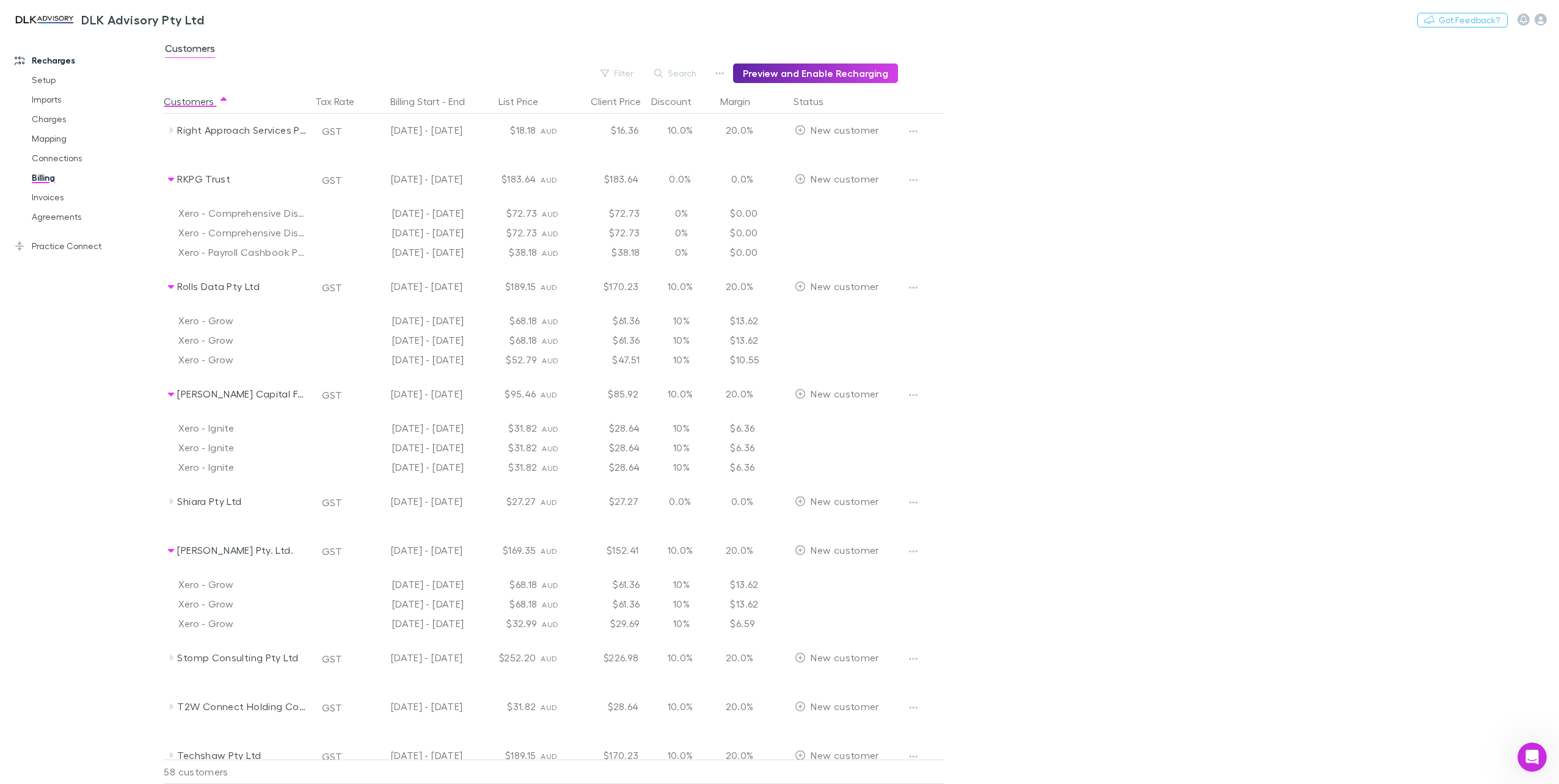
scroll to position [2198, 0]
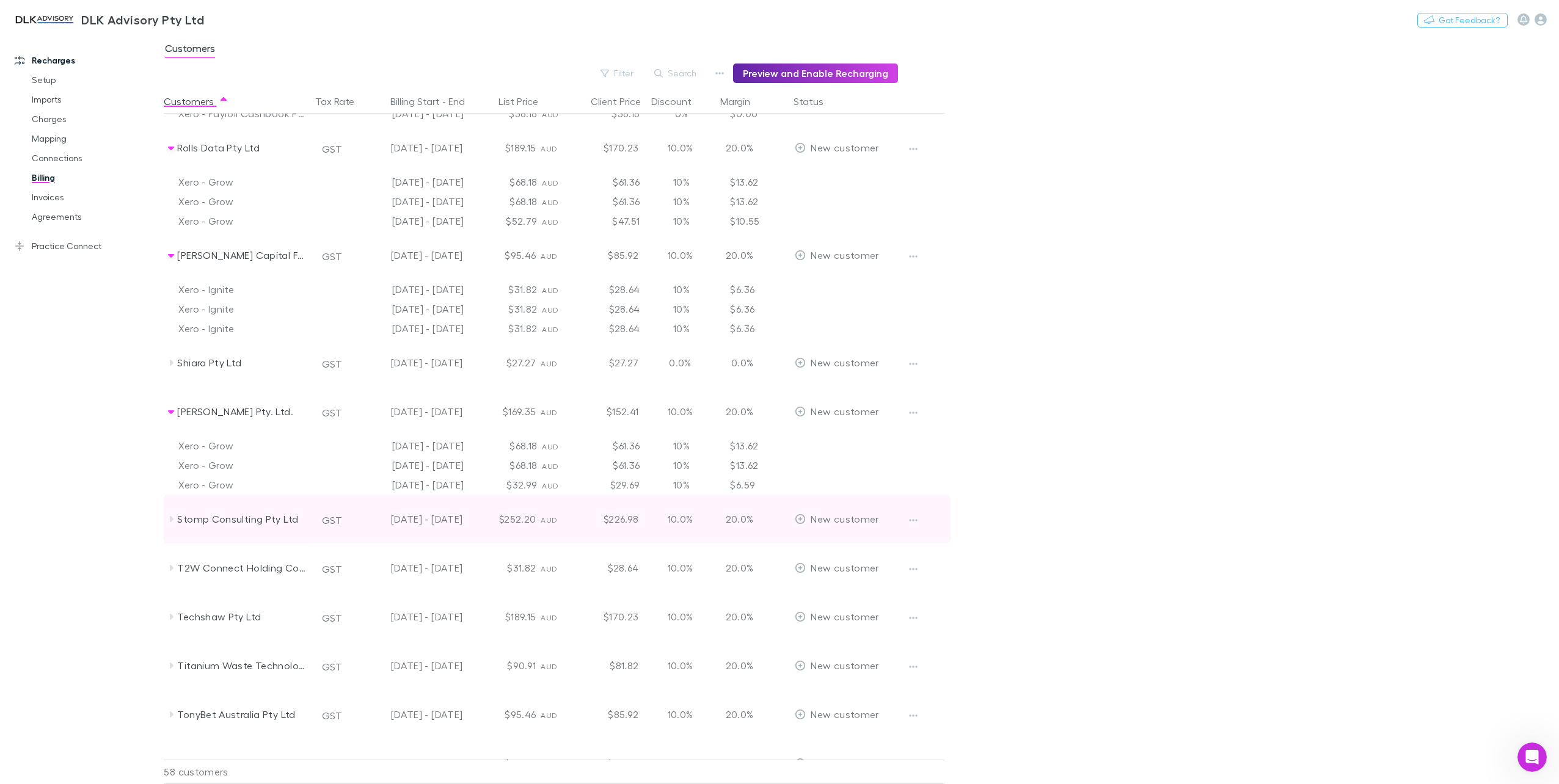
click at [172, 516] on icon at bounding box center [171, 519] width 10 height 10
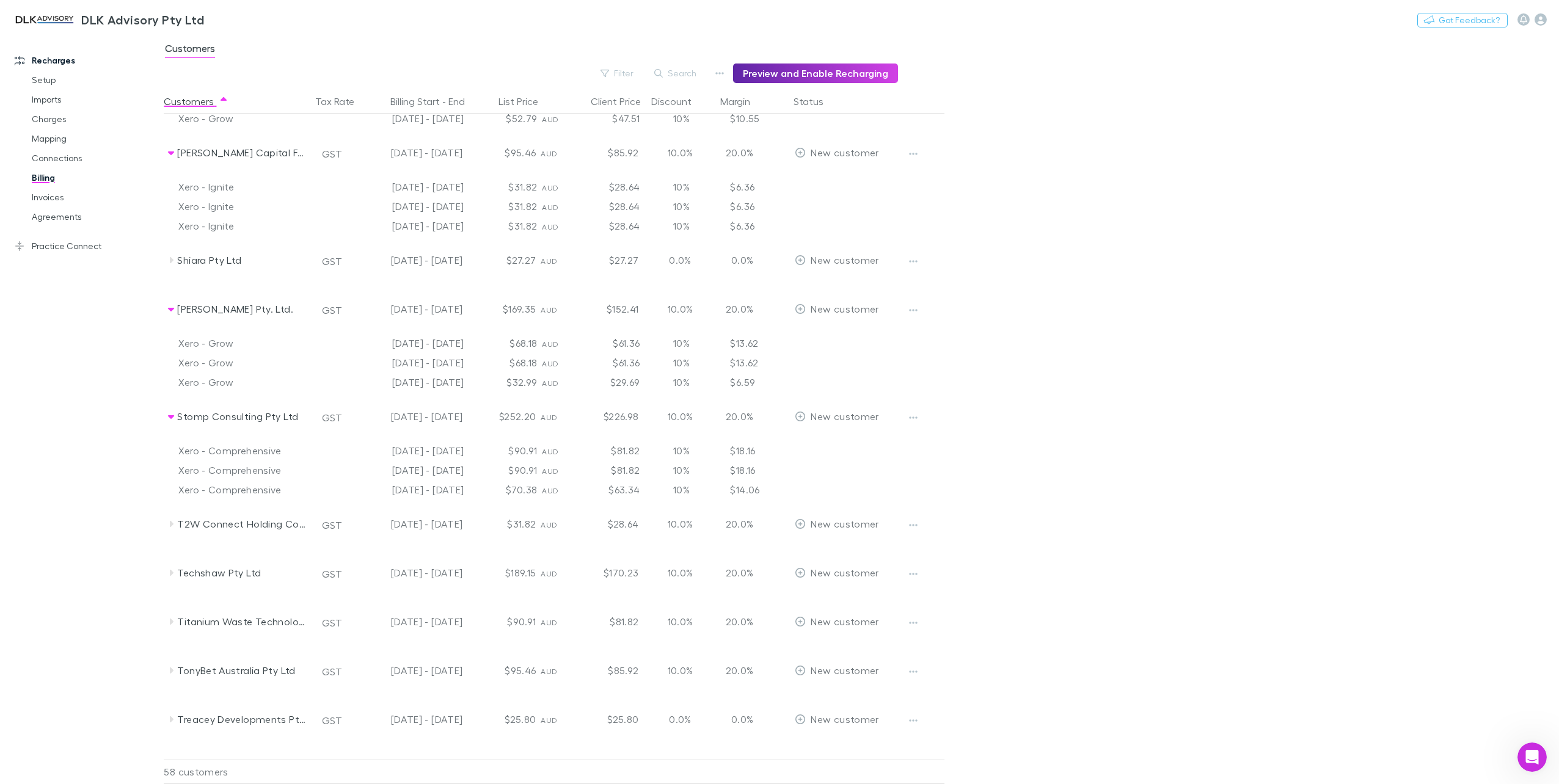
scroll to position [2320, 0]
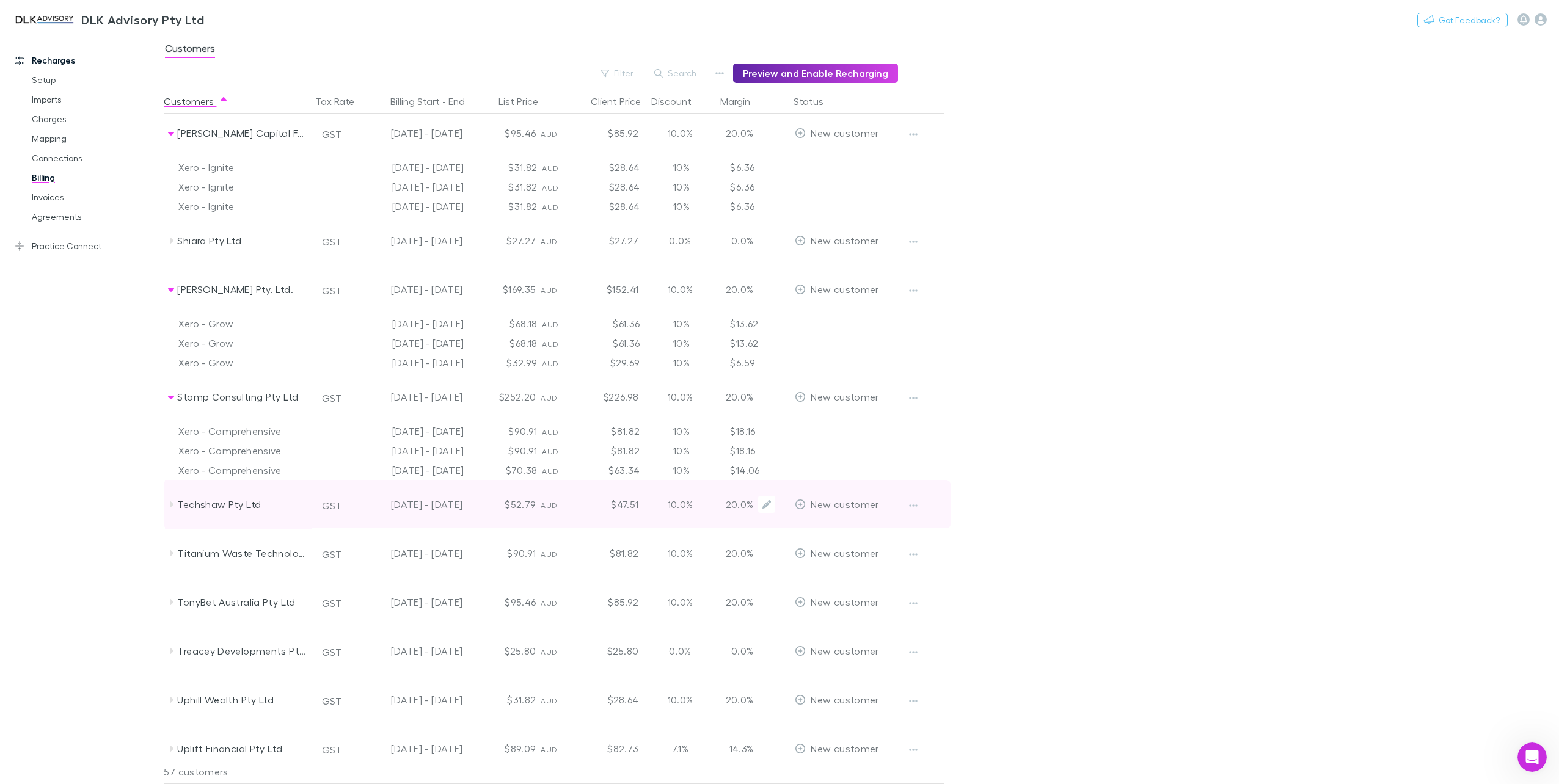
click at [174, 498] on div "Techshaw Pty Ltd" at bounding box center [238, 504] width 147 height 49
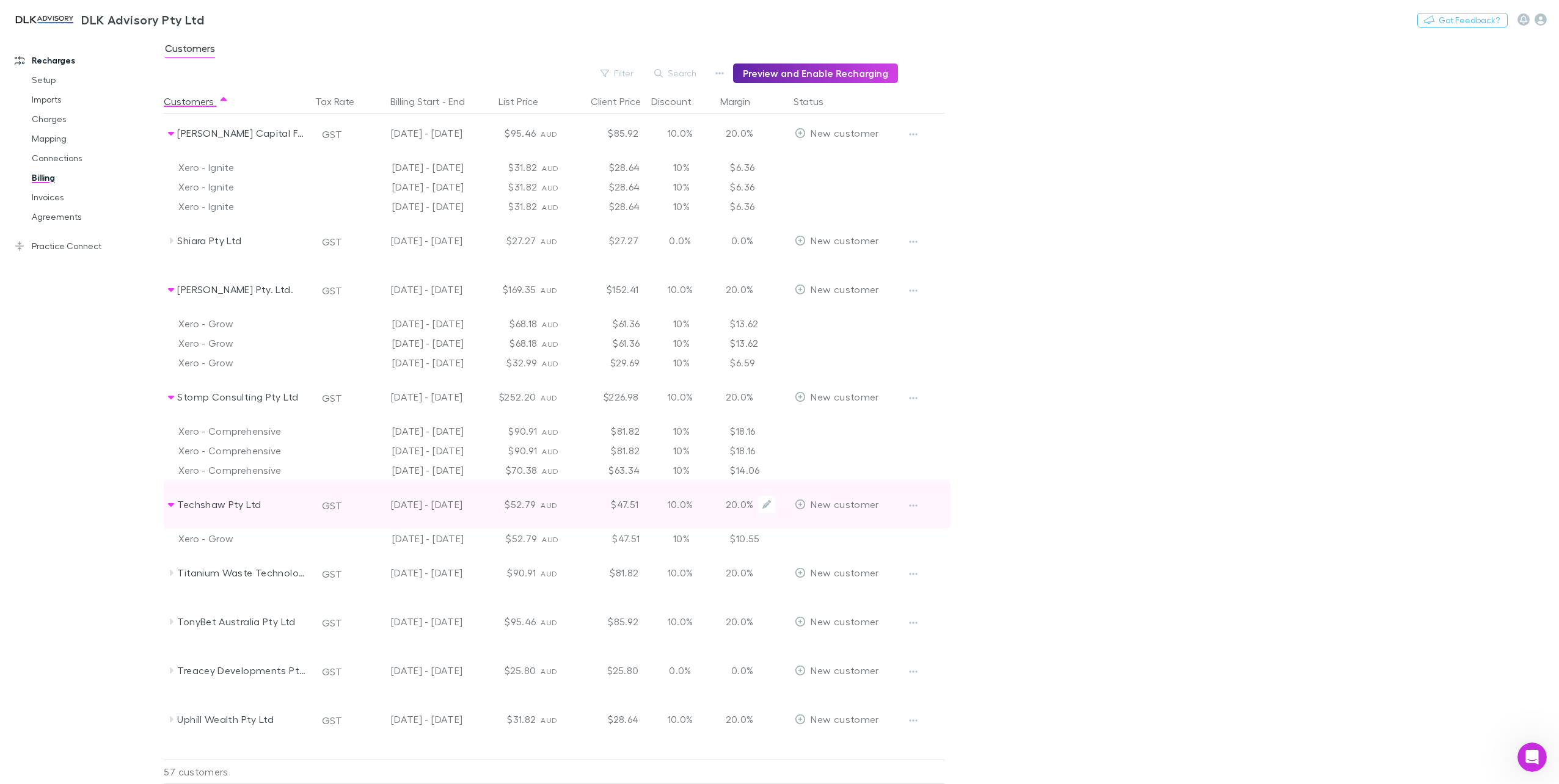
click at [174, 498] on div "Techshaw Pty Ltd" at bounding box center [238, 504] width 147 height 49
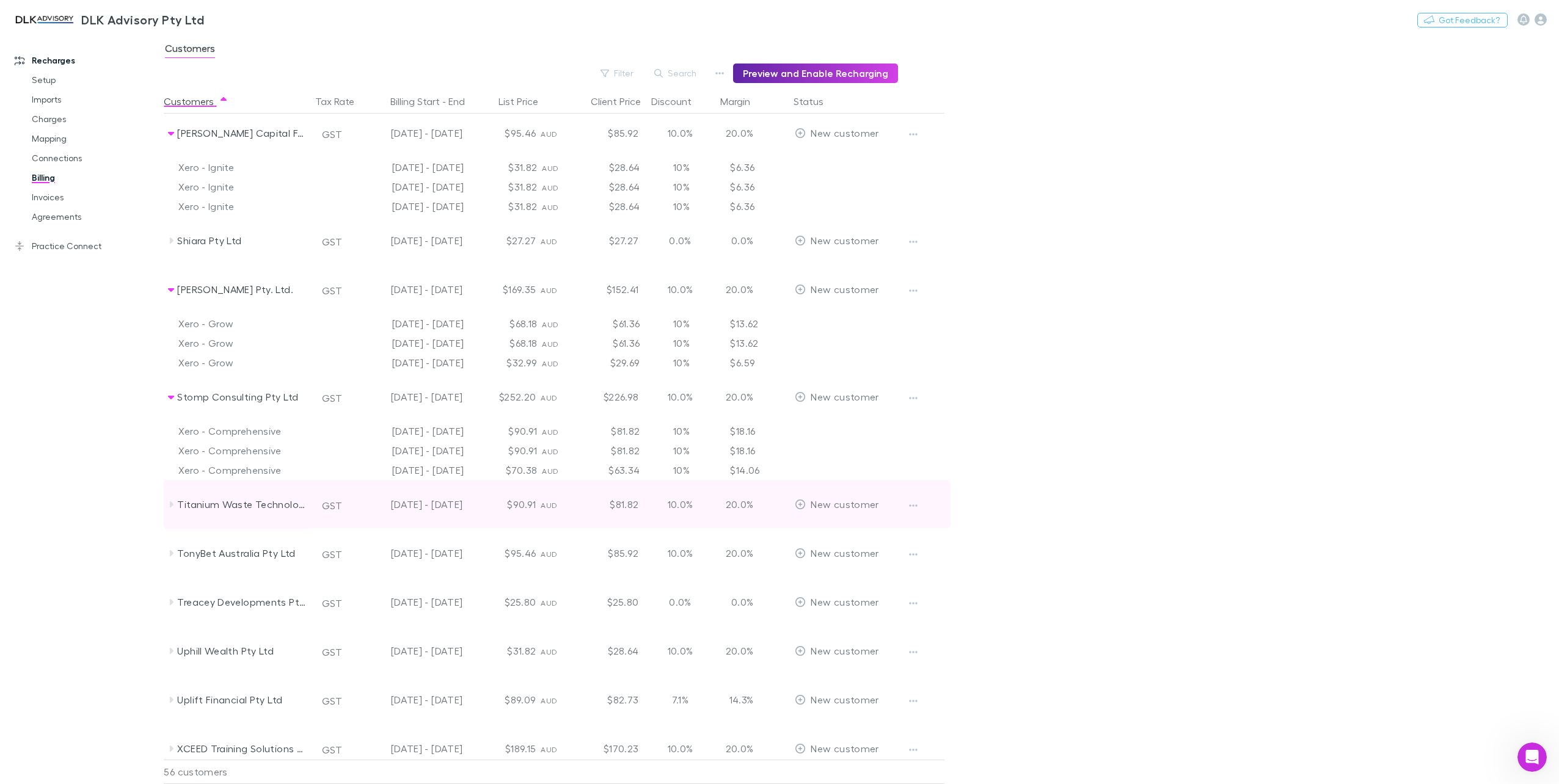
scroll to position [2383, 0]
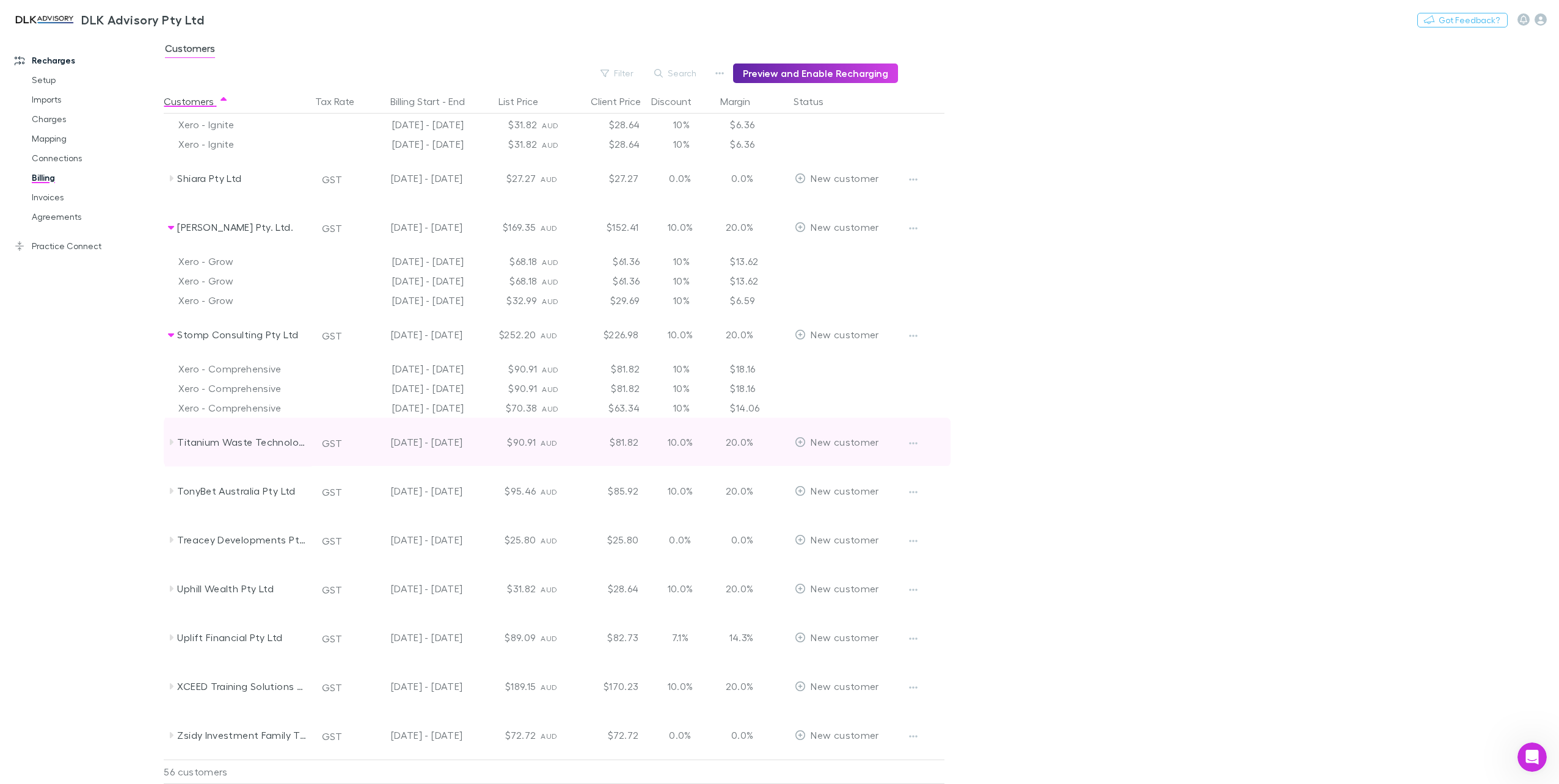
click at [170, 439] on icon at bounding box center [171, 442] width 10 height 10
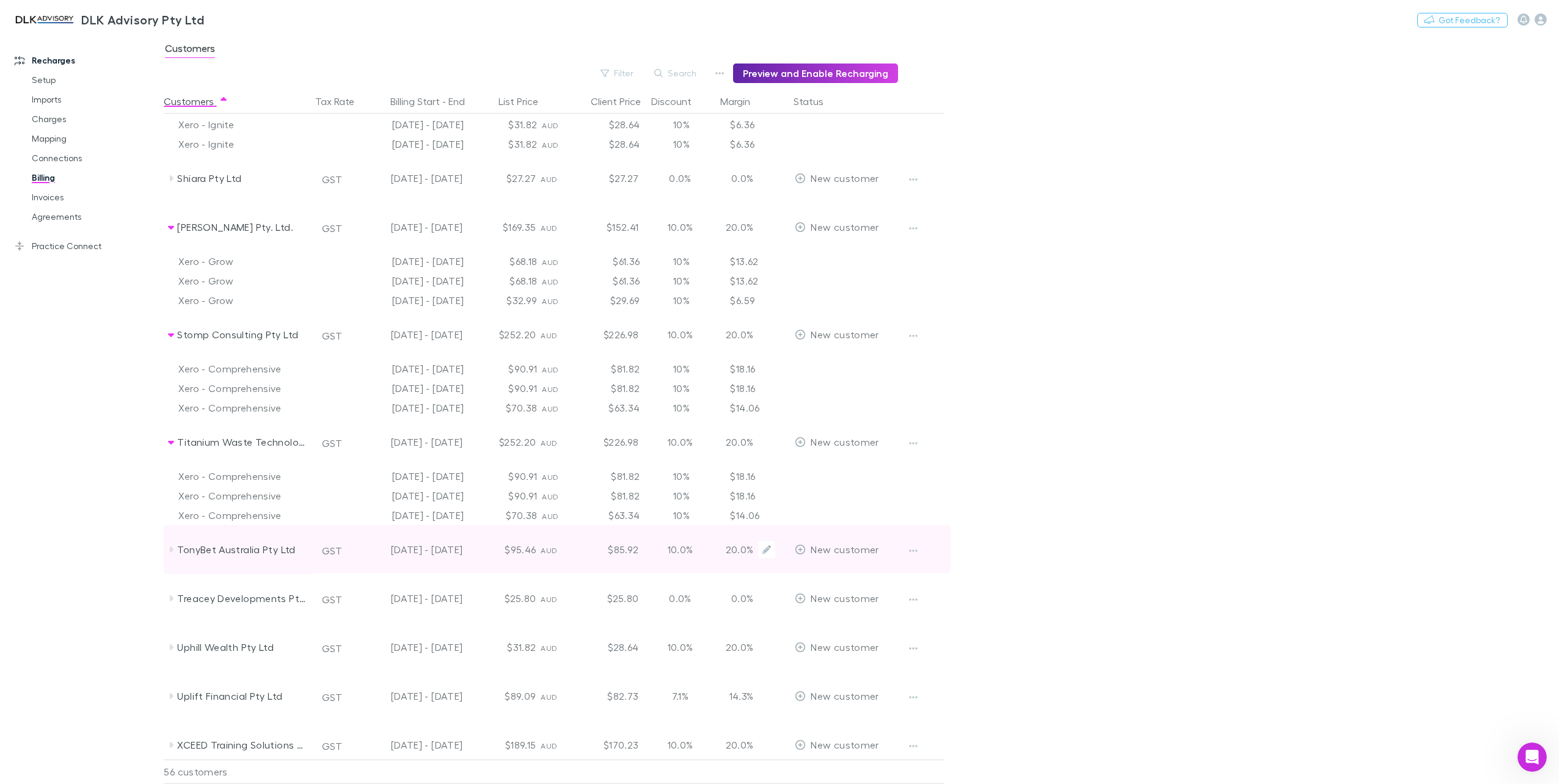
click at [164, 547] on div at bounding box center [164, 549] width 1 height 49
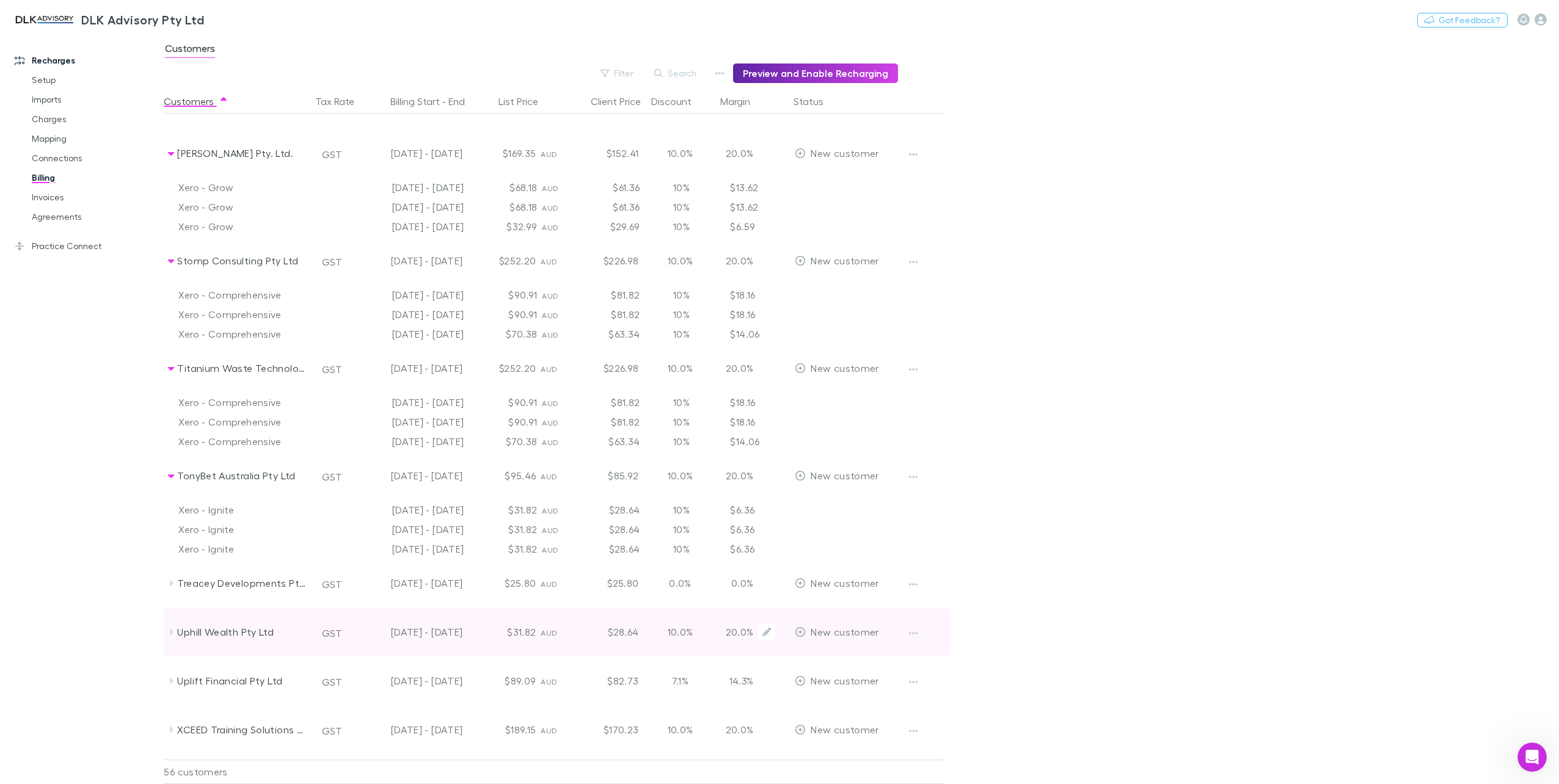
scroll to position [2500, 0]
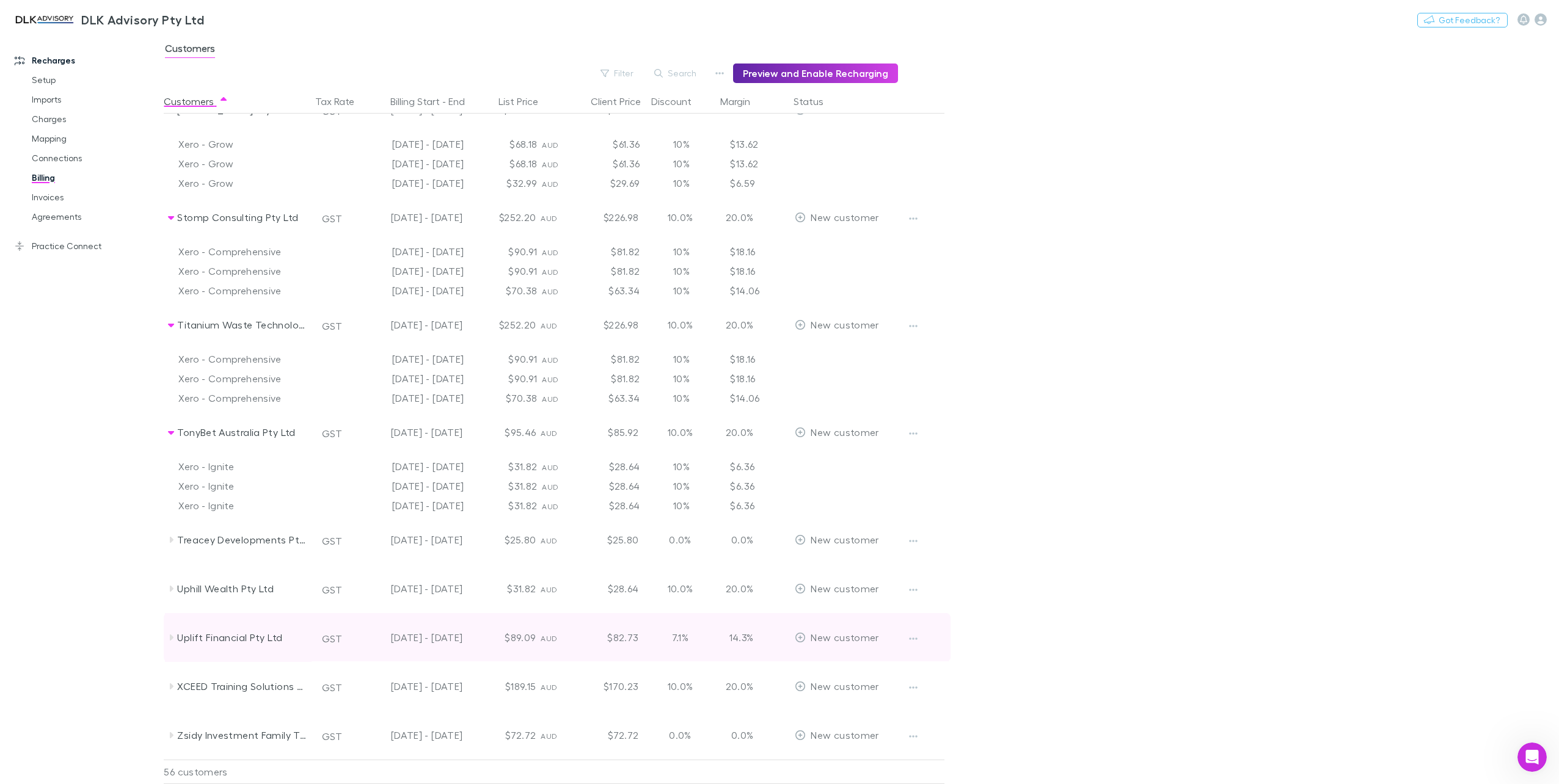
click at [174, 635] on icon at bounding box center [171, 637] width 10 height 10
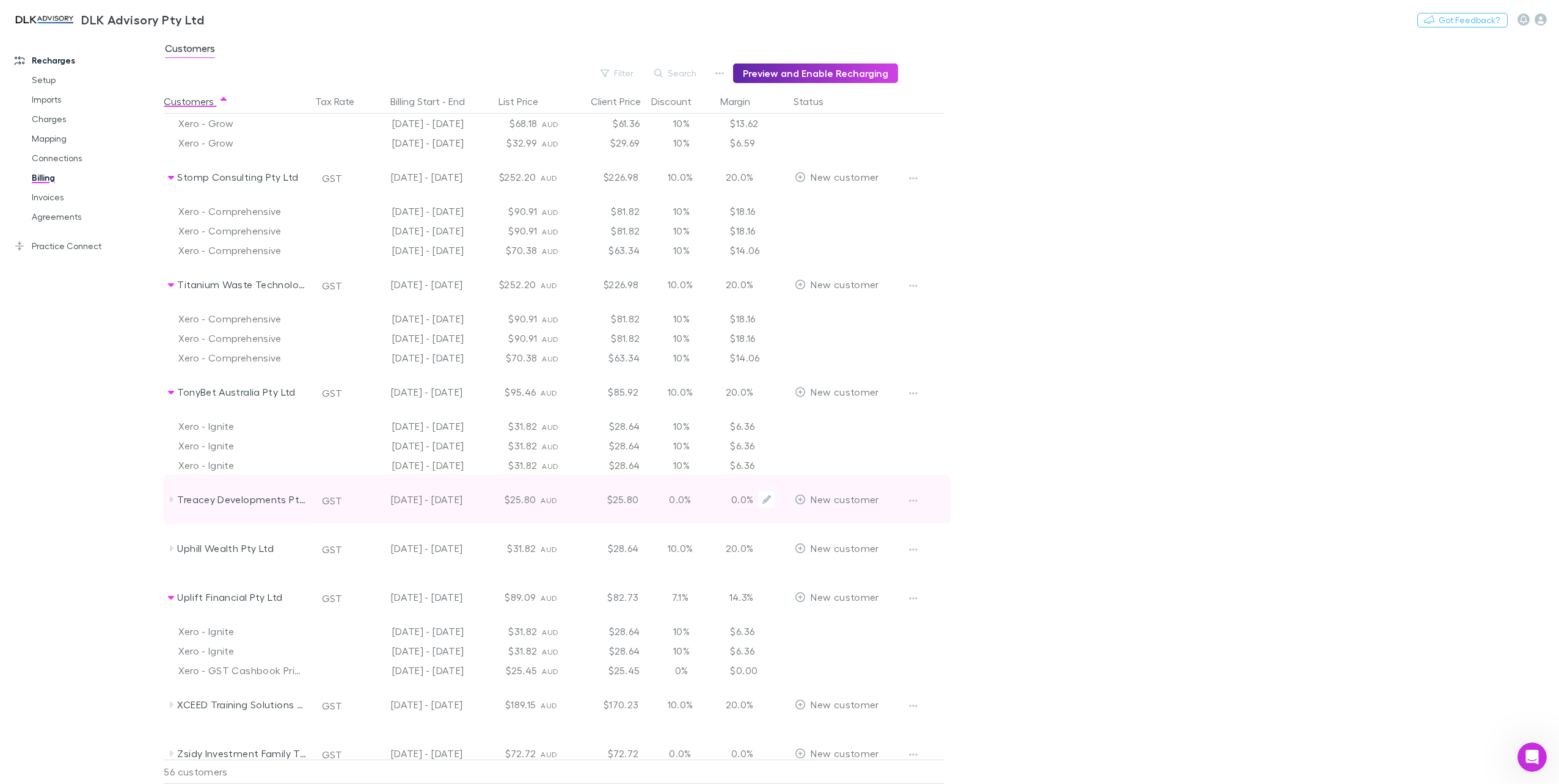
scroll to position [2559, 0]
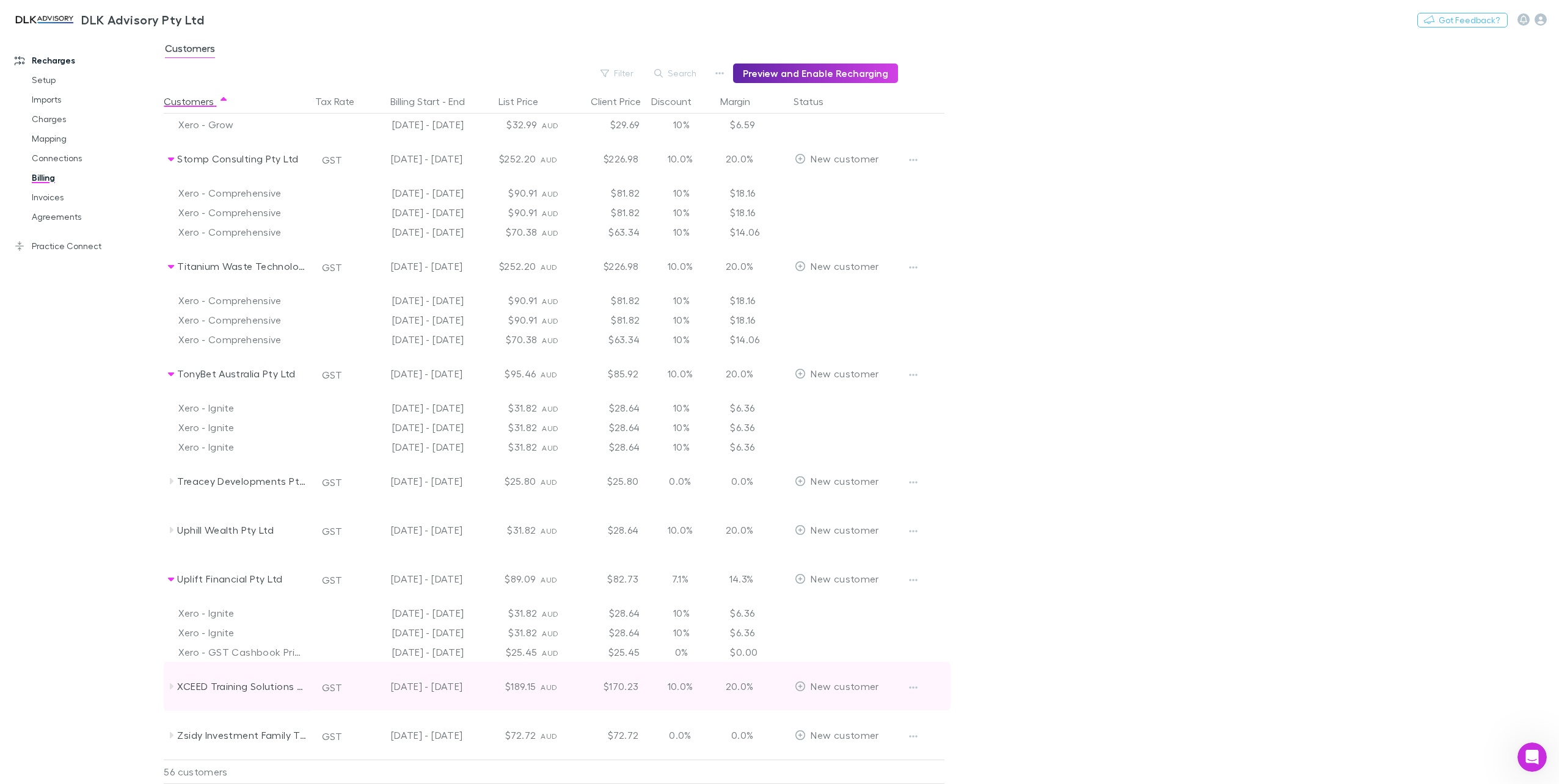
click at [172, 689] on icon at bounding box center [171, 686] width 10 height 10
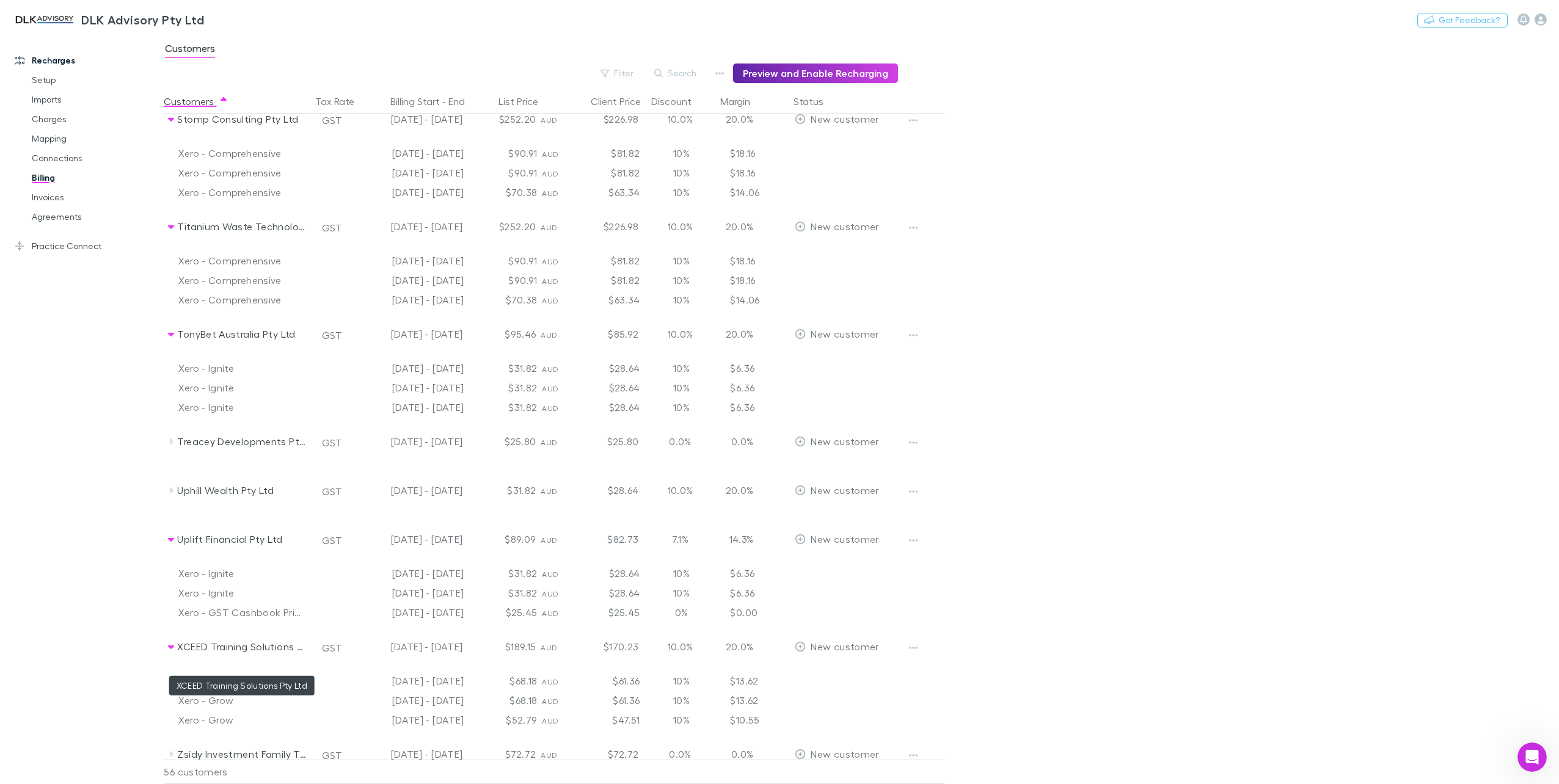
scroll to position [2618, 0]
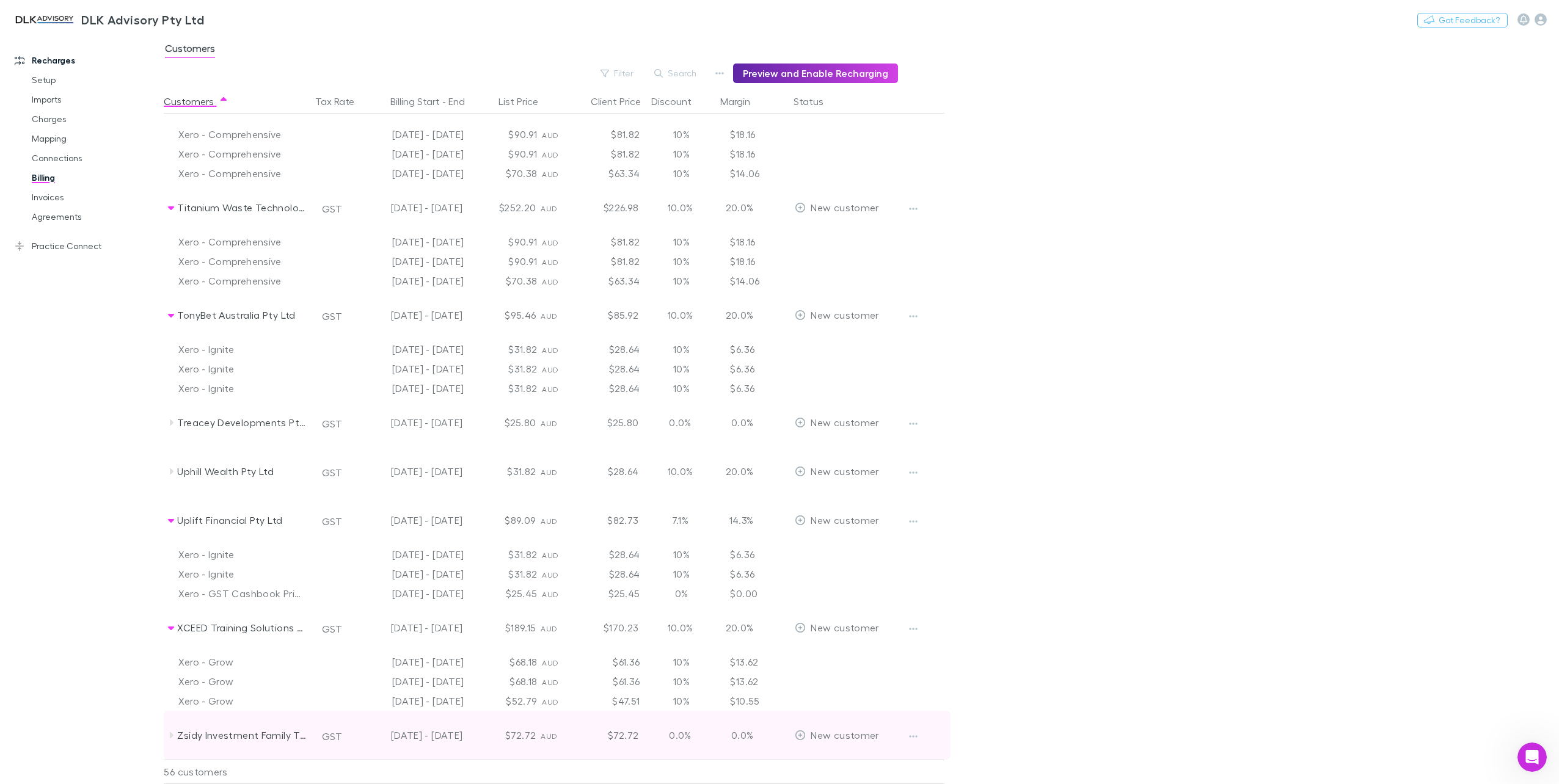
click at [171, 732] on icon at bounding box center [171, 735] width 3 height 6
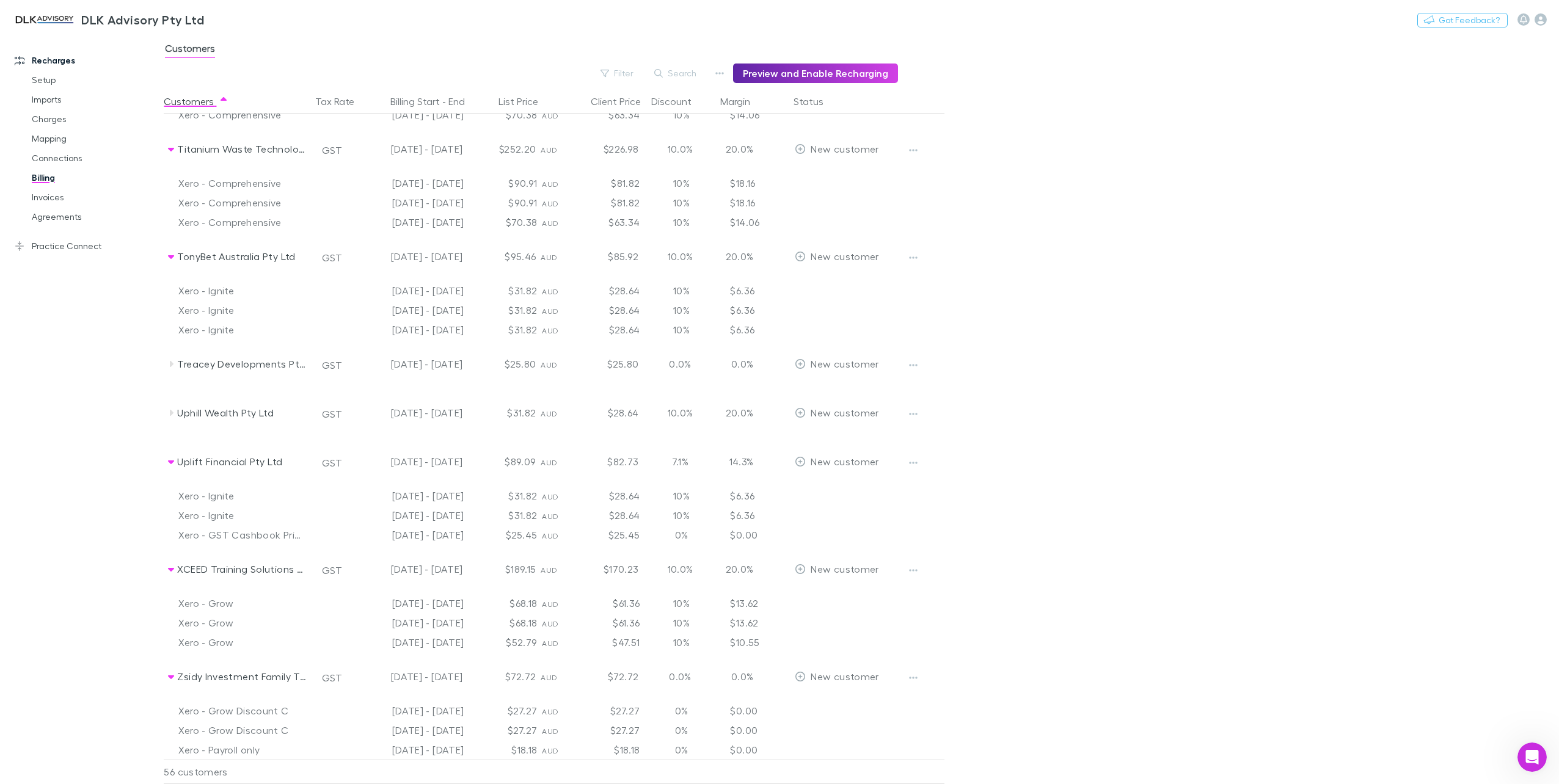
scroll to position [3968, 0]
click at [48, 196] on link "Invoices" at bounding box center [95, 197] width 151 height 19
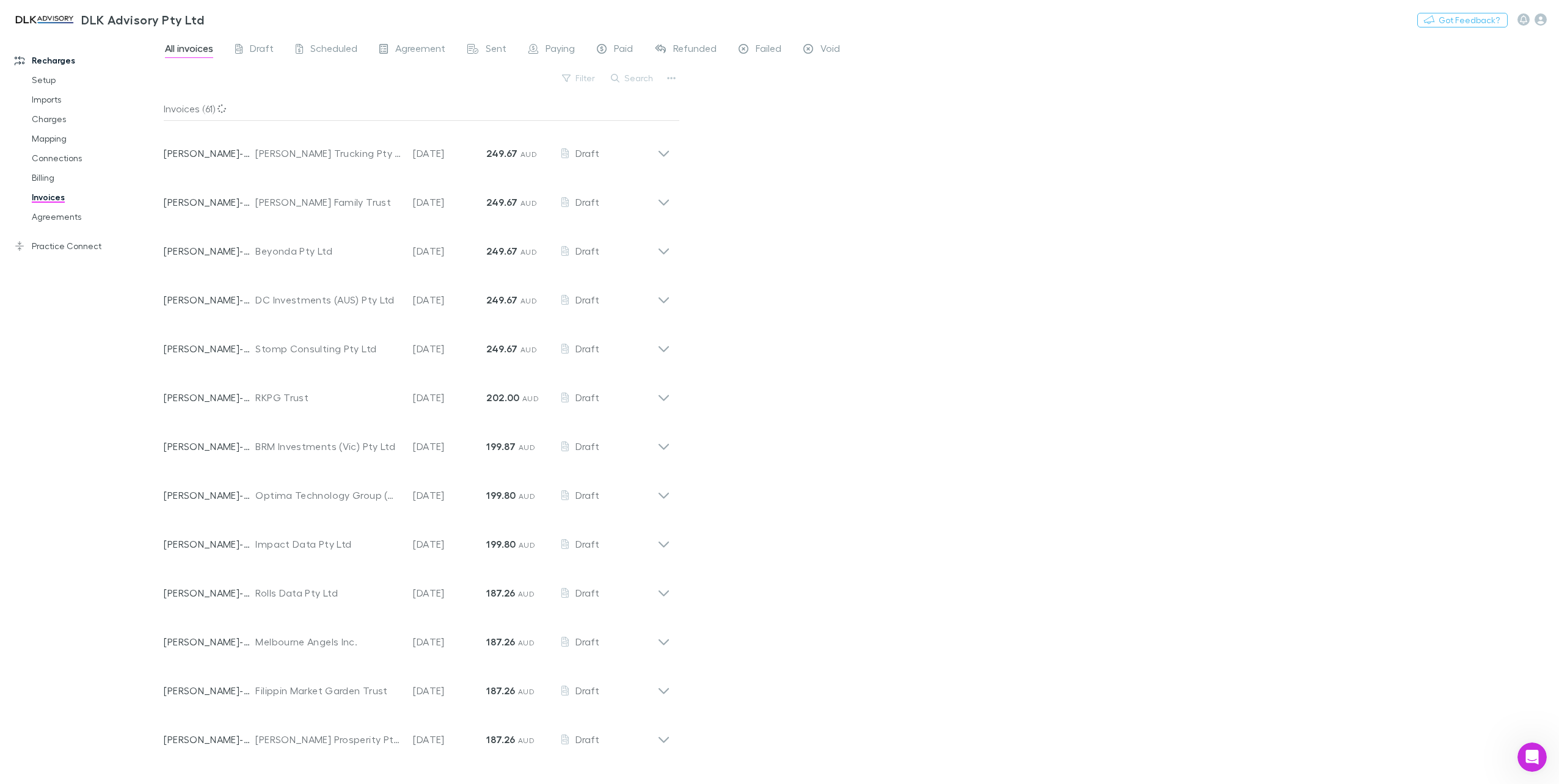
scroll to position [342, 0]
click at [630, 83] on button "Search" at bounding box center [633, 78] width 56 height 15
type input "*"
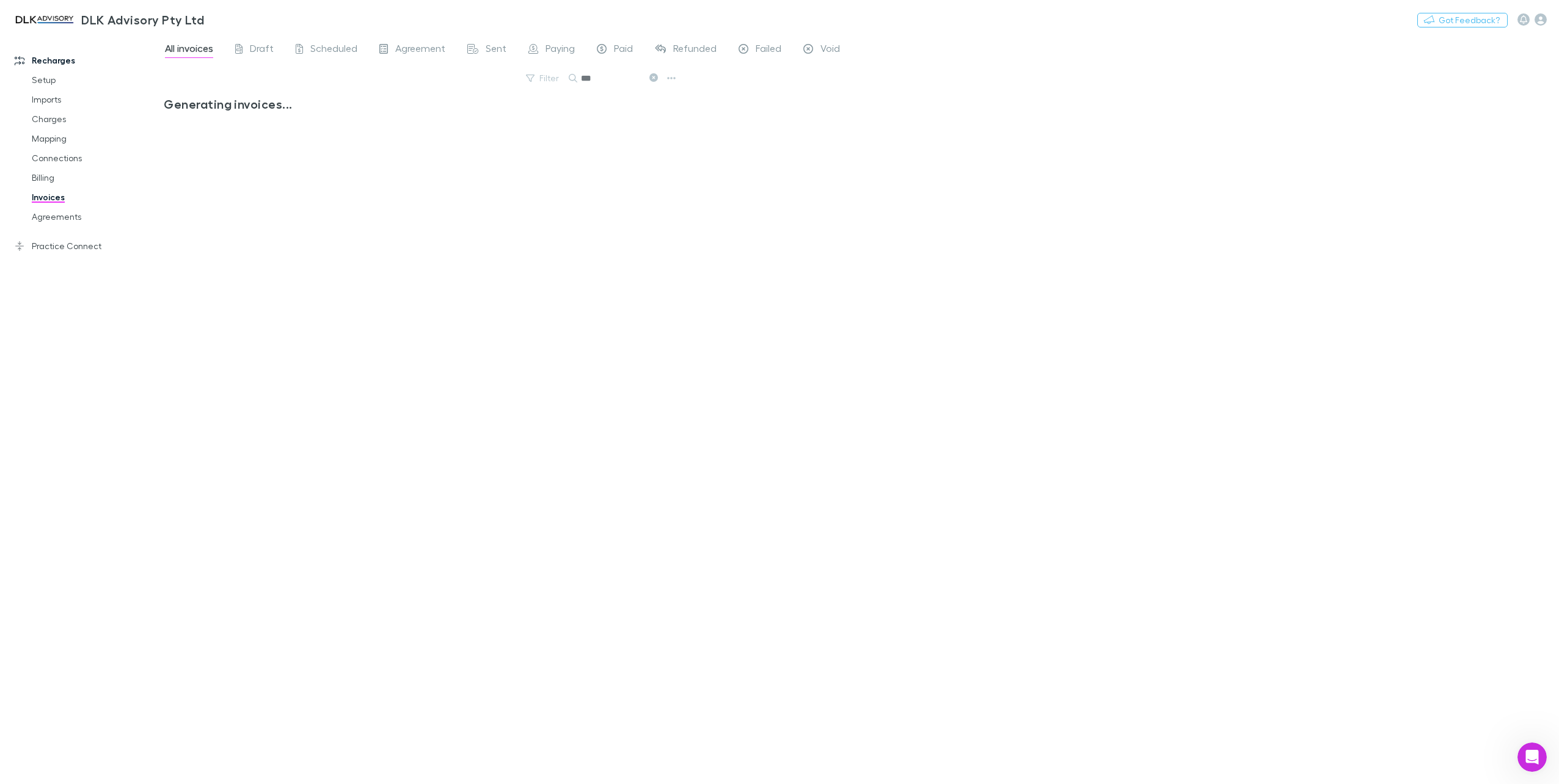
scroll to position [0, 0]
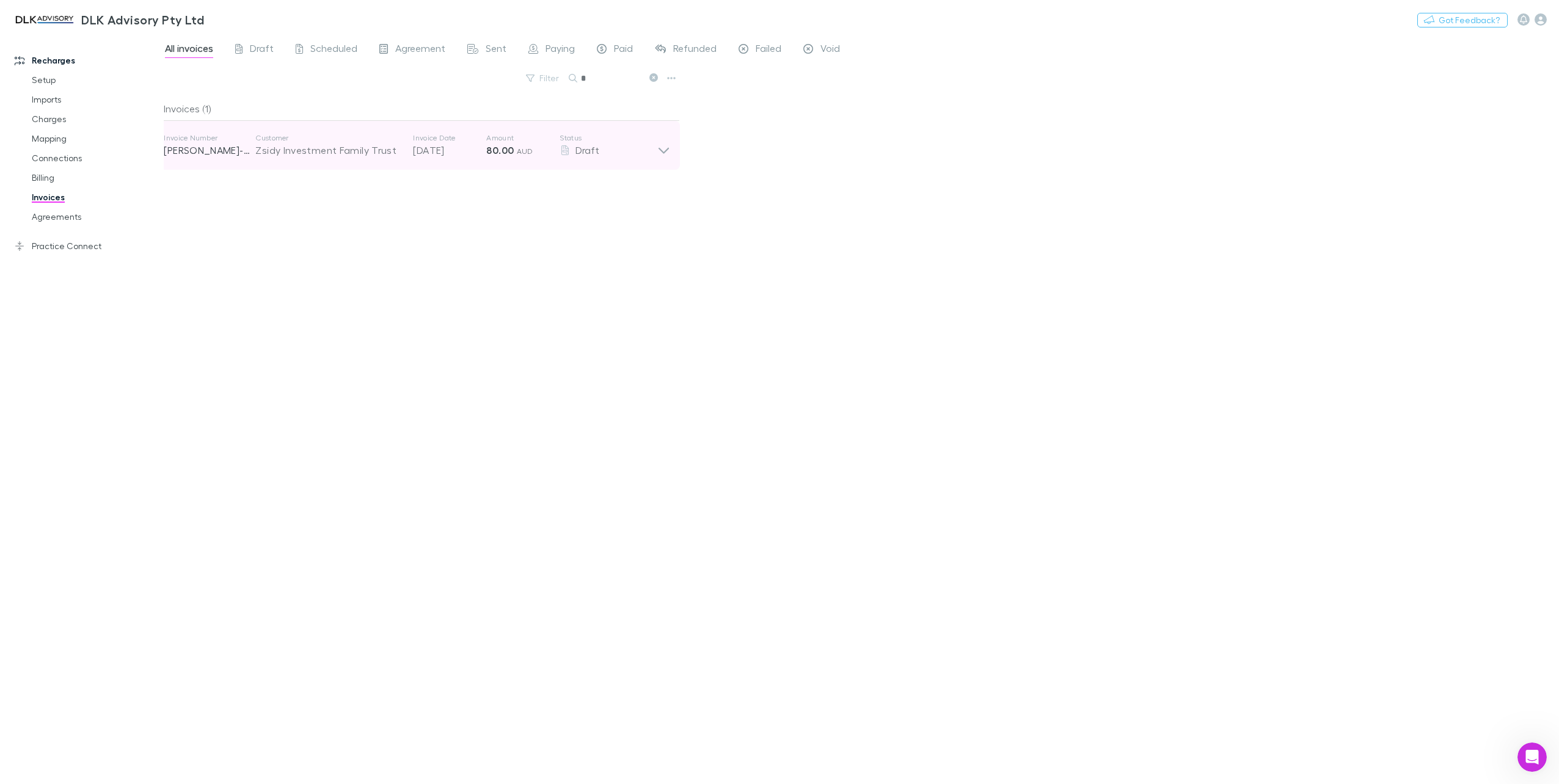
type input "*"
click at [665, 150] on icon at bounding box center [663, 146] width 13 height 24
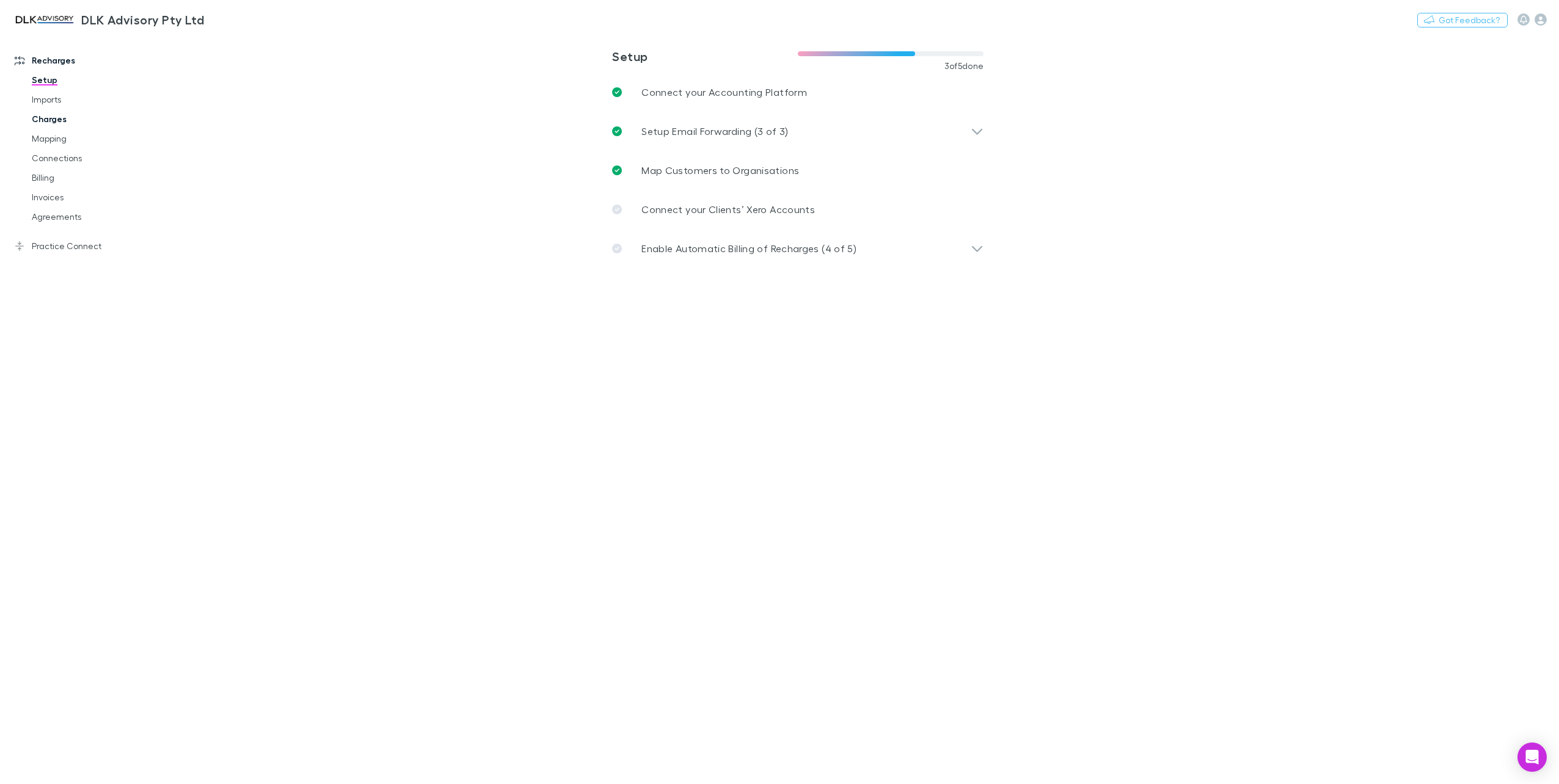
click at [48, 113] on link "Charges" at bounding box center [95, 119] width 151 height 19
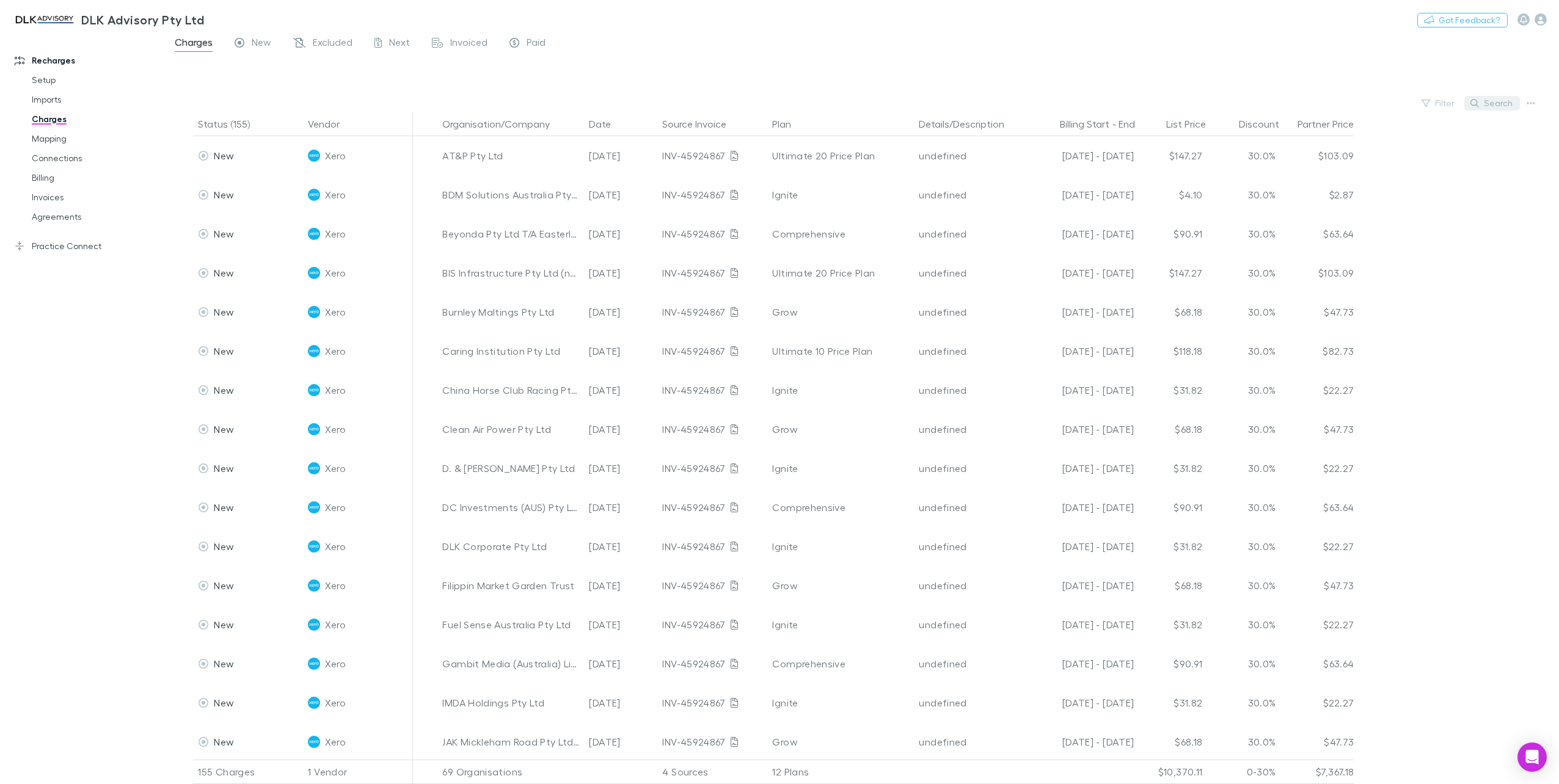
click at [1483, 96] on button "Search" at bounding box center [1492, 103] width 56 height 15
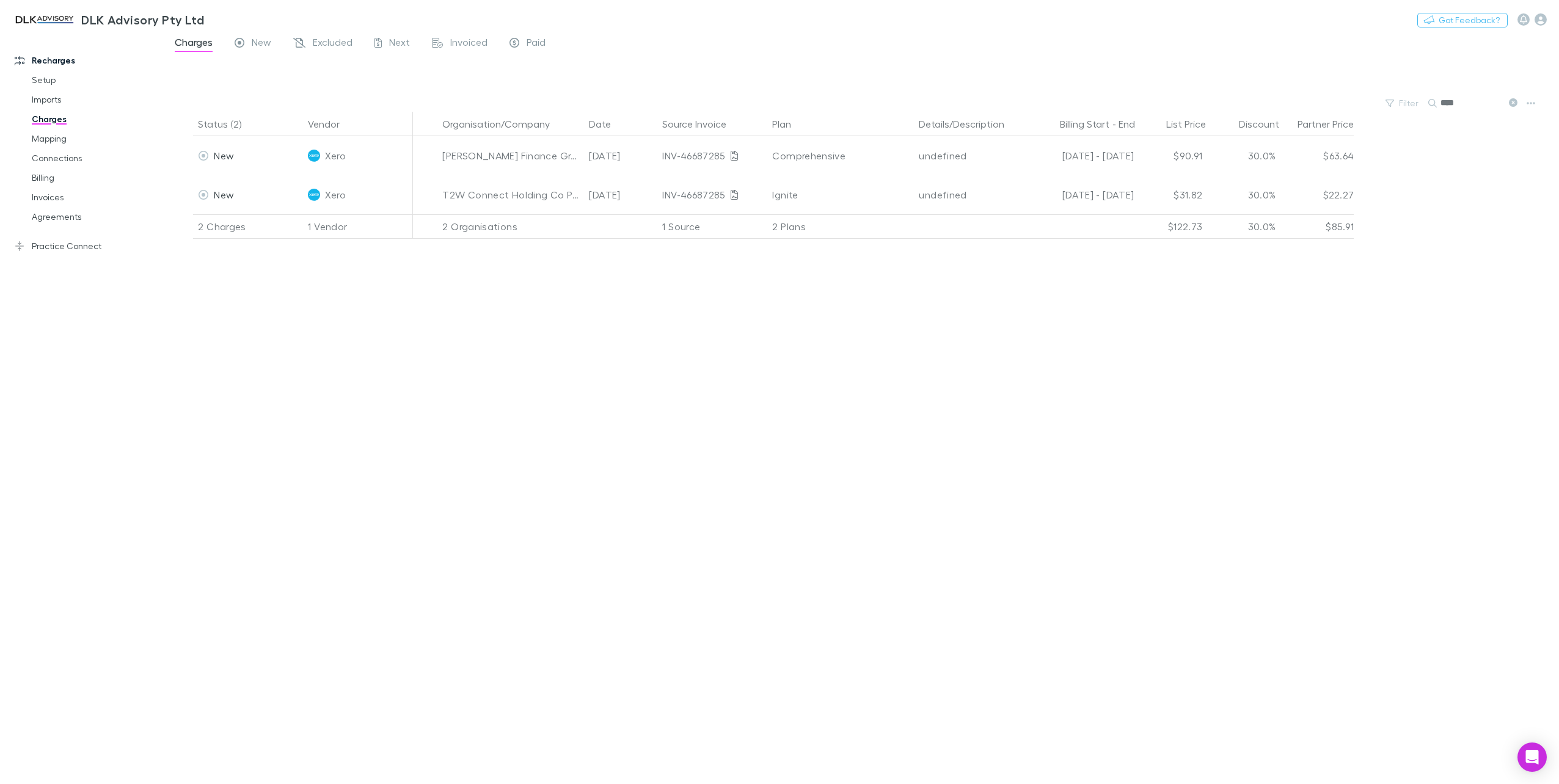
type input "****"
click at [325, 34] on div "DLK Advisory Pty Ltd Nothing Got Feedback?" at bounding box center [780, 19] width 1559 height 39
click at [324, 40] on span "Excluded" at bounding box center [332, 44] width 40 height 16
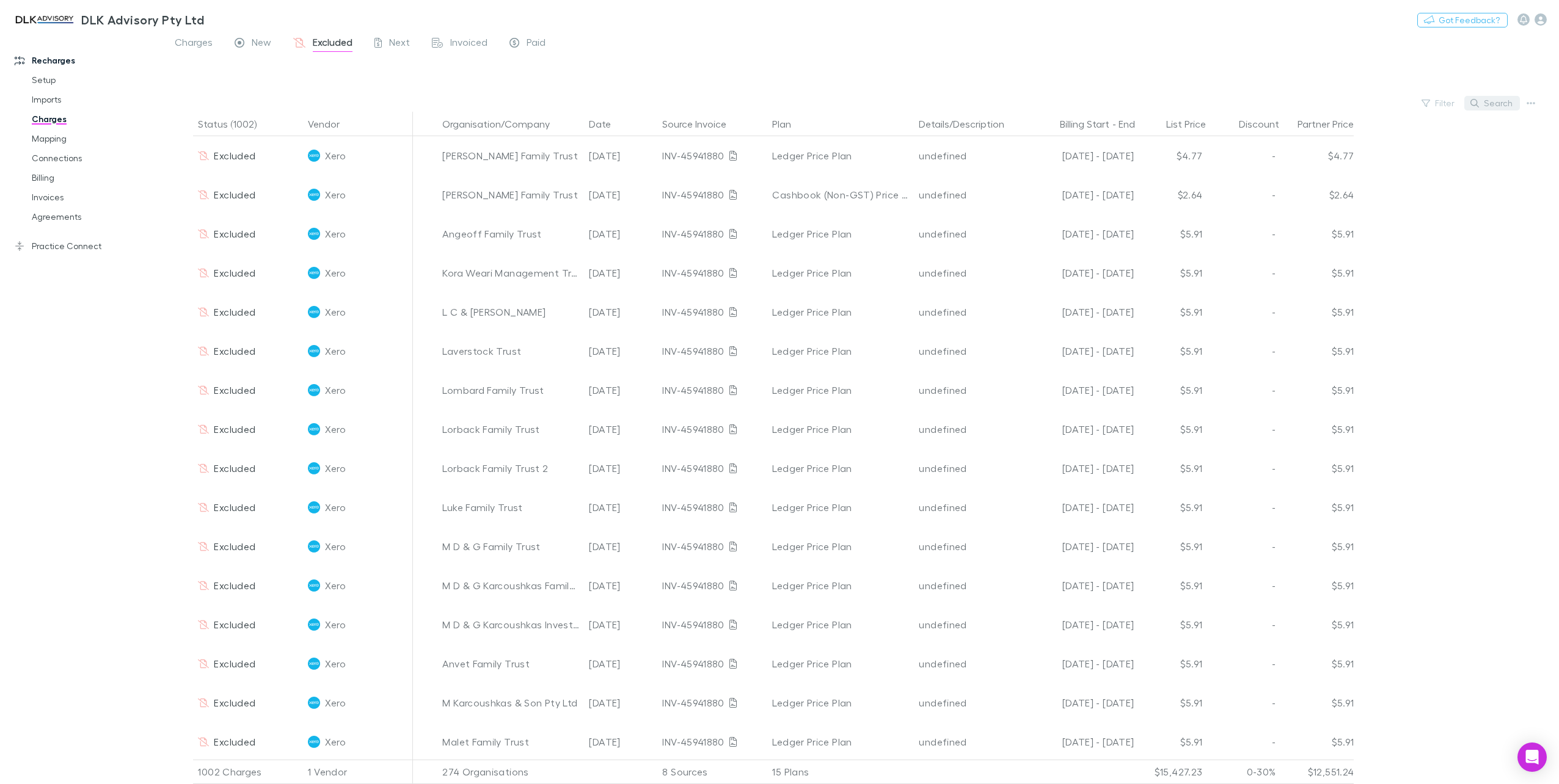
click at [1497, 100] on button "Search" at bounding box center [1492, 103] width 56 height 15
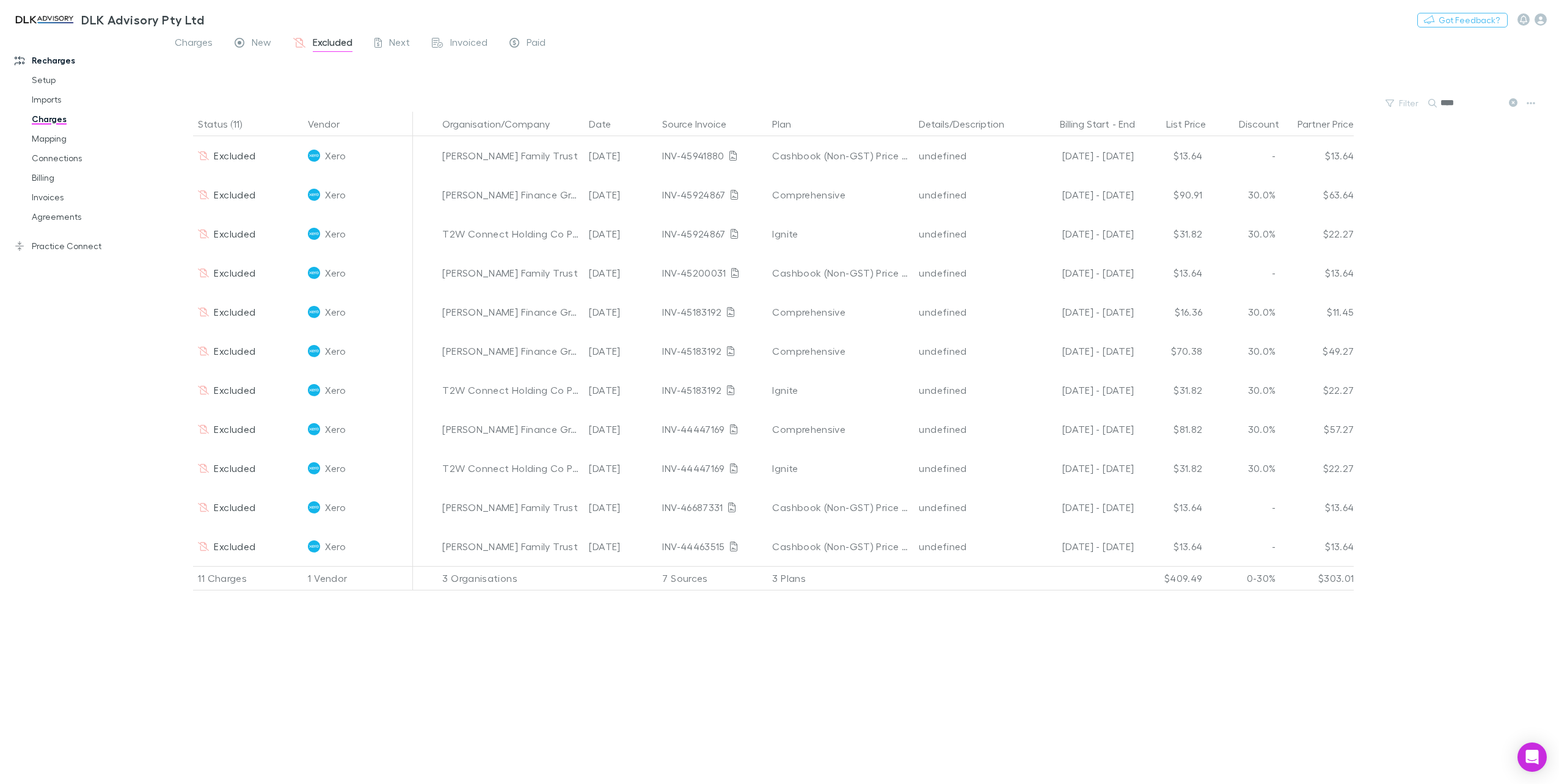
type input "****"
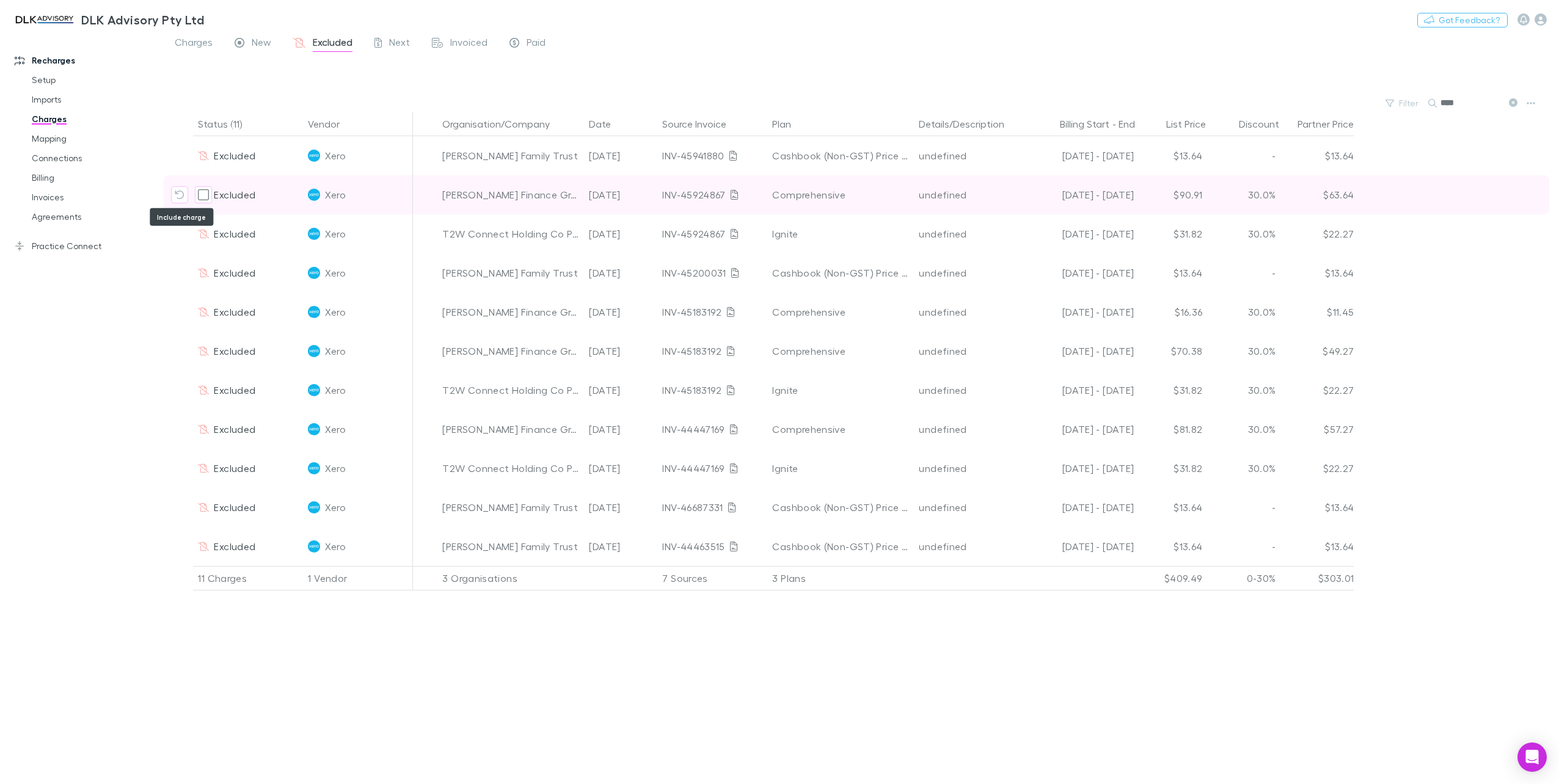
click at [177, 198] on icon "Include charge" at bounding box center [179, 194] width 10 height 10
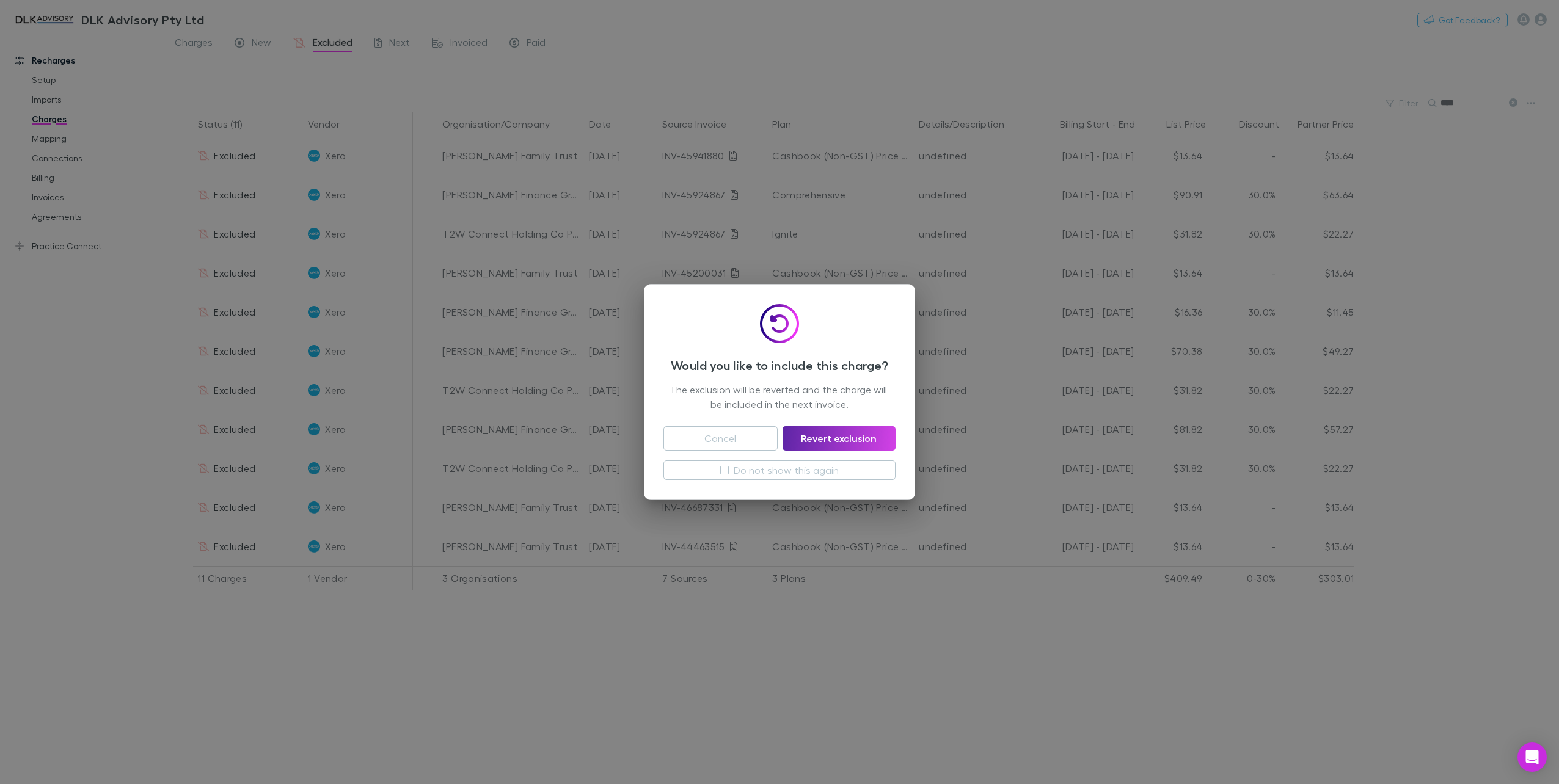
click at [858, 455] on div "Cancel Revert exclusion" at bounding box center [780, 436] width 232 height 49
click at [838, 441] on button "Revert exclusion" at bounding box center [839, 439] width 113 height 24
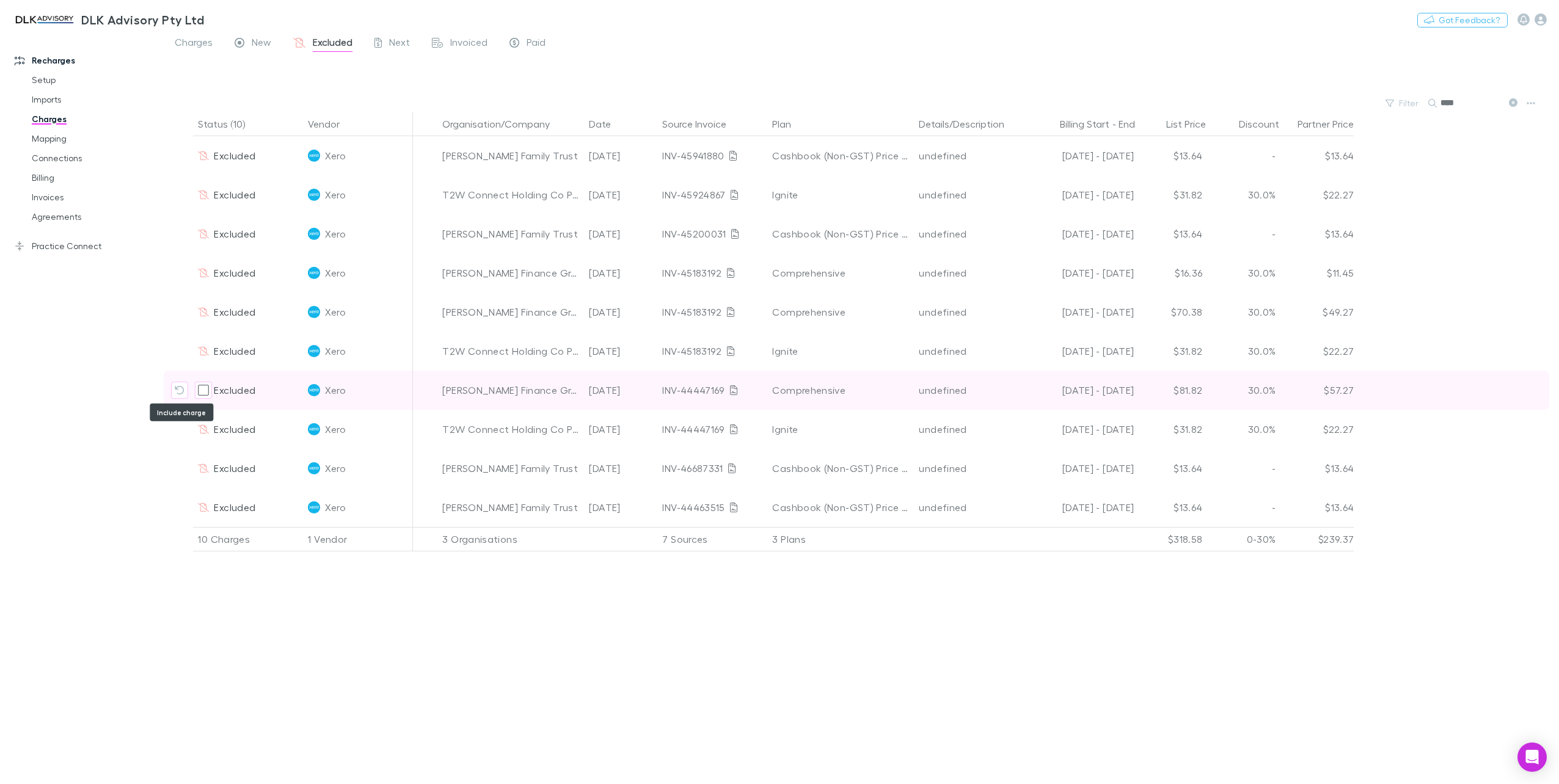
click at [176, 388] on icon "Include charge" at bounding box center [180, 390] width 9 height 9
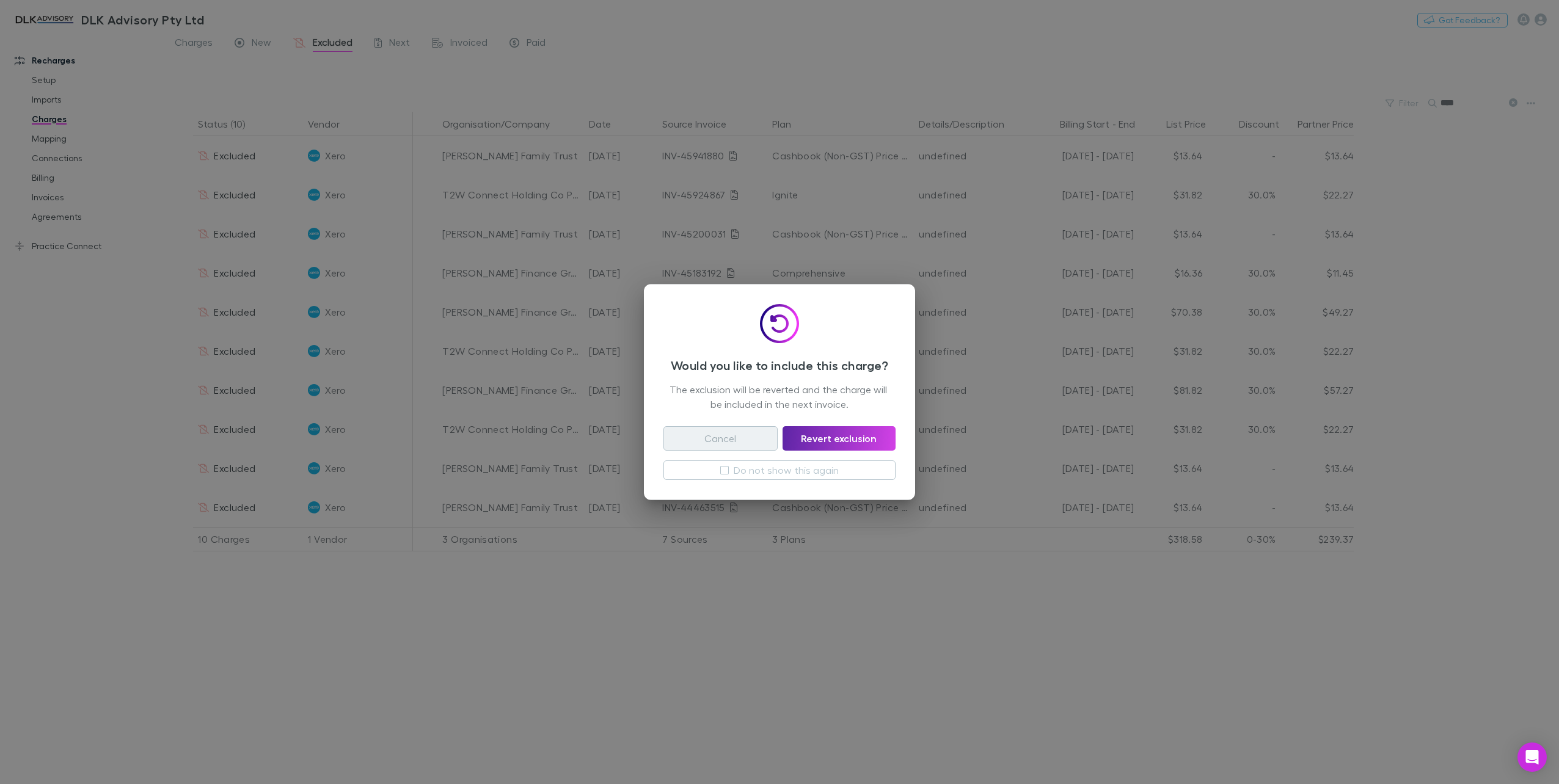
click at [729, 443] on button "Cancel" at bounding box center [720, 439] width 114 height 24
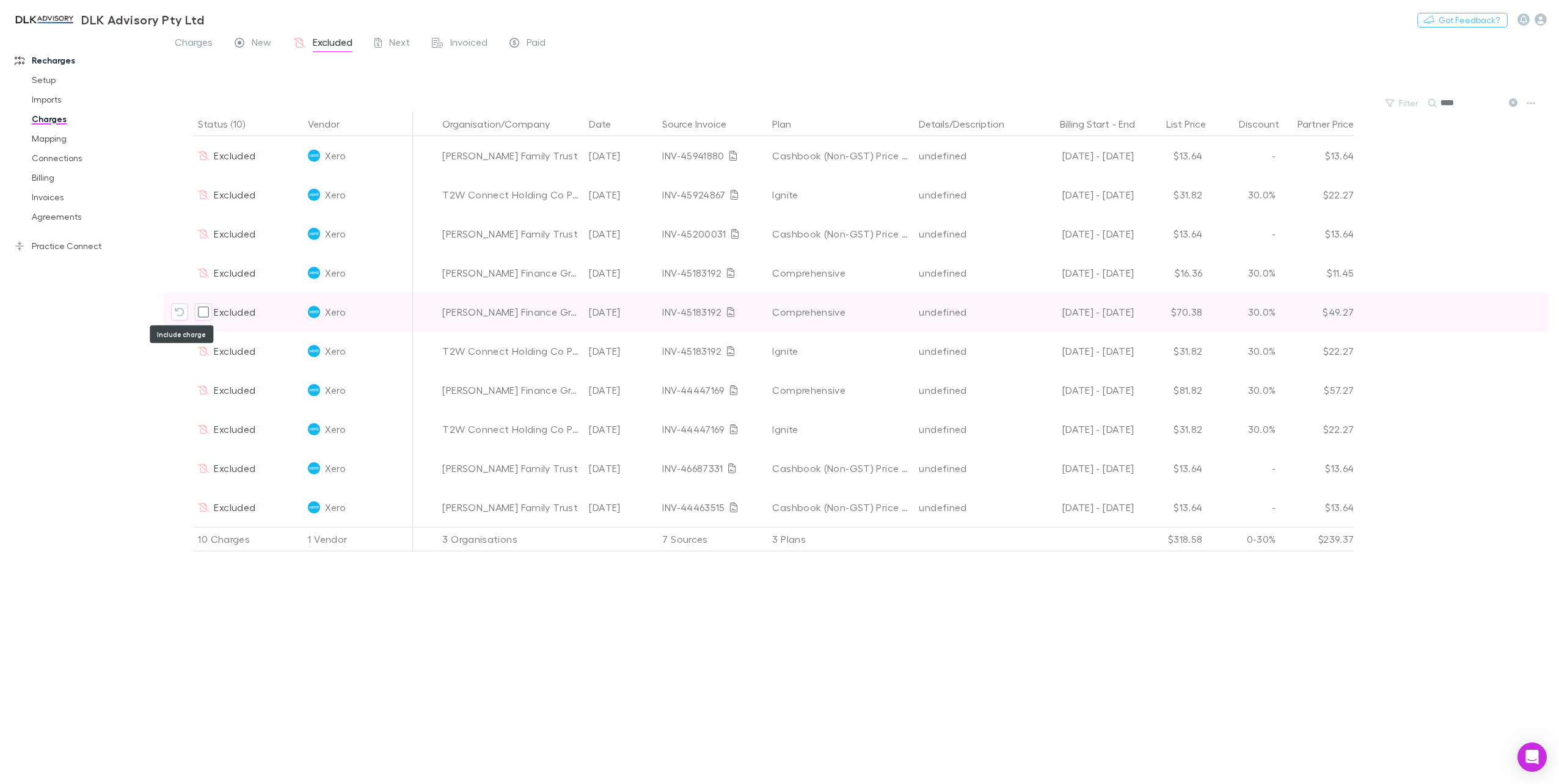
click at [178, 307] on icon "Include charge" at bounding box center [179, 312] width 10 height 10
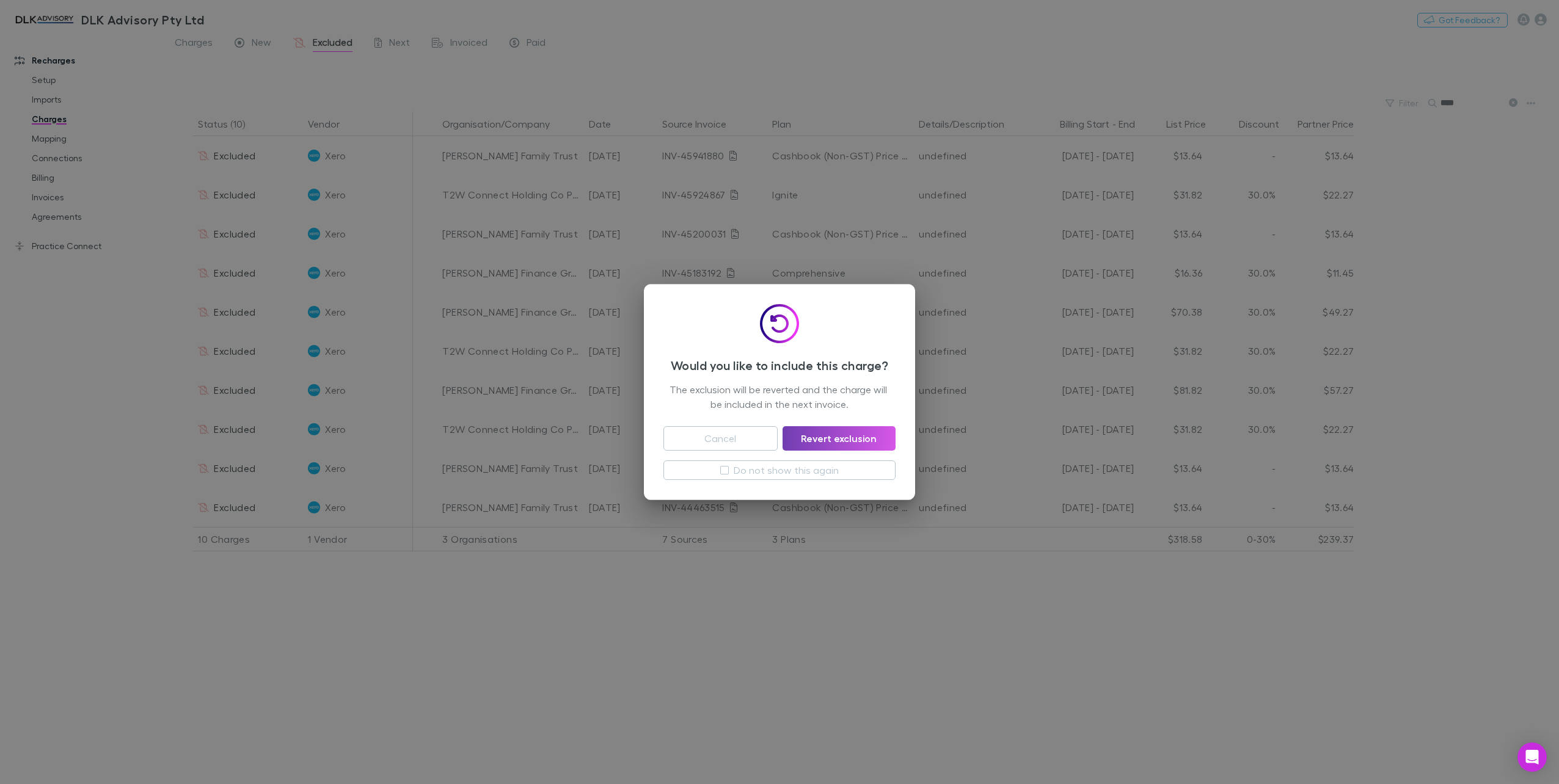
click at [823, 435] on button "Revert exclusion" at bounding box center [839, 439] width 113 height 24
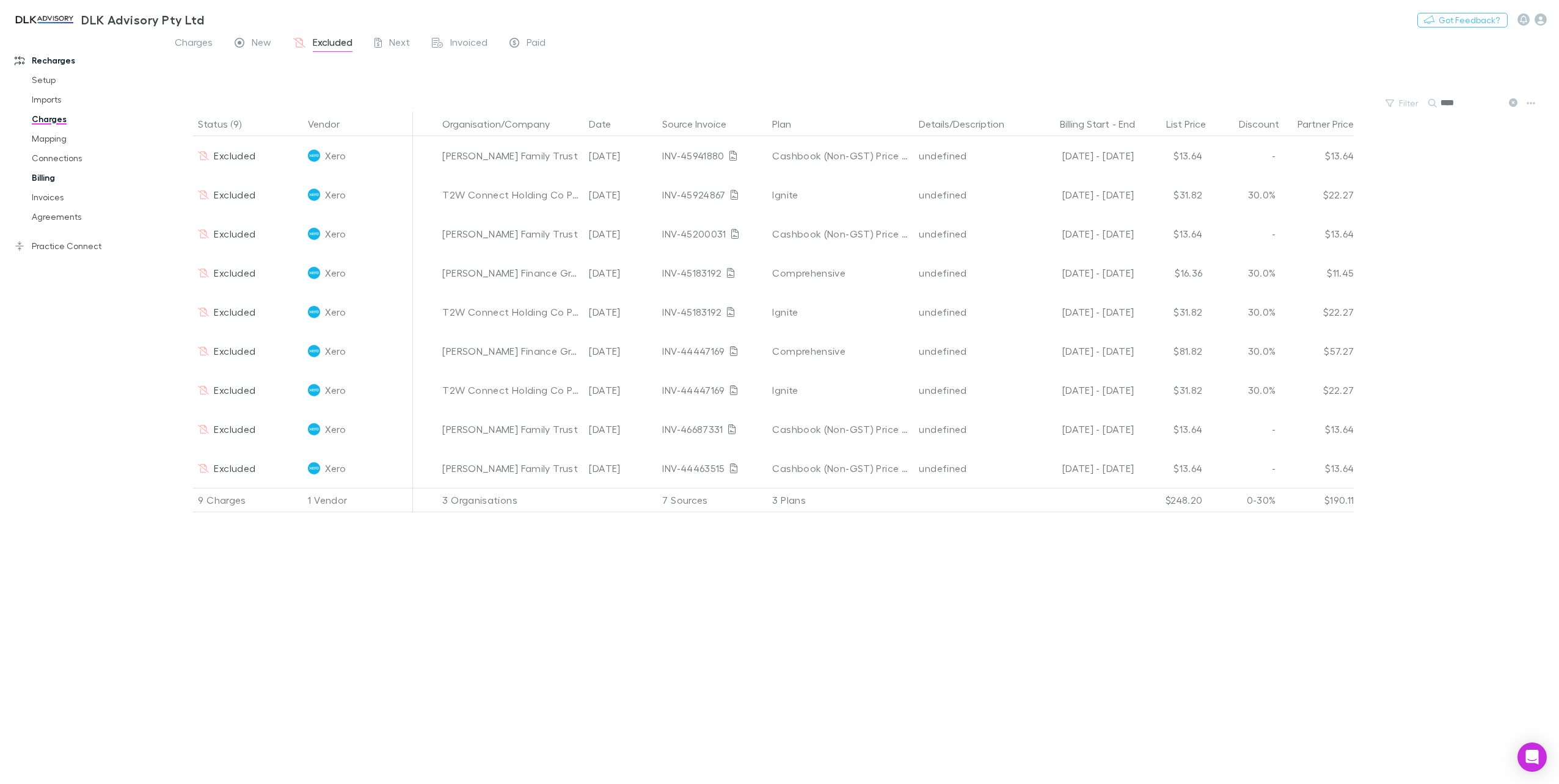
click at [60, 176] on link "Billing" at bounding box center [95, 177] width 151 height 19
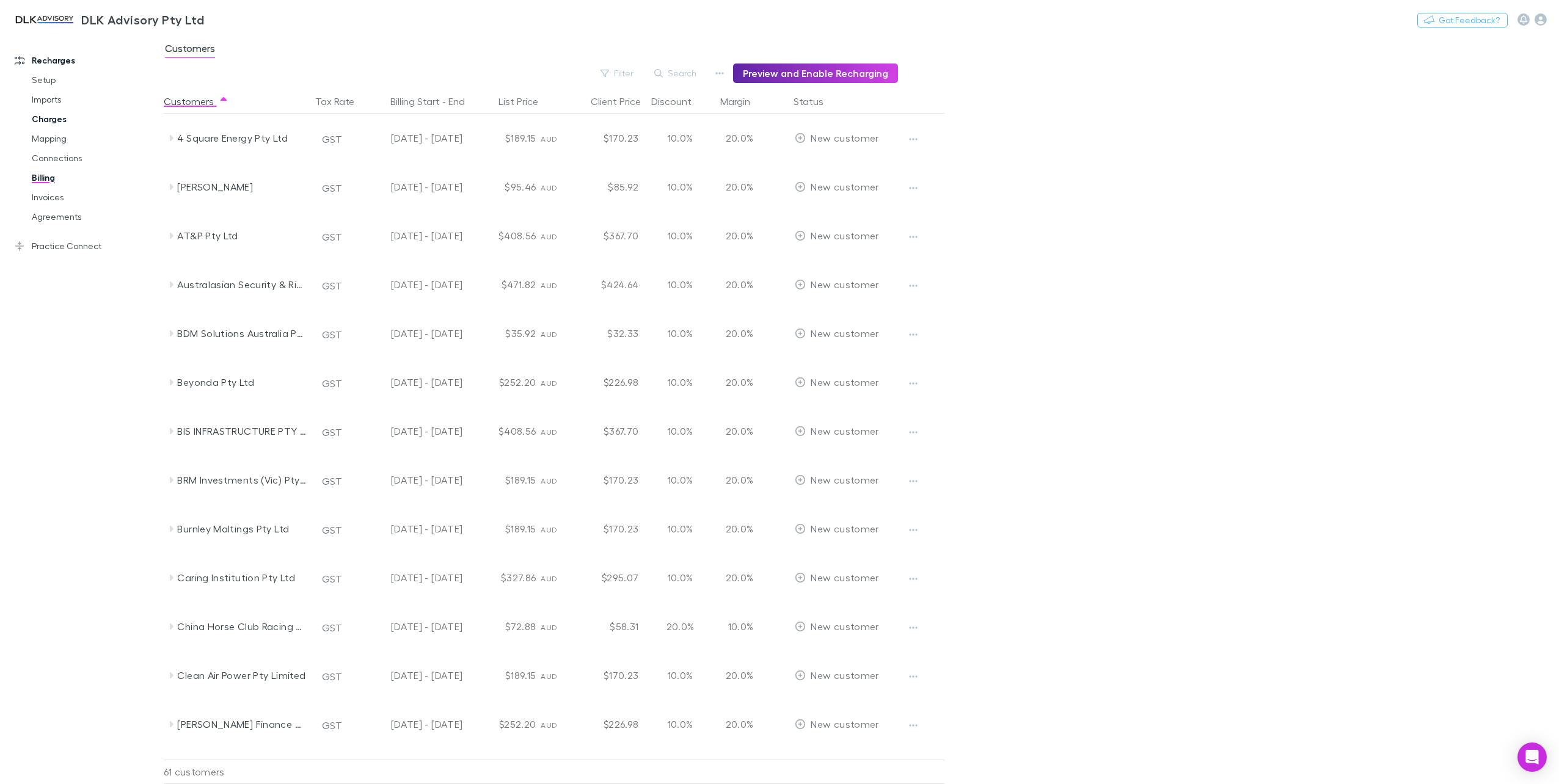
click at [70, 115] on link "Charges" at bounding box center [95, 119] width 151 height 19
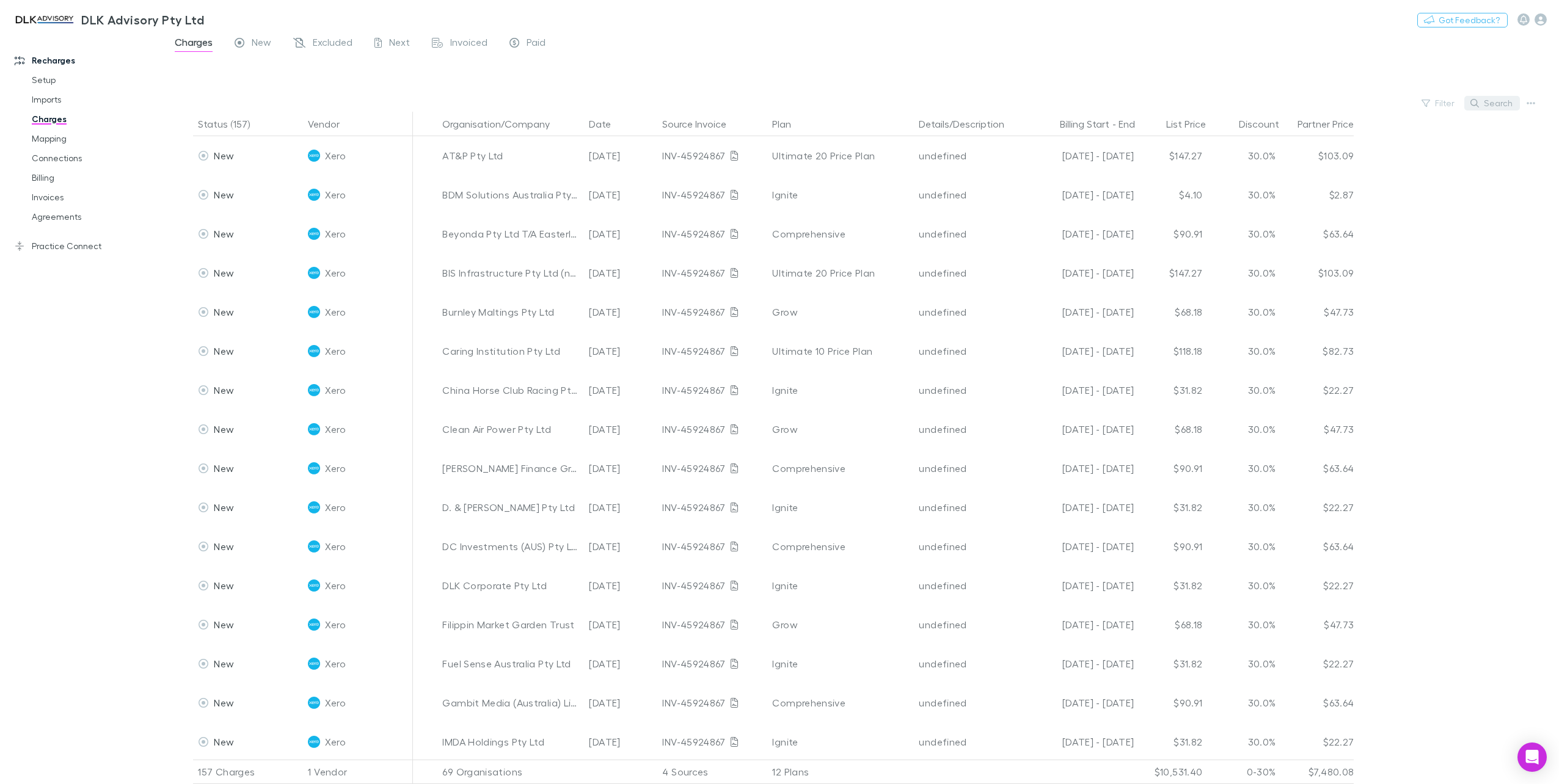
click at [1488, 107] on button "Search" at bounding box center [1492, 103] width 56 height 15
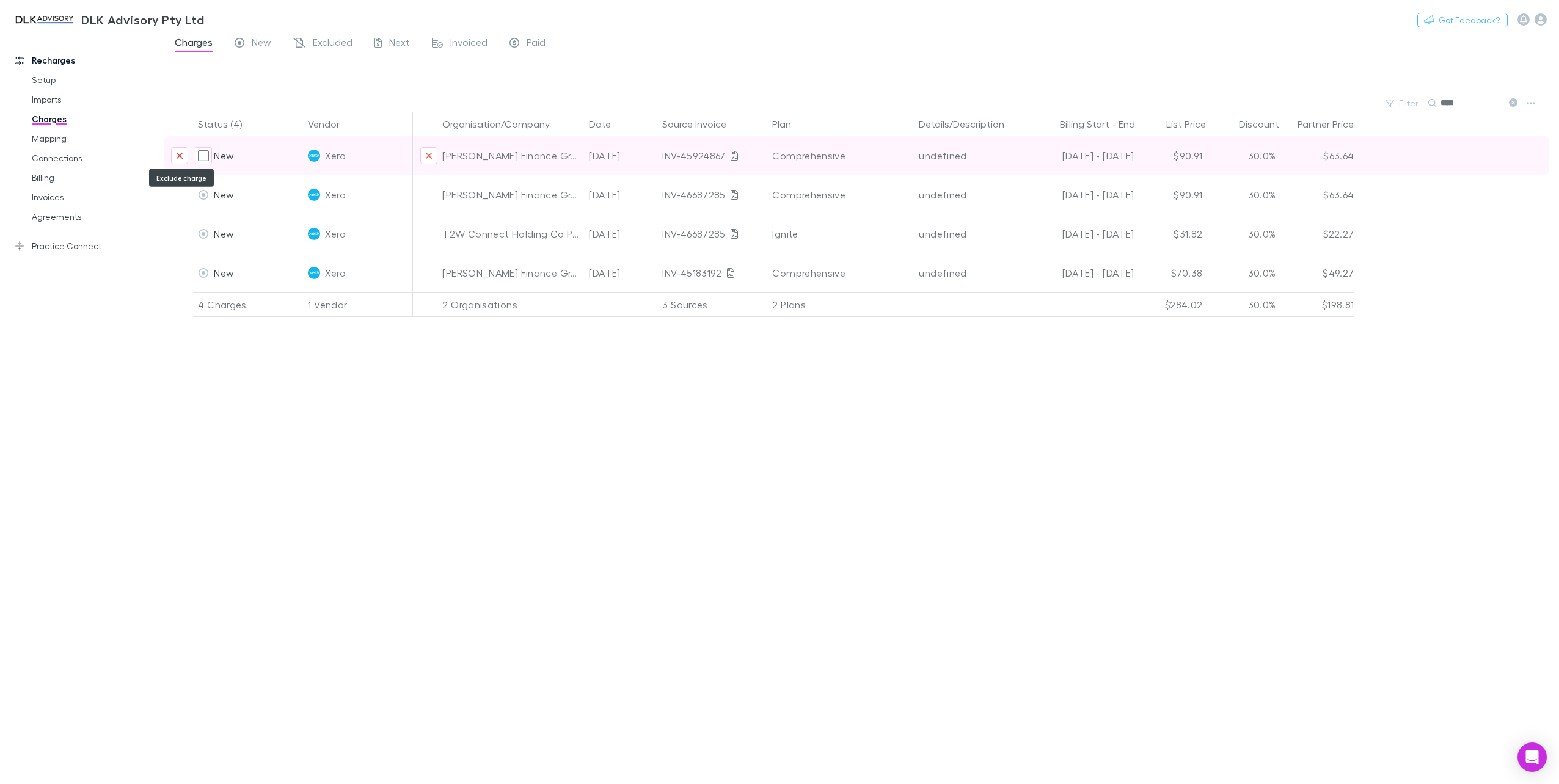
click at [184, 158] on button "Exclude charge" at bounding box center [179, 155] width 17 height 17
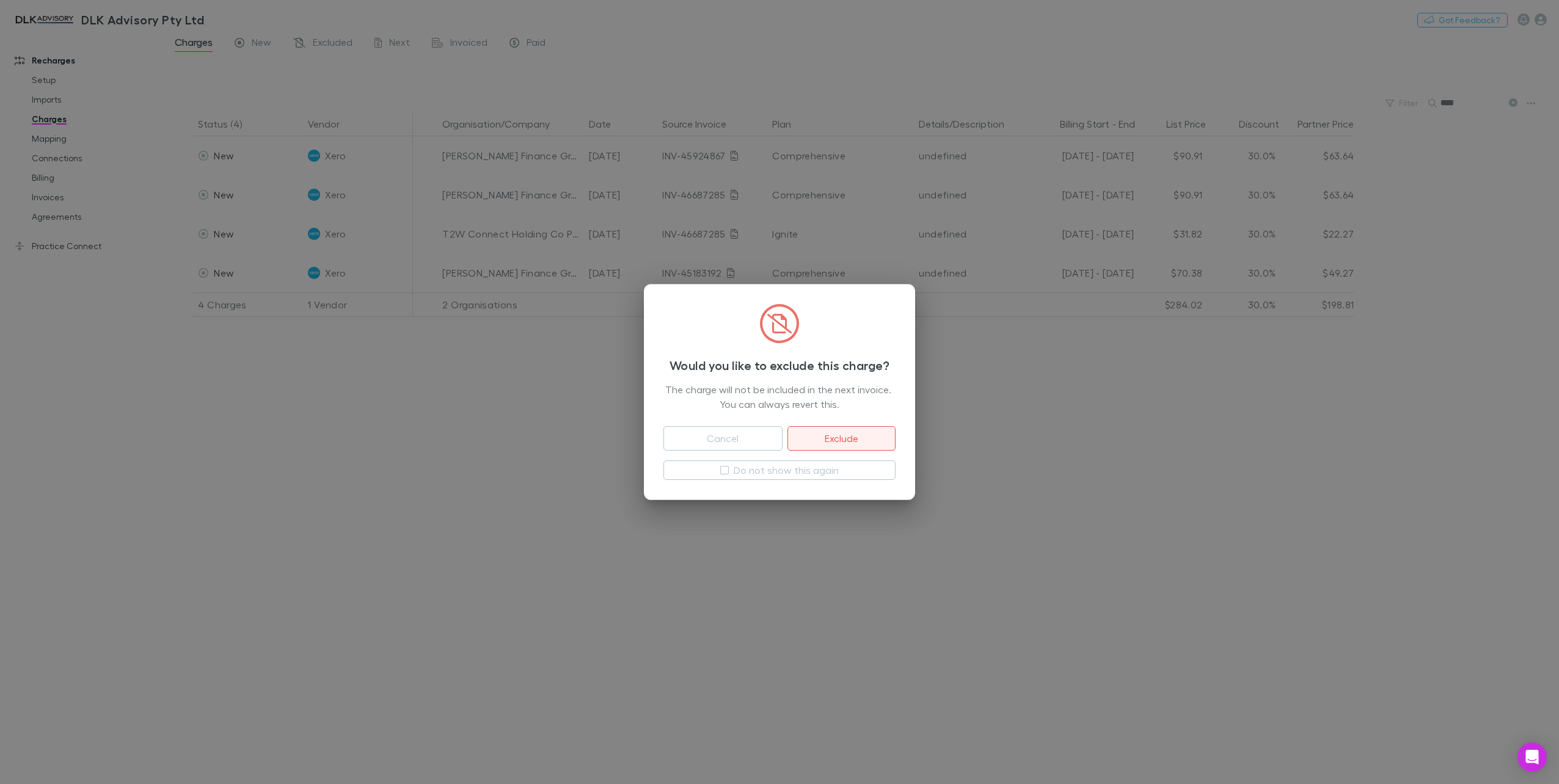
click at [819, 439] on button "Exclude" at bounding box center [841, 439] width 108 height 24
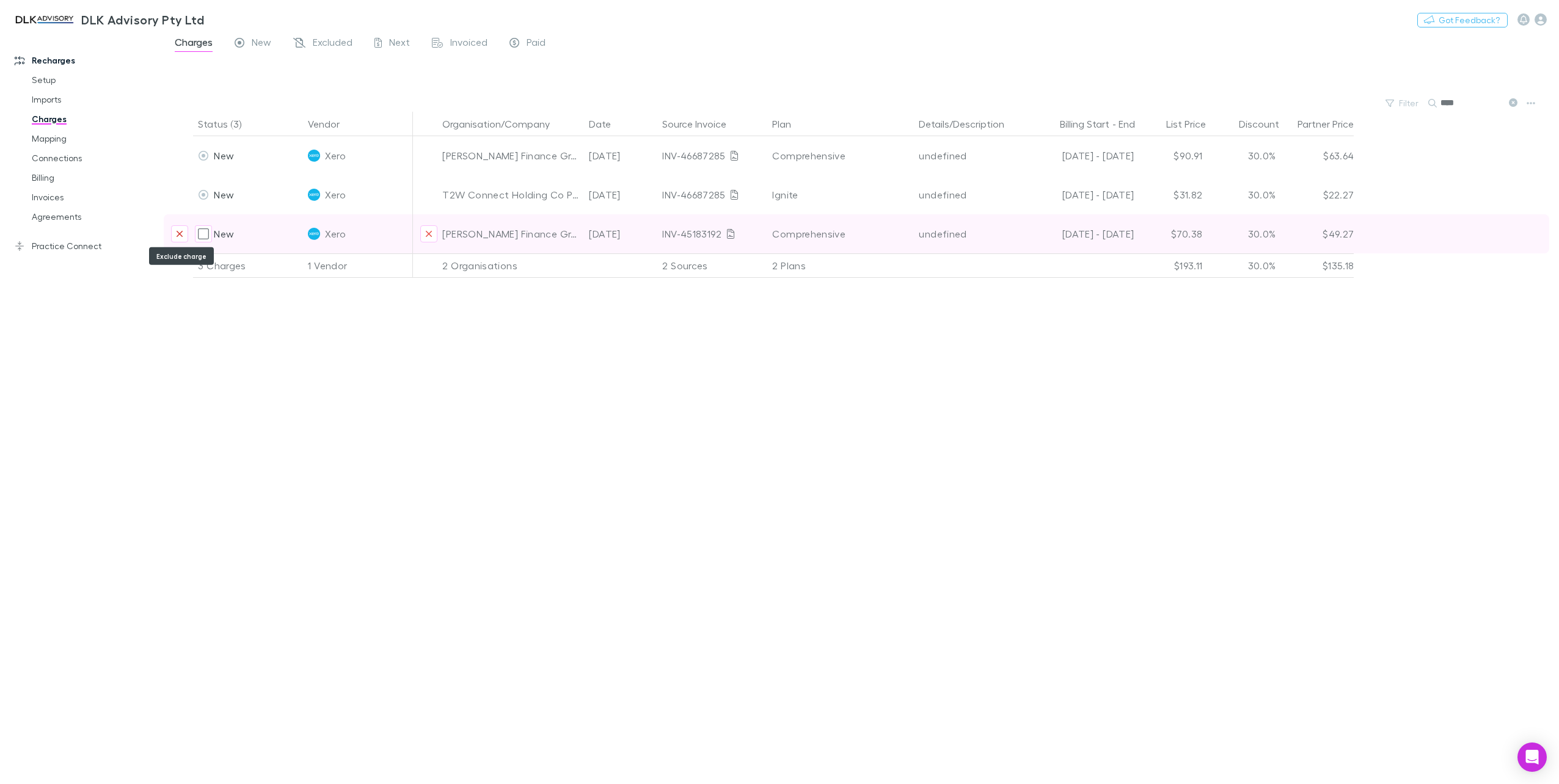
click at [176, 229] on icon "Exclude charge" at bounding box center [179, 233] width 7 height 10
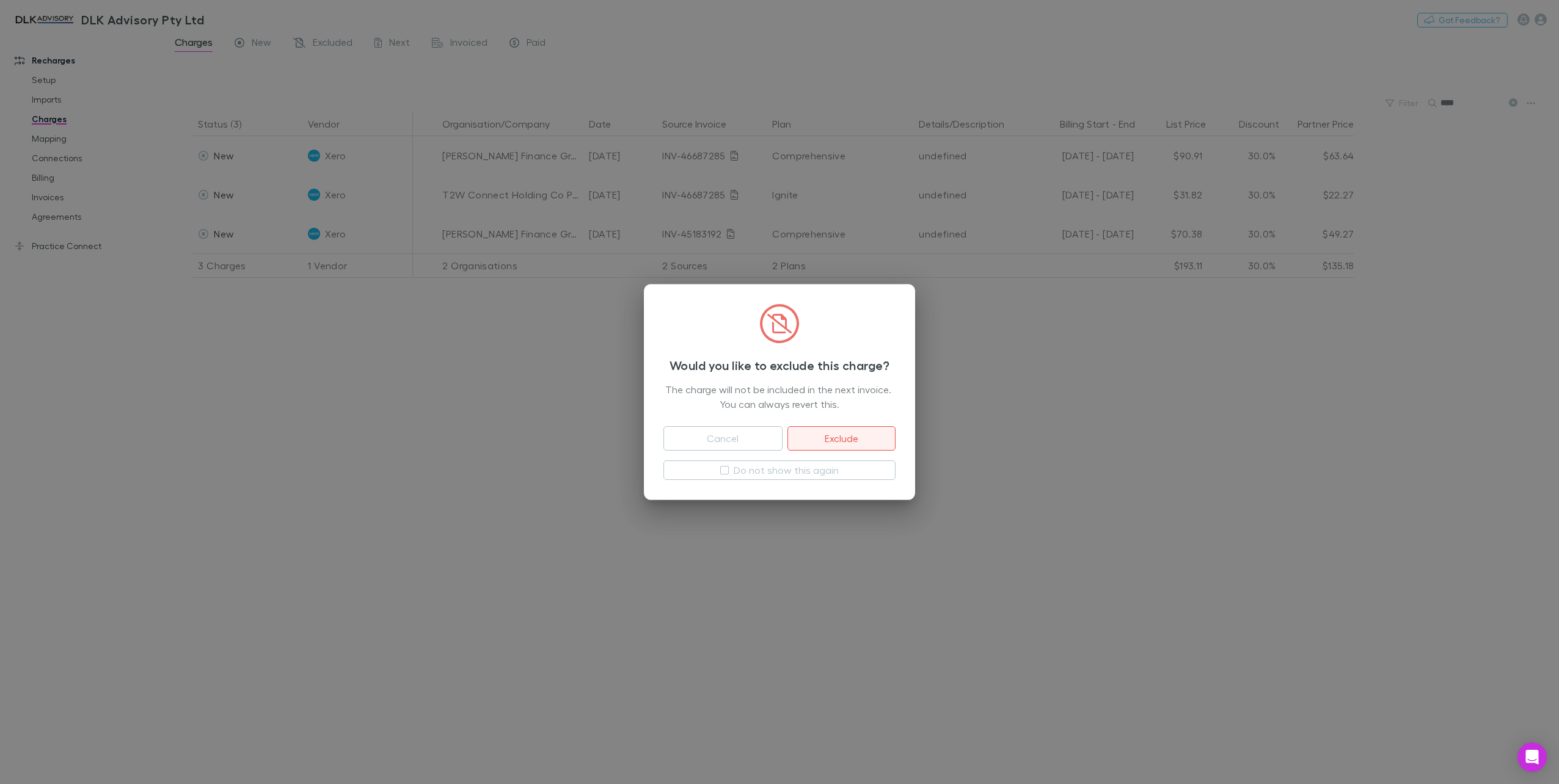
click at [853, 435] on button "Exclude" at bounding box center [841, 439] width 108 height 24
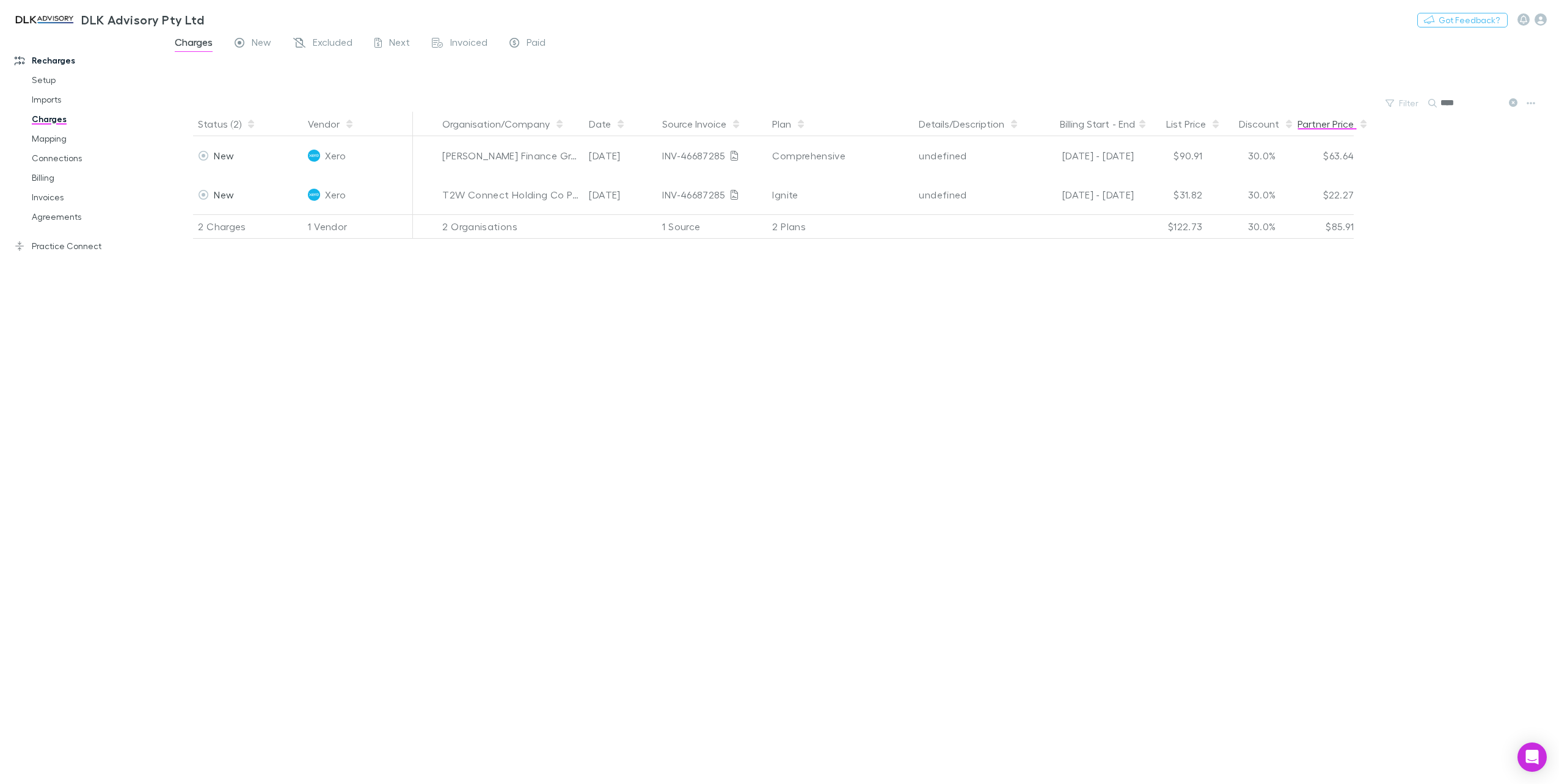
drag, startPoint x: 1470, startPoint y: 101, endPoint x: 1331, endPoint y: 98, distance: 139.0
click at [1344, 113] on main "Charges New Excluded Next Invoiced Paid Filter Search **** Status (2) Vendor Or…" at bounding box center [861, 409] width 1395 height 750
click at [1476, 108] on input "******" at bounding box center [1470, 103] width 61 height 17
click at [1478, 104] on input "******" at bounding box center [1470, 103] width 61 height 17
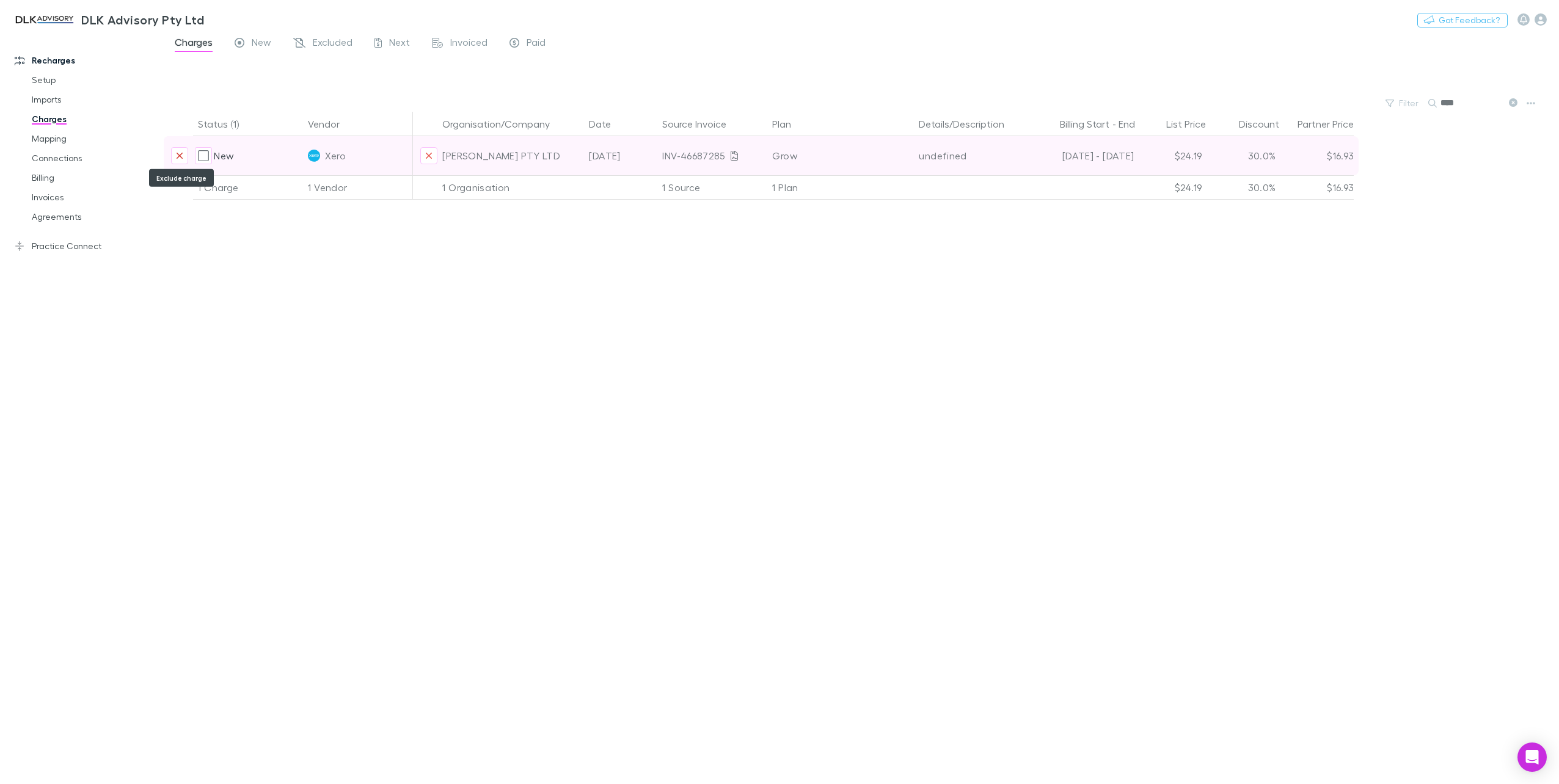
click at [180, 154] on icon "Exclude charge" at bounding box center [179, 156] width 7 height 10
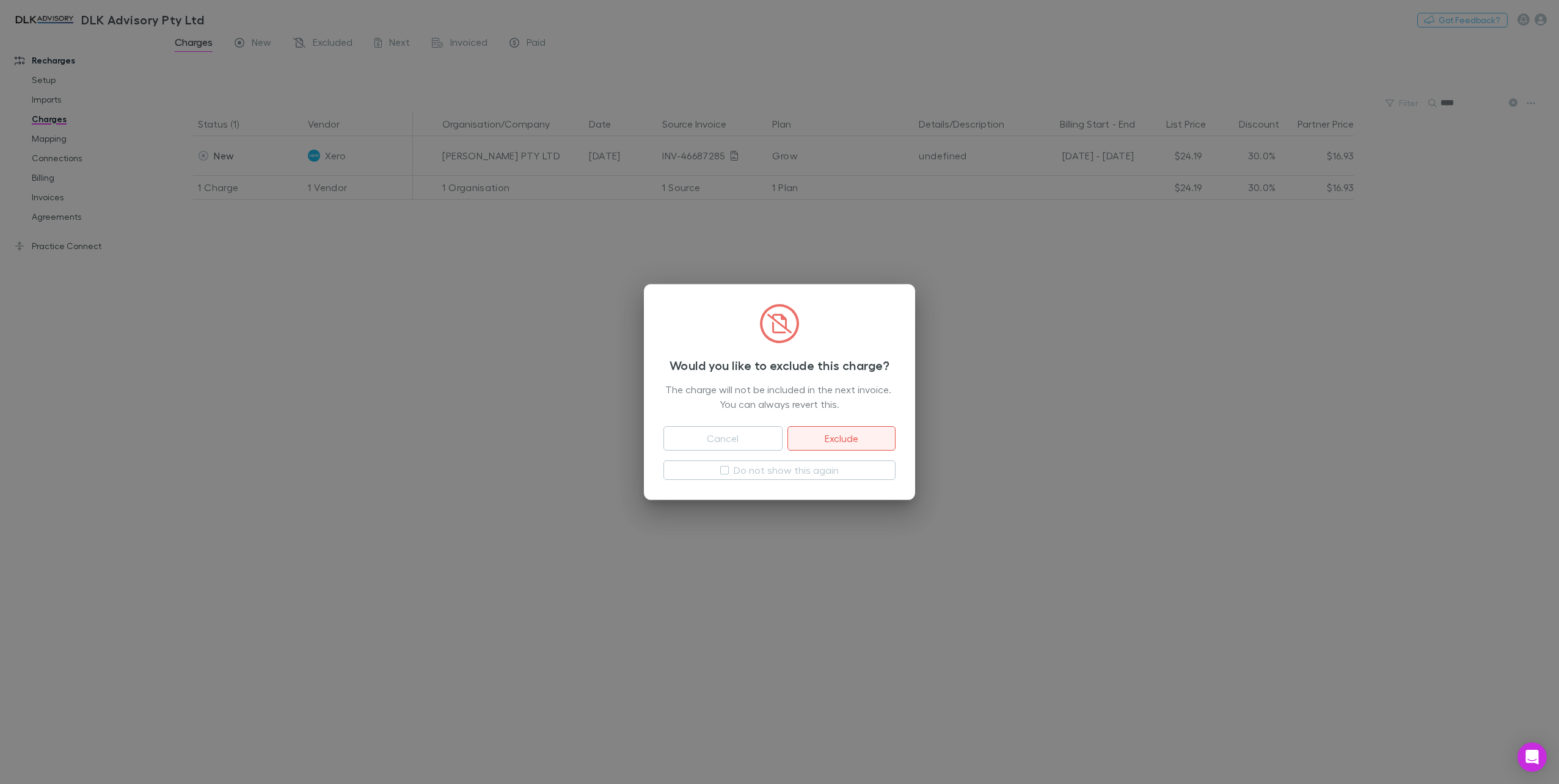
click at [855, 439] on button "Exclude" at bounding box center [841, 439] width 108 height 24
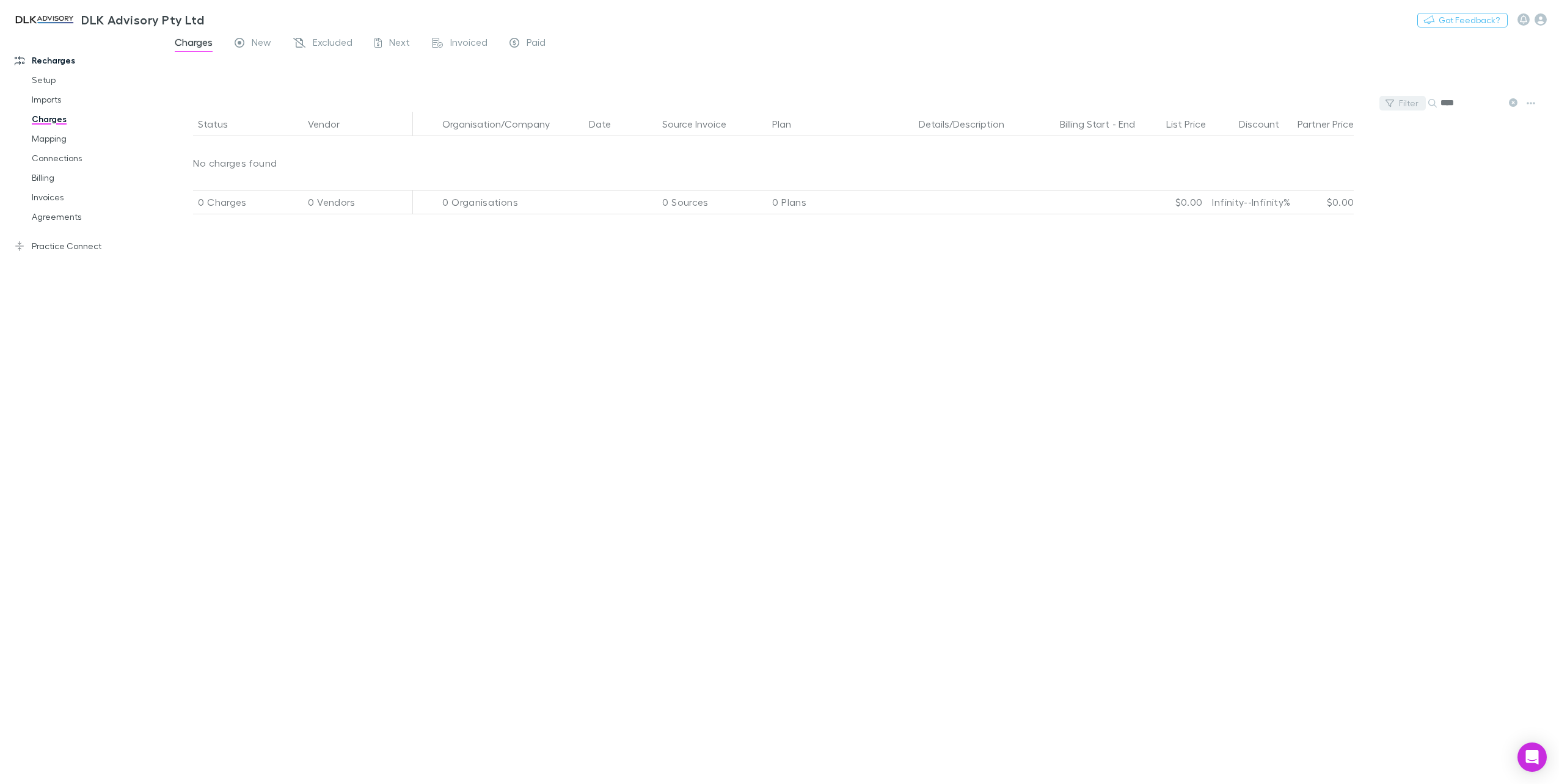
drag, startPoint x: 1465, startPoint y: 101, endPoint x: 1403, endPoint y: 99, distance: 62.0
click at [1407, 99] on div "Filter Search ****" at bounding box center [861, 103] width 1395 height 17
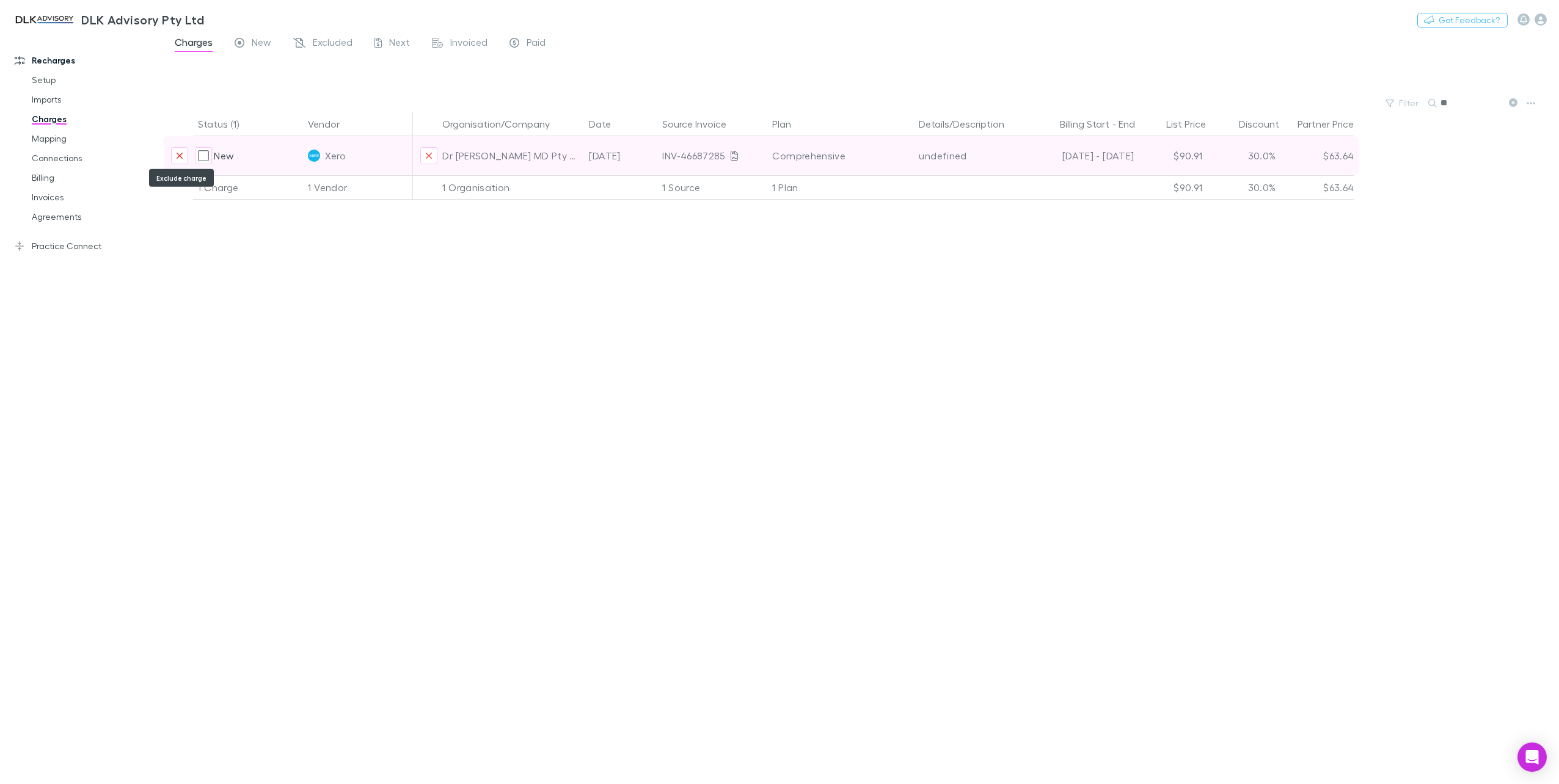
click at [176, 152] on icon "Exclude charge" at bounding box center [179, 156] width 7 height 10
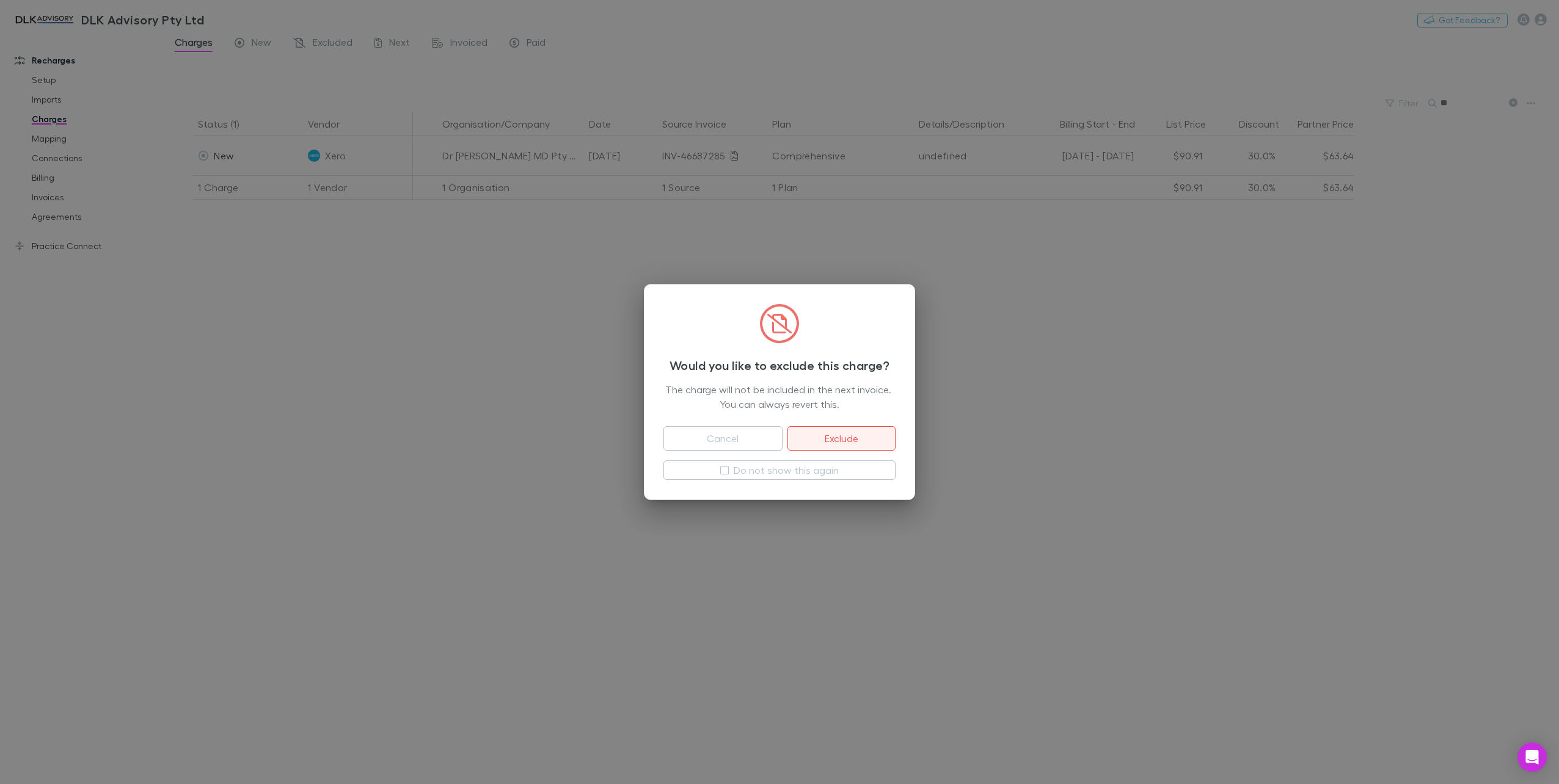
click at [847, 441] on button "Exclude" at bounding box center [841, 439] width 108 height 24
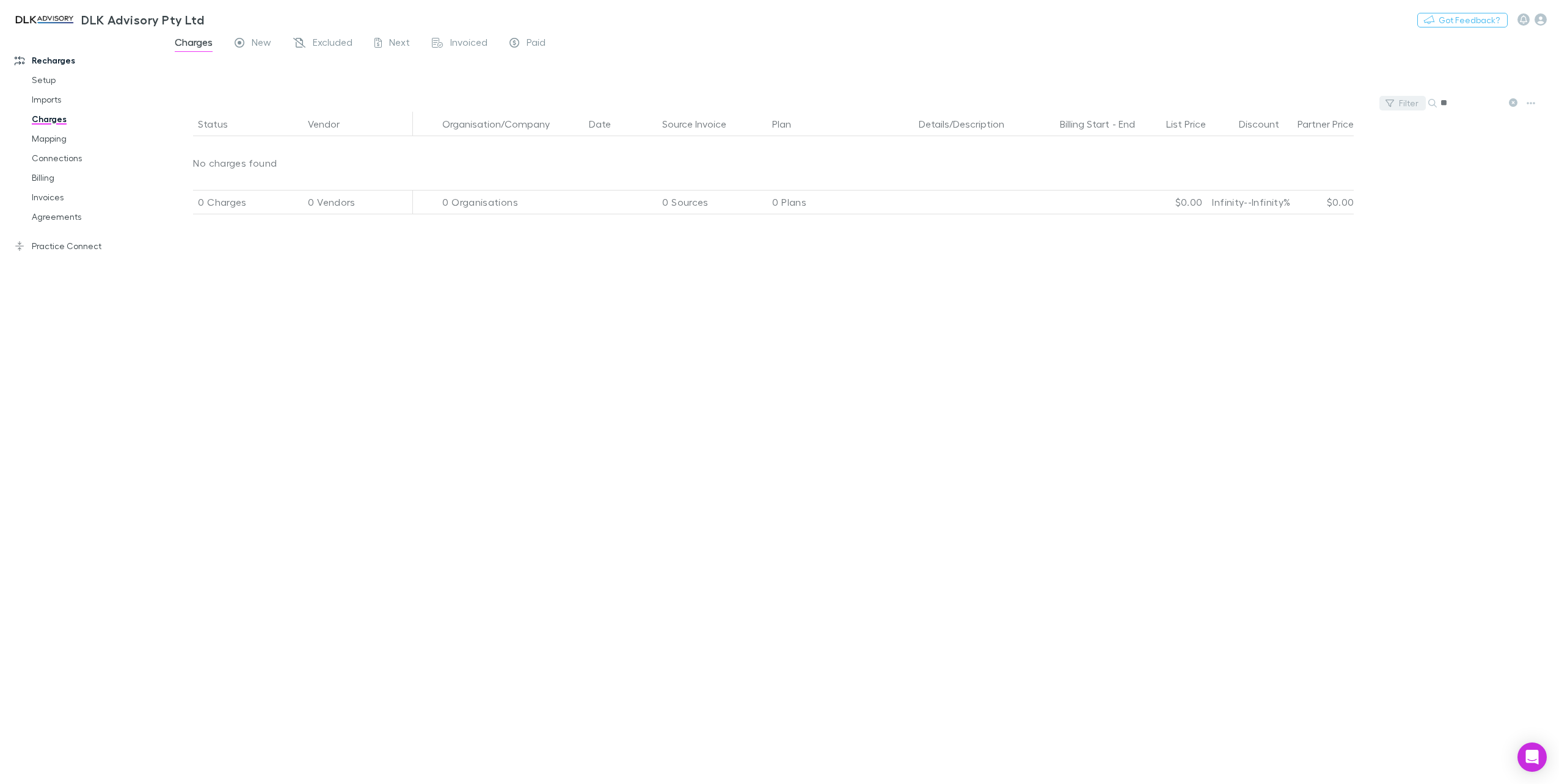
drag, startPoint x: 1460, startPoint y: 99, endPoint x: 1419, endPoint y: 99, distance: 41.0
click at [1419, 99] on div "Filter Search **" at bounding box center [861, 103] width 1395 height 17
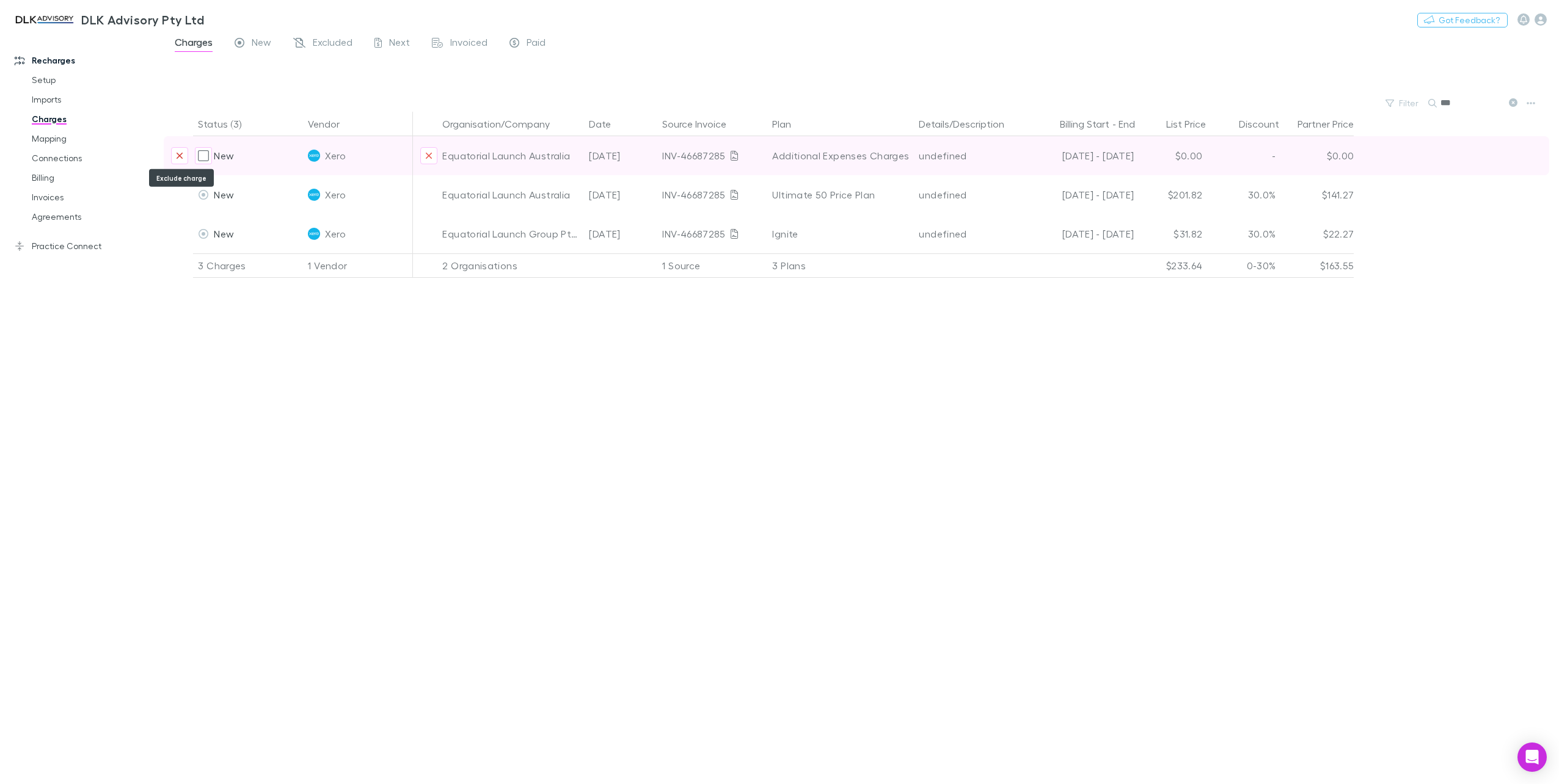
click at [177, 156] on icon "Exclude charge" at bounding box center [179, 156] width 7 height 10
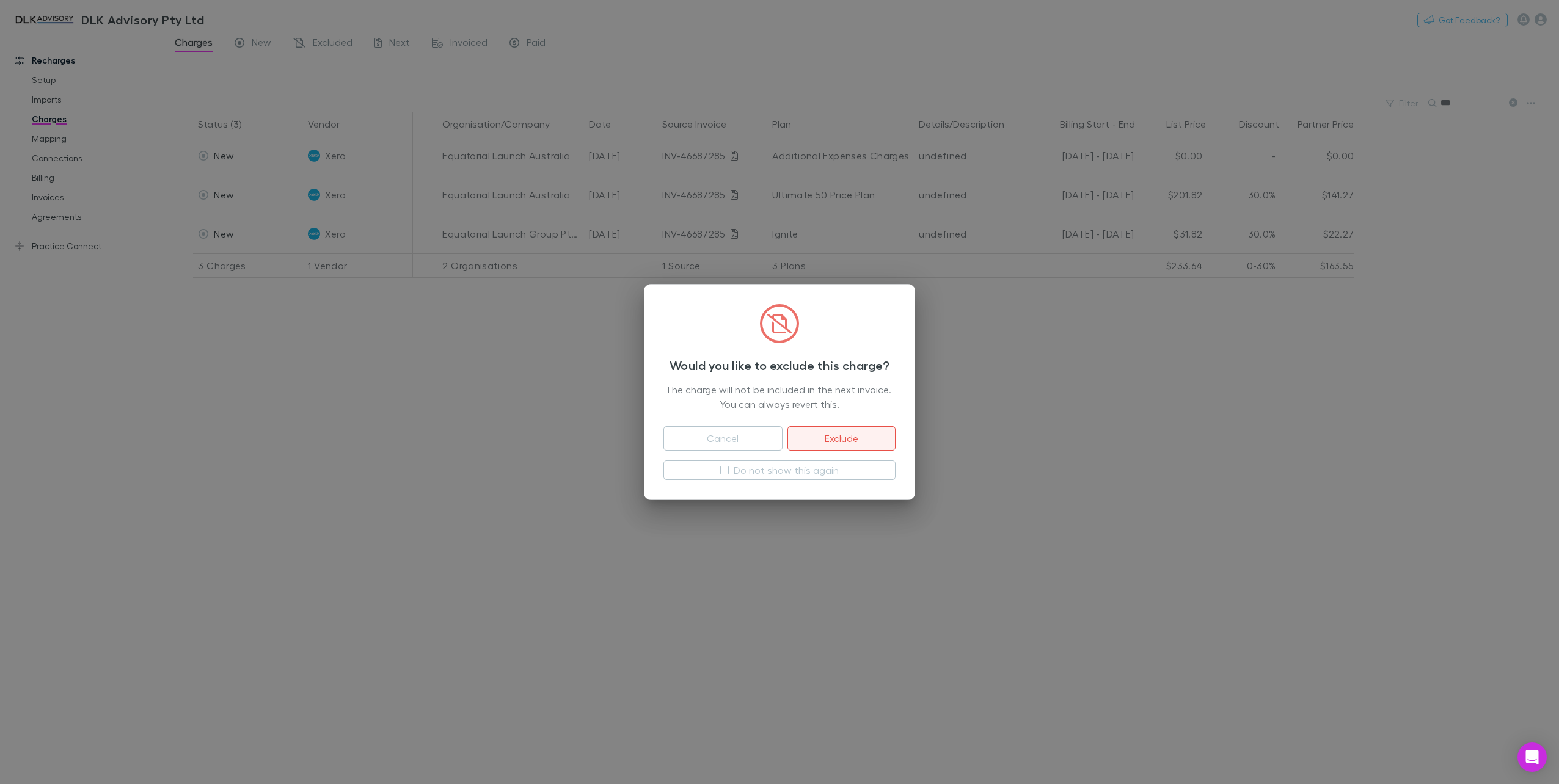
click at [832, 436] on button "Exclude" at bounding box center [841, 439] width 108 height 24
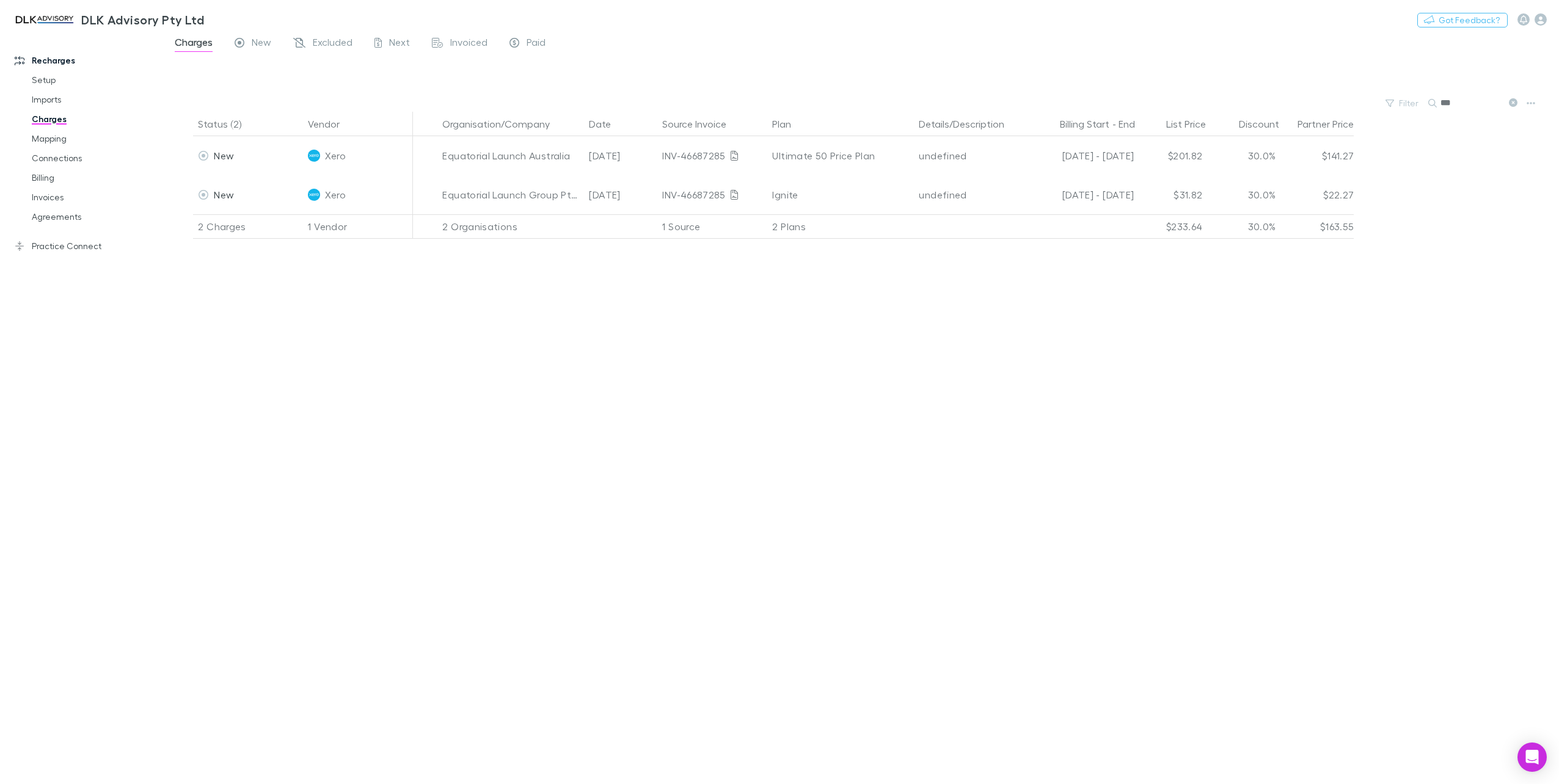
drag, startPoint x: 1470, startPoint y: 98, endPoint x: 1349, endPoint y: 95, distance: 121.0
click at [1366, 101] on div "Filter Search ***" at bounding box center [861, 103] width 1395 height 17
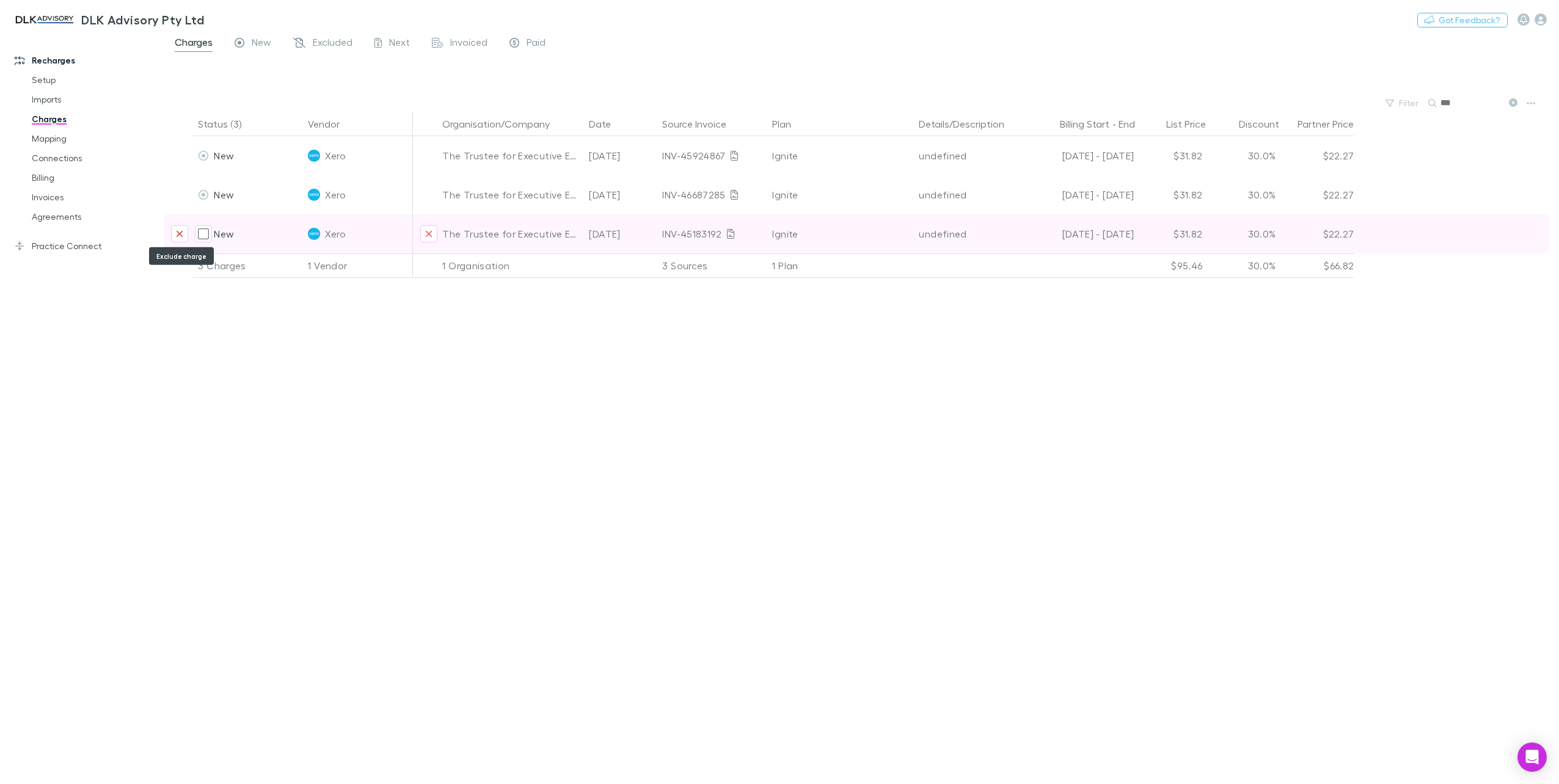
click at [176, 231] on icon "Exclude charge" at bounding box center [179, 233] width 7 height 10
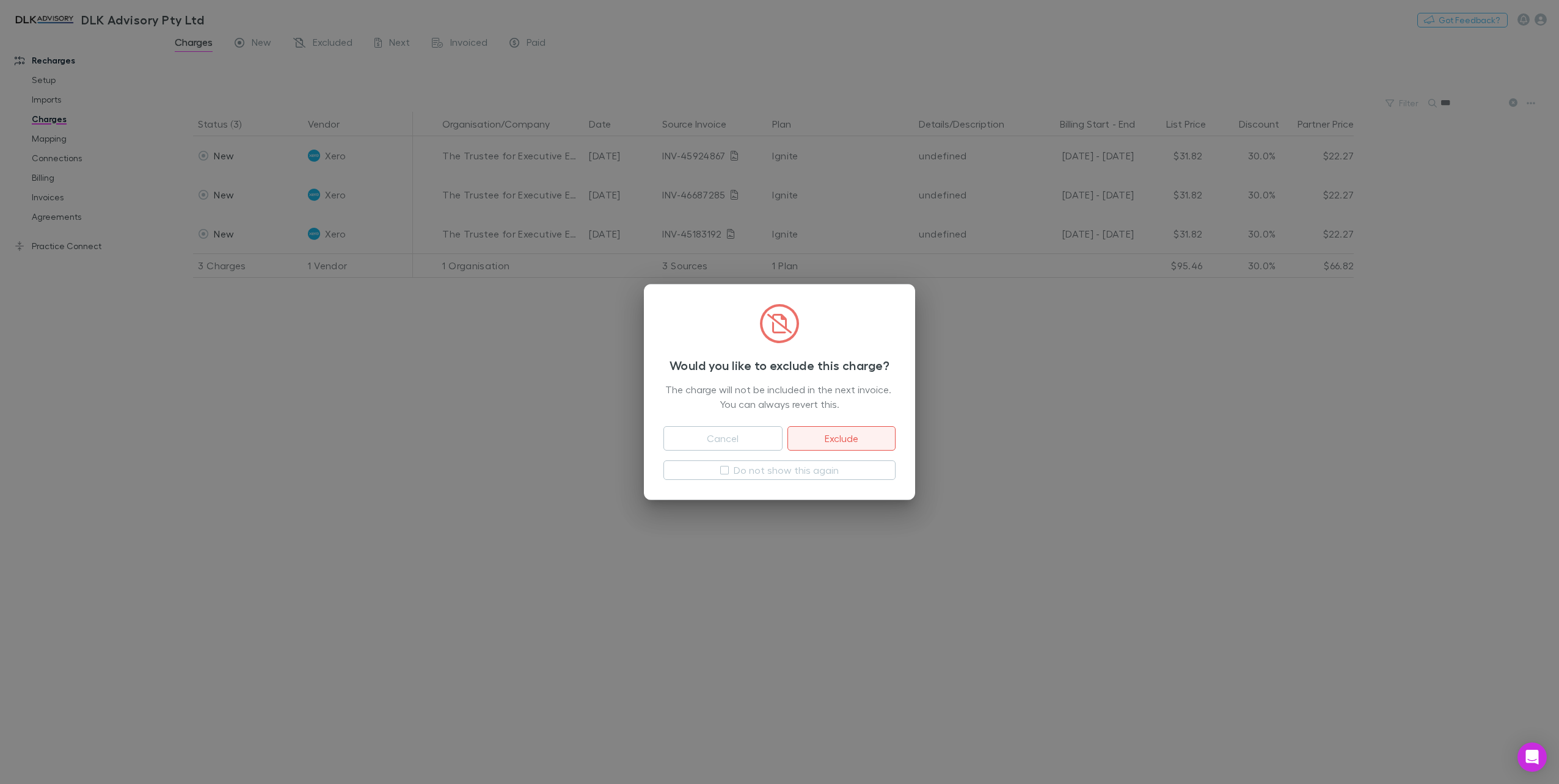
click at [837, 450] on button "Exclude" at bounding box center [841, 439] width 108 height 24
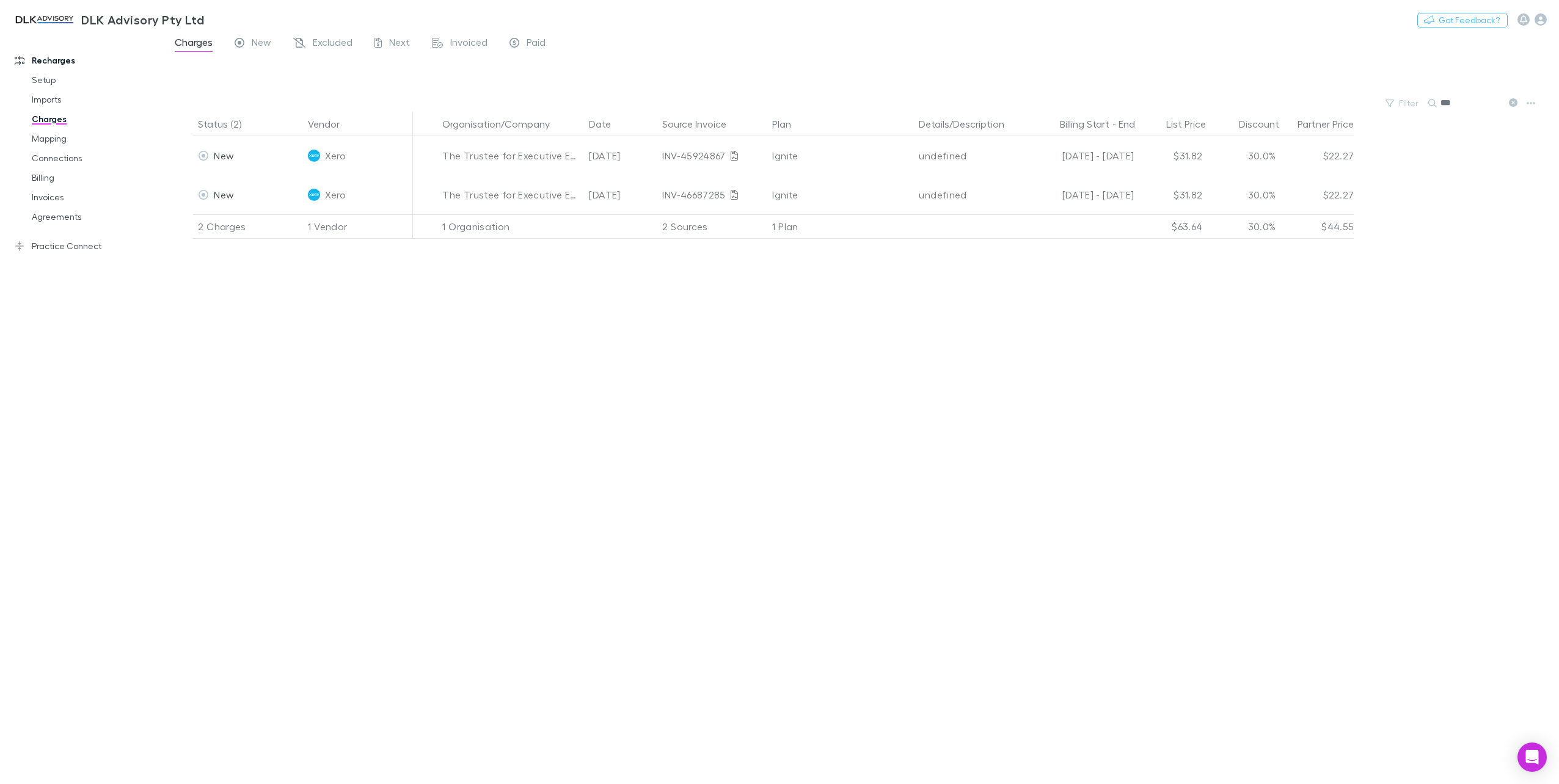
click at [333, 34] on div "DLK Advisory Pty Ltd Nothing Got Feedback? Recharges Setup Imports Charges Mapp…" at bounding box center [780, 392] width 1559 height 784
click at [334, 42] on span "Excluded" at bounding box center [332, 44] width 40 height 16
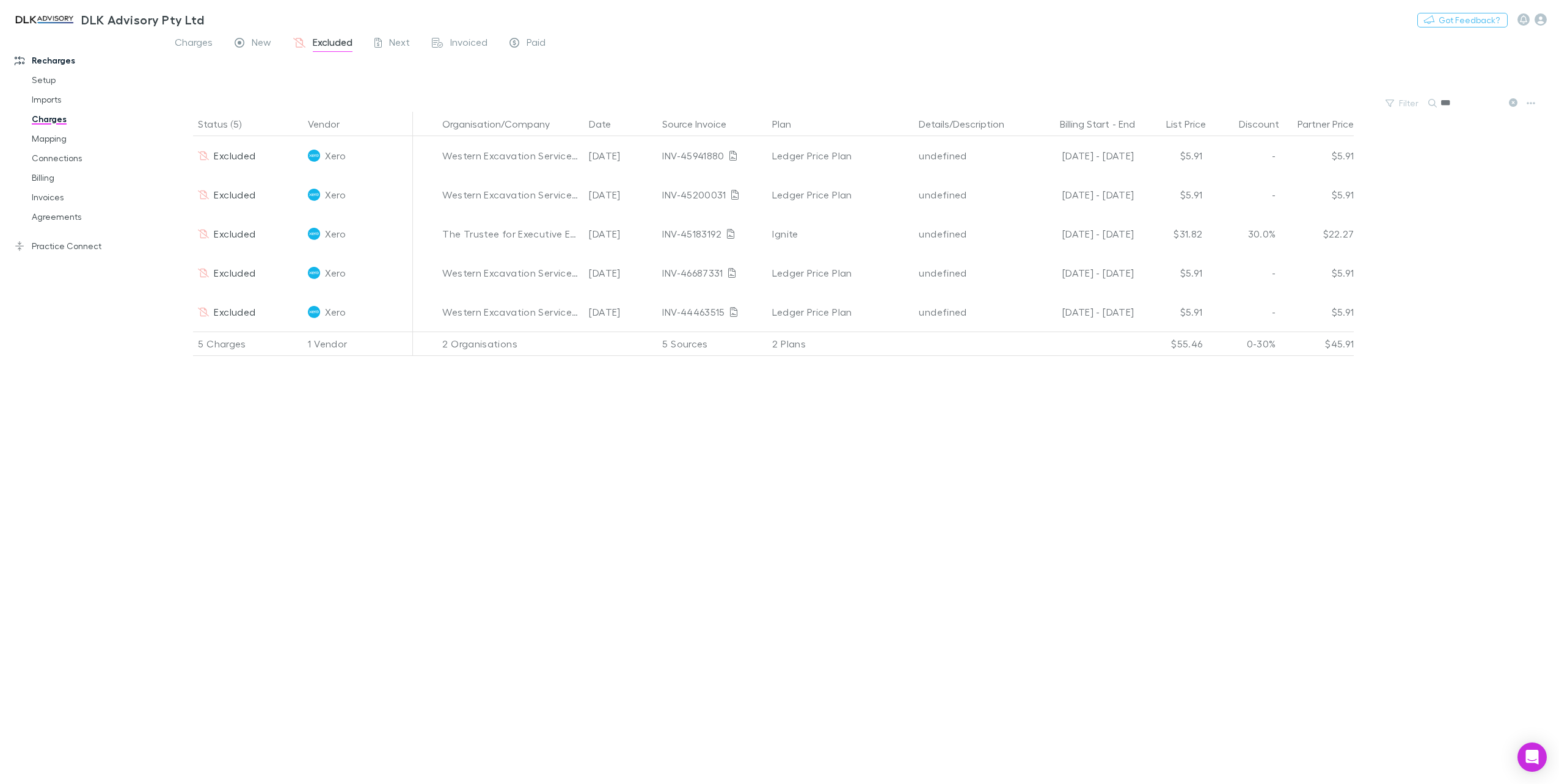
drag, startPoint x: 1470, startPoint y: 102, endPoint x: 1463, endPoint y: 101, distance: 7.1
click at [1468, 102] on input "***" at bounding box center [1470, 103] width 61 height 17
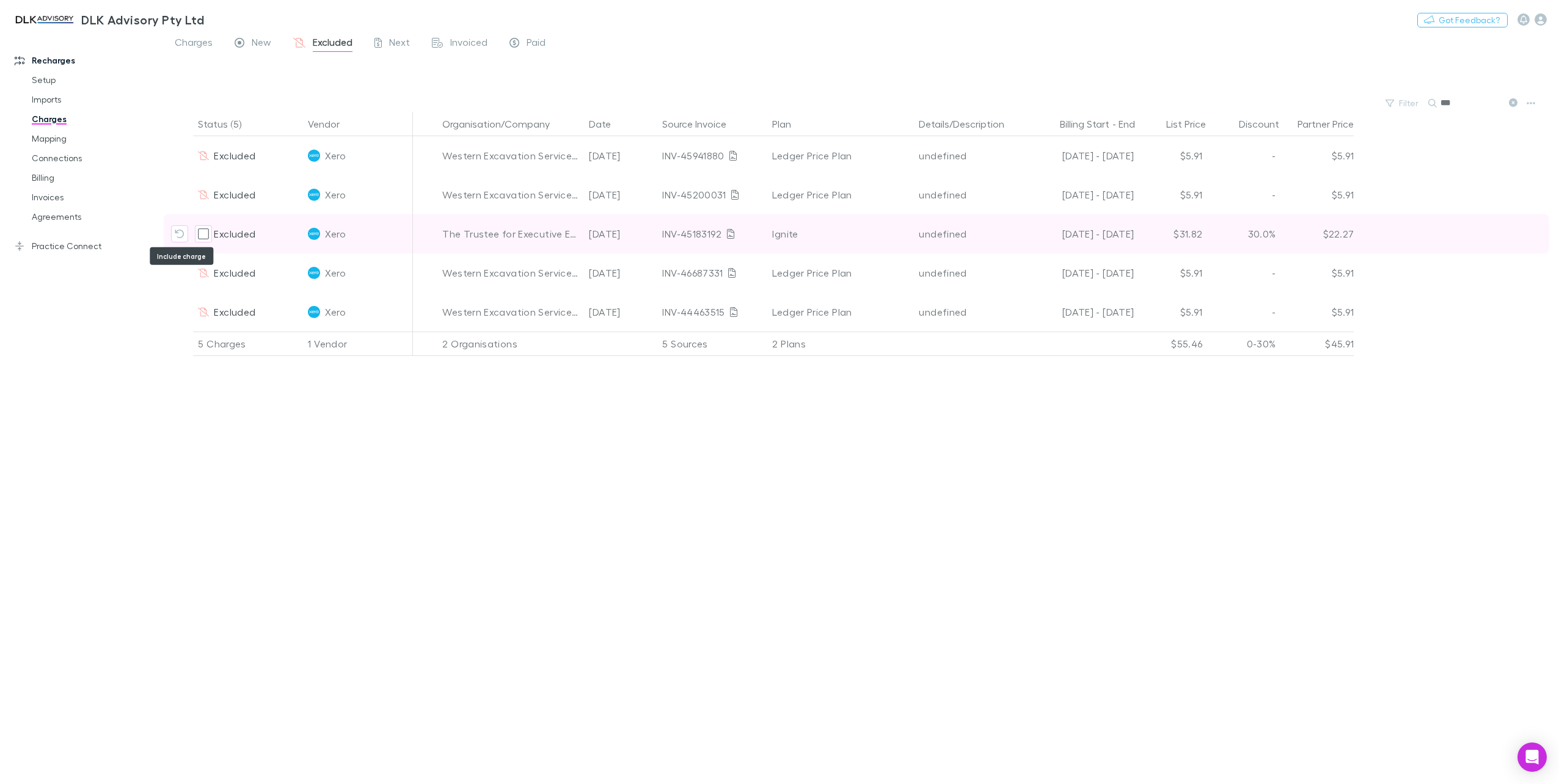
click at [174, 232] on button "Include charge" at bounding box center [179, 233] width 17 height 17
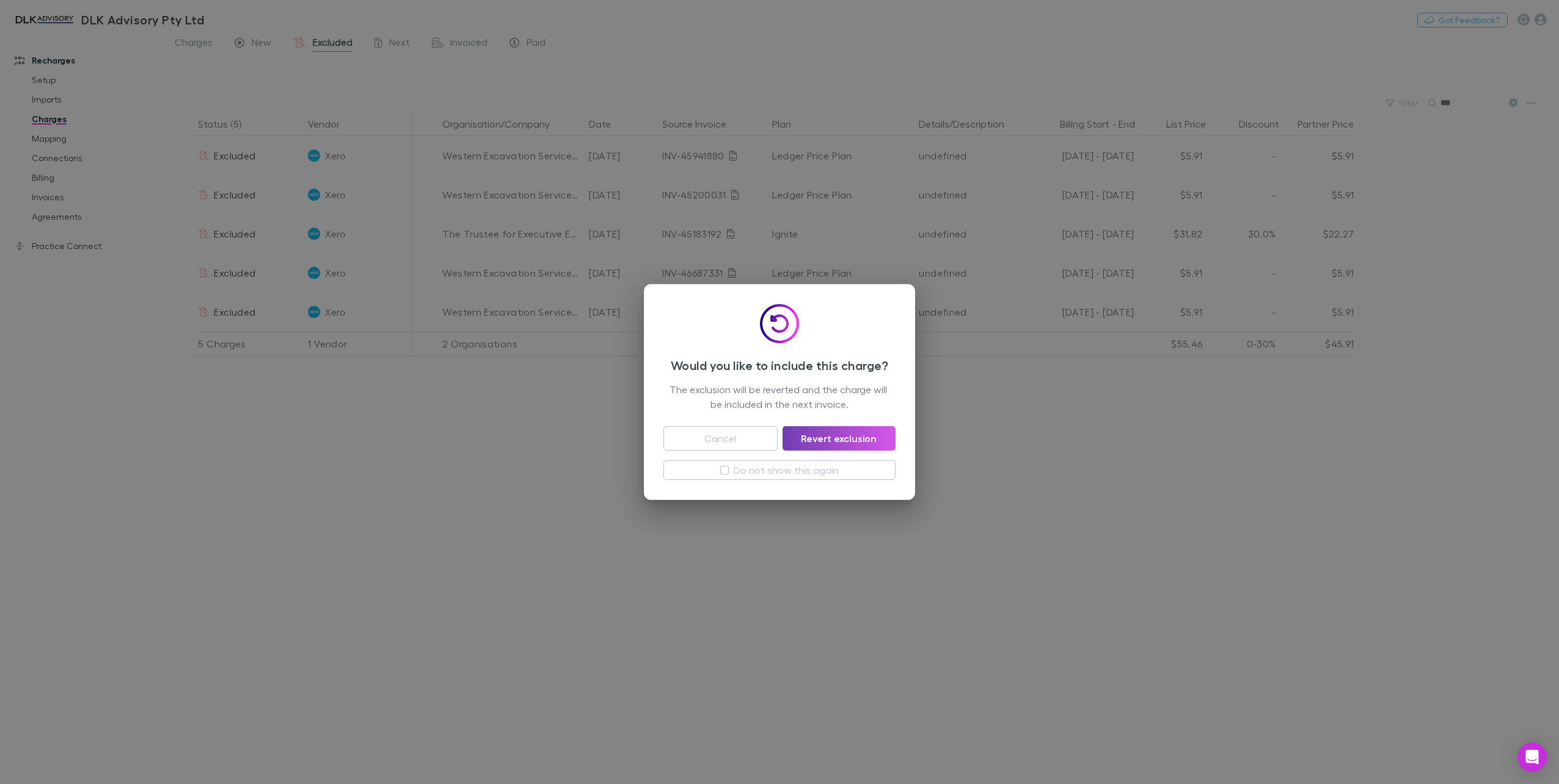
click at [860, 439] on button "Revert exclusion" at bounding box center [839, 439] width 113 height 24
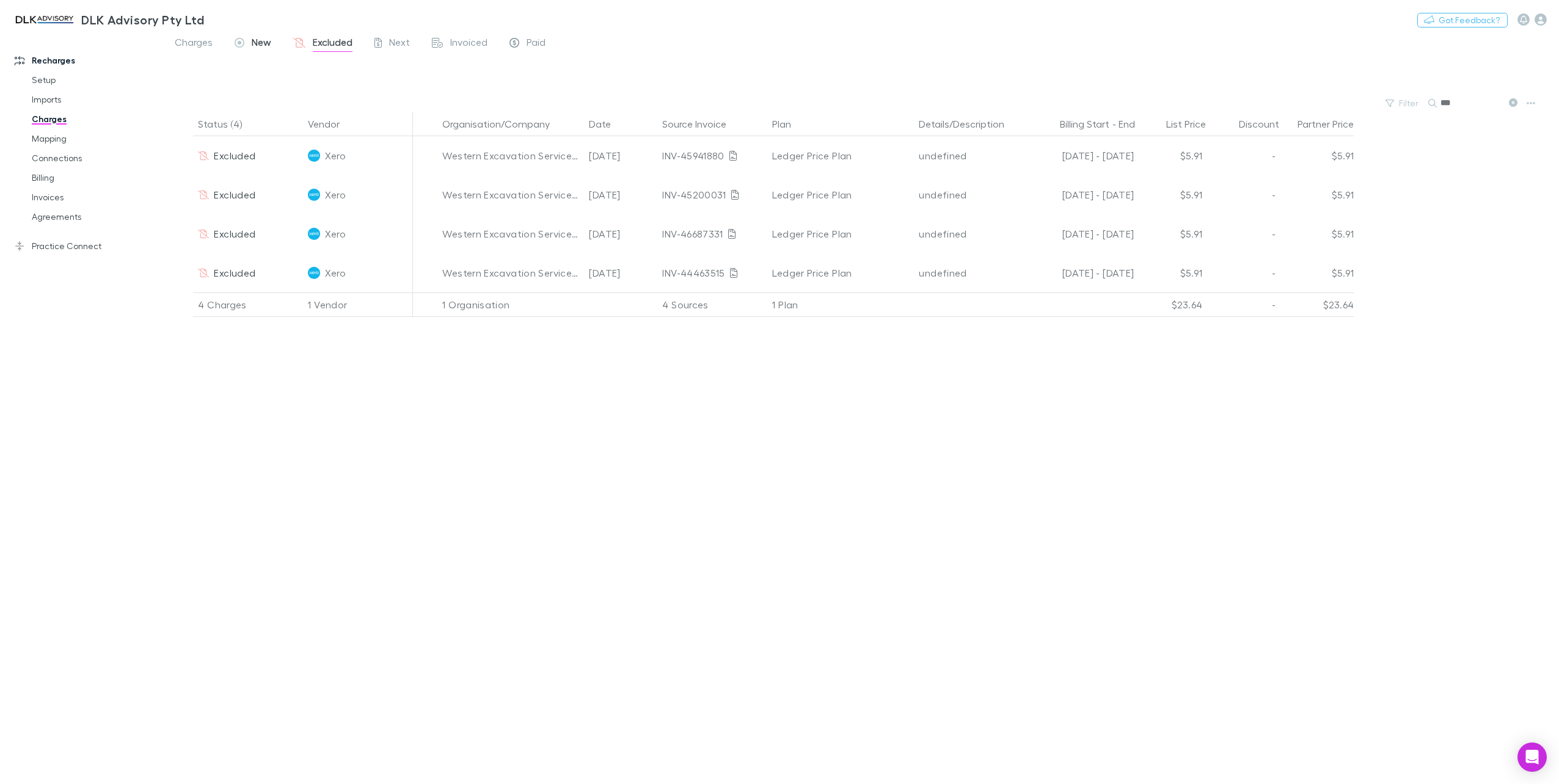
click at [269, 38] on span "New" at bounding box center [261, 44] width 19 height 16
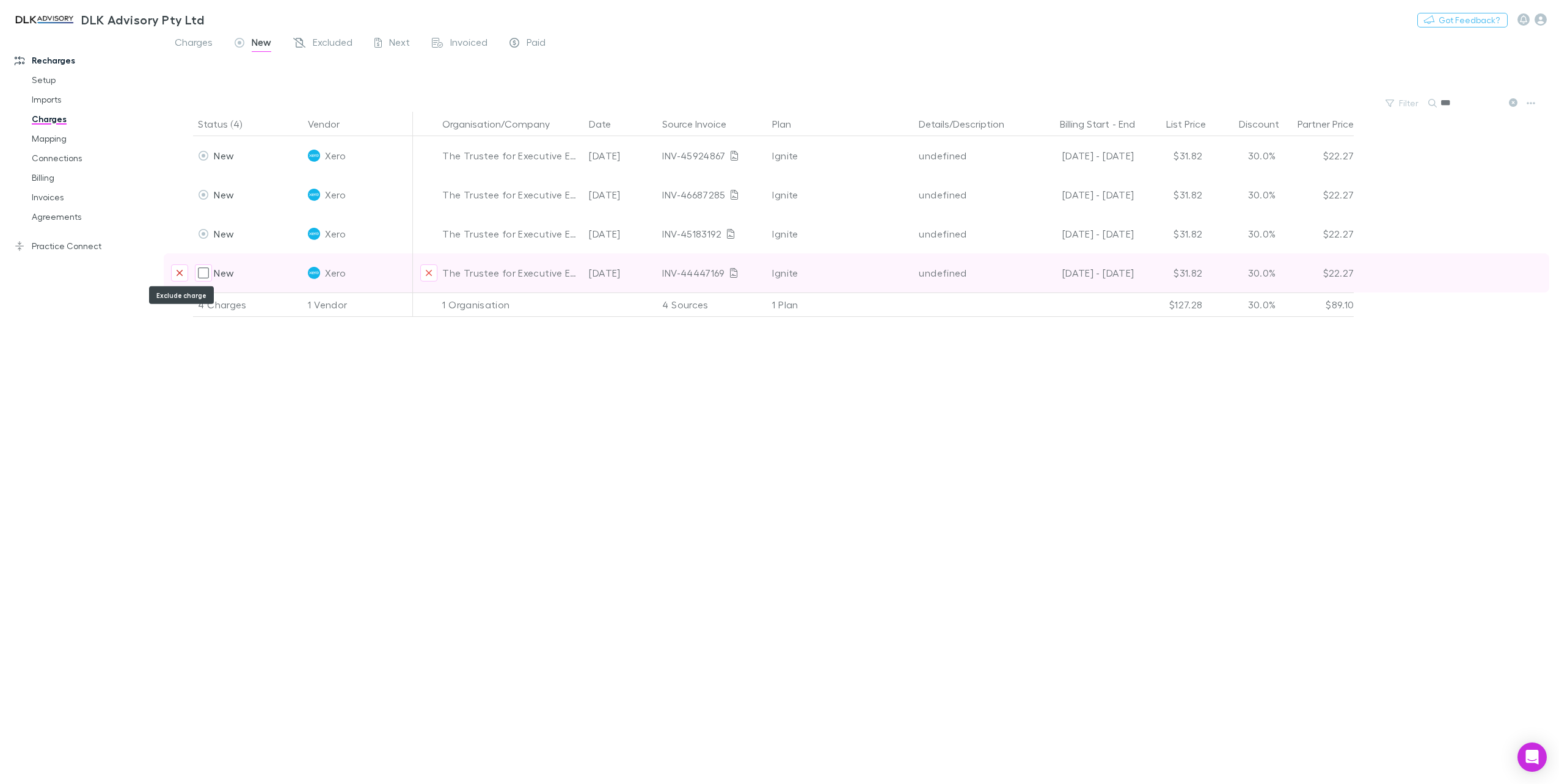
click at [180, 276] on icon "Exclude charge" at bounding box center [179, 273] width 7 height 10
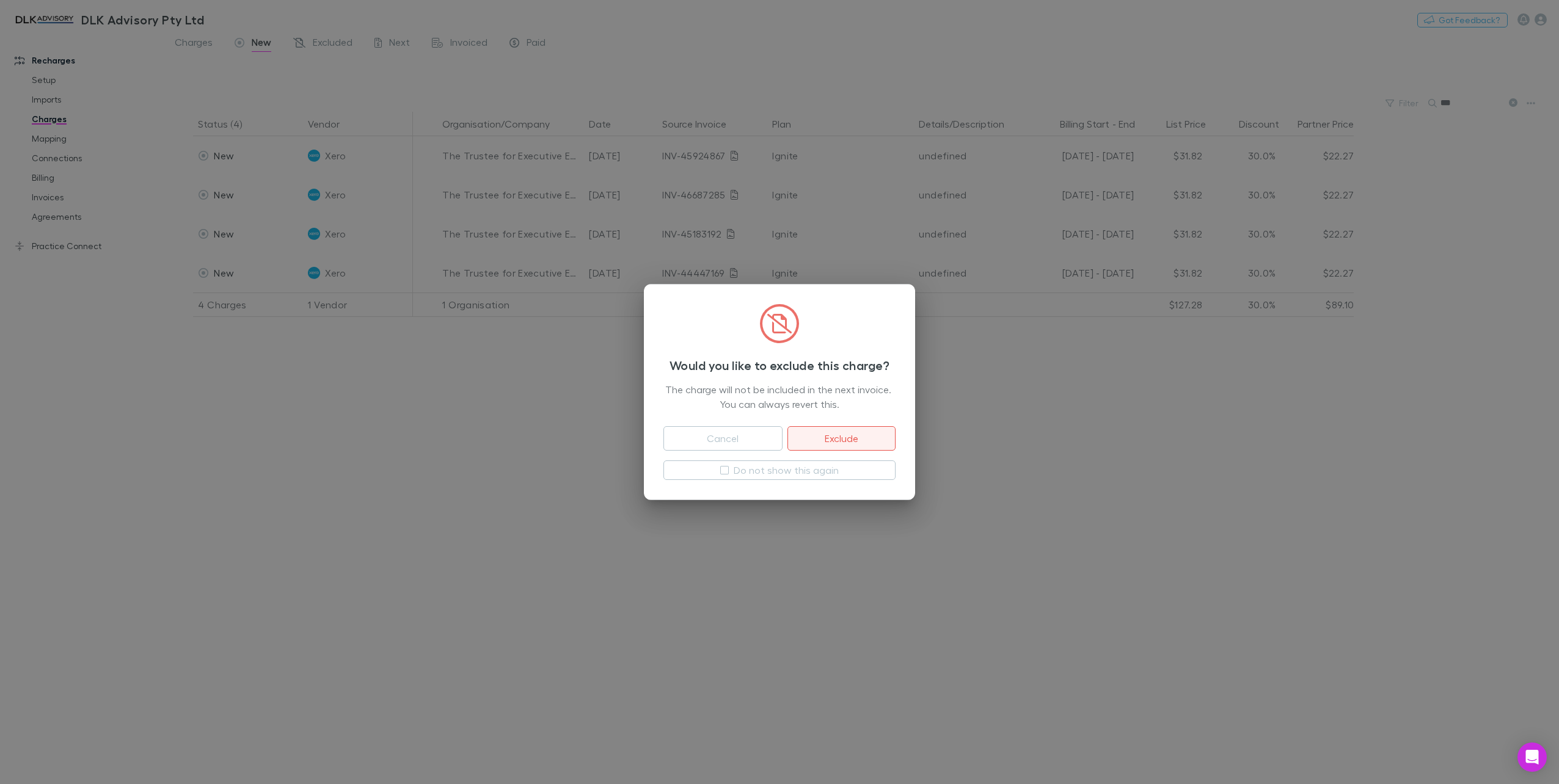
click at [828, 442] on button "Exclude" at bounding box center [841, 439] width 108 height 24
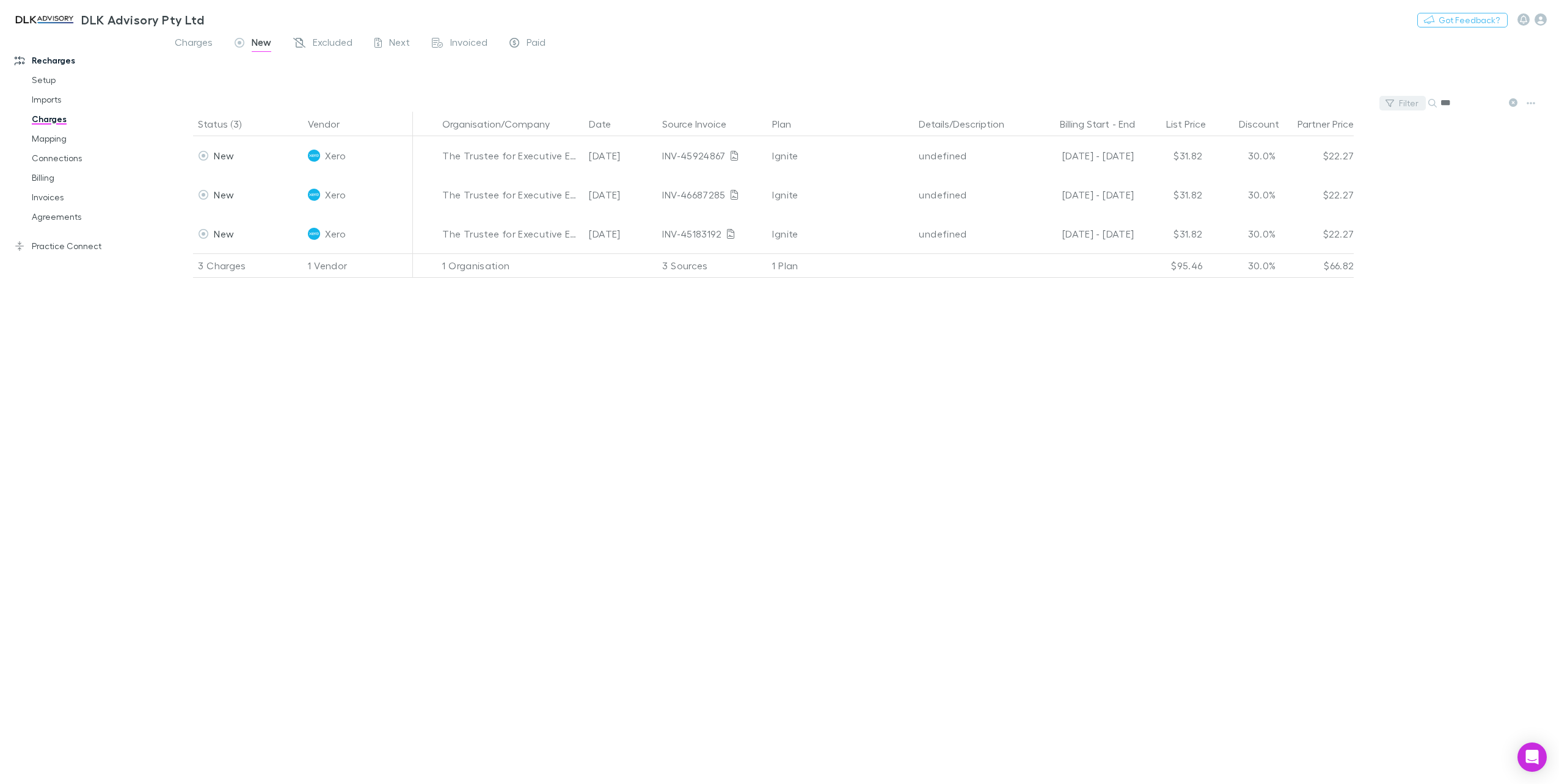
drag, startPoint x: 1459, startPoint y: 99, endPoint x: 1393, endPoint y: 101, distance: 66.0
click at [1393, 101] on div "Filter Search ***" at bounding box center [861, 103] width 1395 height 17
type input "***"
click at [319, 36] on link "Excluded" at bounding box center [323, 44] width 62 height 19
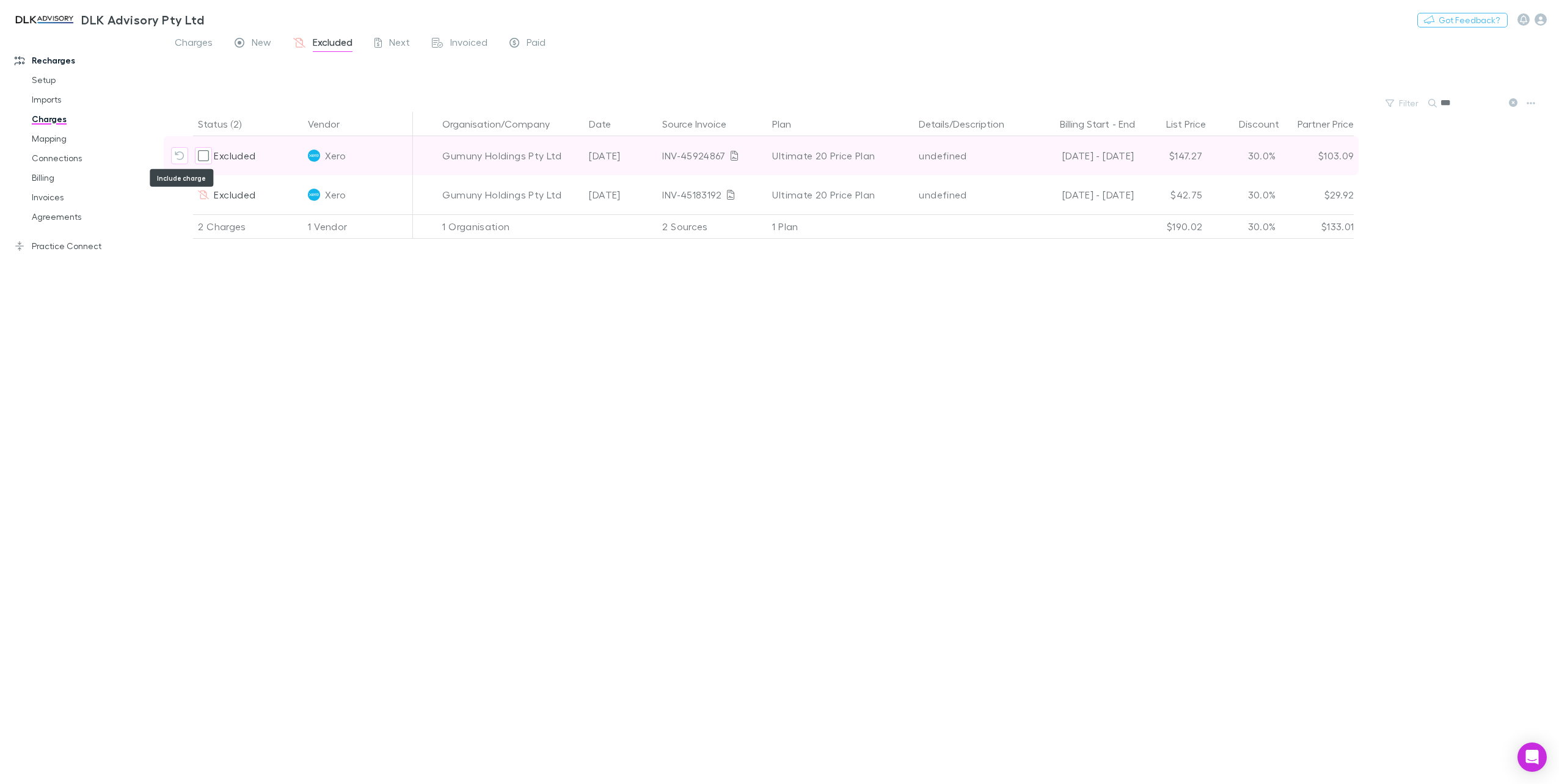
click at [181, 160] on icon "Include charge" at bounding box center [180, 156] width 9 height 9
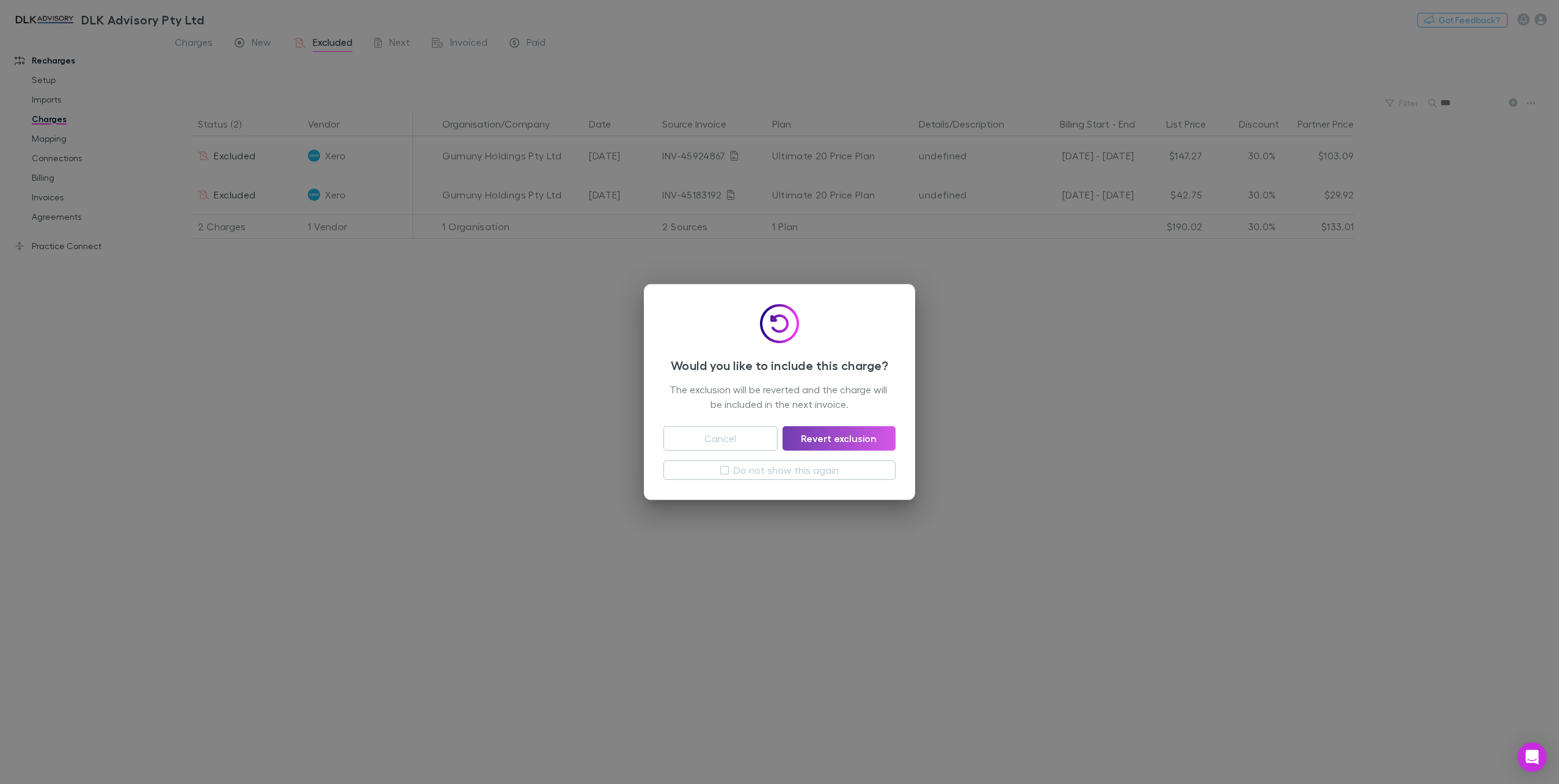
click at [815, 437] on button "Revert exclusion" at bounding box center [839, 439] width 113 height 24
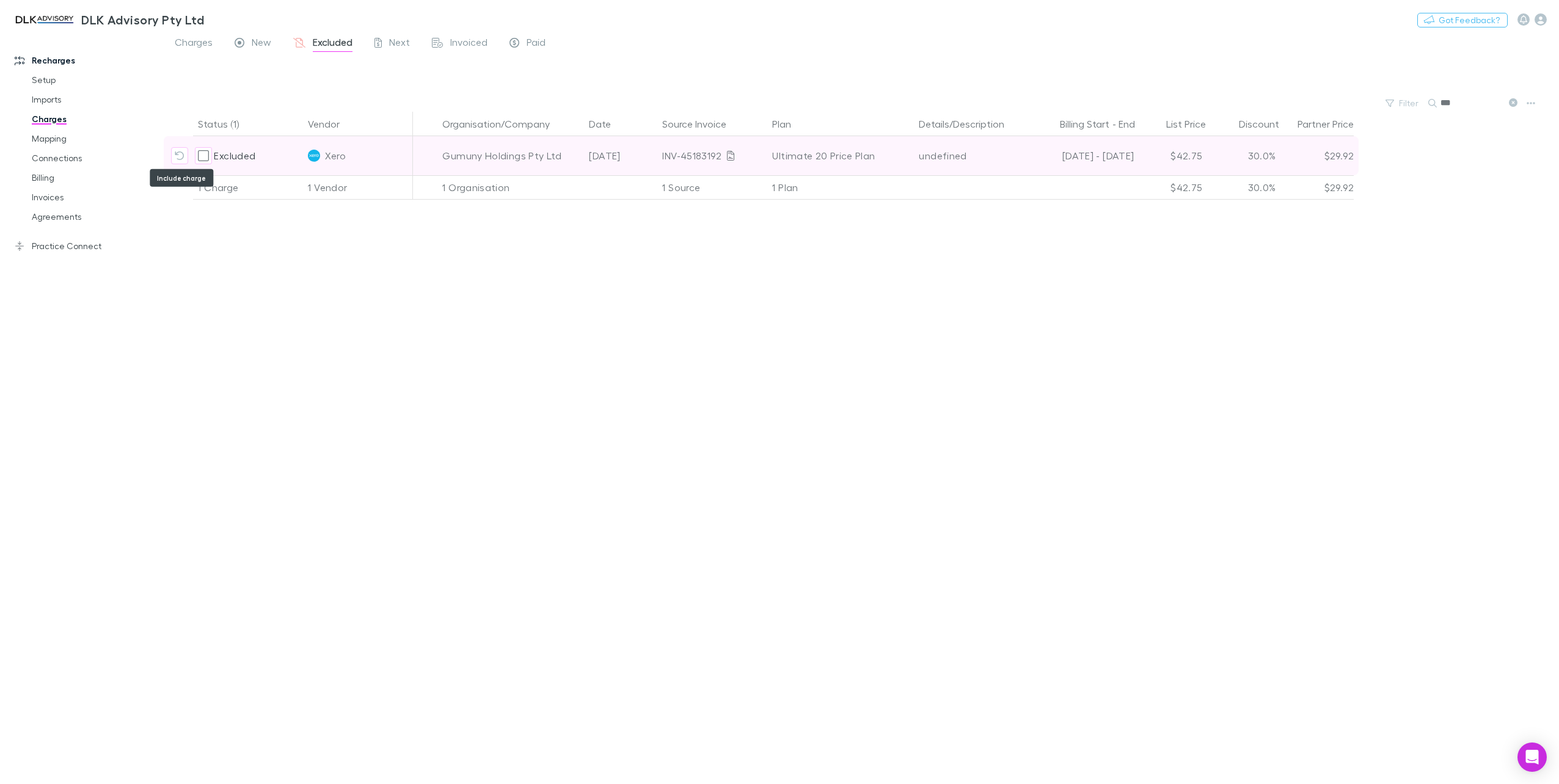
click at [174, 156] on icon "Include charge" at bounding box center [179, 156] width 10 height 10
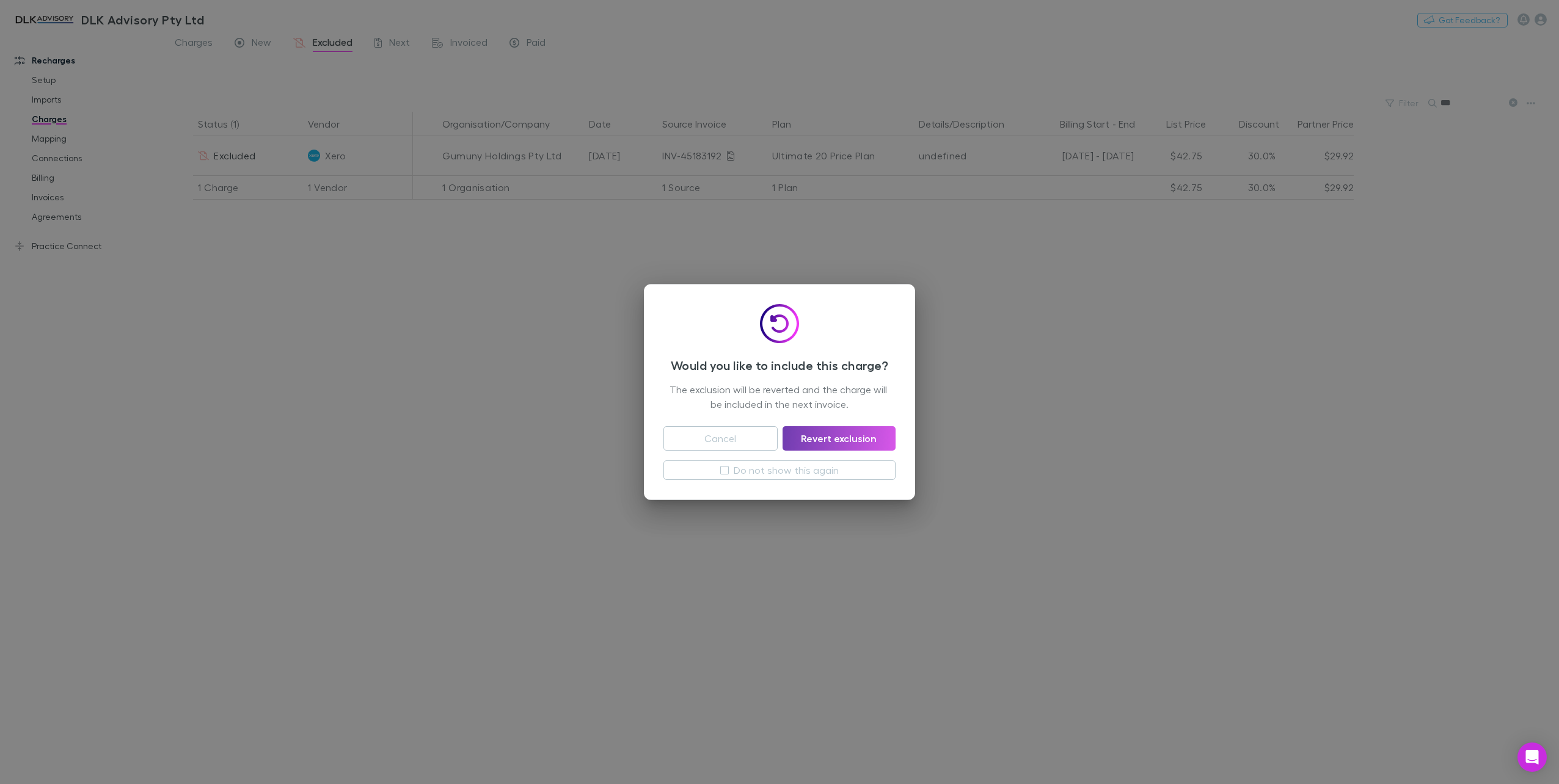
click at [810, 444] on button "Revert exclusion" at bounding box center [839, 439] width 113 height 24
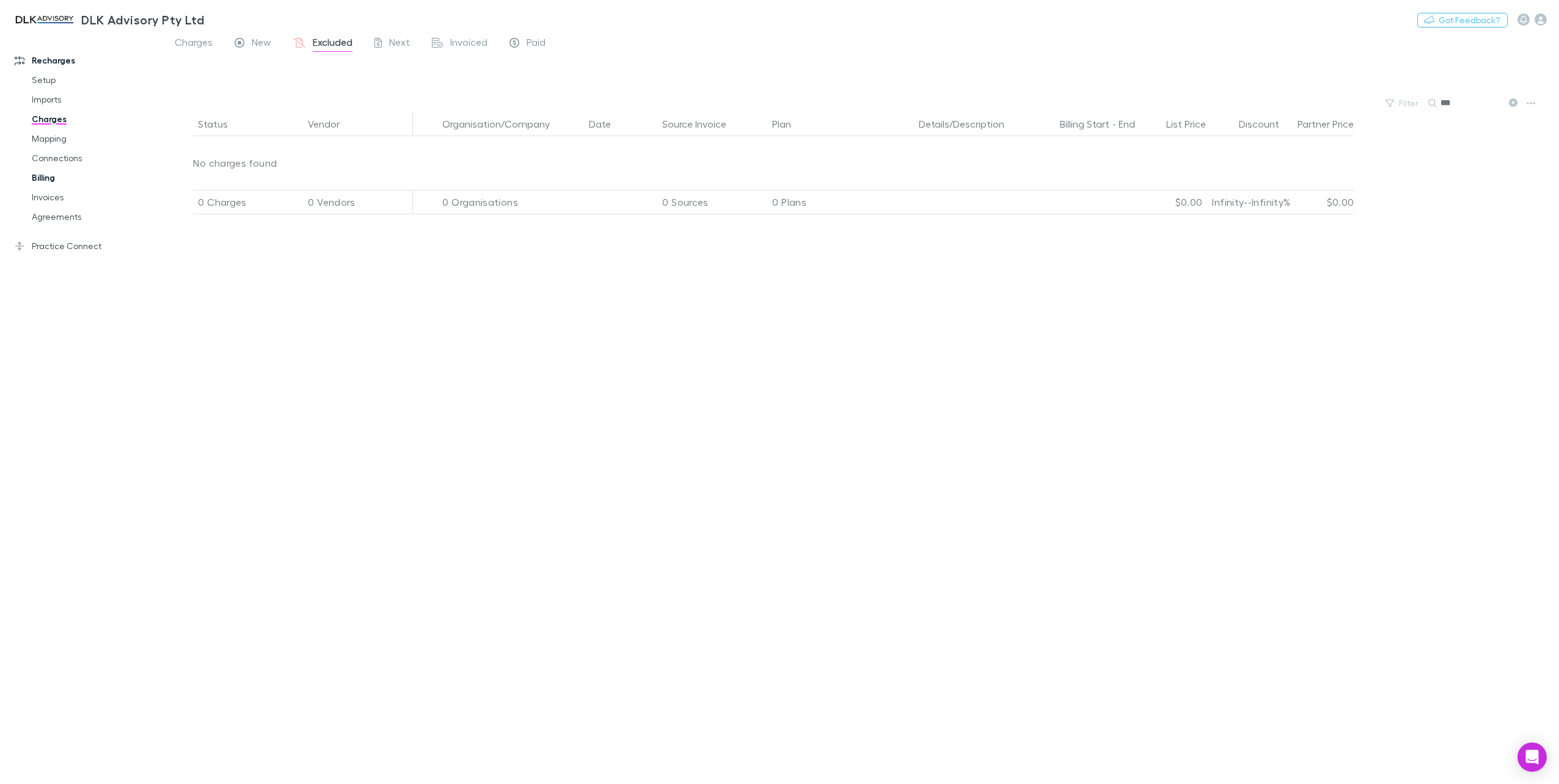
click at [44, 178] on link "Billing" at bounding box center [95, 177] width 151 height 19
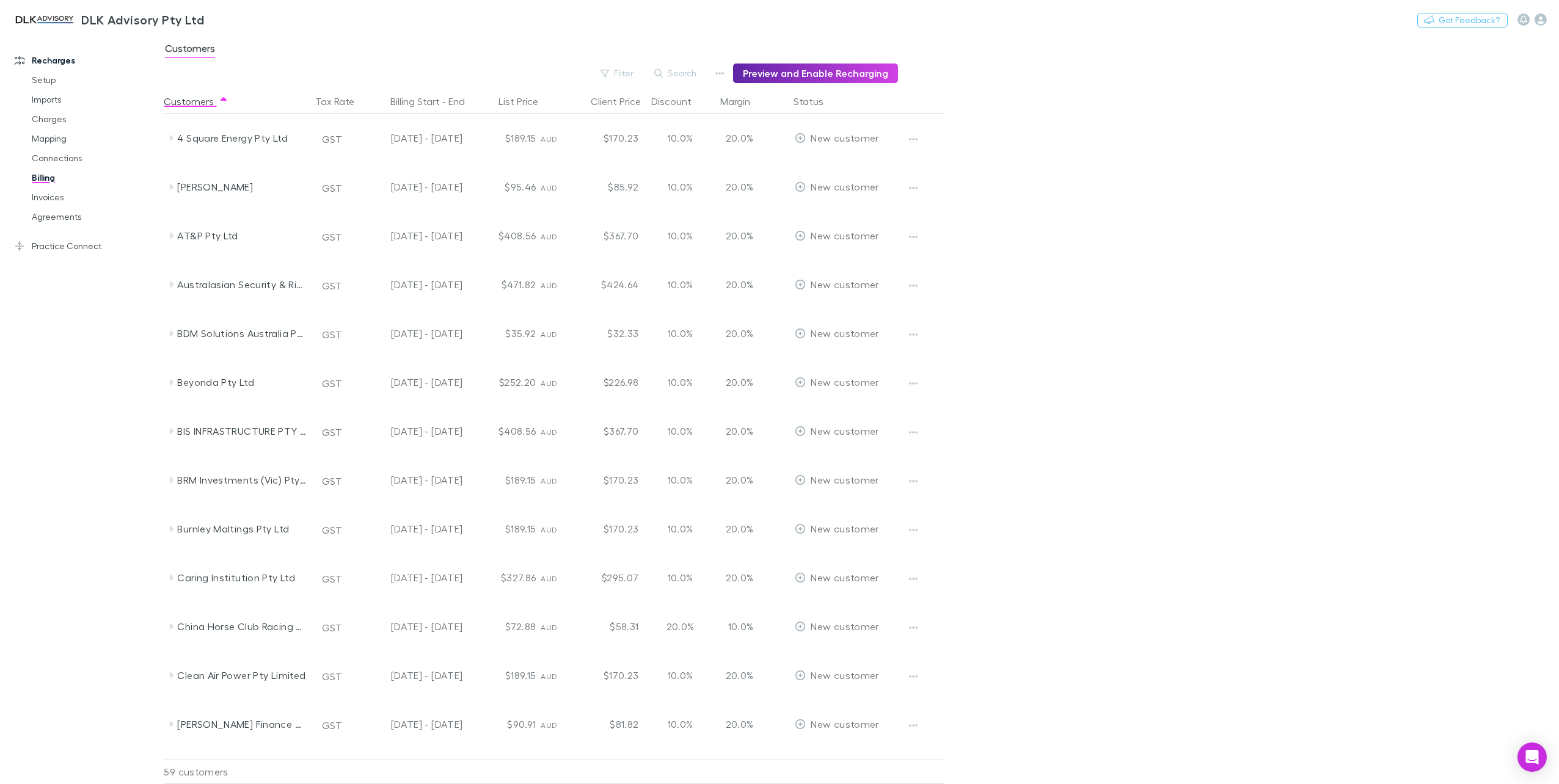
click at [663, 72] on icon "button" at bounding box center [658, 73] width 9 height 9
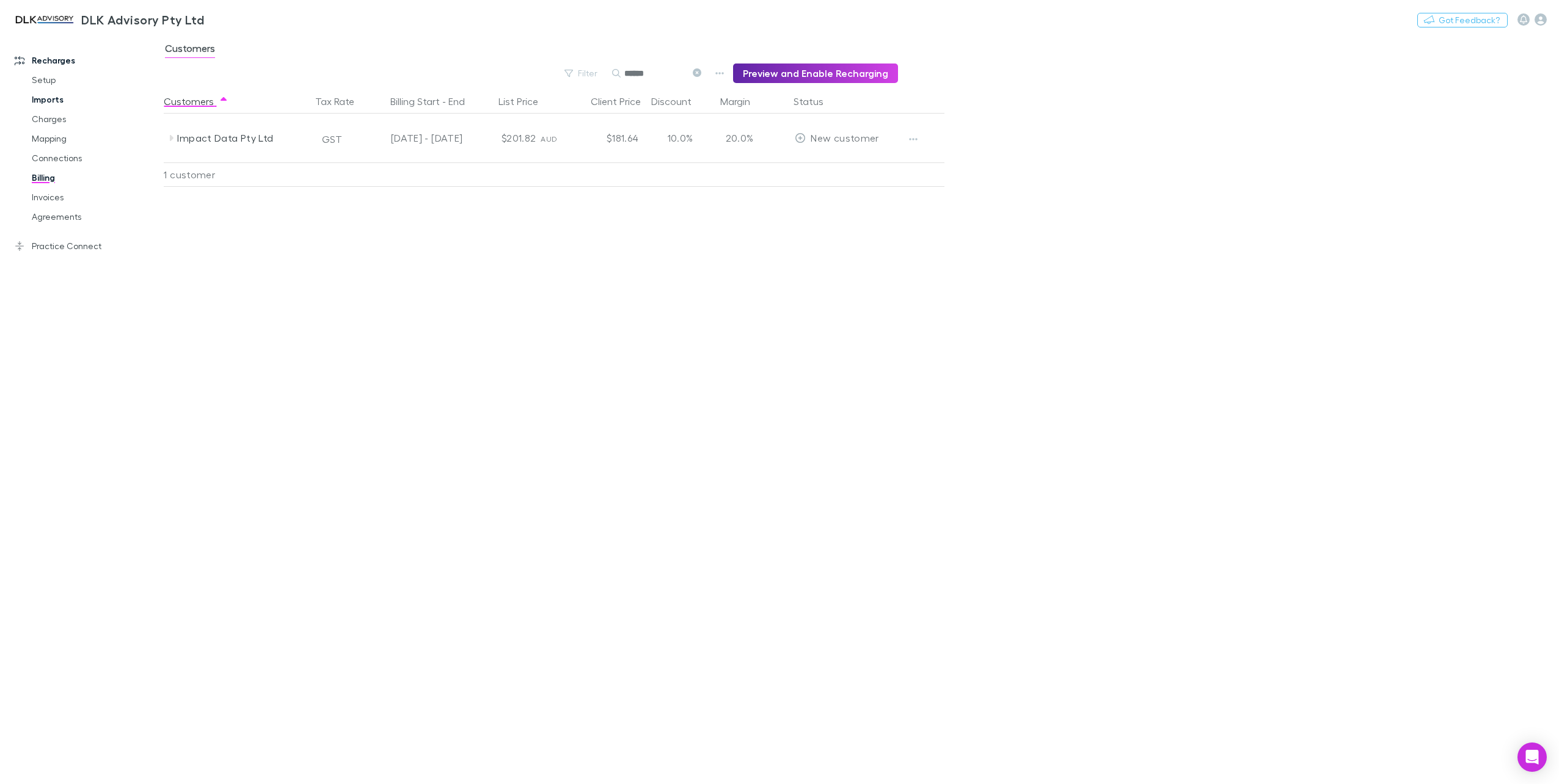
type input "******"
click at [57, 100] on link "Imports" at bounding box center [95, 99] width 151 height 19
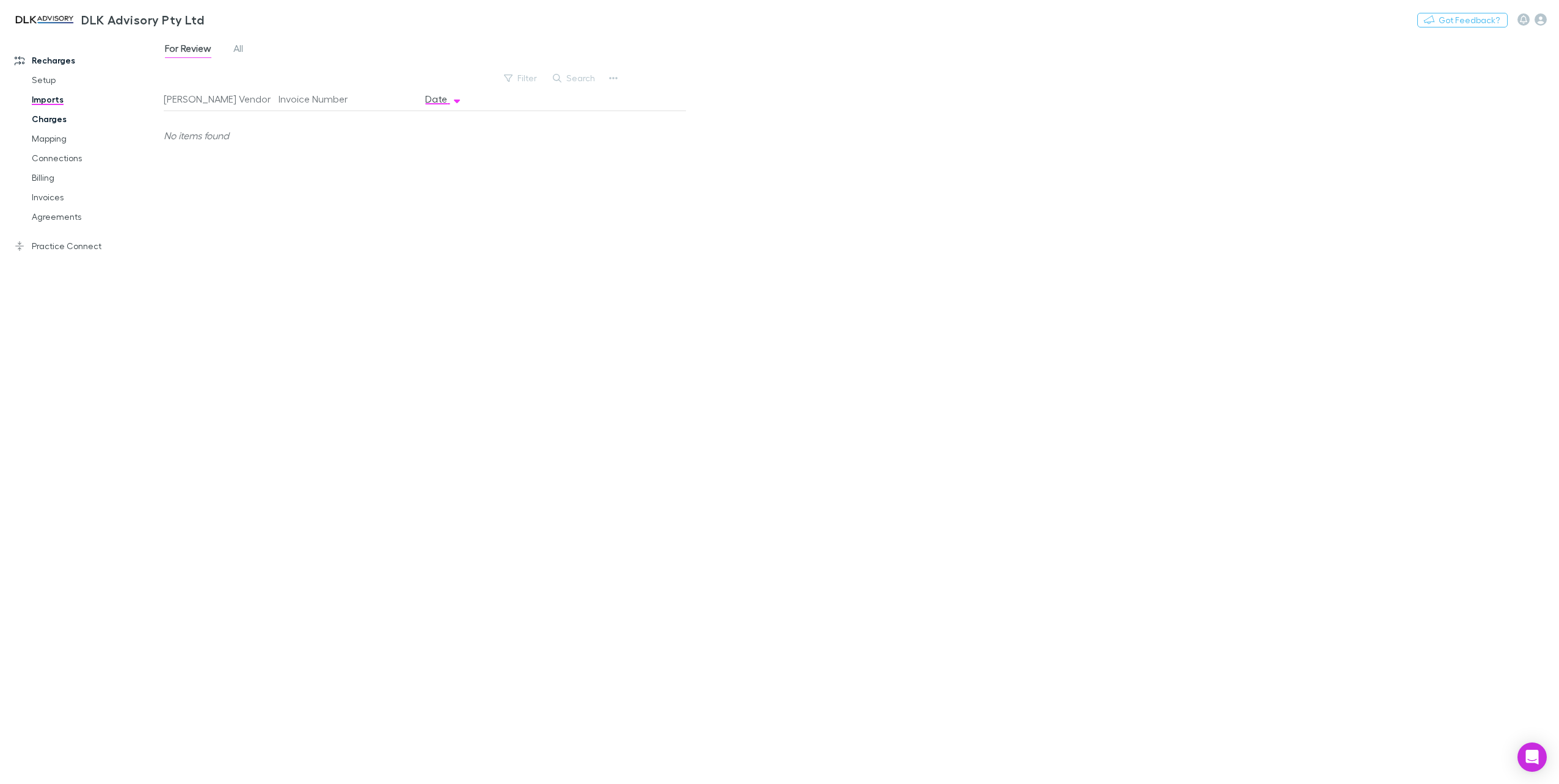
click at [54, 119] on link "Charges" at bounding box center [95, 119] width 151 height 19
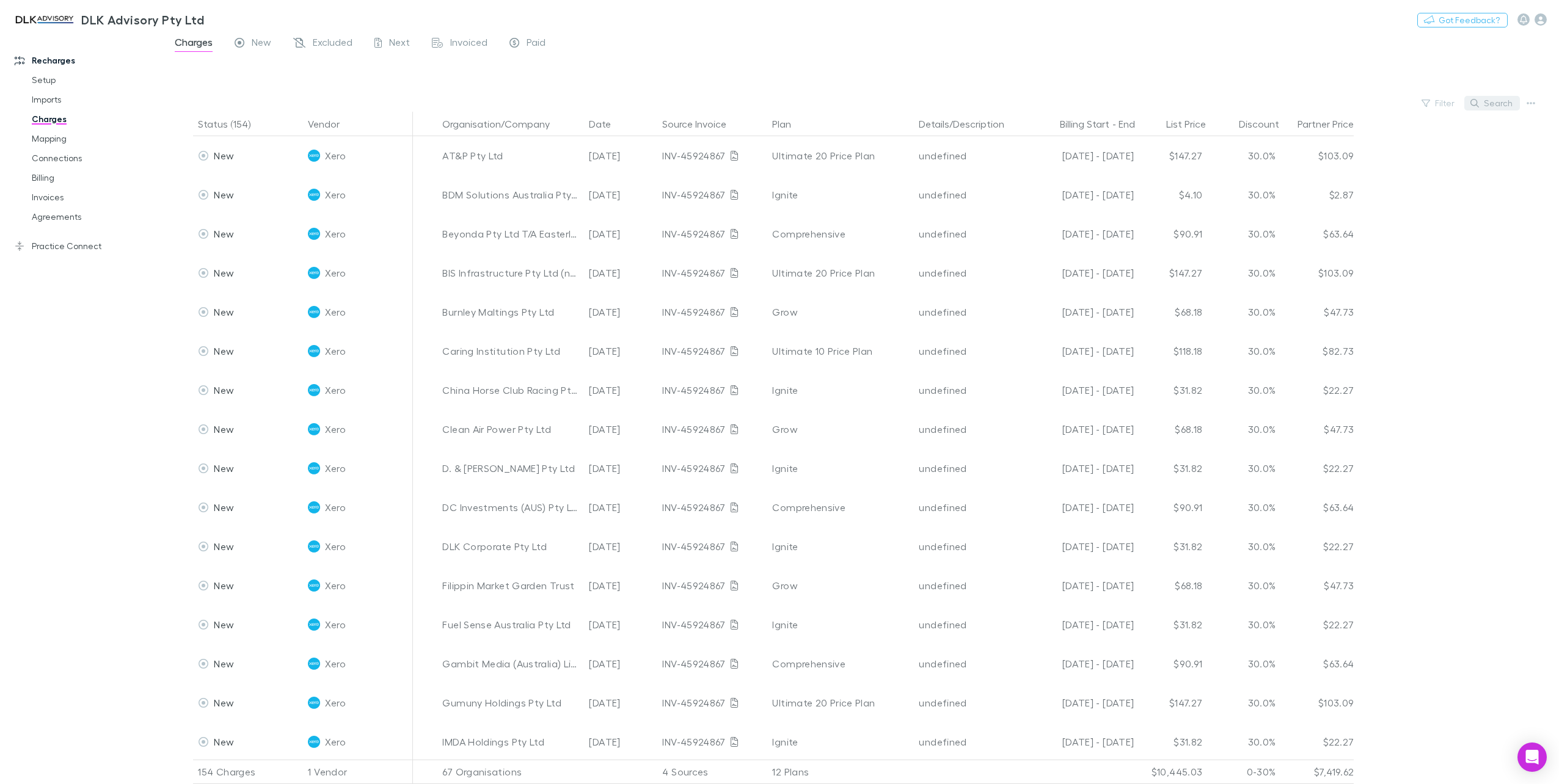
click at [1493, 101] on button "Search" at bounding box center [1492, 103] width 56 height 15
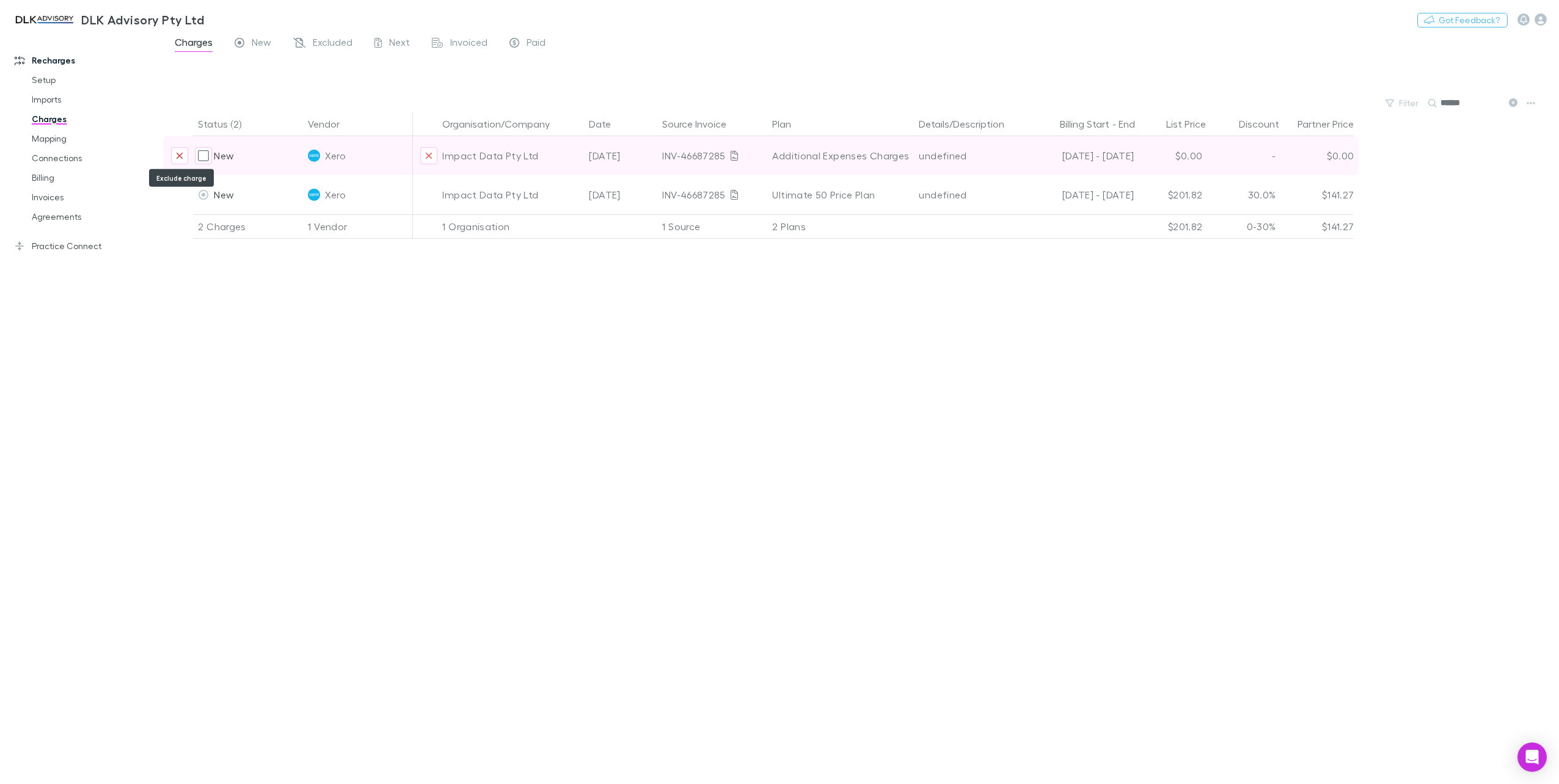
click at [181, 155] on icon "Exclude charge" at bounding box center [179, 156] width 7 height 10
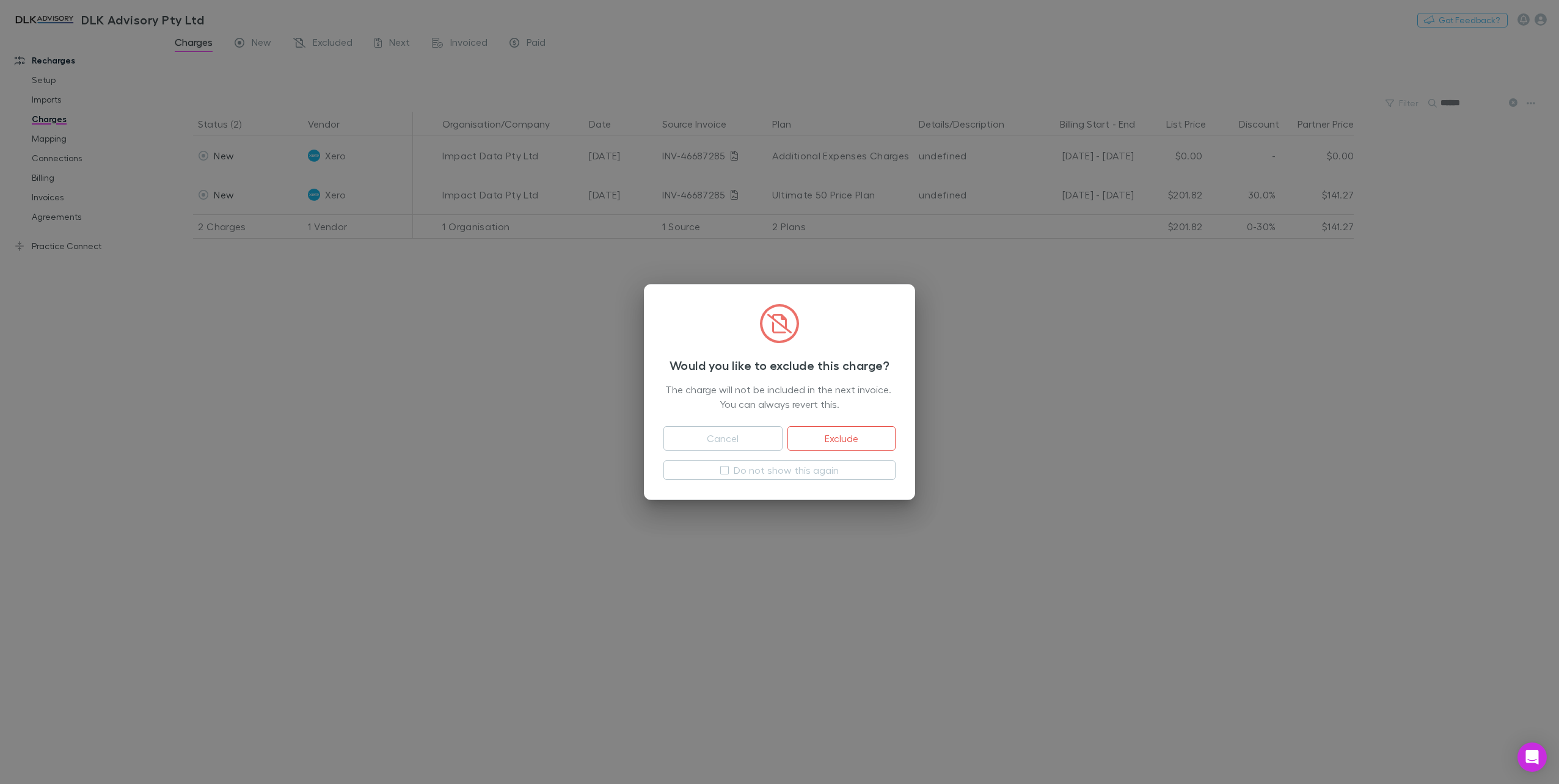
click at [827, 443] on button "Exclude" at bounding box center [841, 439] width 108 height 24
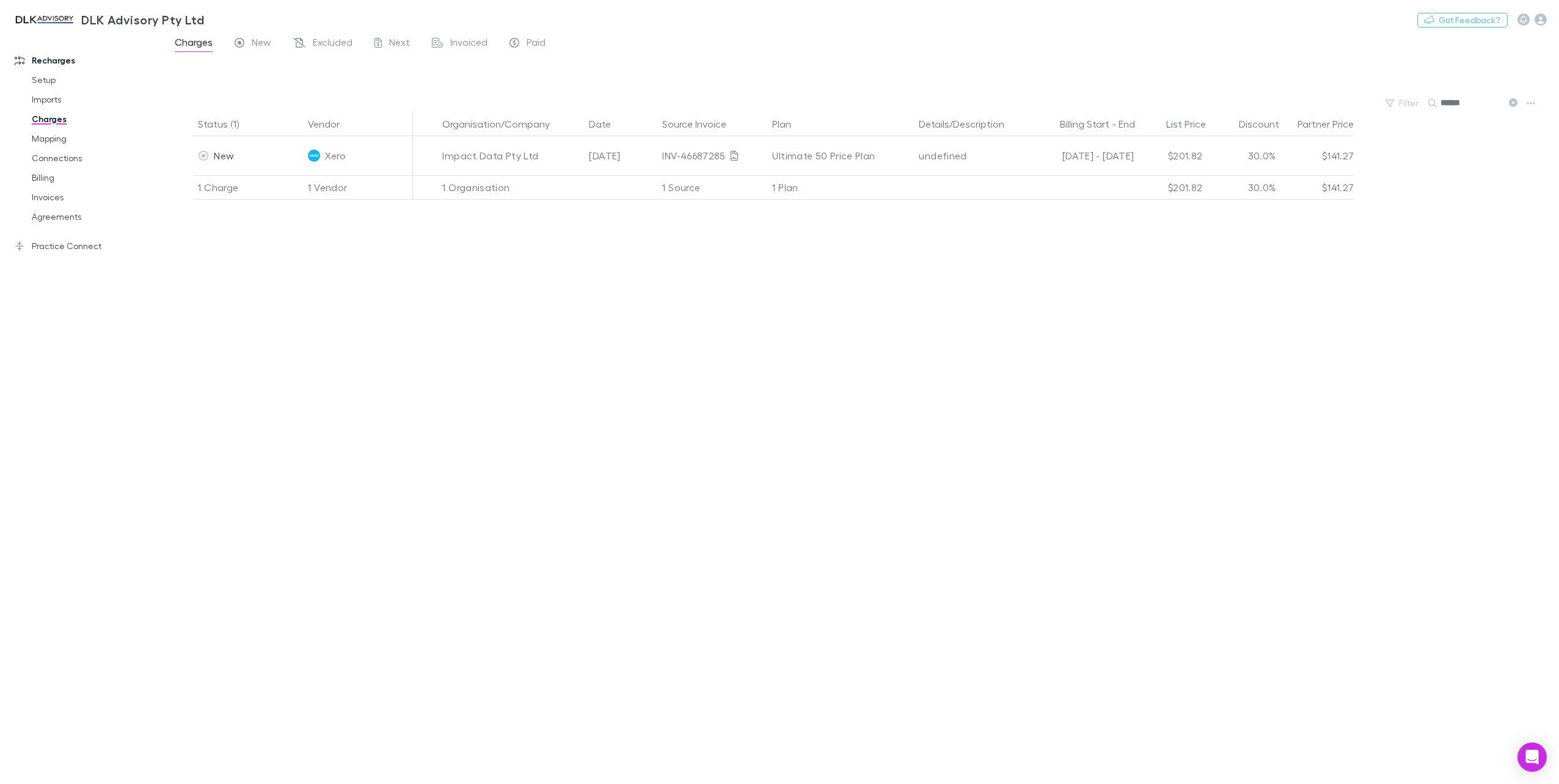
drag, startPoint x: 1488, startPoint y: 103, endPoint x: 1271, endPoint y: 93, distance: 217.2
click at [1271, 93] on main "Charges New Excluded Next Invoiced Paid Filter Search ****** Status (1) Vendor …" at bounding box center [861, 409] width 1395 height 750
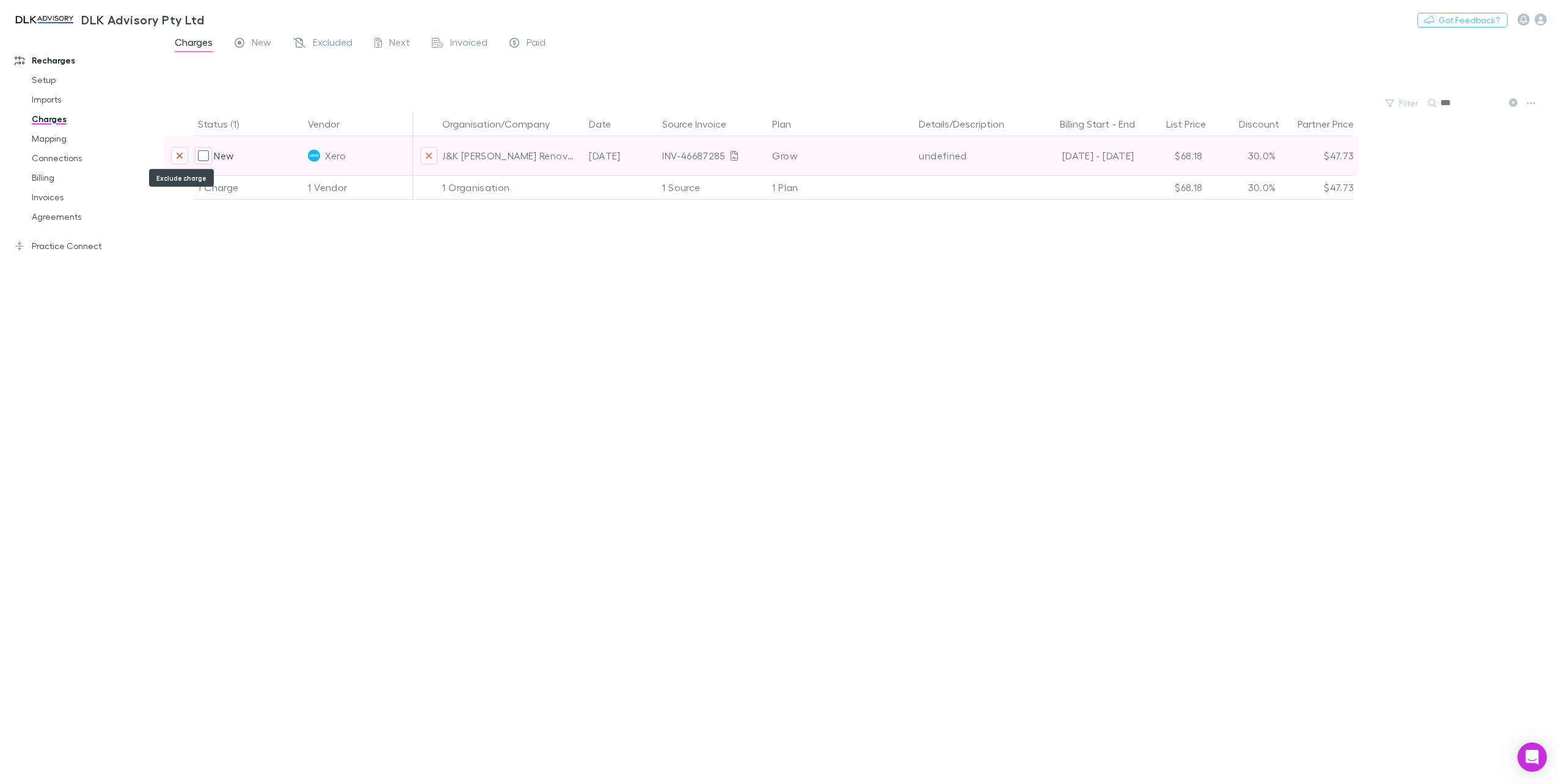
click at [176, 156] on icon "Exclude charge" at bounding box center [179, 156] width 7 height 10
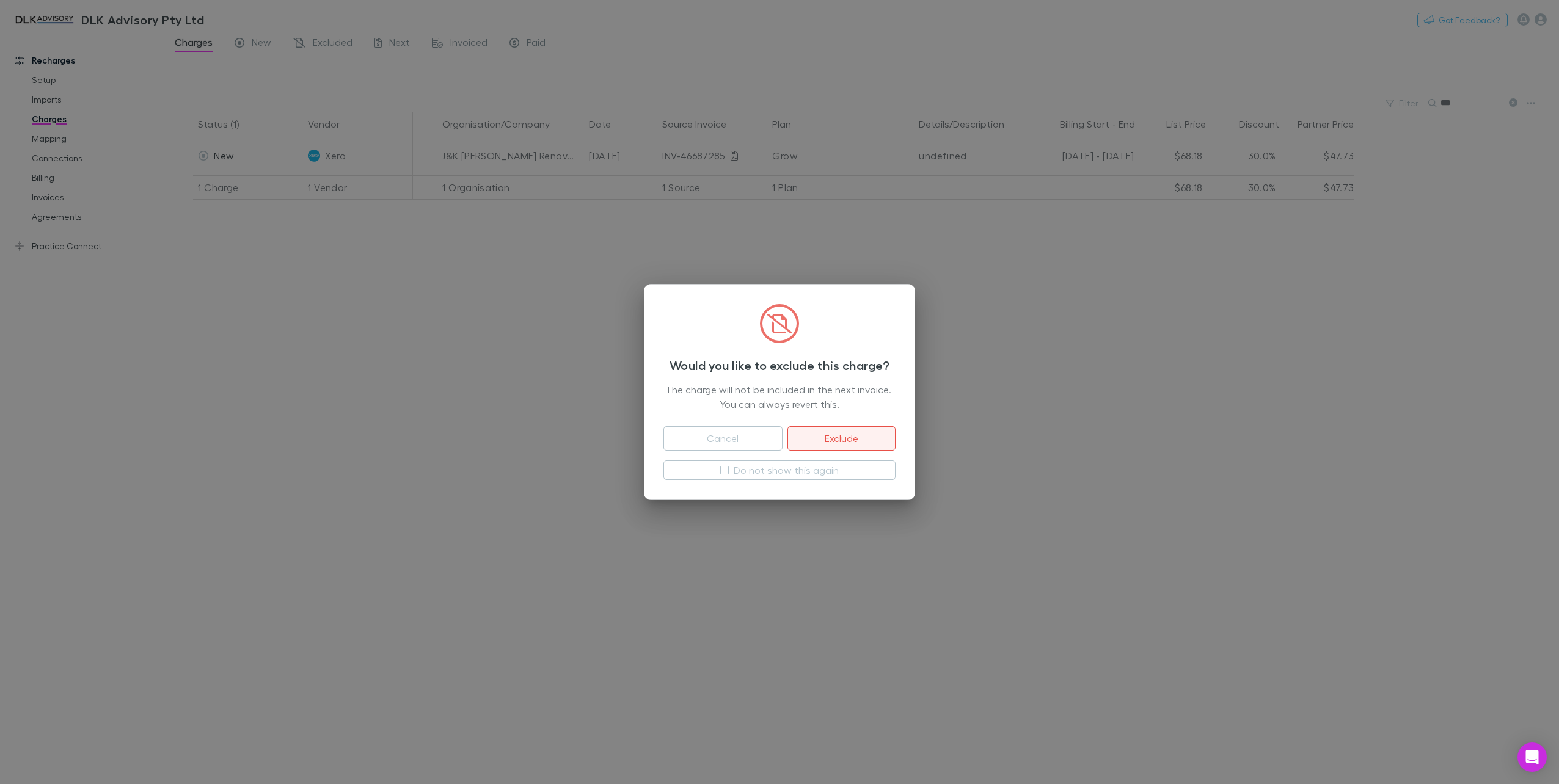
drag, startPoint x: 830, startPoint y: 443, endPoint x: 866, endPoint y: 435, distance: 36.9
click at [830, 443] on button "Exclude" at bounding box center [841, 439] width 108 height 24
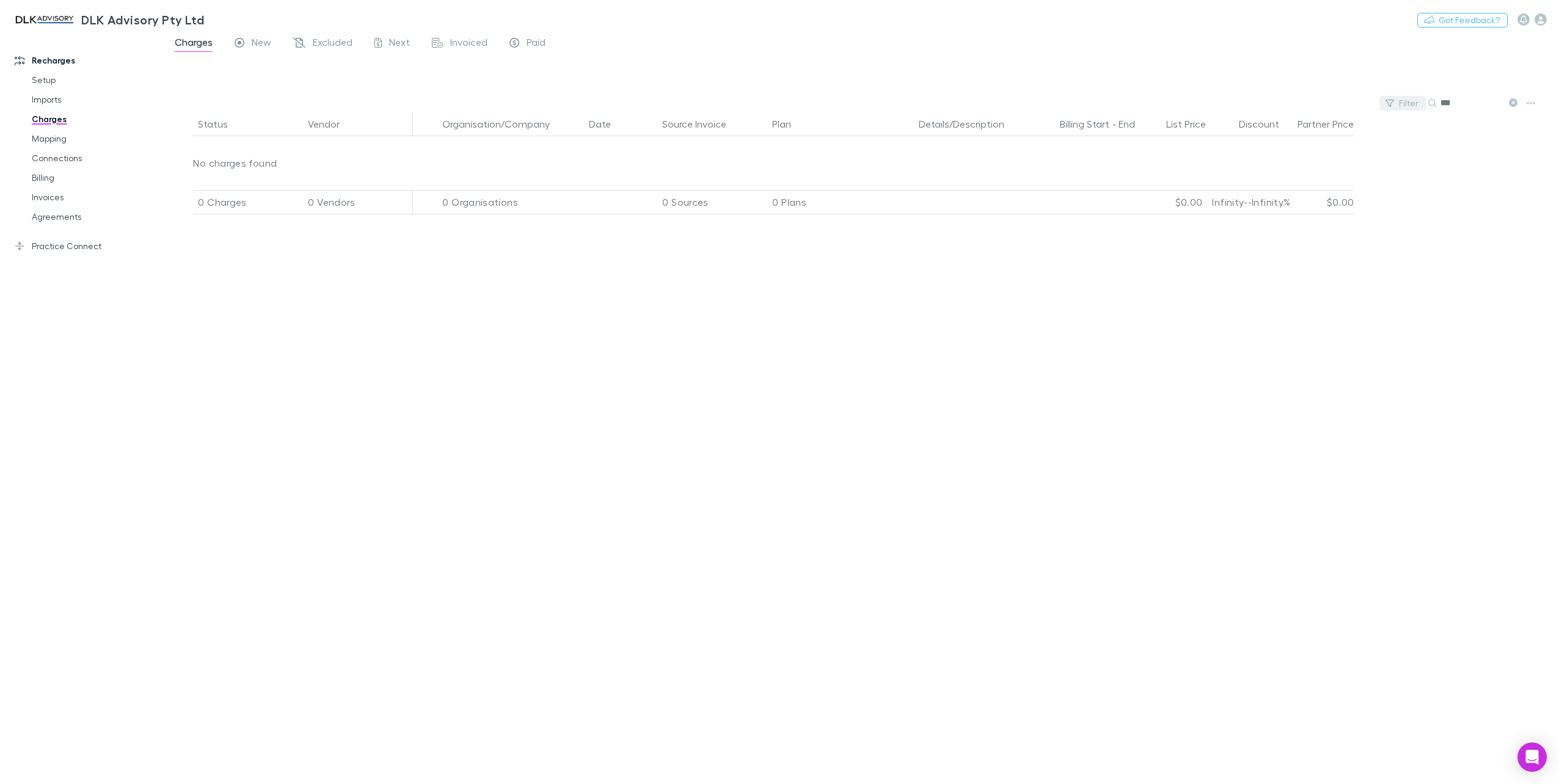
drag, startPoint x: 1464, startPoint y: 105, endPoint x: 1386, endPoint y: 104, distance: 78.0
click at [1387, 104] on div "Filter Search ***" at bounding box center [861, 103] width 1395 height 17
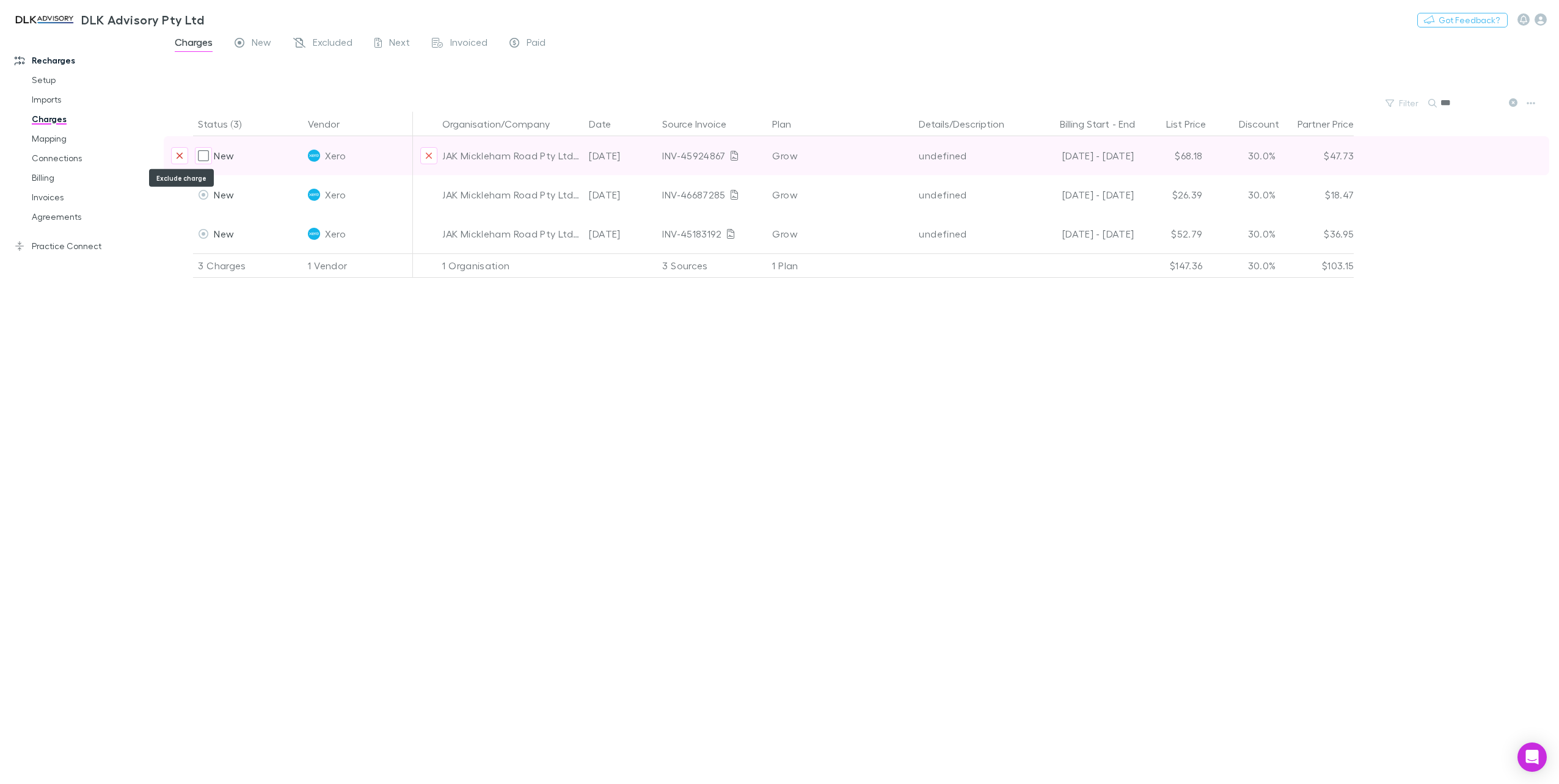
click at [181, 152] on icon "Exclude charge" at bounding box center [179, 156] width 7 height 10
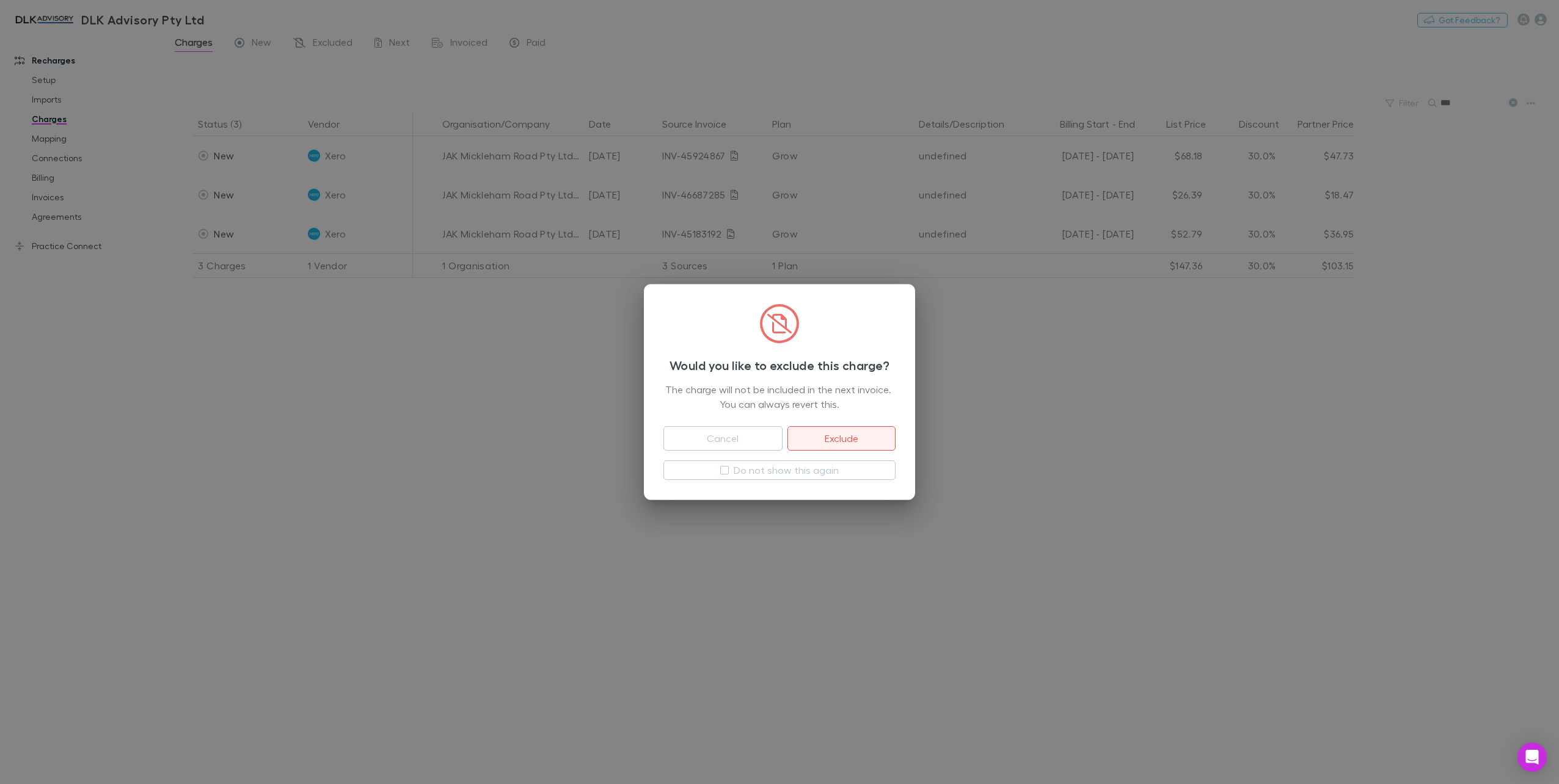
click at [867, 441] on button "Exclude" at bounding box center [841, 439] width 108 height 24
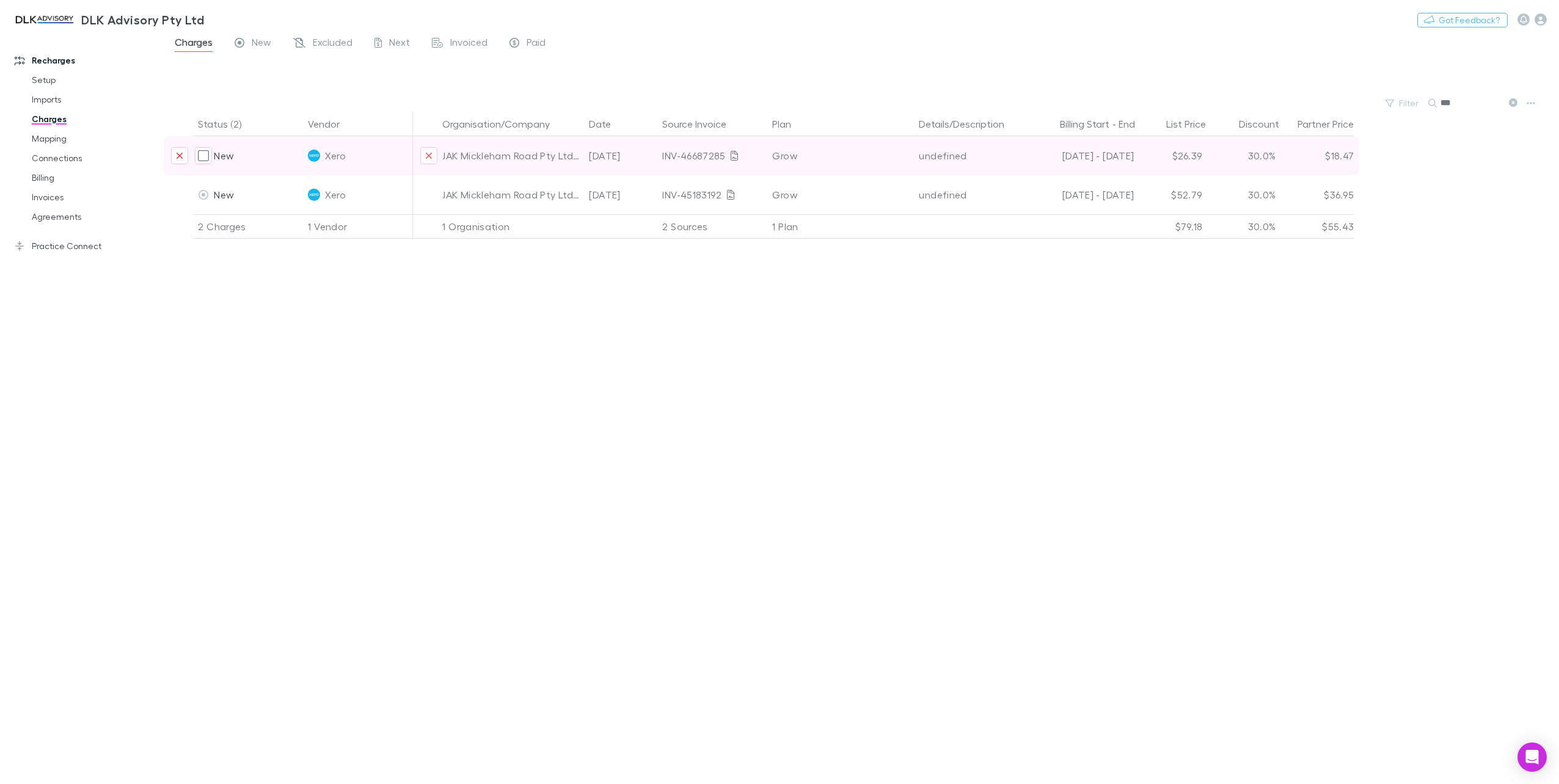
click at [181, 154] on icon "Exclude charge" at bounding box center [179, 156] width 6 height 6
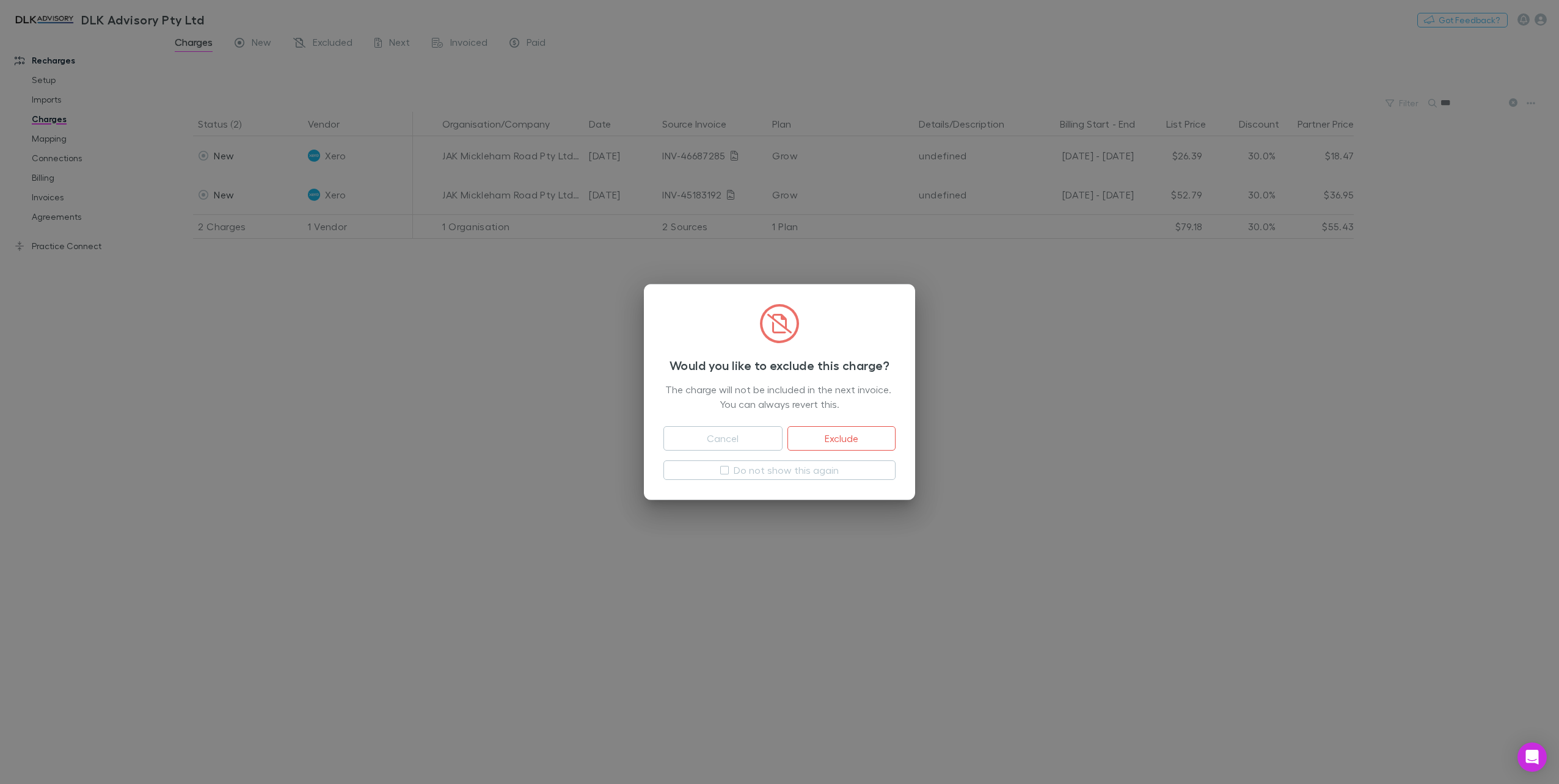
click at [835, 440] on button "Exclude" at bounding box center [841, 439] width 108 height 24
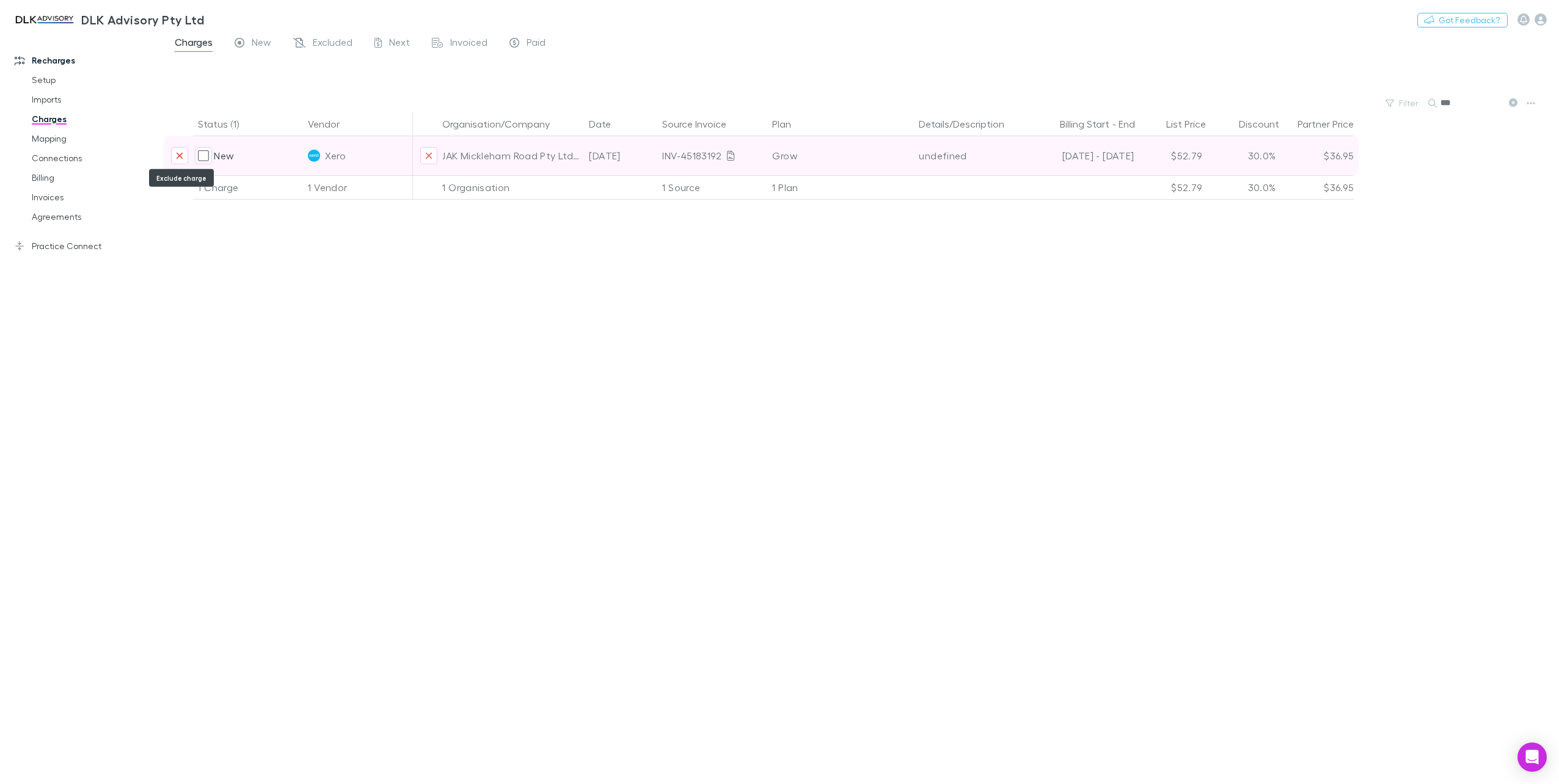
click at [179, 156] on icon "Exclude charge" at bounding box center [179, 156] width 6 height 6
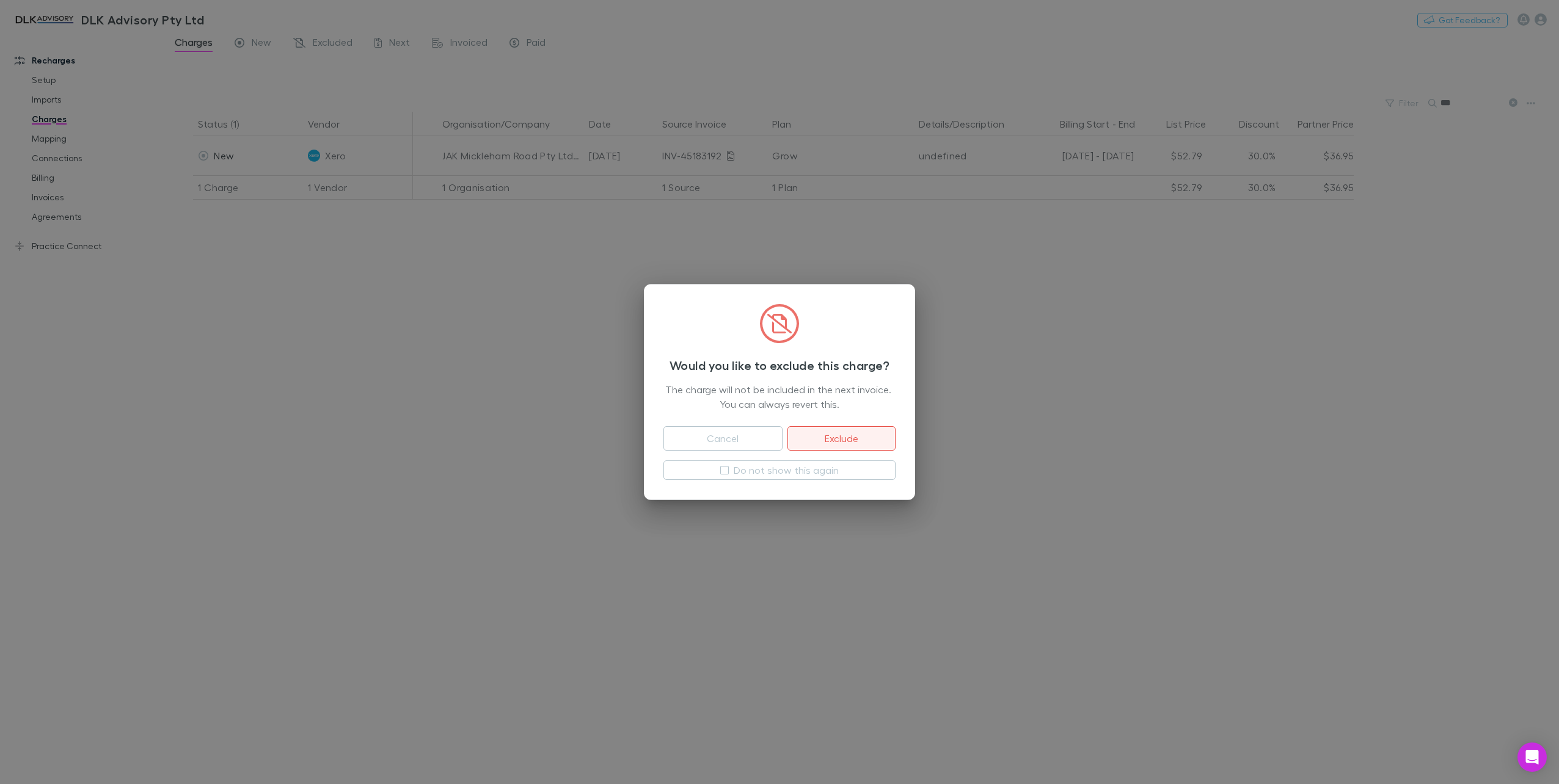
click at [826, 439] on button "Exclude" at bounding box center [841, 439] width 108 height 24
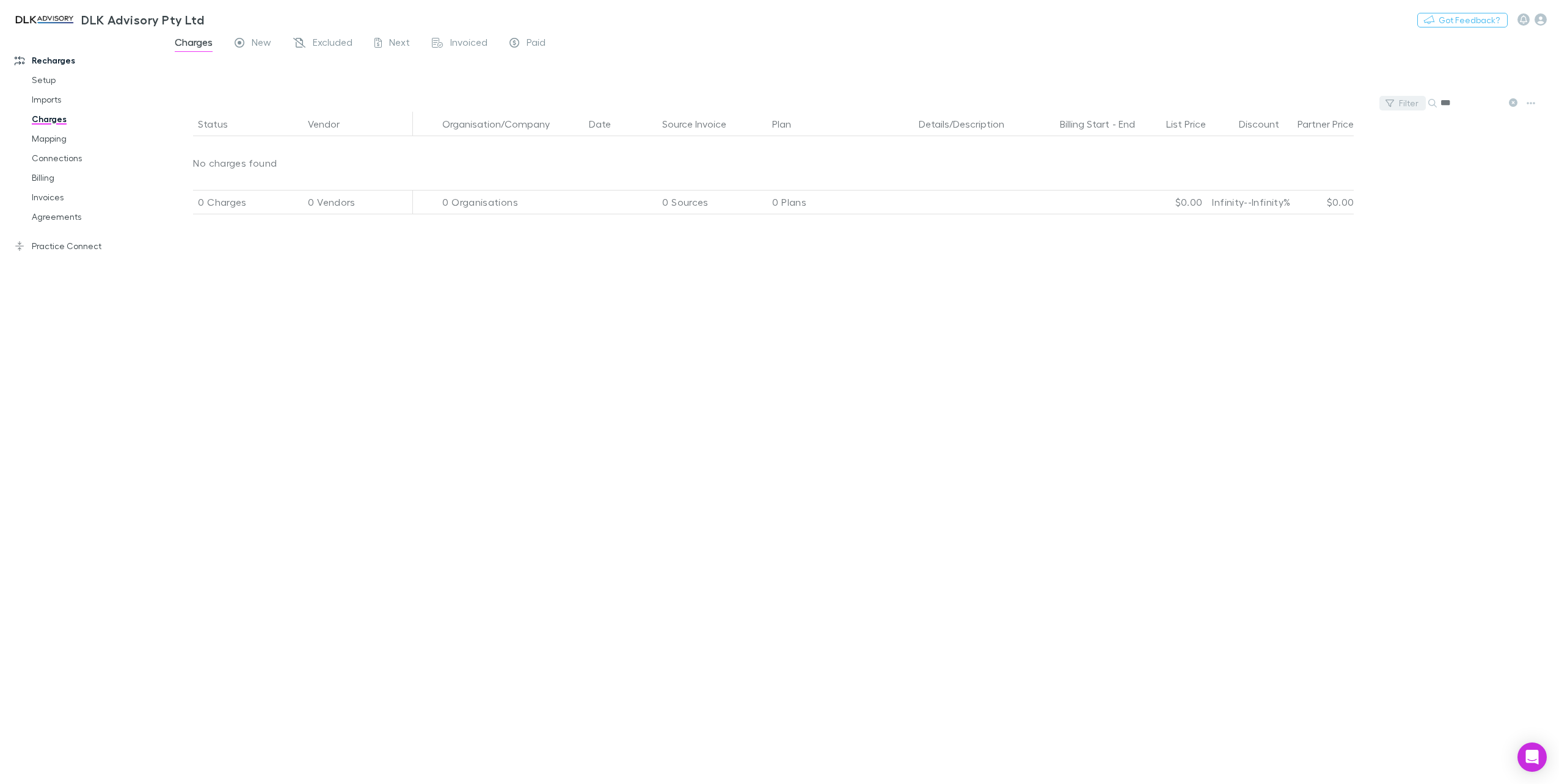
drag, startPoint x: 1460, startPoint y: 107, endPoint x: 1421, endPoint y: 106, distance: 39.0
click at [1425, 106] on div "Filter Search ***" at bounding box center [861, 103] width 1395 height 17
click at [1477, 147] on div "Status Vendor Organisation/Company Date Source Invoice Plan Details/Description…" at bounding box center [861, 448] width 1395 height 673
click at [1434, 105] on icon at bounding box center [1432, 103] width 9 height 9
click at [1429, 102] on icon at bounding box center [1432, 103] width 9 height 9
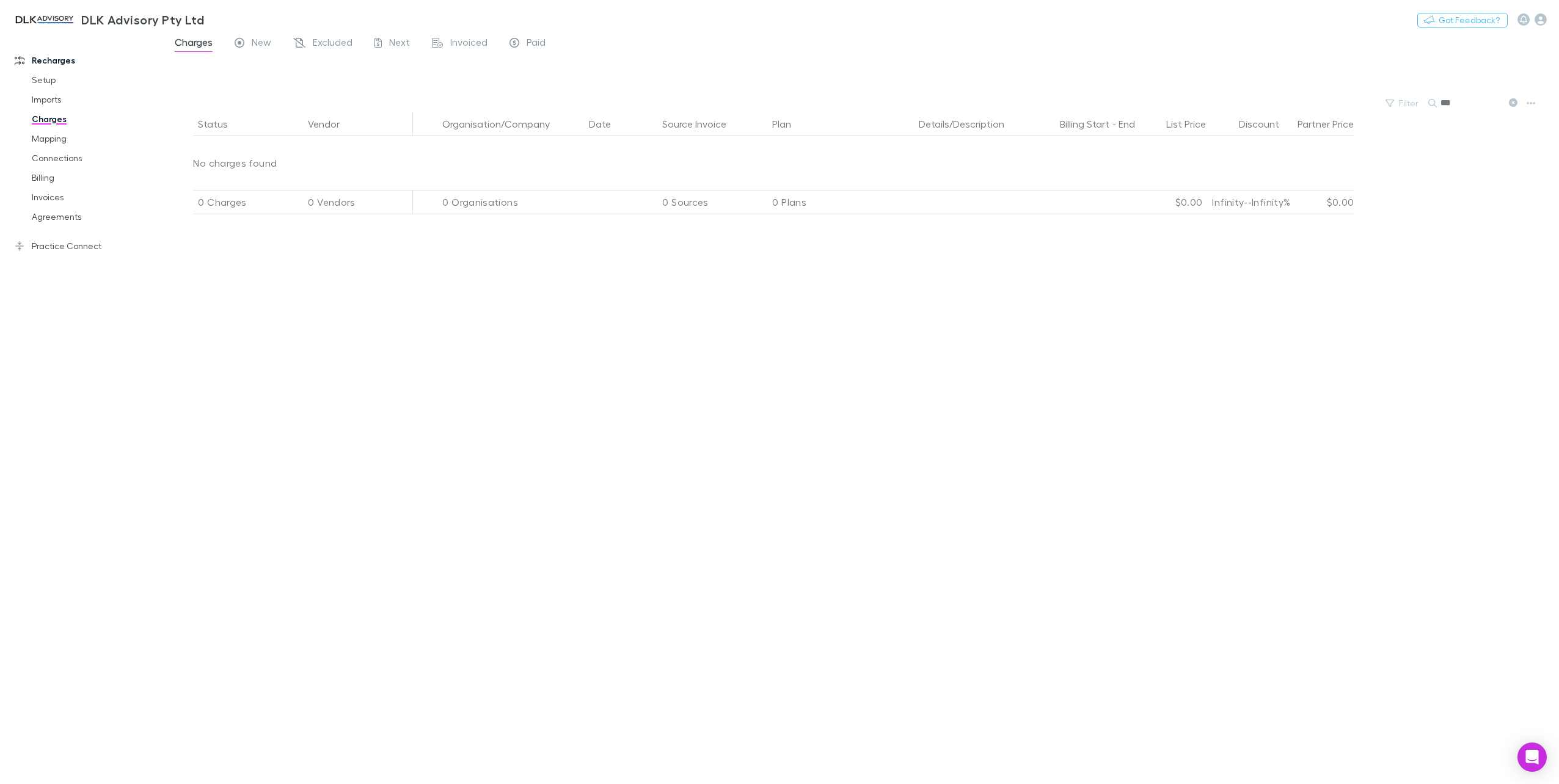
click at [1432, 102] on icon at bounding box center [1432, 103] width 9 height 9
click at [1503, 103] on div "***" at bounding box center [1474, 103] width 92 height 15
click at [1475, 104] on input "***" at bounding box center [1470, 103] width 61 height 17
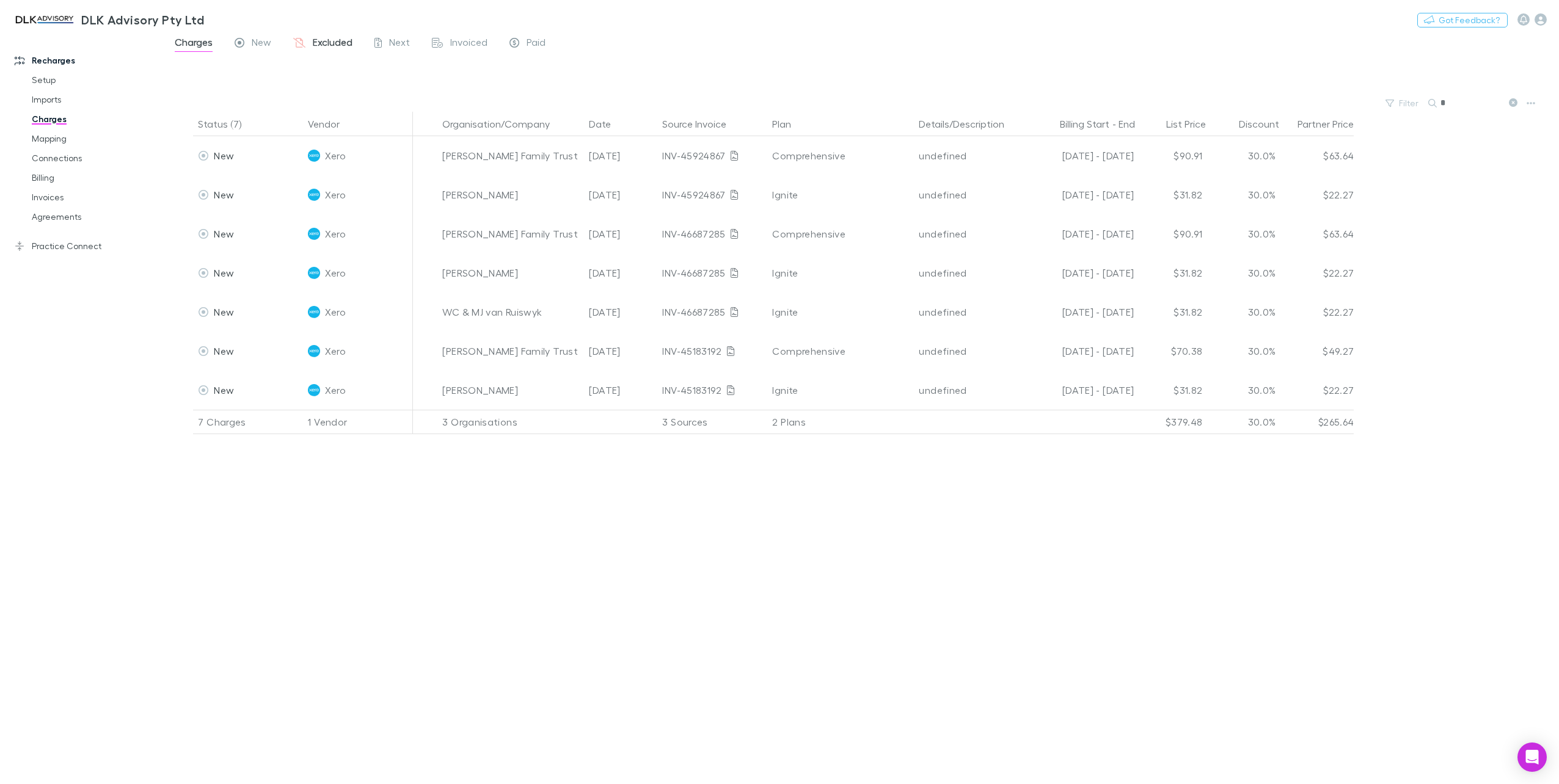
click at [317, 42] on span "Excluded" at bounding box center [332, 44] width 40 height 16
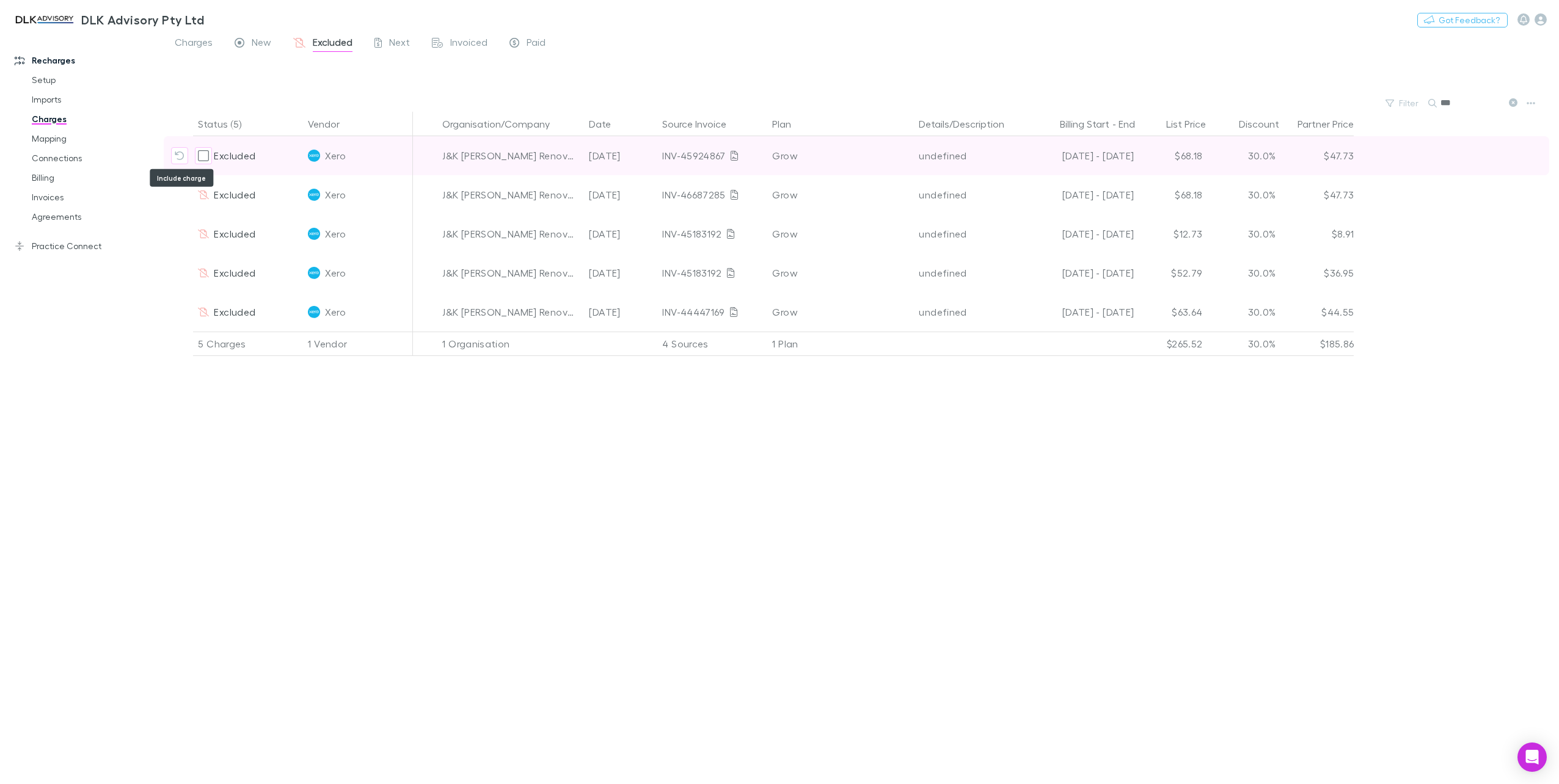
click at [180, 152] on icon "Include charge" at bounding box center [180, 156] width 9 height 9
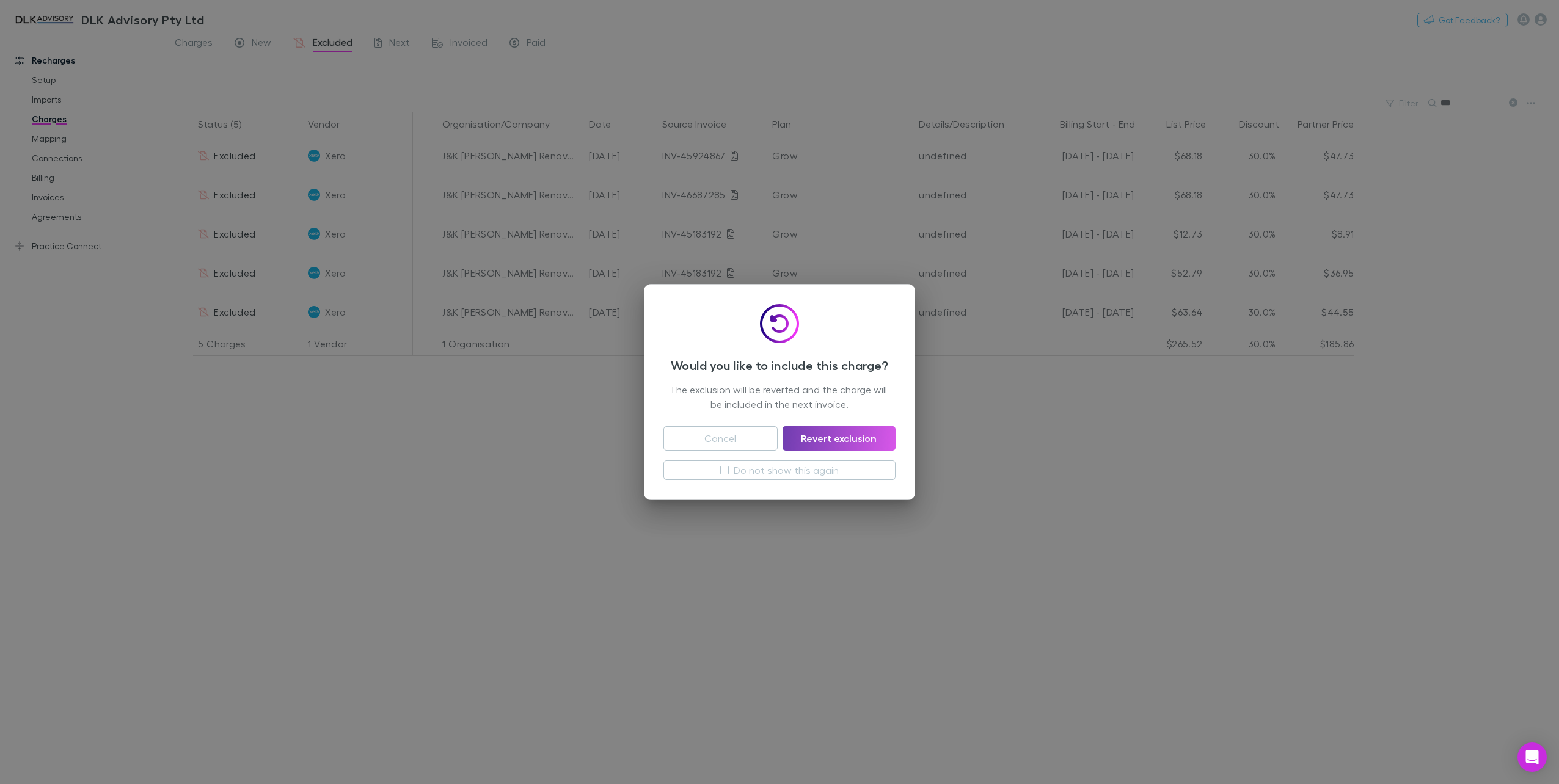
click at [877, 432] on button "Revert exclusion" at bounding box center [839, 439] width 113 height 24
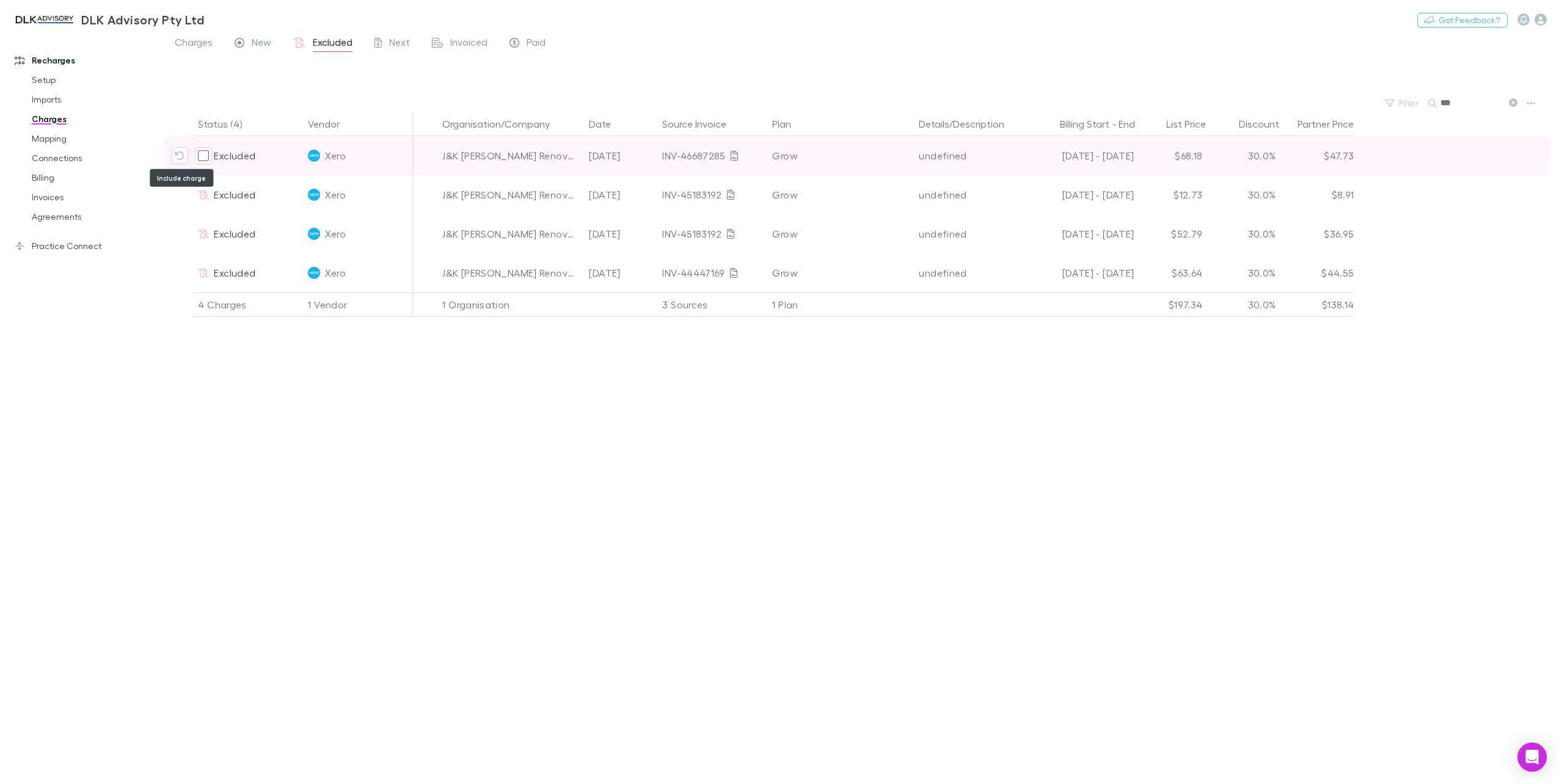
click at [183, 157] on icon "Include charge" at bounding box center [180, 156] width 9 height 9
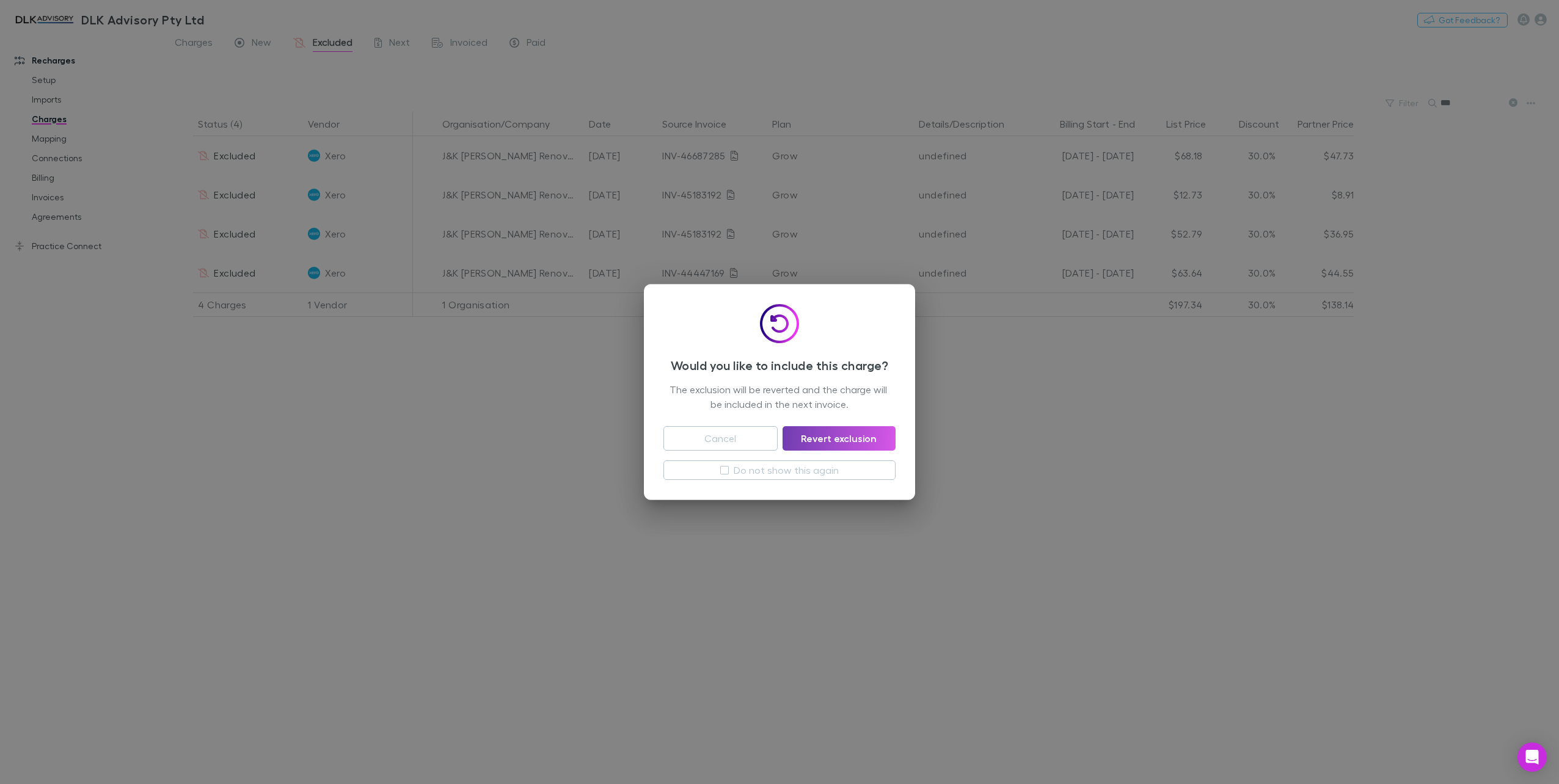
click at [865, 440] on button "Revert exclusion" at bounding box center [839, 439] width 113 height 24
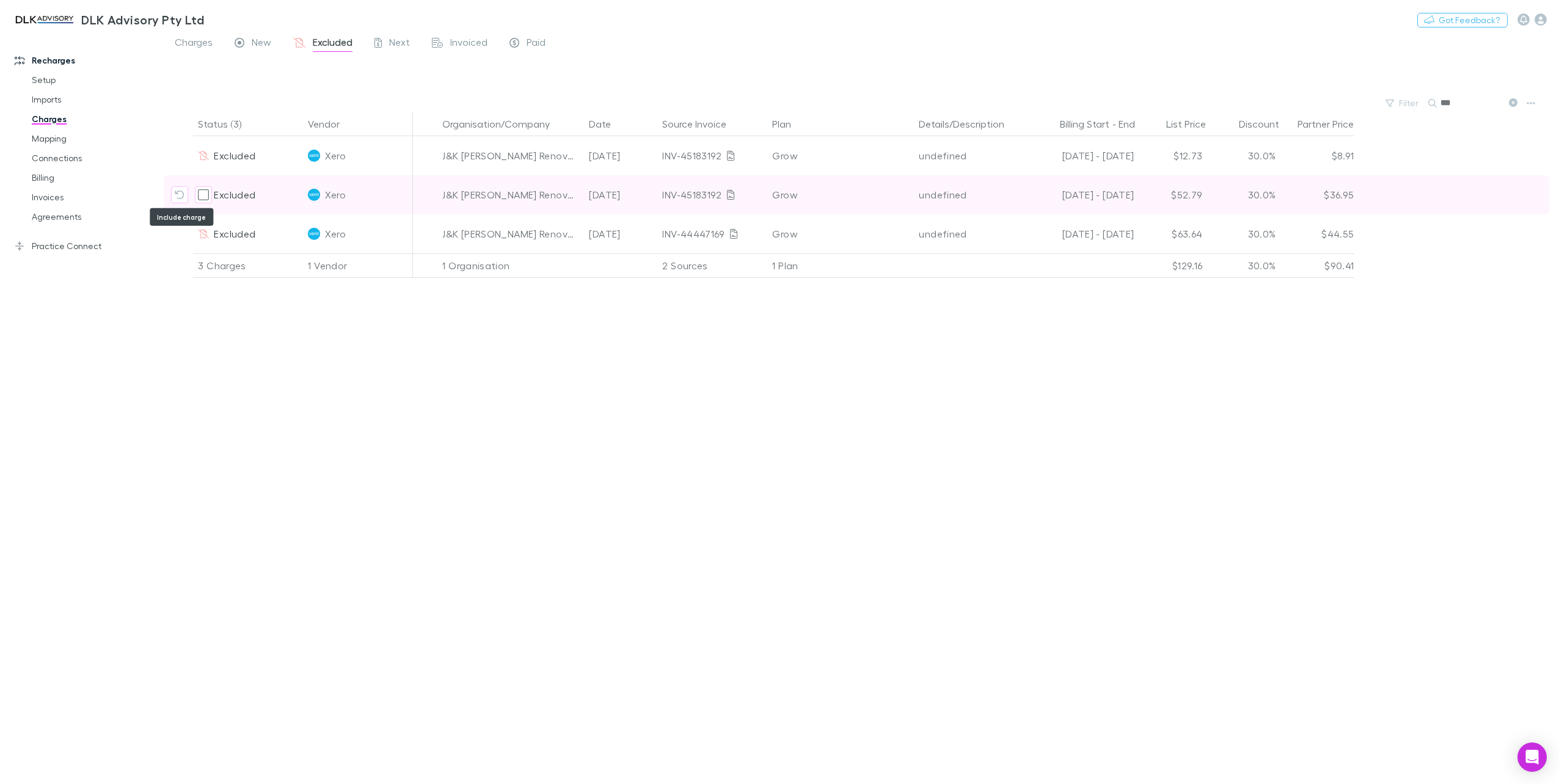
click at [182, 194] on icon "Include charge" at bounding box center [179, 194] width 10 height 10
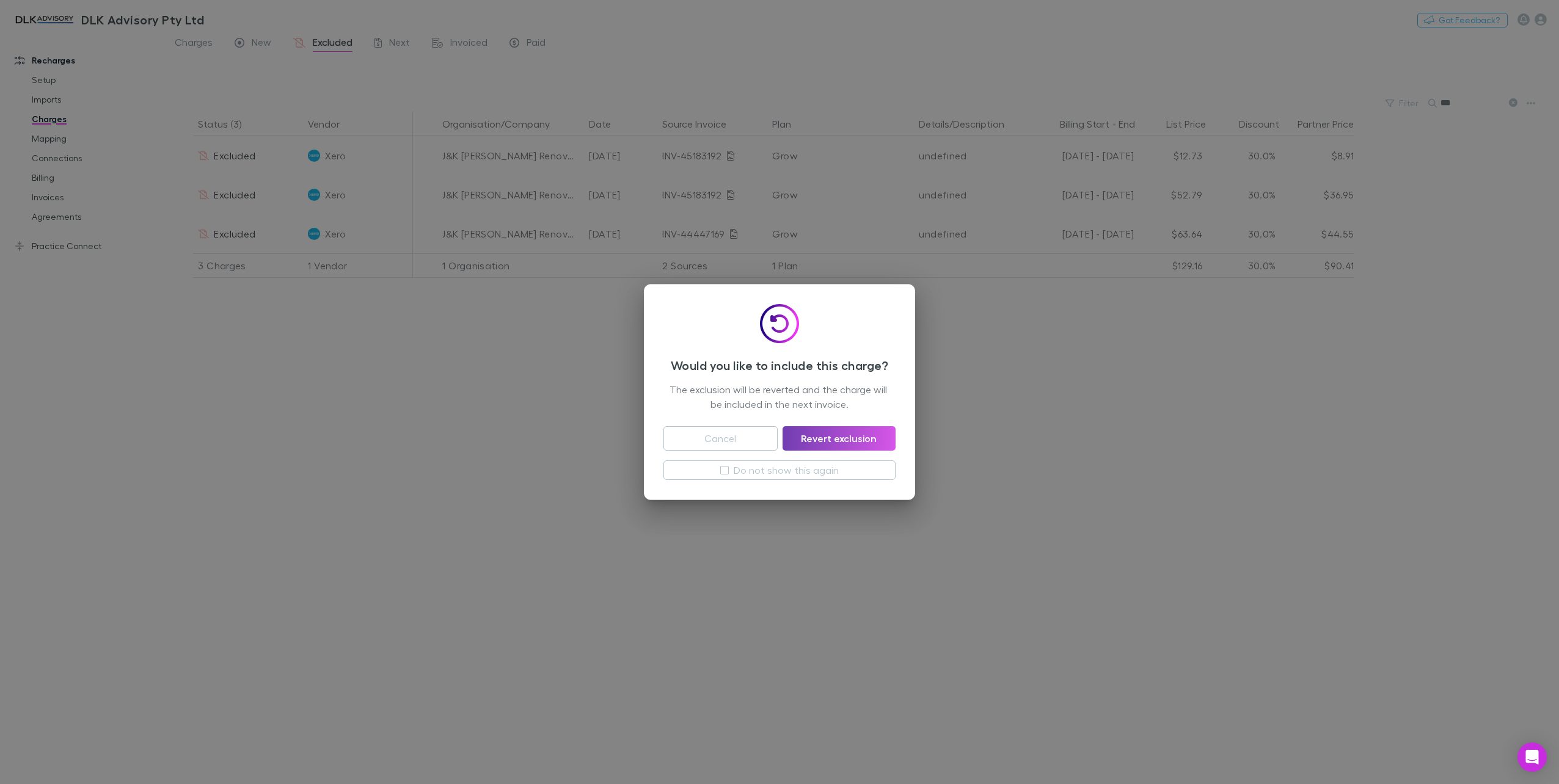
click at [865, 444] on button "Revert exclusion" at bounding box center [839, 439] width 113 height 24
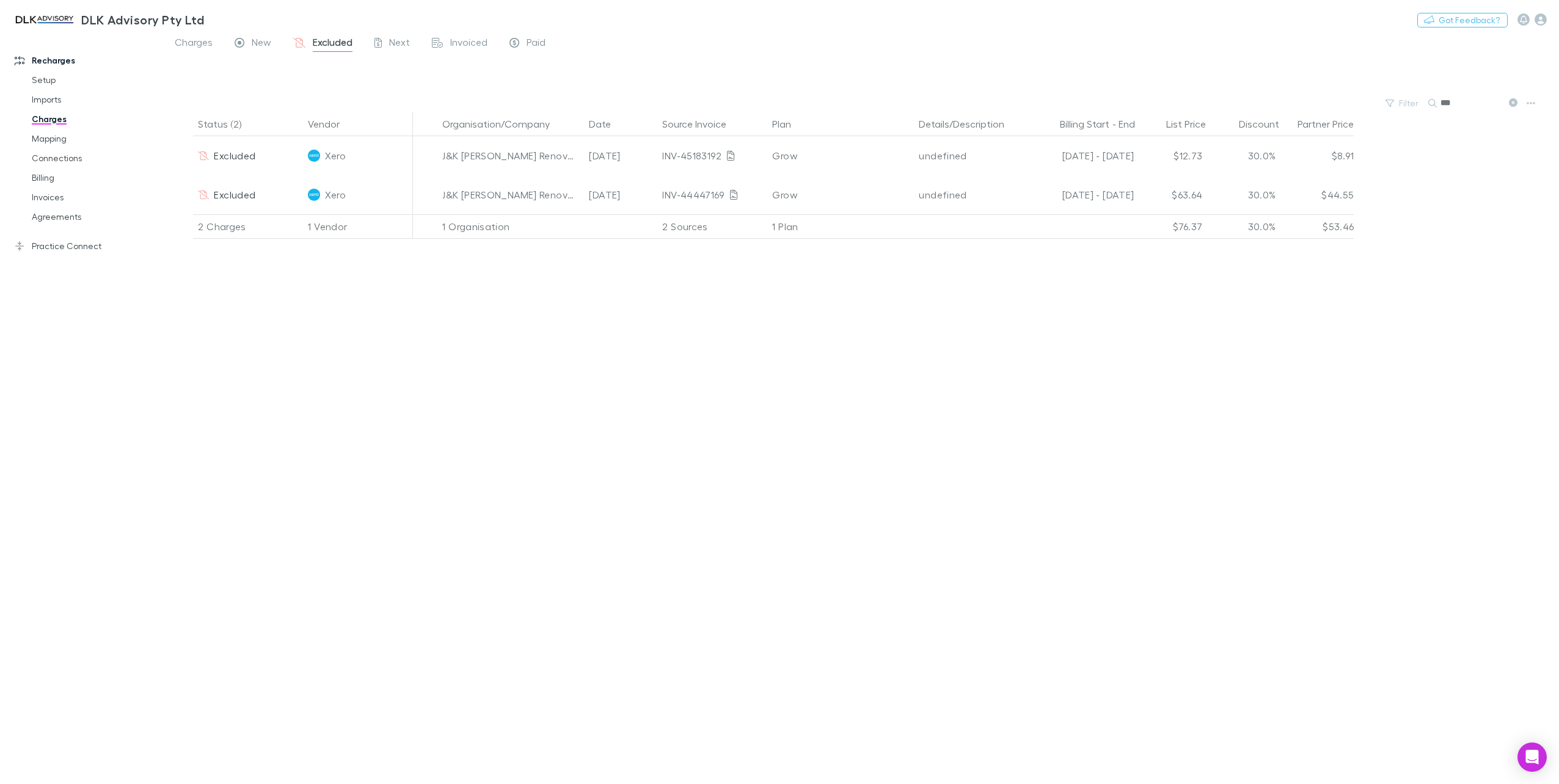
drag, startPoint x: 1403, startPoint y: 103, endPoint x: 1258, endPoint y: 109, distance: 145.1
click at [1399, 102] on div "Filter Search ***" at bounding box center [861, 103] width 1395 height 17
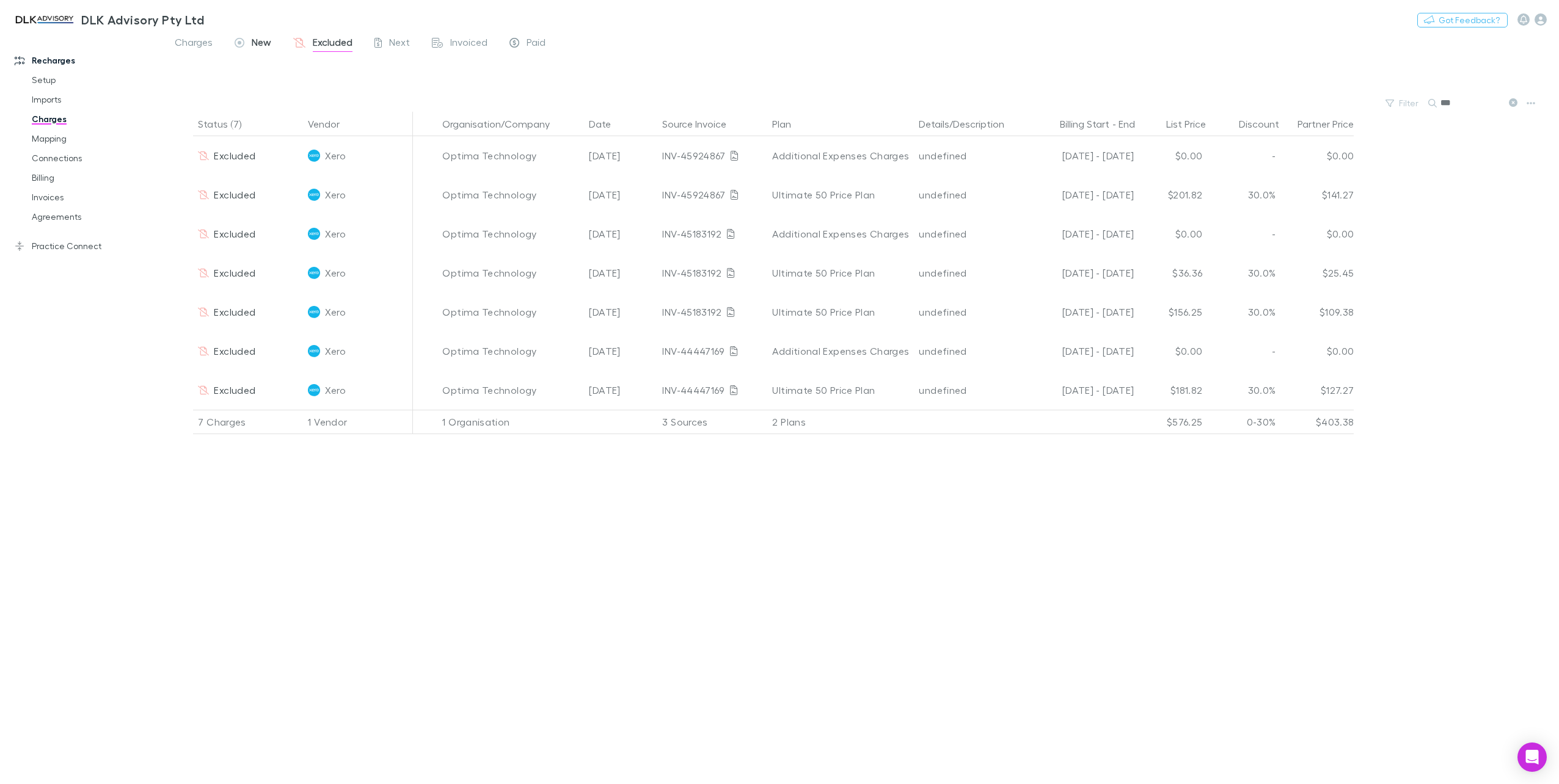
click at [252, 45] on span "New" at bounding box center [261, 44] width 19 height 16
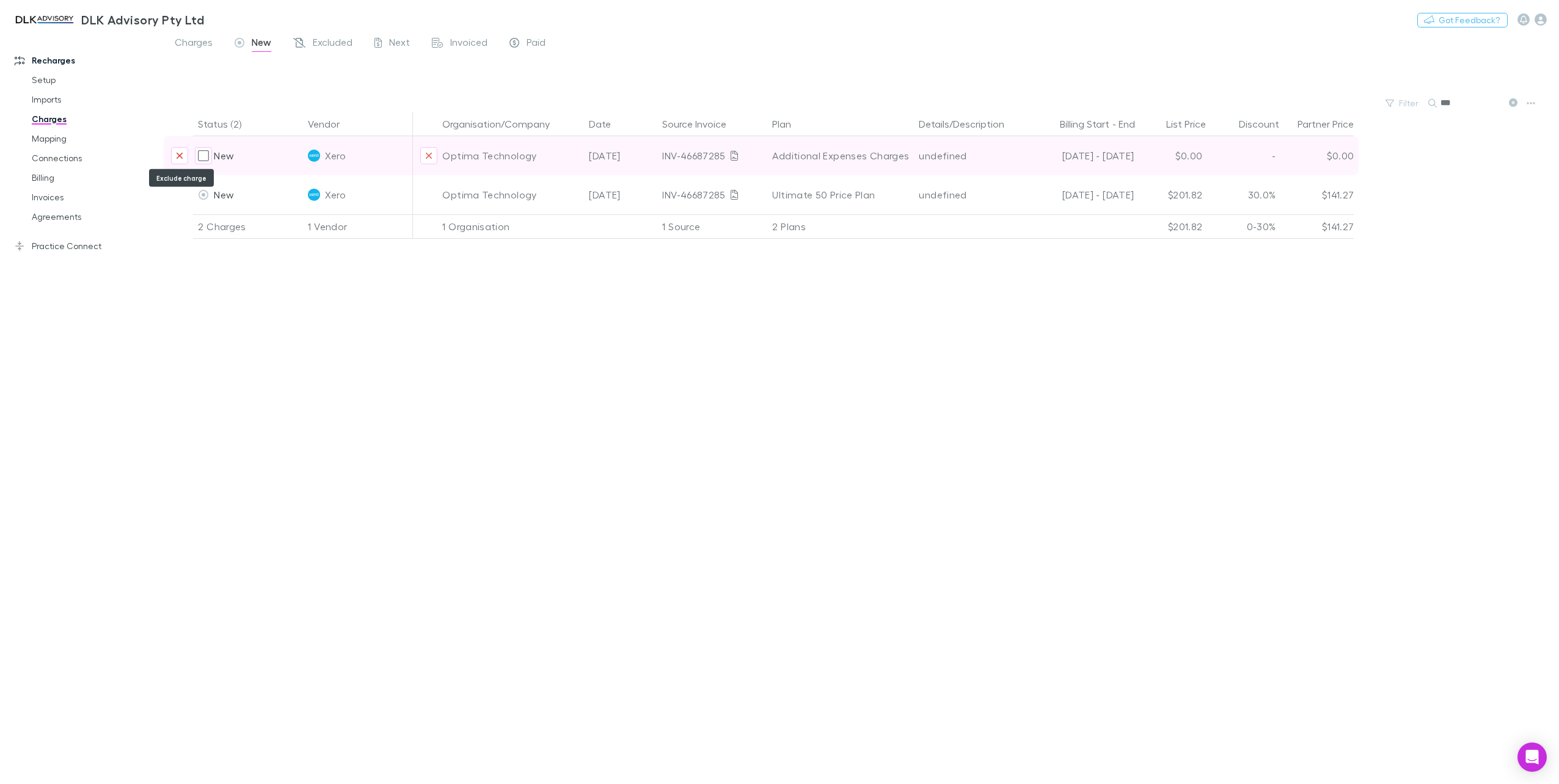
click at [182, 156] on icon "Exclude charge" at bounding box center [179, 156] width 7 height 10
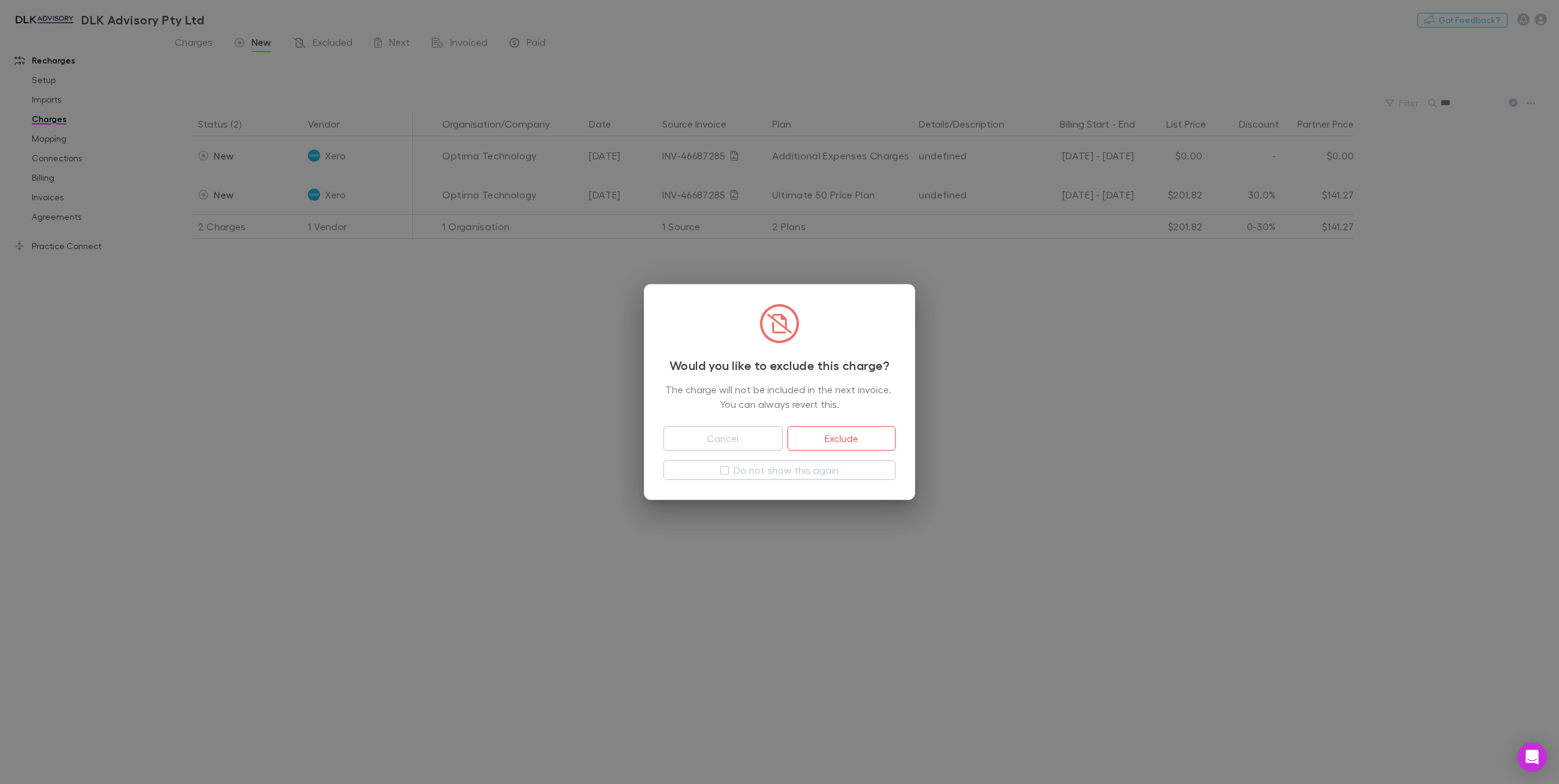
click at [863, 447] on button "Exclude" at bounding box center [841, 439] width 108 height 24
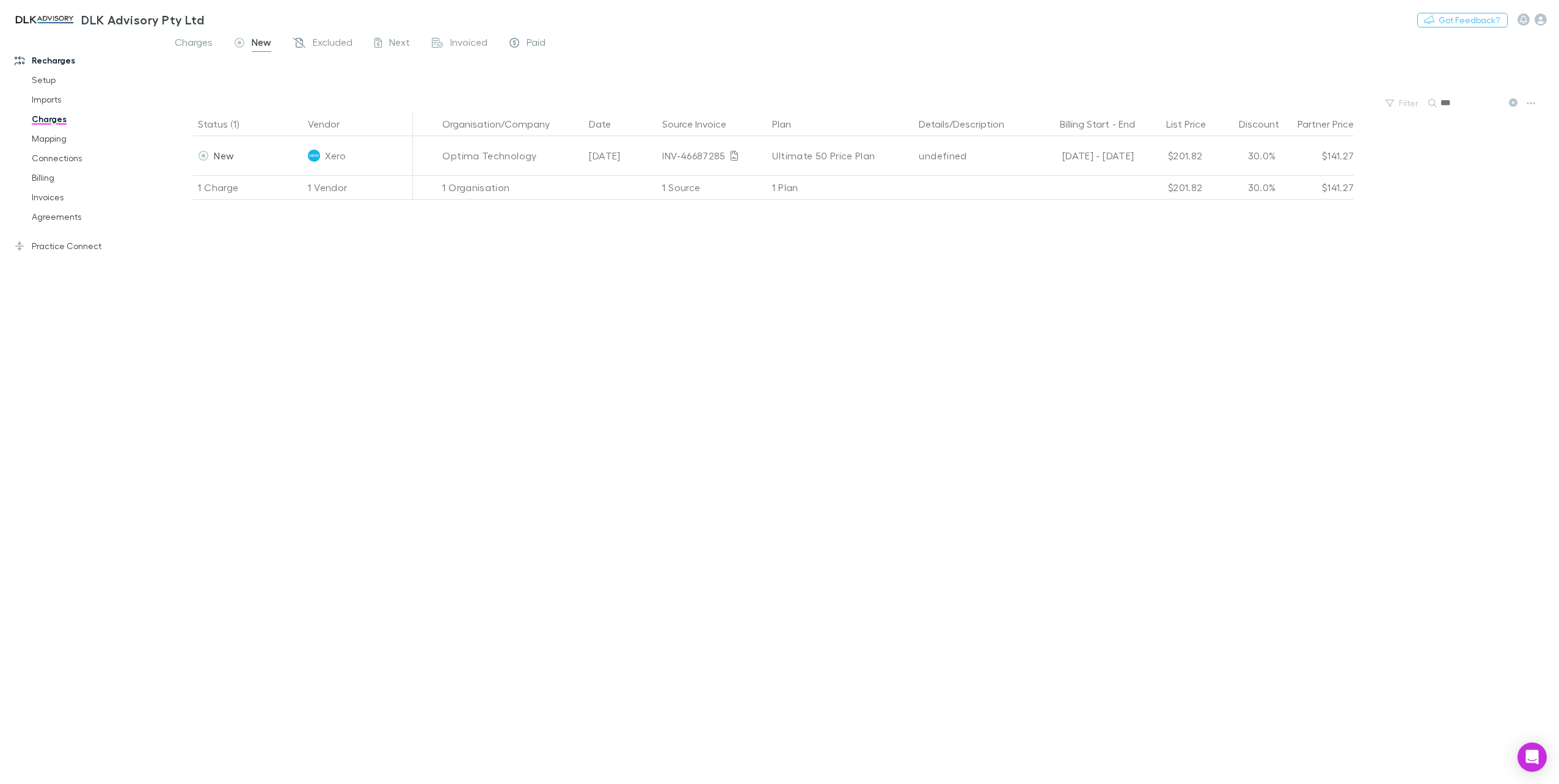
click at [1453, 109] on input "***" at bounding box center [1470, 103] width 61 height 17
drag, startPoint x: 1458, startPoint y: 103, endPoint x: 1318, endPoint y: 84, distance: 141.3
click at [1346, 89] on main "Charges New Excluded Next Invoiced Paid Filter Search *** Status (1) Vendor Org…" at bounding box center [861, 409] width 1395 height 750
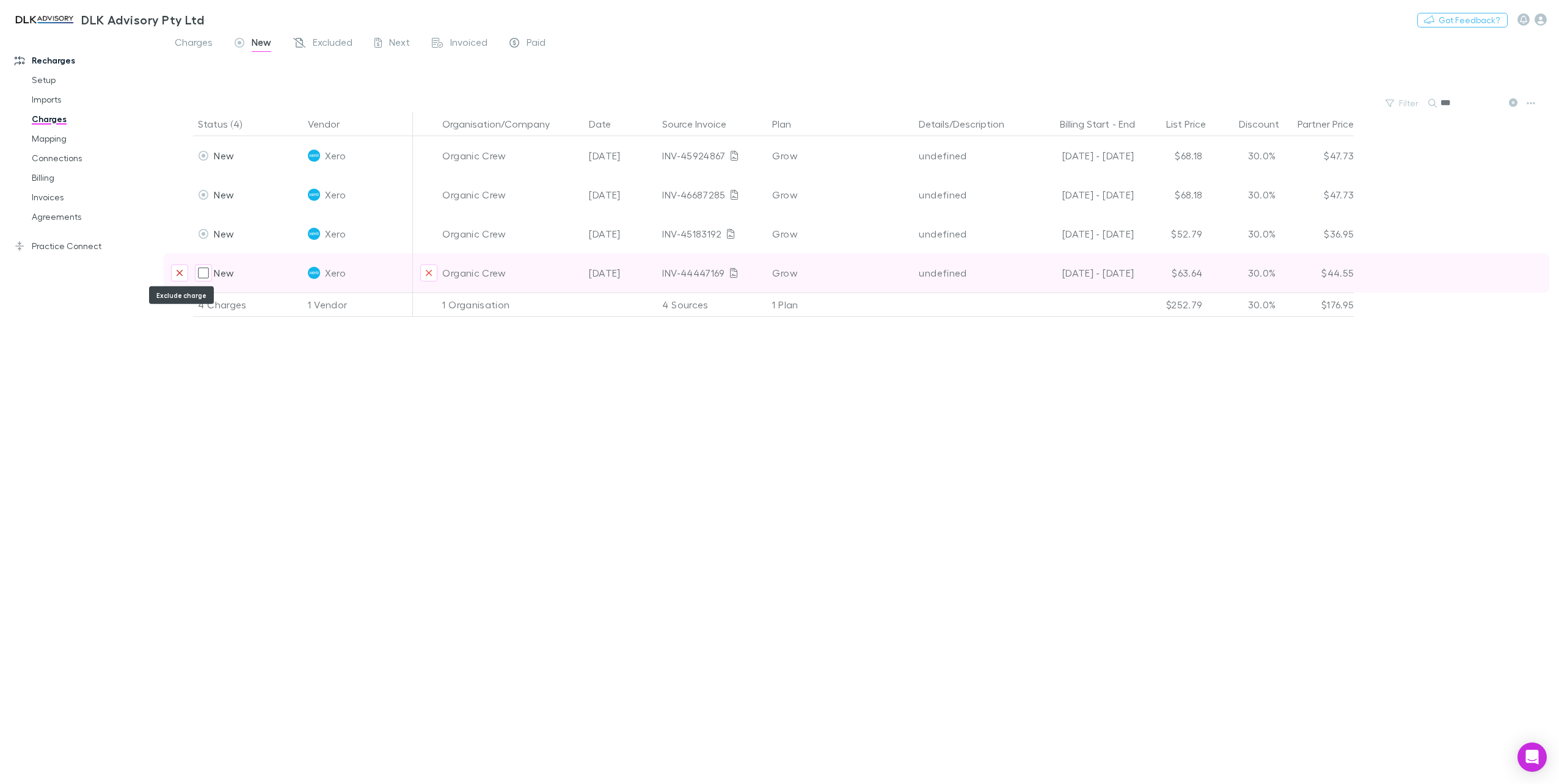
click at [179, 274] on icon "Exclude charge" at bounding box center [179, 273] width 6 height 6
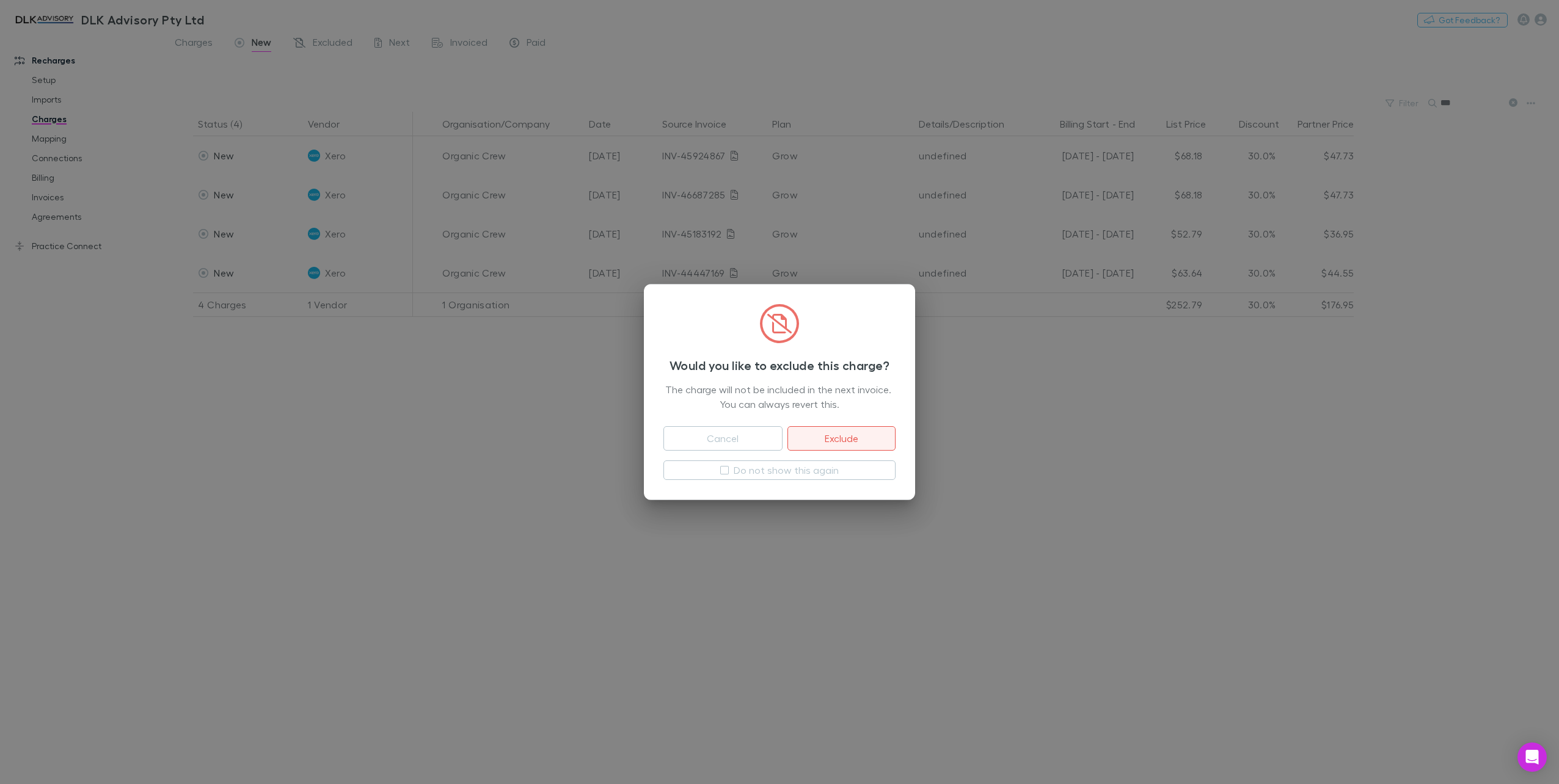
click at [812, 433] on button "Exclude" at bounding box center [841, 439] width 108 height 24
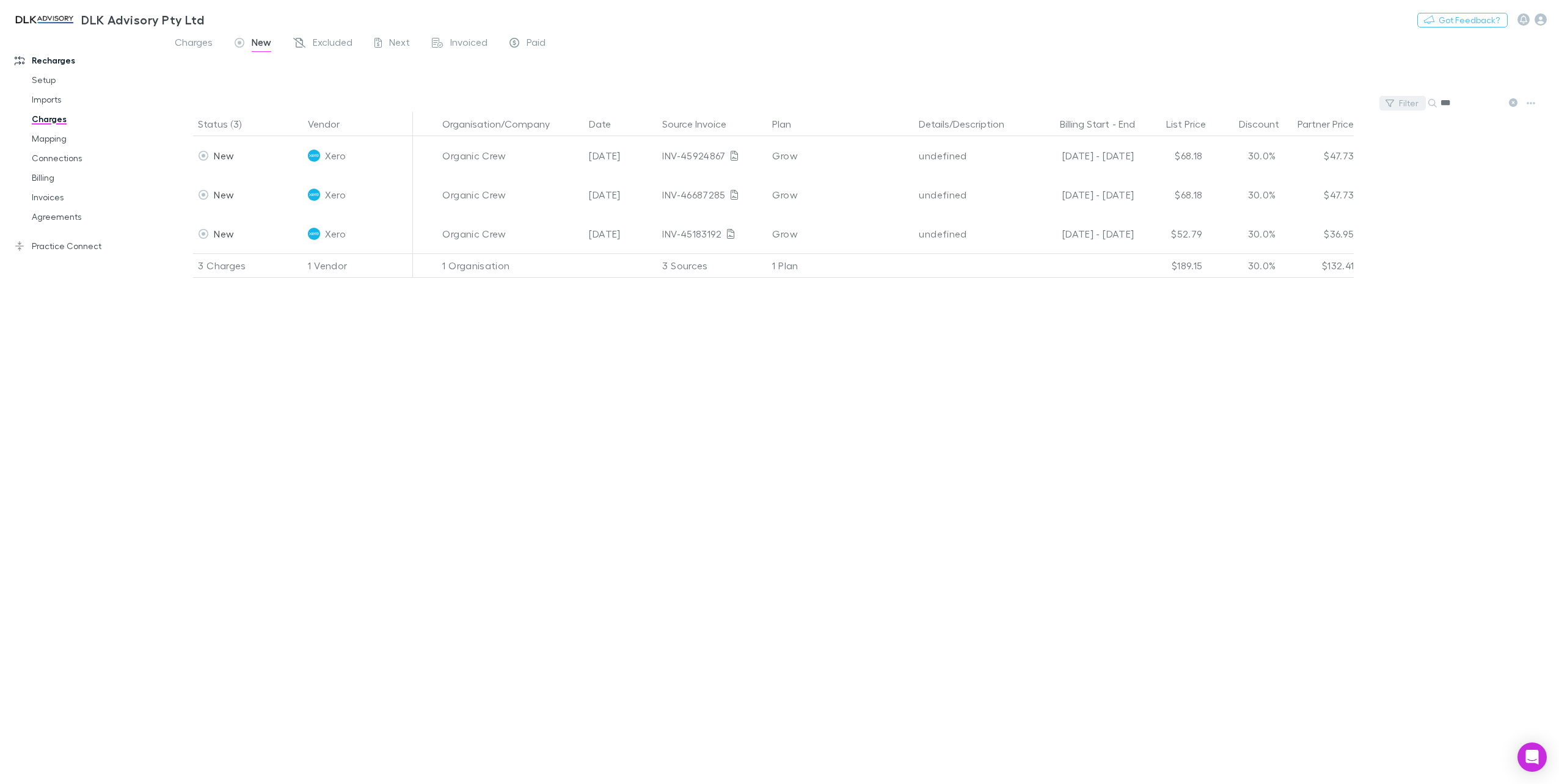
drag, startPoint x: 1469, startPoint y: 100, endPoint x: 1389, endPoint y: 100, distance: 80.0
click at [1399, 105] on div "Filter Search ***" at bounding box center [861, 103] width 1395 height 17
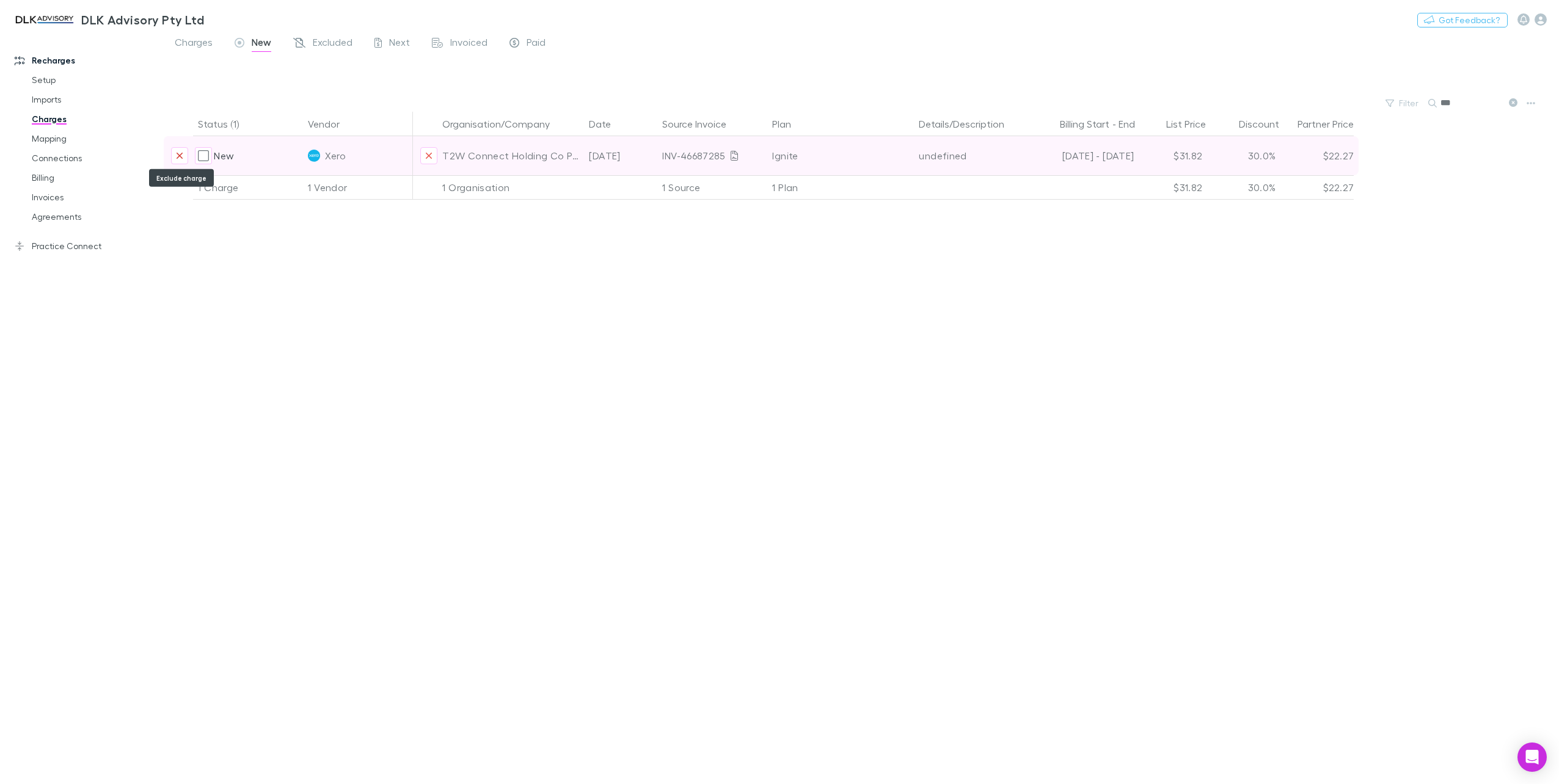
click at [183, 156] on button "Exclude charge" at bounding box center [179, 155] width 17 height 17
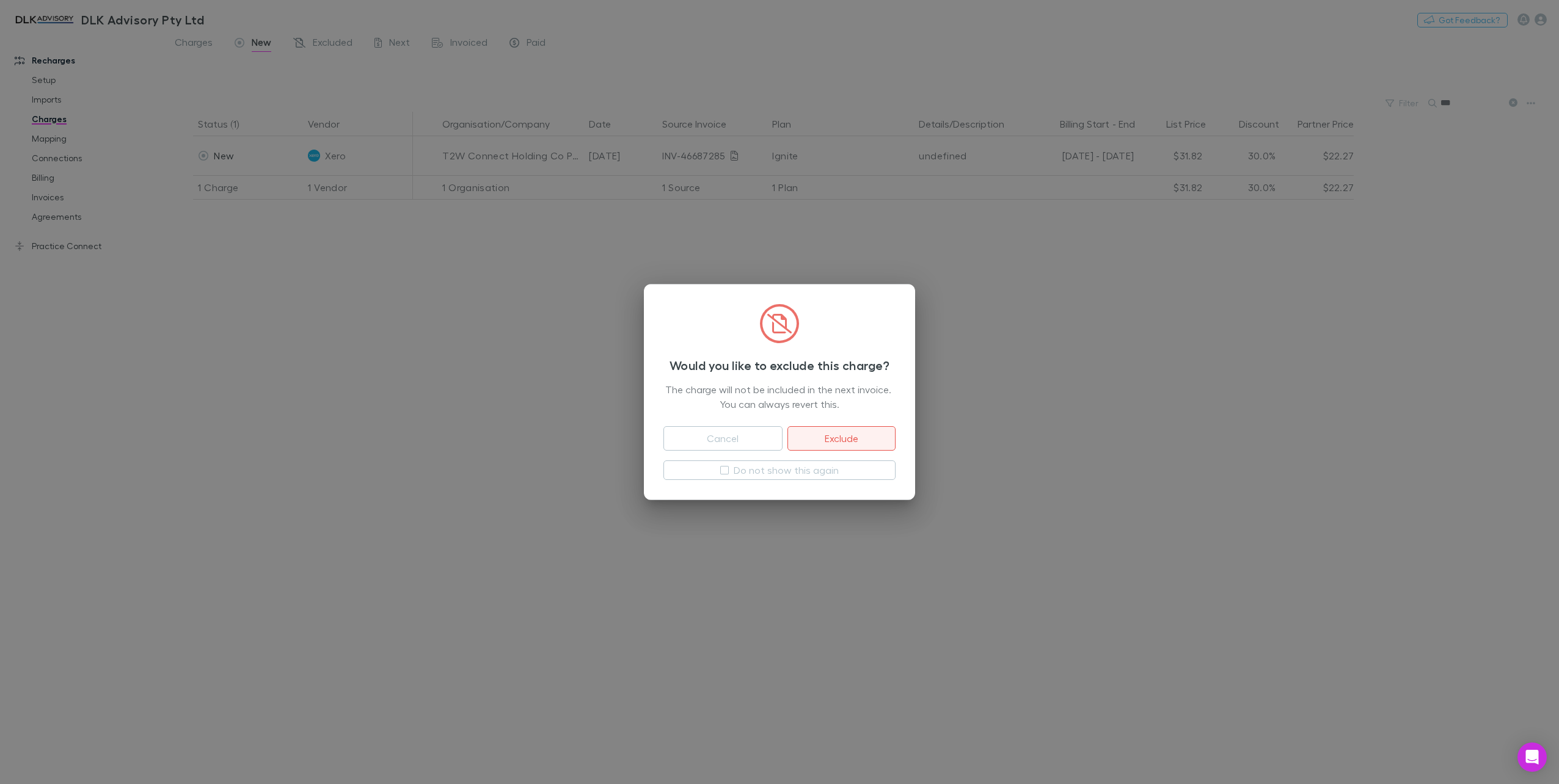
click at [844, 439] on button "Exclude" at bounding box center [841, 439] width 108 height 24
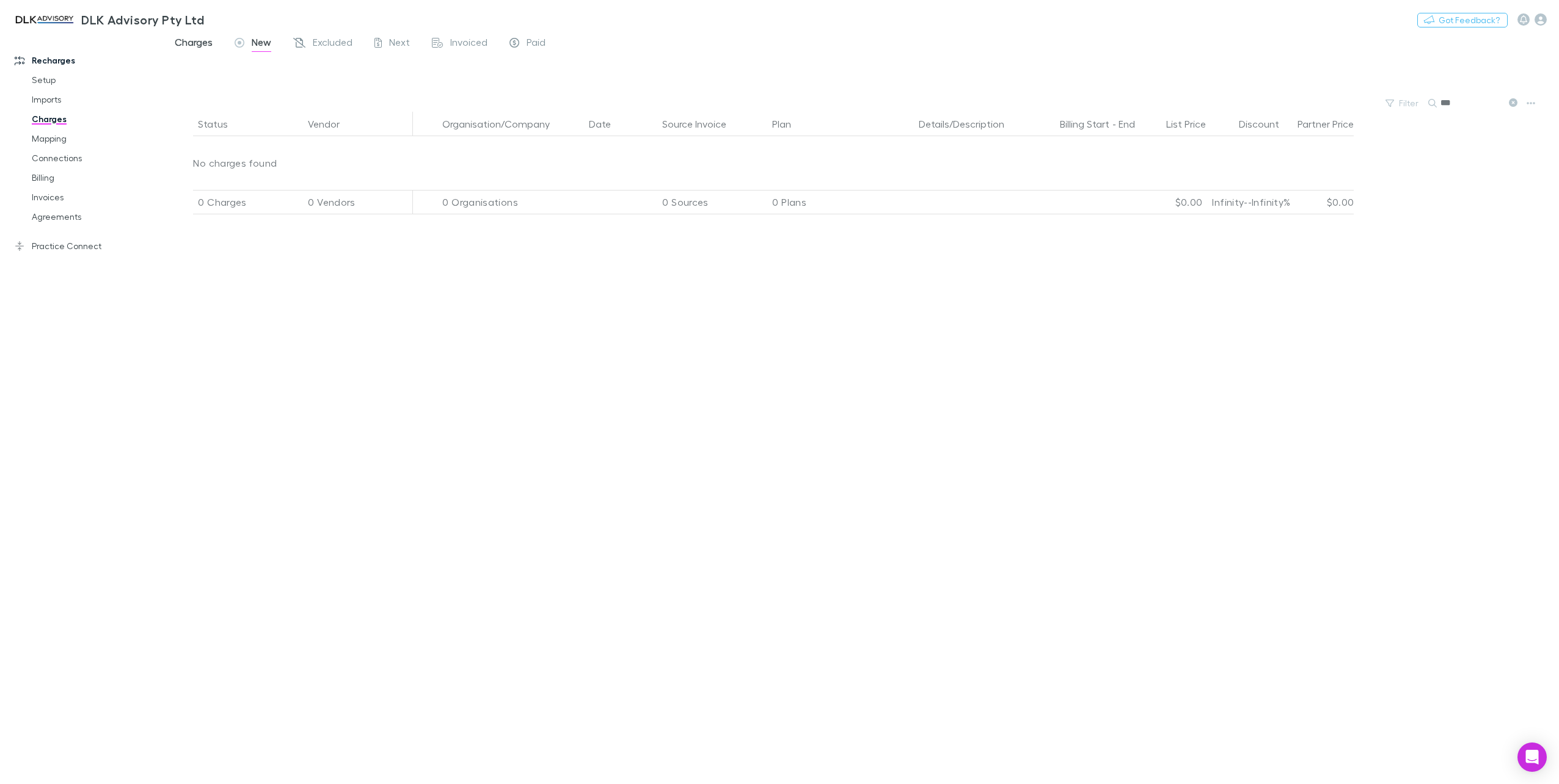
click at [208, 46] on span "Charges" at bounding box center [193, 44] width 38 height 16
drag, startPoint x: 1454, startPoint y: 99, endPoint x: 1357, endPoint y: 98, distance: 97.0
click at [1362, 103] on div "Filter Search ***" at bounding box center [861, 103] width 1395 height 17
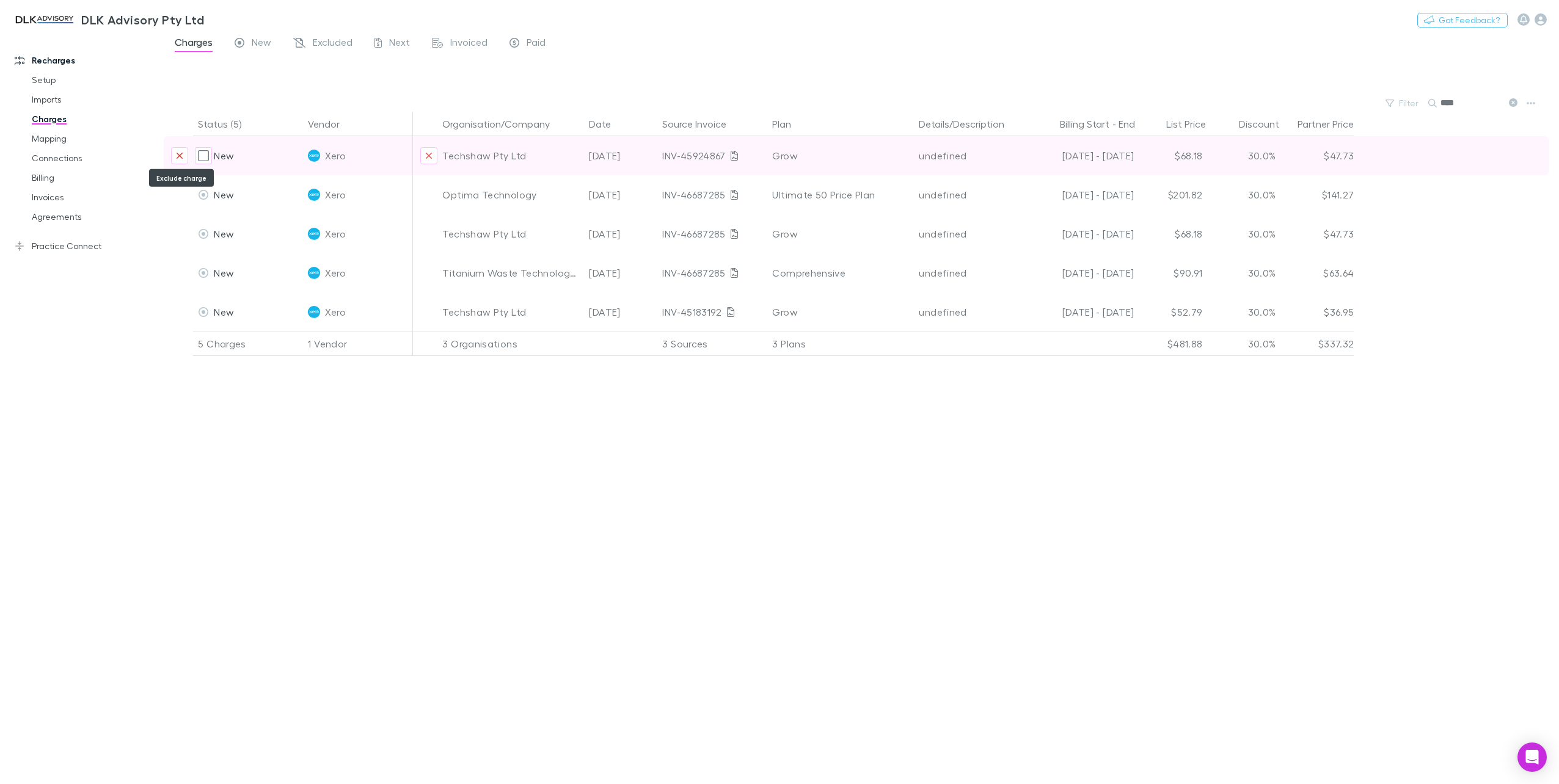
click at [179, 152] on icon "Exclude charge" at bounding box center [179, 156] width 7 height 10
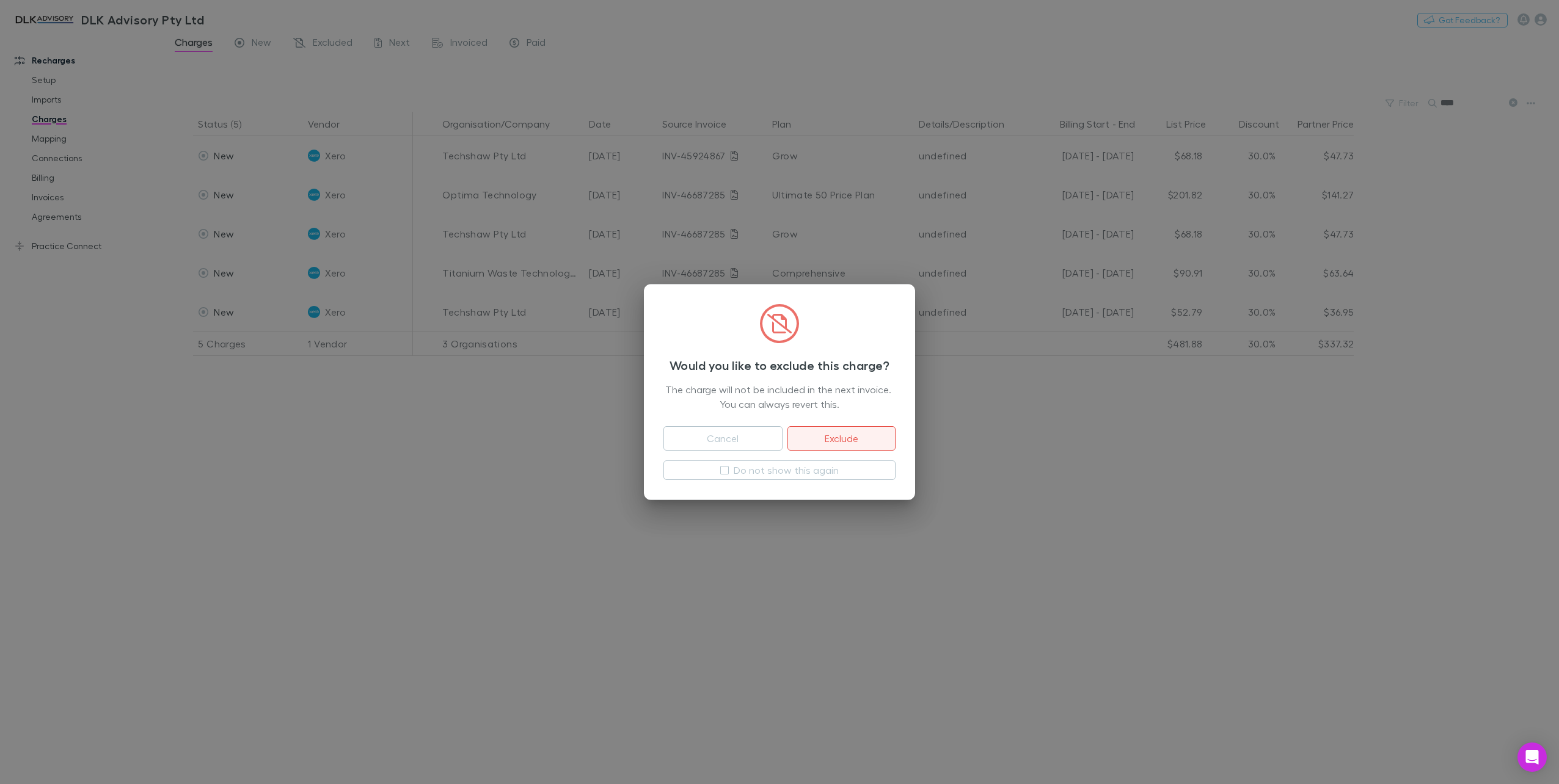
click at [840, 435] on button "Exclude" at bounding box center [841, 439] width 108 height 24
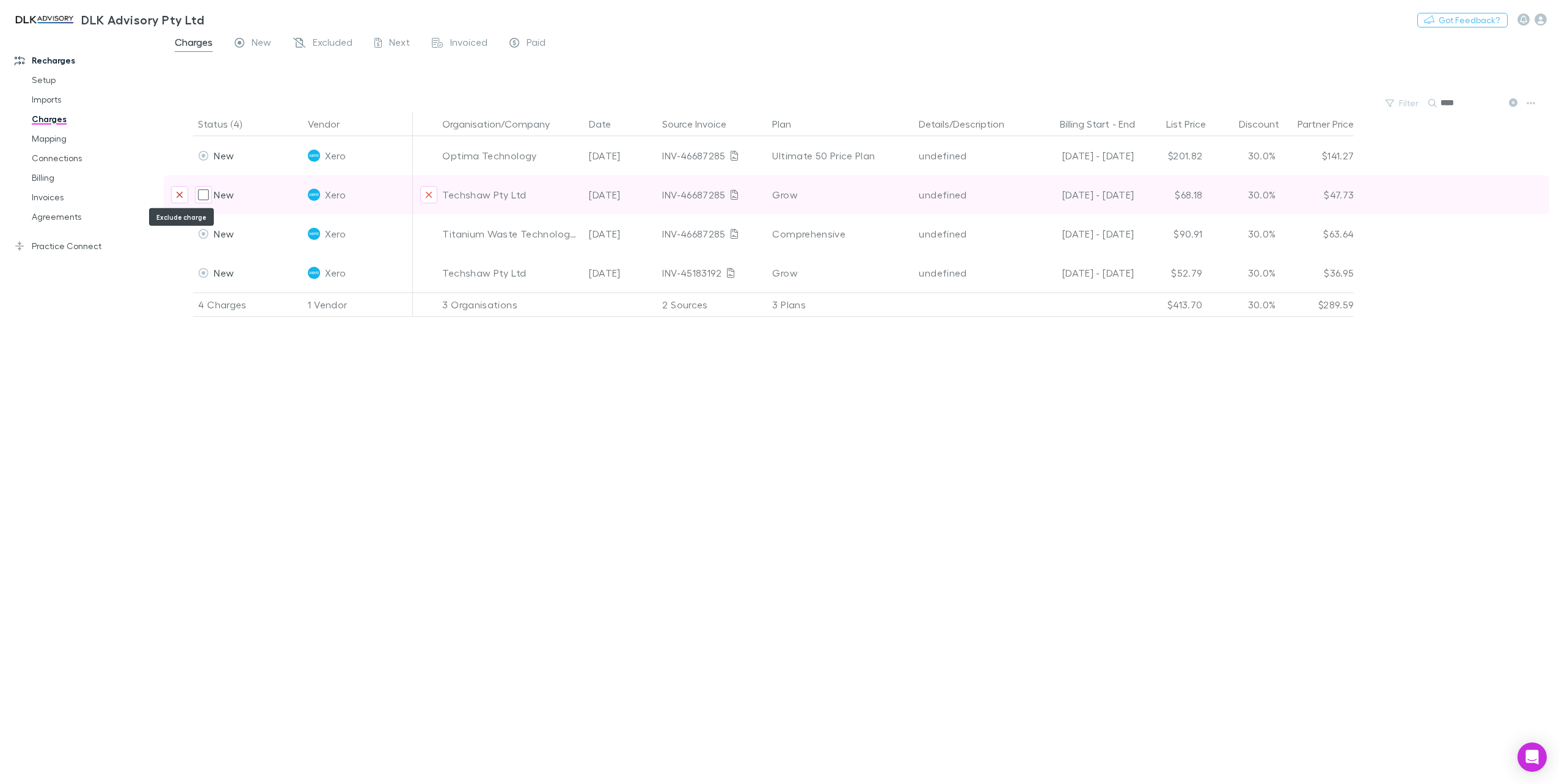
click at [177, 189] on button "Exclude charge" at bounding box center [179, 194] width 17 height 17
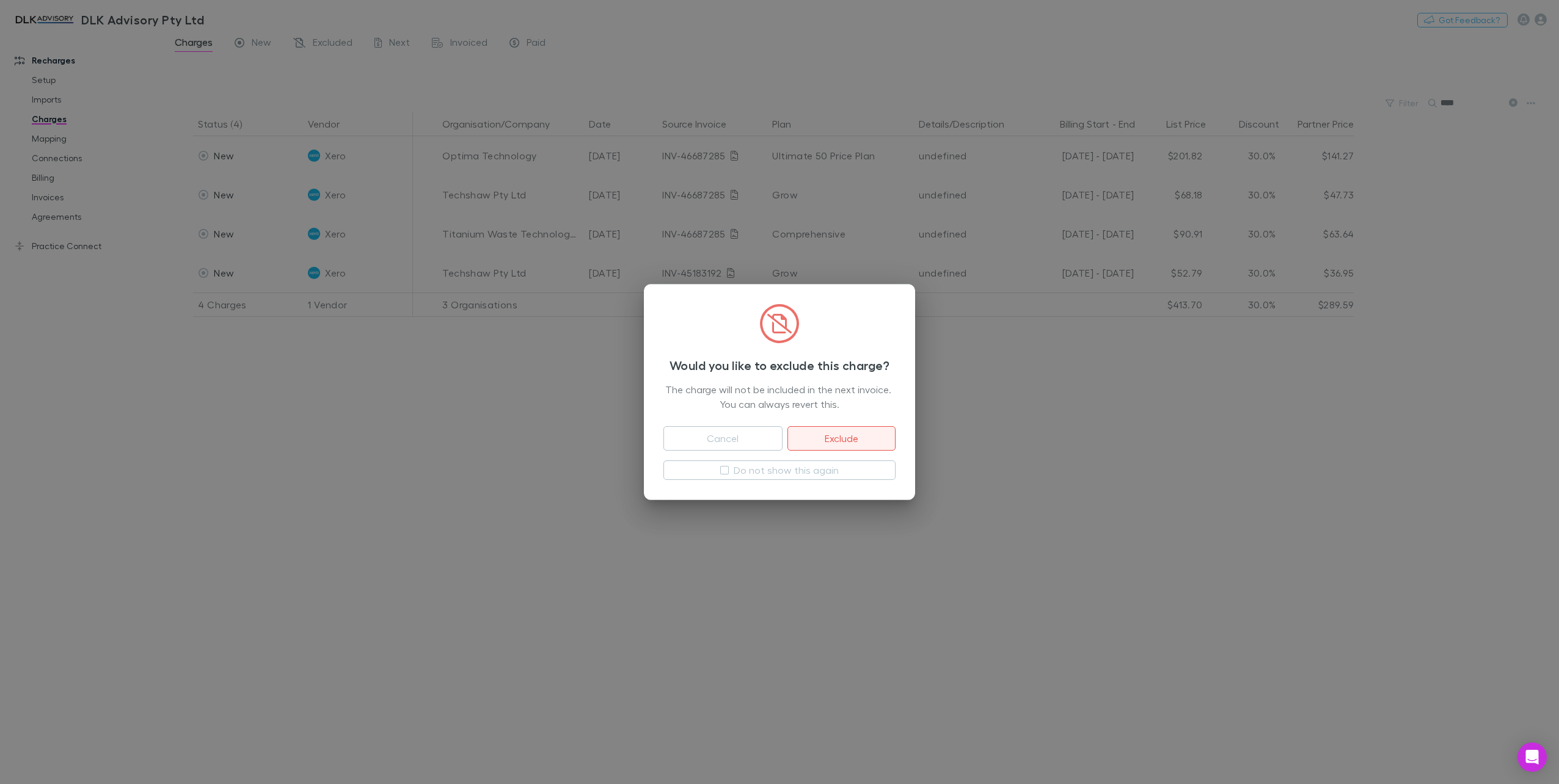
click at [849, 441] on button "Exclude" at bounding box center [841, 439] width 108 height 24
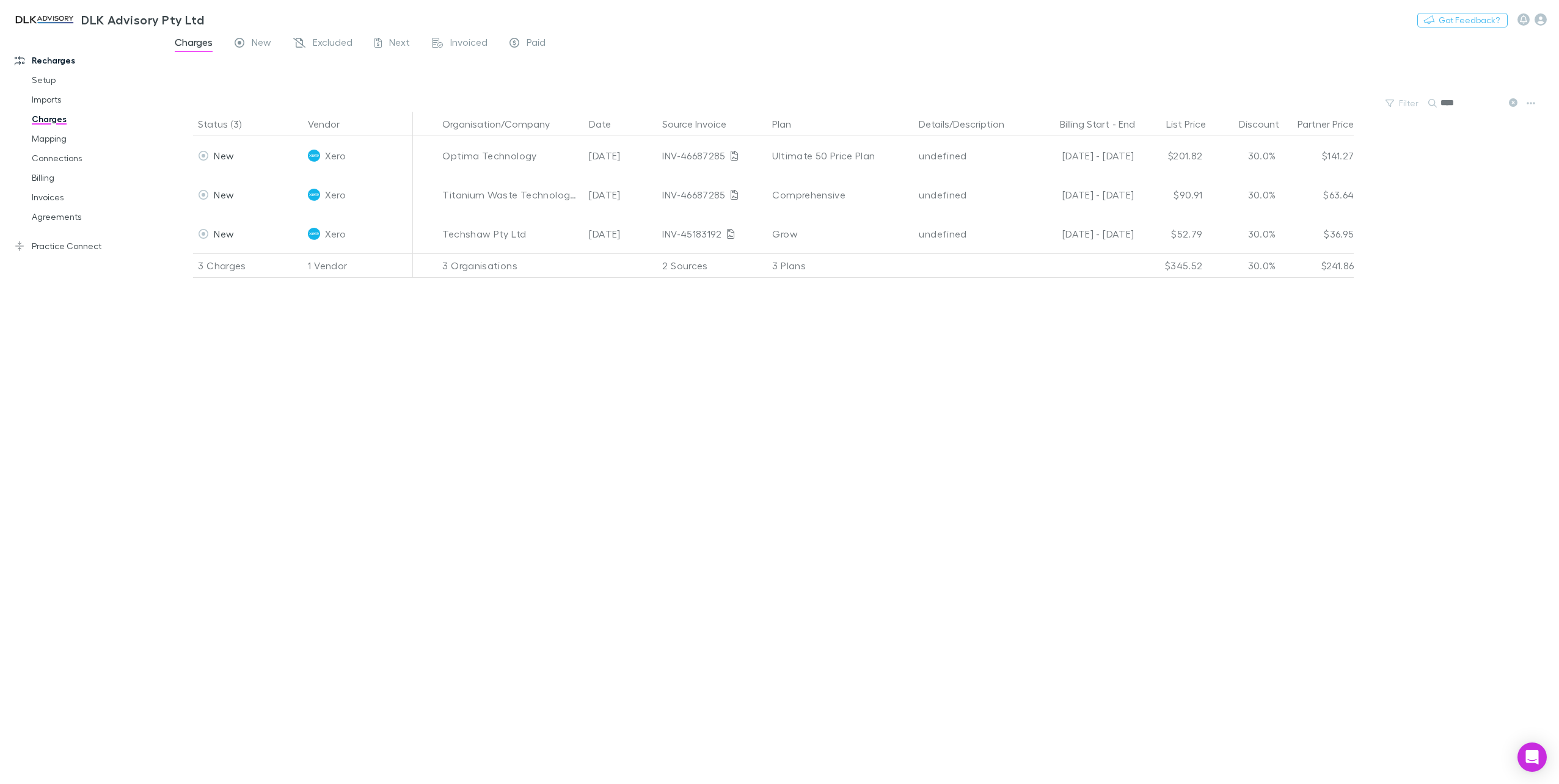
drag, startPoint x: 1479, startPoint y: 106, endPoint x: 1305, endPoint y: 105, distance: 174.0
click at [1303, 105] on div "Filter Search ****" at bounding box center [861, 103] width 1395 height 17
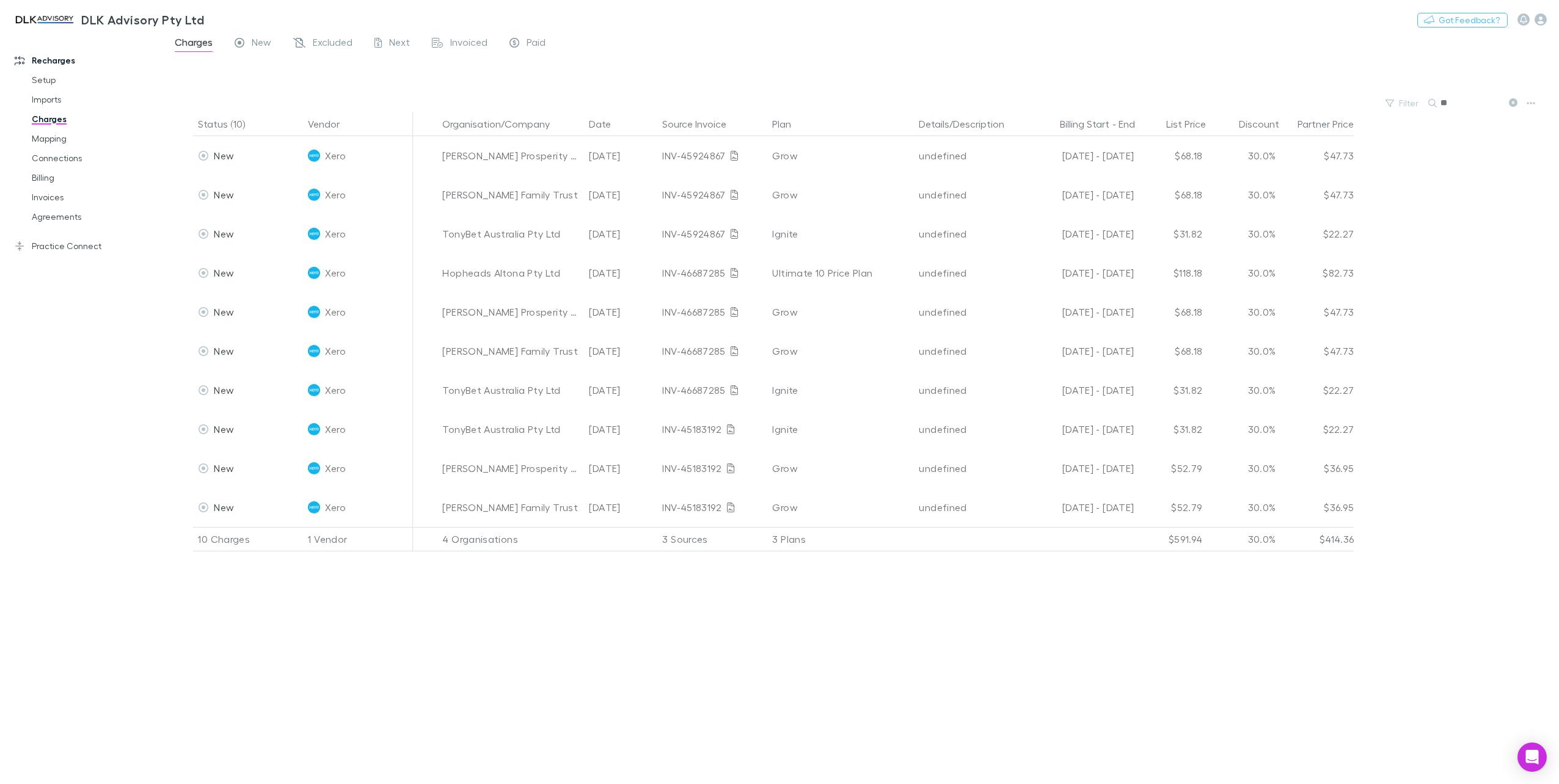
type input "*"
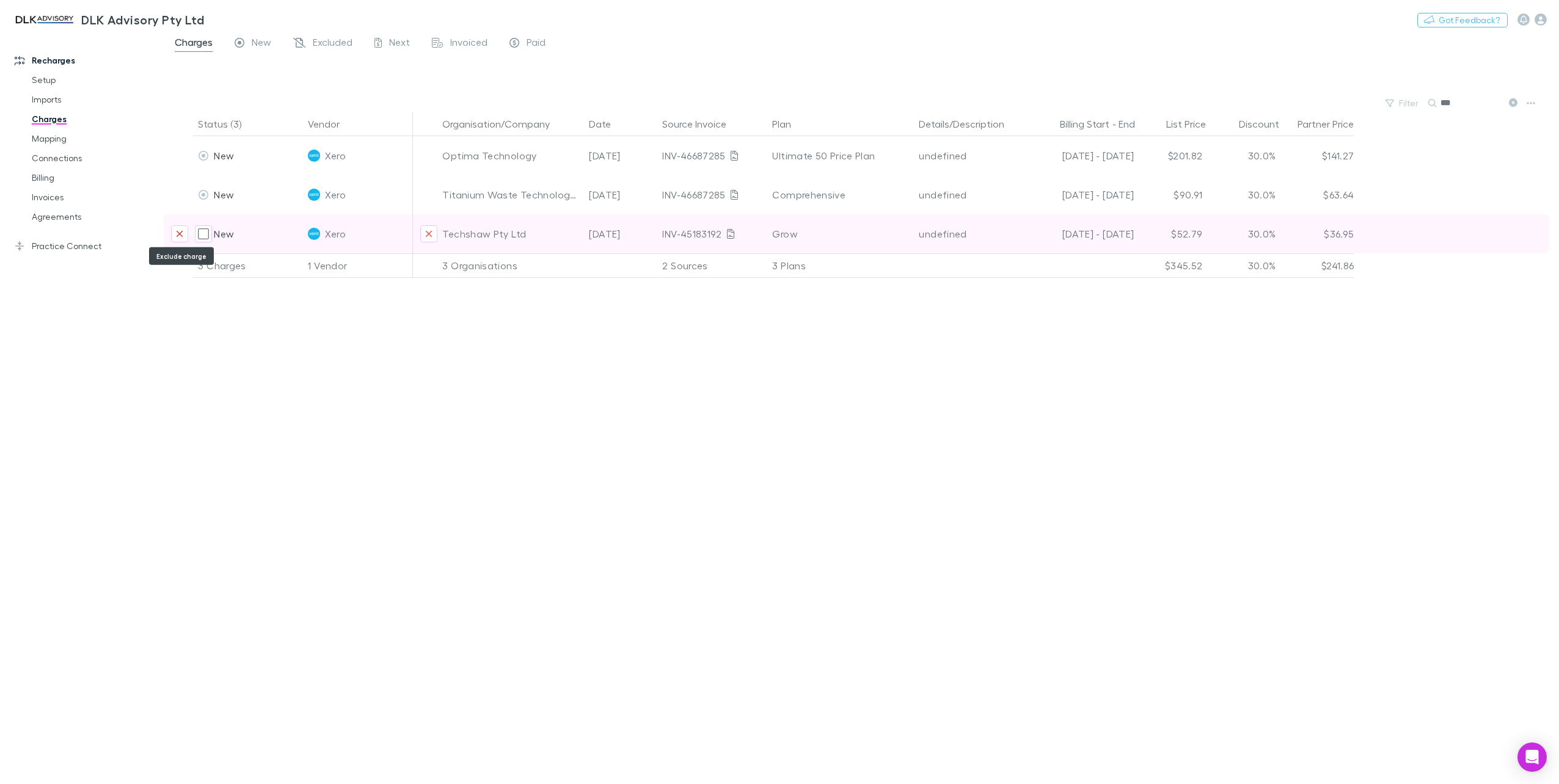
click at [177, 233] on icon "Exclude charge" at bounding box center [179, 233] width 7 height 10
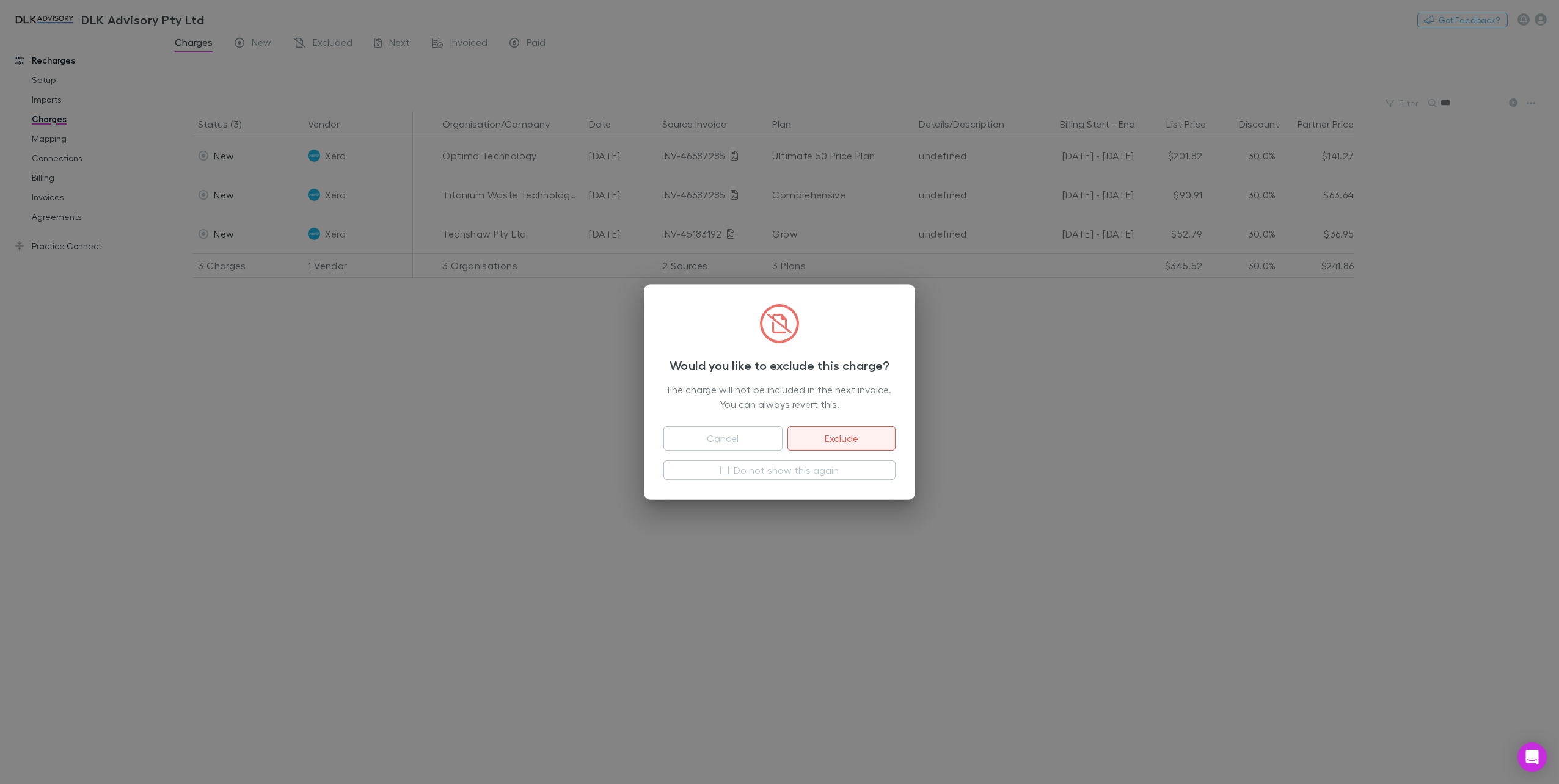
click at [866, 436] on button "Exclude" at bounding box center [841, 439] width 108 height 24
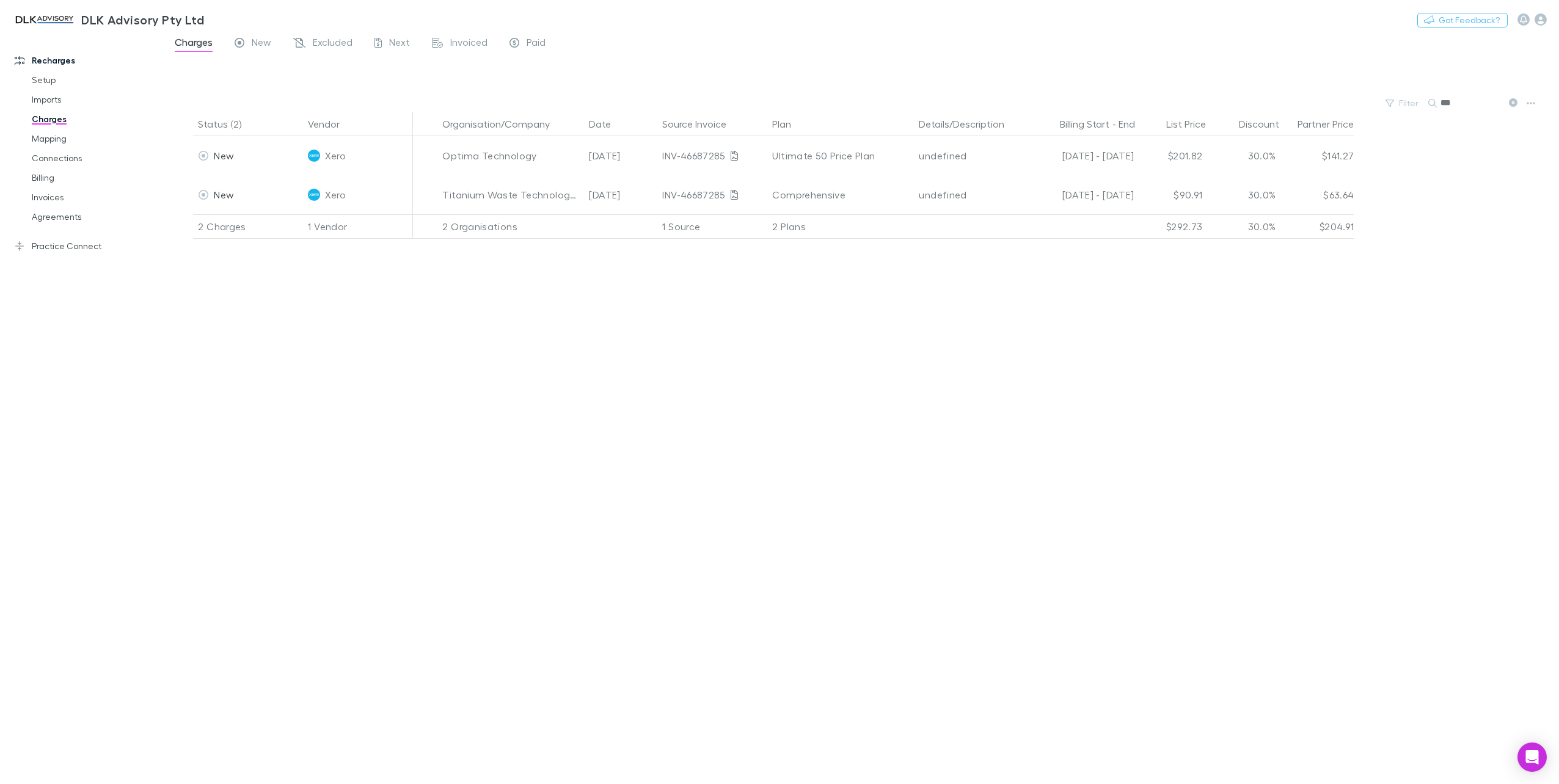
drag, startPoint x: 1467, startPoint y: 101, endPoint x: 1367, endPoint y: 104, distance: 100.0
click at [1370, 103] on div "Filter Search ***" at bounding box center [861, 103] width 1395 height 17
type input "****"
click at [327, 48] on span "Excluded" at bounding box center [332, 44] width 40 height 16
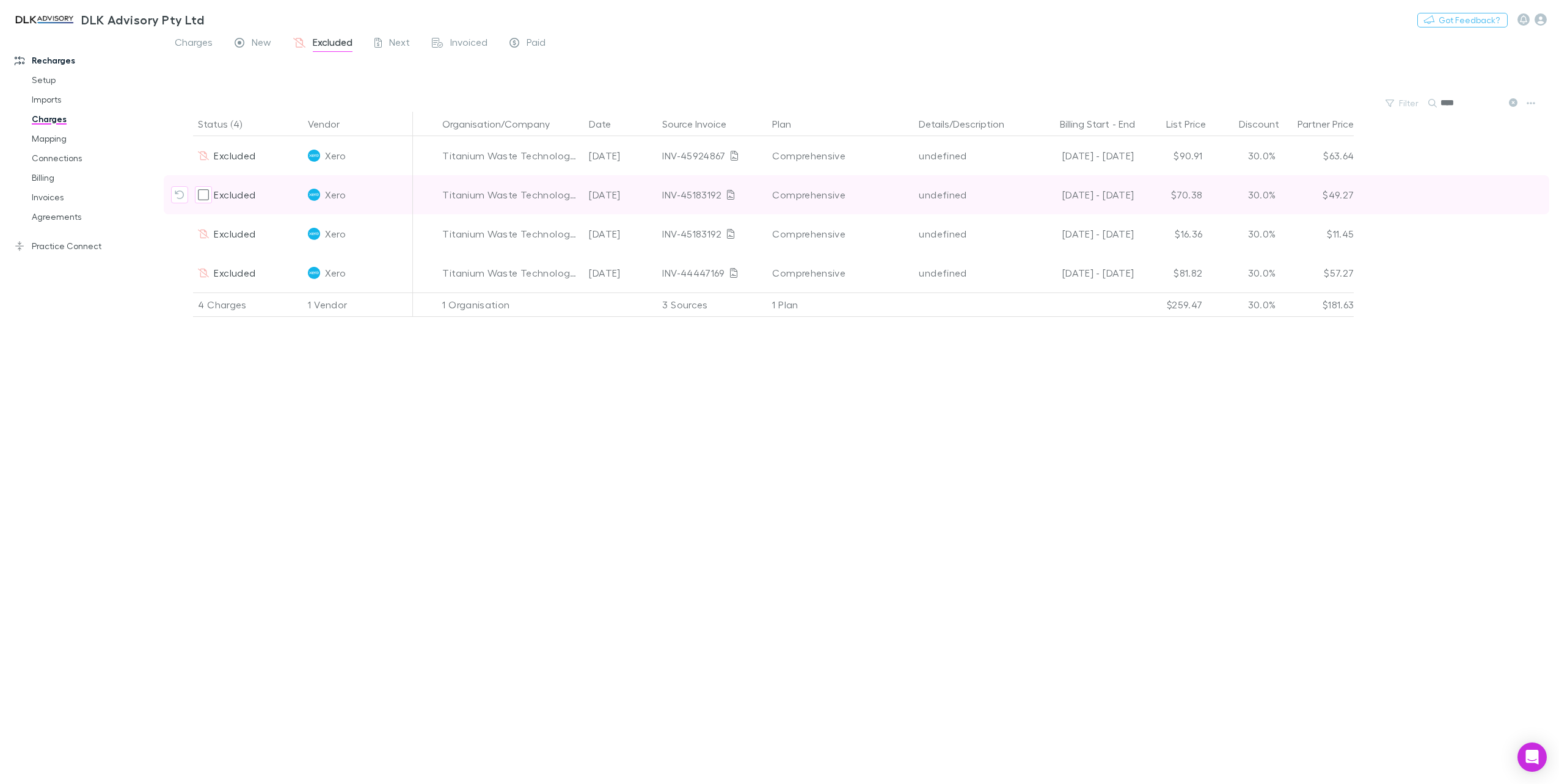
click at [181, 194] on icon "Include charge" at bounding box center [179, 194] width 10 height 10
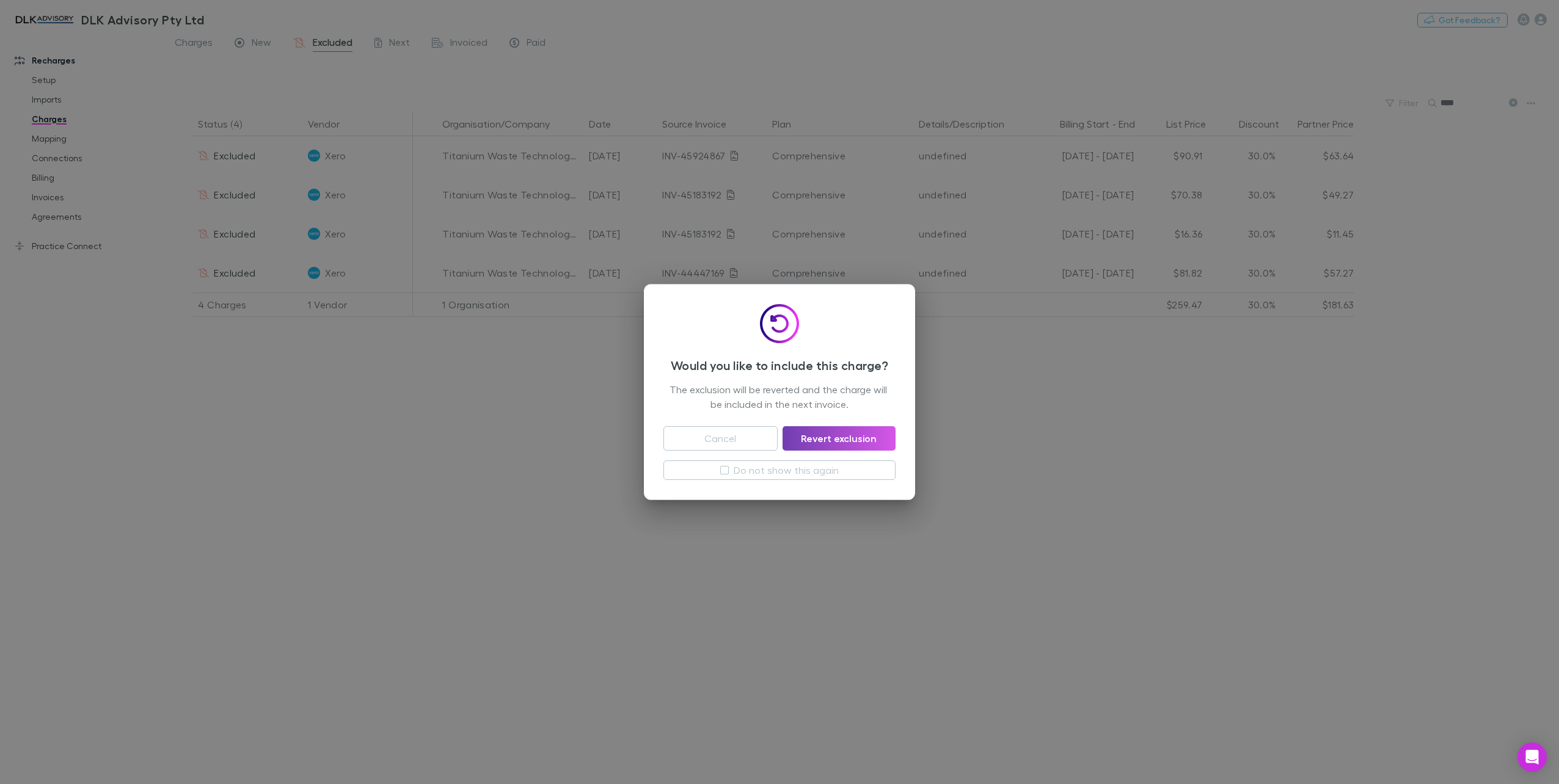
click at [854, 441] on button "Revert exclusion" at bounding box center [839, 439] width 113 height 24
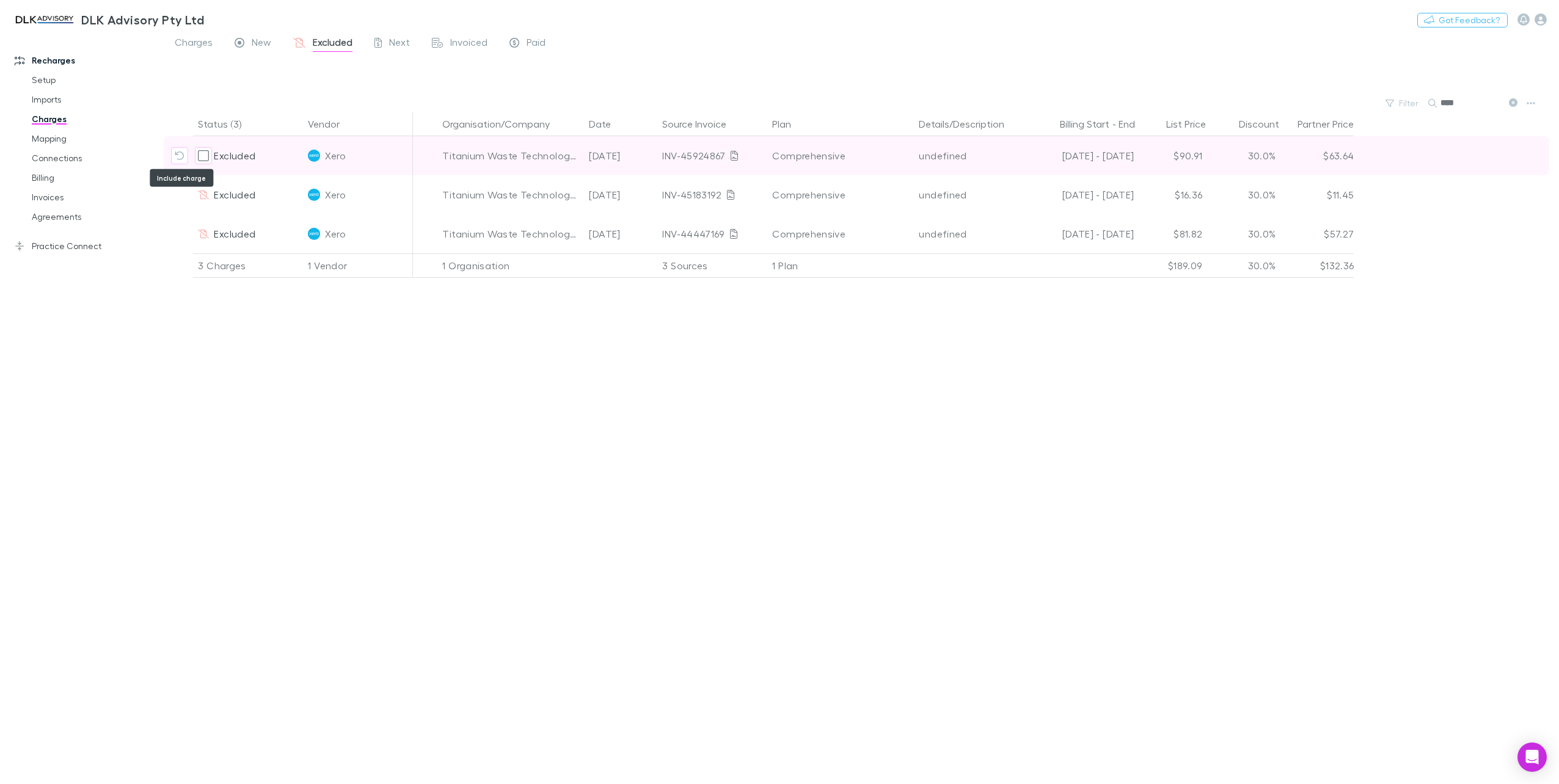
click at [184, 157] on icon "Include charge" at bounding box center [179, 156] width 10 height 10
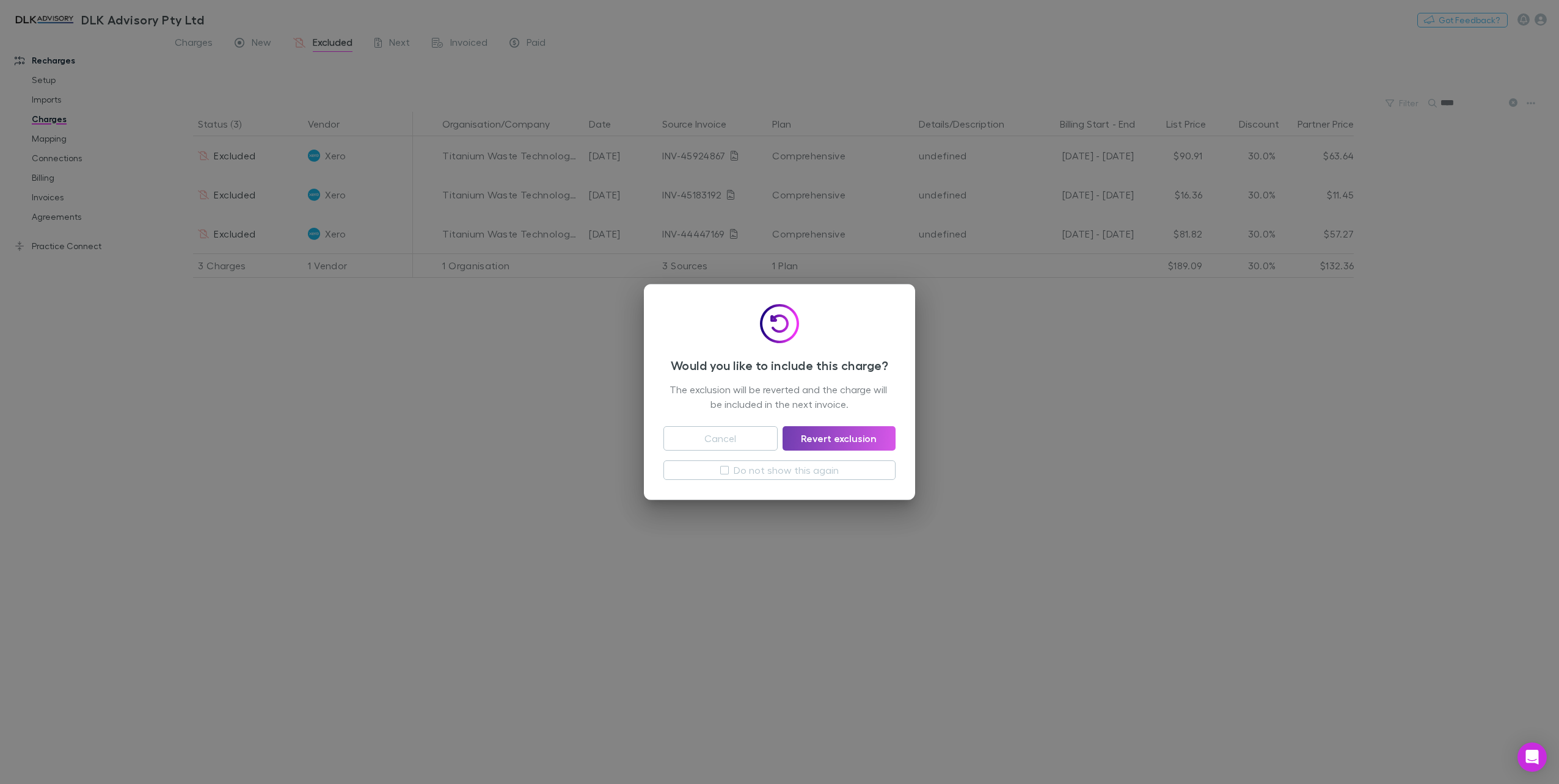
click at [869, 442] on button "Revert exclusion" at bounding box center [839, 439] width 113 height 24
